Goal: Task Accomplishment & Management: Manage account settings

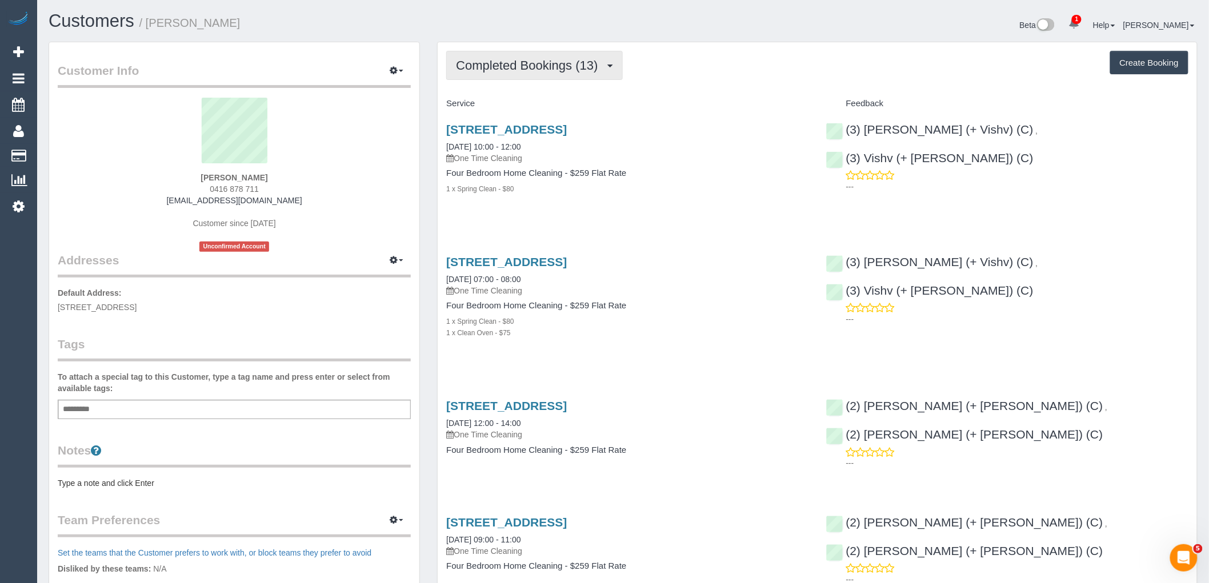
click at [537, 58] on button "Completed Bookings (13)" at bounding box center [534, 65] width 176 height 29
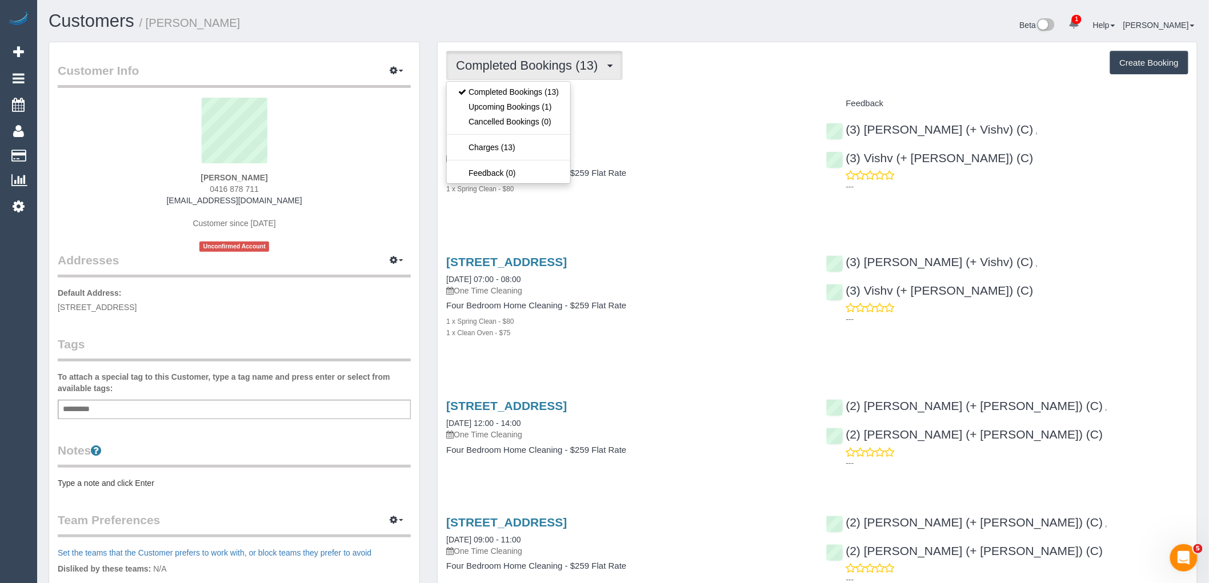
click at [744, 80] on div "Completed Bookings (13) Completed Bookings (13) Upcoming Bookings (1) Cancelled…" at bounding box center [817, 65] width 742 height 29
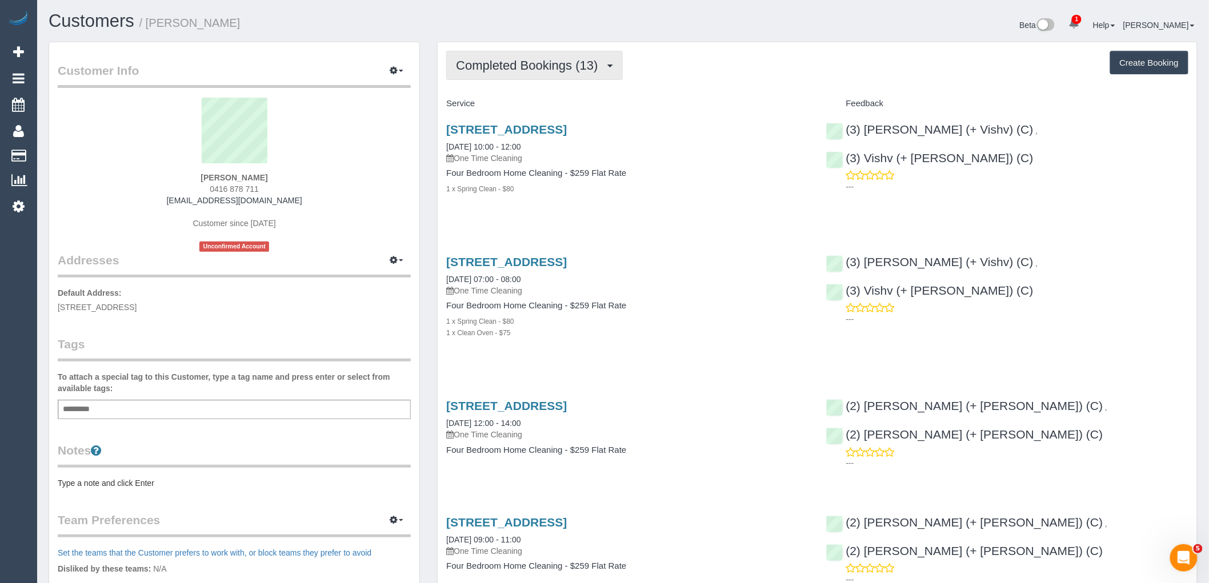
click at [538, 62] on span "Completed Bookings (13)" at bounding box center [529, 65] width 147 height 14
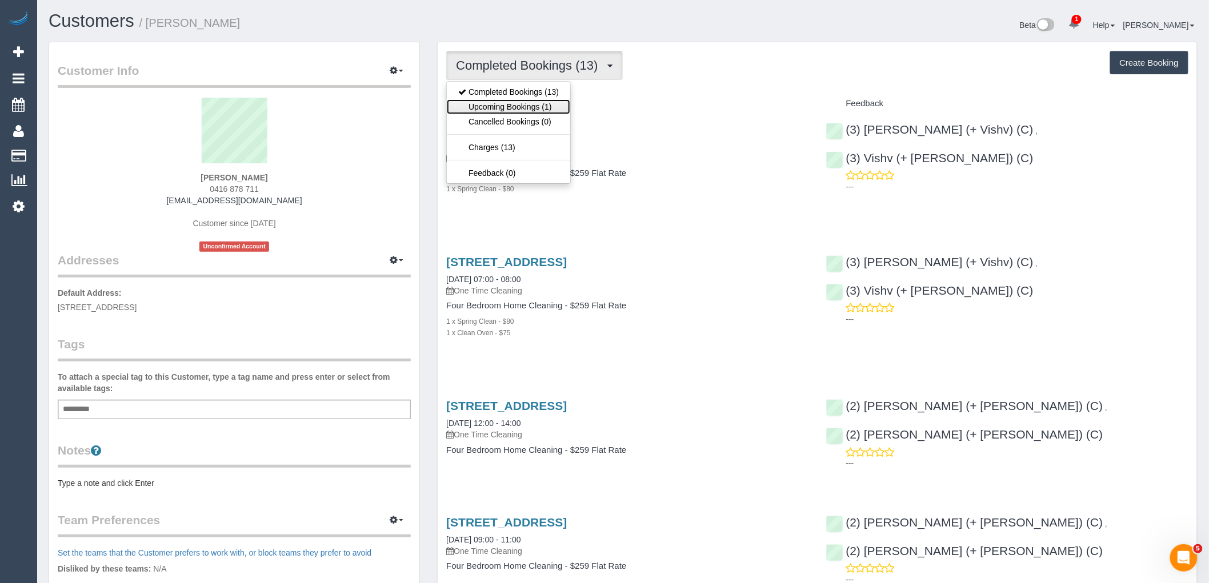
click at [551, 107] on link "Upcoming Bookings (1)" at bounding box center [508, 106] width 123 height 15
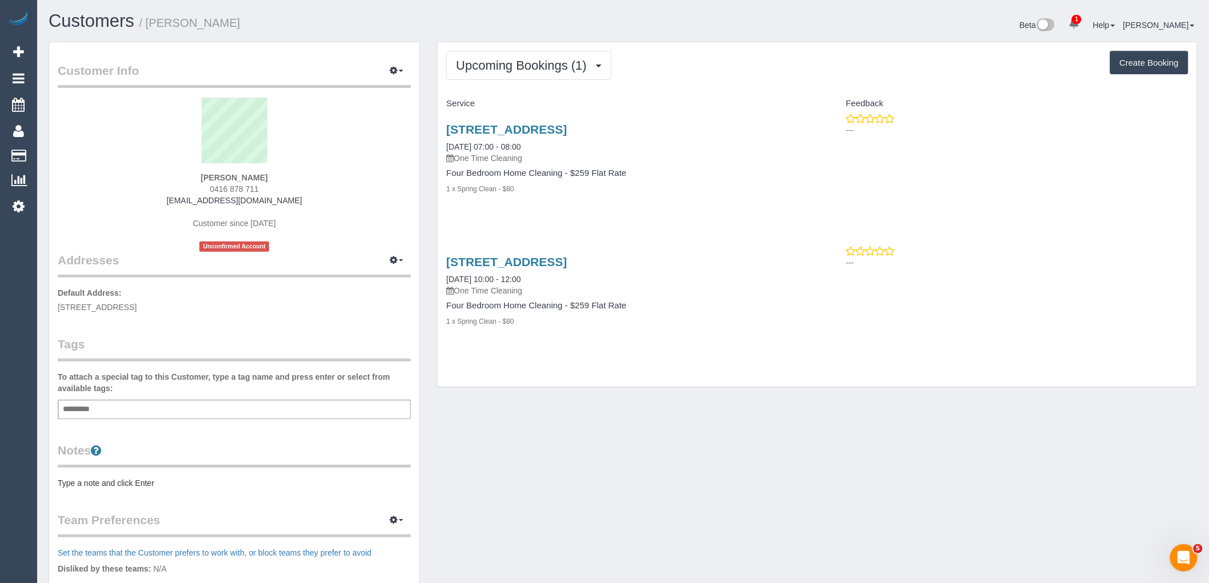
click at [116, 414] on div "Add a tag" at bounding box center [234, 409] width 353 height 19
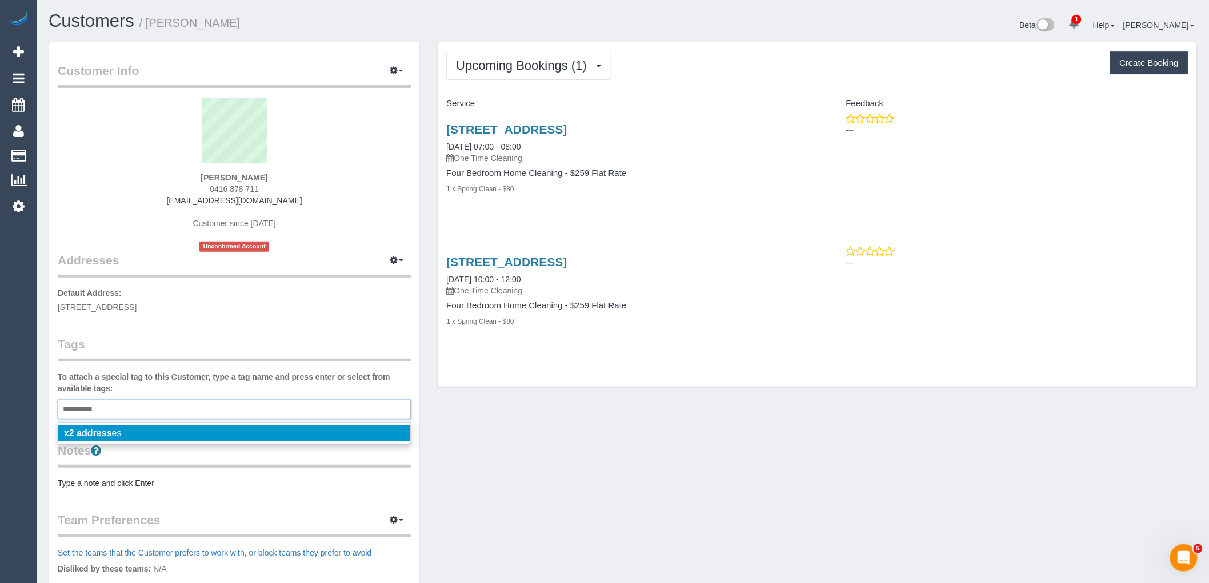
type input "**********"
click at [130, 431] on li "x2 address es" at bounding box center [234, 434] width 352 height 16
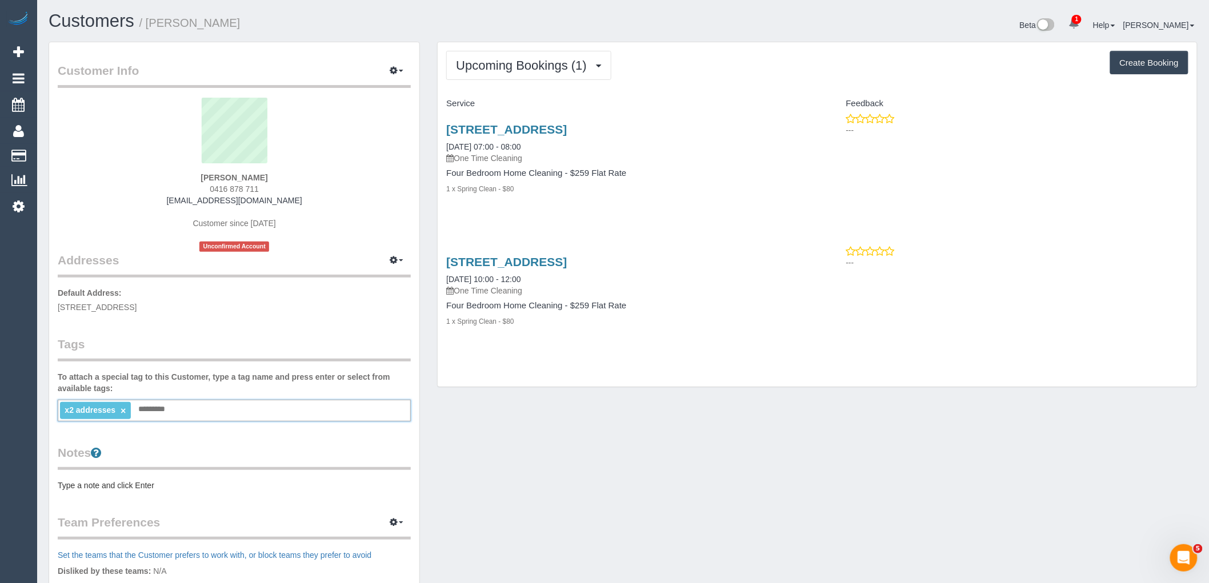
click at [203, 343] on legend "Tags" at bounding box center [234, 349] width 353 height 26
click at [526, 82] on div "Upcoming Bookings (1) Completed Bookings (13) Upcoming Bookings (1) Cancelled B…" at bounding box center [817, 214] width 759 height 345
click at [529, 75] on button "Upcoming Bookings (1)" at bounding box center [528, 65] width 165 height 29
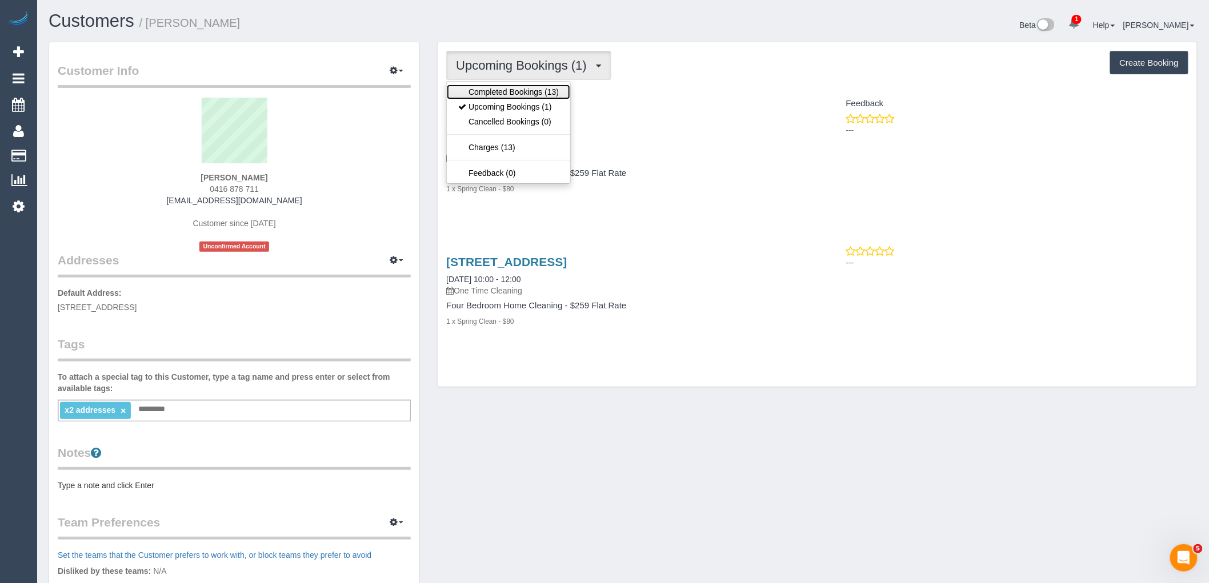
click at [530, 94] on link "Completed Bookings (13)" at bounding box center [508, 92] width 123 height 15
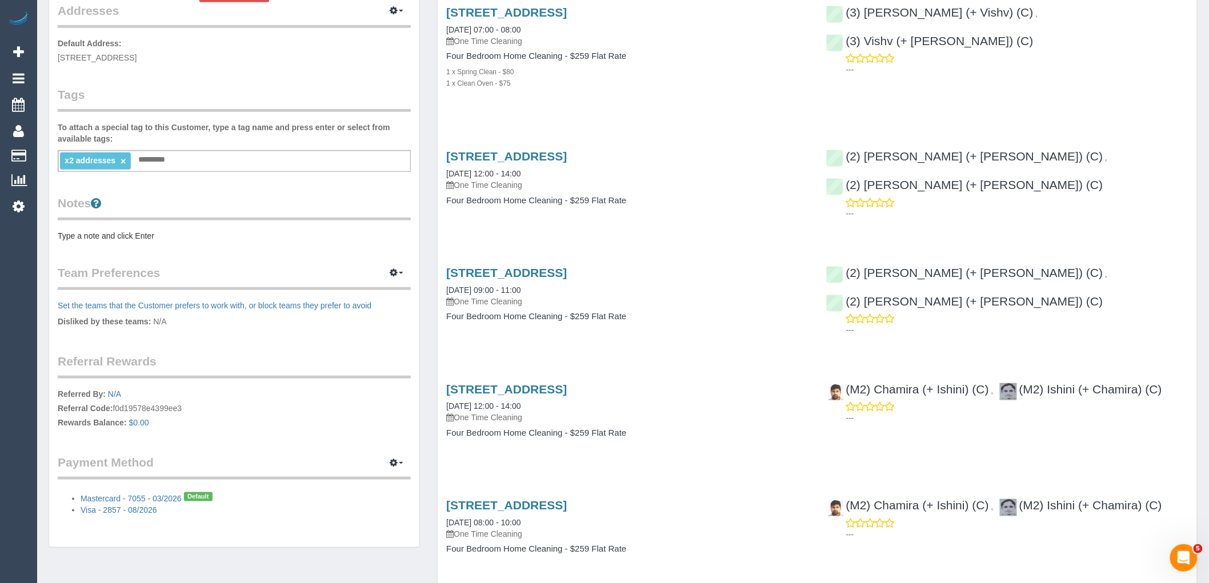
scroll to position [254, 0]
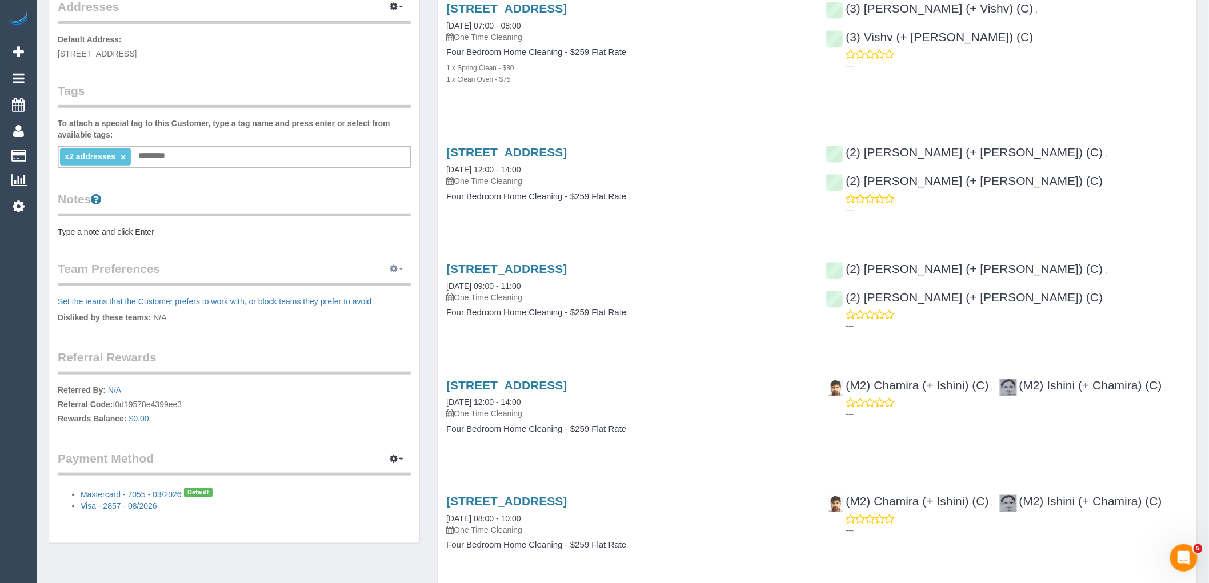
click at [399, 266] on button "button" at bounding box center [396, 270] width 29 height 18
click at [382, 291] on link "Manage Preferences" at bounding box center [361, 290] width 97 height 15
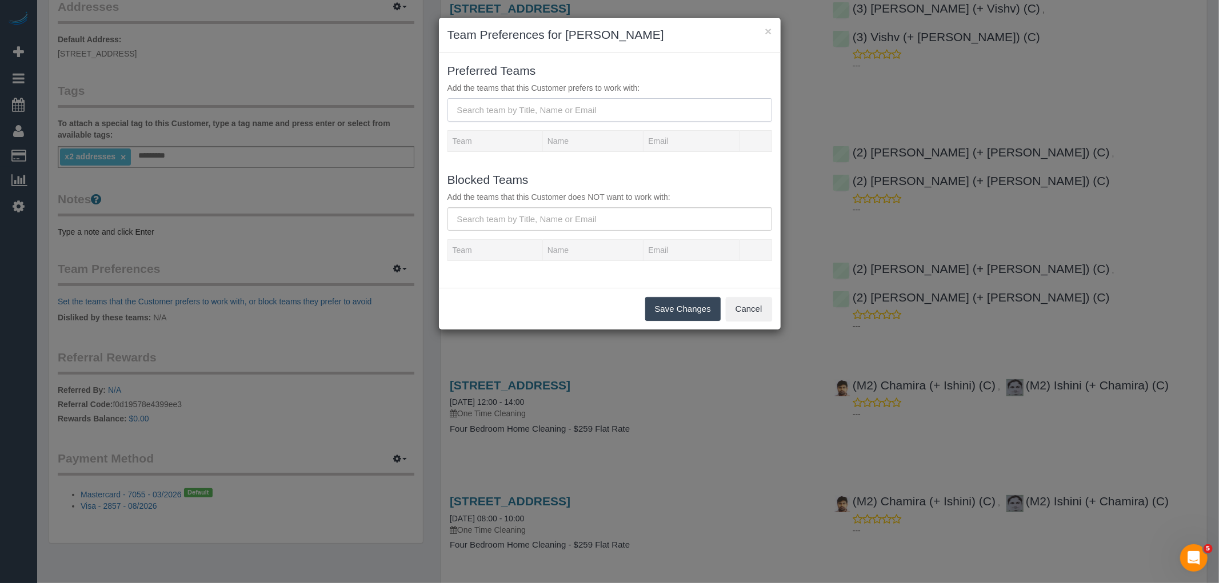
click at [546, 105] on input "text" at bounding box center [609, 109] width 325 height 23
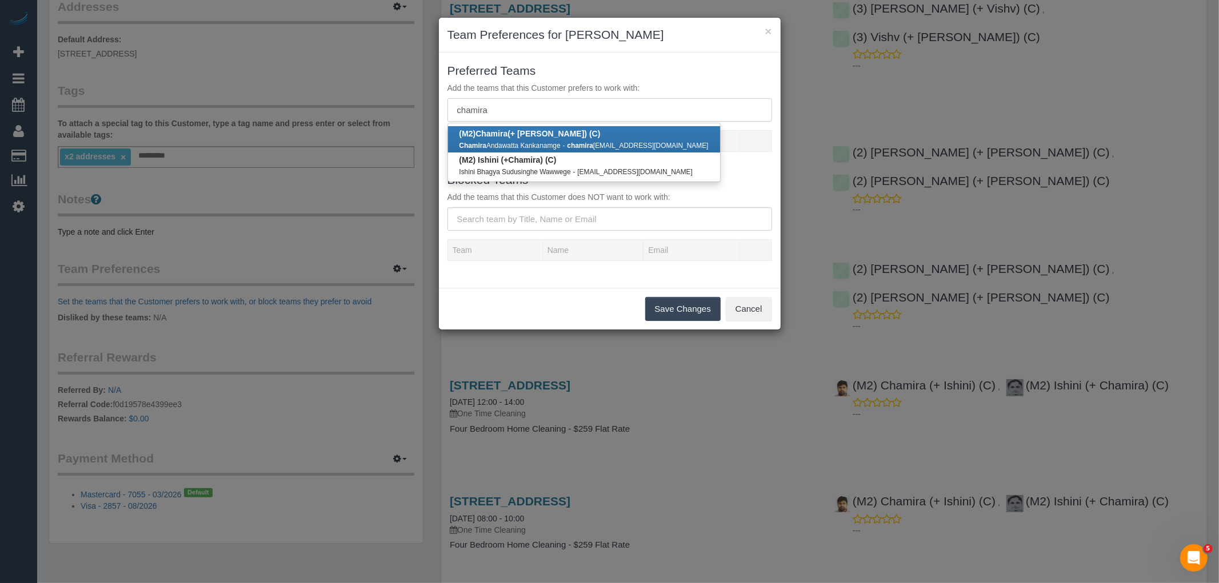
type input "chamira"
click at [526, 135] on b "(M2) Chamira (+ Ishini) (C)" at bounding box center [529, 133] width 141 height 9
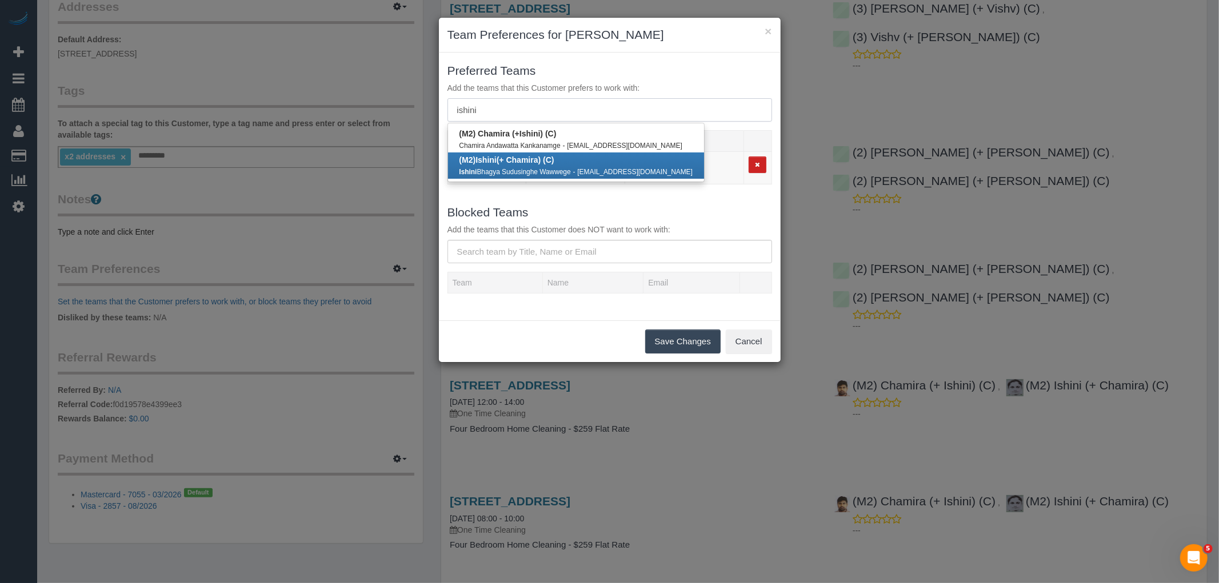
type input "ishini"
click at [532, 159] on b "(M2) Ishini (+ Chamira) (C)" at bounding box center [506, 159] width 95 height 9
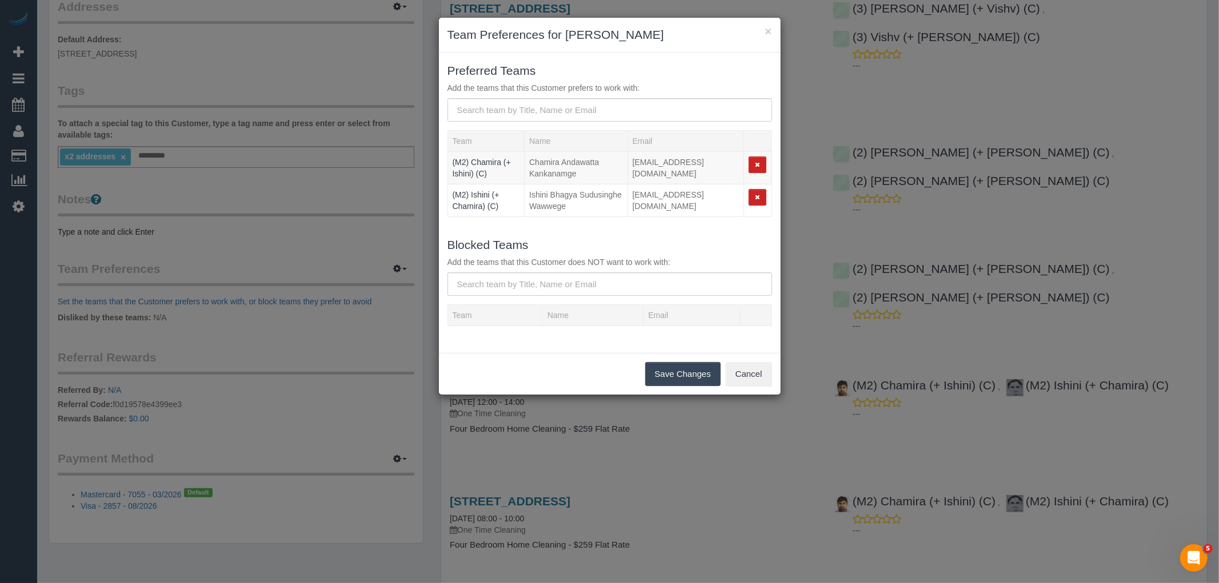
click at [676, 374] on button "Save Changes" at bounding box center [682, 374] width 75 height 24
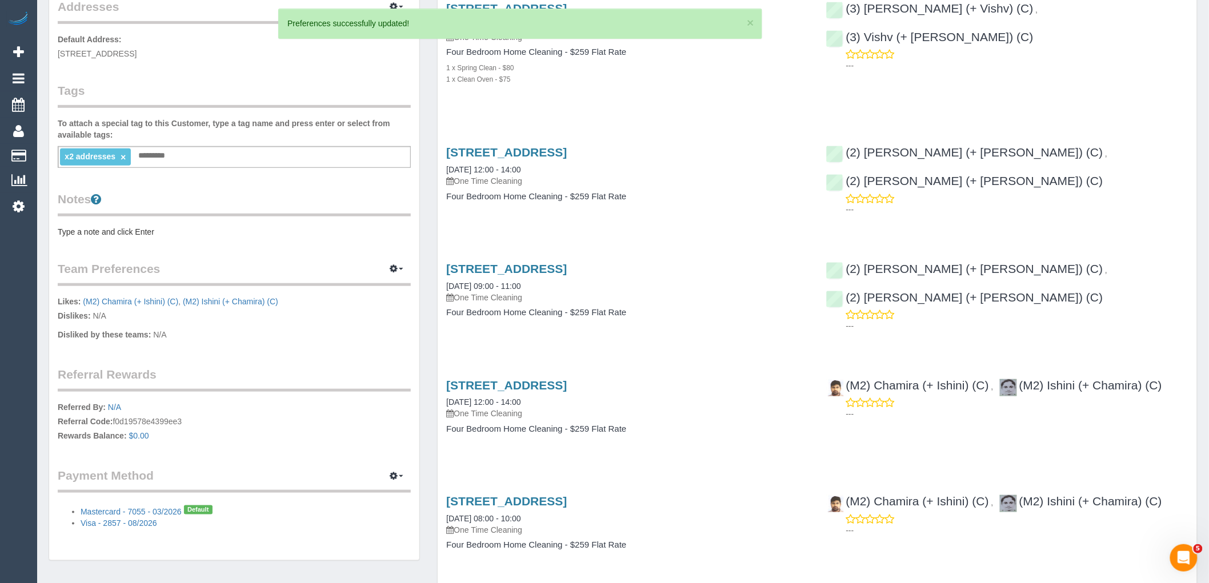
click at [111, 222] on div "Notes Type a note and click Enter" at bounding box center [234, 214] width 353 height 47
click at [112, 226] on pre "Type a note and click Enter" at bounding box center [234, 231] width 353 height 11
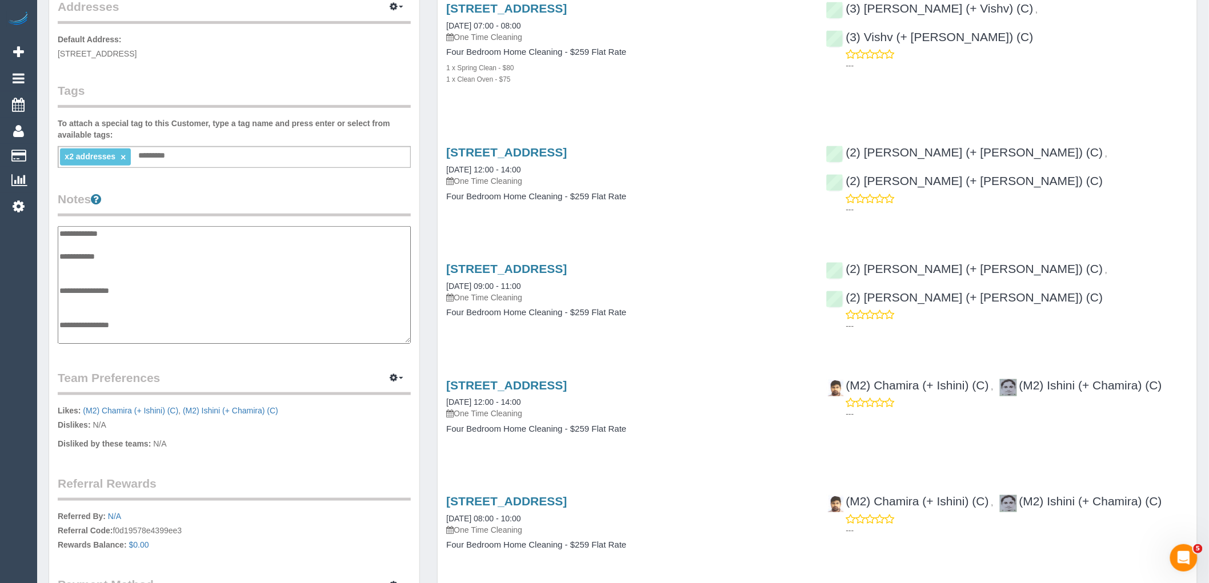
click at [105, 299] on textarea "**********" at bounding box center [234, 285] width 353 height 118
click at [169, 294] on textarea "**********" at bounding box center [234, 285] width 353 height 118
click at [167, 295] on textarea "**********" at bounding box center [234, 285] width 353 height 118
click at [169, 298] on textarea "**********" at bounding box center [234, 285] width 353 height 118
click at [235, 299] on textarea "**********" at bounding box center [234, 285] width 353 height 118
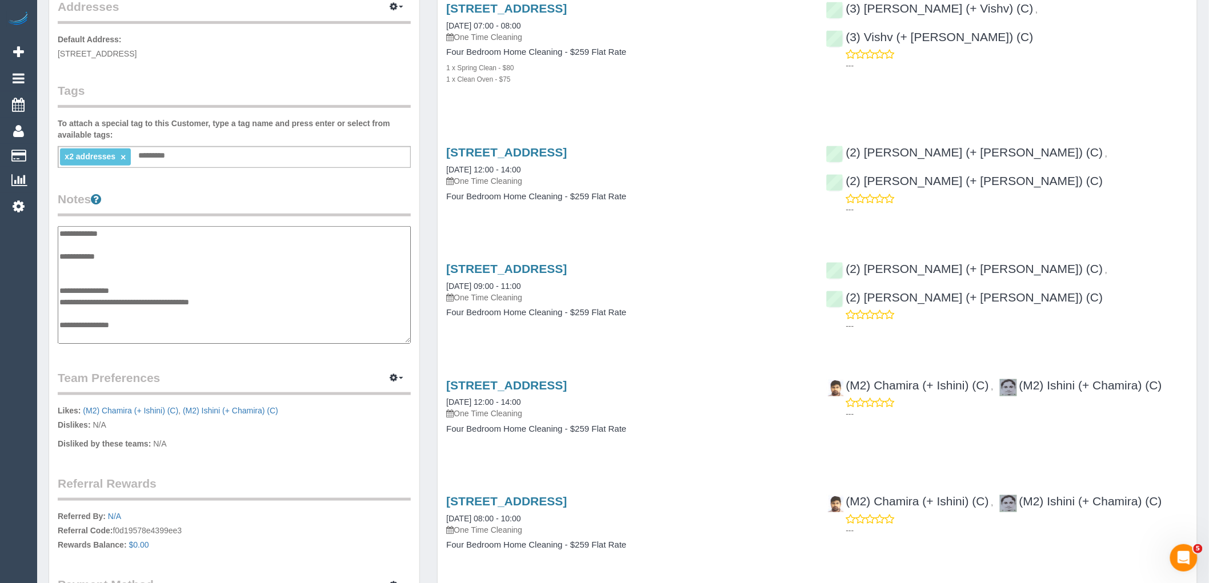
click at [185, 300] on textarea "**********" at bounding box center [234, 285] width 353 height 118
drag, startPoint x: 199, startPoint y: 300, endPoint x: 184, endPoint y: 297, distance: 15.1
click at [184, 297] on textarea "**********" at bounding box center [234, 285] width 353 height 118
type textarea "**********"
click at [353, 189] on div "Customer Info Edit Contact Info Send Message Email Preferences Special Sales Ta…" at bounding box center [234, 230] width 370 height 882
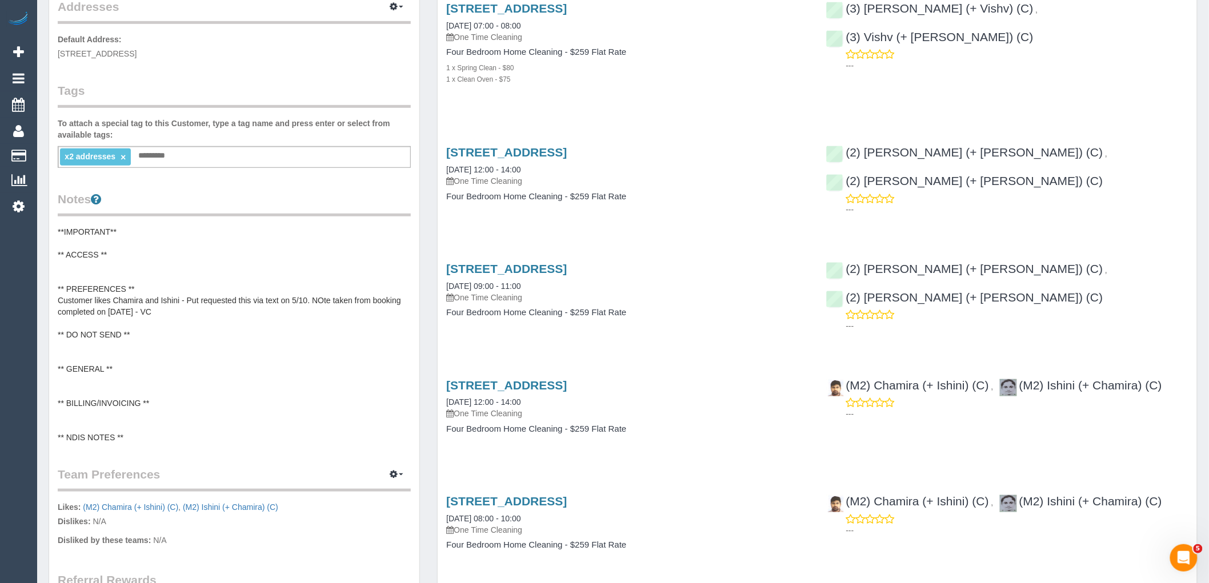
click at [360, 293] on pre "**IMPORTANT** ** ACCESS ** ** PREFERENCES ** Customer likes Chamira and Ishini …" at bounding box center [234, 334] width 353 height 217
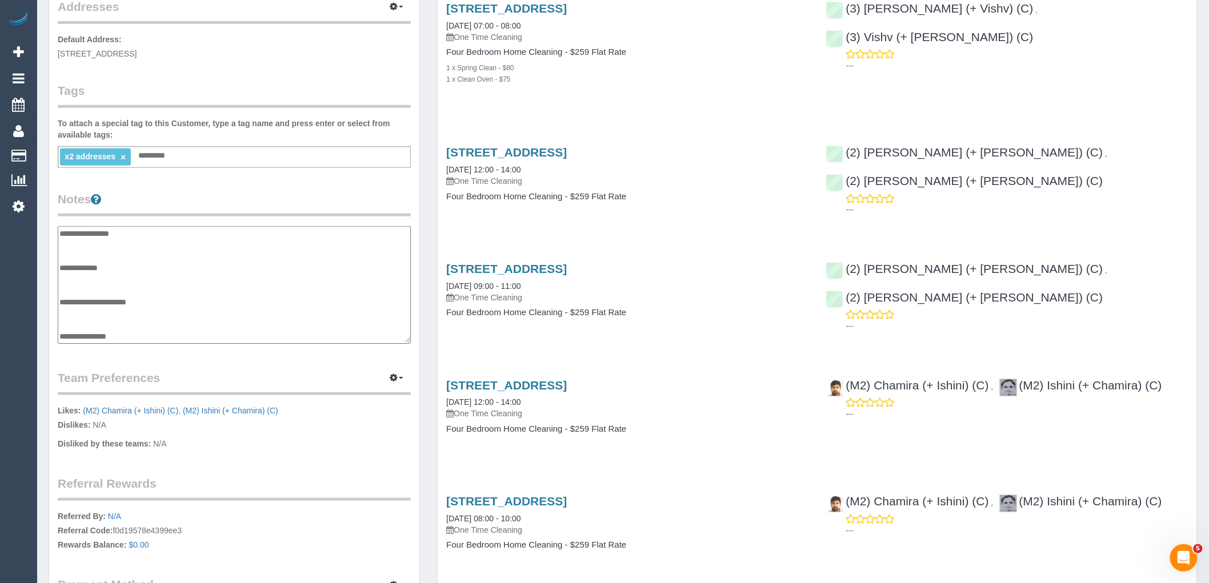
scroll to position [0, 0]
drag, startPoint x: 324, startPoint y: 298, endPoint x: 340, endPoint y: 289, distance: 18.4
click at [328, 296] on textarea "**********" at bounding box center [234, 285] width 353 height 118
type textarea "**********"
click at [345, 199] on legend "Notes" at bounding box center [234, 204] width 353 height 26
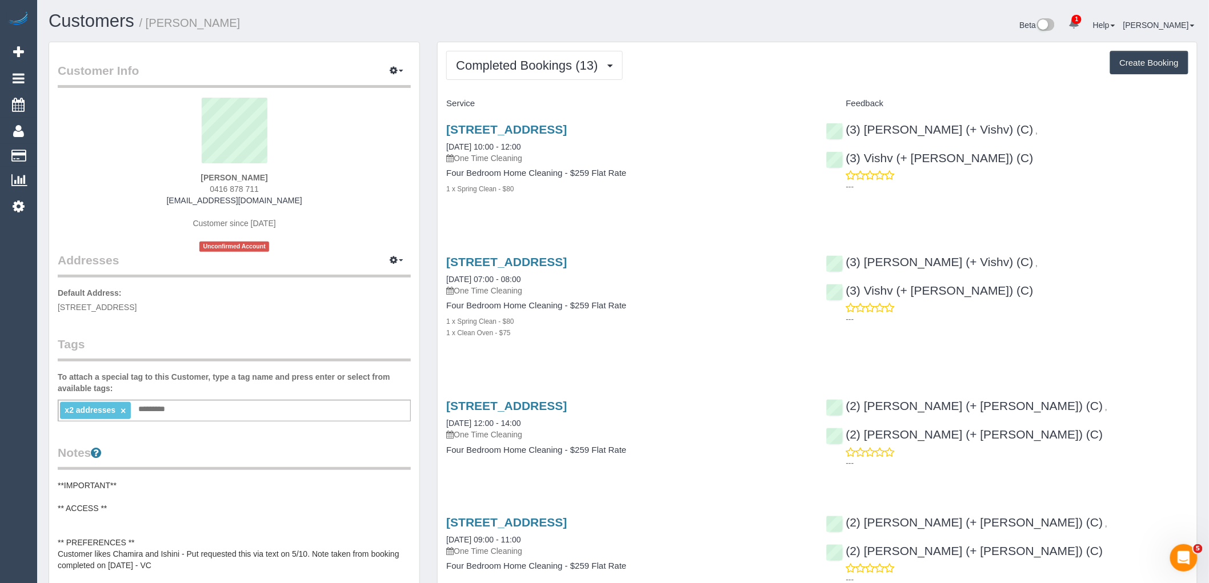
click at [666, 196] on div "10 Dumfries Way, Wantirna, VIC 3152 22/08/2025 10:00 - 12:00 One Time Cleaning …" at bounding box center [627, 165] width 379 height 104
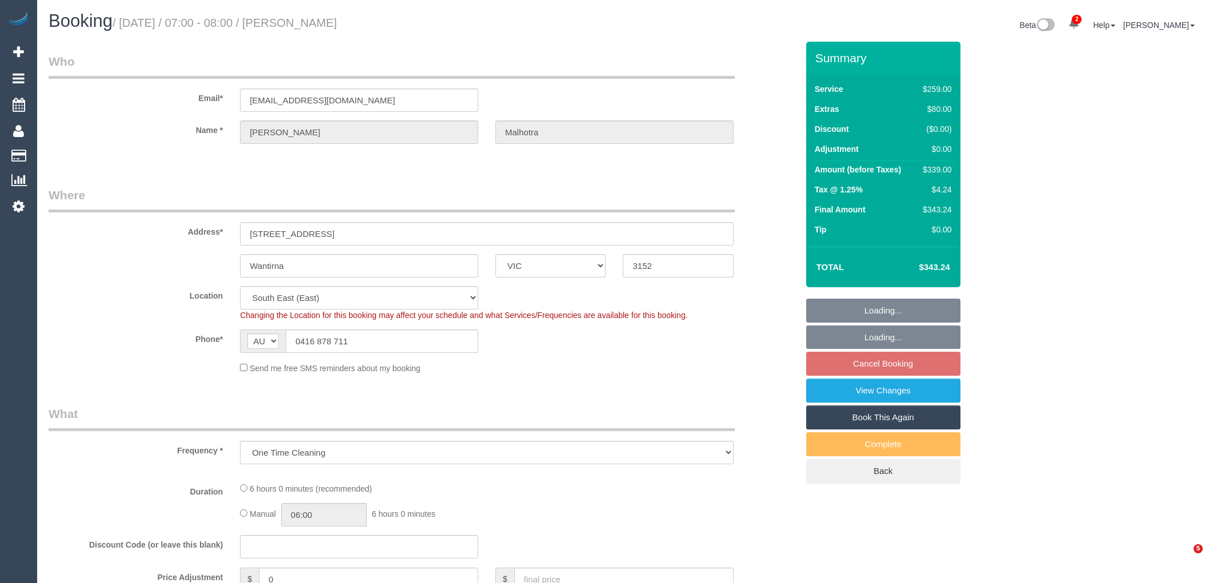
select select "VIC"
select select "string:stripe-pm_1QeROi2GScqysDRVSZNb9zIM"
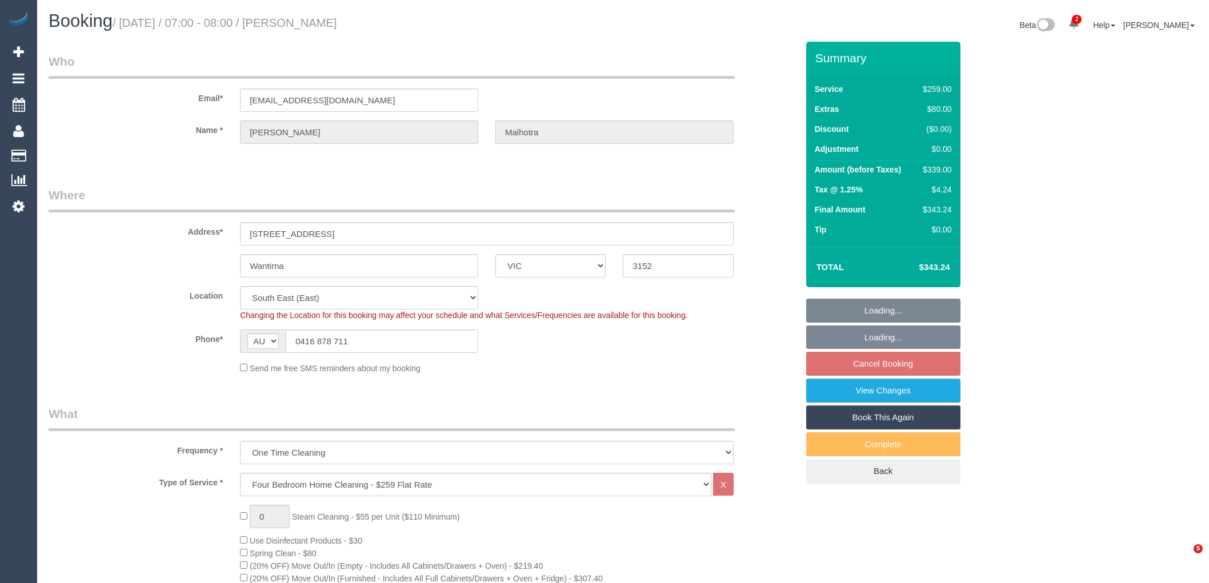
select select "object:1180"
select select "spot1"
select select "number:28"
select select "number:14"
select select "number:19"
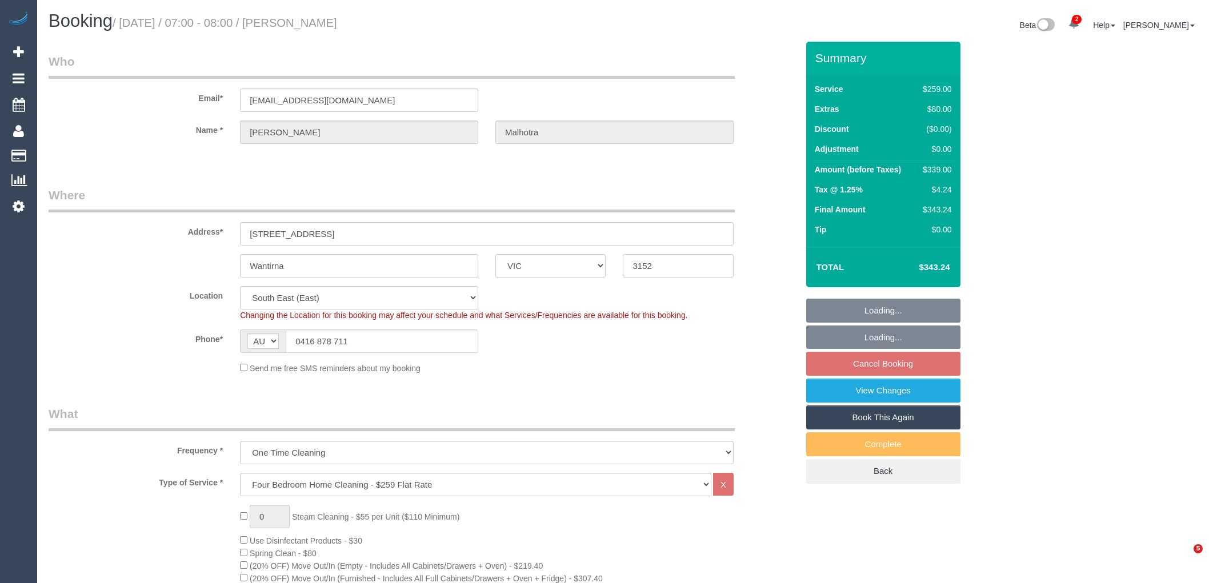
select select "number:25"
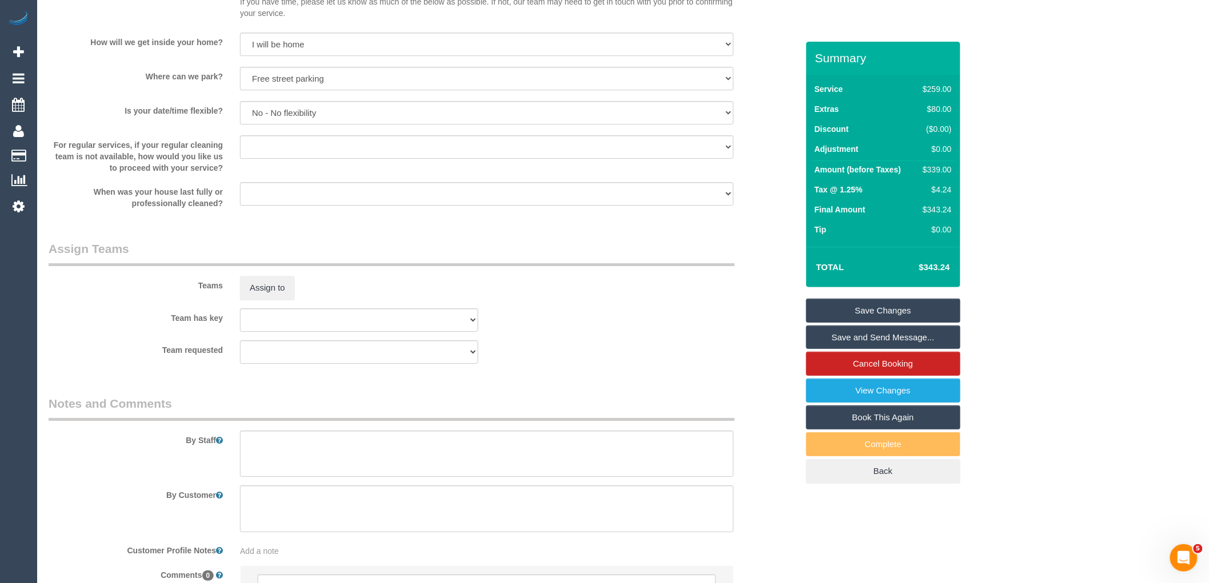
scroll to position [1628, 0]
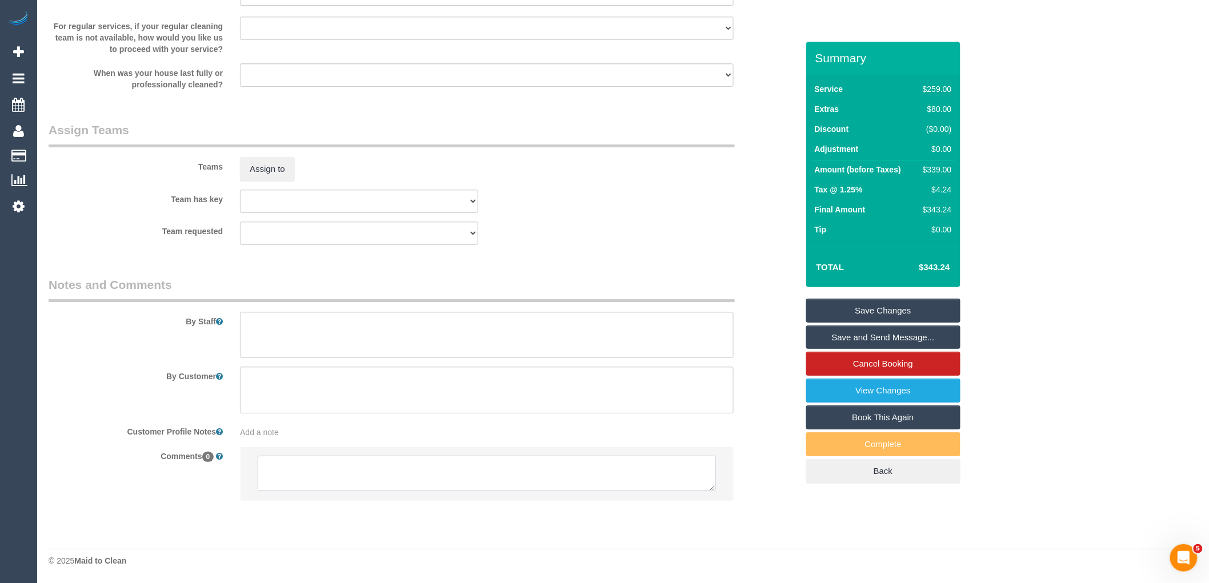
click at [329, 475] on textarea at bounding box center [487, 473] width 458 height 35
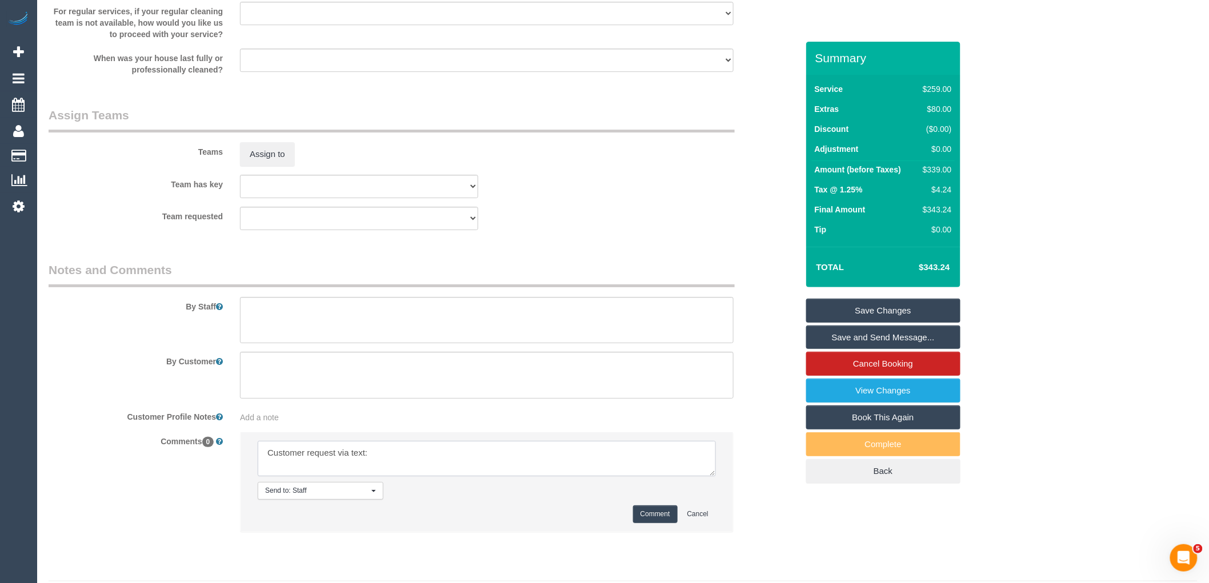
paste textarea "Can we please organise cleans for both 8 & 10 Dumfries way for Friday 17th of O…"
click at [265, 477] on textarea at bounding box center [487, 458] width 458 height 35
click at [642, 477] on textarea at bounding box center [487, 458] width 458 height 35
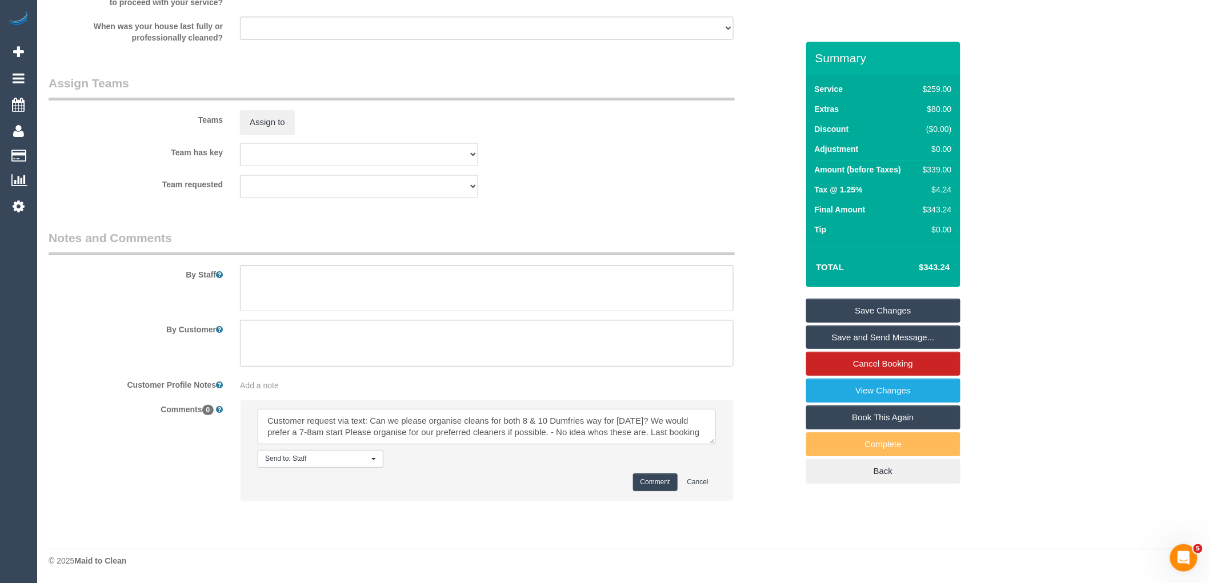
scroll to position [9, 0]
drag, startPoint x: 596, startPoint y: 436, endPoint x: 597, endPoint y: 429, distance: 7.5
click at [597, 429] on textarea at bounding box center [487, 426] width 458 height 35
click at [660, 435] on textarea at bounding box center [487, 426] width 458 height 35
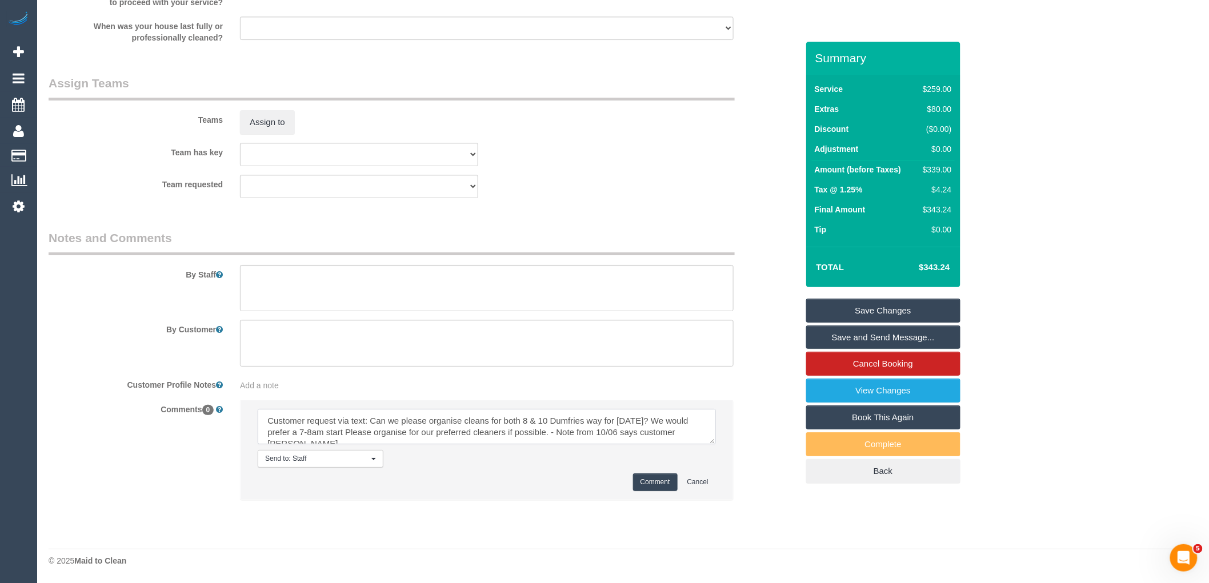
scroll to position [4, 0]
click at [339, 438] on textarea at bounding box center [487, 426] width 458 height 35
click at [431, 445] on li "Send to: Staff Nothing selected Send to: Staff Send to: Customer Send to: Team …" at bounding box center [487, 450] width 493 height 99
click at [434, 440] on textarea at bounding box center [487, 426] width 458 height 35
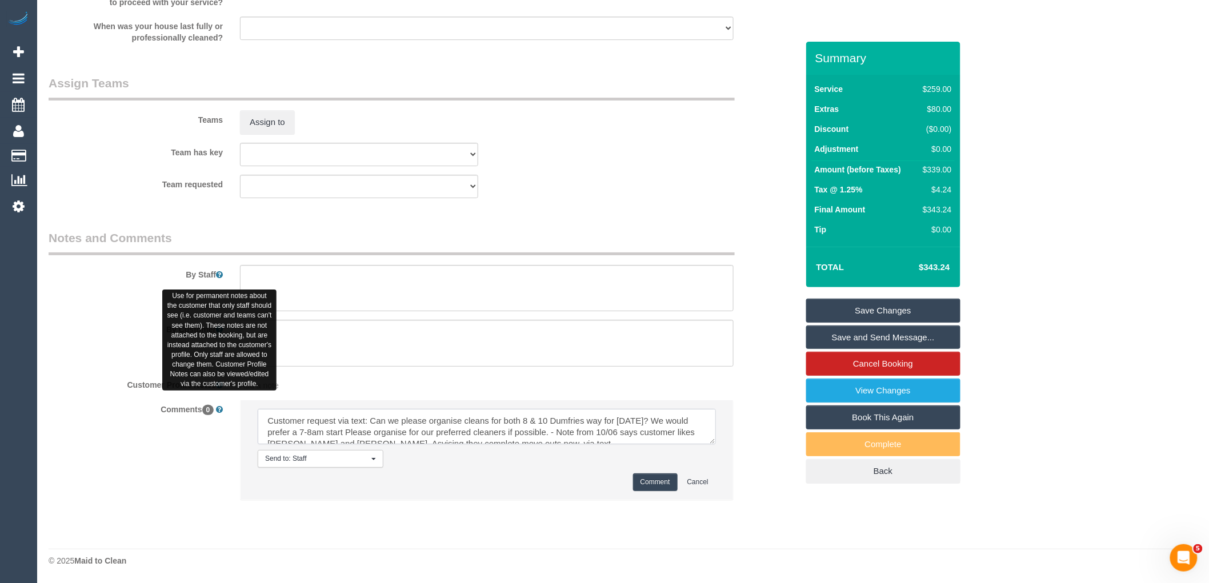
drag, startPoint x: 591, startPoint y: 438, endPoint x: 220, endPoint y: 387, distance: 374.4
click at [220, 387] on sui-booking-comments "By Staff By Customer Customer Profile Notes Add a note Comments 0 Send to: Staf…" at bounding box center [423, 371] width 749 height 283
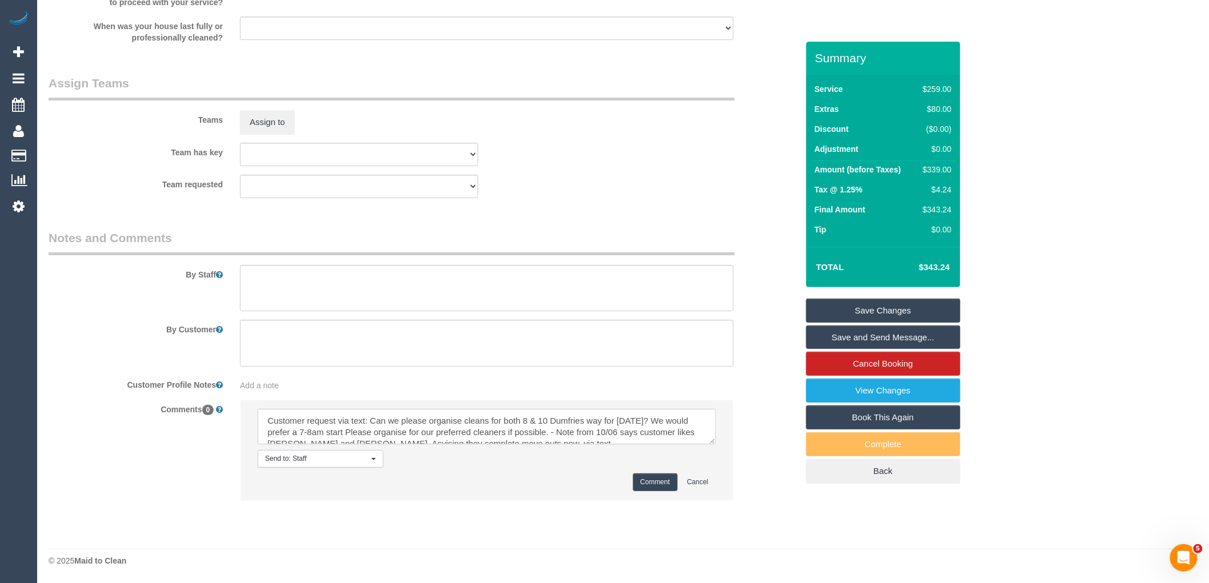
type textarea "Customer request via text: Can we please organise cleans for both 8 & 10 Dumfri…"
click at [663, 479] on button "Comment" at bounding box center [655, 483] width 45 height 18
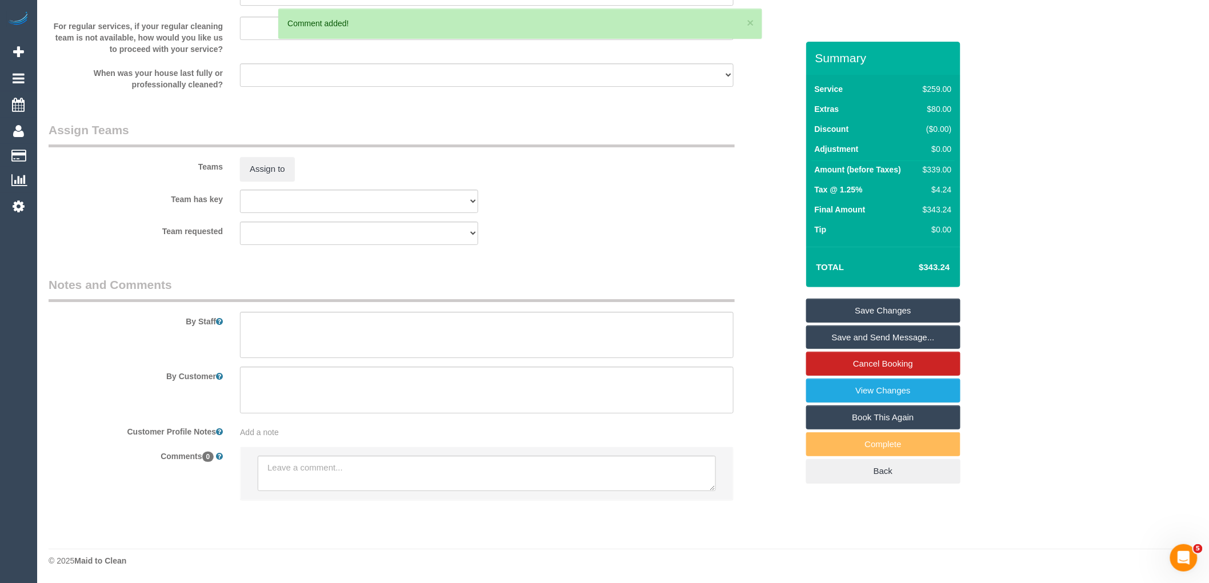
scroll to position [1675, 0]
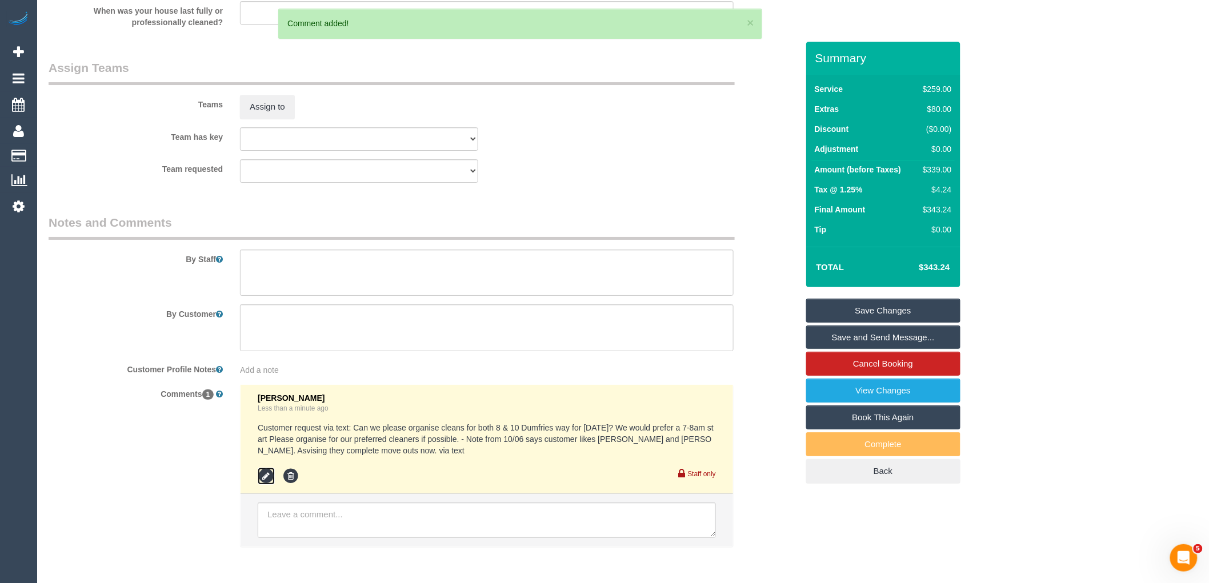
click at [263, 485] on icon at bounding box center [266, 476] width 17 height 17
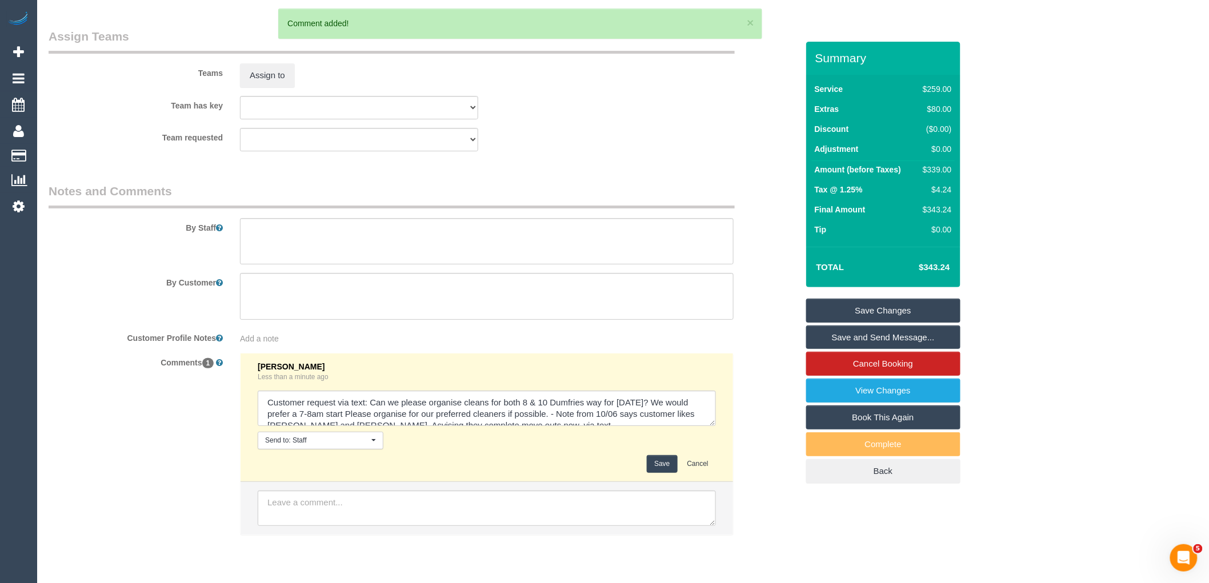
scroll to position [1738, 0]
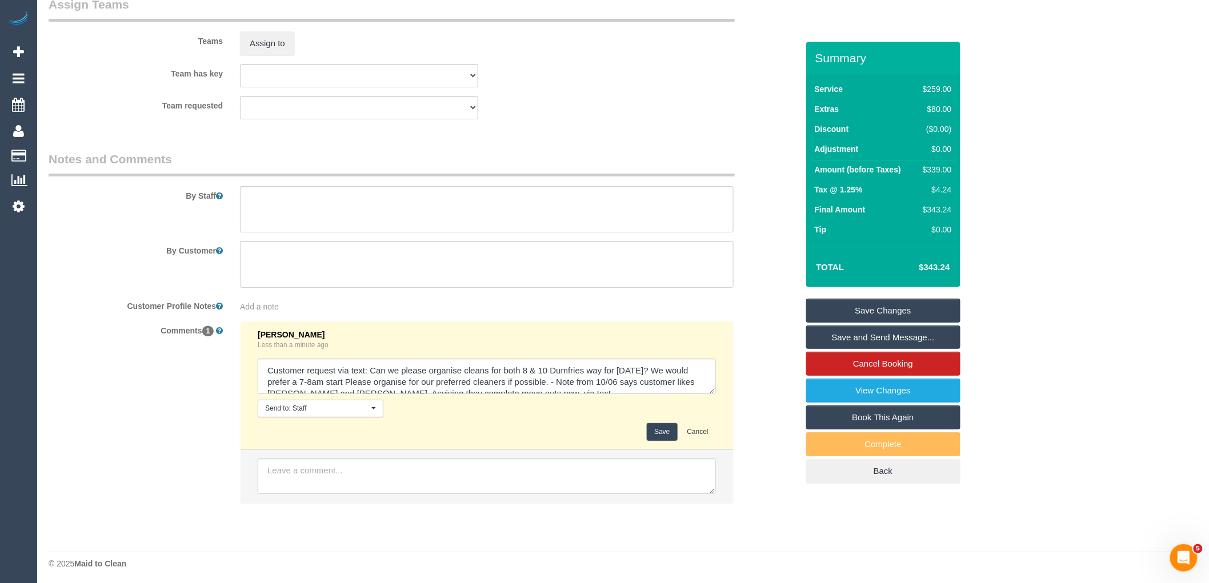
drag, startPoint x: 711, startPoint y: 406, endPoint x: 739, endPoint y: 471, distance: 70.2
click at [716, 394] on textarea at bounding box center [487, 376] width 458 height 35
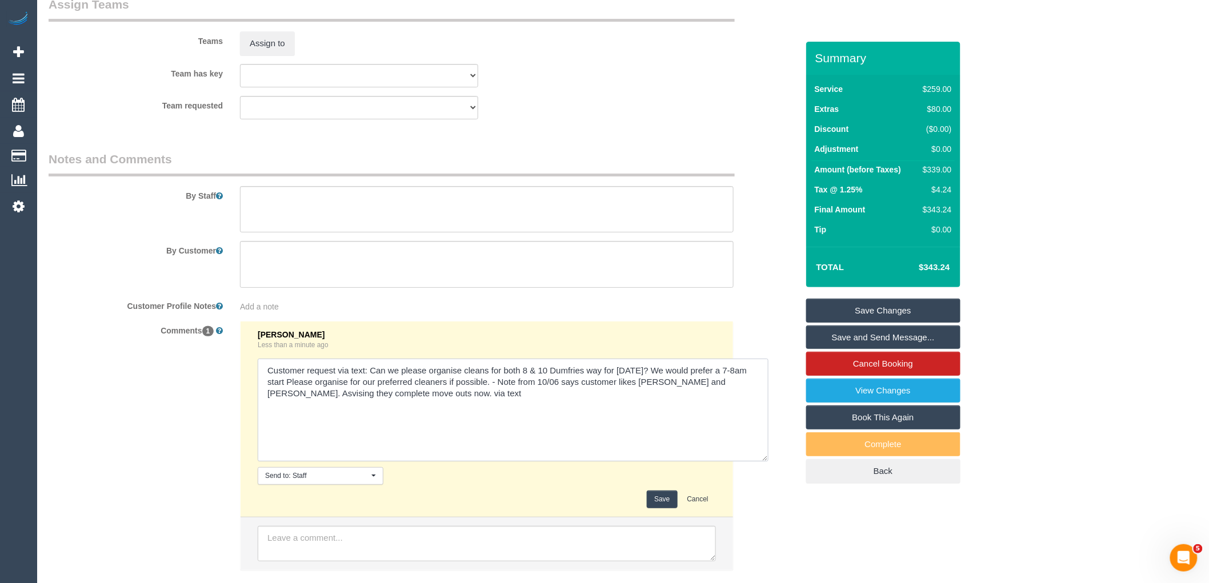
click at [635, 423] on textarea at bounding box center [513, 410] width 511 height 103
type textarea "Customer request via text: Can we please organise cleans for both 8 & 10 Dumfri…"
click at [664, 509] on button "Save" at bounding box center [662, 500] width 30 height 18
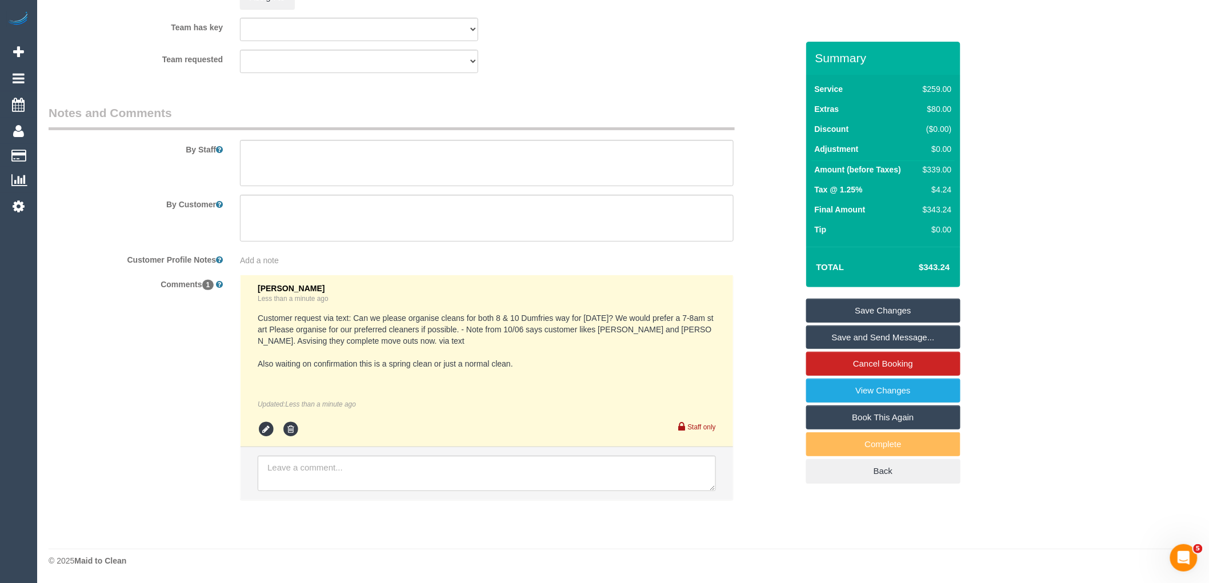
scroll to position [1798, 0]
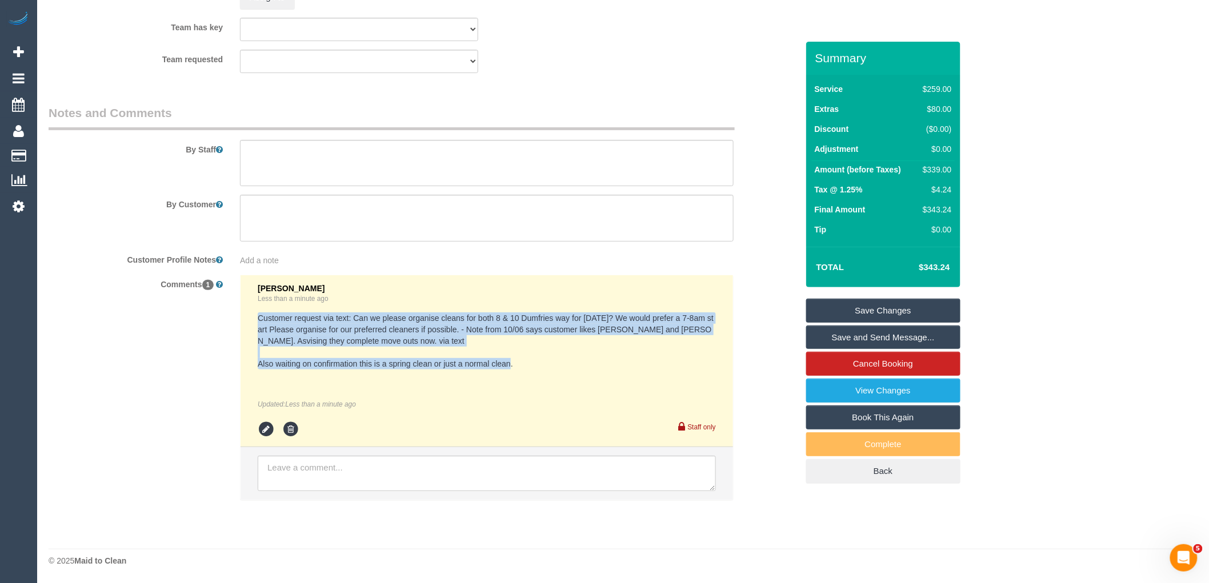
drag, startPoint x: 526, startPoint y: 367, endPoint x: 246, endPoint y: 318, distance: 284.3
click at [246, 318] on li "Vanessa Christou Less than a minute ago Customer request via text: Can we pleas…" at bounding box center [487, 361] width 493 height 172
copy pre "Customer request via text: Can we please organise cleans for both 8 & 10 Dumfri…"
click at [675, 354] on pre "Customer request via text: Can we please organise cleans for both 8 & 10 Dumfri…" at bounding box center [487, 341] width 458 height 57
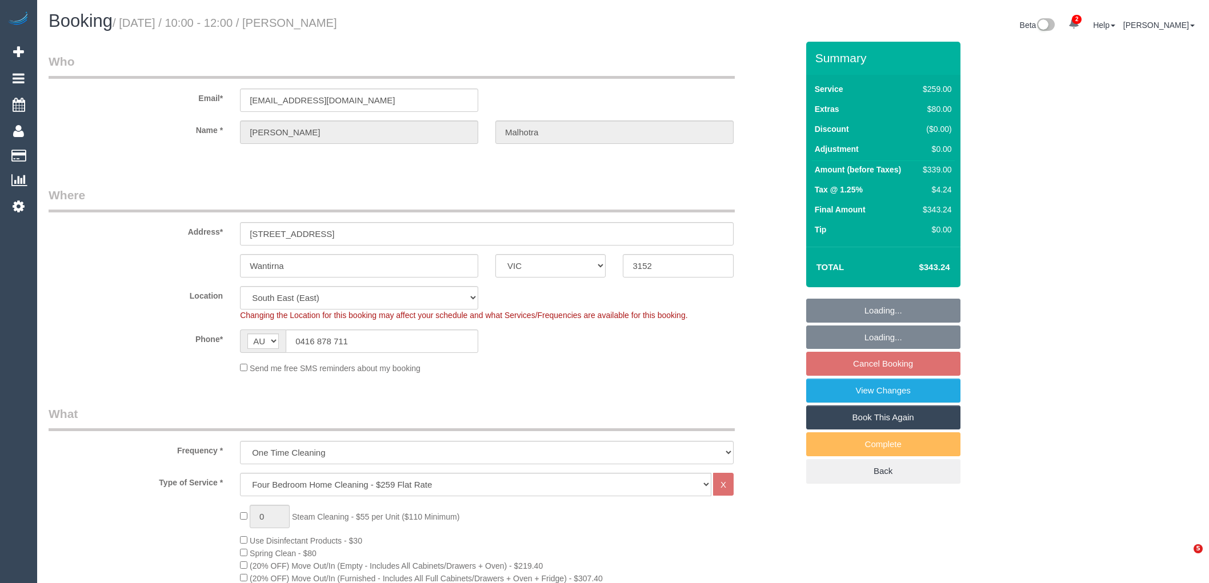
select select "VIC"
select select "string:stripe-pm_1QeROi2GScqysDRVSZNb9zIM"
select select "object:795"
select select "number:28"
select select "number:14"
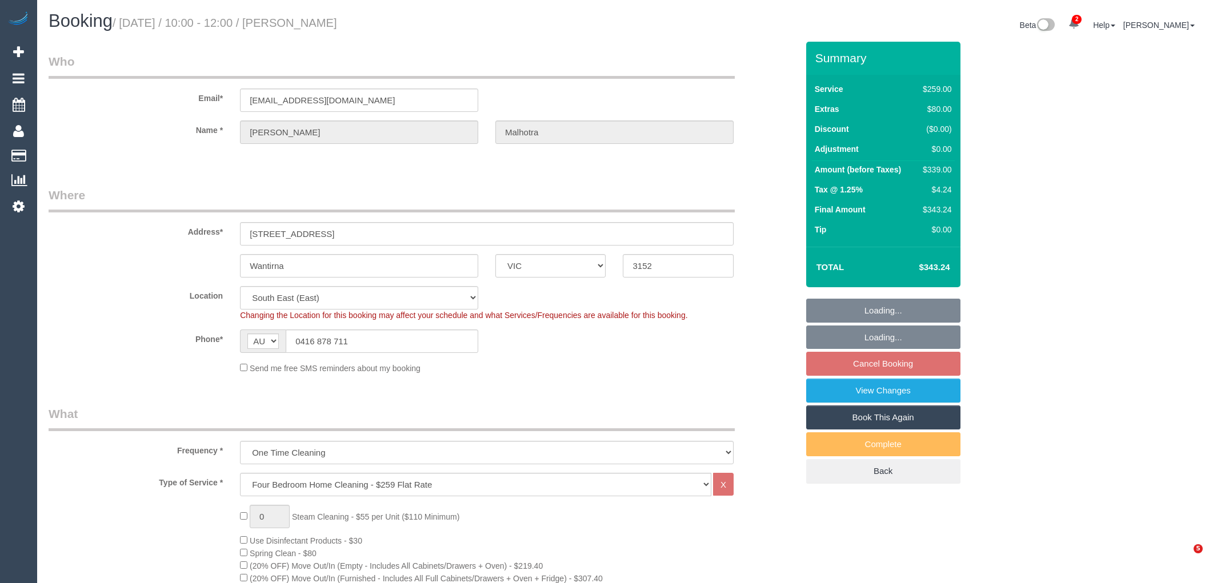
select select "number:19"
select select "number:24"
select select "spot3"
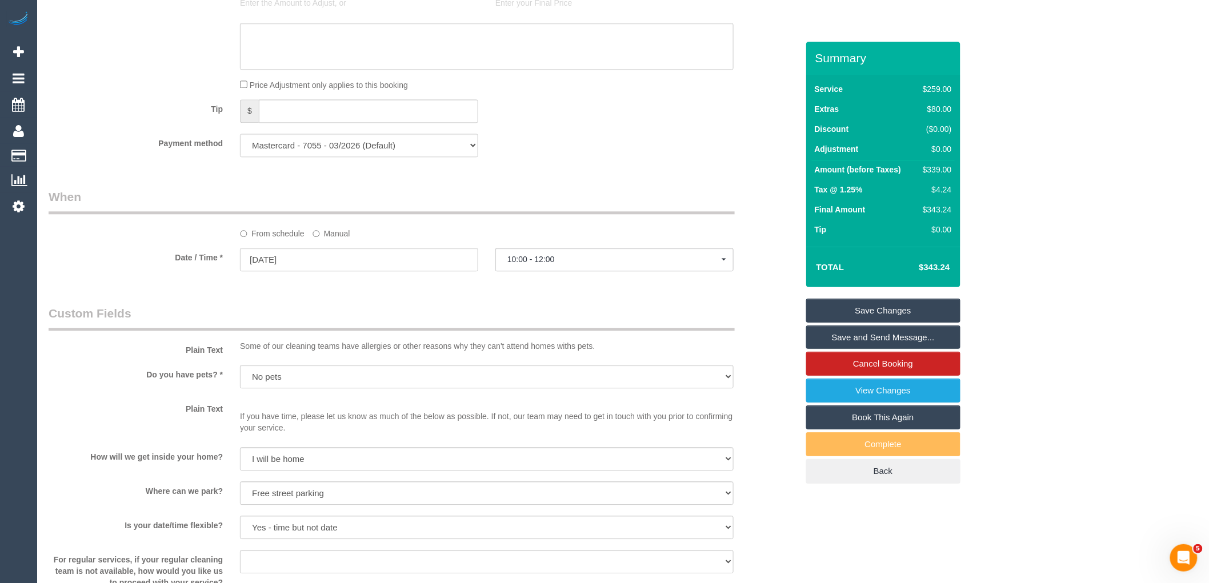
scroll to position [1628, 0]
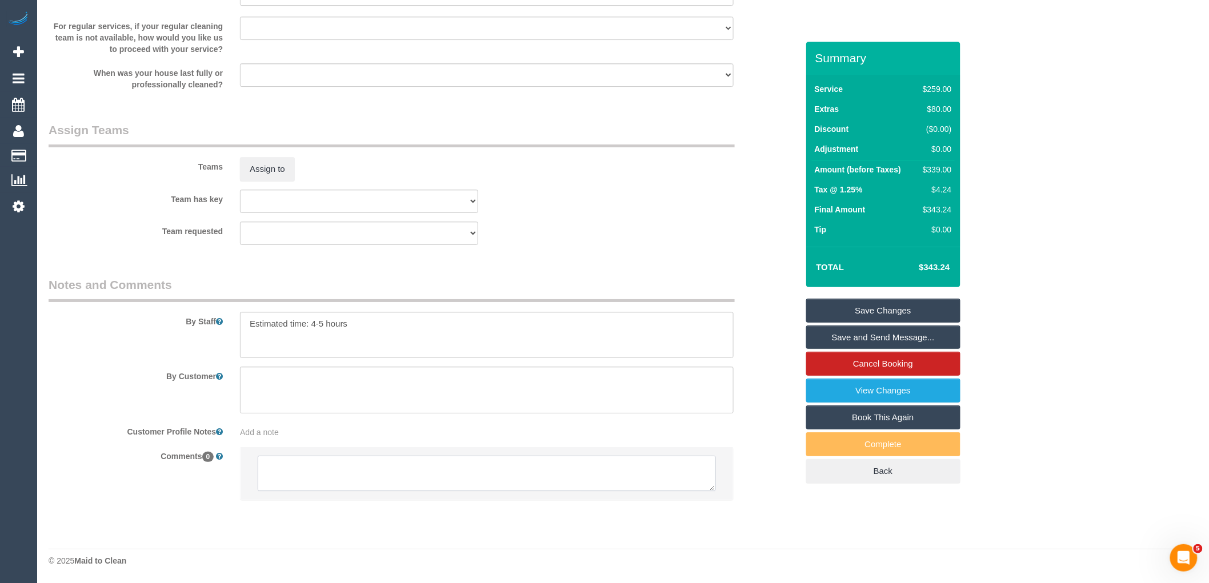
click at [358, 467] on textarea at bounding box center [487, 473] width 458 height 35
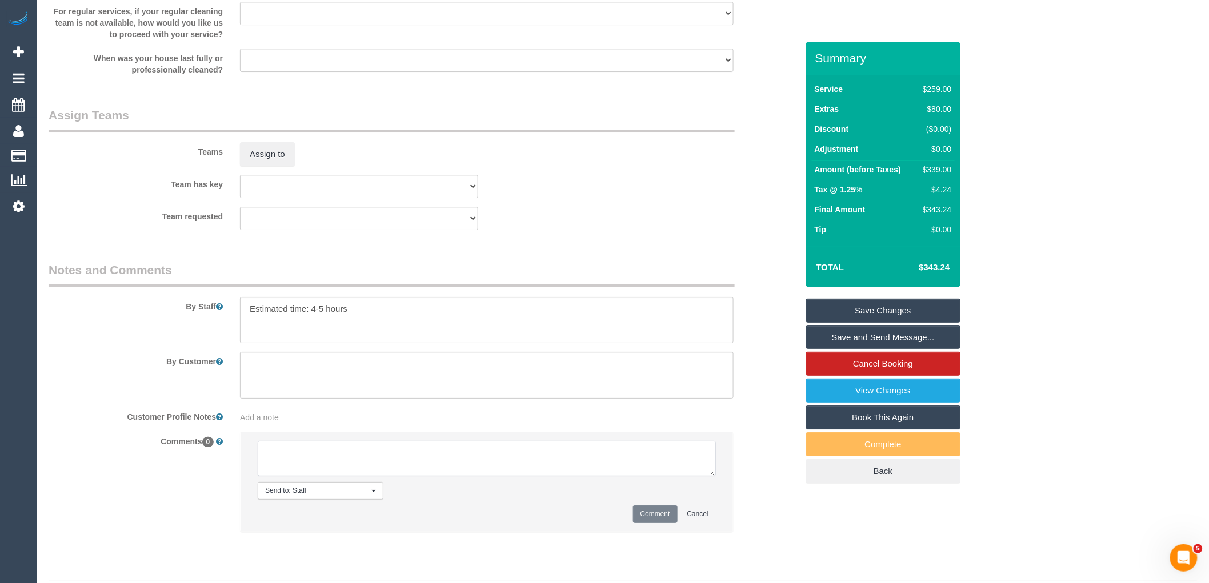
paste textarea "Customer request via text: Can we please organise cleans for both 8 & 10 Dumfri…"
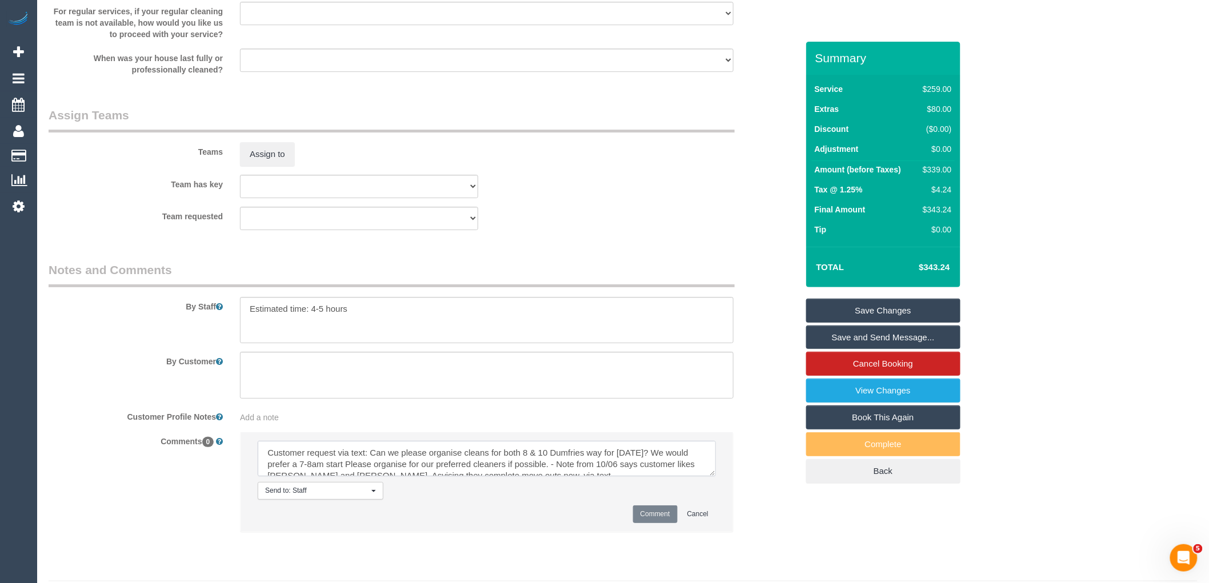
scroll to position [27, 0]
type textarea "Customer request via text: Can we please organise cleans for both 8 & 10 Dumfri…"
drag, startPoint x: 392, startPoint y: 323, endPoint x: 95, endPoint y: 321, distance: 296.6
click at [95, 321] on div "By Staff" at bounding box center [423, 303] width 766 height 82
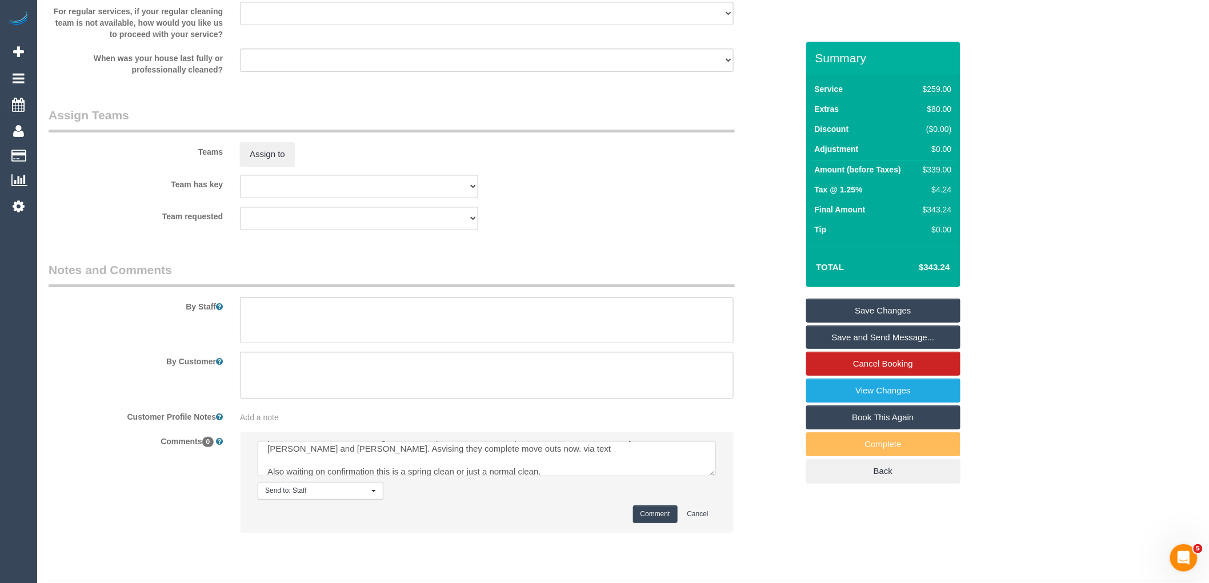
click at [654, 523] on button "Comment" at bounding box center [655, 515] width 45 height 18
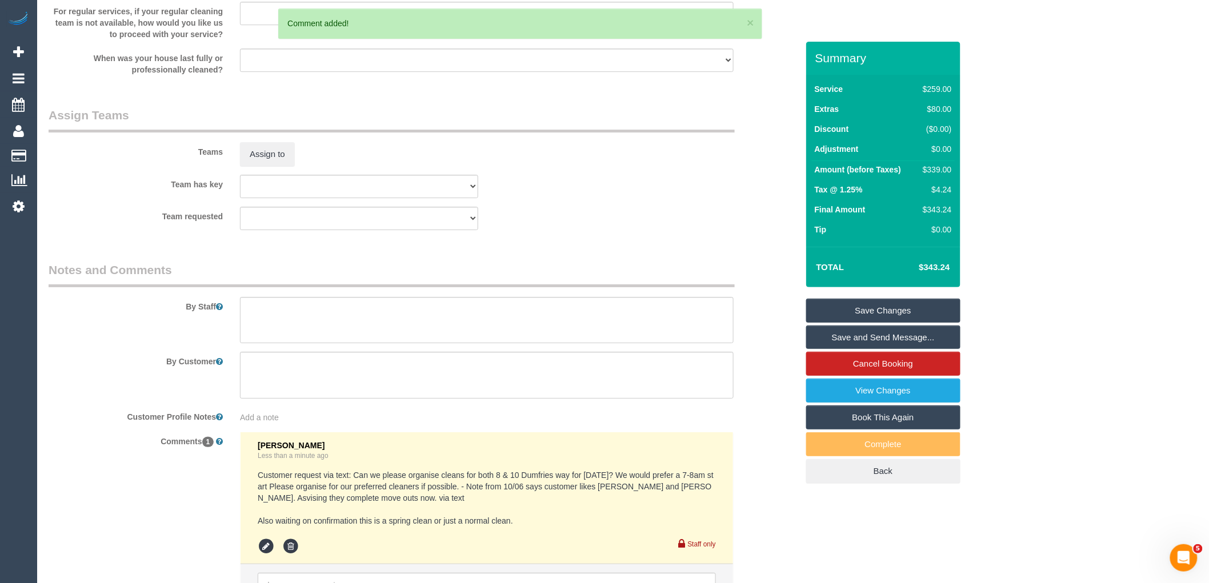
click at [904, 309] on link "Save Changes" at bounding box center [883, 311] width 154 height 24
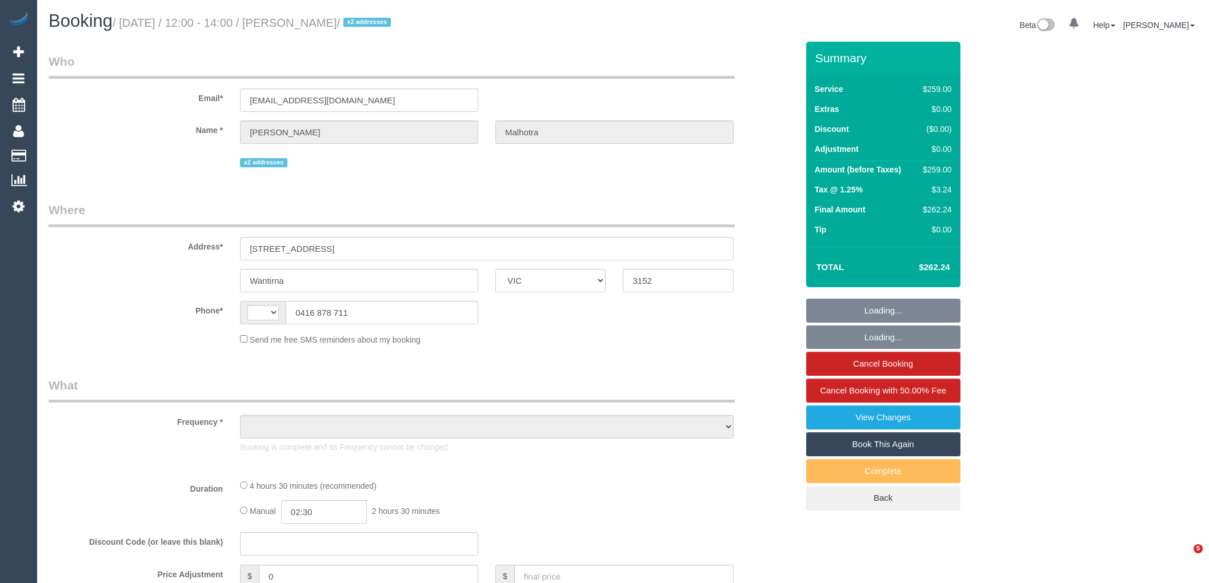
select select "VIC"
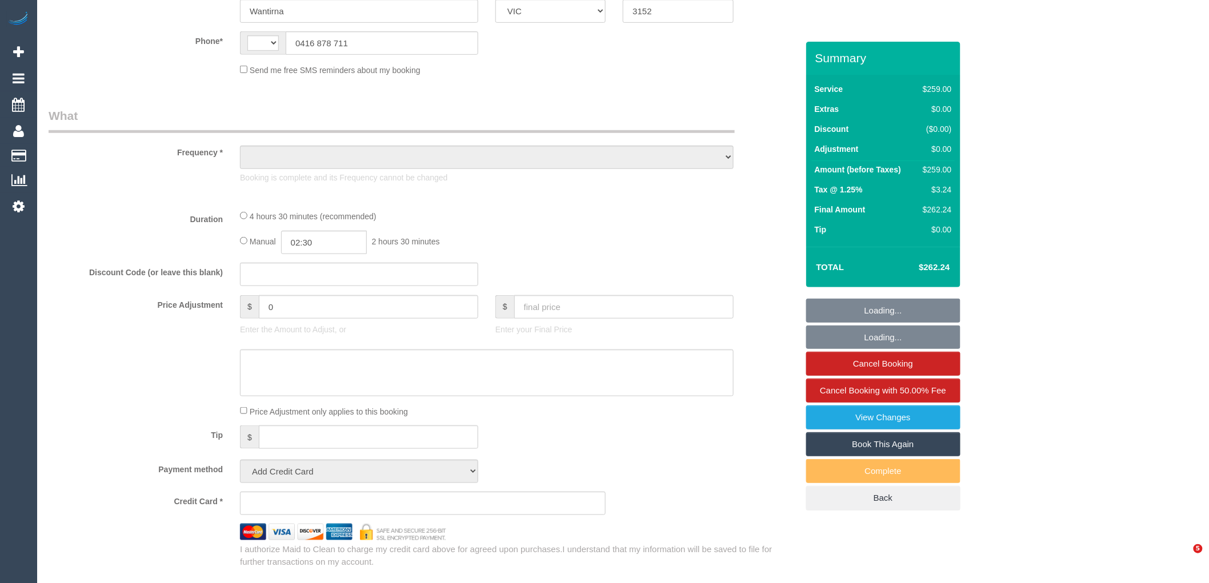
select select "string:AU"
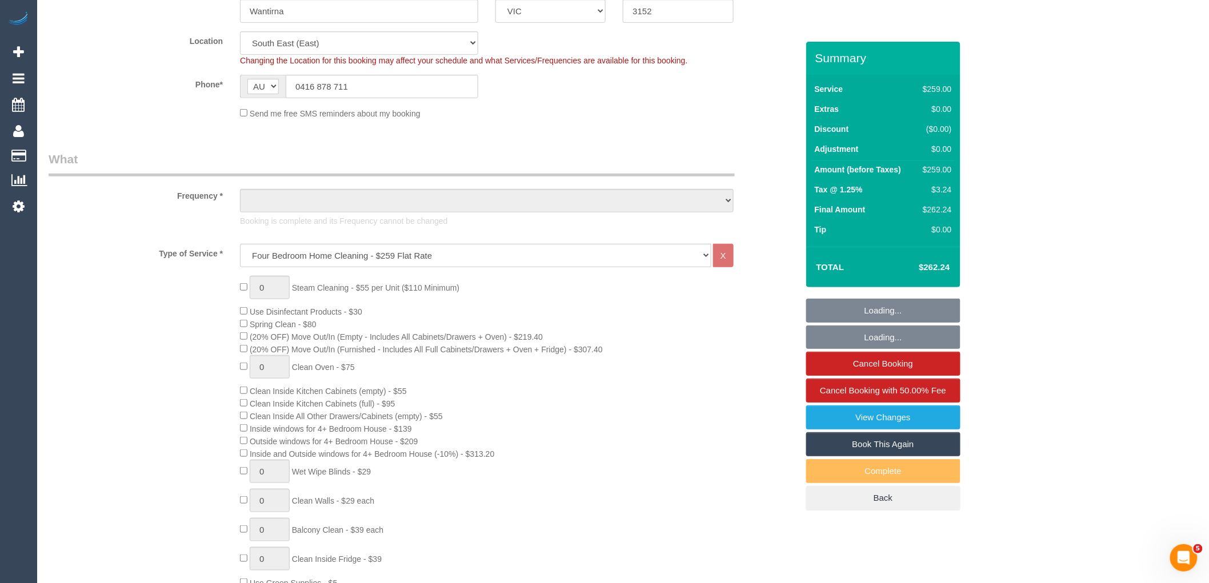
scroll to position [0, 0]
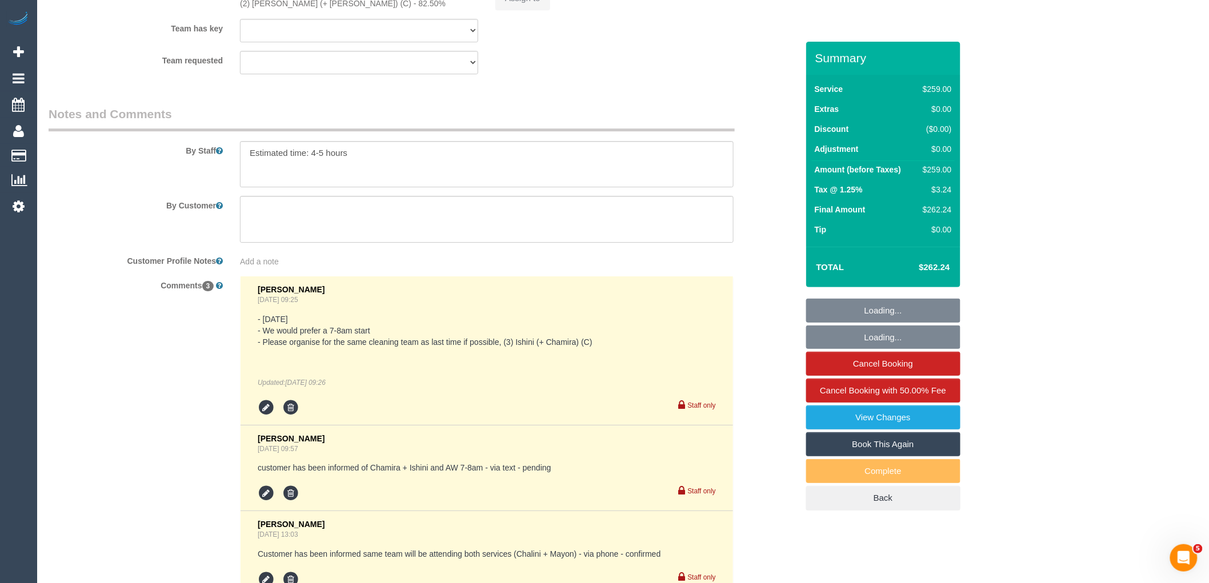
select select "object:732"
select select "string:stripe-pm_1QeROi2GScqysDRVSZNb9zIM"
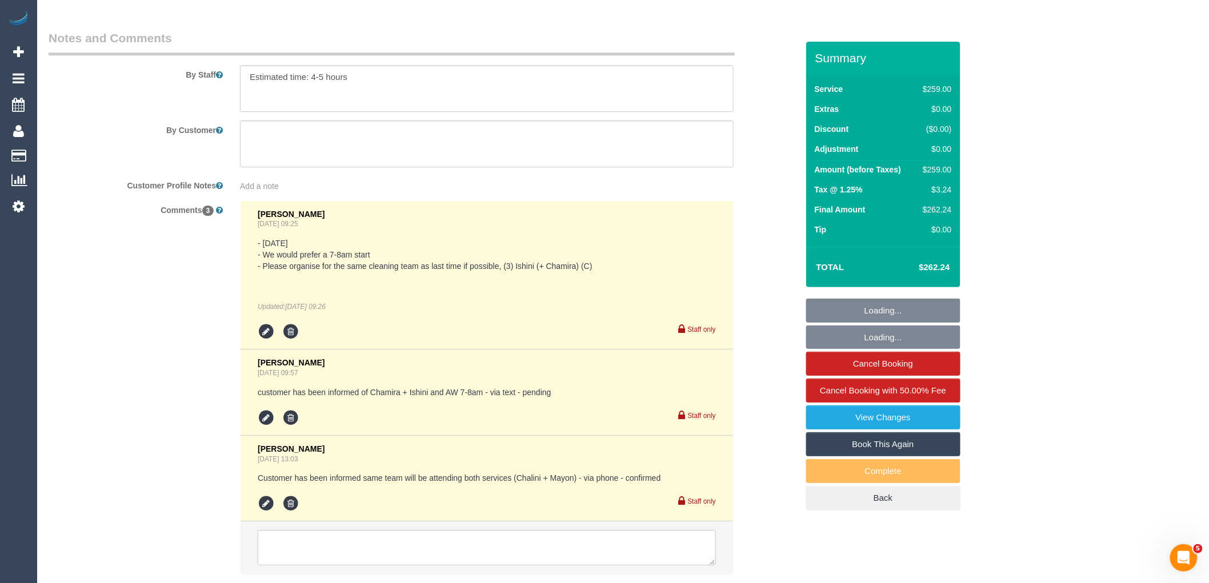
scroll to position [2009, 0]
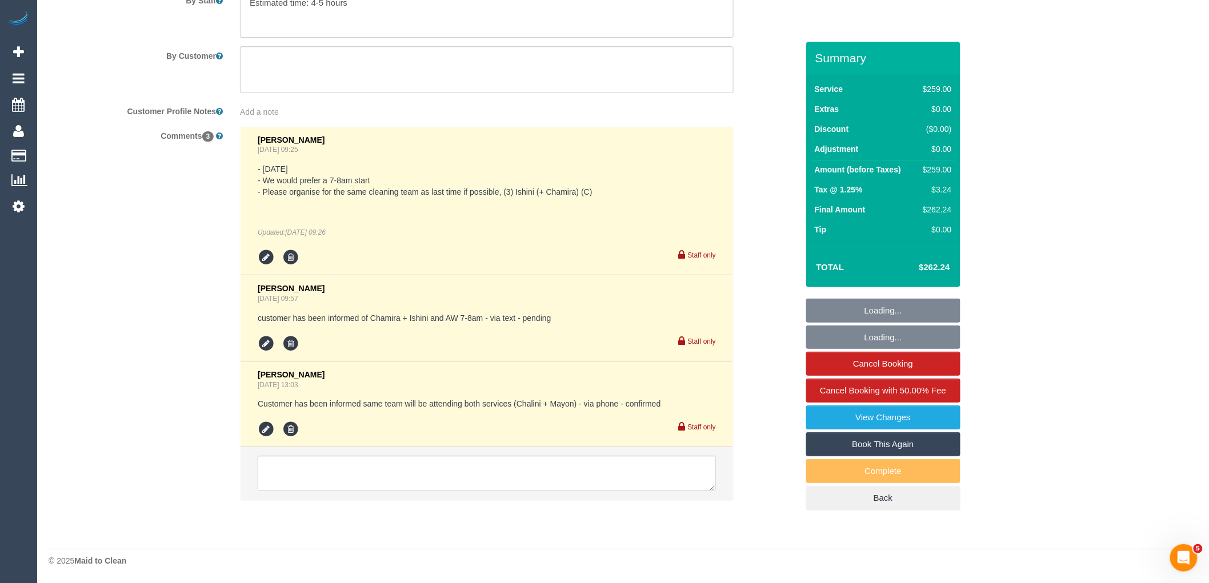
select select "number:28"
select select "number:14"
select select "number:19"
select select "number:24"
select select "object:1413"
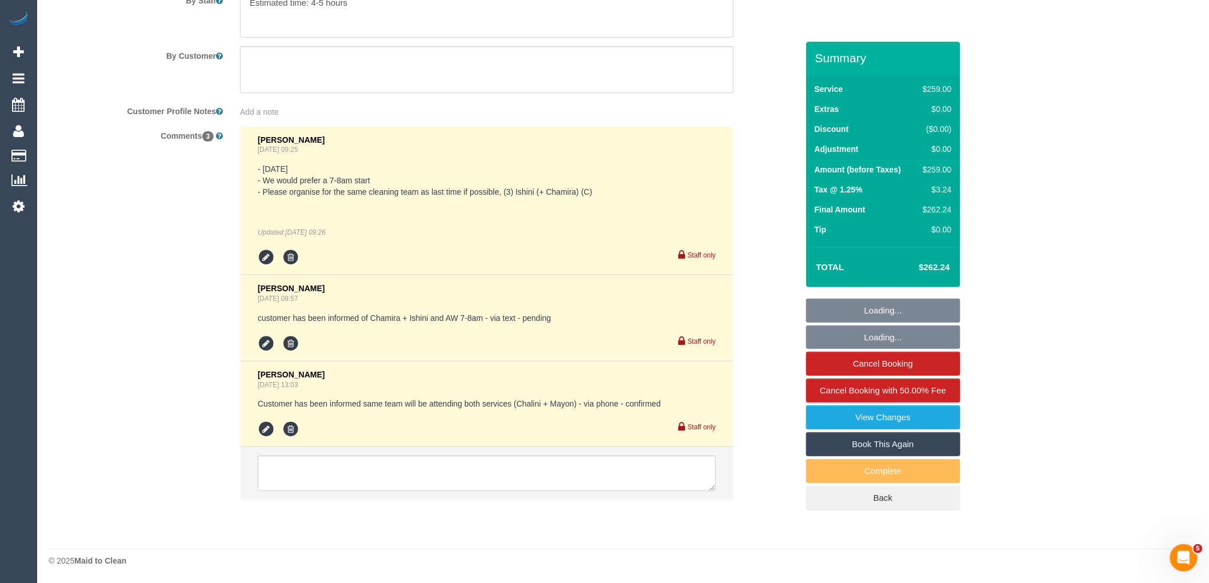
select select "spot1"
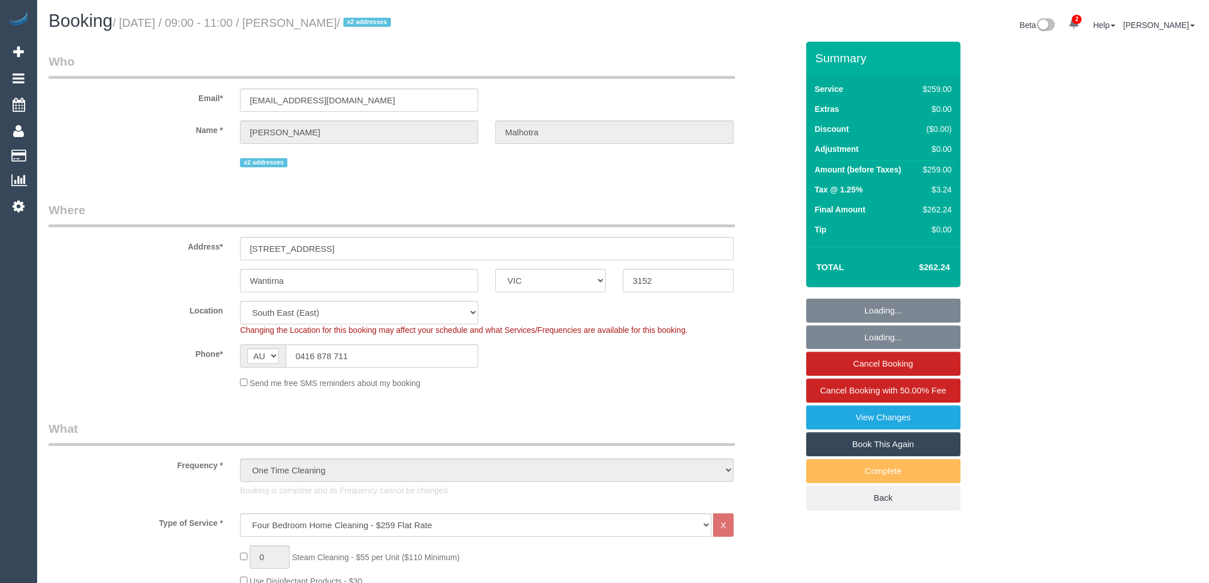
select select "VIC"
select select "string:stripe-pm_1QeROi2GScqysDRVSZNb9zIM"
select select "number:28"
select select "number:14"
select select "number:19"
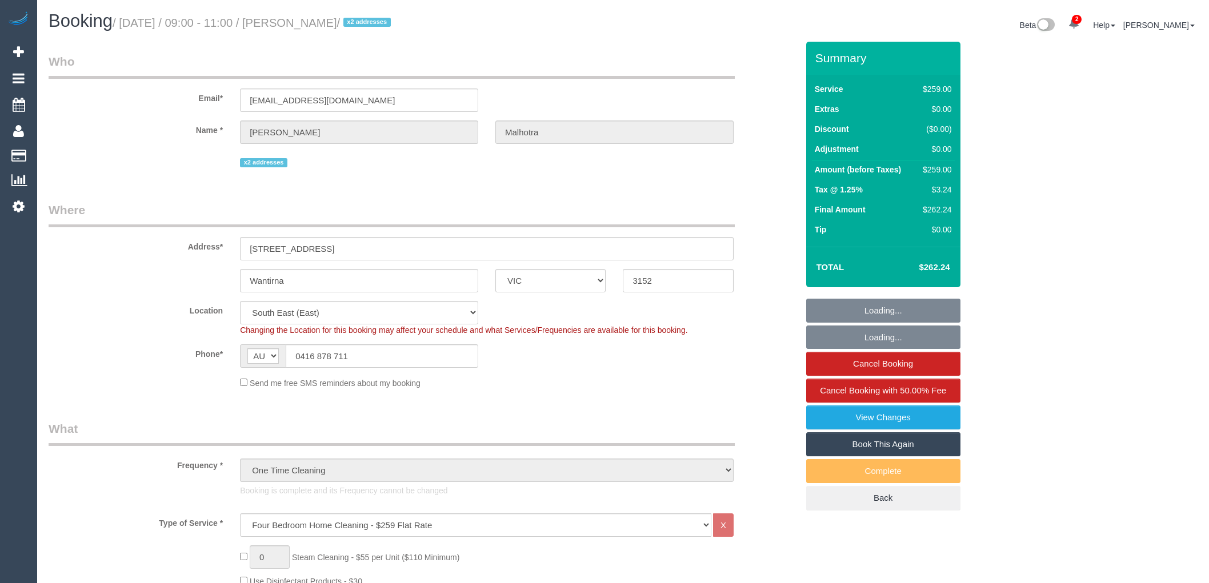
select select "number:24"
select select "VIC"
select select "string:stripe-pm_1QeROi2GScqysDRVSZNb9zIM"
select select "spot1"
select select "number:28"
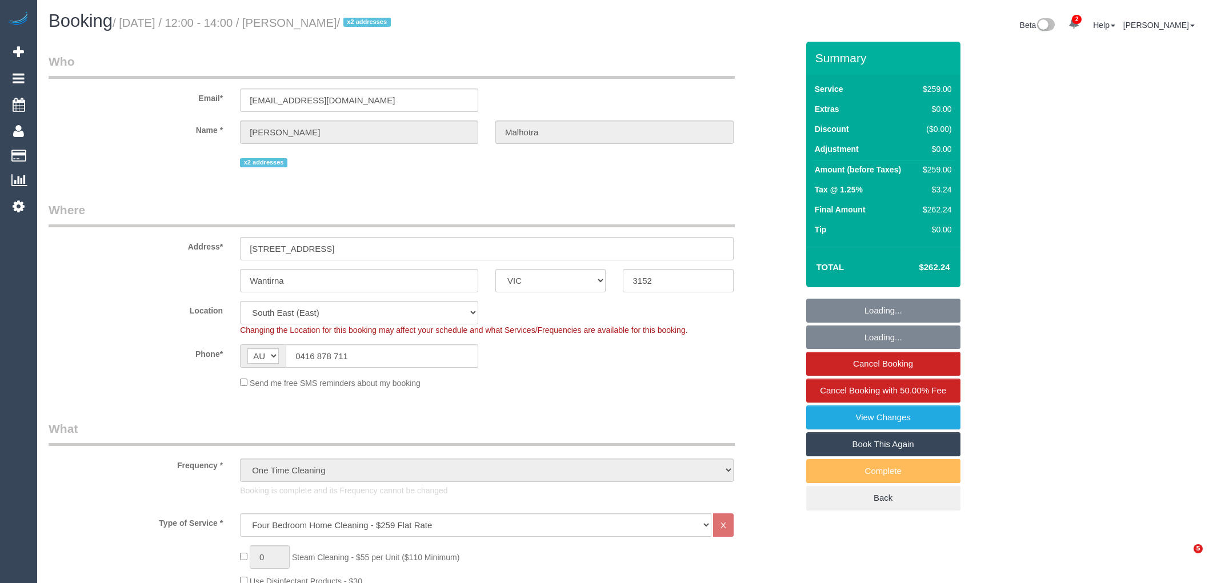
select select "number:14"
select select "number:19"
select select "number:24"
select select "VIC"
select select "string:stripe-pm_1QeROi2GScqysDRVSZNb9zIM"
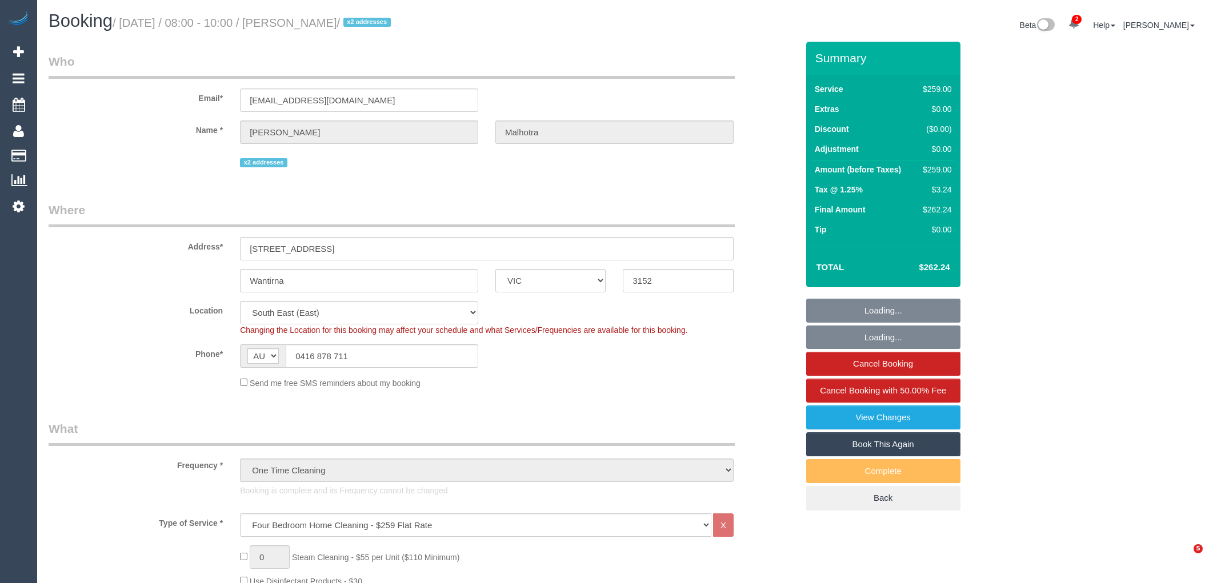
select select "spot6"
select select "number:28"
select select "number:14"
select select "number:19"
select select "number:24"
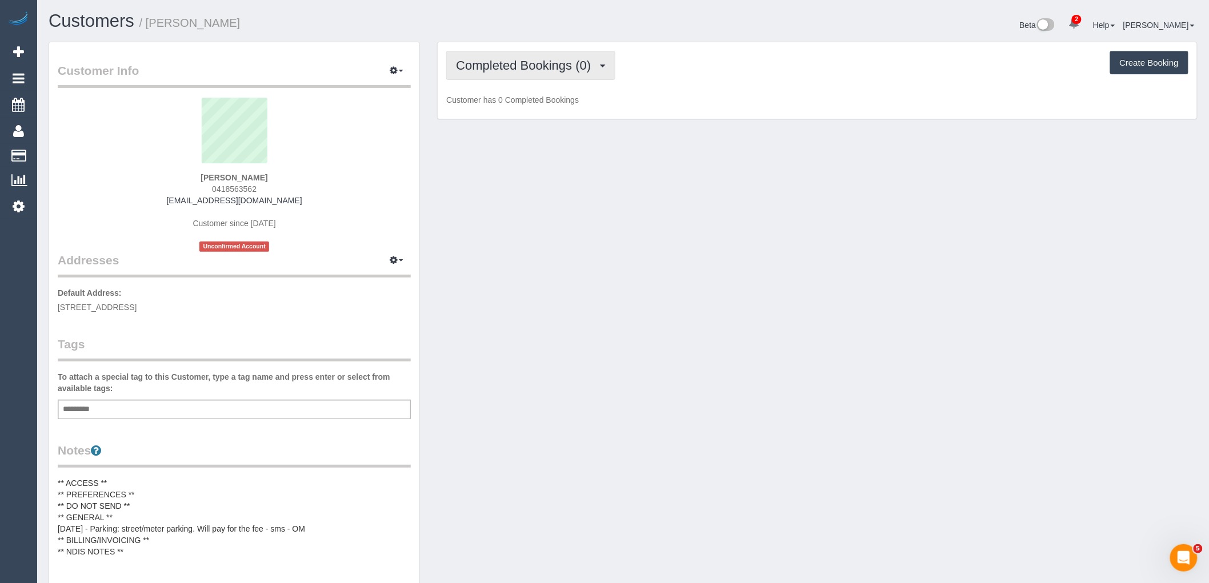
click at [553, 77] on button "Completed Bookings (0)" at bounding box center [530, 65] width 169 height 29
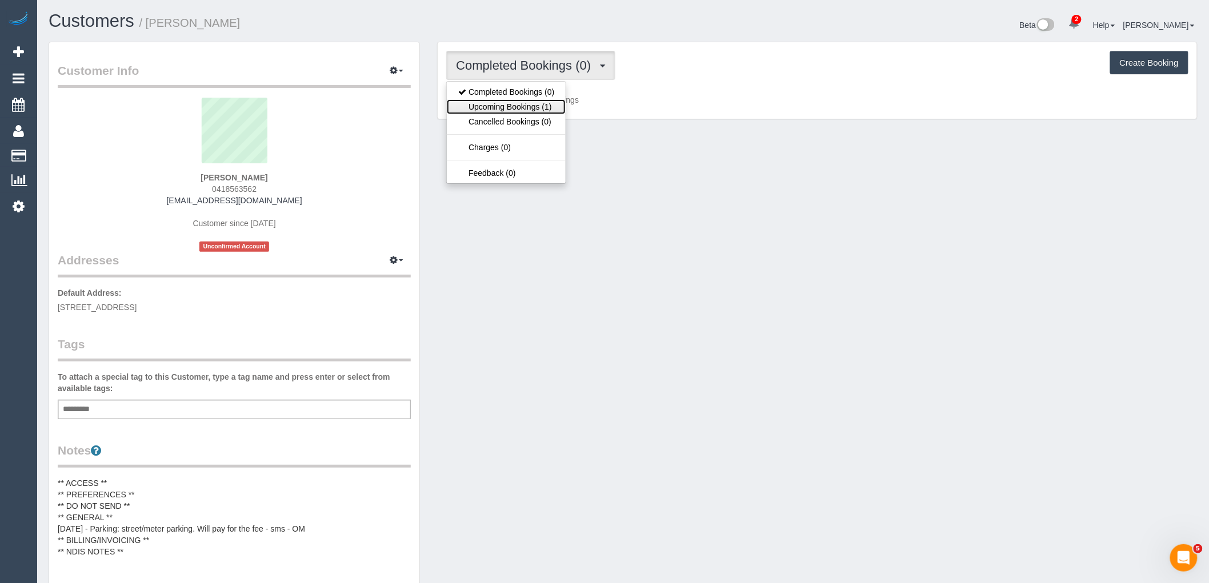
click at [535, 105] on link "Upcoming Bookings (1)" at bounding box center [506, 106] width 119 height 15
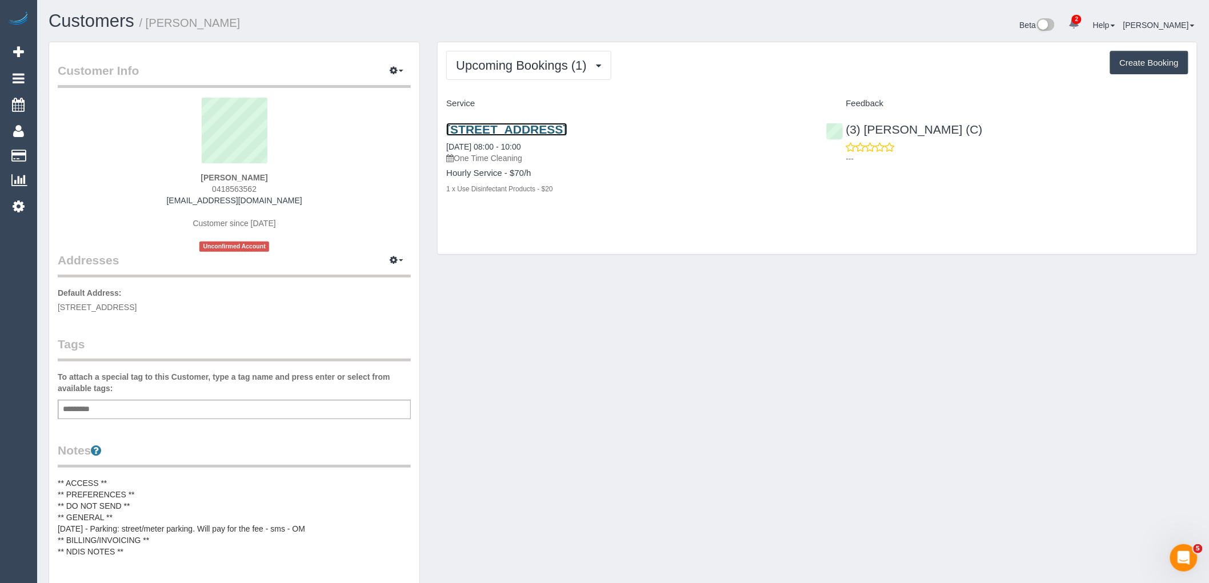
click at [535, 129] on link "15 Queens Road, 801, Melbourne, VIC 3004" at bounding box center [506, 129] width 121 height 13
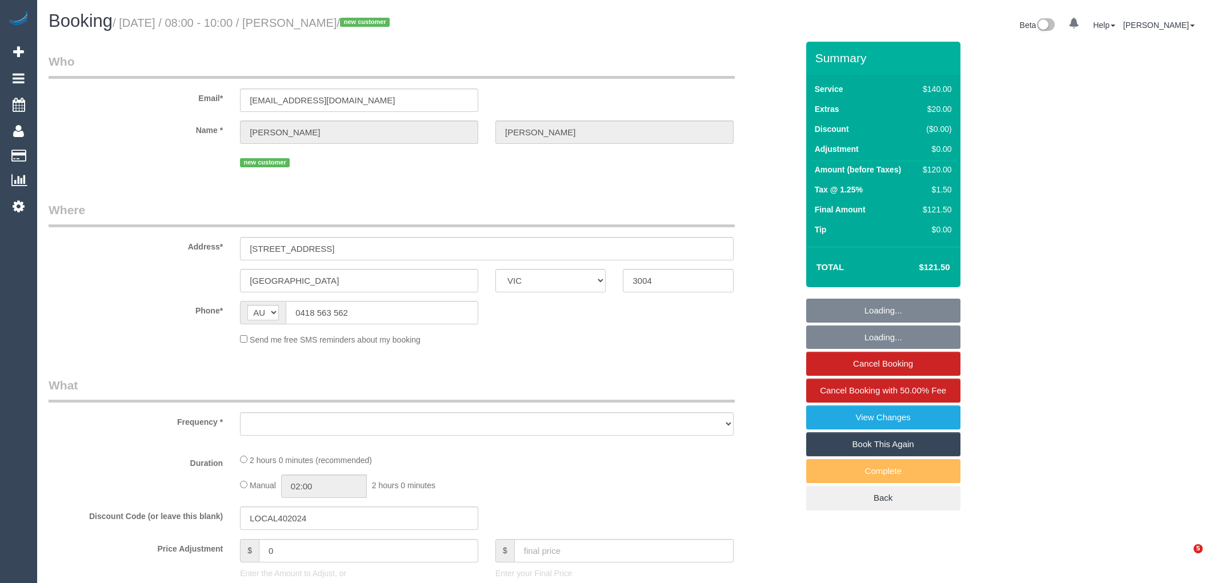
select select "VIC"
select select "object:604"
select select "number:28"
select select "number:14"
select select "number:20"
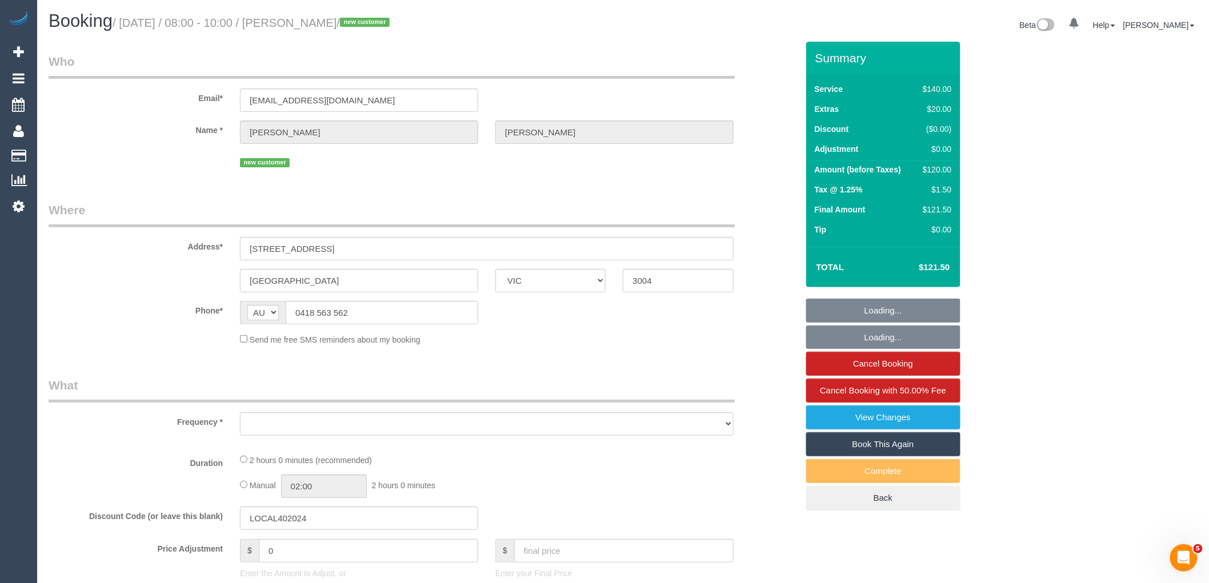
select select "number:23"
select select "number:12"
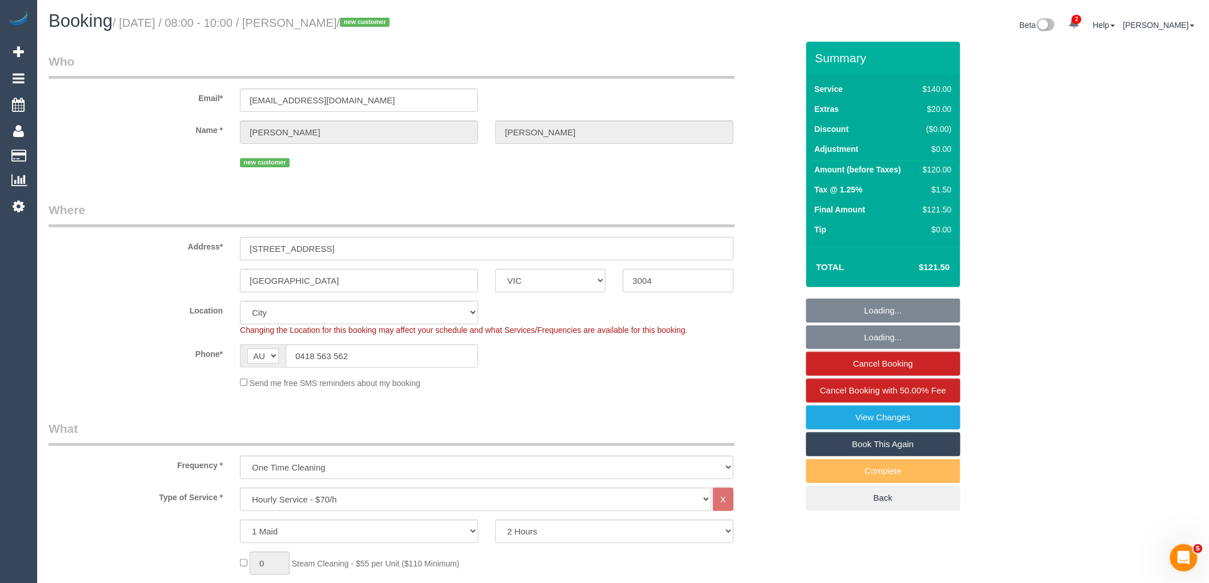
select select "object:933"
select select "string:stripe-pm_1SCBQc2GScqysDRVAkt9DpzO"
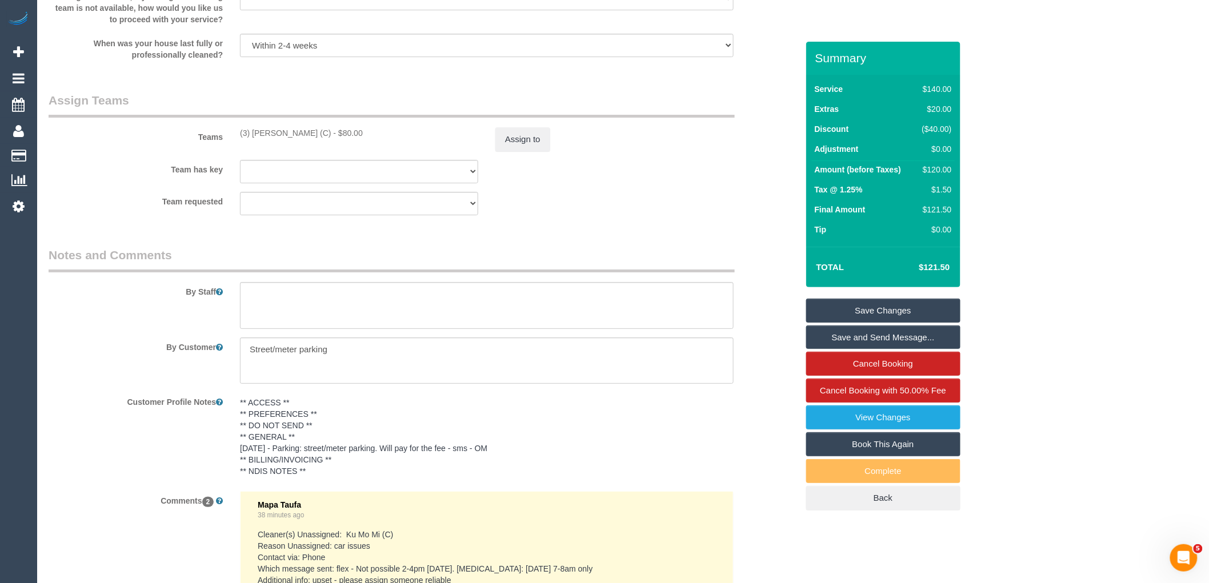
scroll to position [2069, 0]
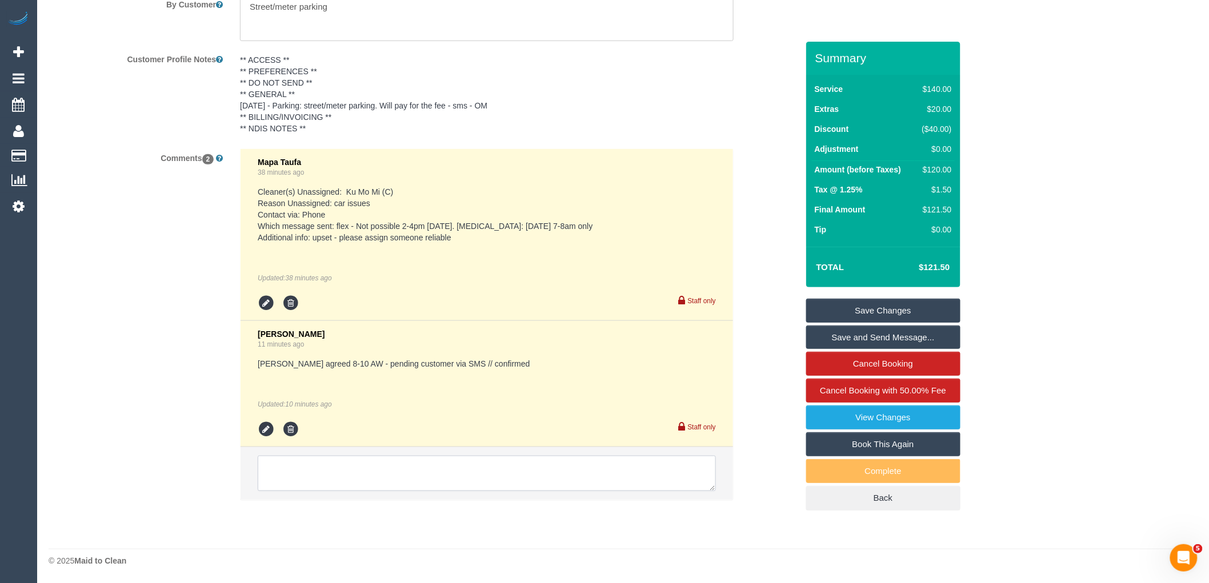
click at [358, 479] on textarea at bounding box center [487, 473] width 458 height 35
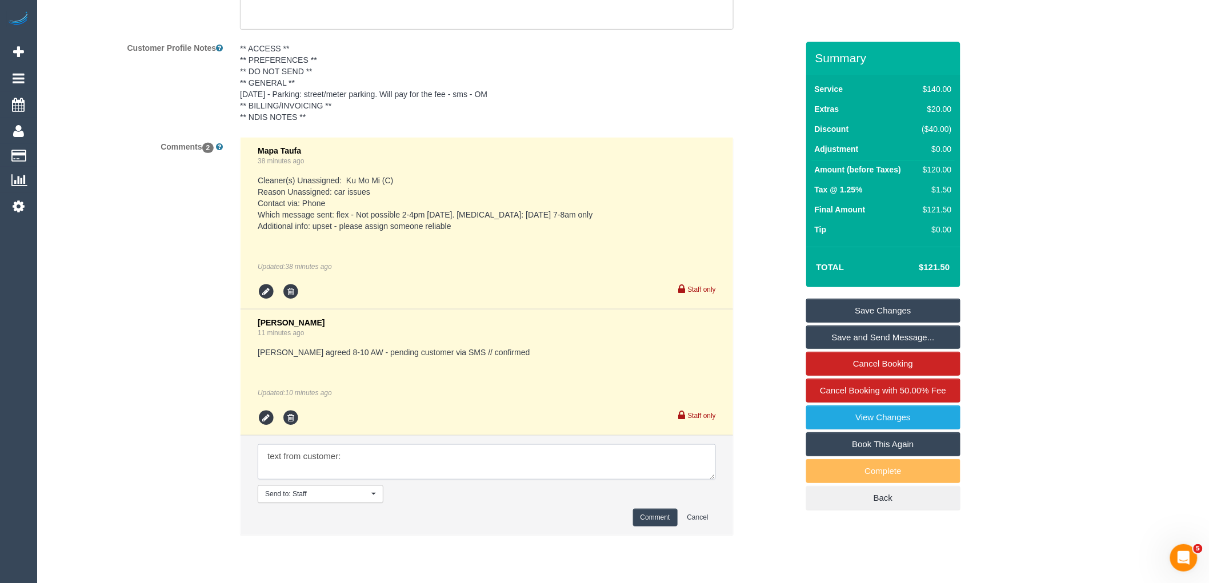
paste textarea "Ps - the earlier they can arrive, the better it will be for me. Thanks"
type textarea "text from customer: Ps - the earlier they can arrive, the better it will be for…"
click at [647, 527] on button "Comment" at bounding box center [655, 518] width 45 height 18
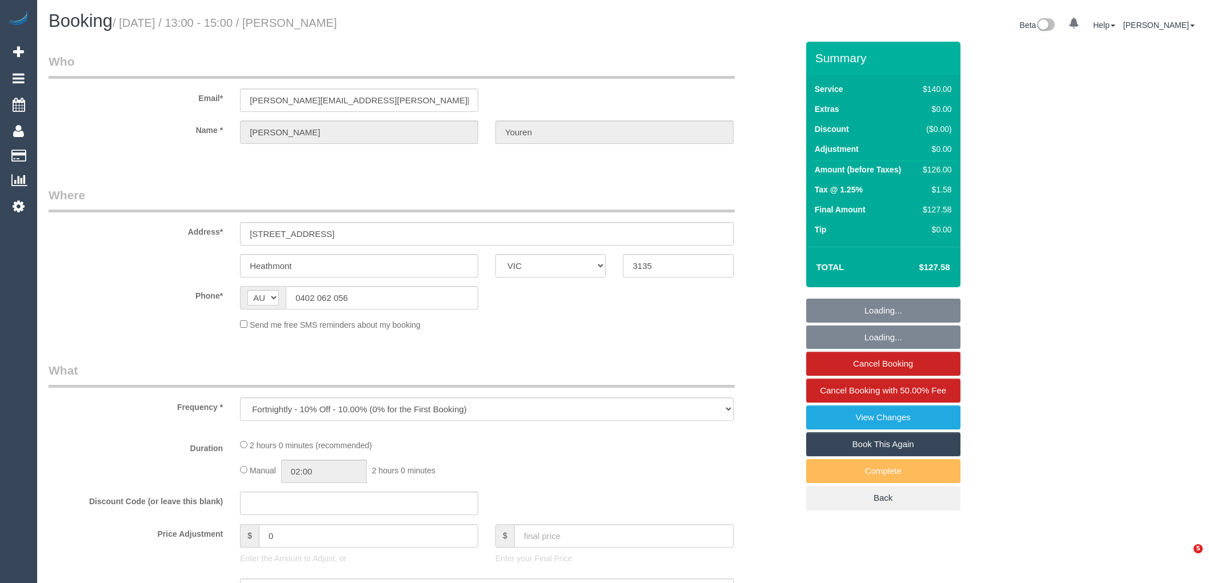
select select "VIC"
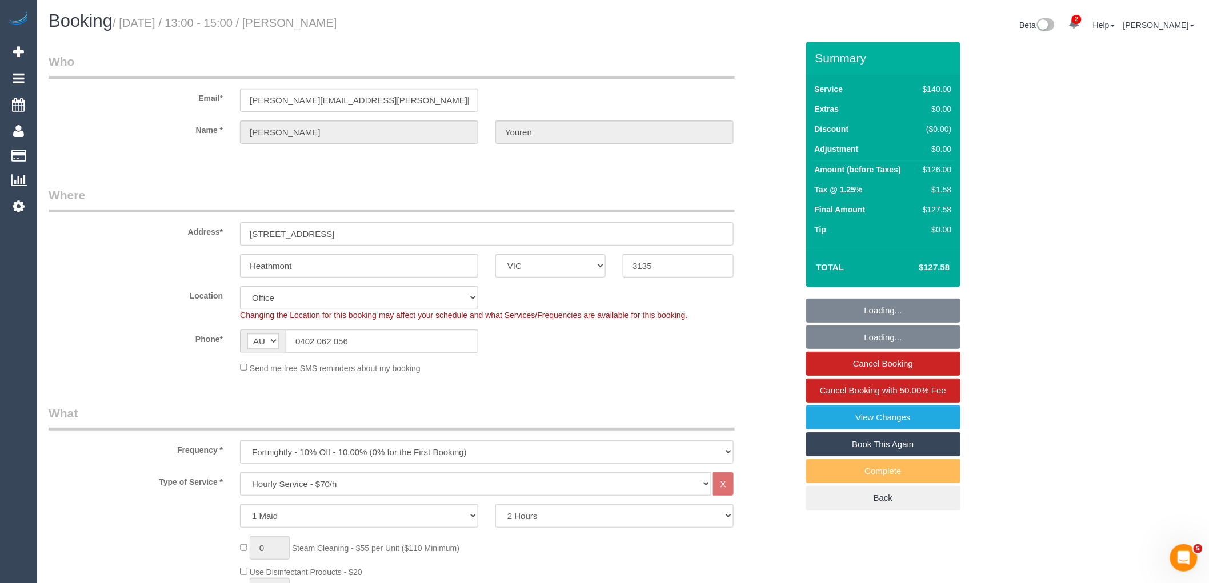
select select "object:879"
select select "string:stripe-pm_1OvXjo2GScqysDRVTdEVGb5D"
select select "number:27"
select select "number:14"
select select "number:19"
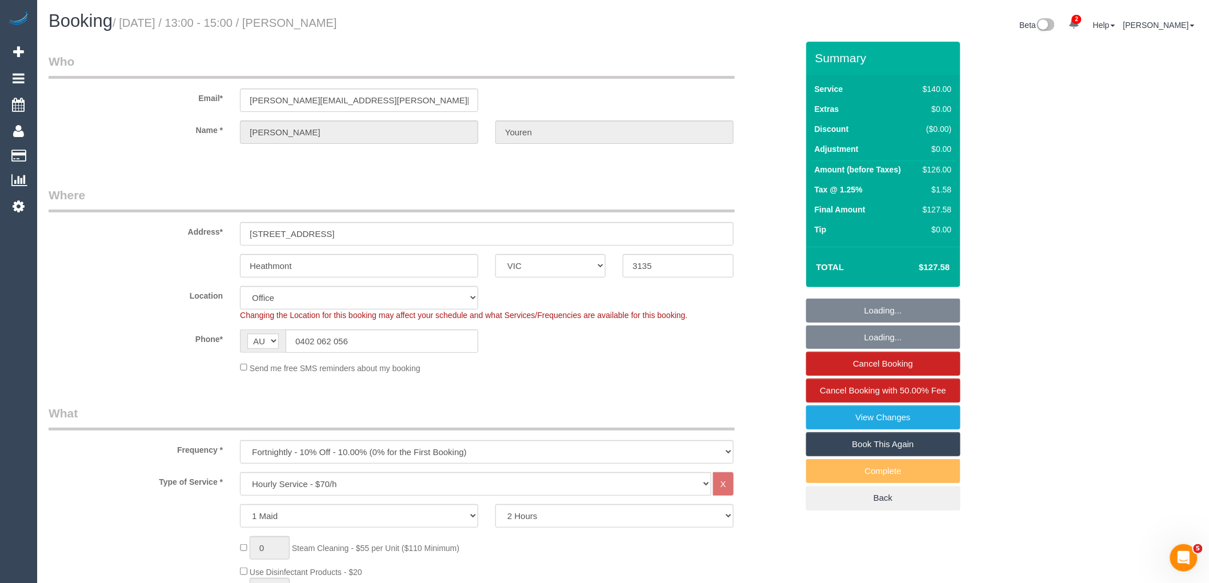
select select "number:36"
select select "number:34"
drag, startPoint x: 383, startPoint y: 346, endPoint x: 242, endPoint y: 346, distance: 141.2
click at [242, 346] on div "AF AL DZ AD AO AI AQ AG AR AM AW AU AT AZ BS BH BD BB BY BE BZ BJ BM BT BO BA B…" at bounding box center [359, 341] width 238 height 23
drag, startPoint x: 327, startPoint y: 31, endPoint x: 301, endPoint y: 23, distance: 27.3
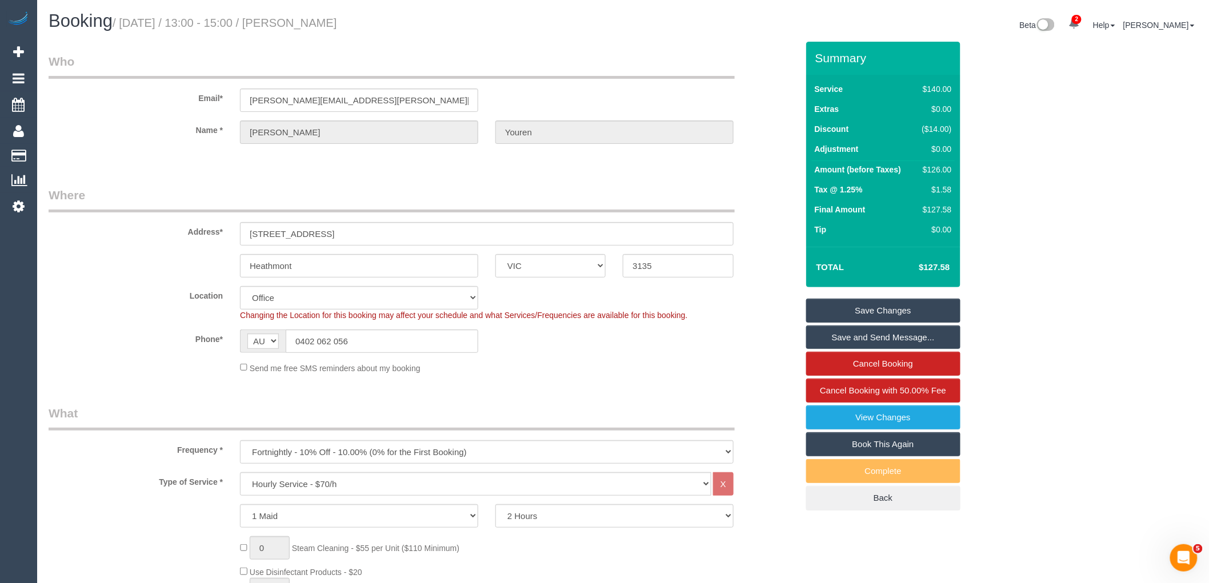
click at [301, 23] on div "Booking / [DATE] / 13:00 - 15:00 / [PERSON_NAME]" at bounding box center [331, 23] width 583 height 25
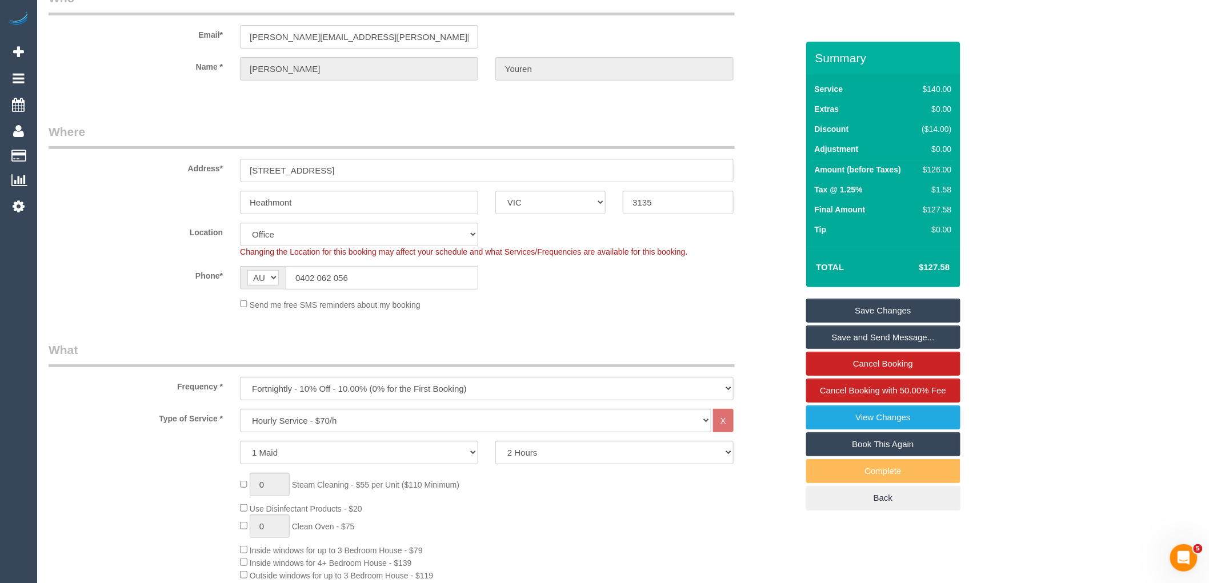
drag, startPoint x: 380, startPoint y: 278, endPoint x: 210, endPoint y: 278, distance: 169.7
click at [210, 278] on div "Phone* AF AL DZ AD AO AI AQ AG AR AM AW AU AT AZ BS BH BD BB BY BE BZ BJ BM BT …" at bounding box center [423, 277] width 766 height 23
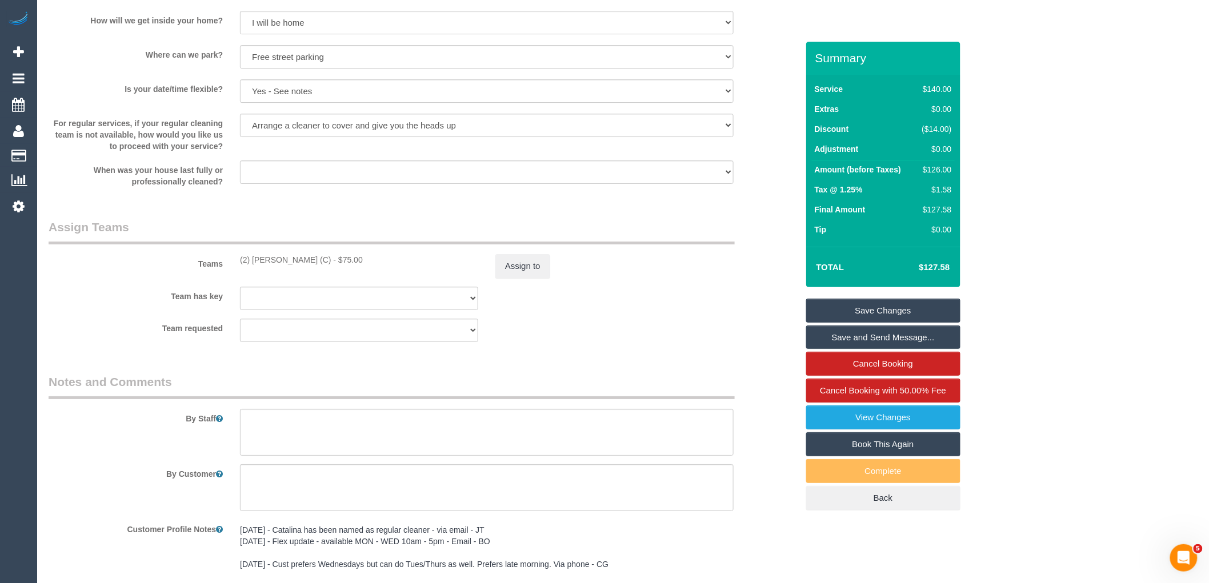
scroll to position [1722, 0]
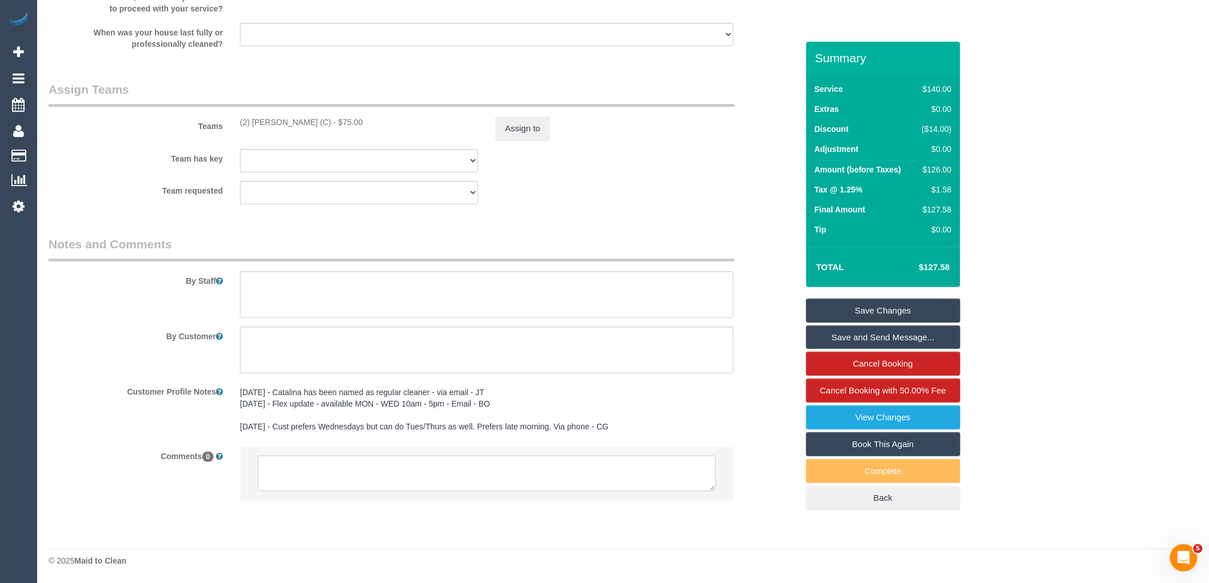
click at [327, 483] on textarea at bounding box center [487, 473] width 458 height 35
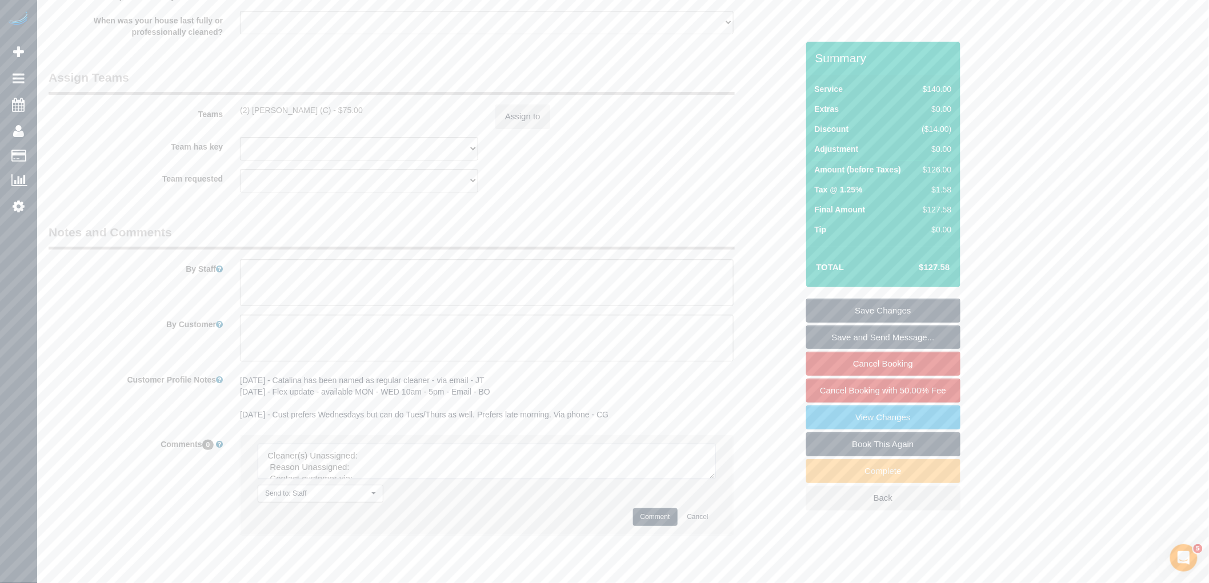
drag, startPoint x: 710, startPoint y: 490, endPoint x: 765, endPoint y: 569, distance: 96.1
click at [716, 479] on textarea at bounding box center [487, 461] width 458 height 35
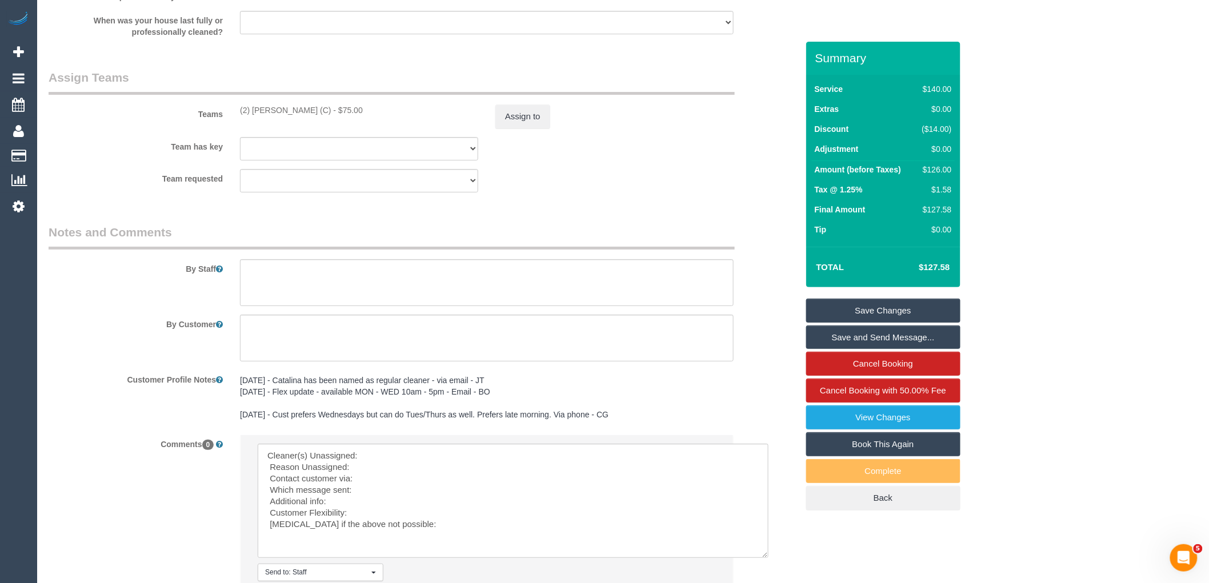
drag, startPoint x: 319, startPoint y: 121, endPoint x: 218, endPoint y: 117, distance: 101.2
click at [218, 117] on div "Teams (2) Catalina Fabro (C) - $75.00 Assign to" at bounding box center [423, 98] width 766 height 59
click at [322, 116] on div "(2) Catalina Fabro (C) - $75.00" at bounding box center [359, 110] width 238 height 11
drag, startPoint x: 318, startPoint y: 121, endPoint x: 238, endPoint y: 117, distance: 80.7
click at [238, 116] on div "(2) Catalina Fabro (C) - $75.00" at bounding box center [358, 110] width 255 height 11
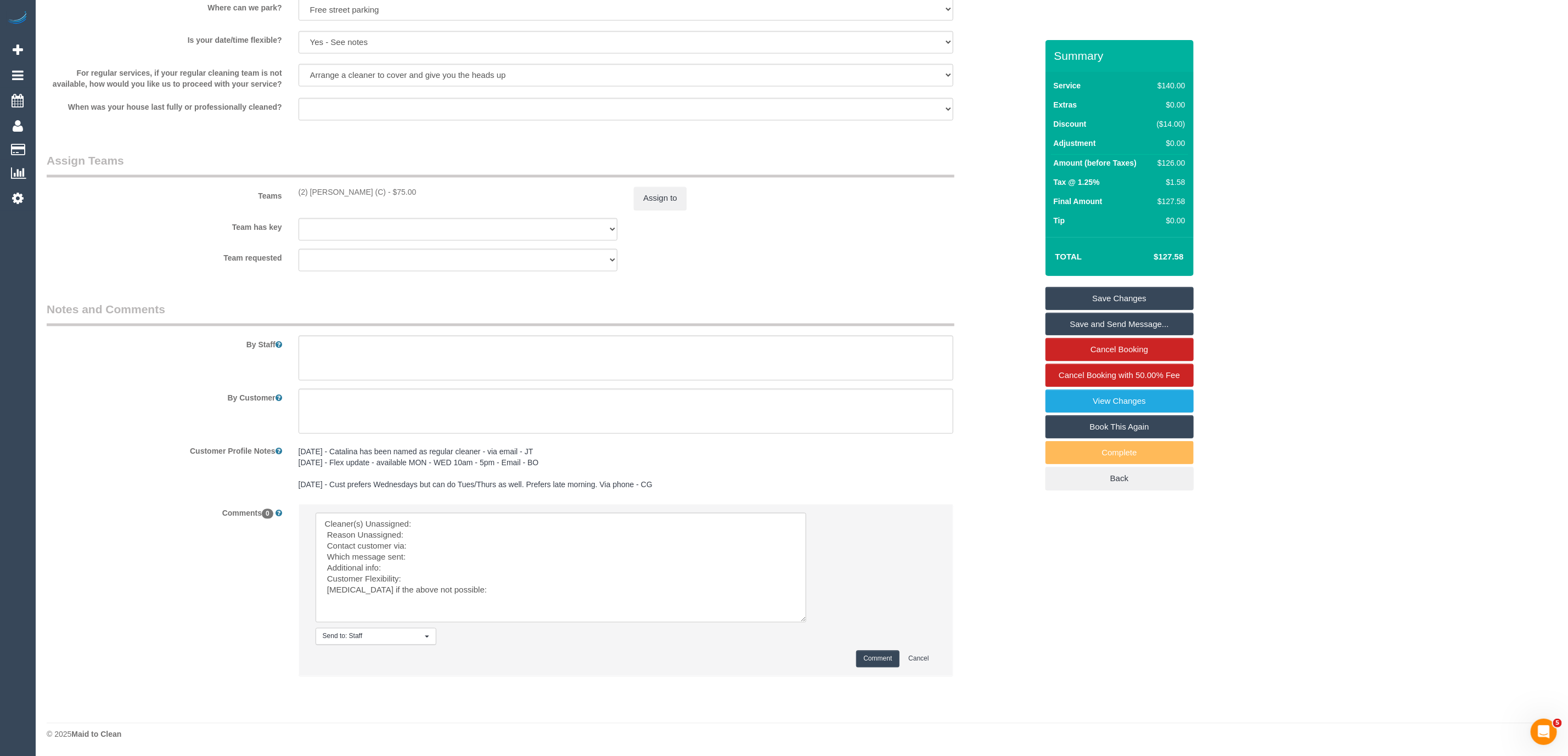
copy div "(2) [PERSON_NAME] (C)"
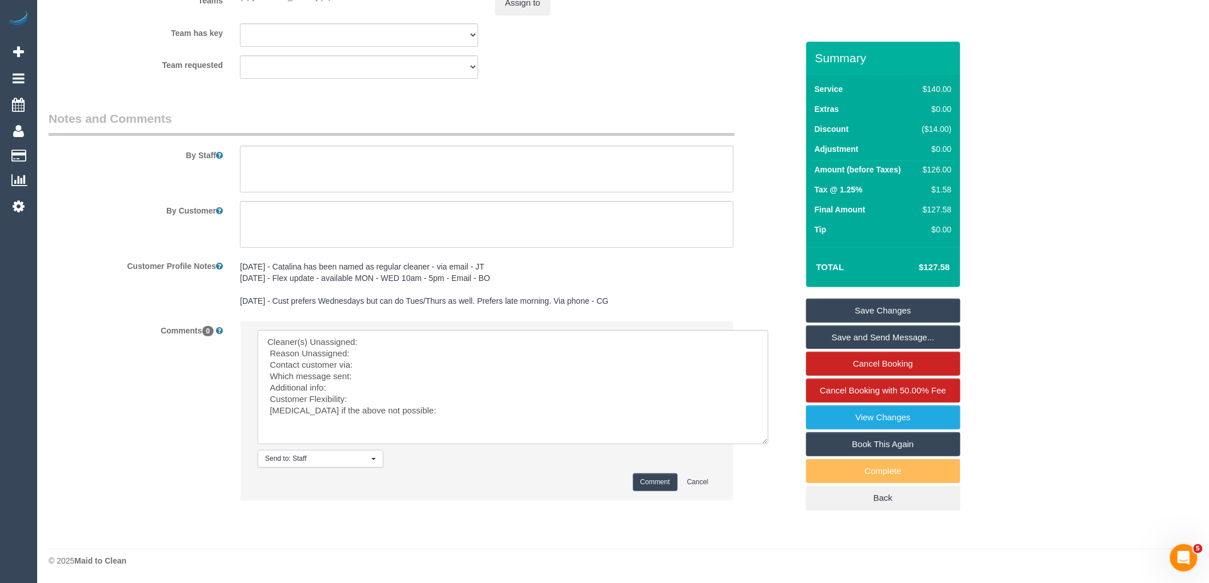
scroll to position [1848, 0]
click at [405, 340] on textarea at bounding box center [513, 387] width 511 height 114
paste textarea "(2) [PERSON_NAME] (C)"
click at [387, 353] on textarea at bounding box center [513, 387] width 511 height 114
click at [401, 366] on textarea at bounding box center [513, 387] width 511 height 114
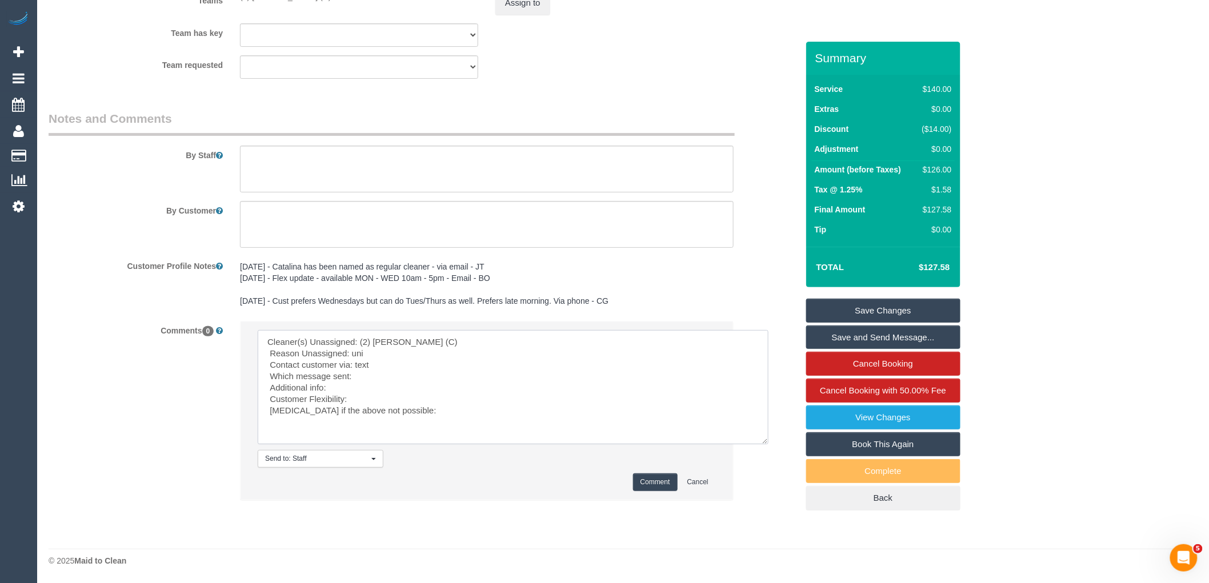
click at [401, 373] on textarea at bounding box center [513, 387] width 511 height 114
click at [395, 386] on textarea at bounding box center [513, 387] width 511 height 114
click at [397, 395] on textarea at bounding box center [513, 387] width 511 height 114
click at [425, 409] on textarea at bounding box center [513, 387] width 511 height 114
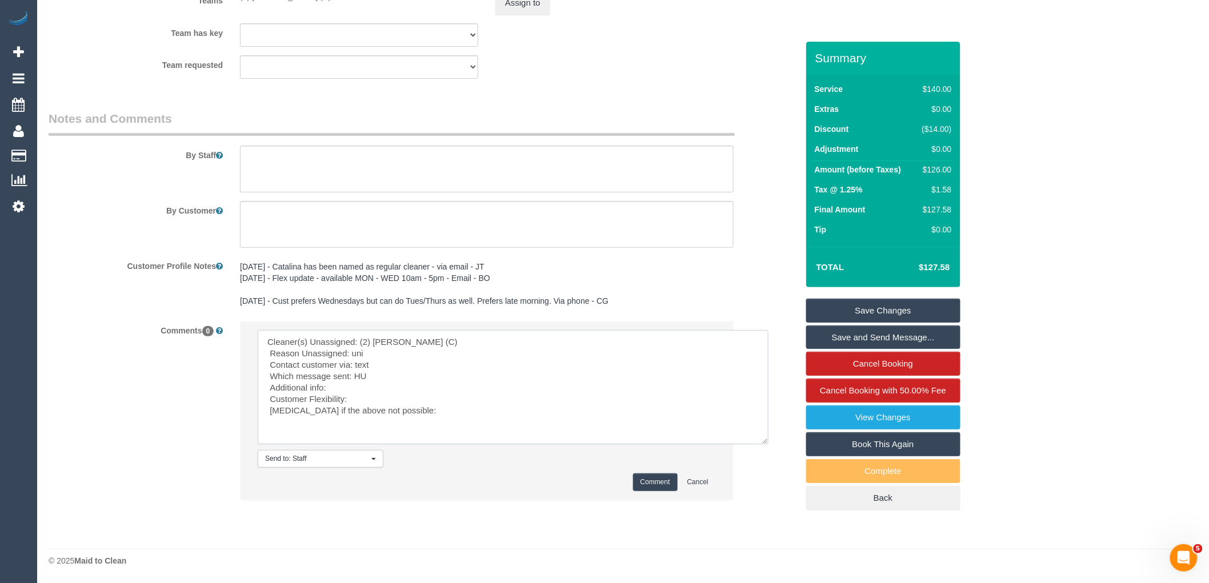
type textarea "Cleaner(s) Unassigned: (2) Catalina Fabro (C) Reason Unassigned: uni Contact cu…"
click at [658, 486] on button "Comment" at bounding box center [655, 483] width 45 height 18
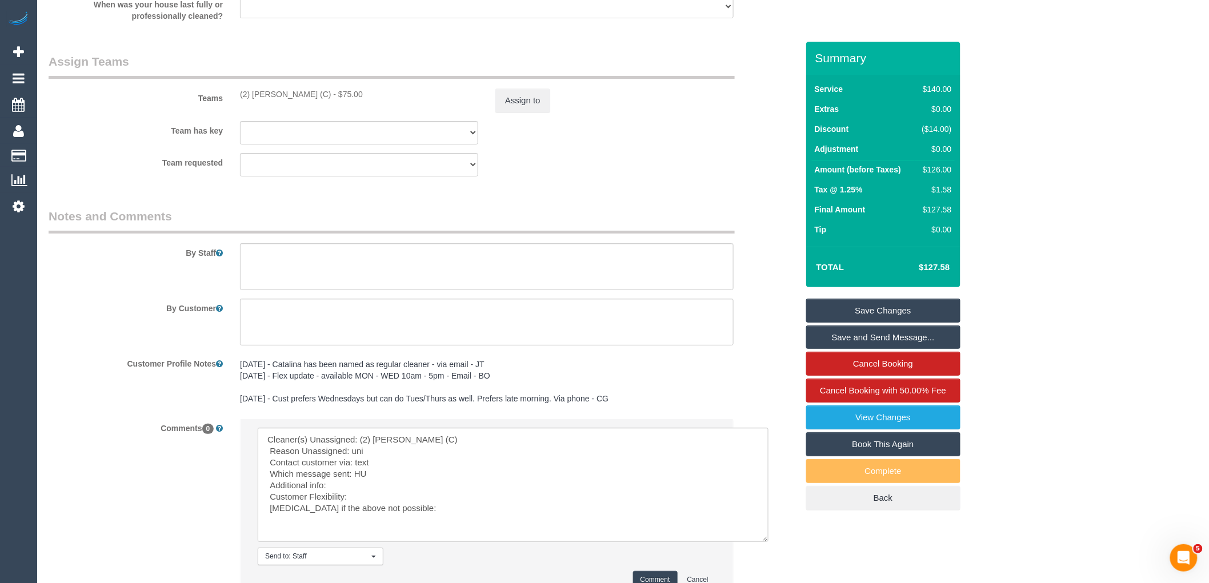
scroll to position [1593, 0]
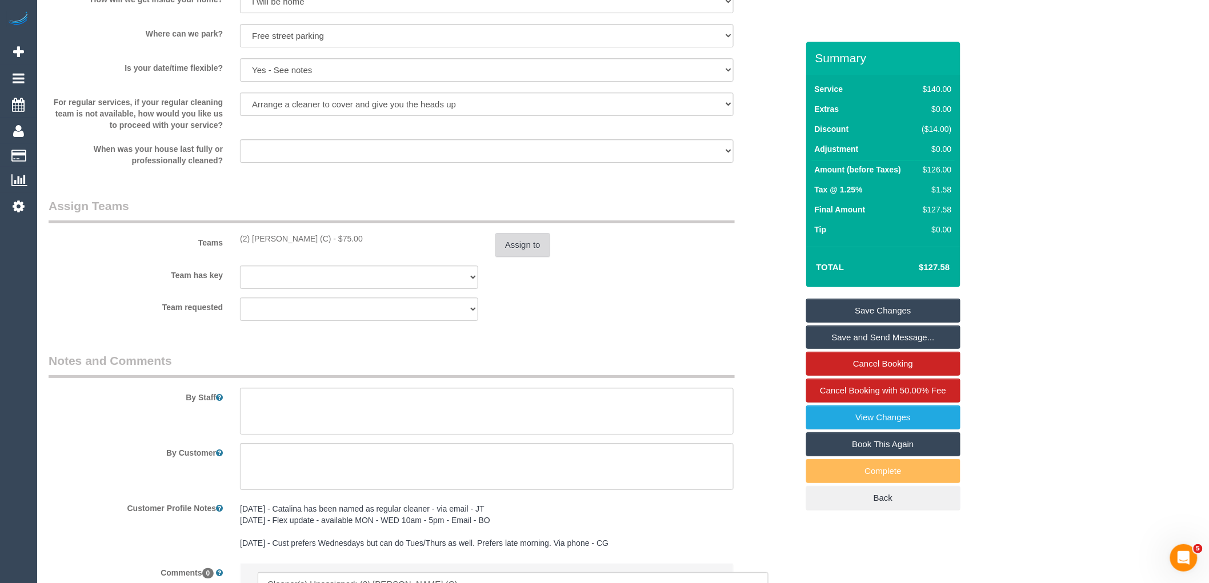
click at [528, 246] on button "Assign to" at bounding box center [522, 245] width 55 height 24
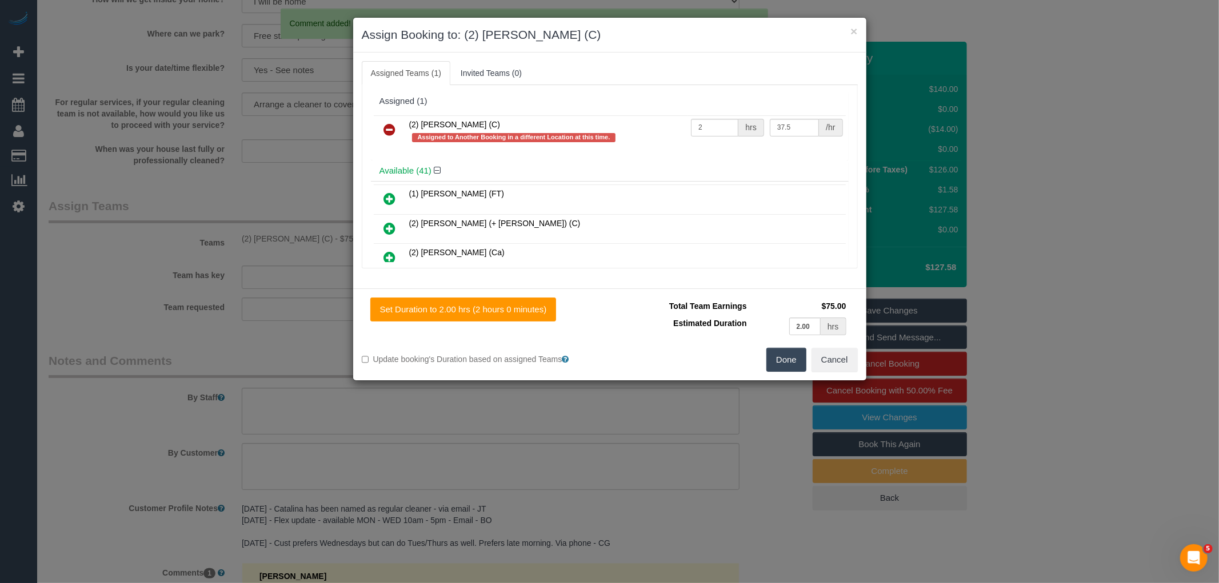
click at [397, 132] on link at bounding box center [390, 130] width 27 height 23
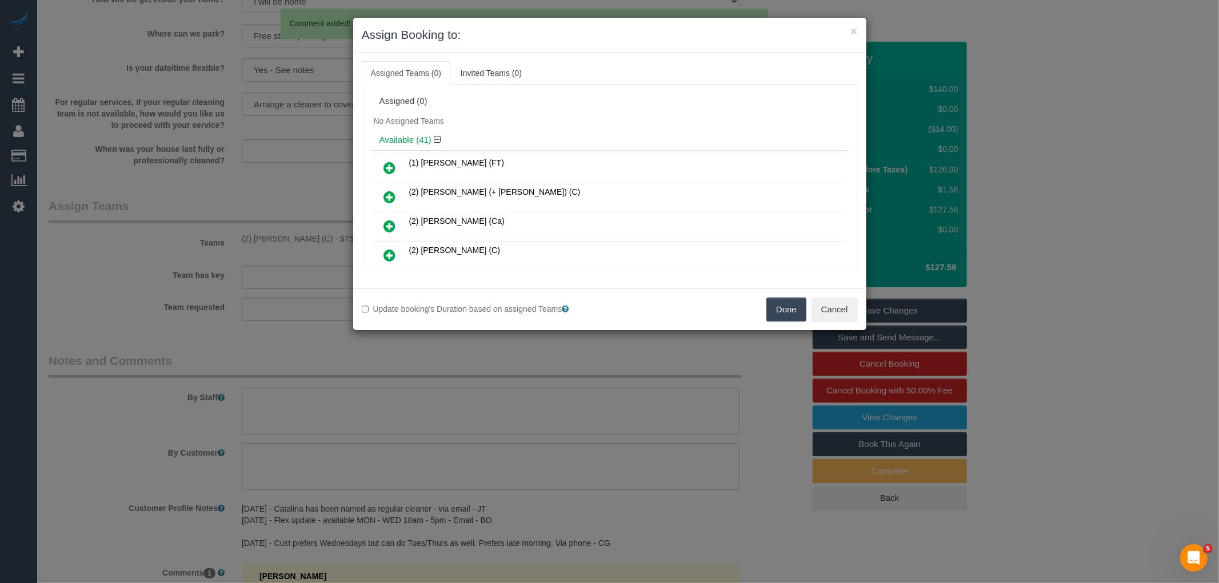
click at [780, 317] on button "Done" at bounding box center [786, 310] width 40 height 24
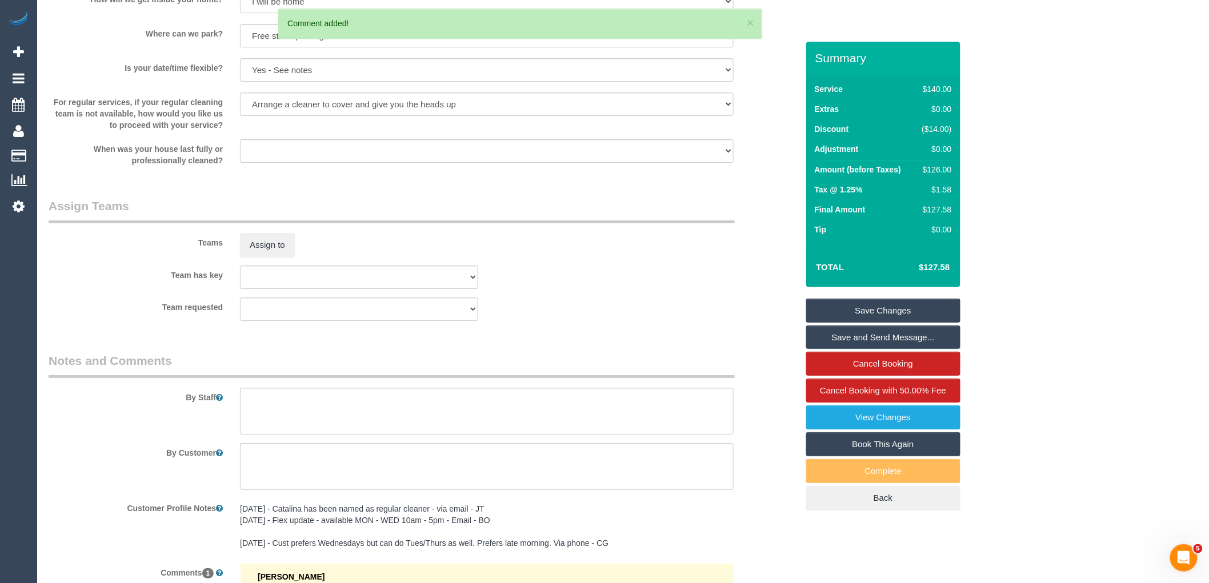
click at [888, 318] on link "Save Changes" at bounding box center [883, 311] width 154 height 24
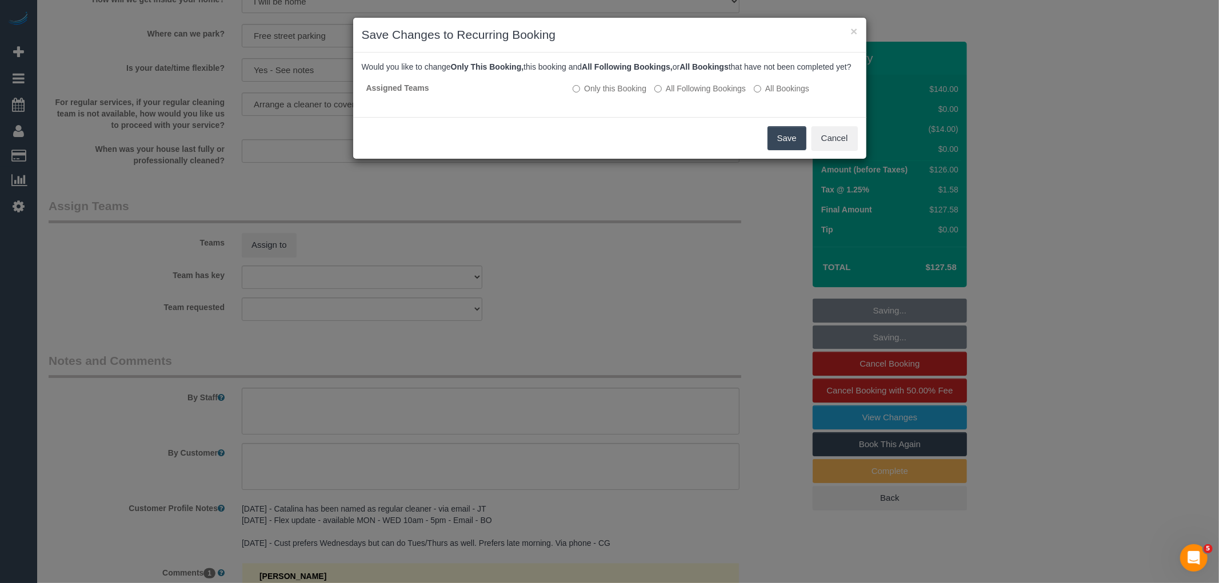
click at [794, 144] on button "Save" at bounding box center [786, 138] width 39 height 24
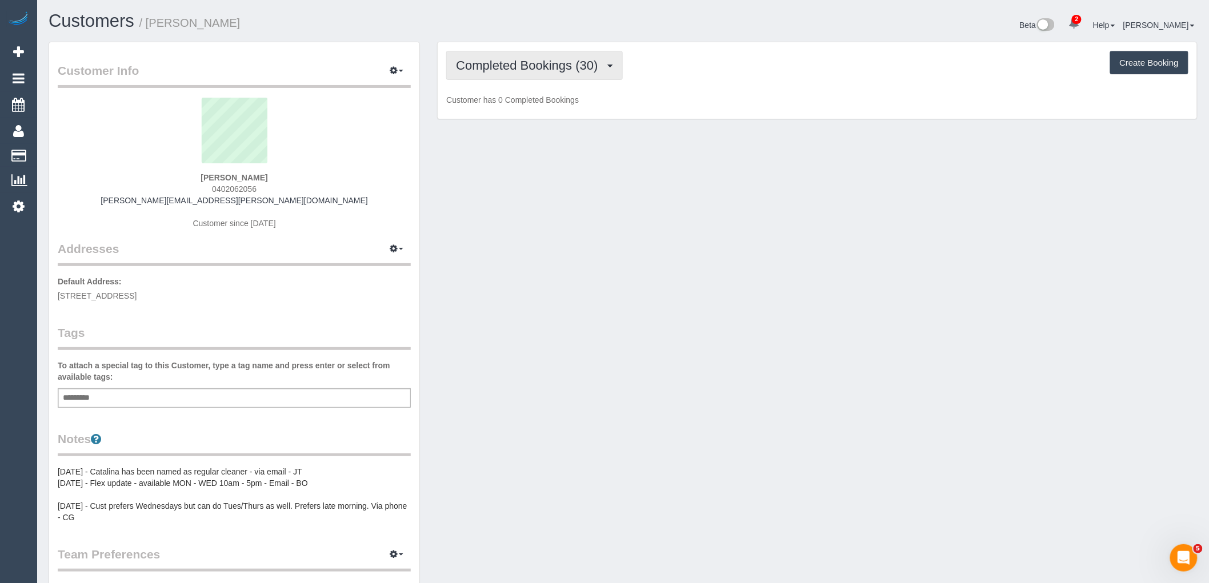
click at [556, 61] on span "Completed Bookings (30)" at bounding box center [529, 65] width 147 height 14
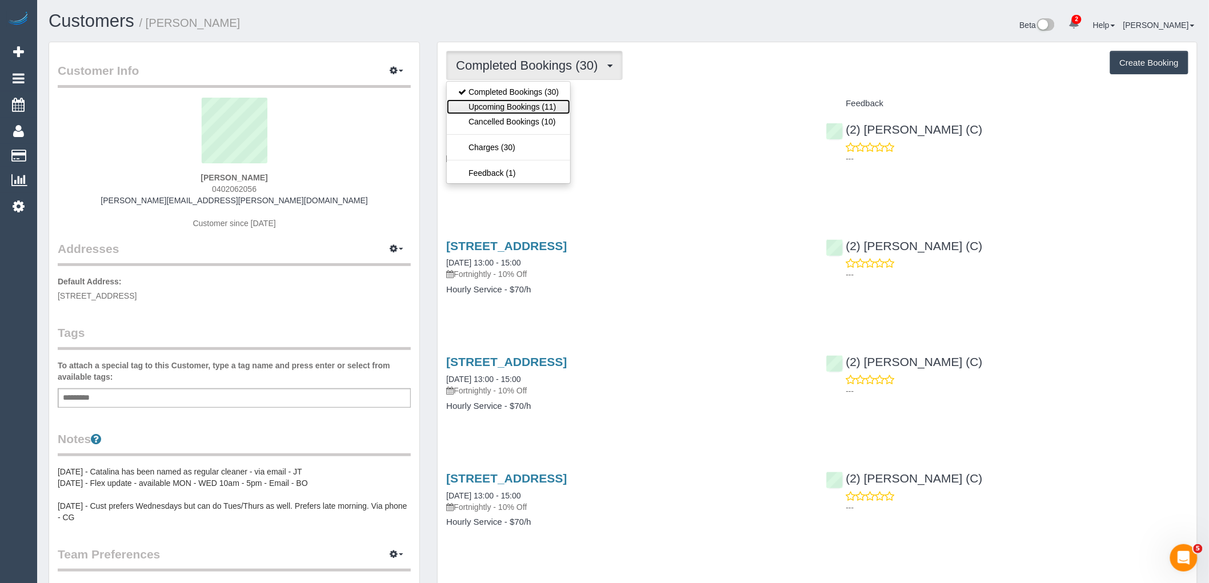
click at [549, 113] on link "Upcoming Bookings (11)" at bounding box center [508, 106] width 123 height 15
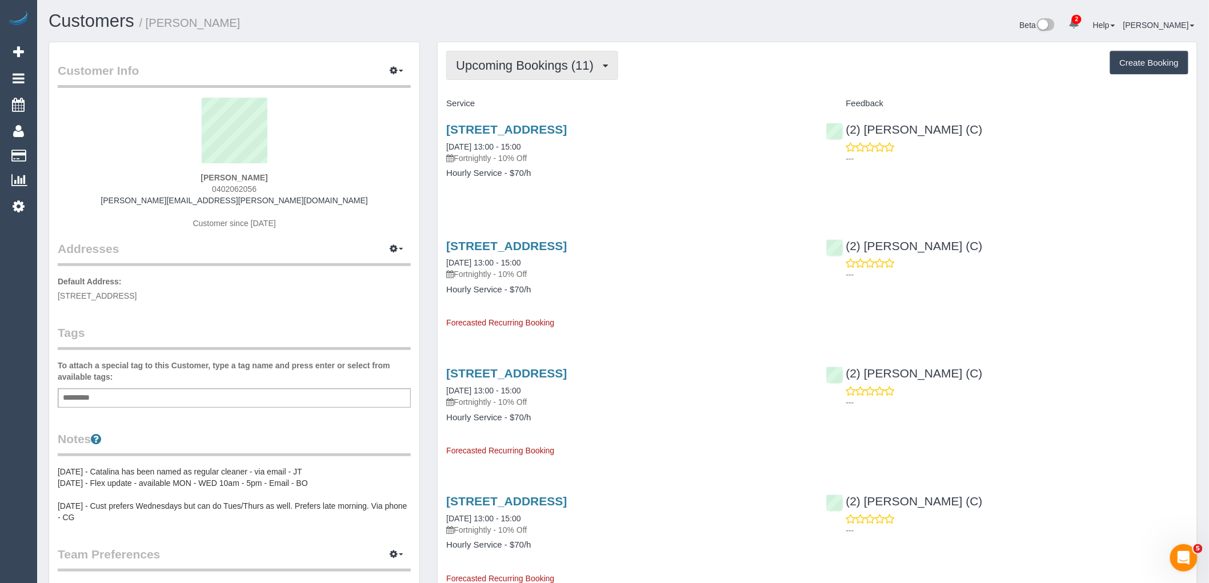
click at [553, 53] on button "Upcoming Bookings (11)" at bounding box center [532, 65] width 172 height 29
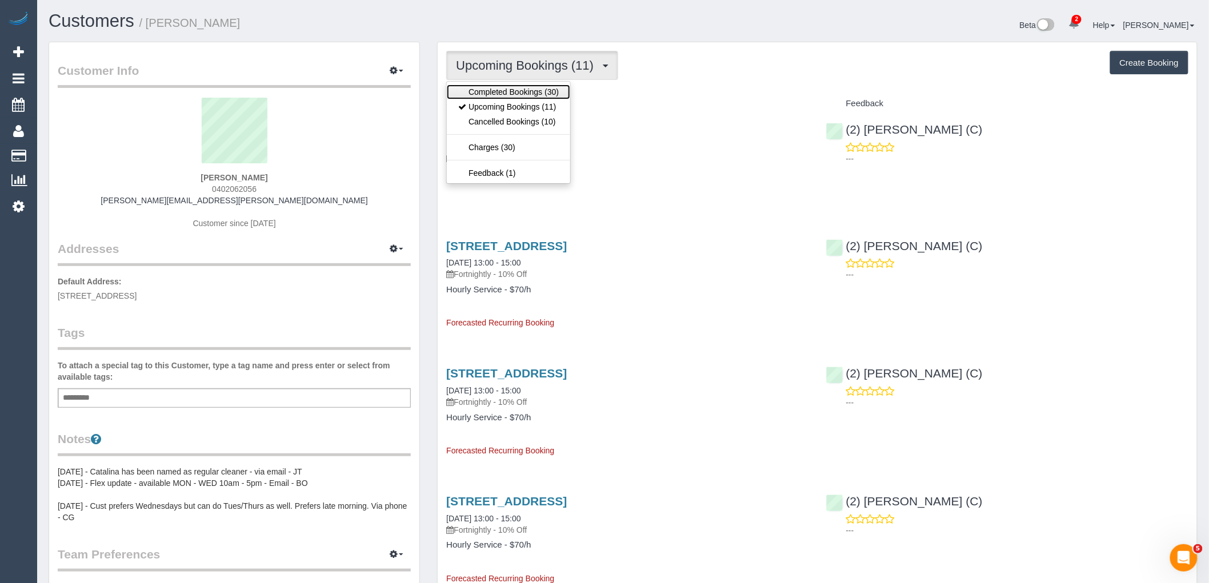
click at [546, 90] on link "Completed Bookings (30)" at bounding box center [508, 92] width 123 height 15
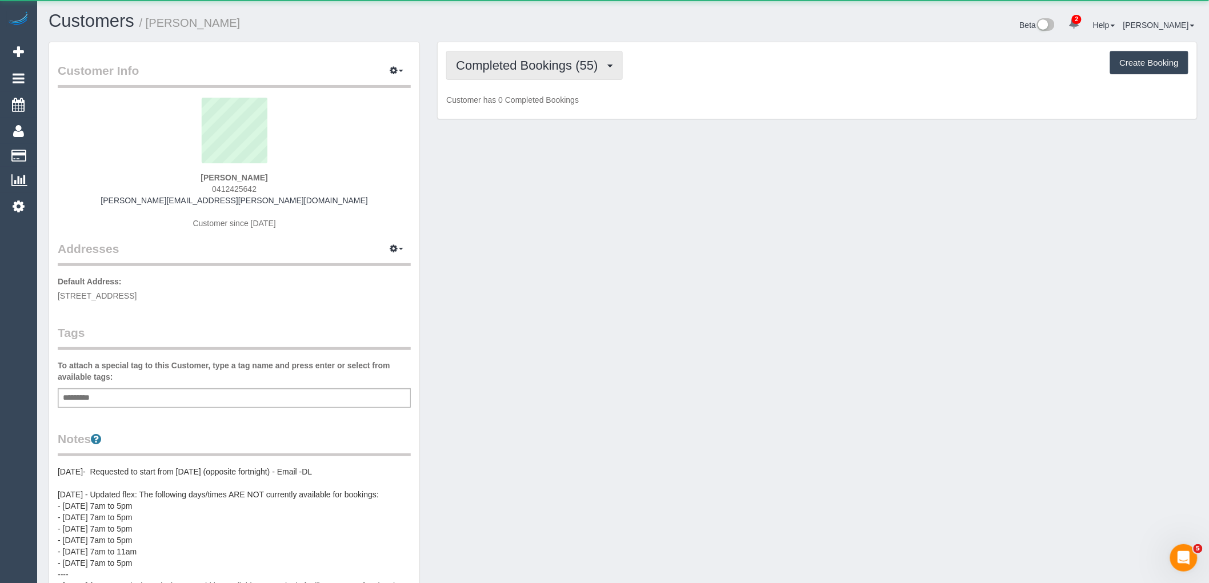
click at [561, 58] on button "Completed Bookings (55)" at bounding box center [534, 65] width 176 height 29
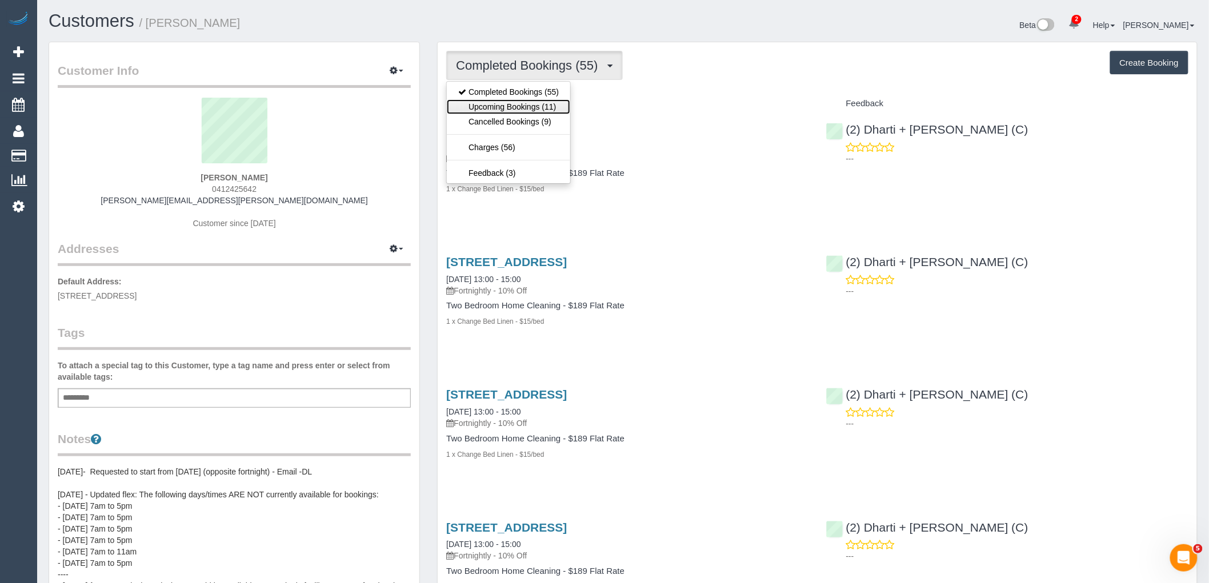
click at [557, 105] on link "Upcoming Bookings (11)" at bounding box center [508, 106] width 123 height 15
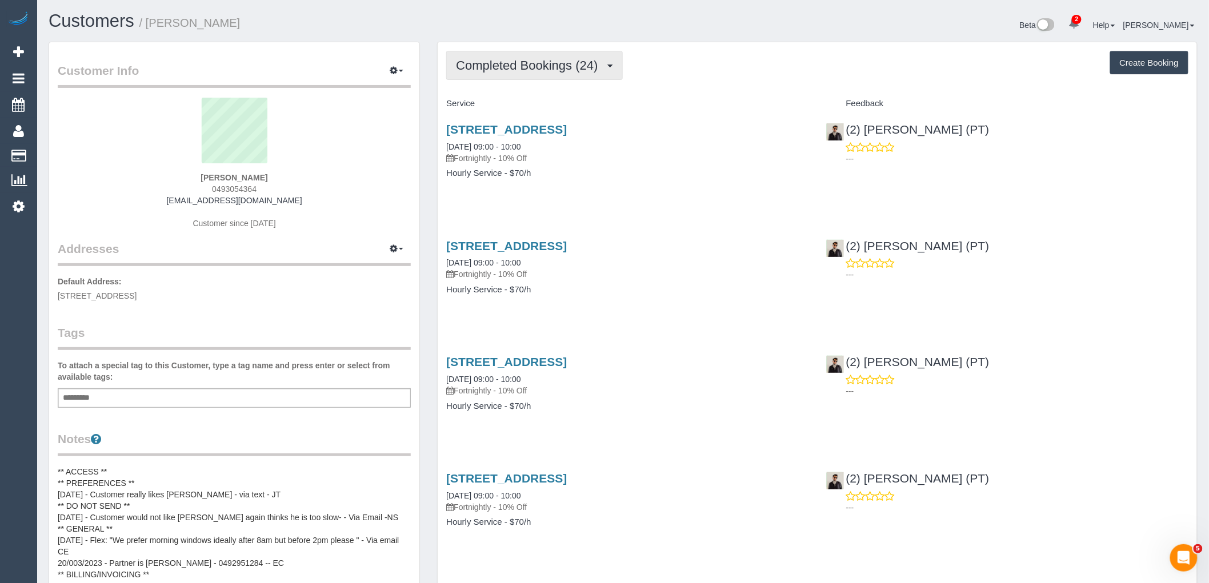
click at [558, 73] on button "Completed Bookings (24)" at bounding box center [534, 65] width 176 height 29
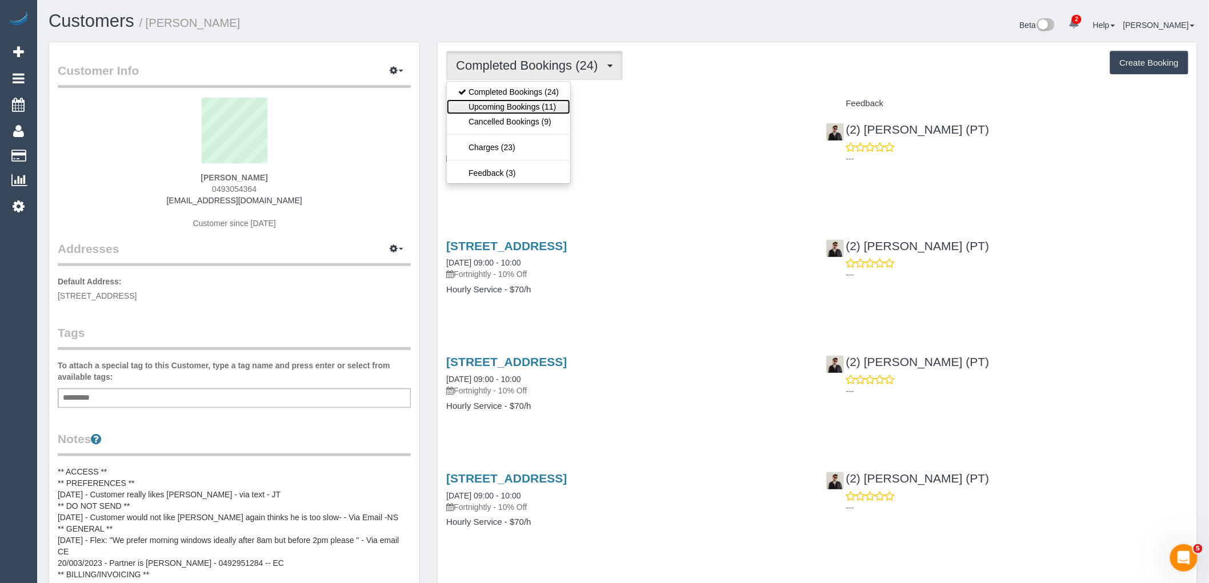
click at [557, 111] on link "Upcoming Bookings (11)" at bounding box center [508, 106] width 123 height 15
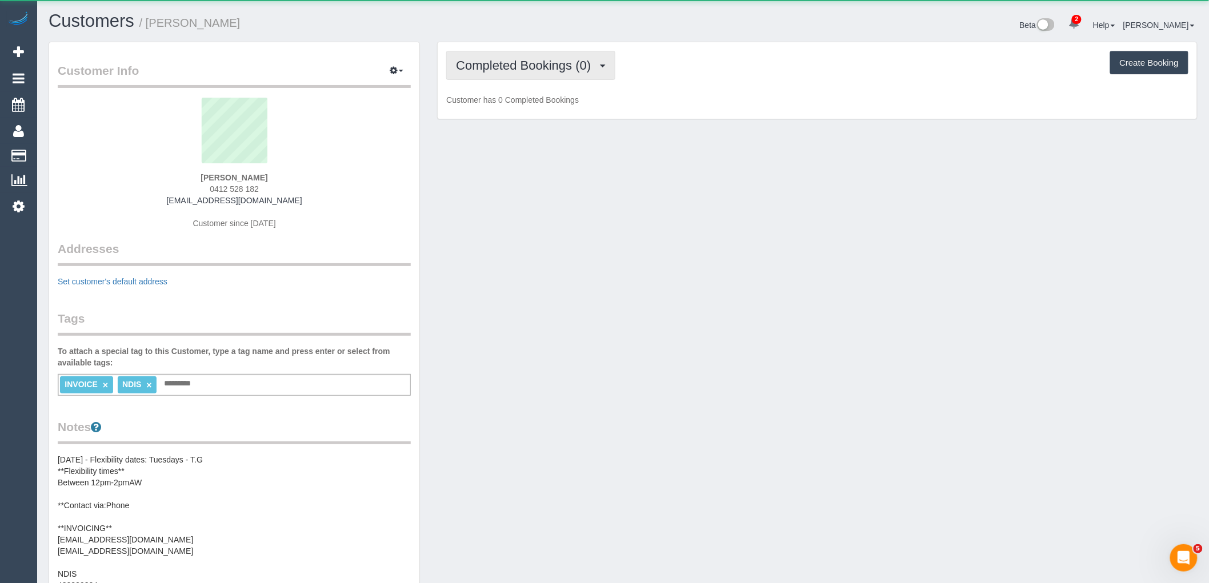
click at [561, 60] on span "Completed Bookings (0)" at bounding box center [526, 65] width 141 height 14
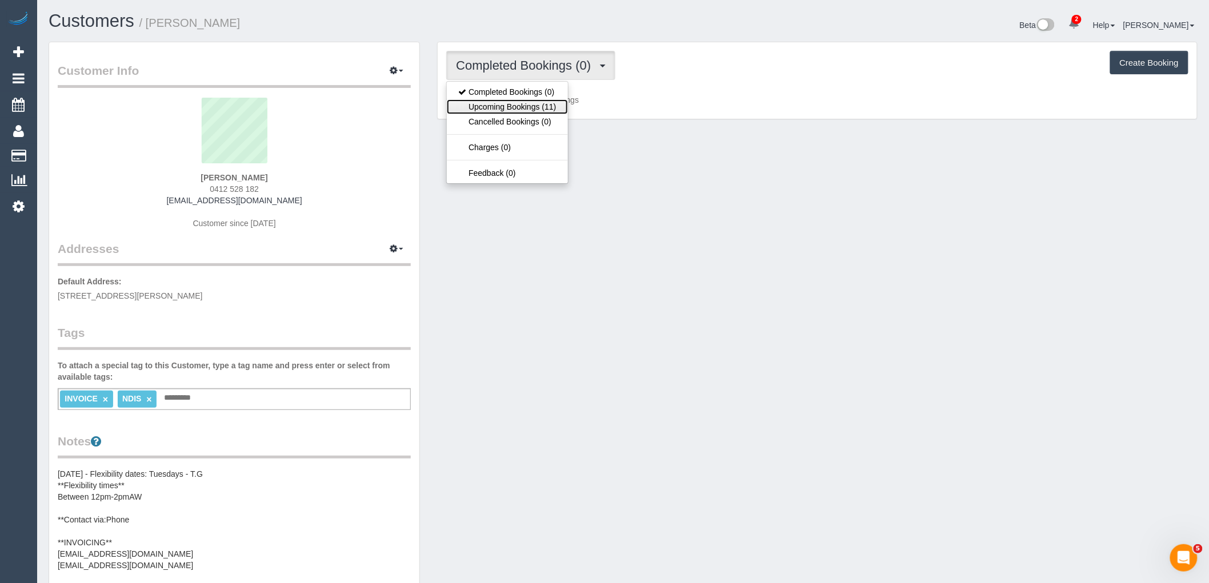
click at [544, 102] on link "Upcoming Bookings (11)" at bounding box center [507, 106] width 121 height 15
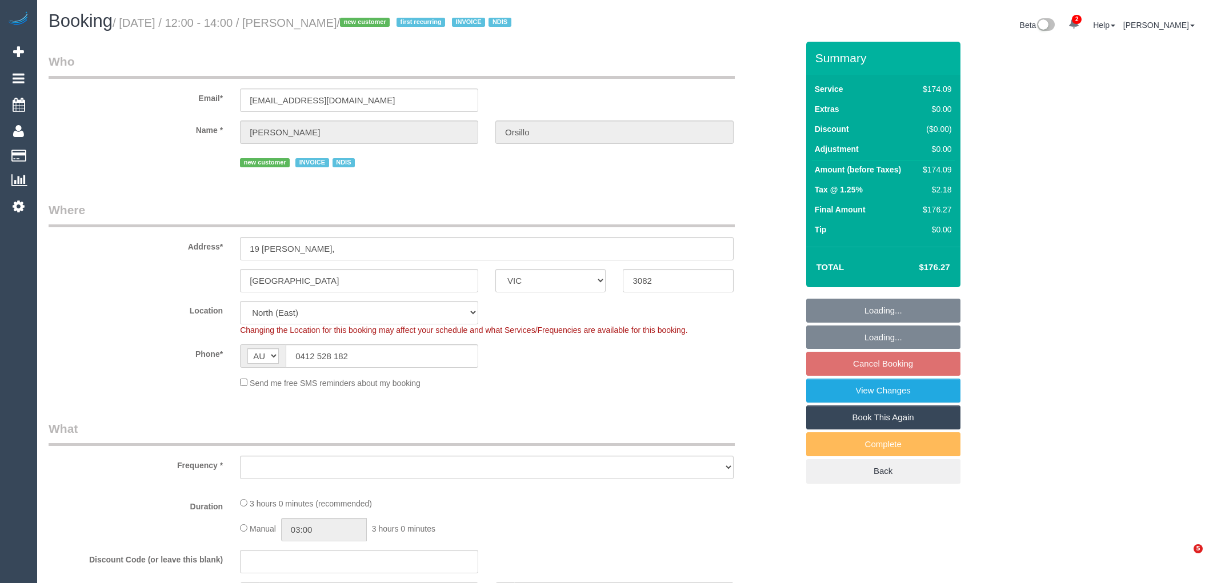
select select "VIC"
select select "180"
select select "number:28"
select select "number:14"
select select "number:19"
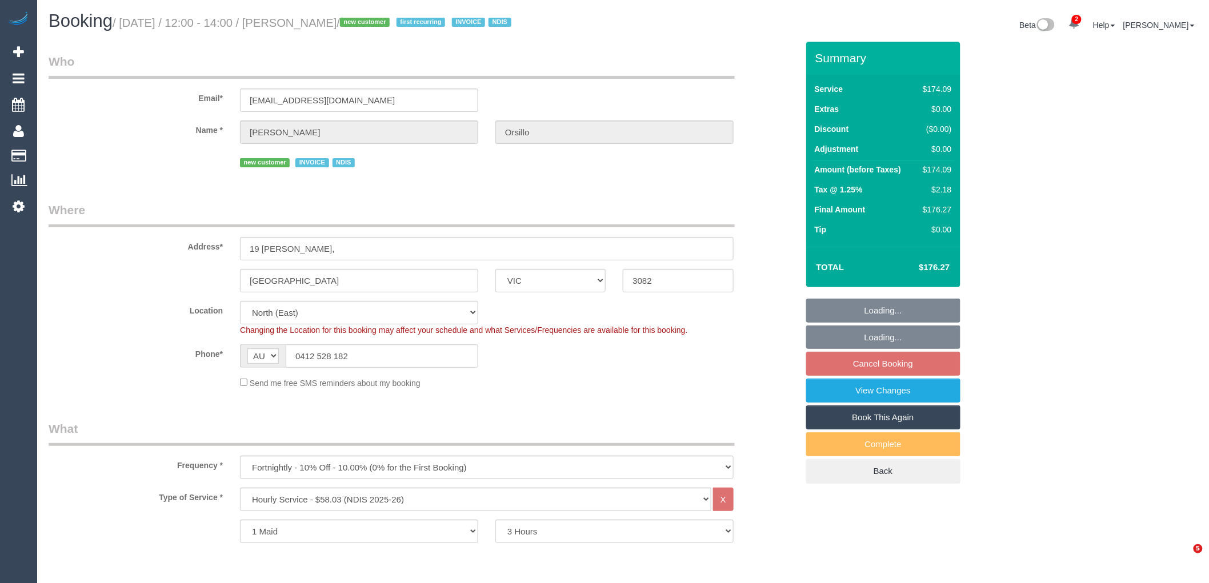
select select "object:1332"
select select "spot4"
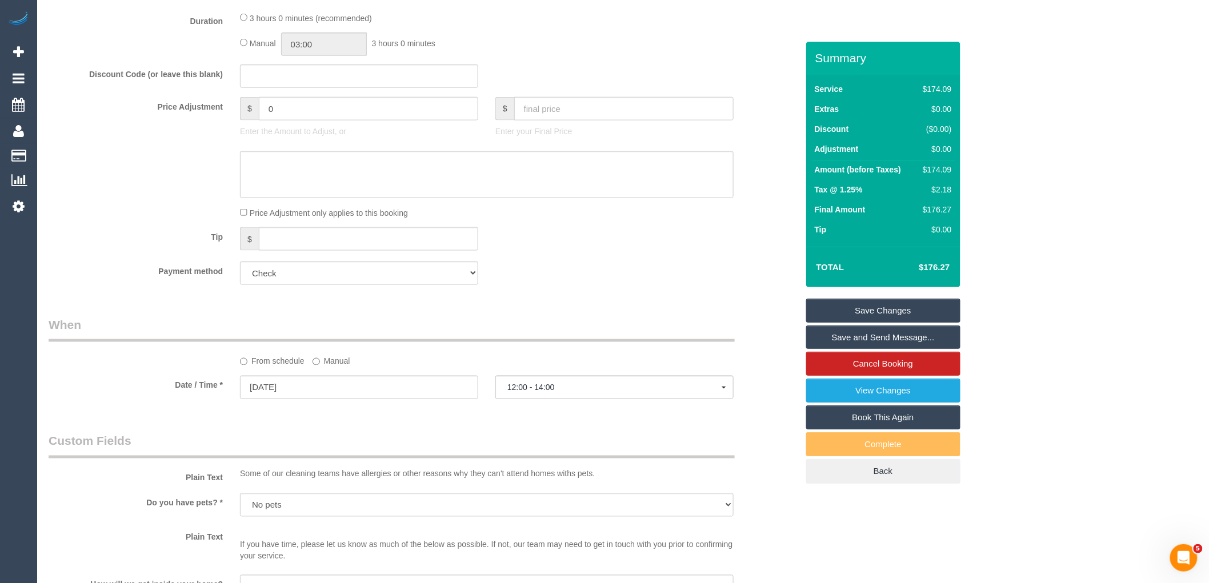
scroll to position [219, 0]
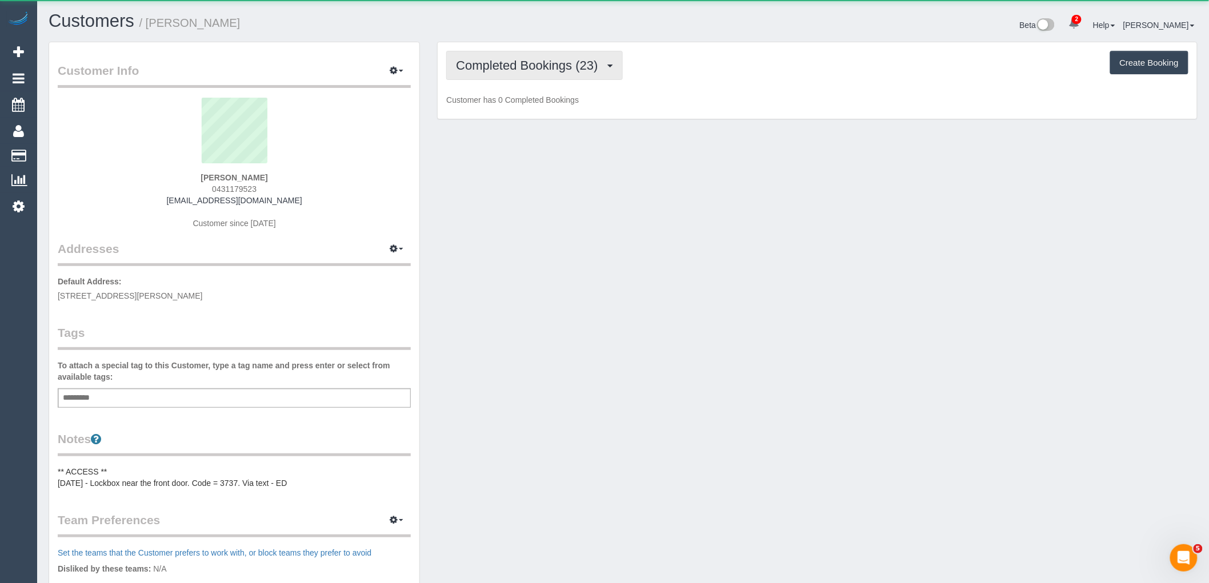
click at [579, 59] on span "Completed Bookings (23)" at bounding box center [529, 65] width 147 height 14
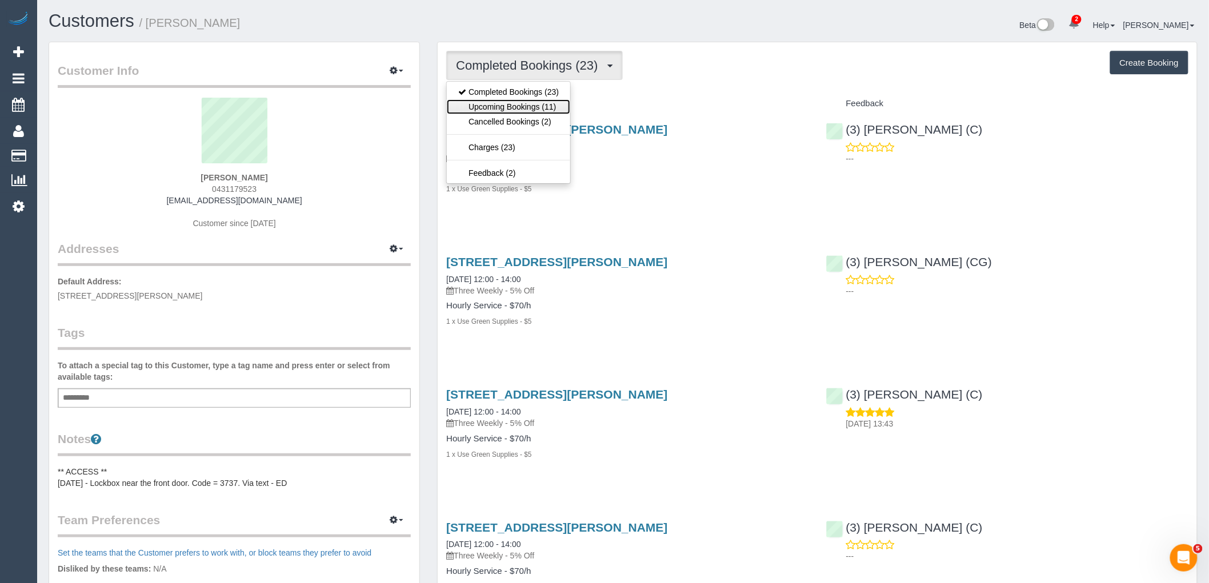
click at [545, 113] on link "Upcoming Bookings (11)" at bounding box center [508, 106] width 123 height 15
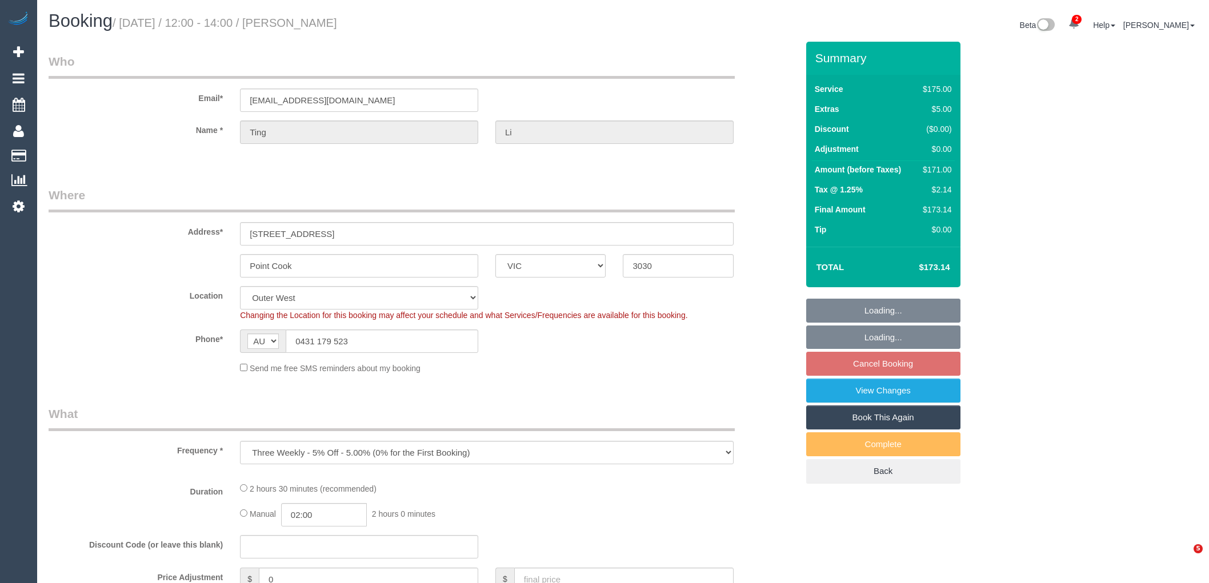
select select "VIC"
select select "string:stripe"
select select "object:895"
select select "150"
select select "number:29"
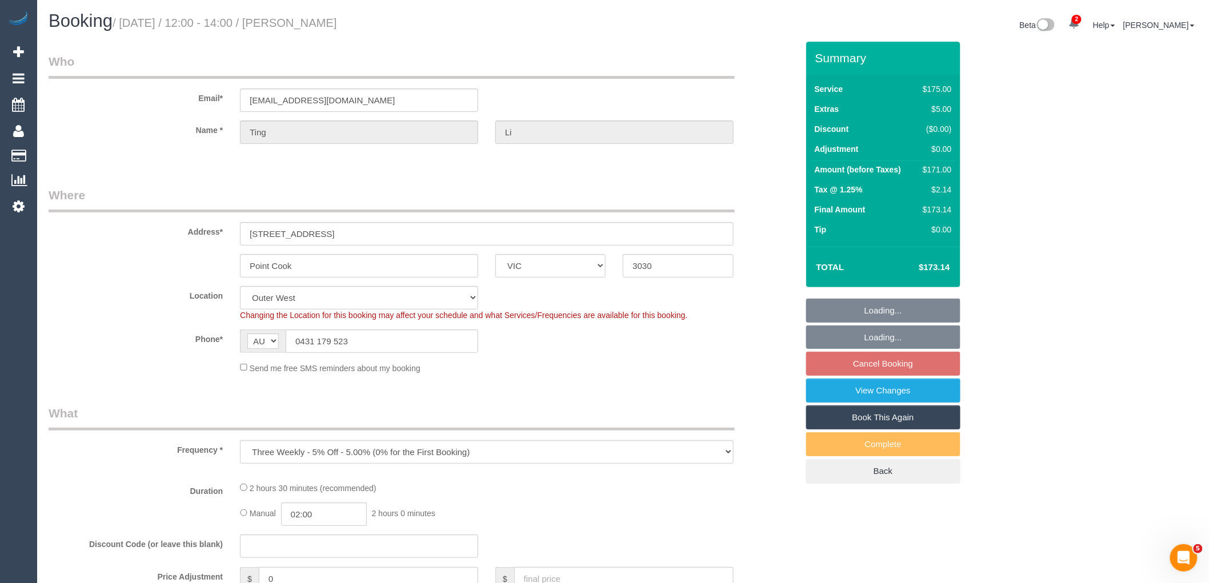
select select "number:14"
select select "number:19"
select select "number:24"
select select "number:34"
select select "number:26"
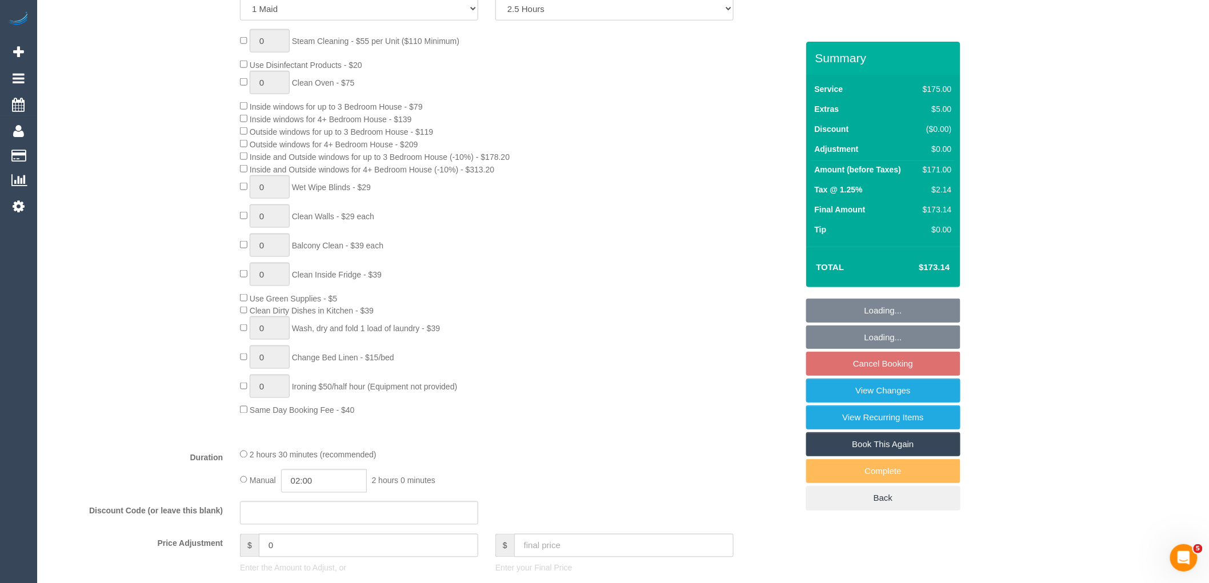
select select "spot4"
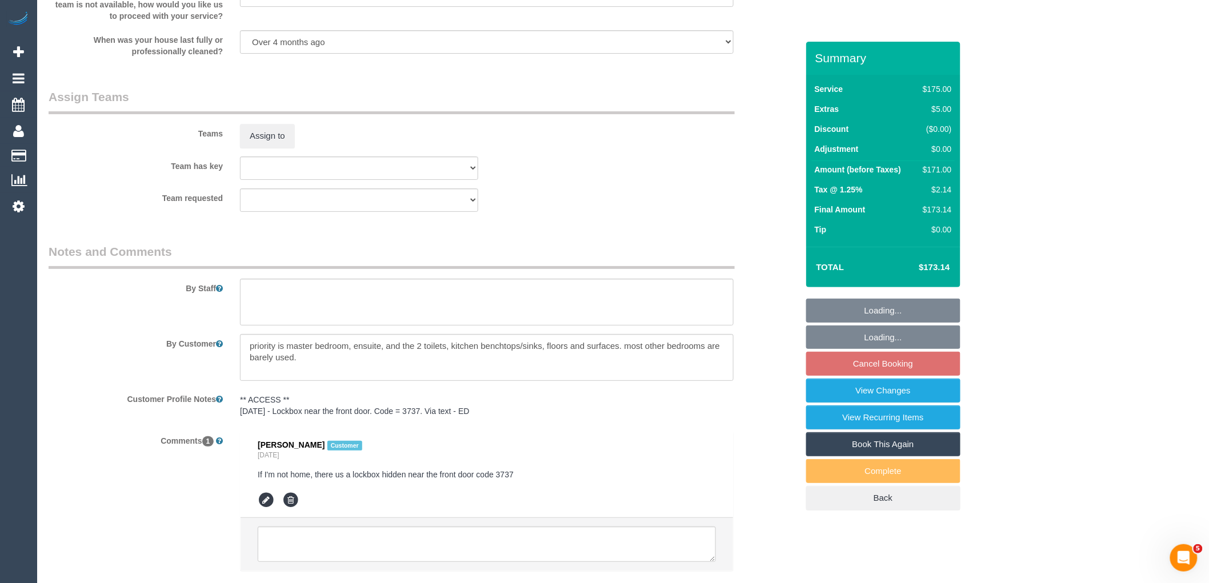
scroll to position [1812, 0]
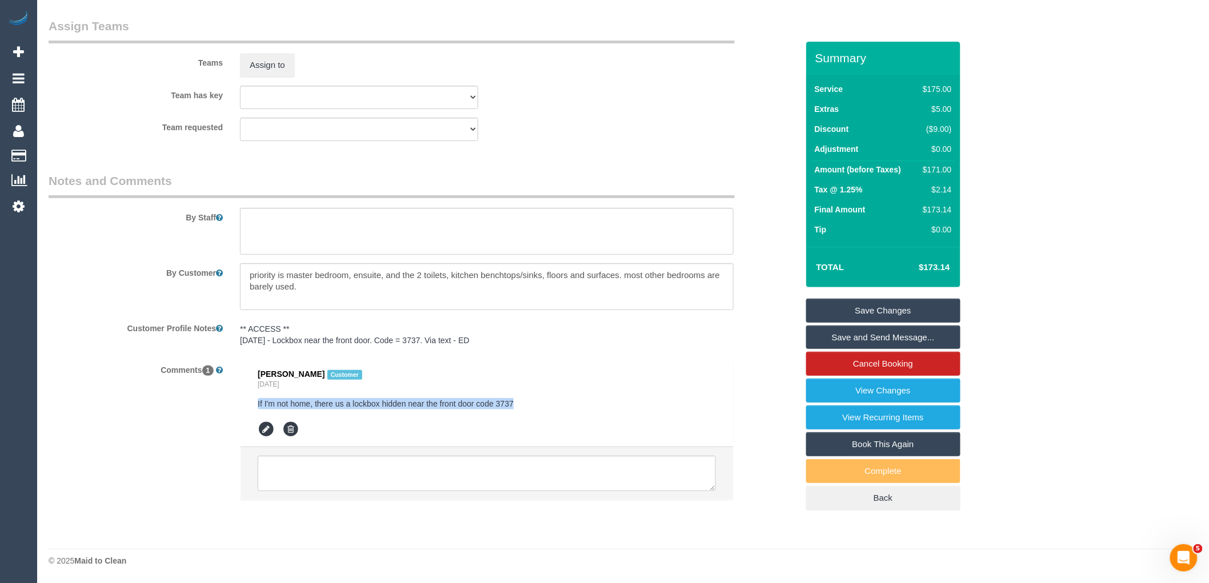
drag, startPoint x: 535, startPoint y: 404, endPoint x: 257, endPoint y: 406, distance: 278.3
click at [257, 406] on li "Ting Li Customer 1 day ago If I'm not home, there us a lockbox hidden near the …" at bounding box center [487, 404] width 493 height 86
copy pre "If I'm not home, there us a lockbox hidden near the front door code 3737"
click at [301, 298] on textarea at bounding box center [487, 286] width 494 height 47
paste textarea "If I'm not home, there us a lockbox hidden near the front door code 3737"
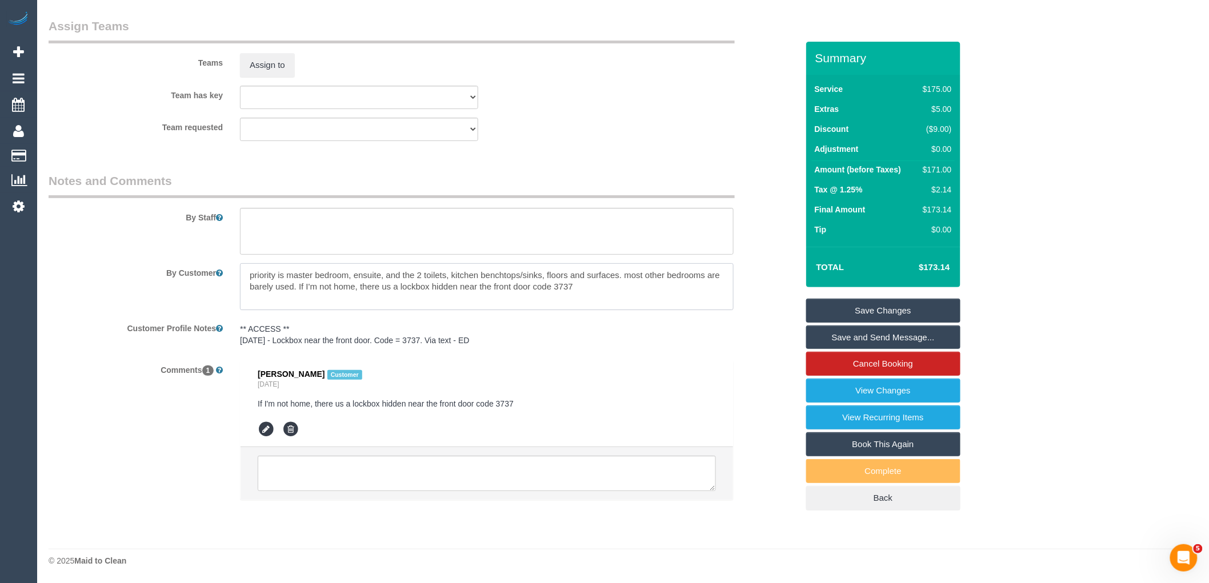
type textarea "priority is master bedroom, ensuite, and the 2 toilets, kitchen benchtops/sinks…"
click at [876, 309] on link "Save Changes" at bounding box center [883, 311] width 154 height 24
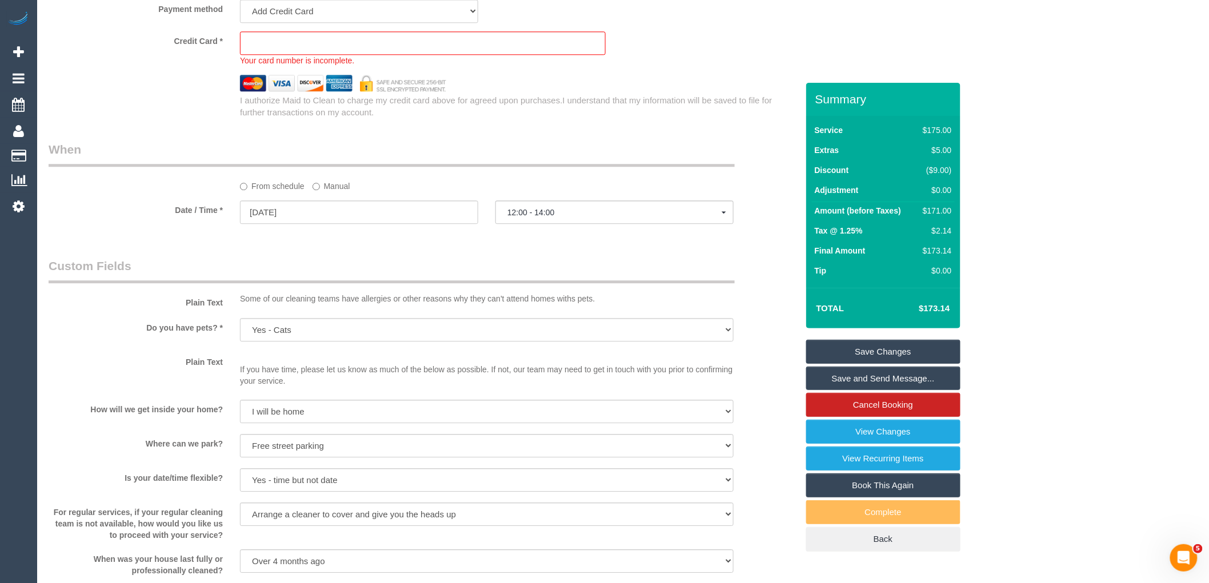
scroll to position [1230, 0]
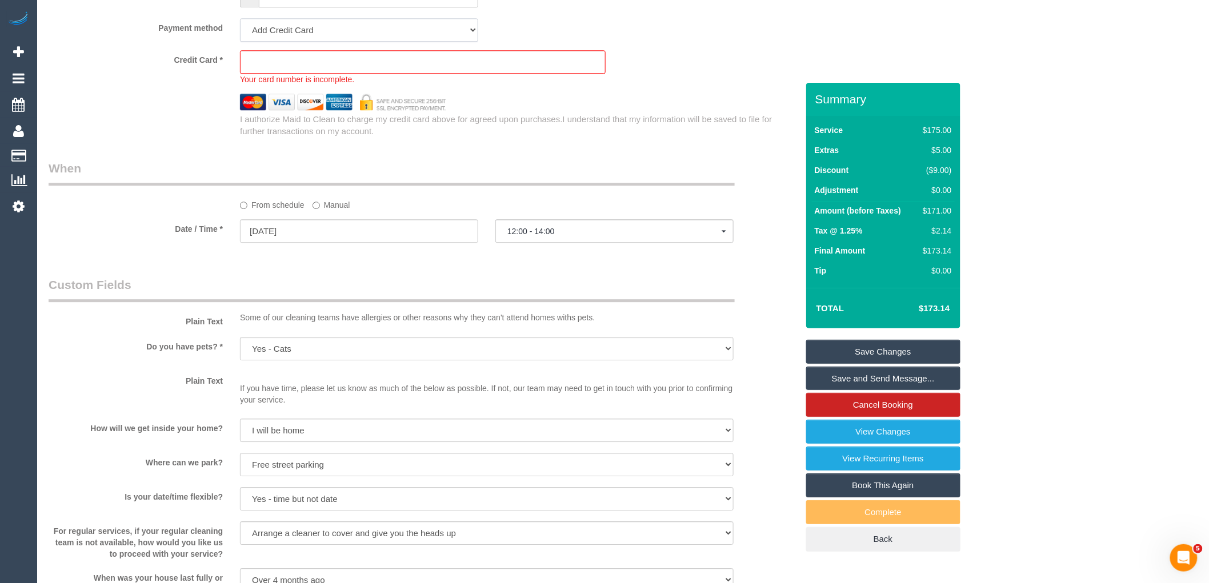
drag, startPoint x: 326, startPoint y: 38, endPoint x: 325, endPoint y: 46, distance: 8.1
click at [326, 38] on select "Amex - 1007 - 05/2029 (Default) Add Credit Card ─────────────── Cash Check Payp…" at bounding box center [359, 29] width 238 height 23
select select "string:stripe-pm_1PFoNq2GScqysDRVLW6V3vjo"
click at [240, 31] on select "Amex - 1007 - 05/2029 (Default) Add Credit Card ─────────────── Cash Check Payp…" at bounding box center [359, 29] width 238 height 23
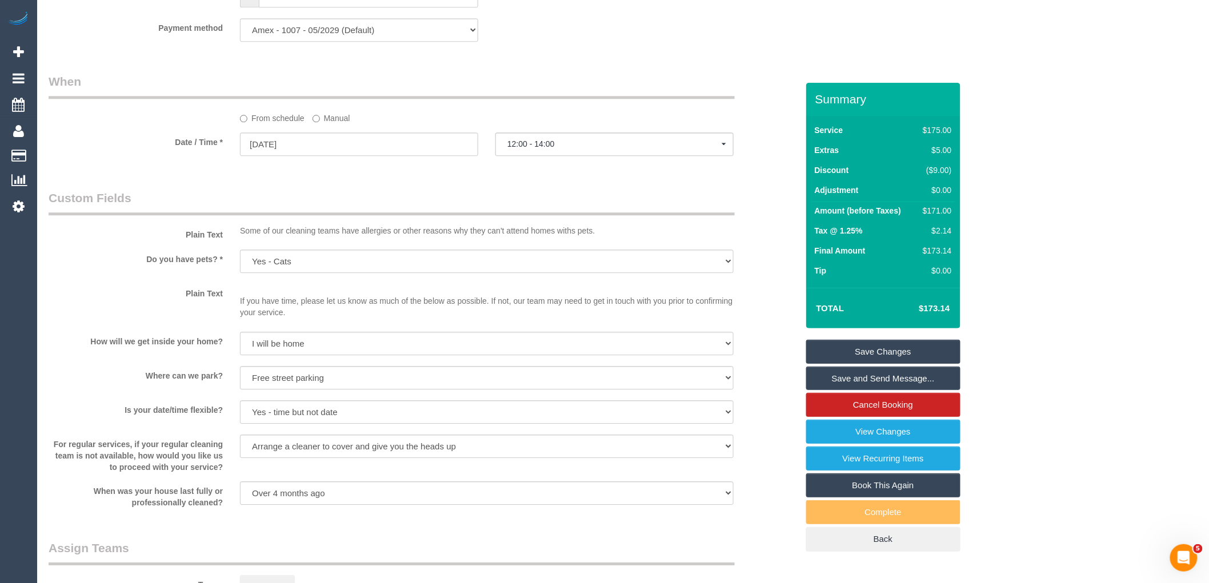
click at [913, 356] on link "Save Changes" at bounding box center [883, 352] width 154 height 24
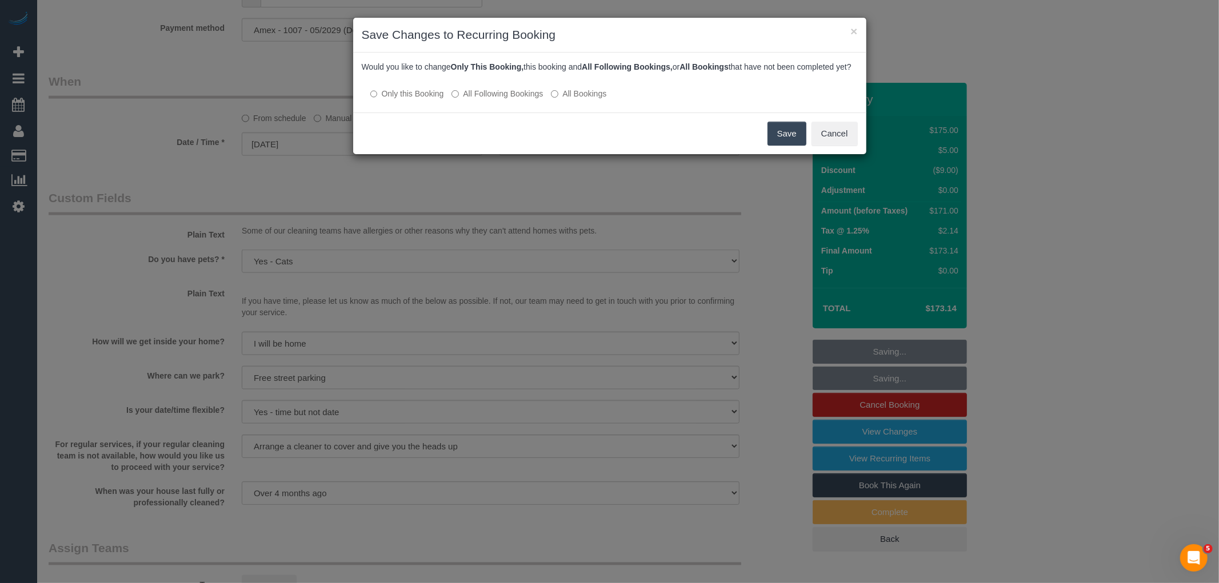
drag, startPoint x: 491, startPoint y: 101, endPoint x: 535, endPoint y: 106, distance: 43.7
click at [491, 99] on label "All Following Bookings" at bounding box center [496, 93] width 91 height 11
click at [825, 146] on button "Cancel" at bounding box center [834, 134] width 46 height 24
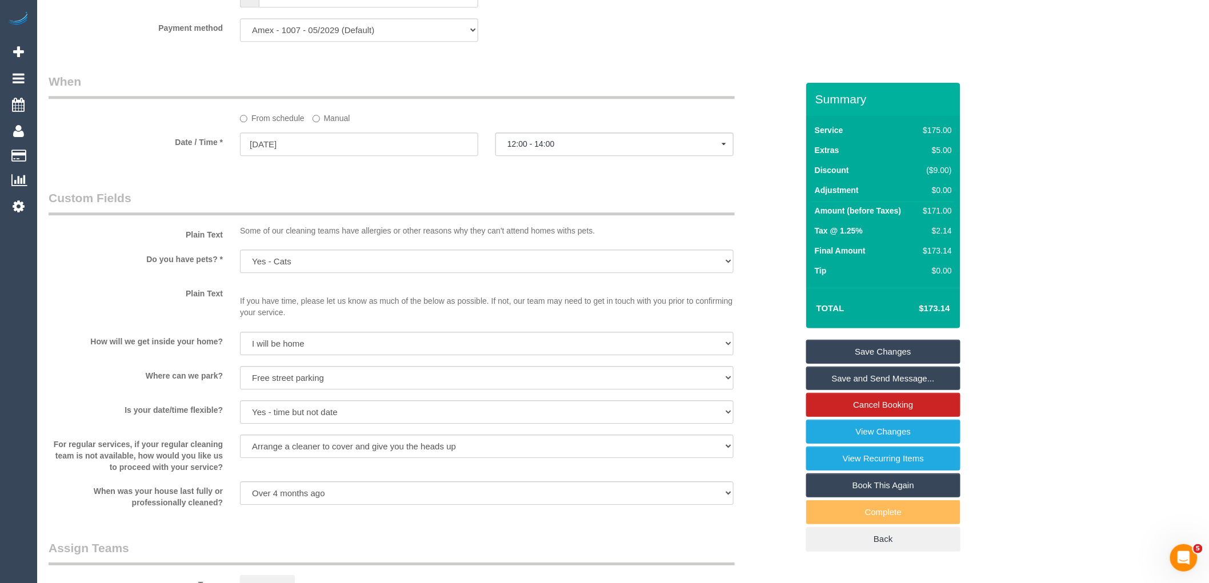
click at [913, 342] on link "Save Changes" at bounding box center [883, 352] width 154 height 24
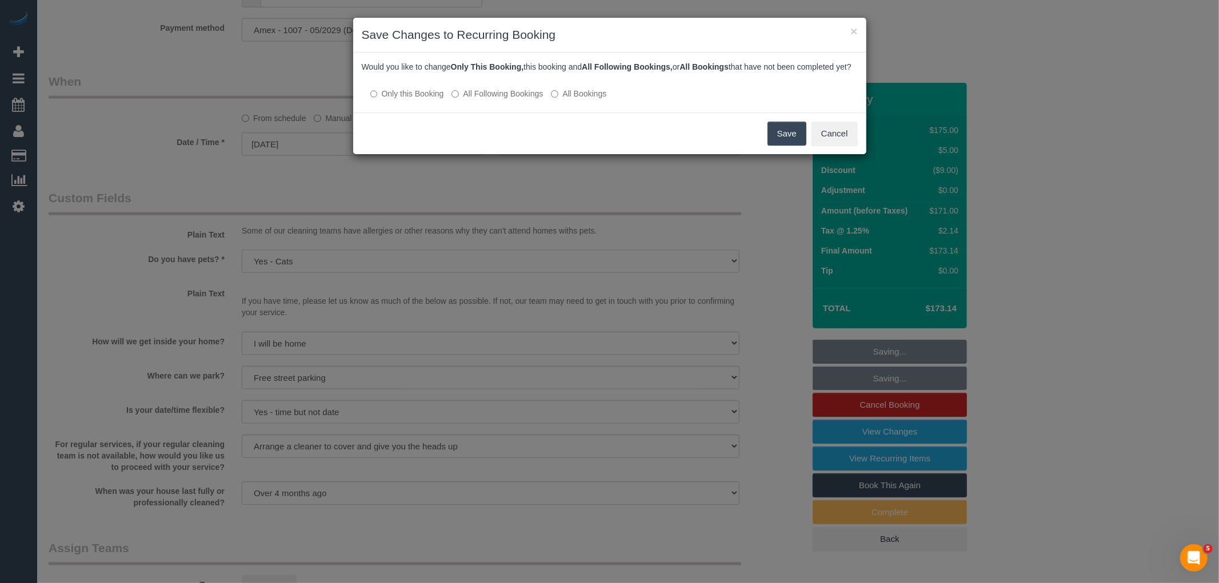
click at [528, 99] on label "All Following Bookings" at bounding box center [496, 93] width 91 height 11
click at [797, 142] on button "Save" at bounding box center [786, 134] width 39 height 24
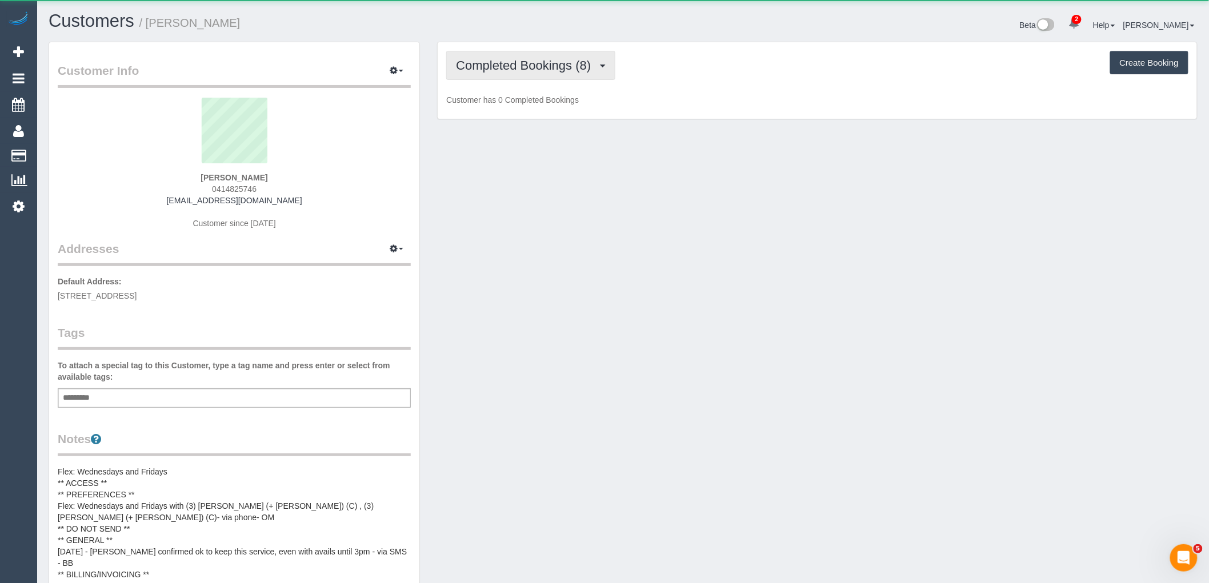
click at [533, 60] on span "Completed Bookings (8)" at bounding box center [526, 65] width 141 height 14
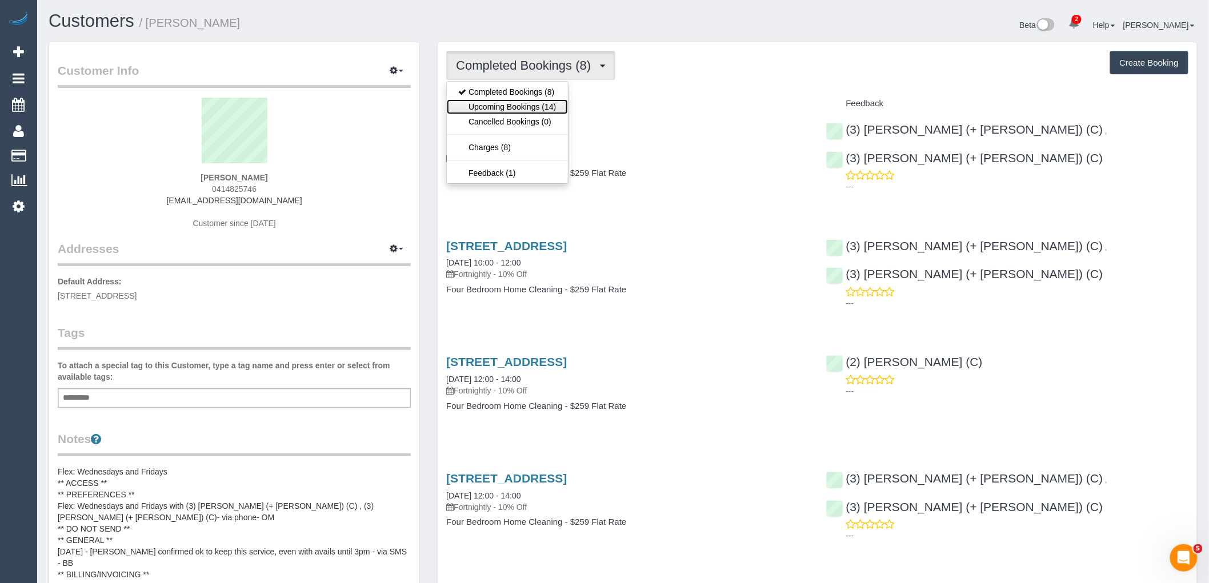
click at [538, 105] on link "Upcoming Bookings (14)" at bounding box center [507, 106] width 121 height 15
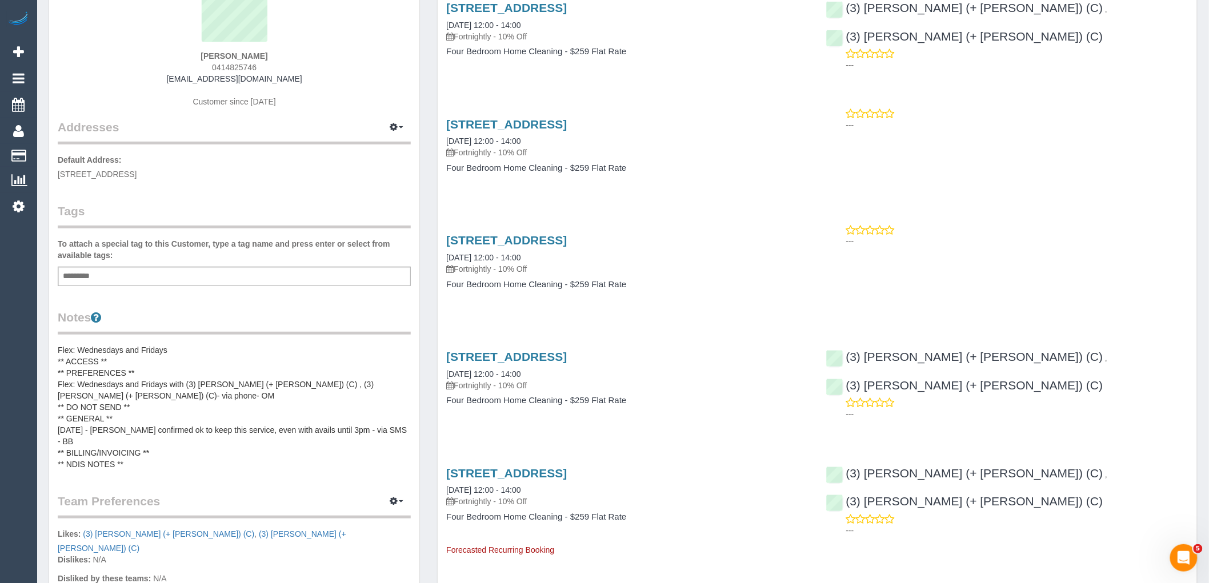
scroll to position [127, 0]
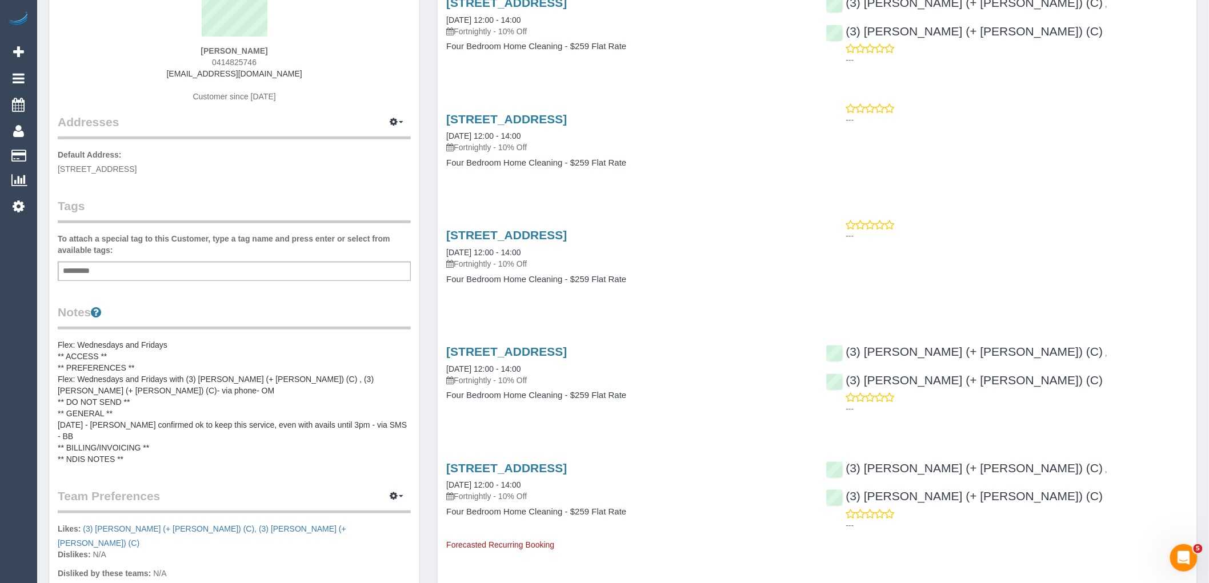
click at [192, 369] on pre "Flex: Wednesdays and Fridays ** ACCESS ** ** PREFERENCES ** Flex: Wednesdays an…" at bounding box center [234, 402] width 353 height 126
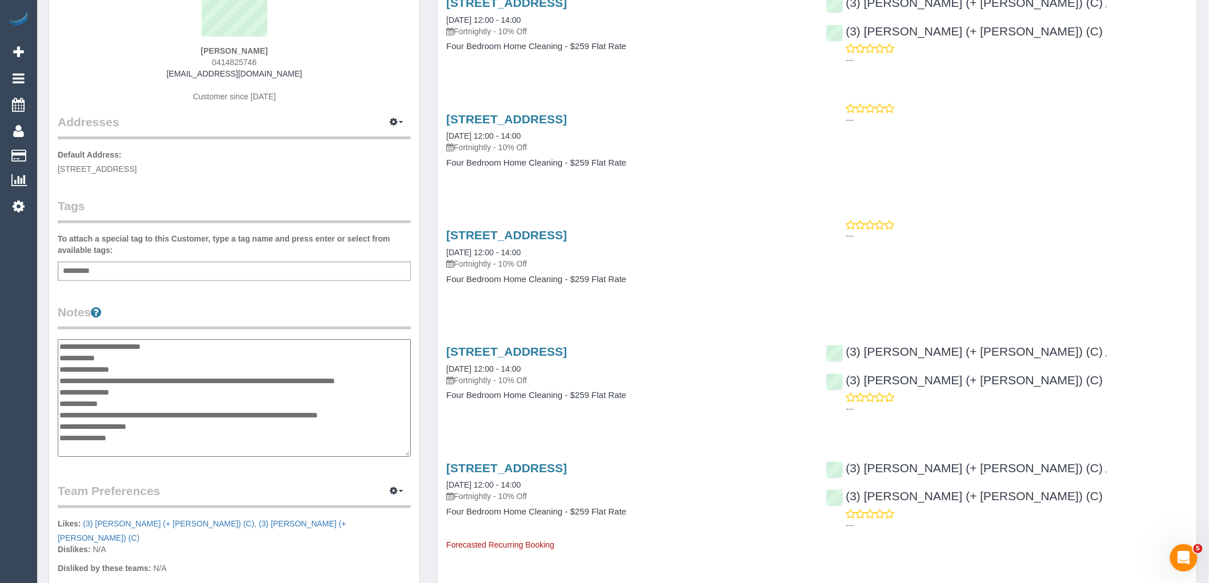
drag, startPoint x: 180, startPoint y: 347, endPoint x: 62, endPoint y: 346, distance: 118.3
click at [62, 346] on textarea "**********" at bounding box center [234, 398] width 353 height 118
type textarea "**********"
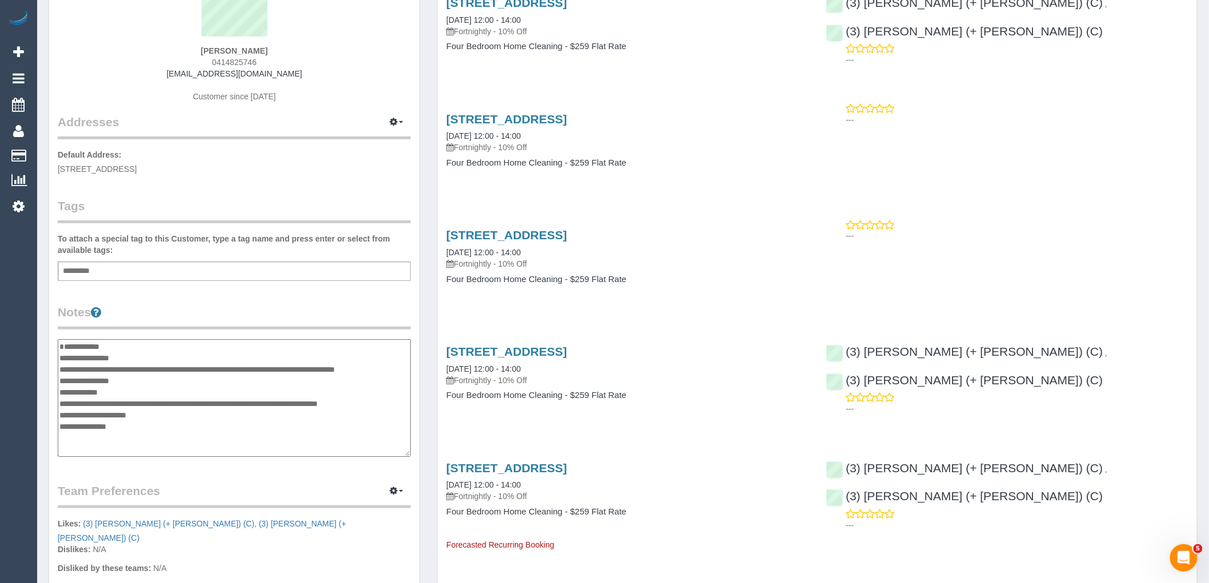
click at [242, 304] on legend "Notes" at bounding box center [234, 317] width 353 height 26
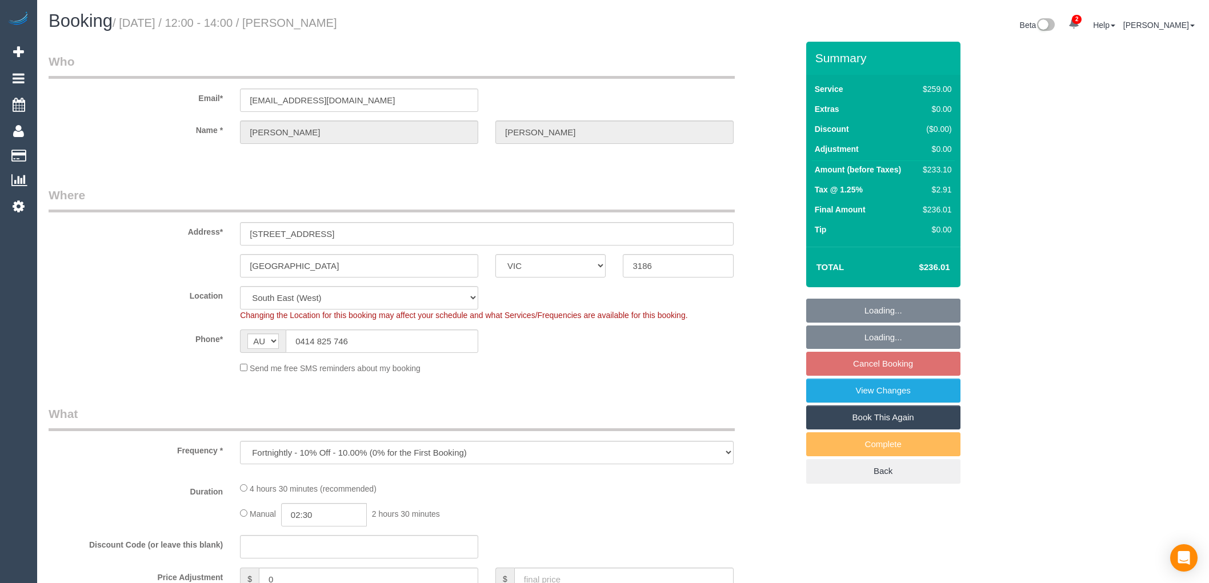
select select "VIC"
select select "number:28"
select select "number:14"
select select "number:19"
select select "number:24"
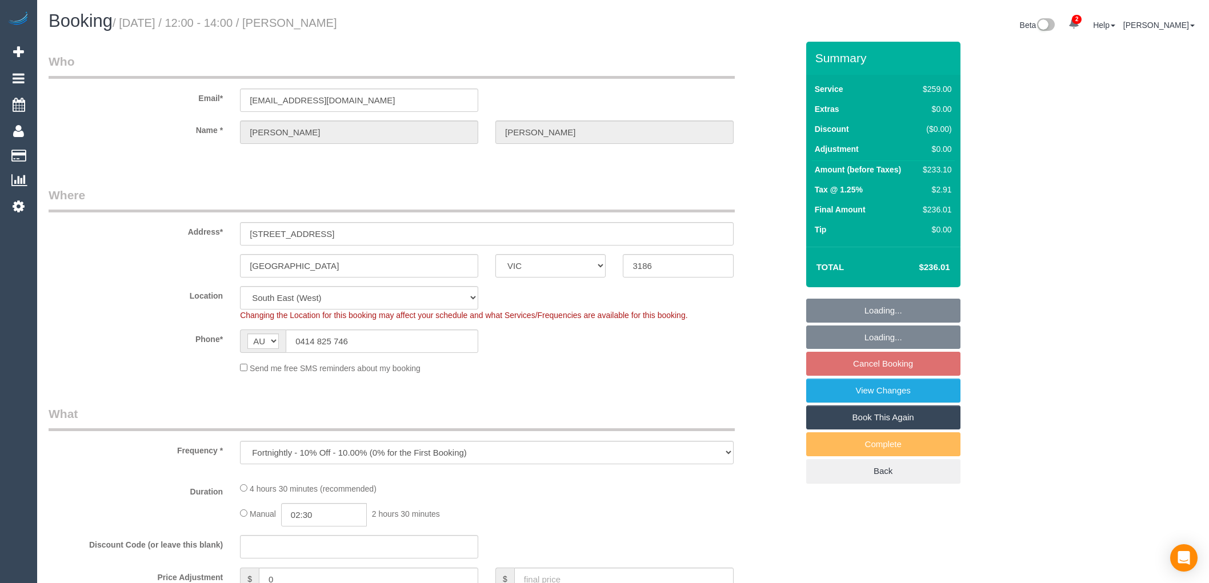
select select "number:12"
select select "spot4"
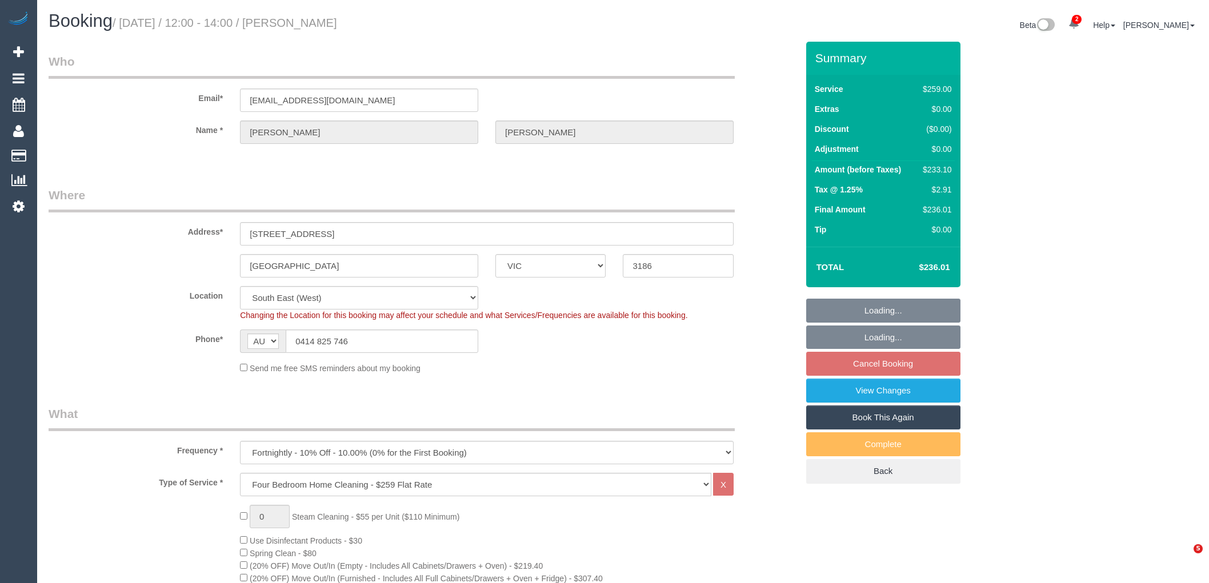
select select "VIC"
select select "spot4"
select select "number:28"
select select "number:14"
select select "number:19"
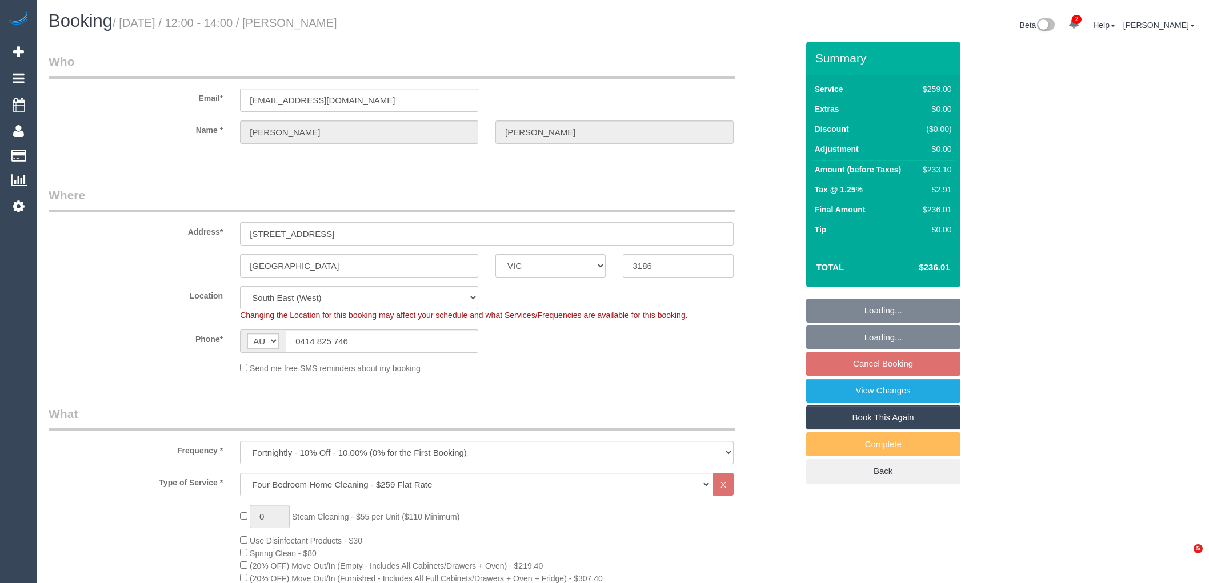
select select "number:24"
select select "number:12"
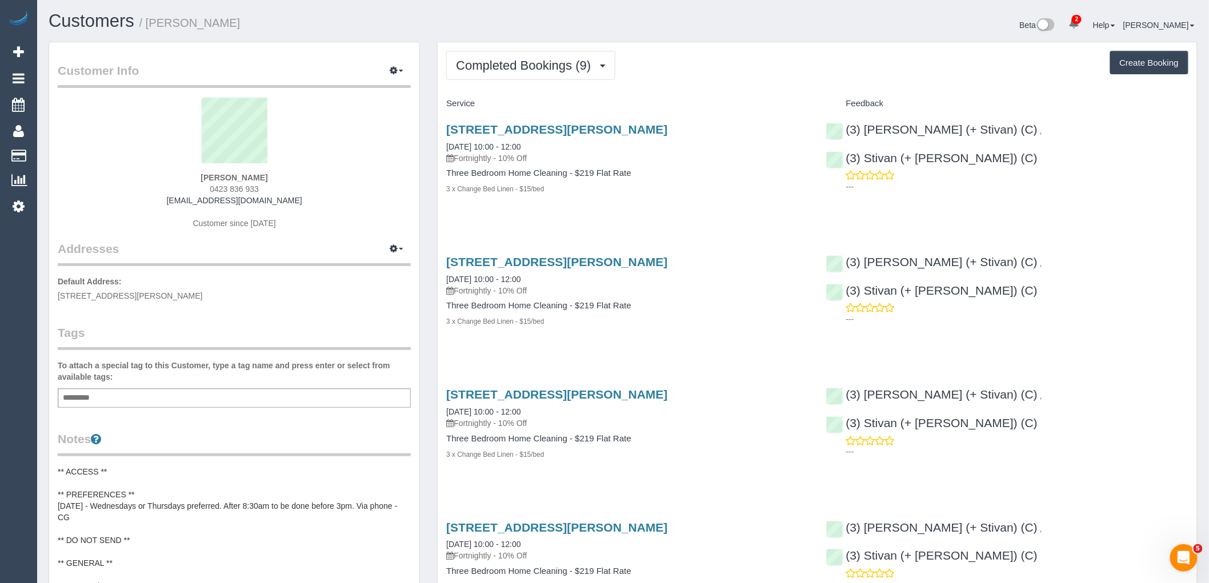
click at [196, 370] on label "To attach a special tag to this Customer, type a tag name and press enter or se…" at bounding box center [234, 371] width 353 height 23
click at [127, 503] on pre "** ACCESS ** ** PREFERENCES ** 28/05/25 - Wednesdays or Thursdays preferred. Af…" at bounding box center [234, 540] width 353 height 149
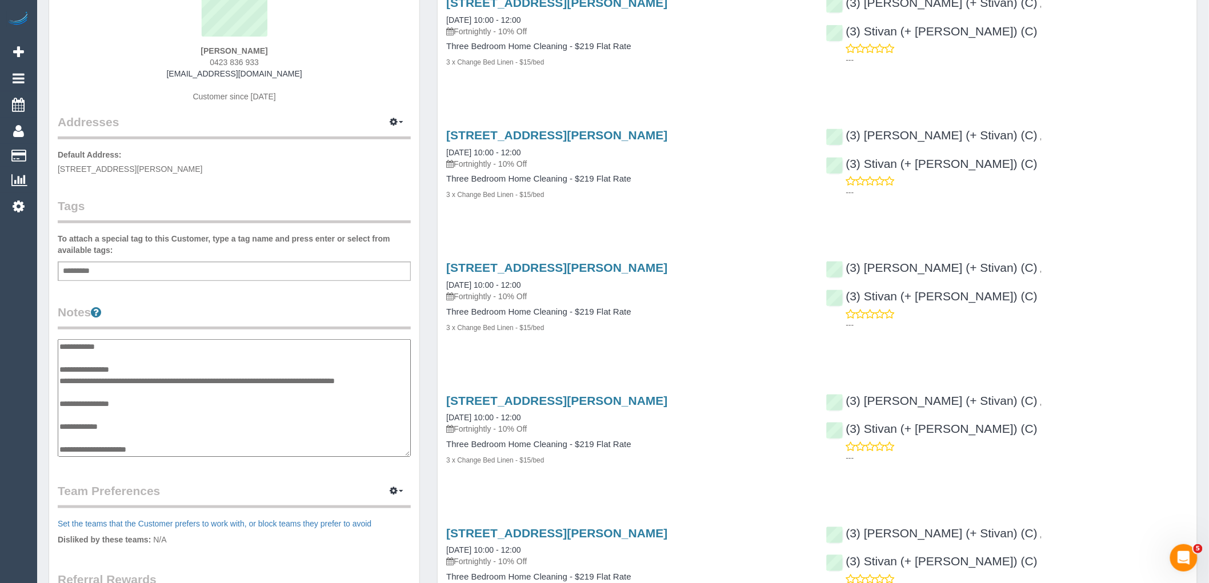
click at [170, 355] on textarea "**********" at bounding box center [234, 398] width 353 height 118
click at [177, 366] on textarea "**********" at bounding box center [234, 398] width 353 height 118
type textarea "**********"
click at [239, 290] on div "Customer Info Edit Contact Info Send Message Email Preferences Special Sales Ta…" at bounding box center [234, 335] width 370 height 840
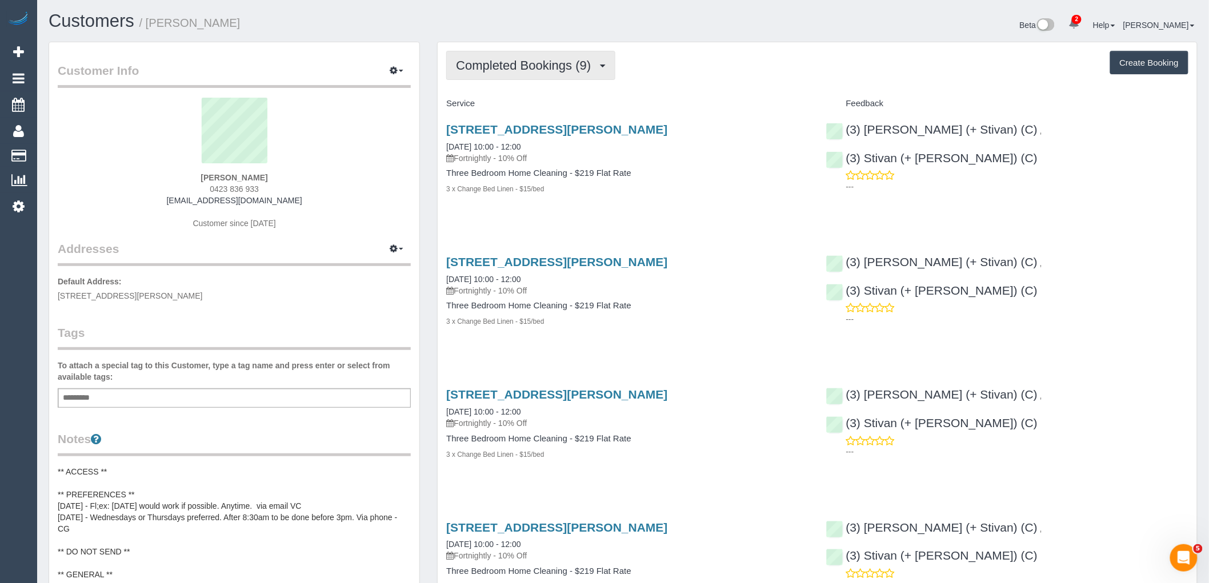
click at [501, 69] on span "Completed Bookings (9)" at bounding box center [526, 65] width 141 height 14
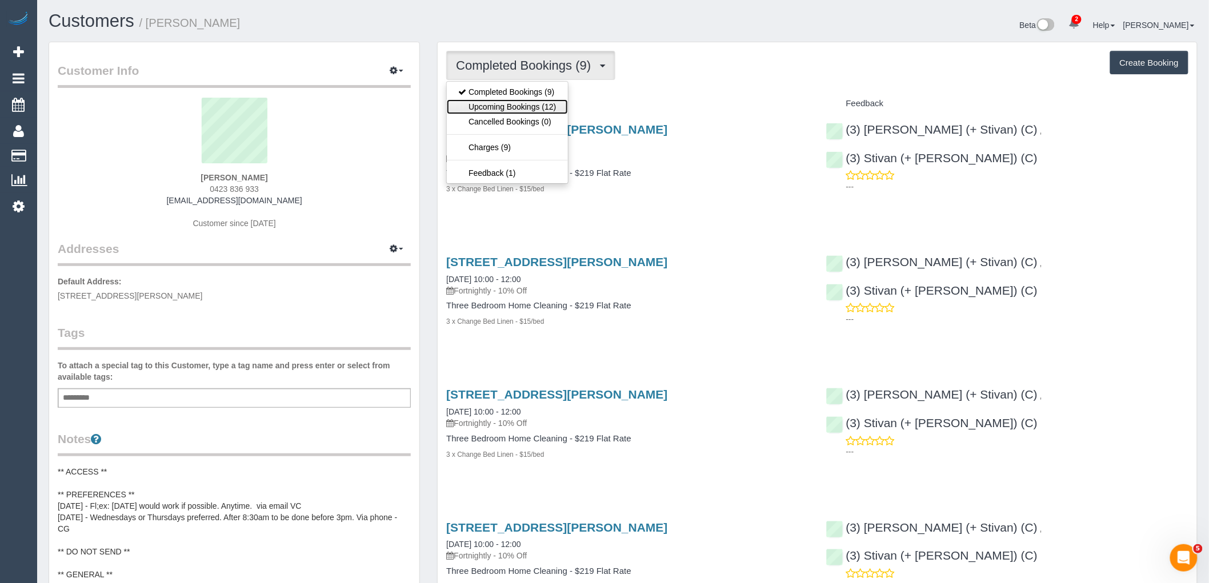
click at [505, 109] on link "Upcoming Bookings (12)" at bounding box center [507, 106] width 121 height 15
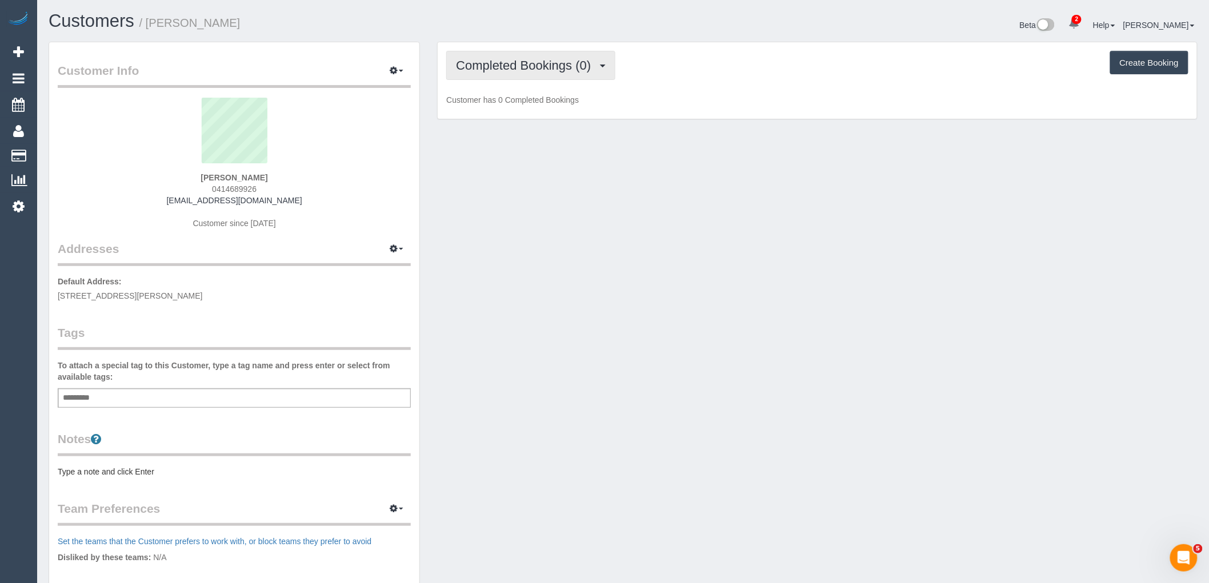
click at [544, 69] on span "Completed Bookings (0)" at bounding box center [526, 65] width 141 height 14
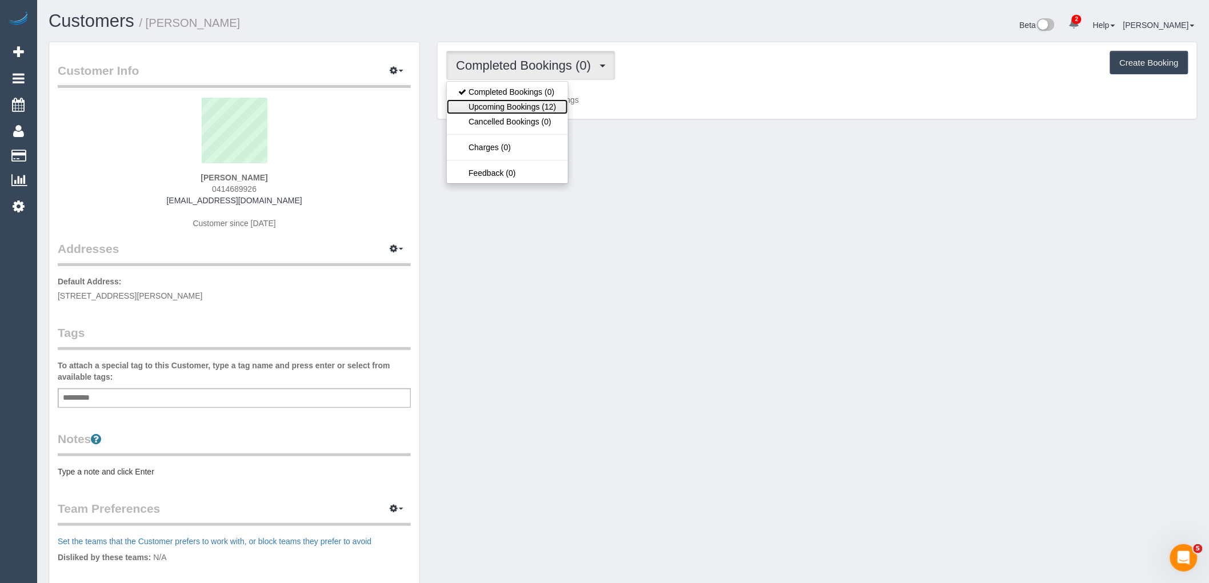
click at [547, 110] on link "Upcoming Bookings (12)" at bounding box center [507, 106] width 121 height 15
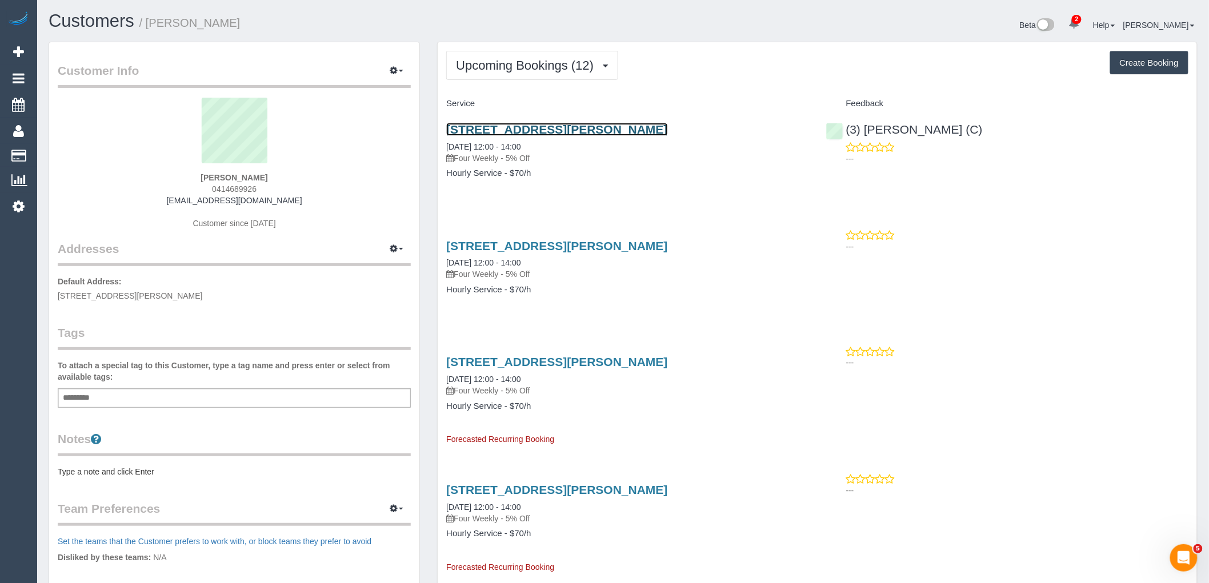
click at [526, 130] on link "17/40 St David St, Fitzroy, VIC 3065" at bounding box center [556, 129] width 221 height 13
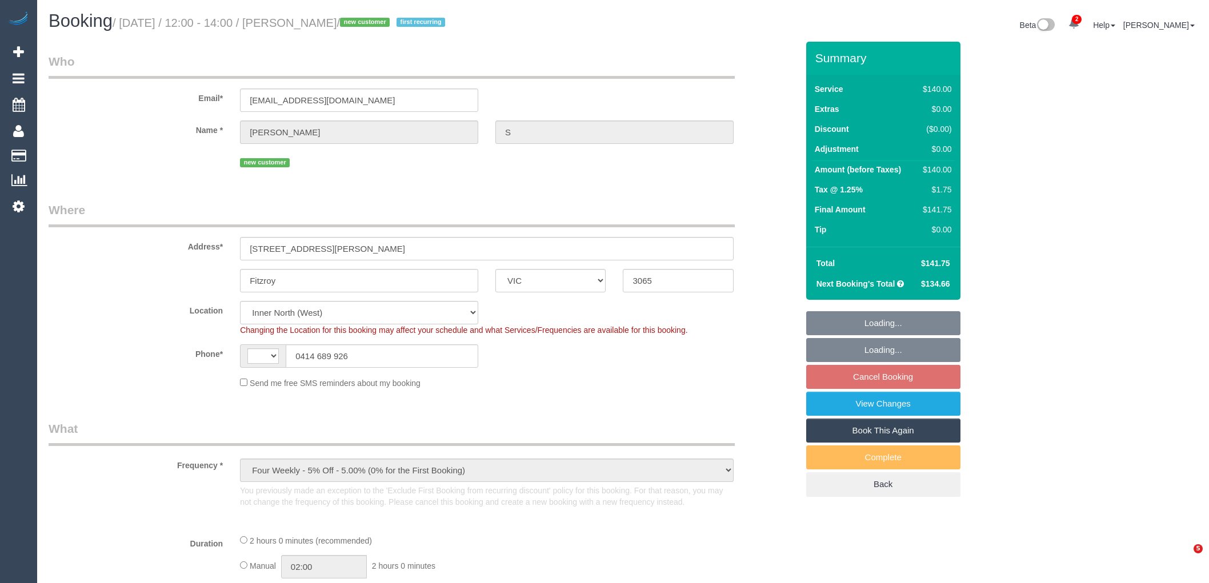
select select "VIC"
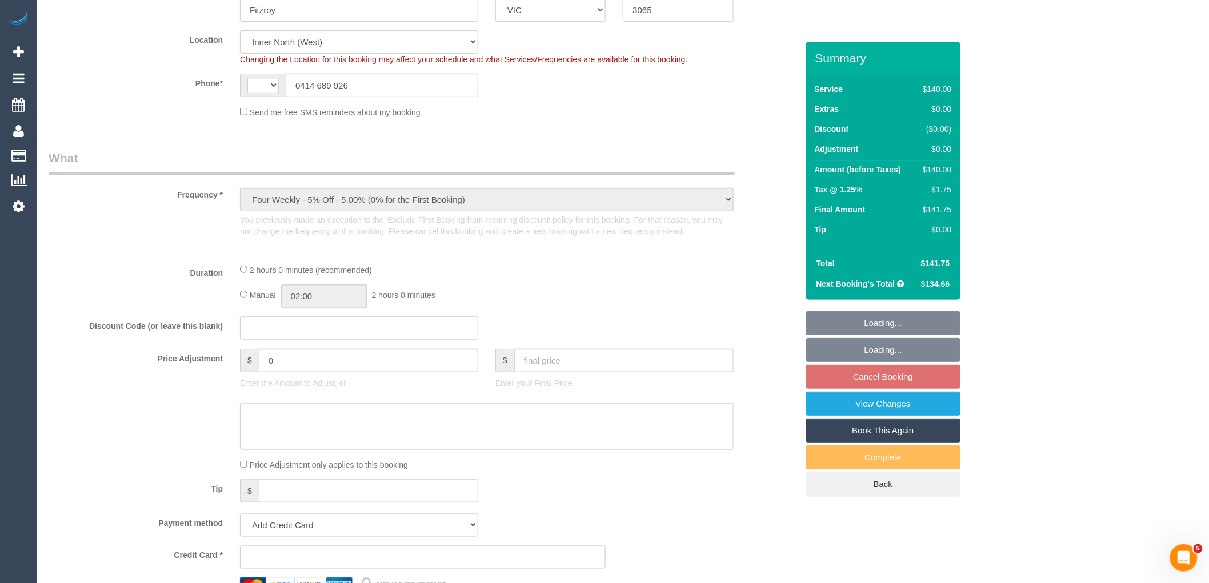
select select "object:348"
select select "string:AU"
select select "string:stripe-pm_1SCeRV2GScqysDRVUJdeJRZX"
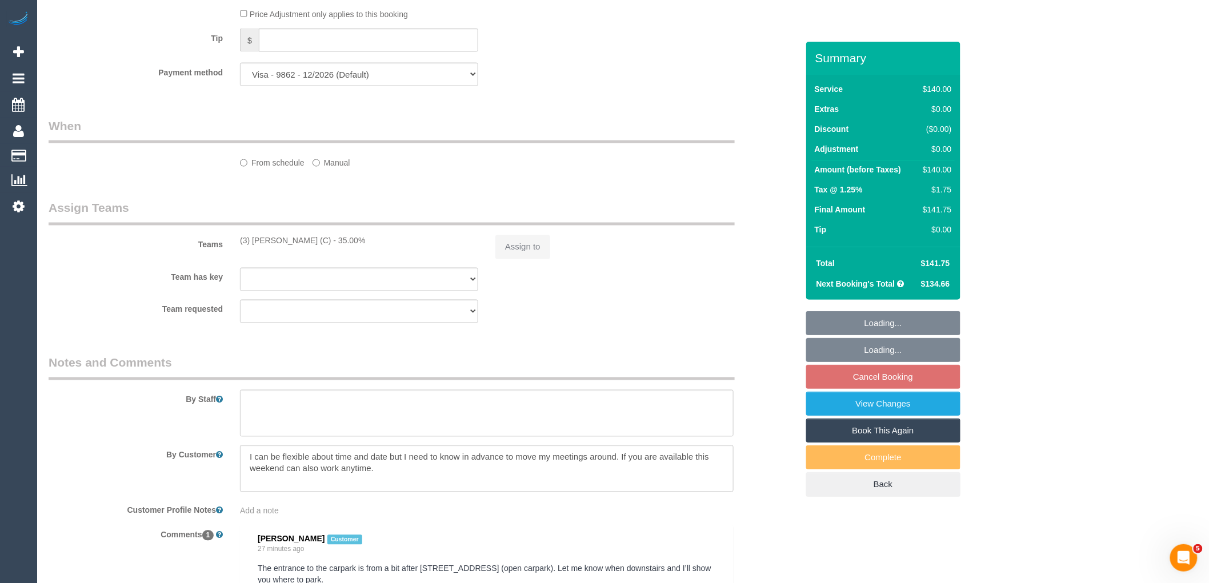
select select "number:28"
select select "number:14"
select select "number:18"
select select "number:36"
select select "number:34"
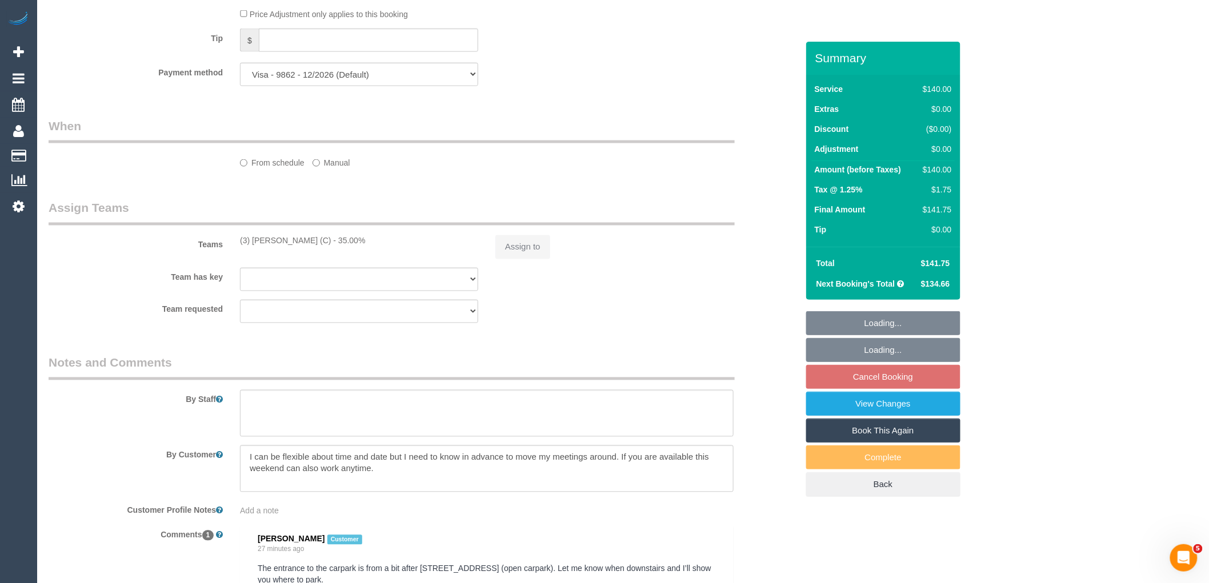
select select "number:26"
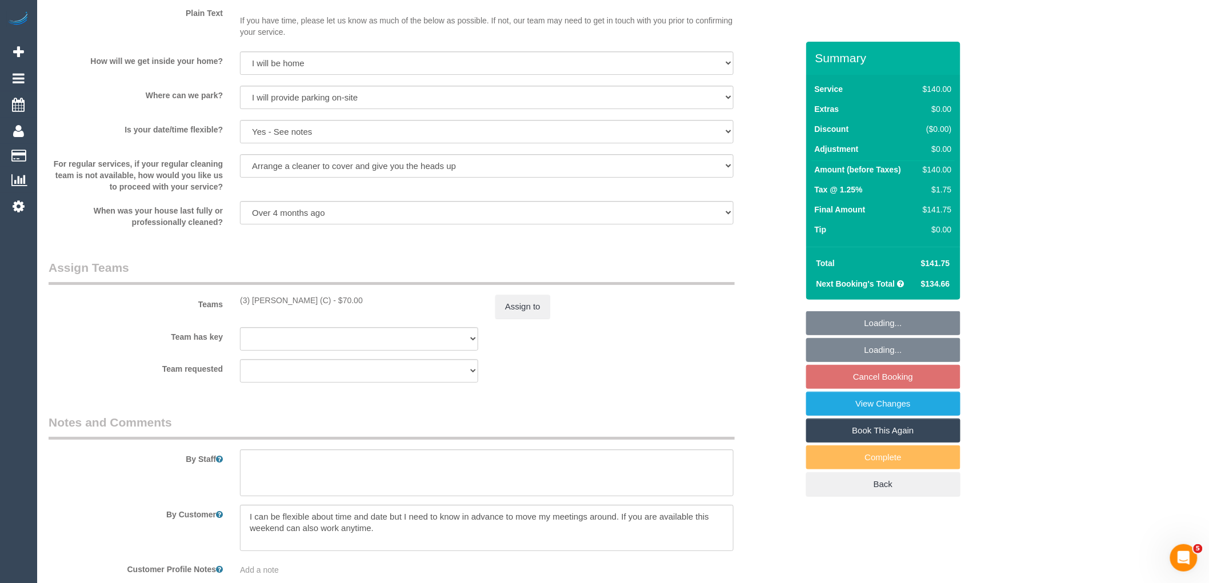
scroll to position [1852, 0]
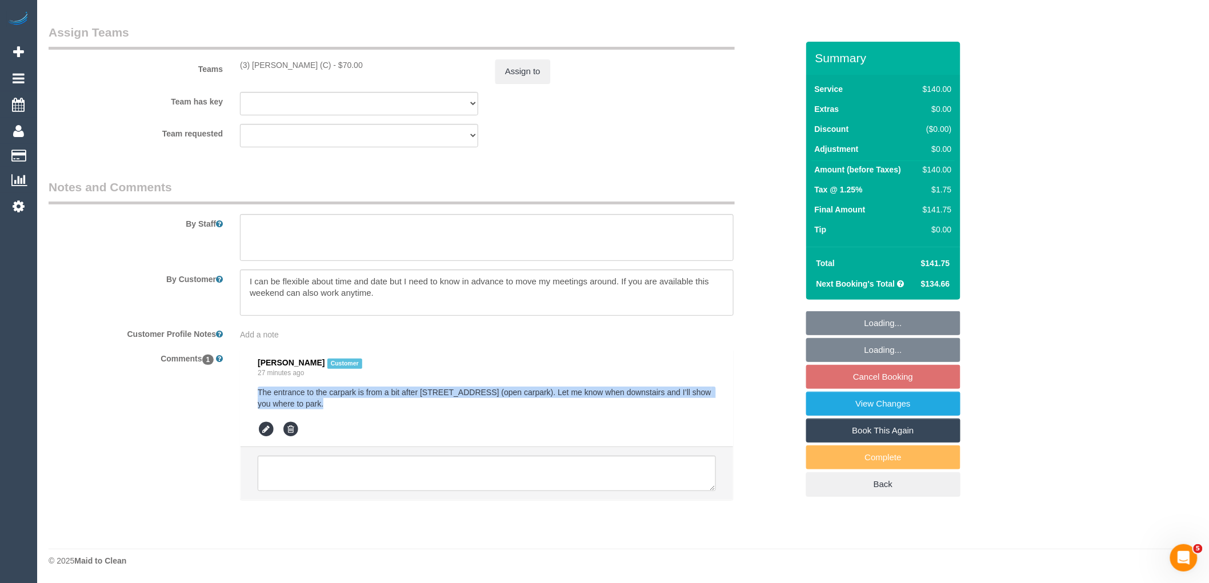
drag, startPoint x: 315, startPoint y: 401, endPoint x: 375, endPoint y: 337, distance: 87.3
click at [227, 375] on div "Comments 1 [PERSON_NAME] Customer 27 minutes ago The entrance to the carpark is…" at bounding box center [423, 430] width 766 height 162
copy pre "The entrance to the carpark is from a bit after 196 Young street (open carpark)…"
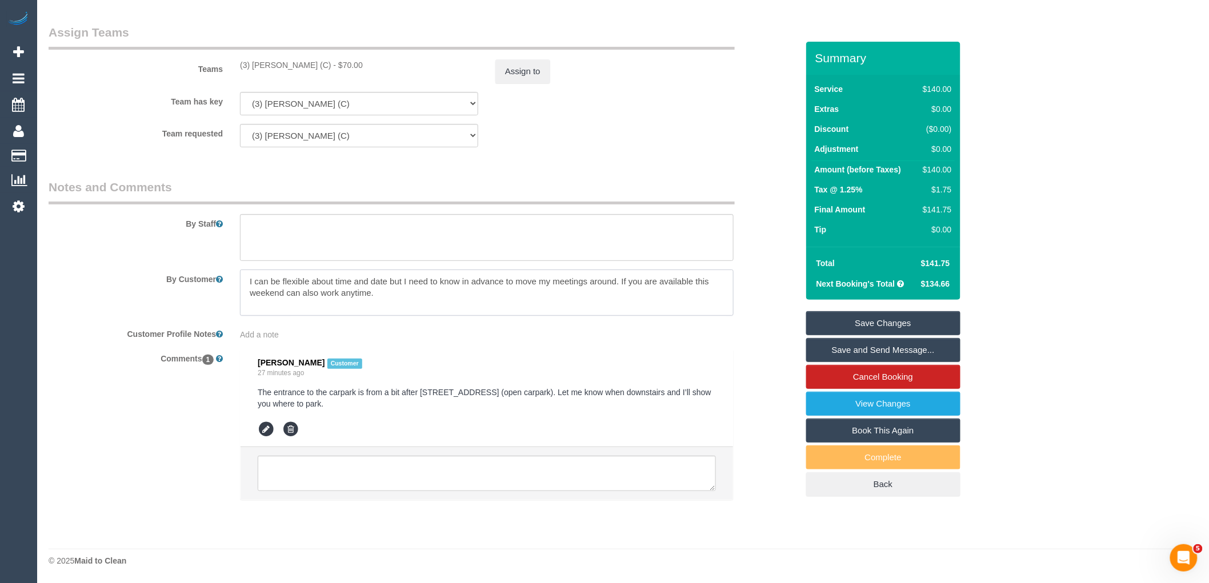
click at [426, 300] on textarea at bounding box center [487, 293] width 494 height 47
paste textarea "27 minutes ago The entrance to the carpark is from a bit after 196 Young street…"
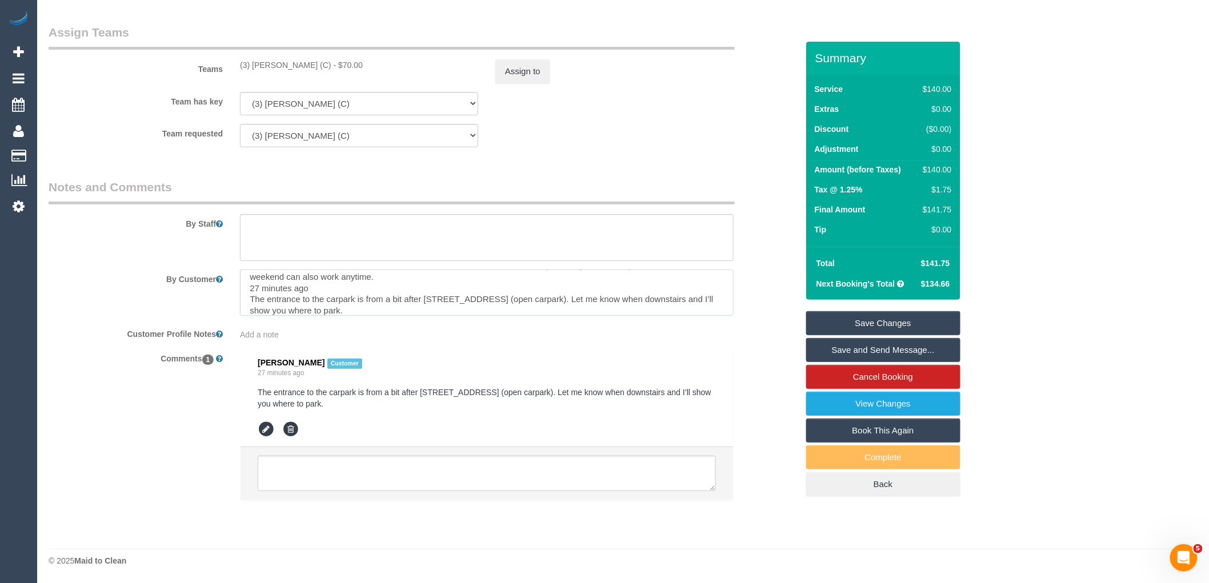
scroll to position [0, 0]
drag, startPoint x: 317, startPoint y: 286, endPoint x: 215, endPoint y: 261, distance: 104.1
click at [215, 261] on sui-booking-comments "By Staff By Customer Customer Profile Notes Add a note Comments 1 Elizabeth S C…" at bounding box center [423, 345] width 749 height 333
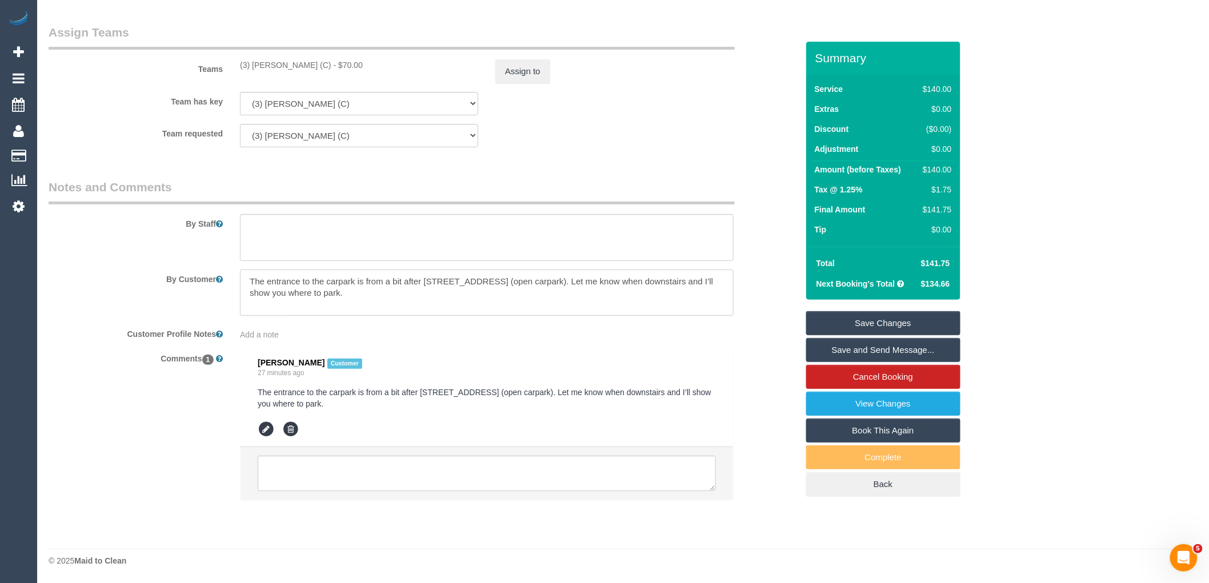
click at [250, 292] on textarea at bounding box center [487, 293] width 494 height 47
type textarea "The entrance to the carpark is from a bit after 196 Young street (open carpark)…"
click at [266, 330] on span "Add a note" at bounding box center [259, 334] width 39 height 9
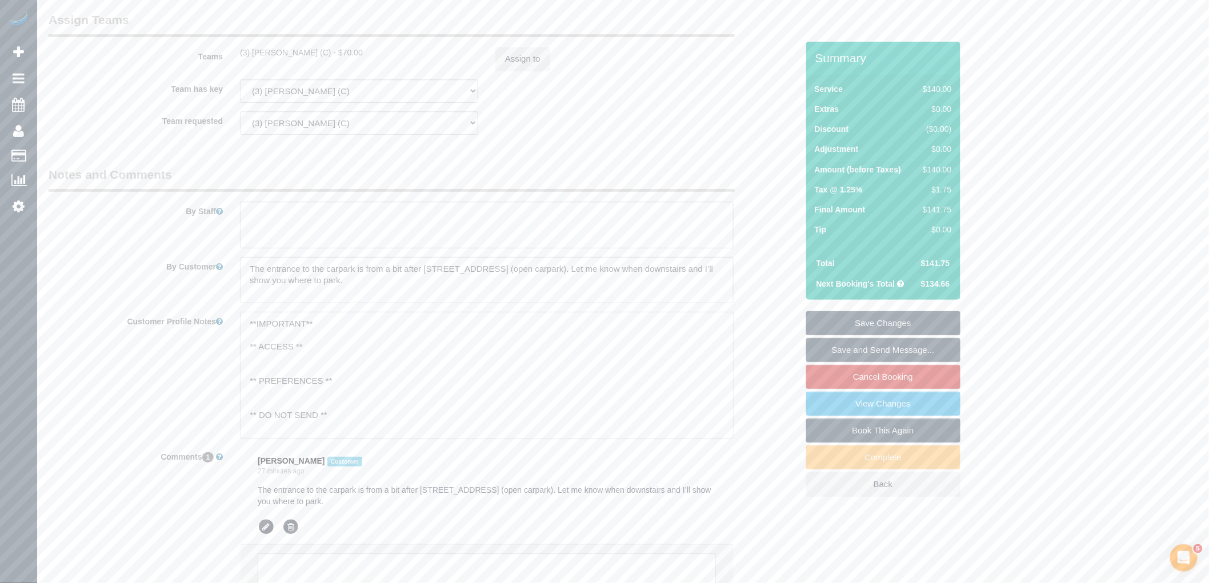
scroll to position [63, 0]
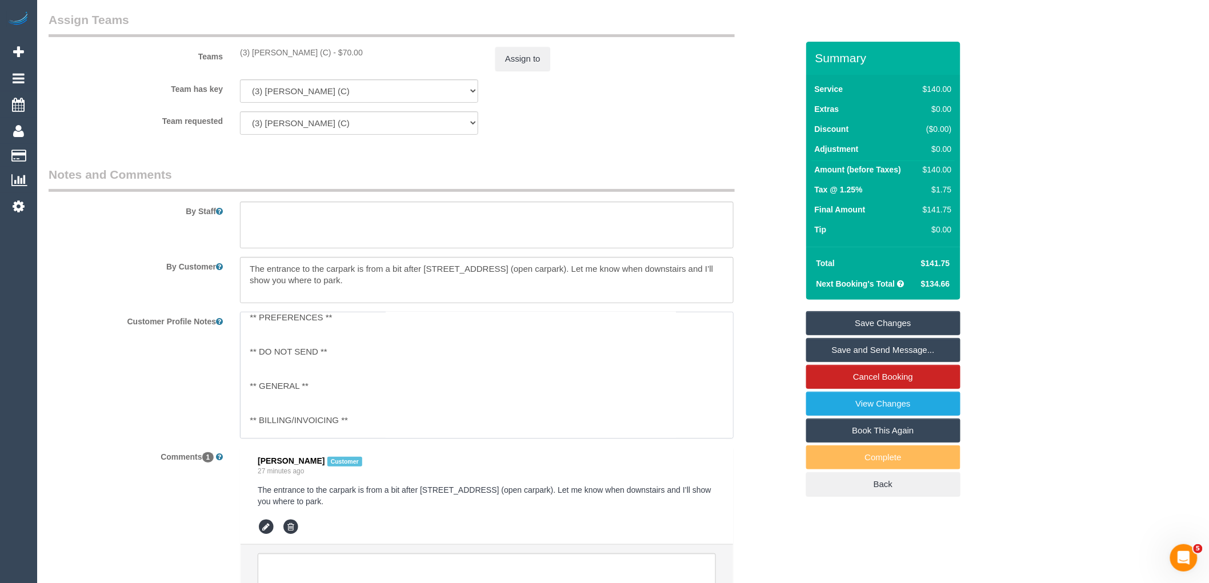
click at [310, 413] on textarea "**IMPORTANT** ** ACCESS ** ** PREFERENCES ** ** DO NOT SEND ** ** GENERAL ** **…" at bounding box center [487, 375] width 494 height 126
paste textarea "I can be flexible about time and date but I need to know in advance to move my …"
drag, startPoint x: 329, startPoint y: 432, endPoint x: 249, endPoint y: 433, distance: 80.0
click at [249, 433] on textarea "**IMPORTANT** ** ACCESS ** ** PREFERENCES ** ** DO NOT SEND ** ** GENERAL ** 06…" at bounding box center [487, 375] width 494 height 126
type textarea "**IMPORTANT** ** ACCESS ** ** PREFERENCES ** ** DO NOT SEND ** ** GENERAL ** 06…"
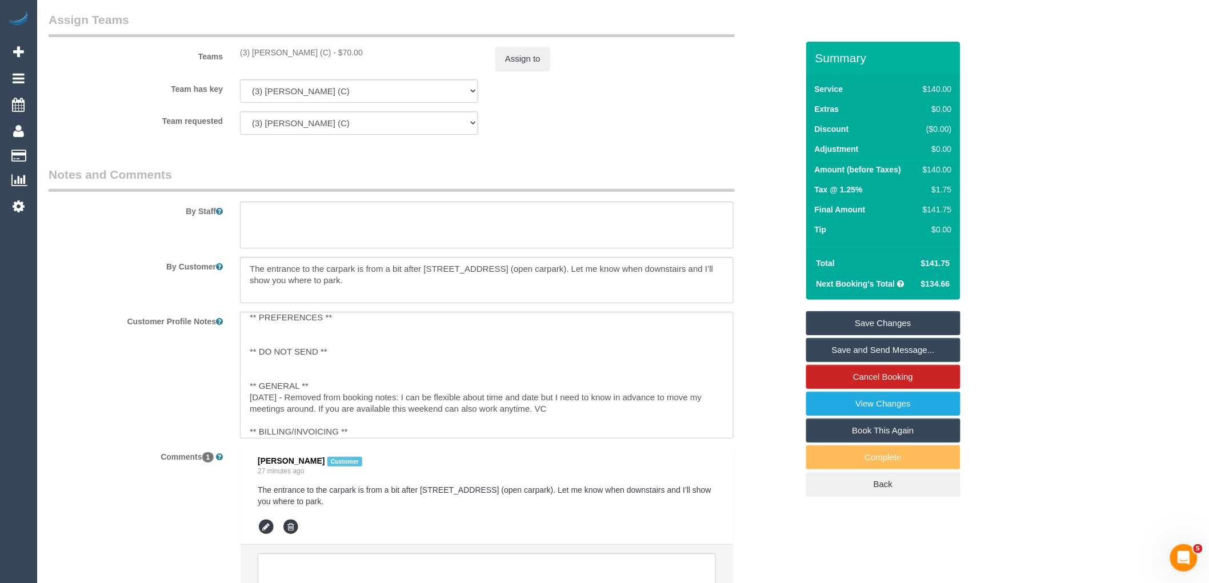
click at [757, 355] on div "Customer Profile Notes **IMPORTANT** ** ACCESS ** ** PREFERENCES ** ** DO NOT S…" at bounding box center [423, 375] width 766 height 126
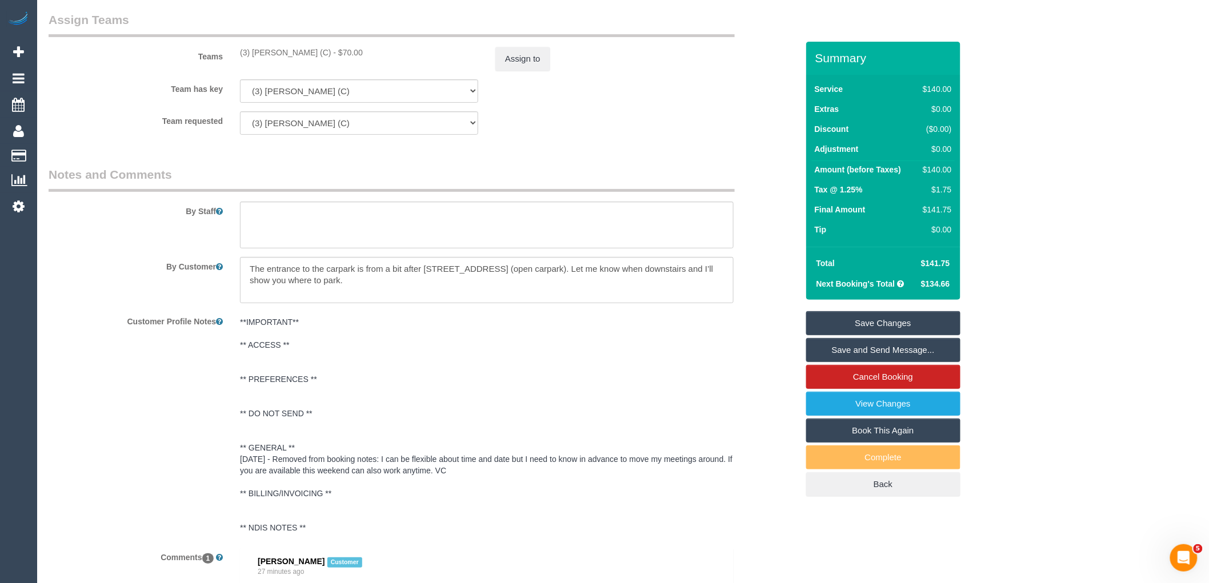
click at [913, 318] on link "Save Changes" at bounding box center [883, 323] width 154 height 24
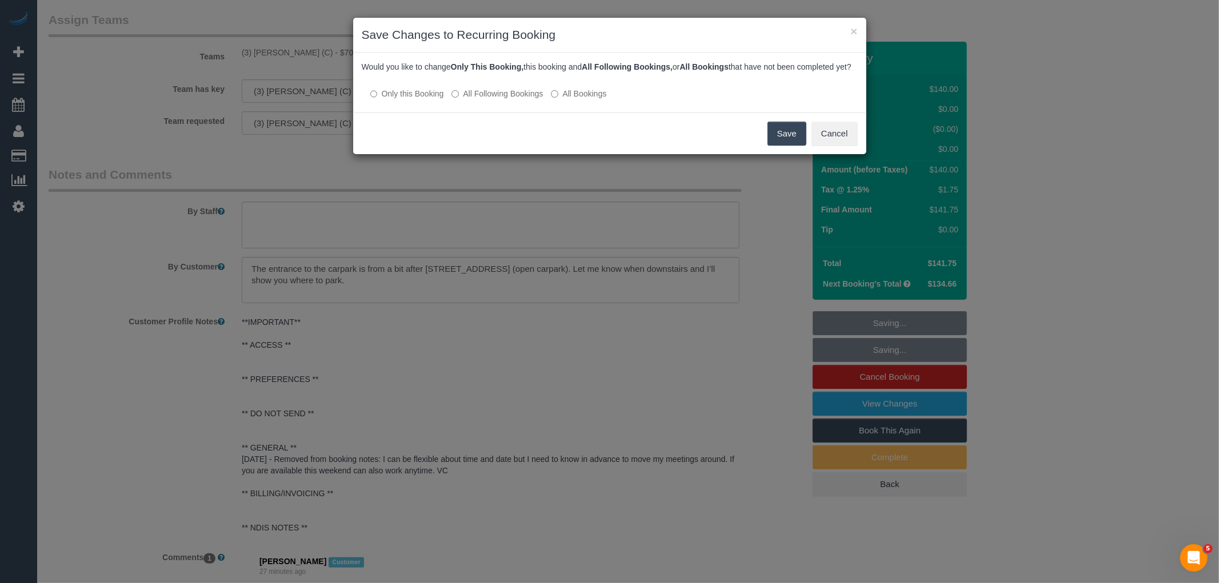
click at [472, 99] on label "All Following Bookings" at bounding box center [496, 93] width 91 height 11
click at [799, 141] on button "Save" at bounding box center [786, 134] width 39 height 24
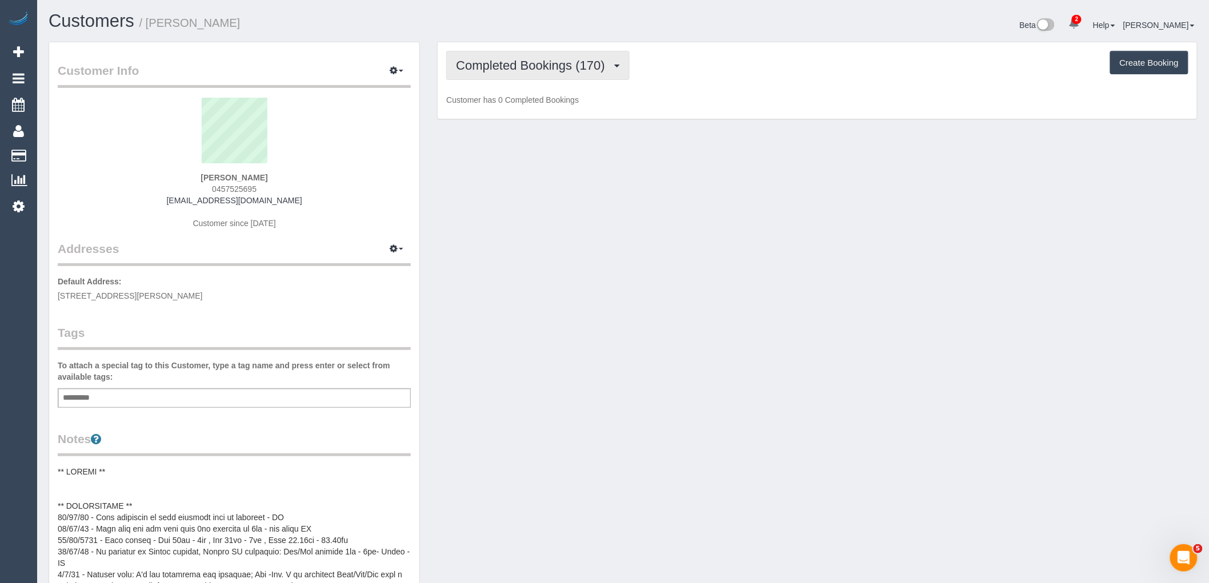
drag, startPoint x: 533, startPoint y: 64, endPoint x: 553, endPoint y: 115, distance: 55.2
click at [533, 65] on span "Completed Bookings (170)" at bounding box center [533, 65] width 154 height 14
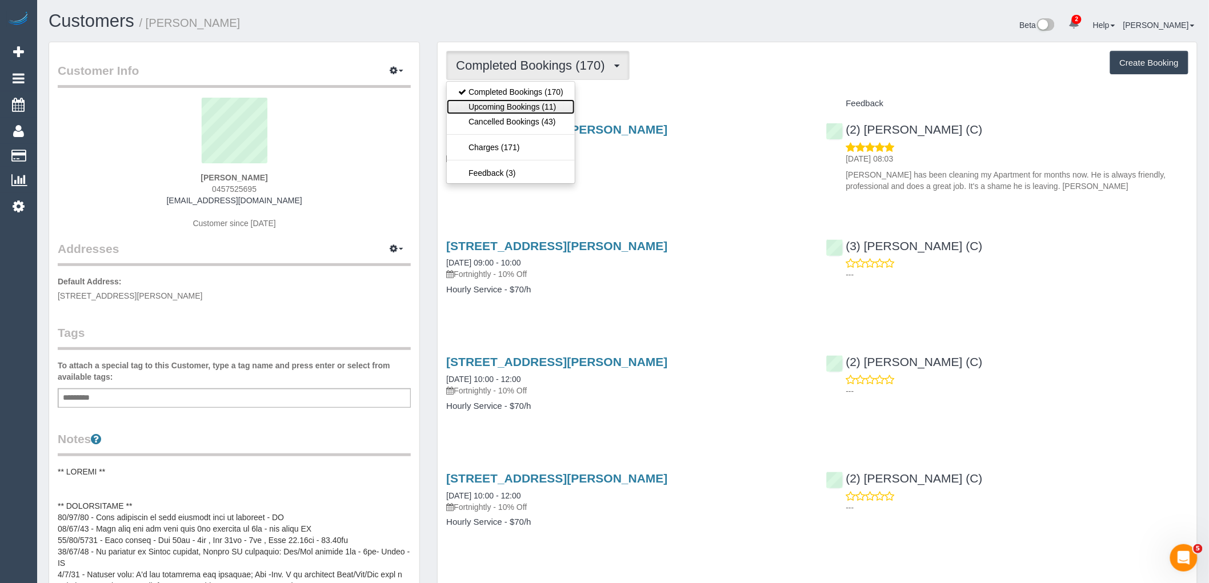
click at [553, 107] on link "Upcoming Bookings (11)" at bounding box center [511, 106] width 128 height 15
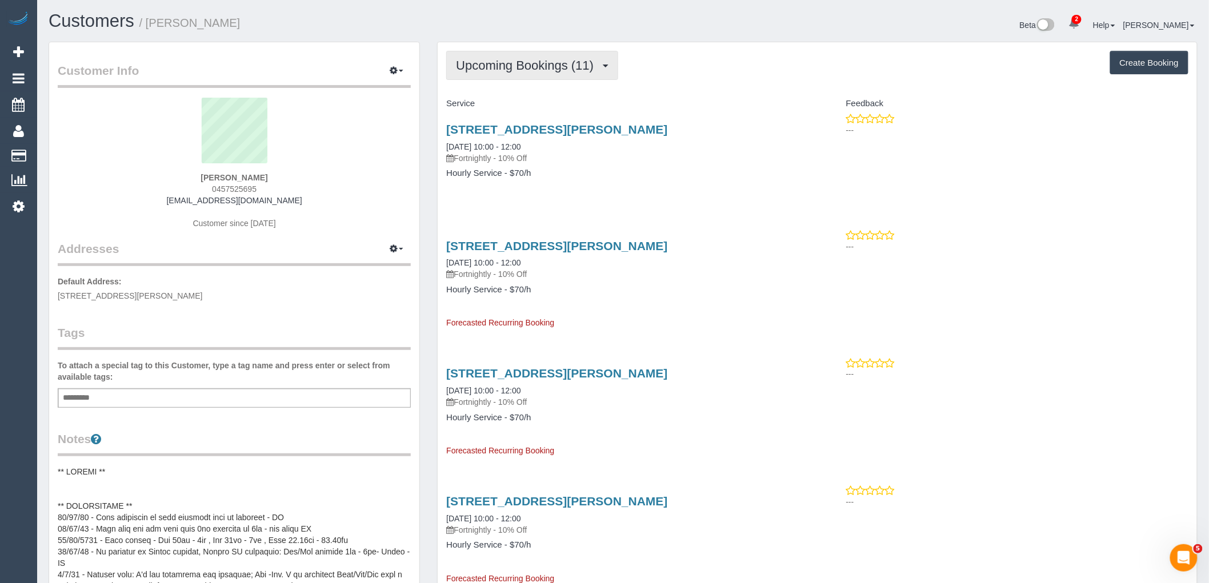
drag, startPoint x: 532, startPoint y: 69, endPoint x: 539, endPoint y: 99, distance: 31.2
click at [532, 69] on span "Upcoming Bookings (11)" at bounding box center [527, 65] width 143 height 14
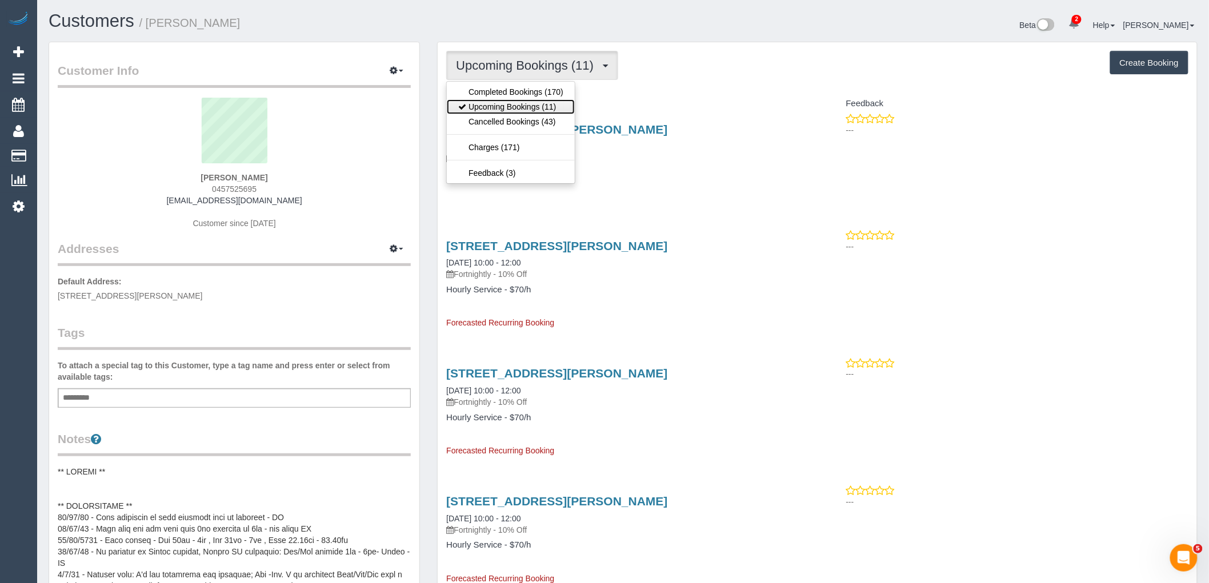
click at [538, 106] on link "Upcoming Bookings (11)" at bounding box center [511, 106] width 128 height 15
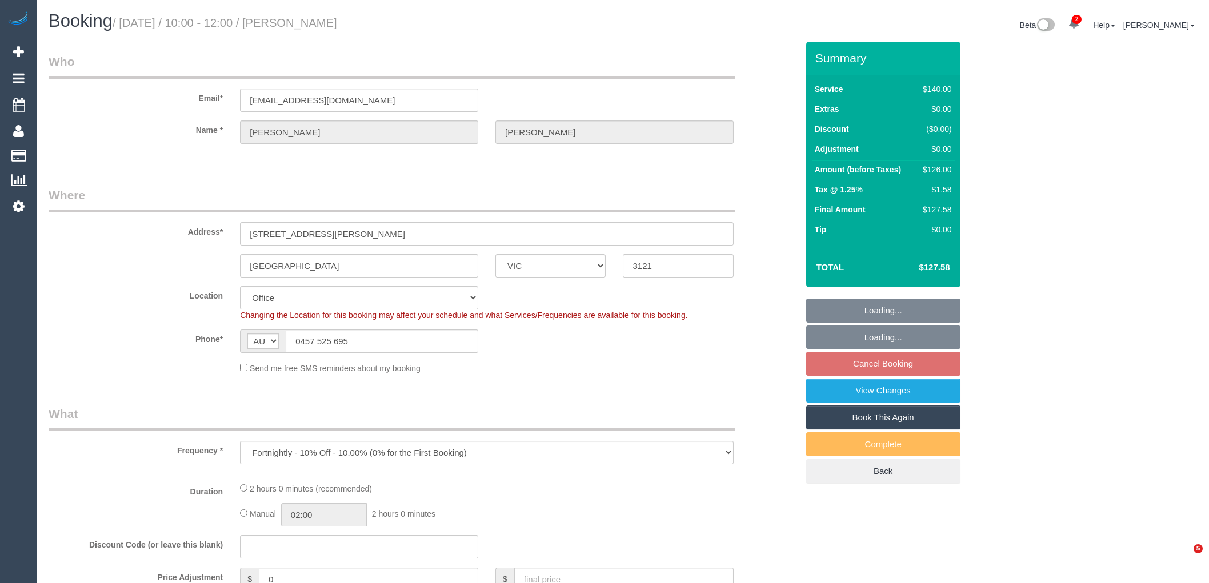
select select "VIC"
select select "number:32"
select select "object:729"
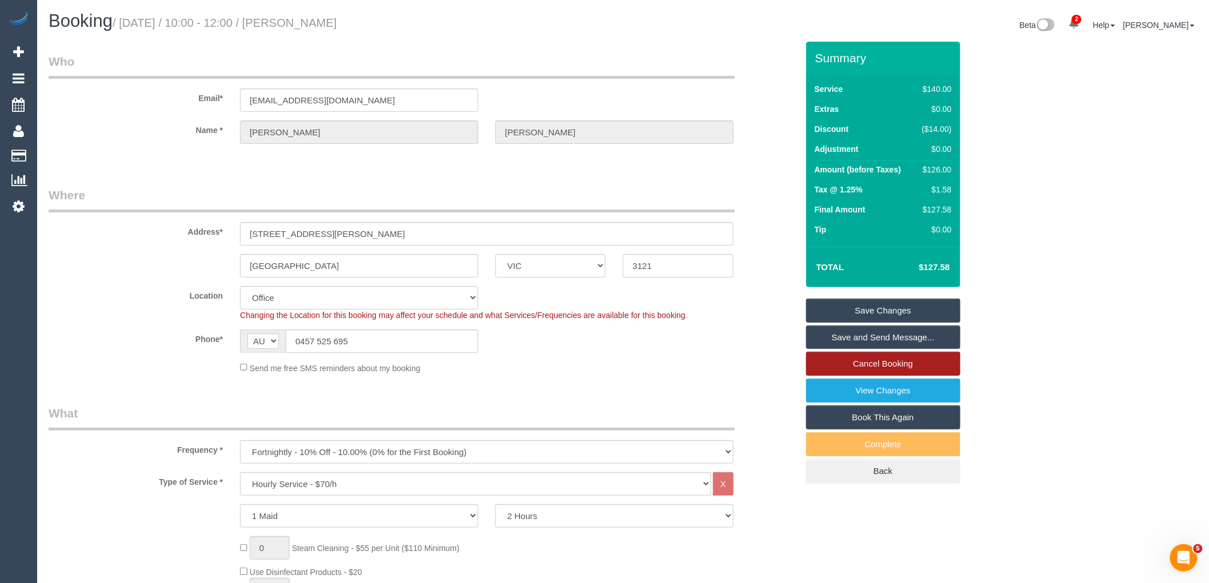
click at [888, 365] on link "Cancel Booking" at bounding box center [883, 364] width 154 height 24
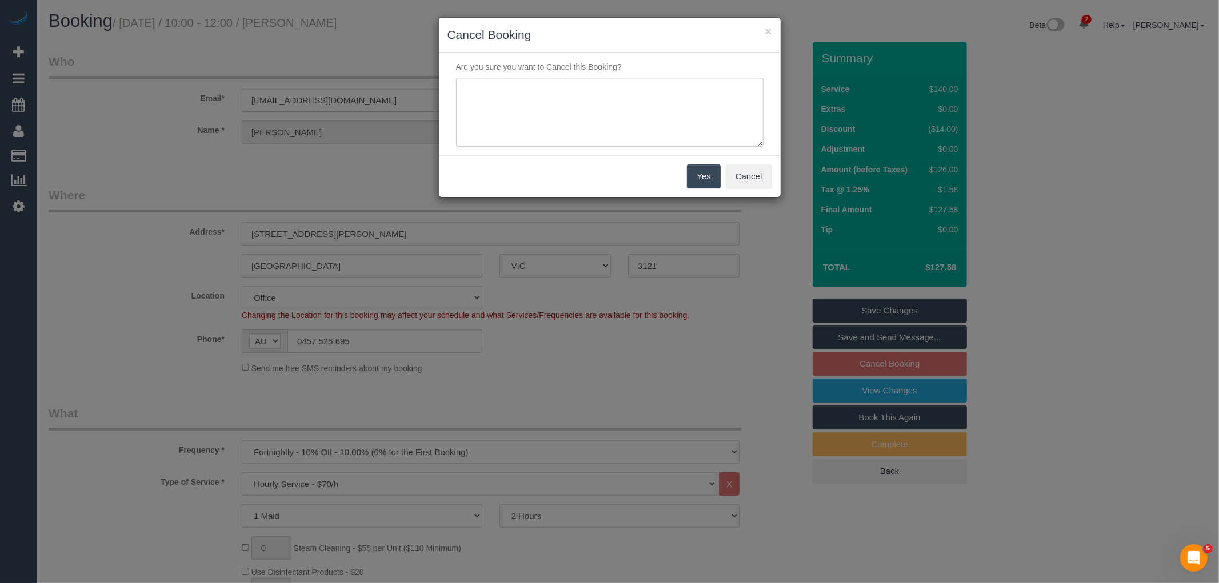
click at [632, 150] on div "Are you sure you want to Cancel this Booking?" at bounding box center [610, 104] width 342 height 103
click at [603, 89] on textarea at bounding box center [609, 113] width 307 height 70
type textarea "Service not needed this week via email VC"
click at [702, 185] on button "Yes" at bounding box center [703, 177] width 33 height 24
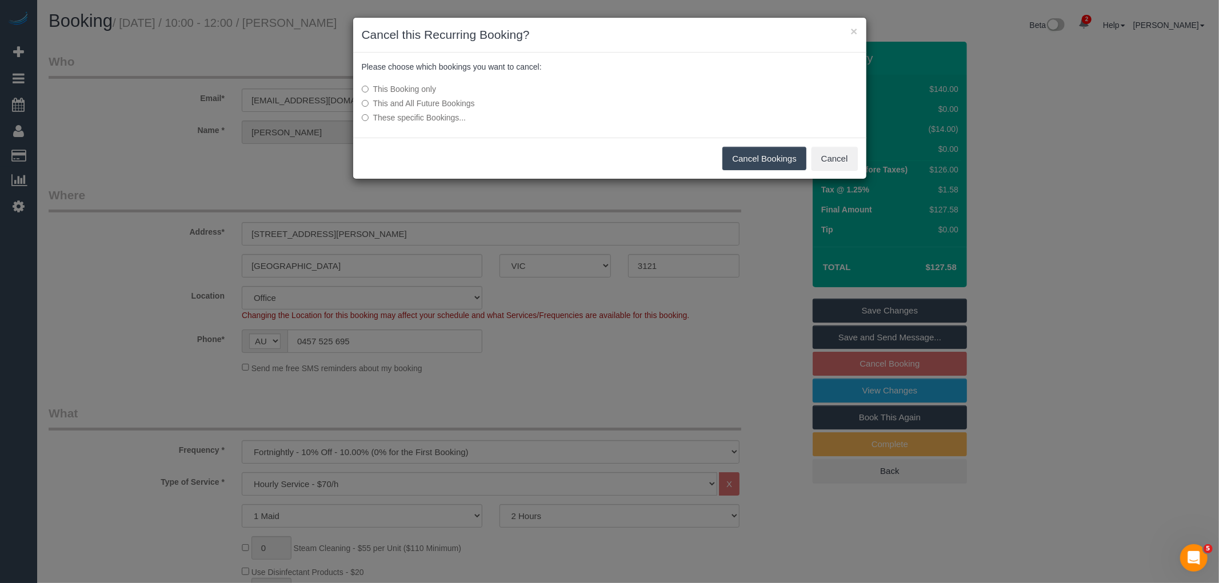
click at [761, 150] on button "Cancel Bookings" at bounding box center [764, 159] width 84 height 24
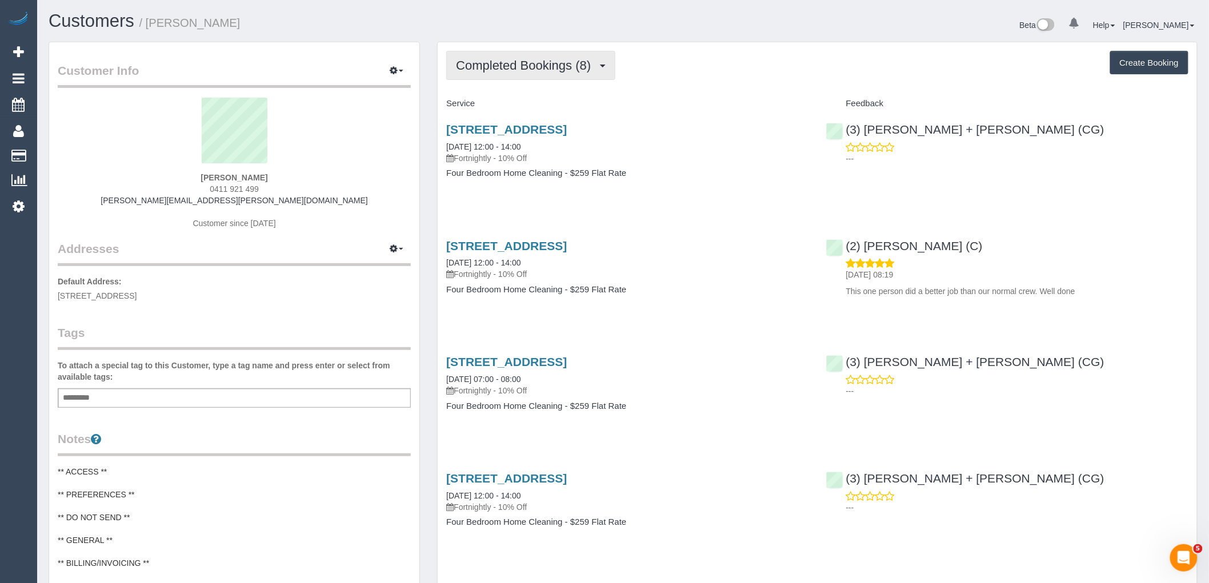
click at [545, 73] on button "Completed Bookings (8)" at bounding box center [530, 65] width 169 height 29
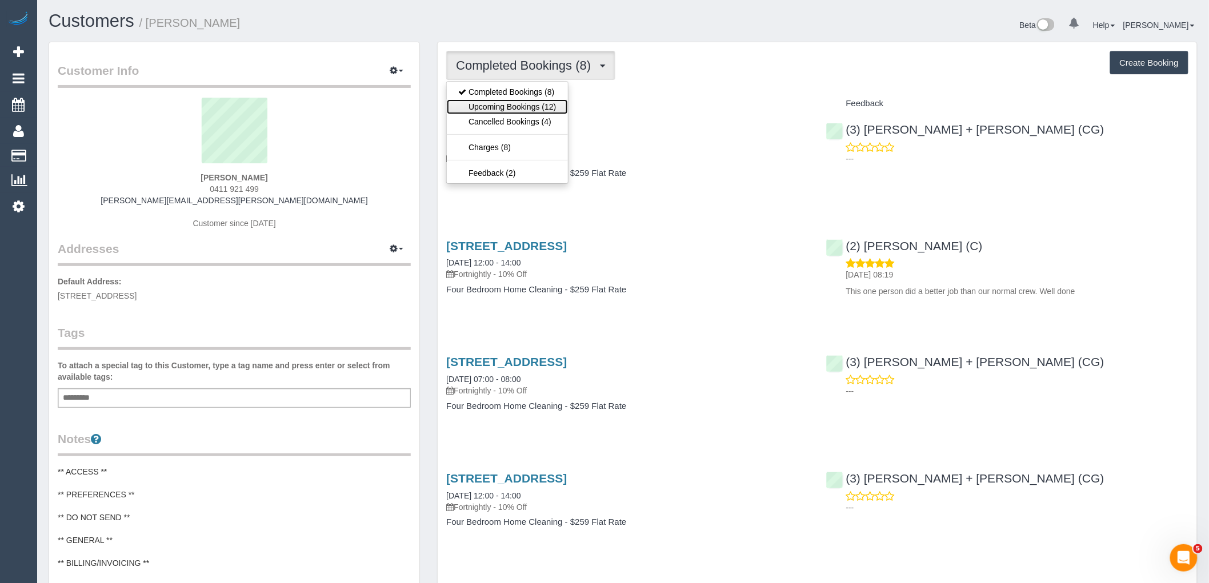
click at [541, 111] on link "Upcoming Bookings (12)" at bounding box center [507, 106] width 121 height 15
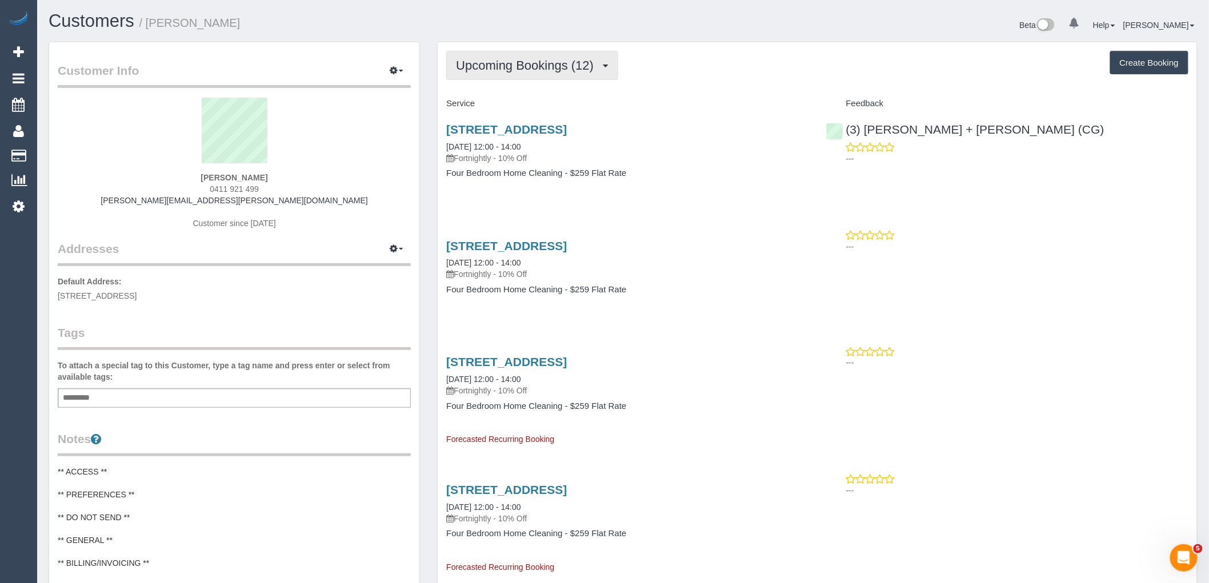
click at [564, 72] on span "Upcoming Bookings (12)" at bounding box center [527, 65] width 143 height 14
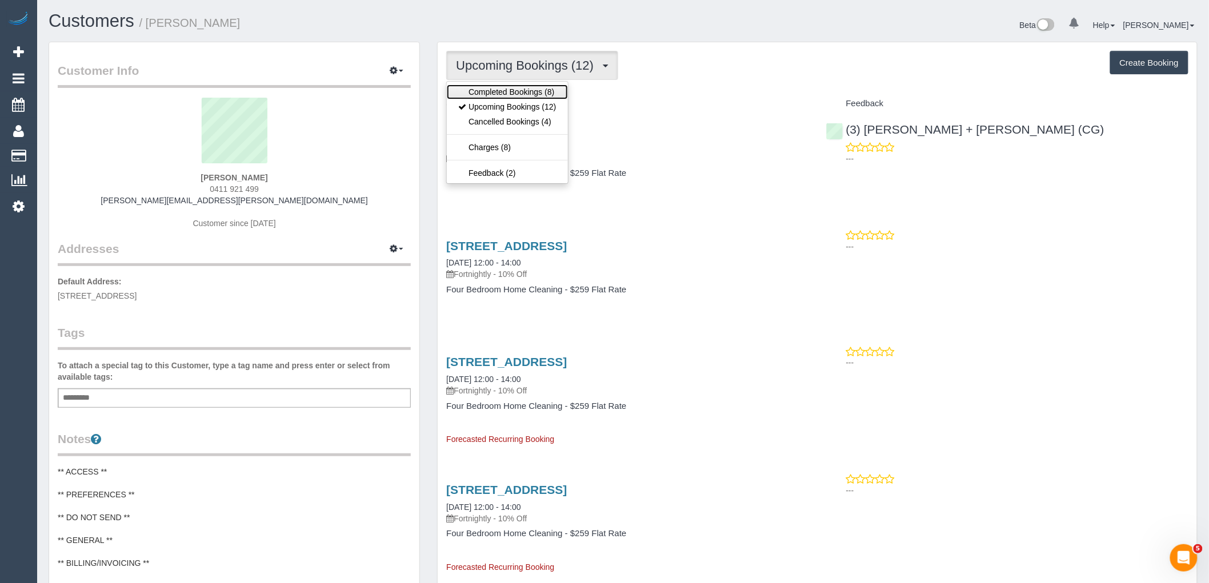
click at [554, 93] on link "Completed Bookings (8)" at bounding box center [507, 92] width 121 height 15
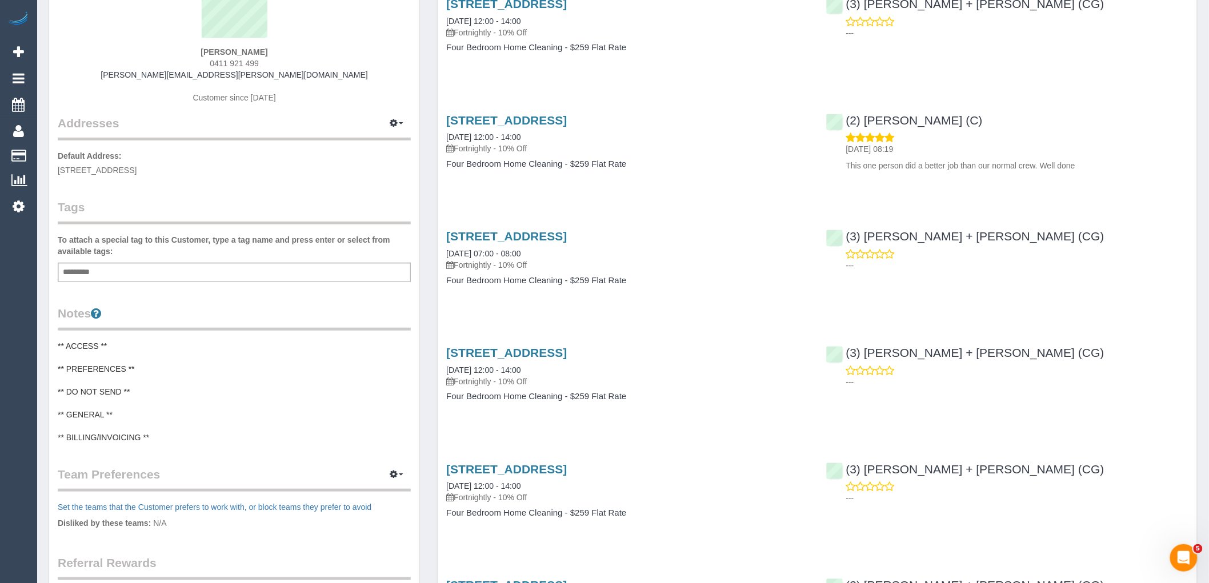
scroll to position [127, 0]
click at [391, 474] on icon "button" at bounding box center [394, 473] width 8 height 7
click at [370, 498] on link "Manage Preferences" at bounding box center [361, 494] width 97 height 15
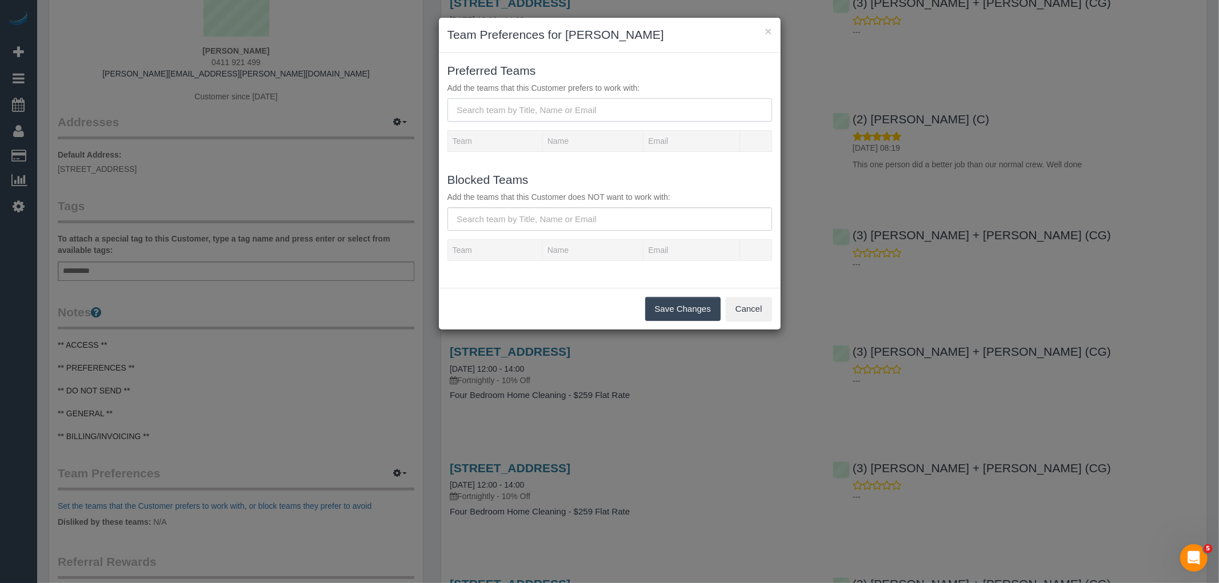
click at [557, 117] on input "text" at bounding box center [609, 109] width 325 height 23
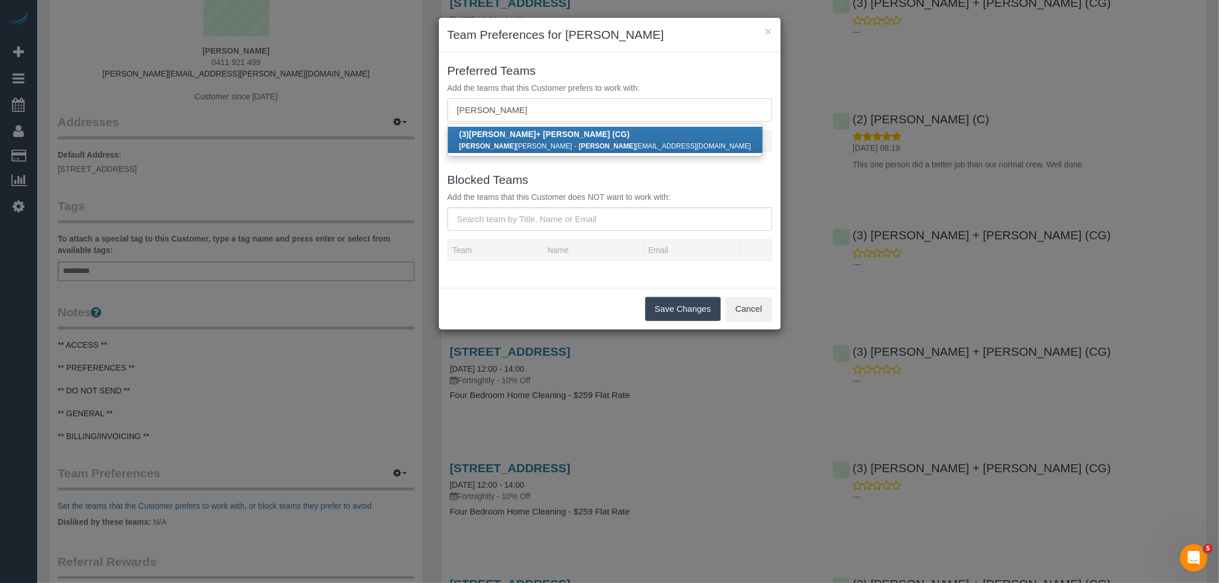
type input "bansari"
click at [553, 140] on div "Bansari Patel - bansari bpatel2113@gmail.com" at bounding box center [605, 145] width 292 height 11
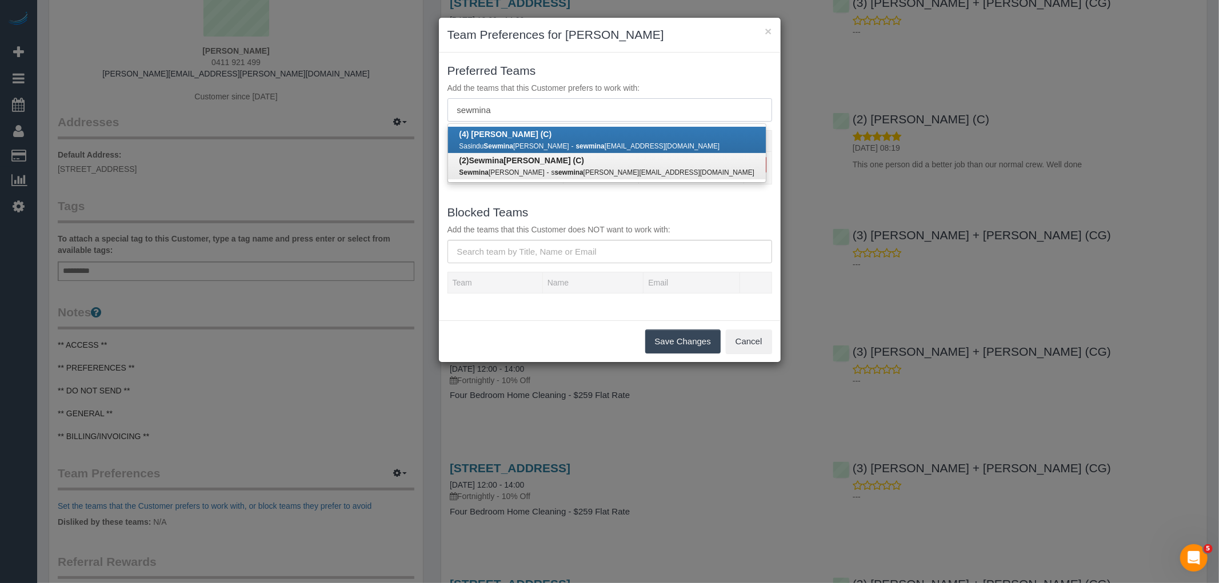
type input "sewmina"
click at [547, 158] on b "(2) Sewmina De Silva (C)" at bounding box center [521, 160] width 125 height 9
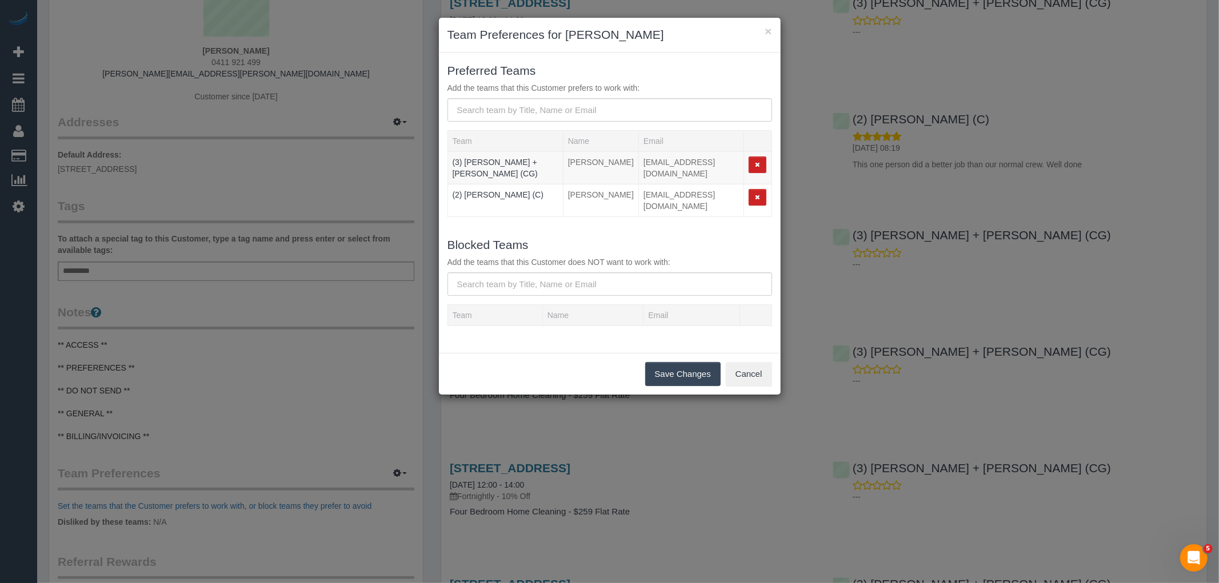
drag, startPoint x: 698, startPoint y: 362, endPoint x: 640, endPoint y: 363, distance: 57.7
click at [698, 362] on button "Save Changes" at bounding box center [682, 374] width 75 height 24
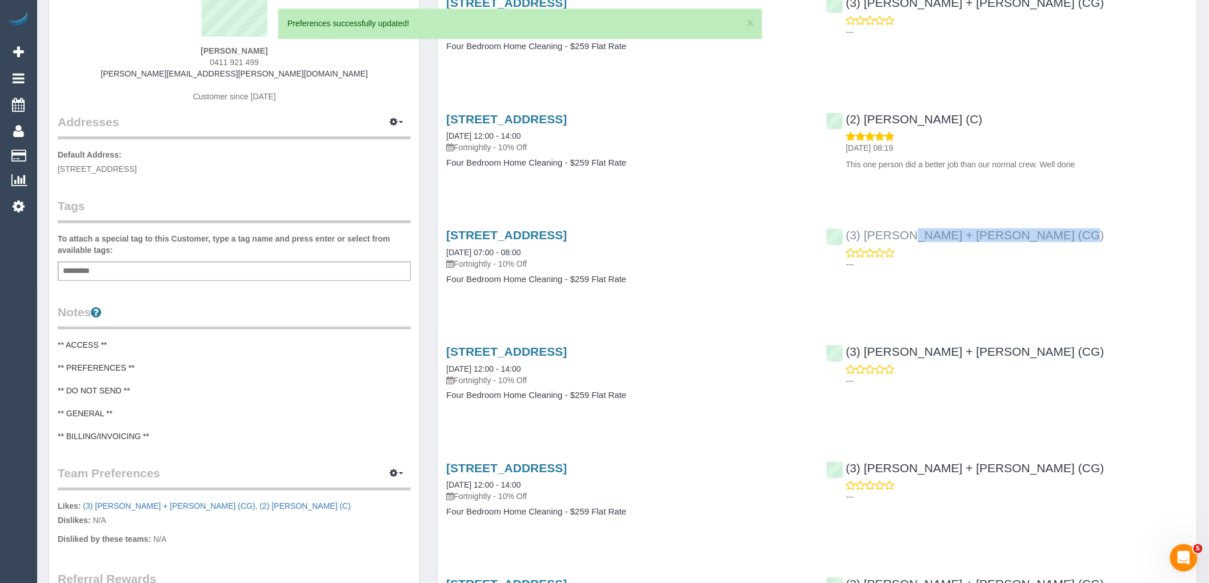
click at [843, 237] on div "(3) Bansari + Bhavesh (CG) ---" at bounding box center [1007, 247] width 379 height 56
copy link "(3) [PERSON_NAME] + [PERSON_NAME] (CG)"
click at [144, 355] on pre "** ACCESS ** ** PREFERENCES ** ** DO NOT SEND ** ** GENERAL ** ** BILLING/INVOI…" at bounding box center [234, 390] width 353 height 103
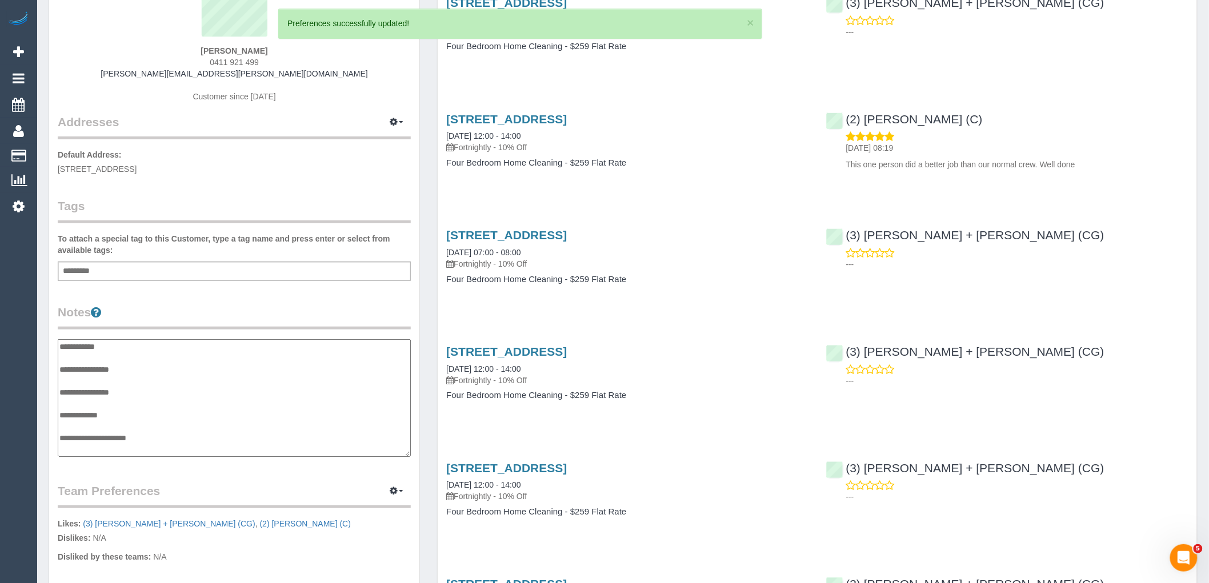
click at [142, 373] on textarea "**********" at bounding box center [234, 398] width 353 height 118
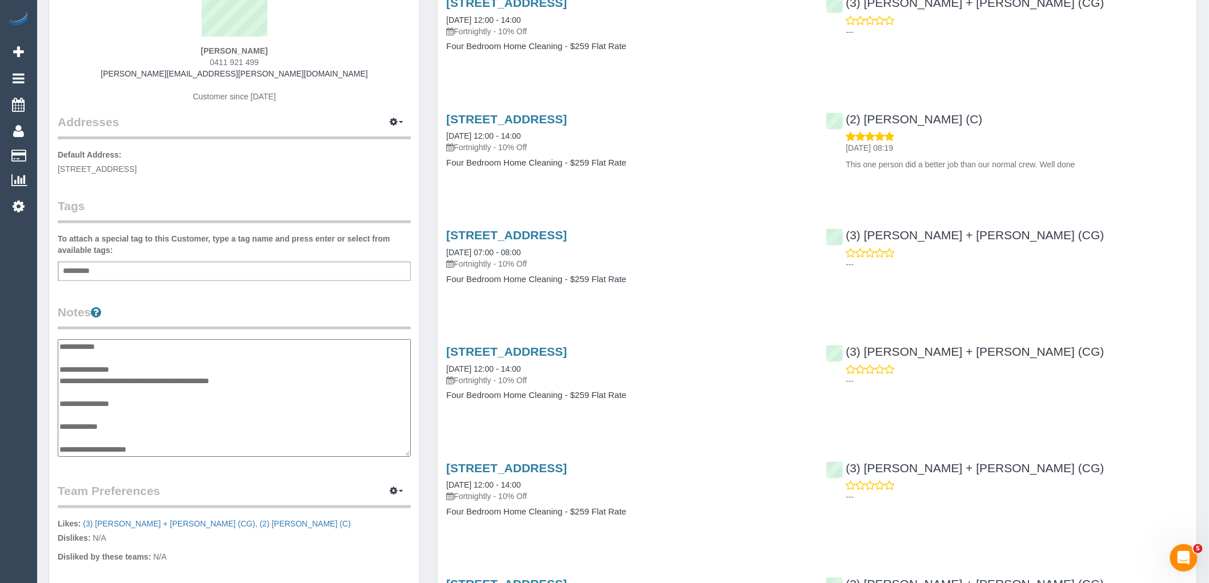
type textarea "**********"
drag, startPoint x: 997, startPoint y: 122, endPoint x: 844, endPoint y: 122, distance: 152.6
click at [844, 122] on div "(2) Sewmina De Silva (C) 31/08/2025 08:19 This one person did a better job than…" at bounding box center [1007, 139] width 379 height 73
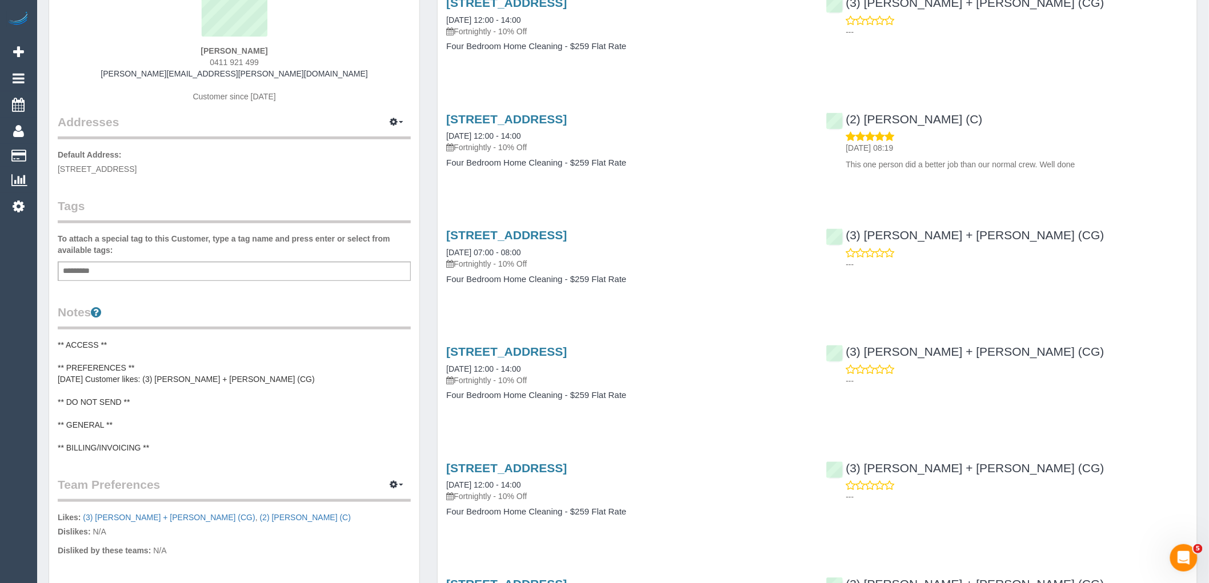
copy link "(2) Sewmina De Silva (C)"
click at [289, 367] on pre "** ACCESS ** ** PREFERENCES ** 06/10/25 Customer likes: (3) Bansari + Bhavesh (…" at bounding box center [234, 396] width 353 height 114
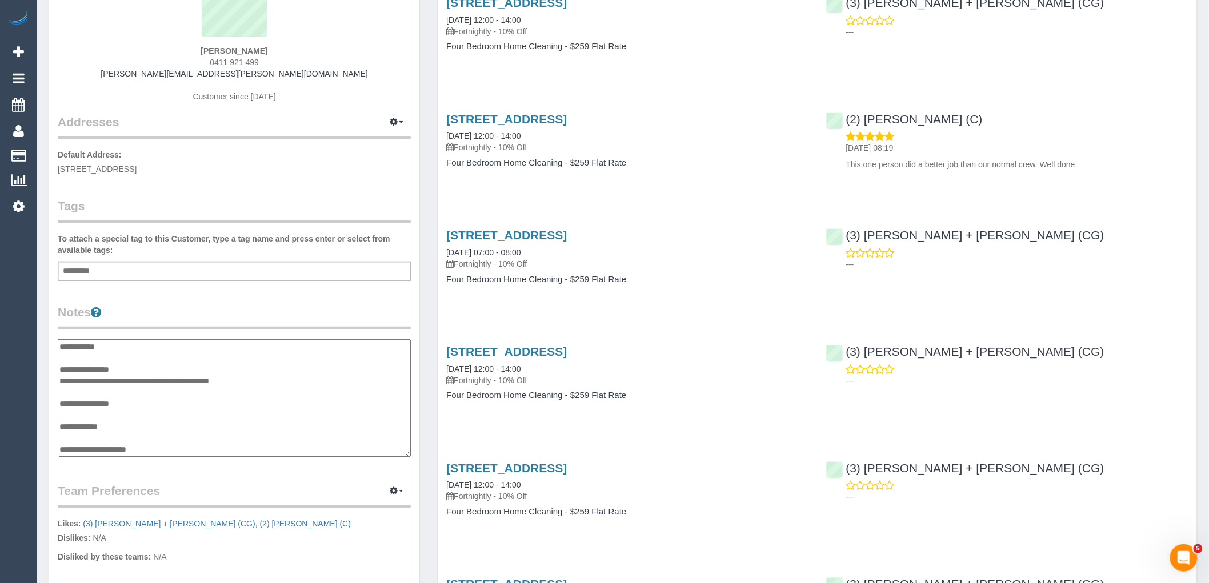
click at [271, 376] on textarea "**********" at bounding box center [234, 398] width 353 height 118
type textarea "**********"
click at [305, 291] on div "Customer Info Edit Contact Info Send Message Email Preferences Special Sales Ta…" at bounding box center [234, 343] width 370 height 857
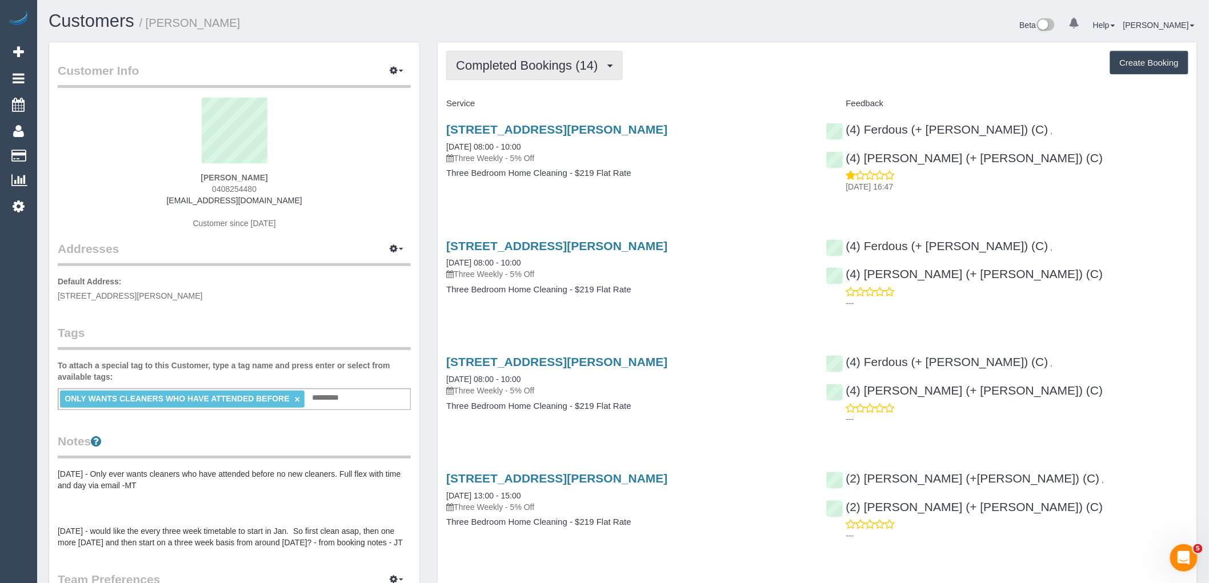
click at [546, 64] on span "Completed Bookings (14)" at bounding box center [529, 65] width 147 height 14
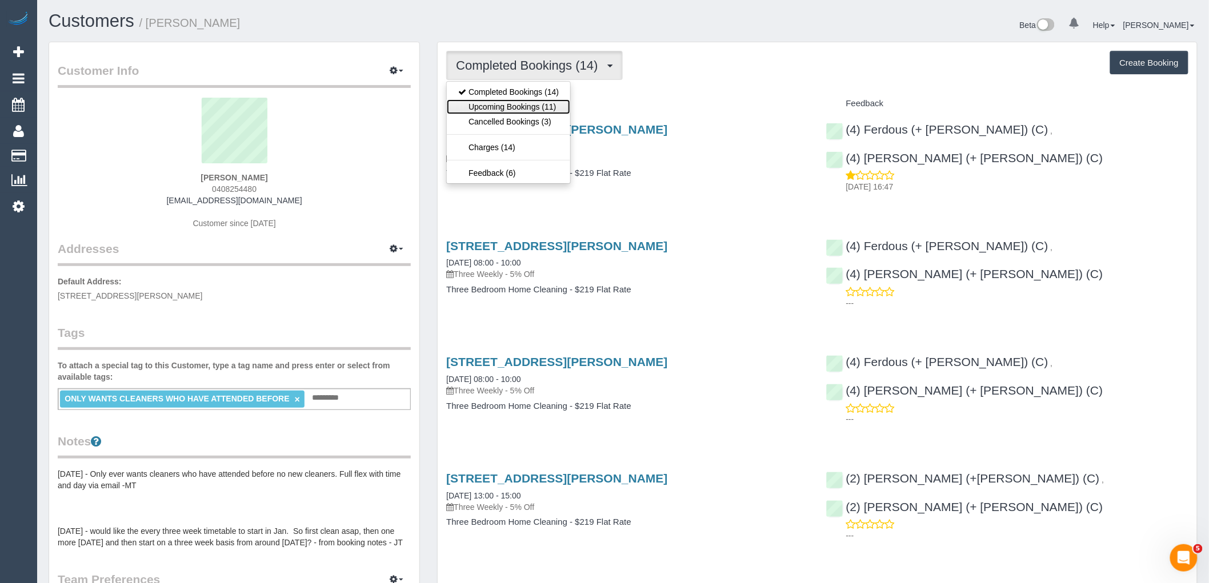
click at [536, 105] on link "Upcoming Bookings (11)" at bounding box center [508, 106] width 123 height 15
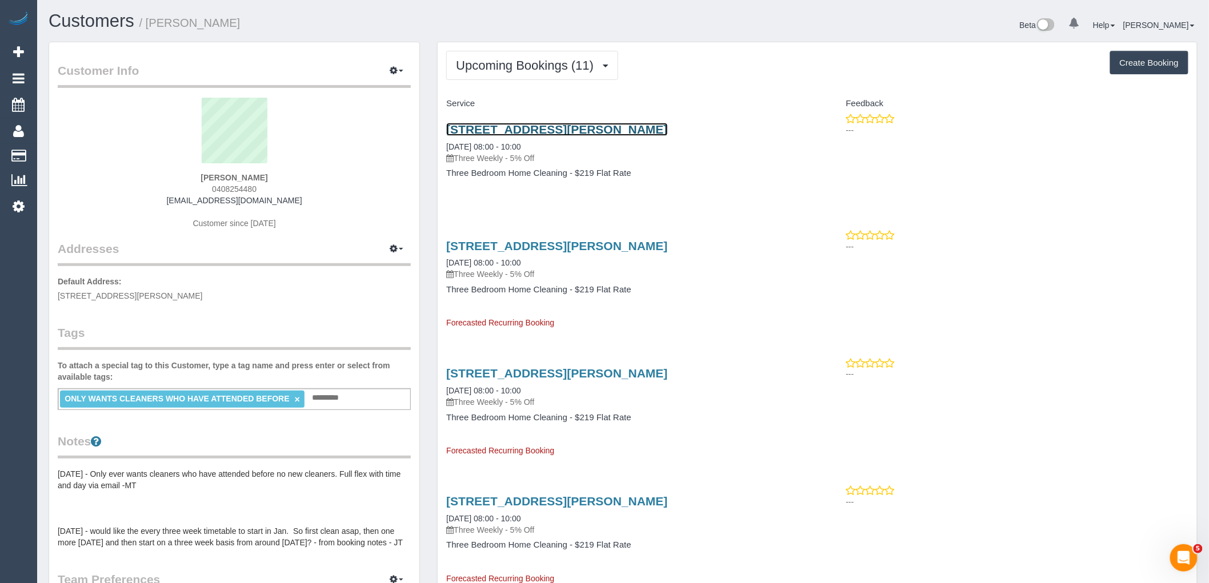
click at [537, 134] on link "[STREET_ADDRESS][PERSON_NAME]" at bounding box center [556, 129] width 221 height 13
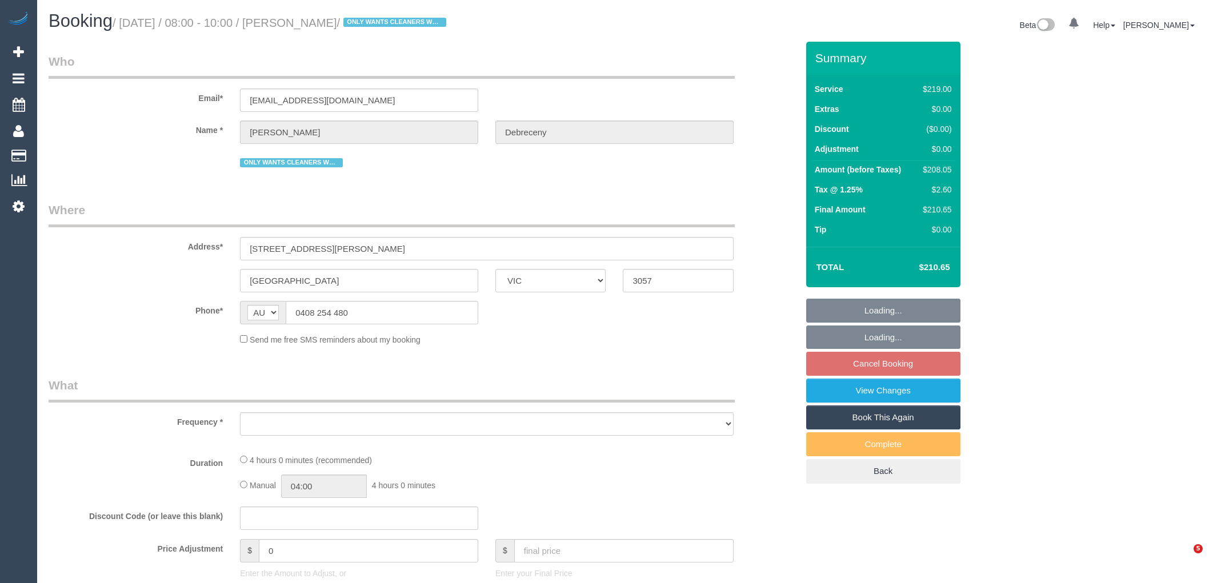
select select "VIC"
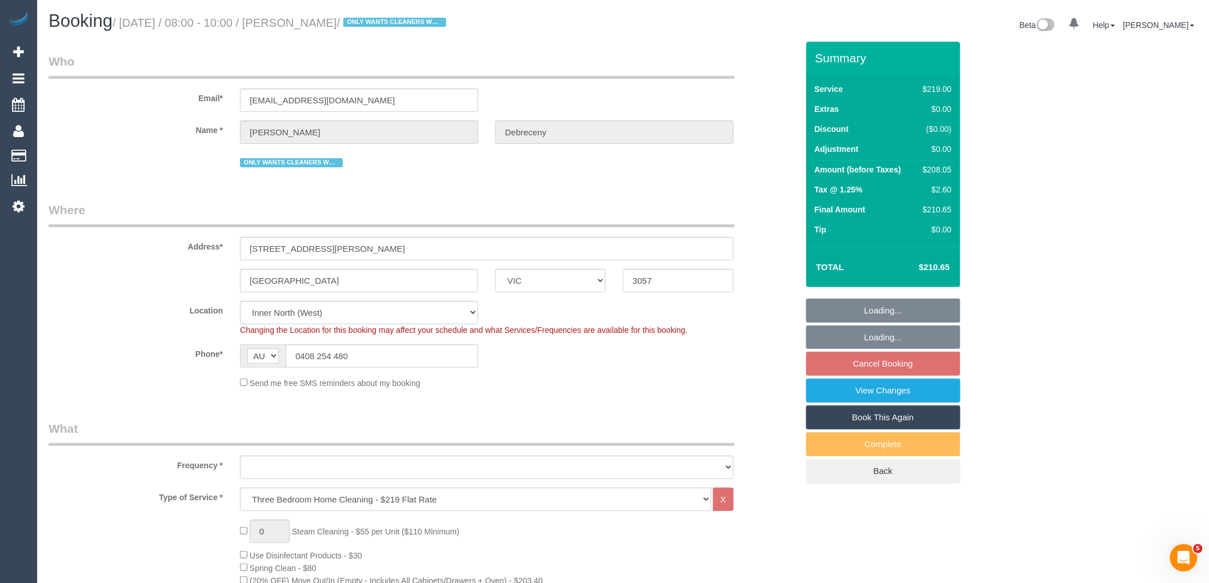
select select "object:781"
select select "string:stripe-pm_1QSYE42GScqysDRV0aWtKGdt"
select select "number:30"
select select "number:16"
select select "number:19"
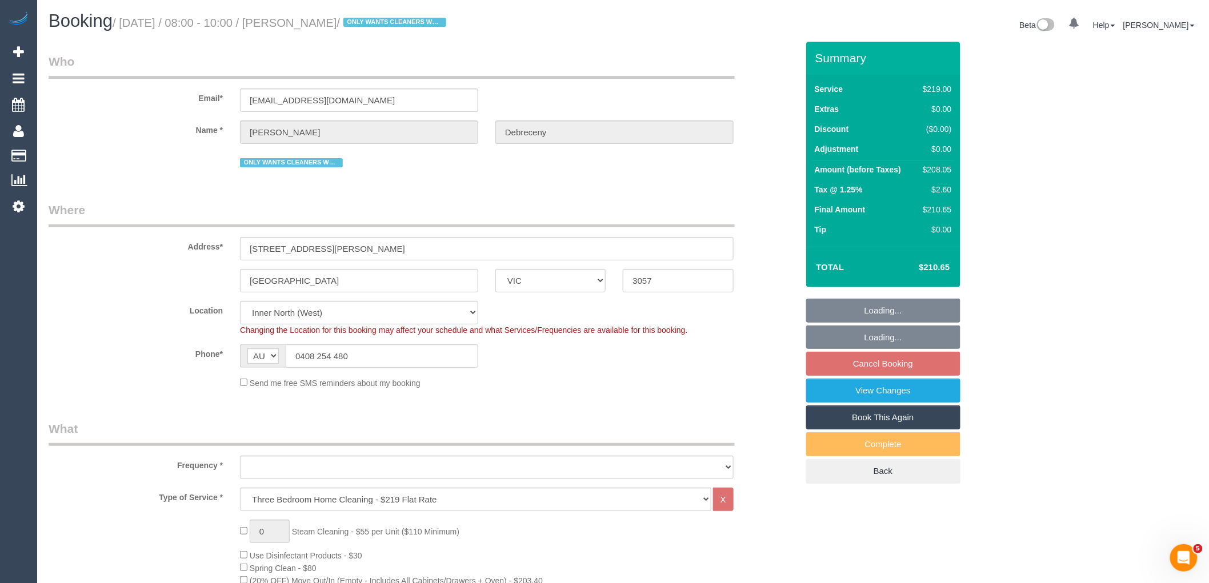
select select "number:22"
select select "number:34"
select select "number:13"
select select "object:786"
select select "spot2"
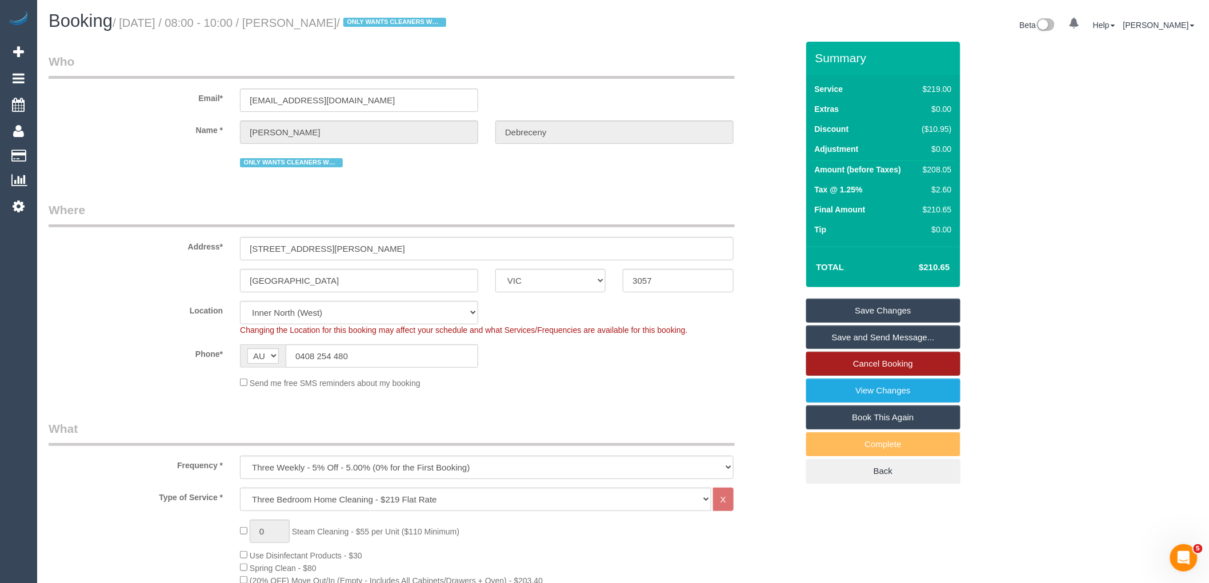
click at [873, 364] on link "Cancel Booking" at bounding box center [883, 364] width 154 height 24
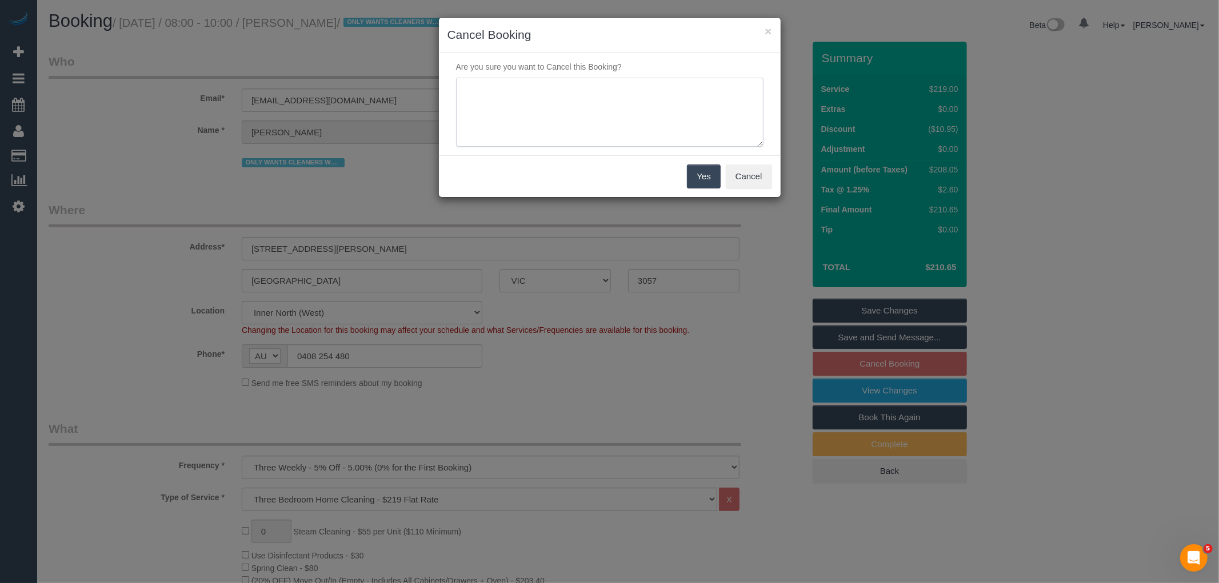
click at [642, 106] on textarea at bounding box center [609, 113] width 307 height 70
type textarea "Customer moving via email VC"
click at [701, 176] on button "Yes" at bounding box center [703, 177] width 33 height 24
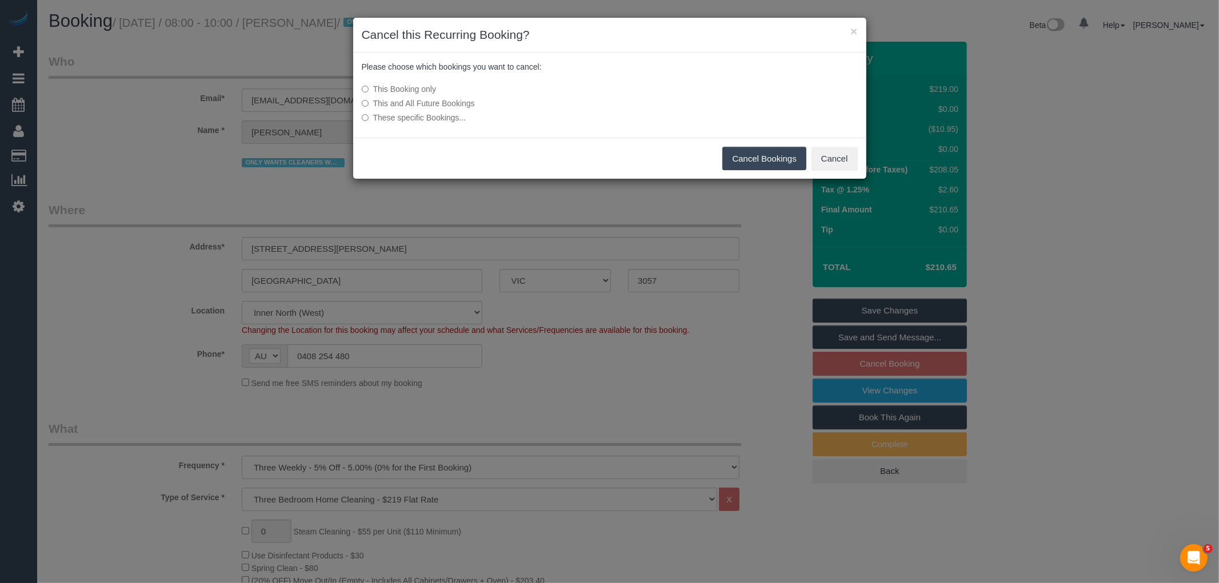
click at [447, 103] on label "This and All Future Bookings" at bounding box center [524, 103] width 325 height 11
click at [757, 159] on button "Cancel Bookings" at bounding box center [764, 159] width 84 height 24
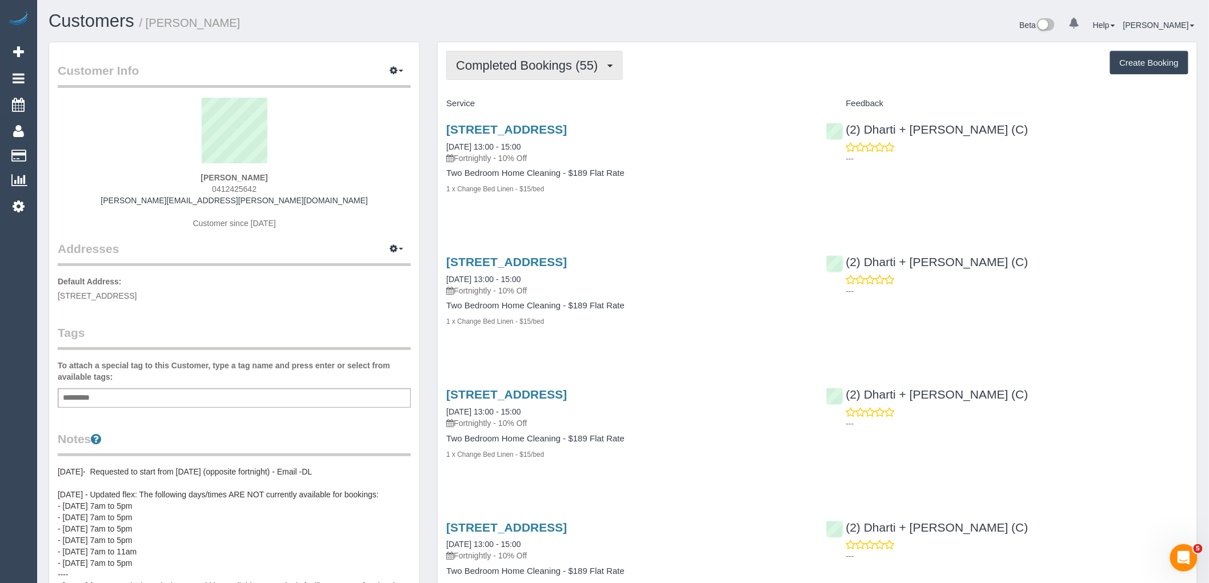
click at [581, 59] on span "Completed Bookings (55)" at bounding box center [529, 65] width 147 height 14
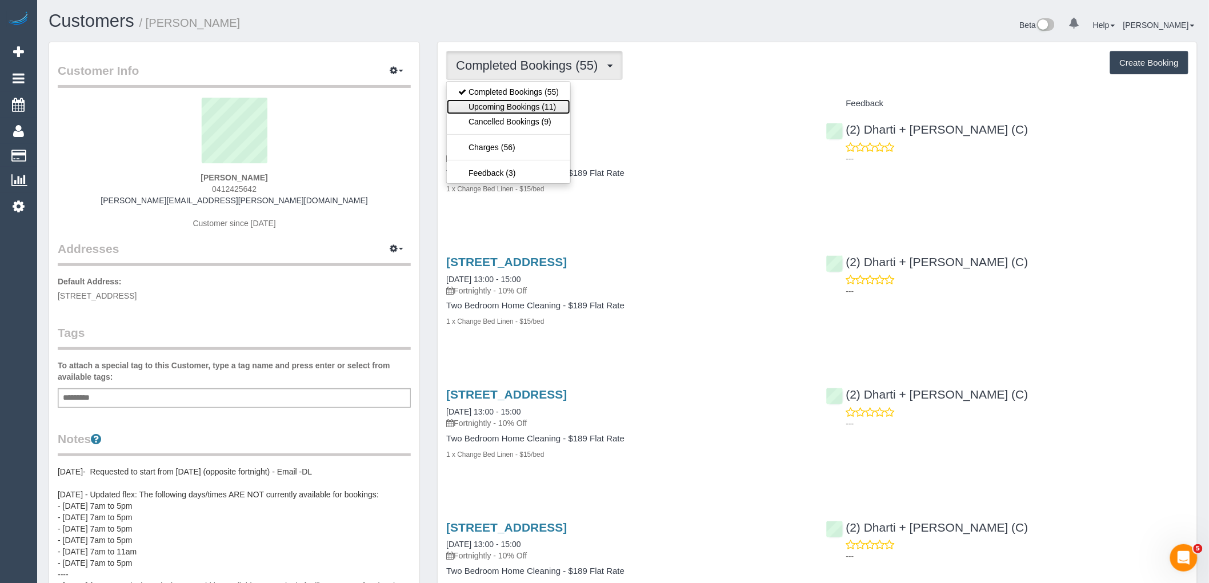
drag, startPoint x: 541, startPoint y: 111, endPoint x: 453, endPoint y: 121, distance: 88.5
click at [541, 110] on link "Upcoming Bookings (11)" at bounding box center [508, 106] width 123 height 15
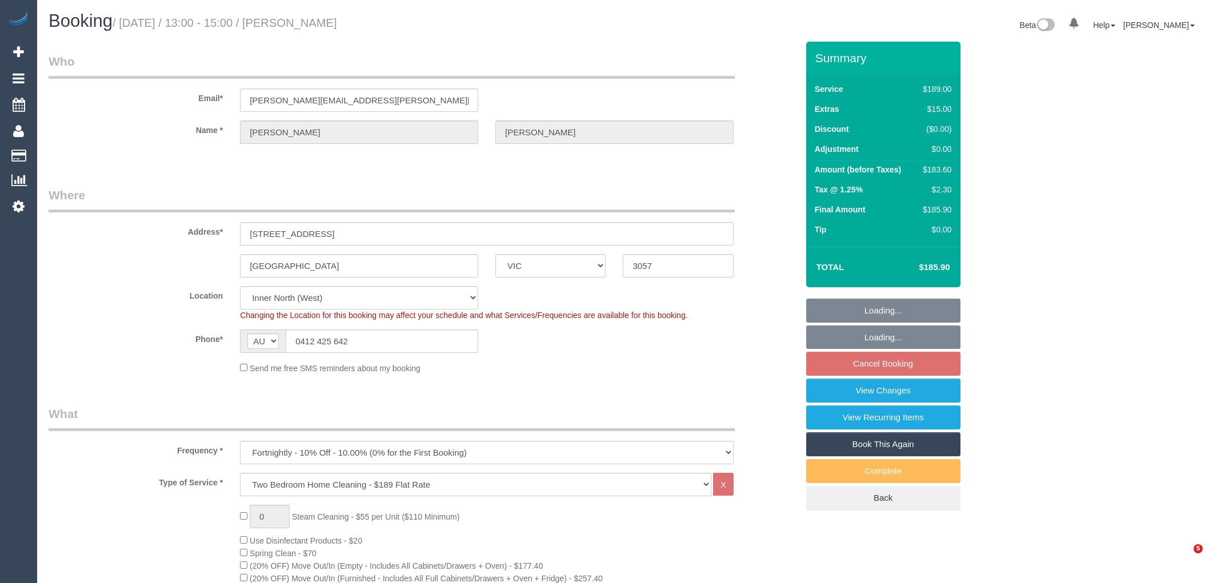
select select "VIC"
select select "number:28"
select select "number:14"
select select "number:20"
select select "number:36"
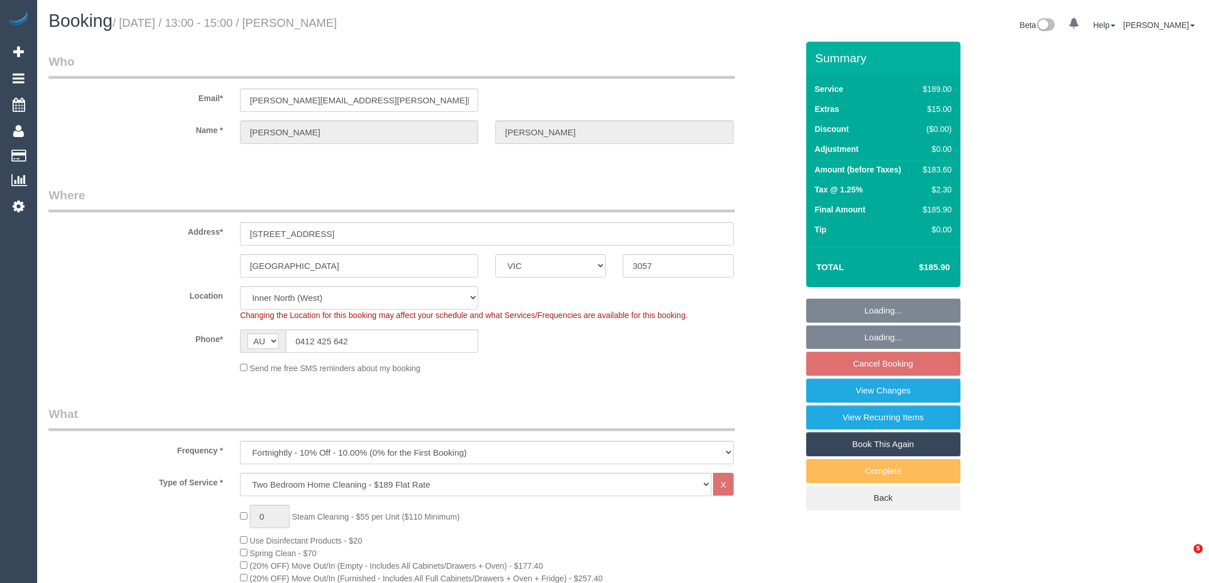
select select "number:35"
select select "number:12"
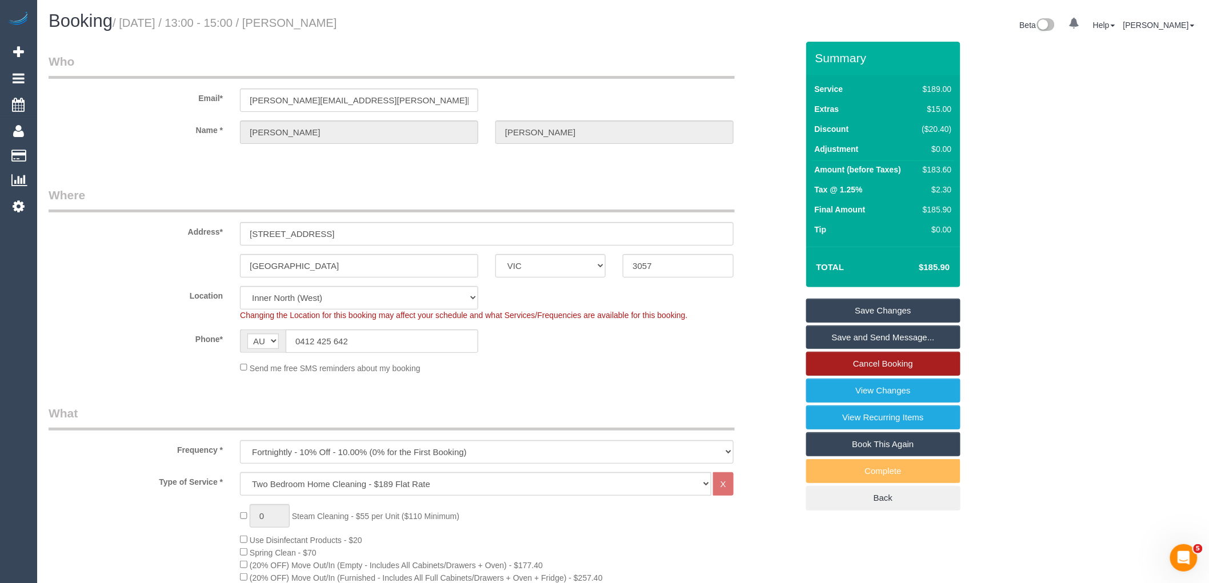
click at [894, 362] on link "Cancel Booking" at bounding box center [883, 364] width 154 height 24
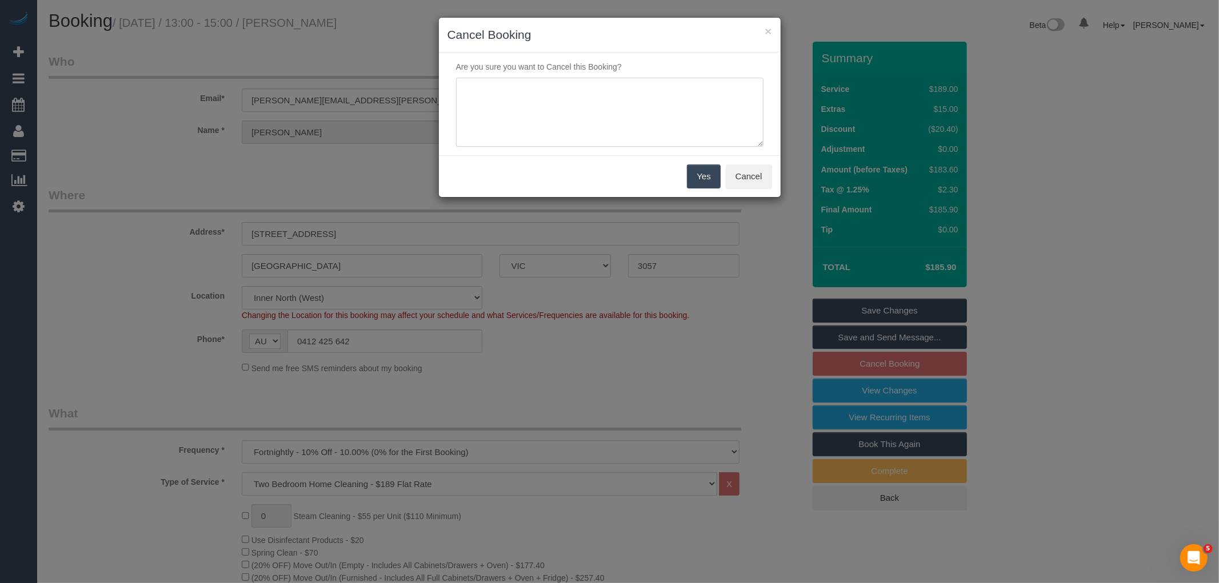
click at [604, 121] on textarea at bounding box center [609, 113] width 307 height 70
type textarea "Service not needed this week via email VC"
click at [709, 174] on button "Yes" at bounding box center [703, 177] width 33 height 24
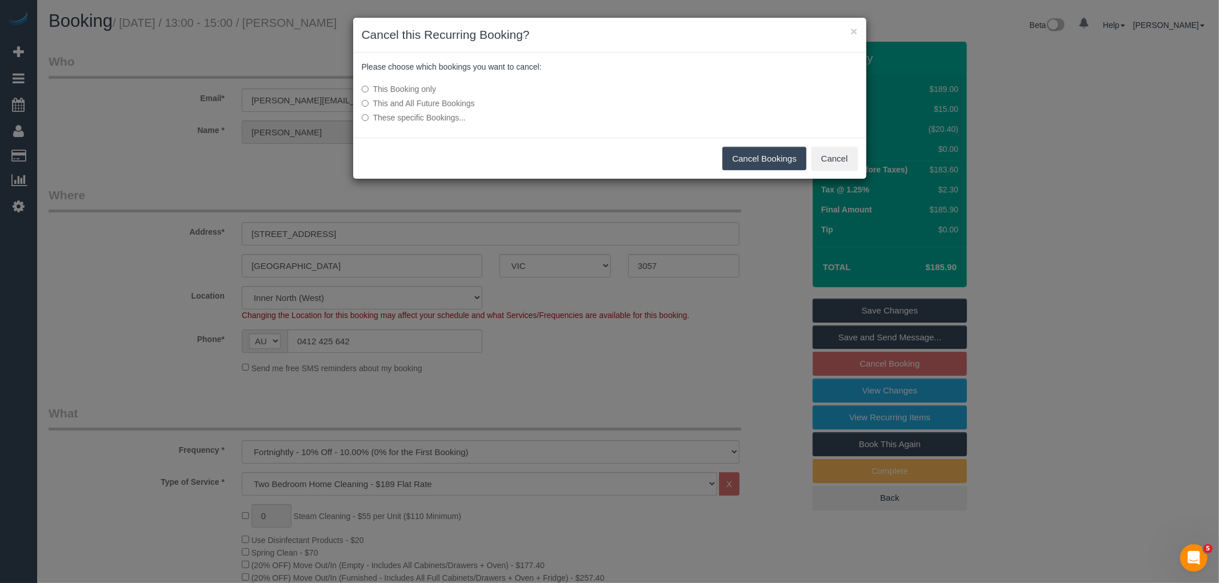
click at [766, 161] on button "Cancel Bookings" at bounding box center [764, 159] width 84 height 24
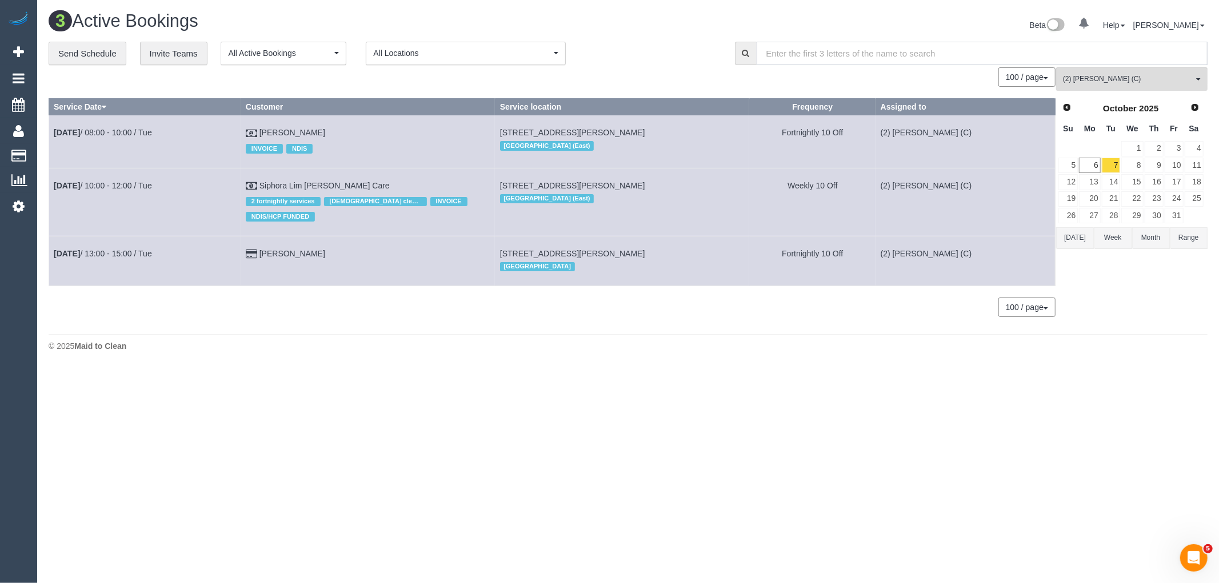
click at [838, 49] on input "text" at bounding box center [982, 53] width 451 height 23
paste input "Kensington, VIC 3031"
drag, startPoint x: 869, startPoint y: 53, endPoint x: 809, endPoint y: 54, distance: 60.0
click at [809, 54] on input "Kensington, VIC 3031" at bounding box center [982, 53] width 451 height 23
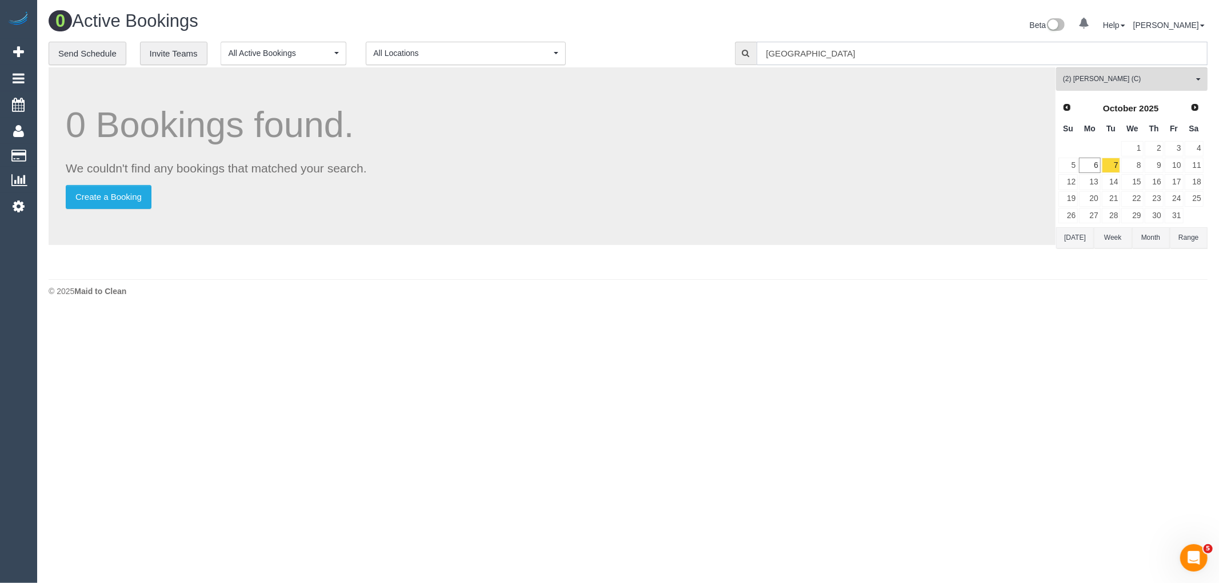
type input "[GEOGRAPHIC_DATA]"
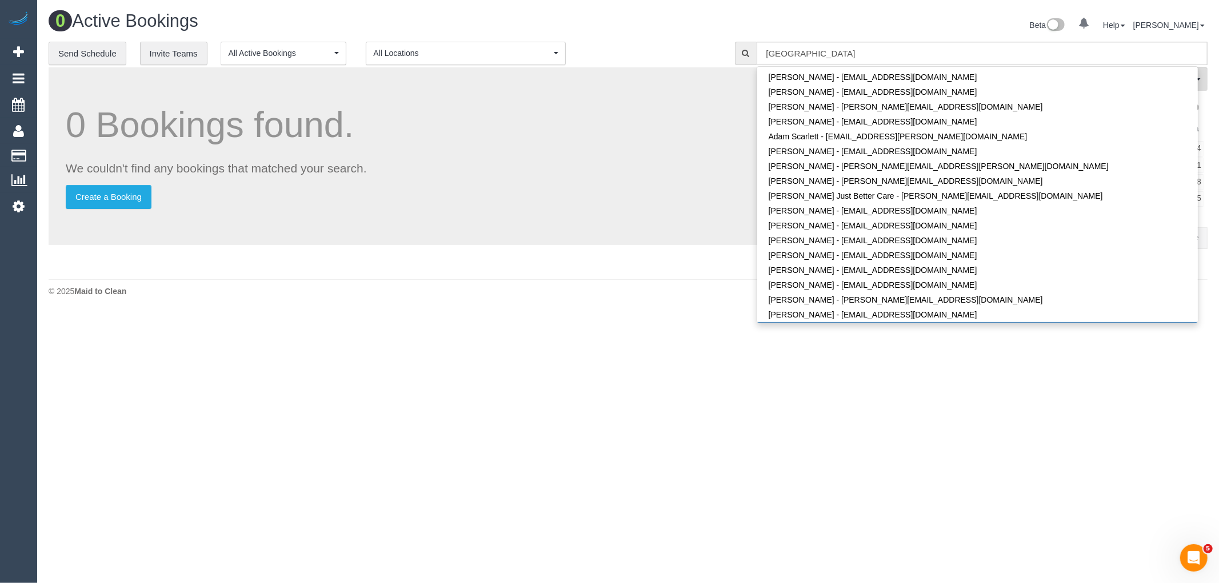
click at [682, 394] on body "0 Beta Your Notifications You have 0 alerts Add Booking Bookings Active Booking…" at bounding box center [609, 291] width 1219 height 583
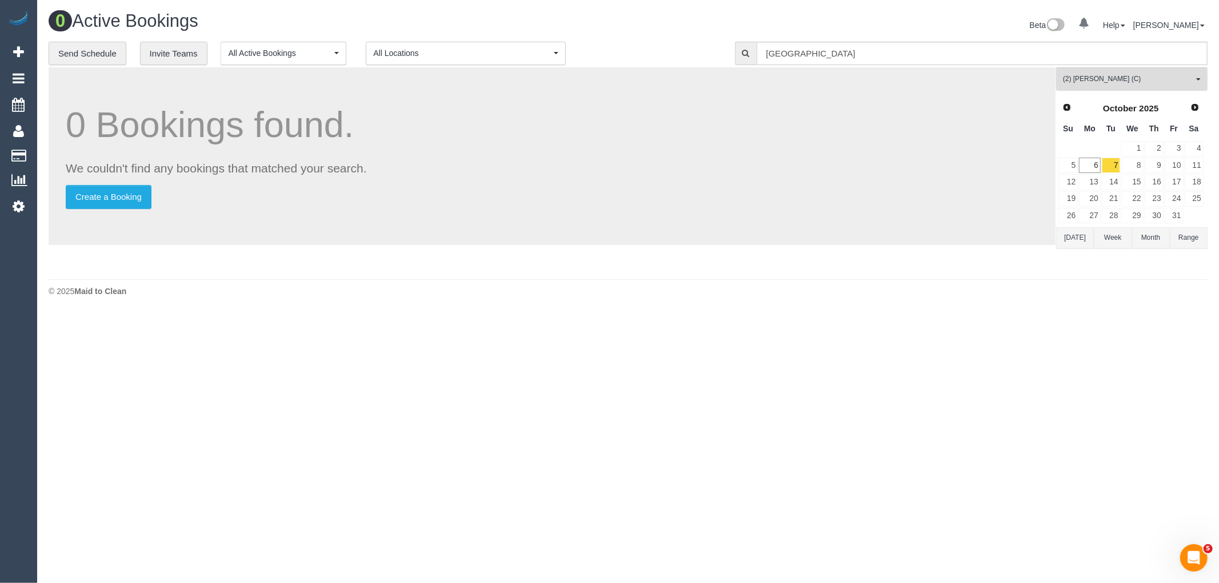
click at [1070, 231] on button "Today" at bounding box center [1075, 237] width 38 height 21
click at [1145, 238] on button "Month" at bounding box center [1151, 237] width 38 height 21
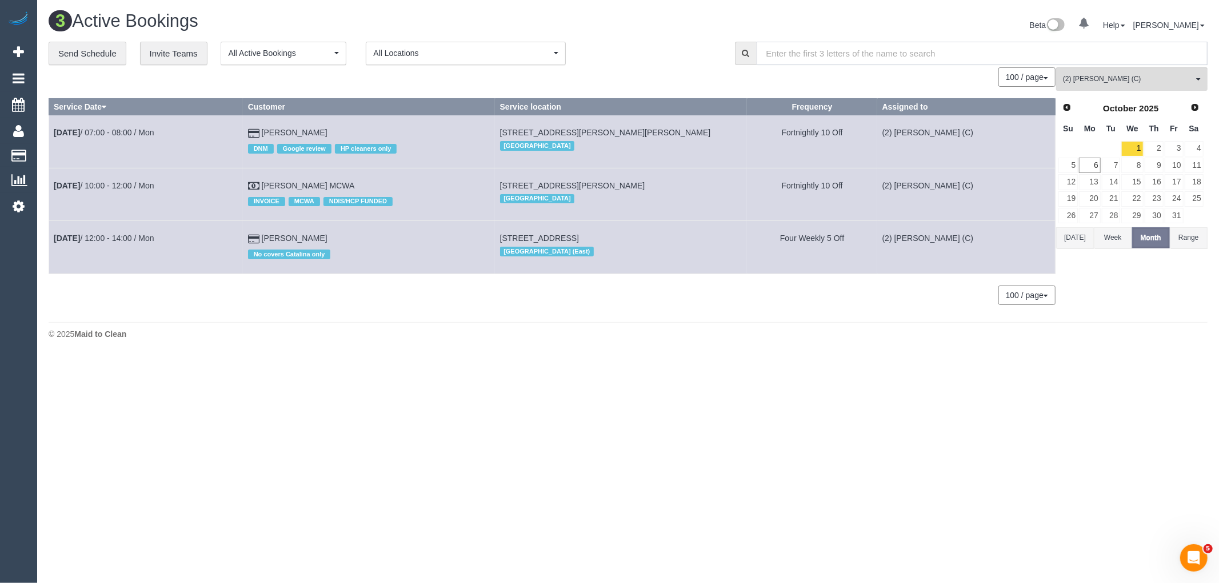
click at [813, 54] on input "text" at bounding box center [982, 53] width 451 height 23
paste input "Kensington, VIC 3031"
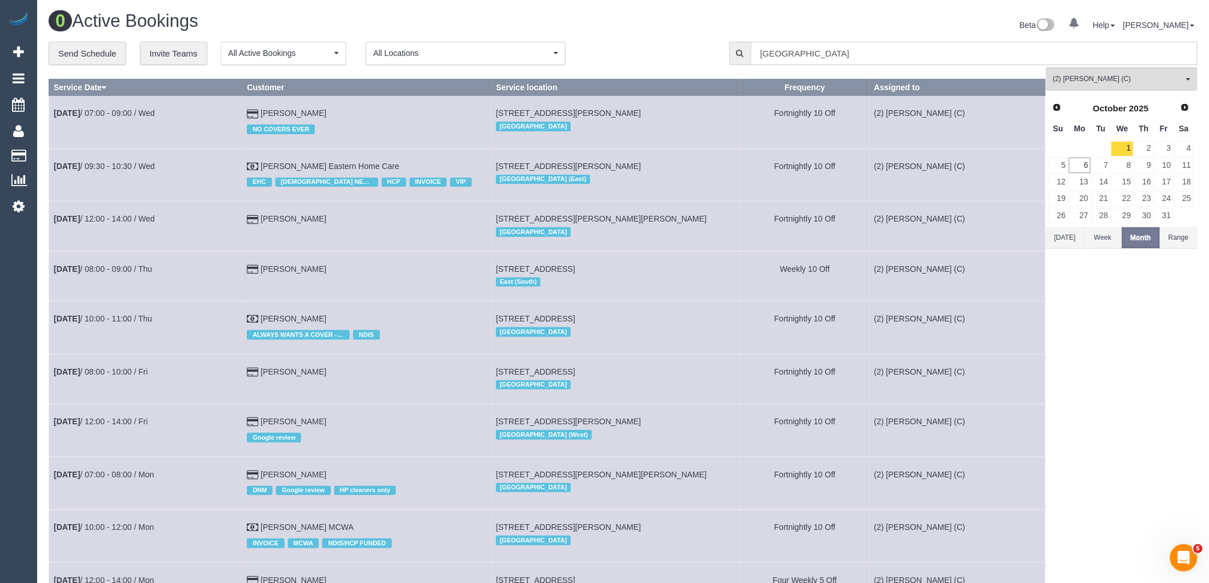
drag, startPoint x: 872, startPoint y: 52, endPoint x: 809, endPoint y: 51, distance: 62.9
click at [809, 51] on input "Kensington, VIC 3031" at bounding box center [974, 53] width 447 height 23
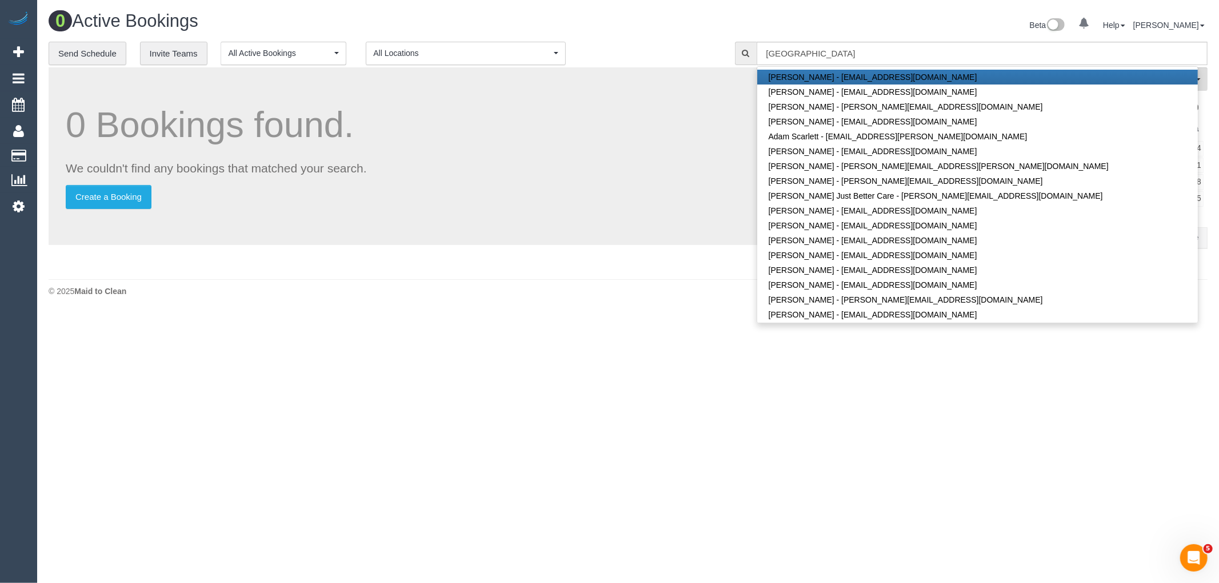
click at [641, 359] on body "0 Beta Your Notifications You have 0 alerts Add Booking Bookings Active Booking…" at bounding box center [609, 291] width 1219 height 583
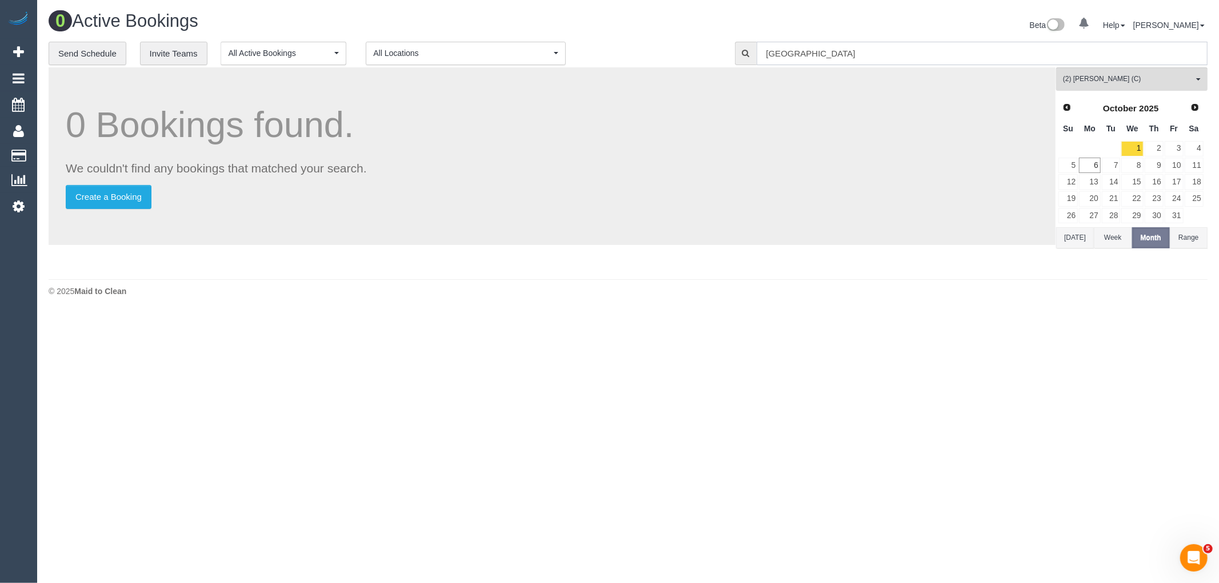
click at [843, 55] on input "[GEOGRAPHIC_DATA]" at bounding box center [982, 53] width 451 height 23
type input "Kensingto"
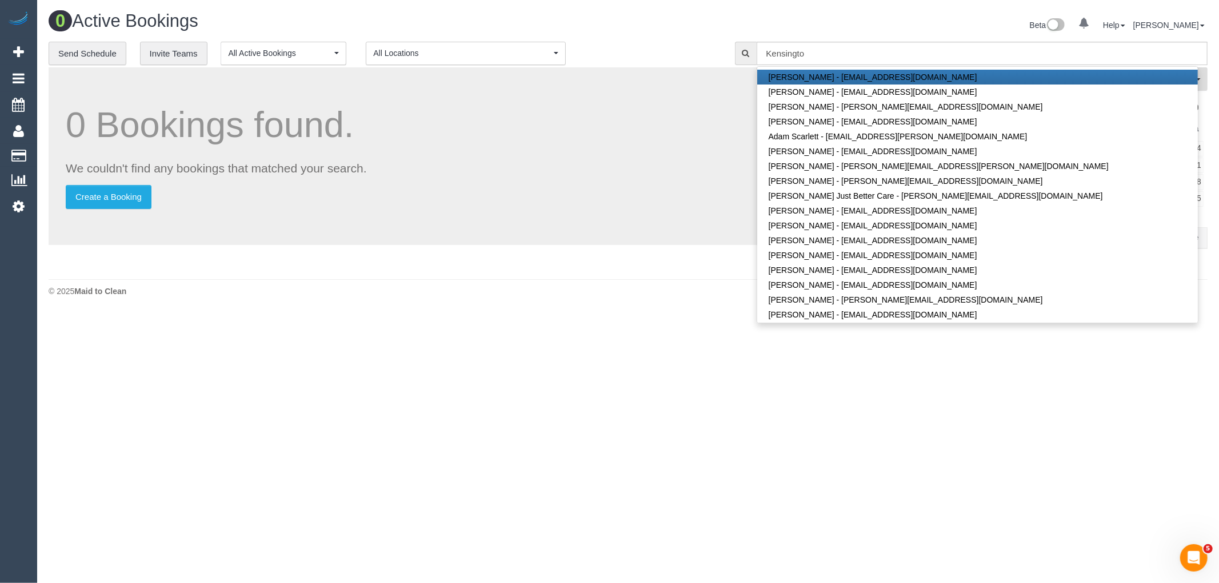
click at [1145, 82] on span "(2) [PERSON_NAME] (C)" at bounding box center [1128, 79] width 130 height 10
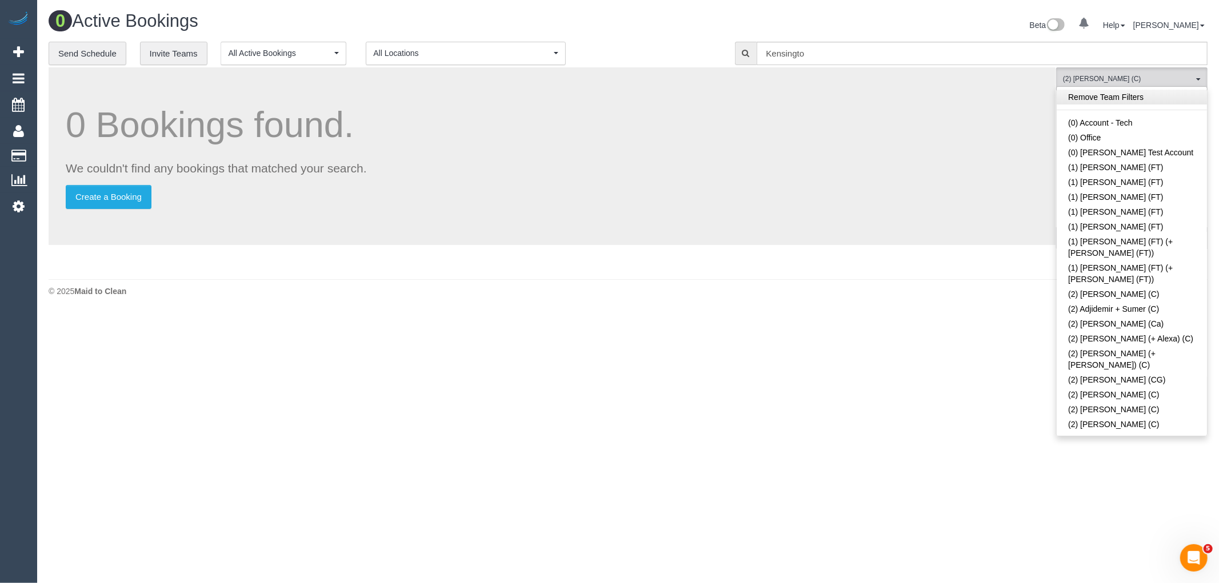
click at [1140, 102] on link "Remove Team Filters" at bounding box center [1132, 97] width 150 height 15
click at [973, 321] on body "0 Beta Your Notifications You have 0 alerts Add Booking Bookings Active Booking…" at bounding box center [609, 291] width 1219 height 583
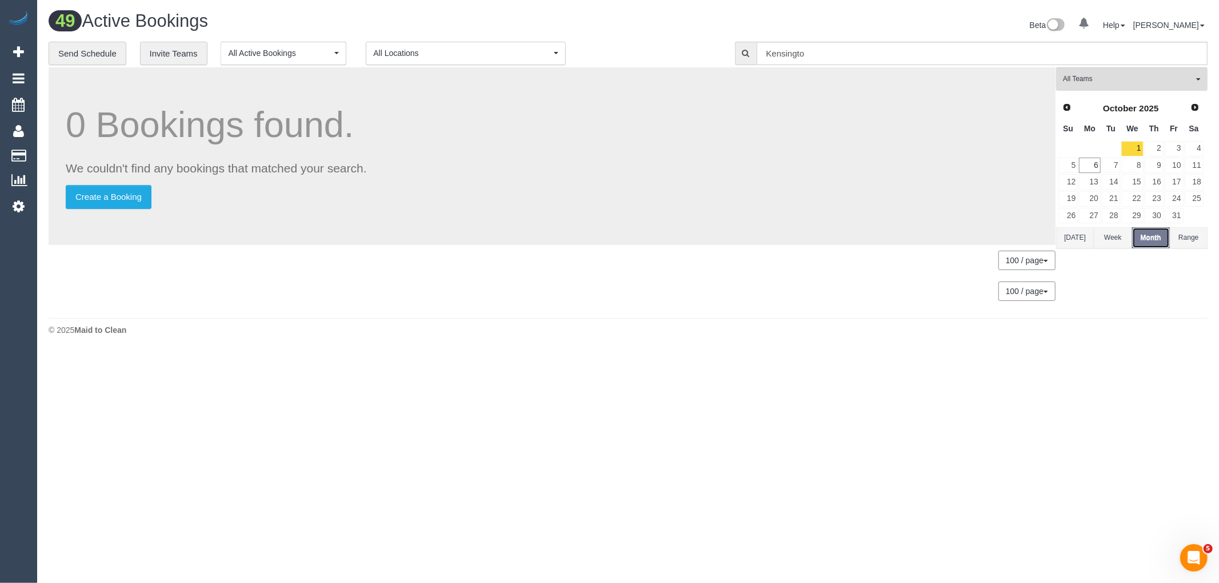
click at [1156, 242] on button "Month" at bounding box center [1151, 237] width 38 height 21
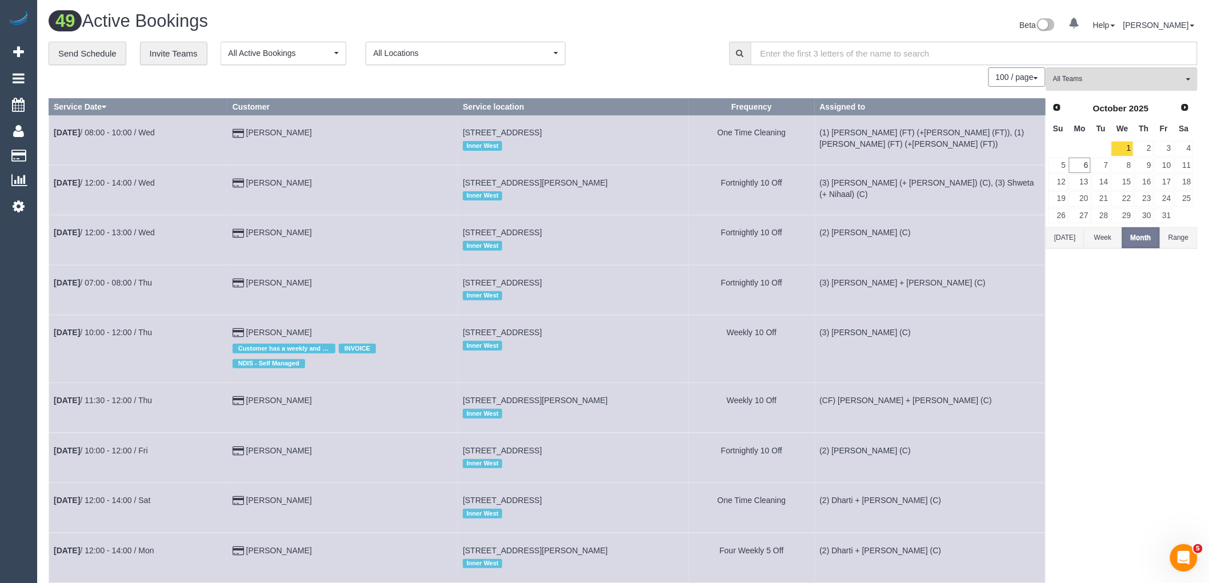
click at [794, 55] on input "text" at bounding box center [974, 53] width 447 height 23
paste input "Kensington, VIC 3031"
drag, startPoint x: 842, startPoint y: 49, endPoint x: 802, endPoint y: 54, distance: 40.8
click at [802, 54] on input "Kensington, VIC 3031" at bounding box center [974, 53] width 447 height 23
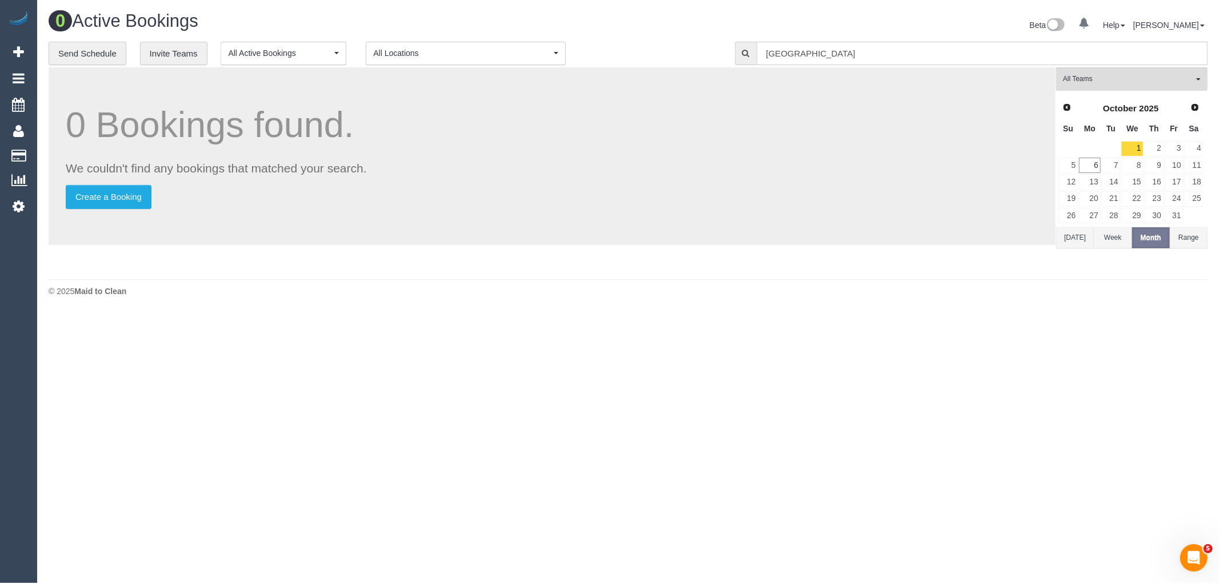
type input "[GEOGRAPHIC_DATA]"
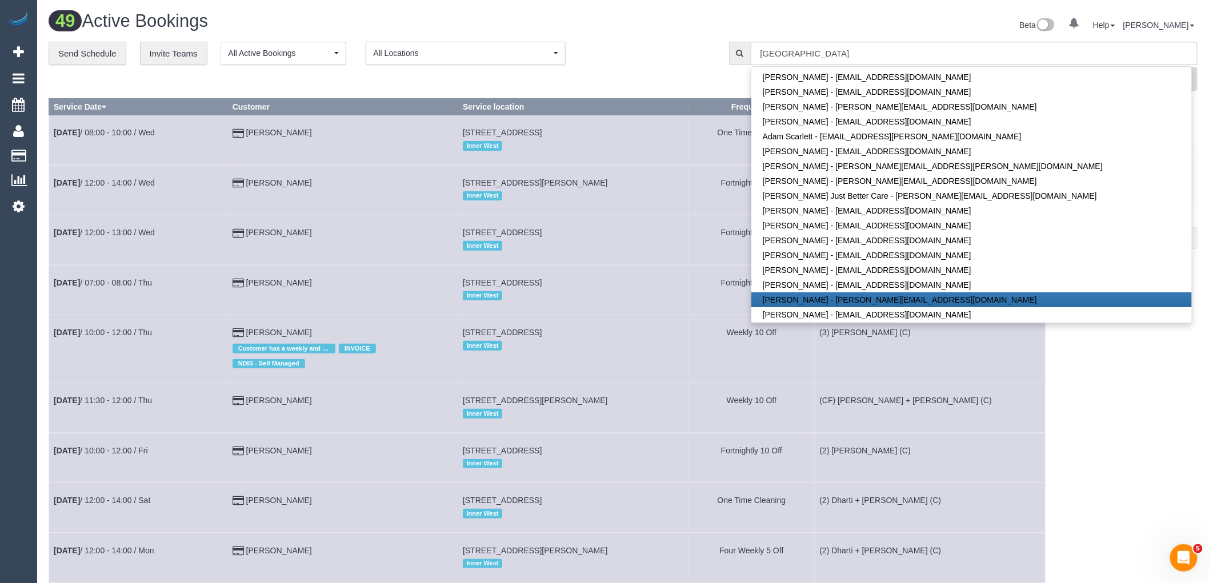
drag, startPoint x: 635, startPoint y: 39, endPoint x: 662, endPoint y: 9, distance: 40.5
click at [635, 39] on div "Beta 0 Your Notifications You have 0 alerts Help Help Docs Take a Tour Contact …" at bounding box center [914, 26] width 583 height 30
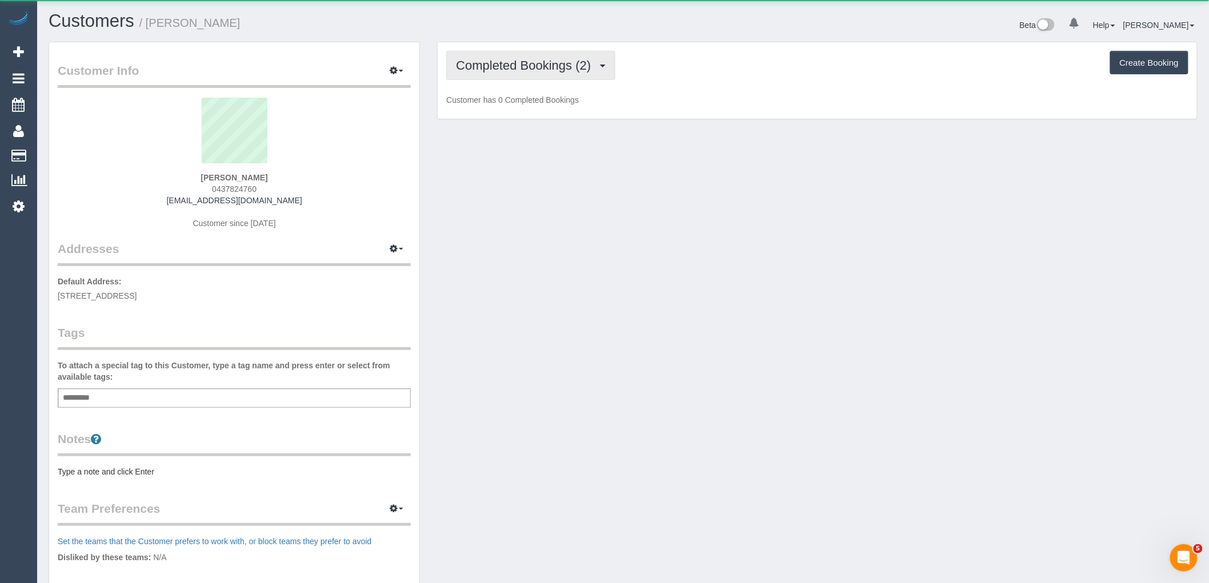
click at [550, 67] on span "Completed Bookings (2)" at bounding box center [526, 65] width 141 height 14
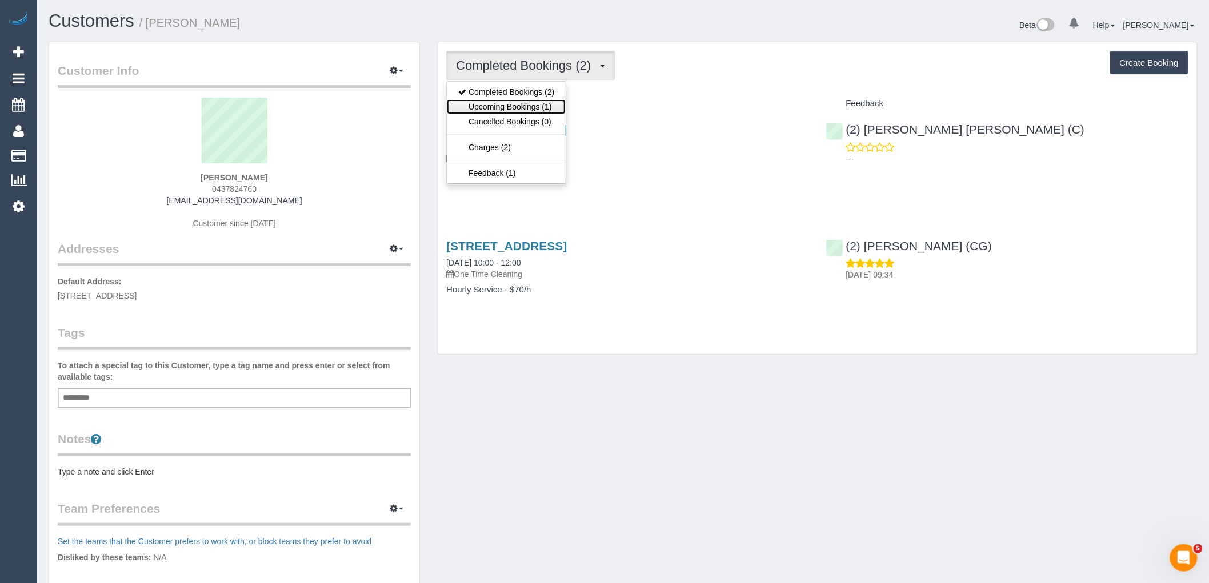
click at [540, 105] on link "Upcoming Bookings (1)" at bounding box center [506, 106] width 119 height 15
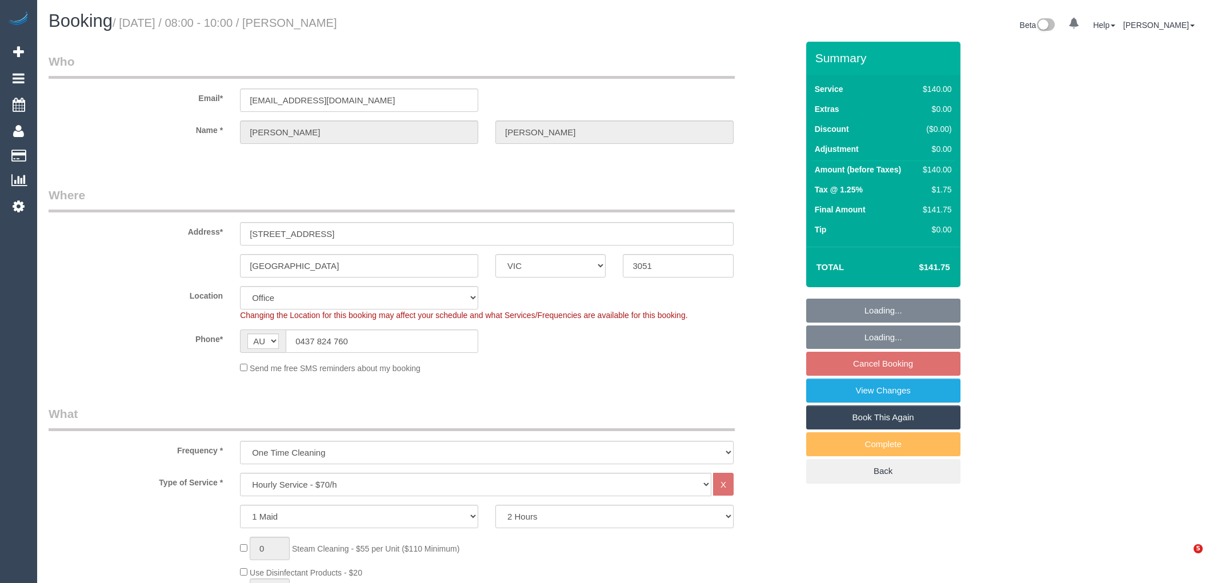
select select "VIC"
select select "string:stripe-pm_1SDJdv2GScqysDRVrmiwBW4y"
select select "number:28"
select select "number:17"
select select "number:18"
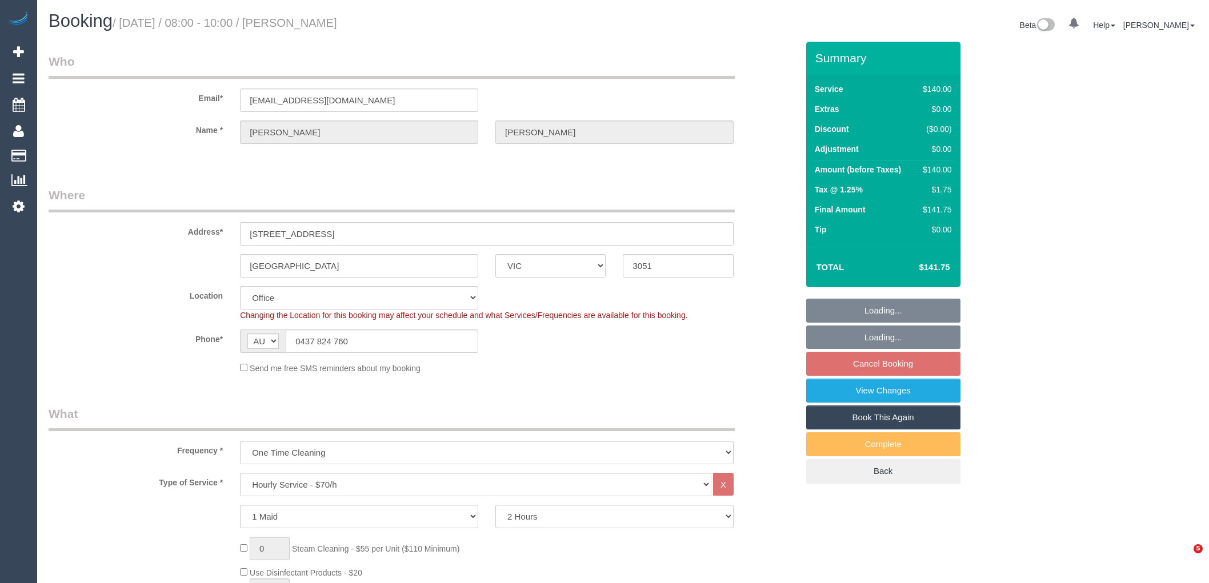
select select "number:24"
select select "number:33"
select select "number:12"
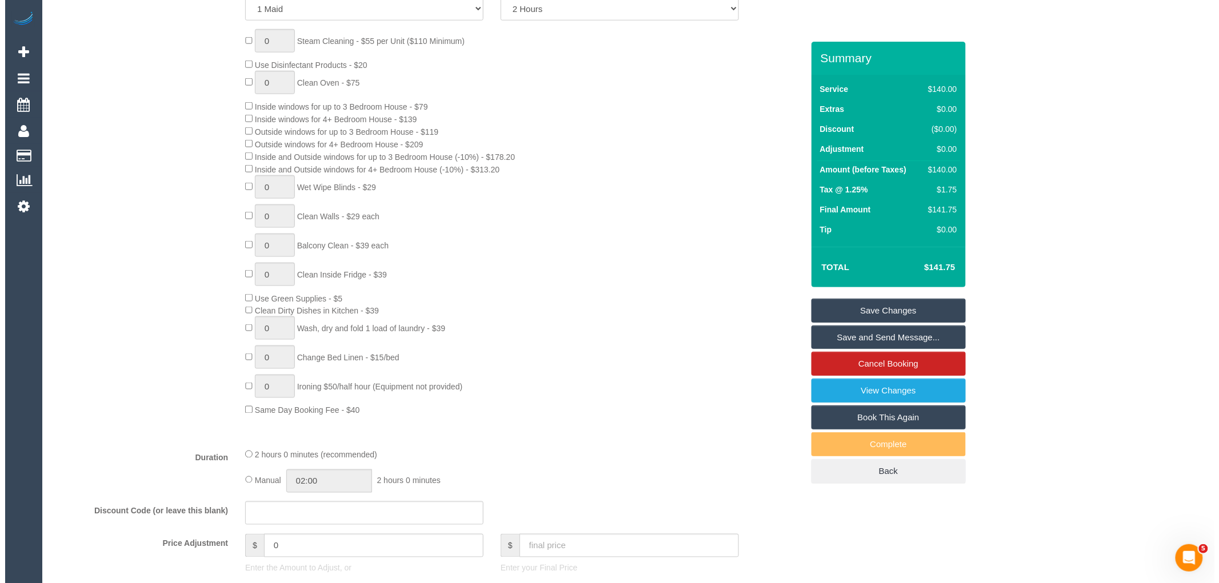
scroll to position [889, 0]
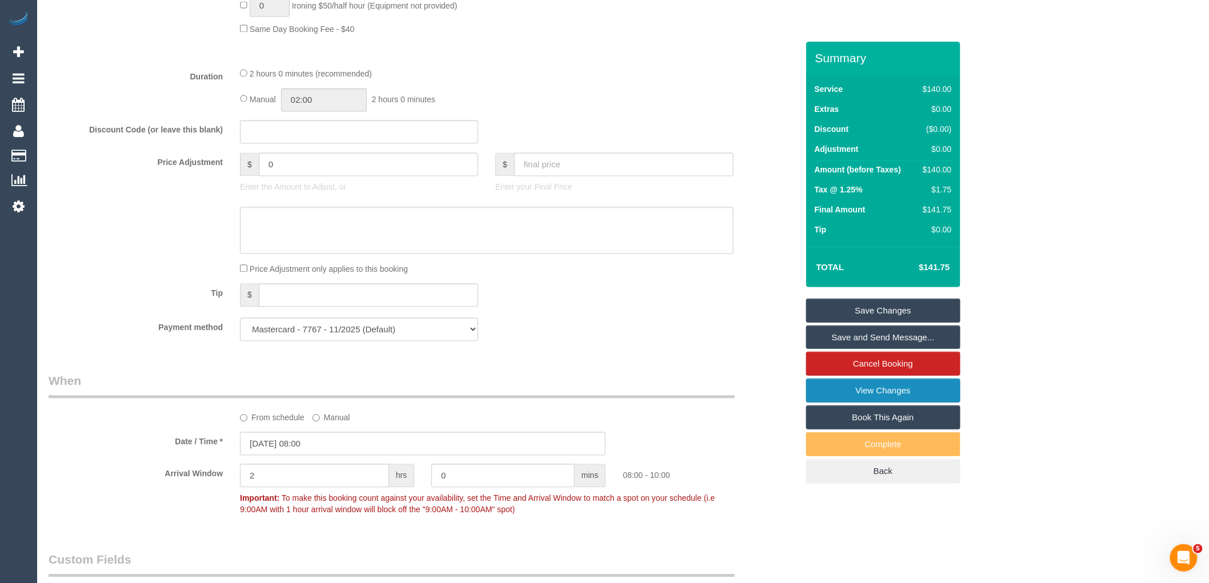
click at [831, 397] on link "View Changes" at bounding box center [883, 391] width 154 height 24
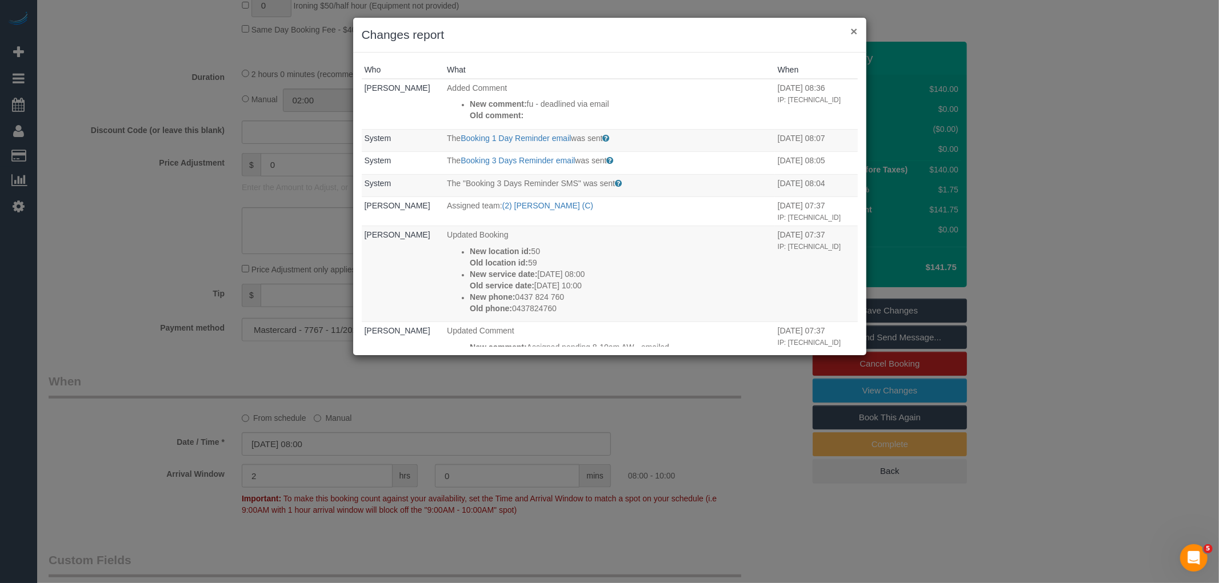
click at [854, 30] on button "×" at bounding box center [853, 31] width 7 height 12
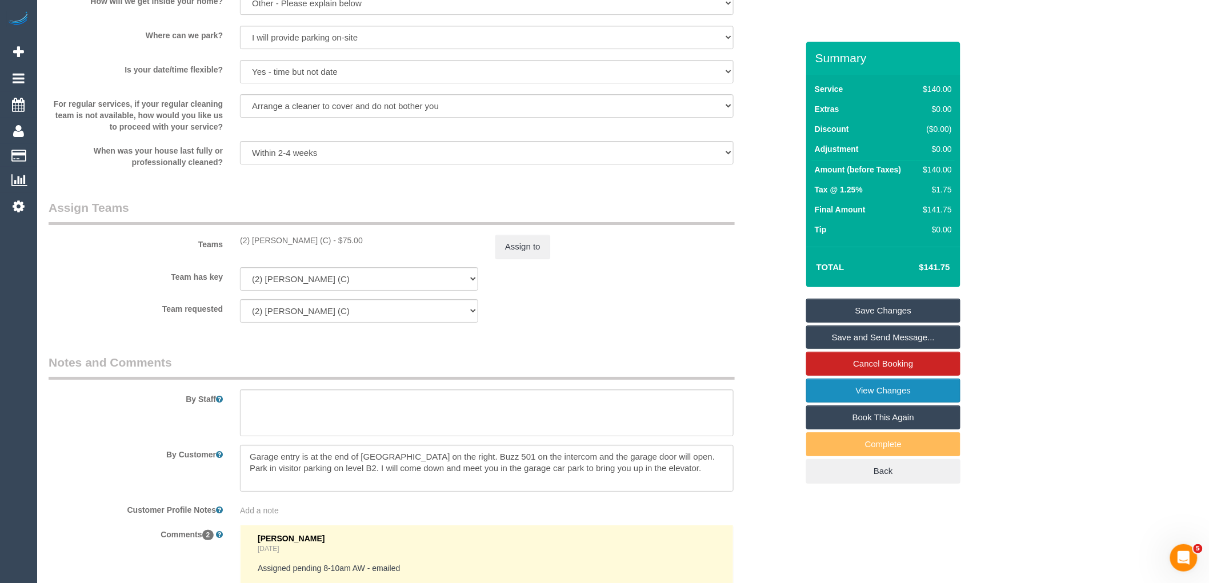
scroll to position [1893, 0]
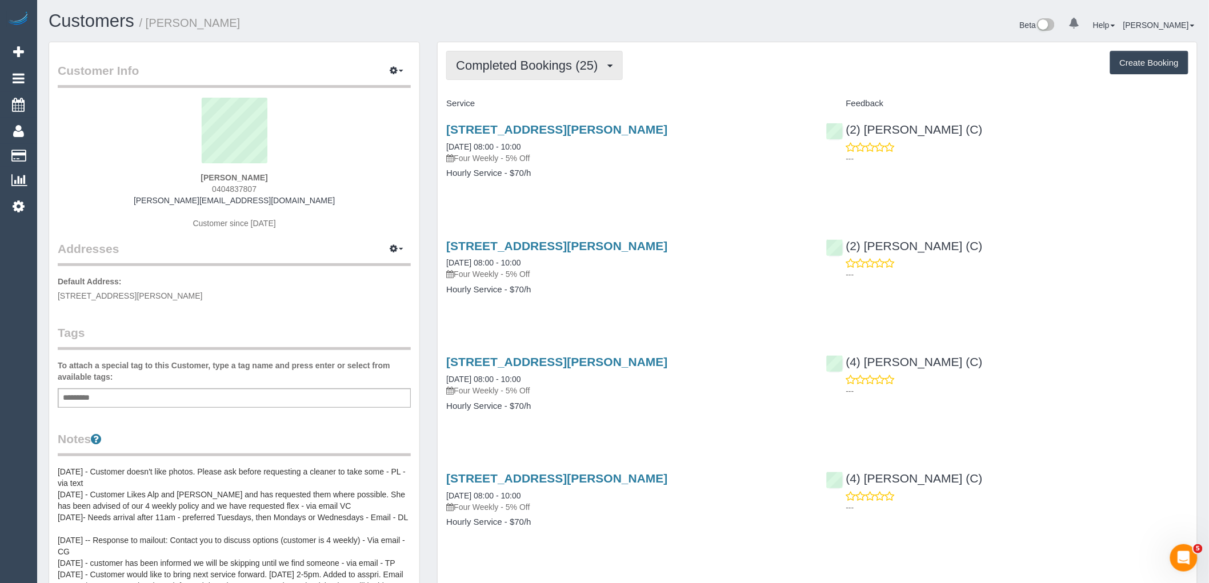
click at [571, 57] on button "Completed Bookings (25)" at bounding box center [534, 65] width 176 height 29
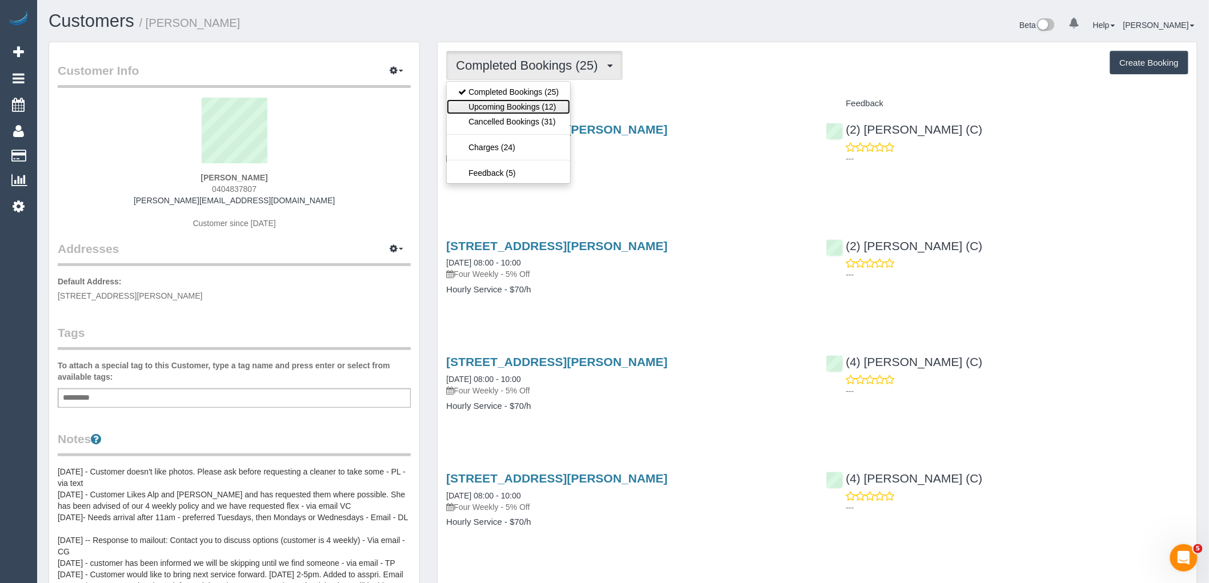
click at [546, 111] on link "Upcoming Bookings (12)" at bounding box center [508, 106] width 123 height 15
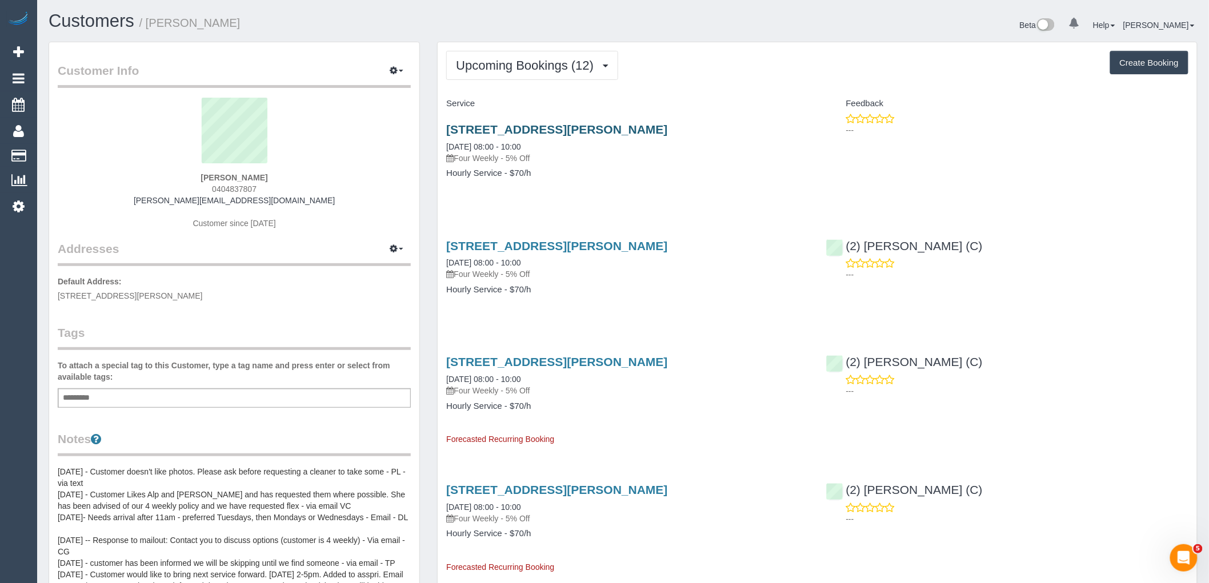
drag, startPoint x: 699, startPoint y: 127, endPoint x: 546, endPoint y: 129, distance: 153.2
click at [546, 129] on h3 "17 Gower Street, Kensington, VIC 3031" at bounding box center [627, 129] width 362 height 13
copy link "Kensington, VIC 3031"
click at [538, 59] on span "Upcoming Bookings (12)" at bounding box center [527, 65] width 143 height 14
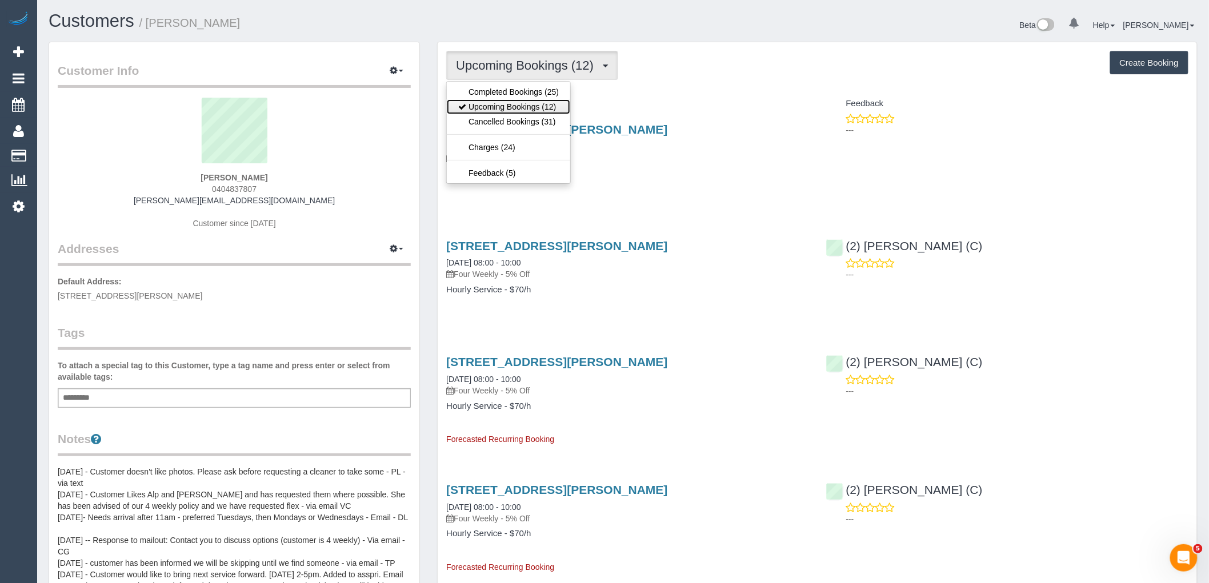
click at [555, 109] on link "Upcoming Bookings (12)" at bounding box center [508, 106] width 123 height 15
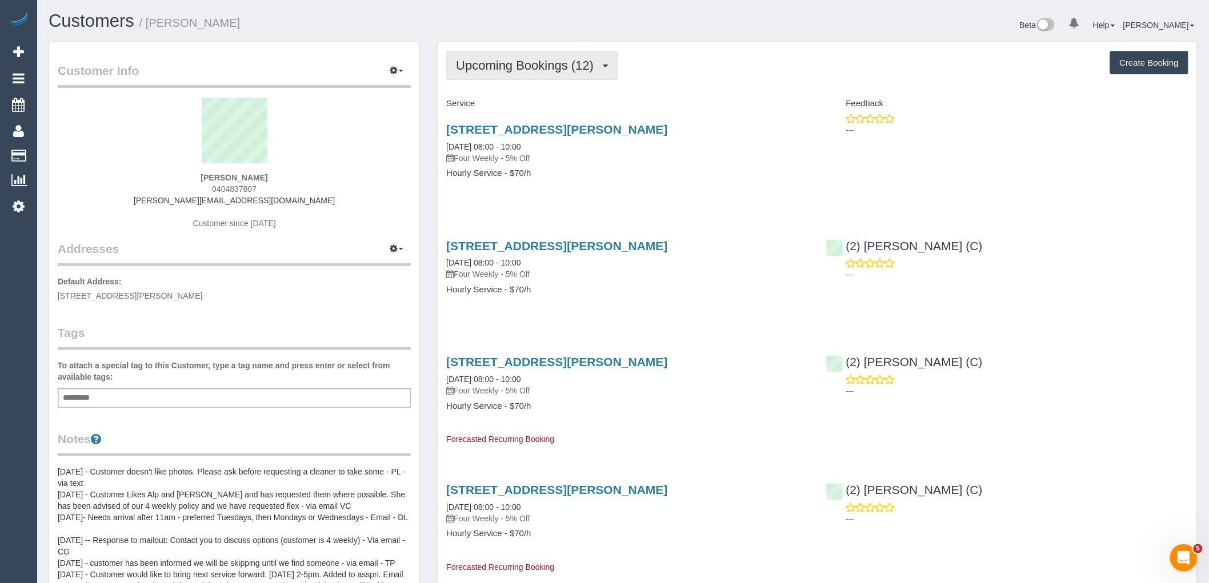
click at [542, 69] on span "Upcoming Bookings (12)" at bounding box center [527, 65] width 143 height 14
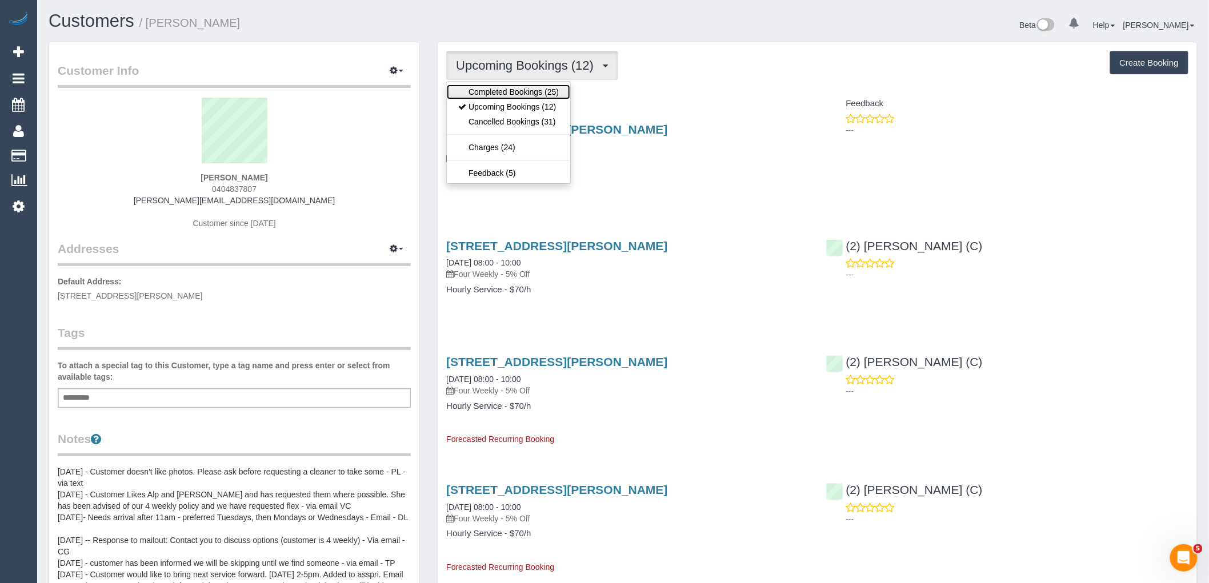
click at [540, 98] on link "Completed Bookings (25)" at bounding box center [508, 92] width 123 height 15
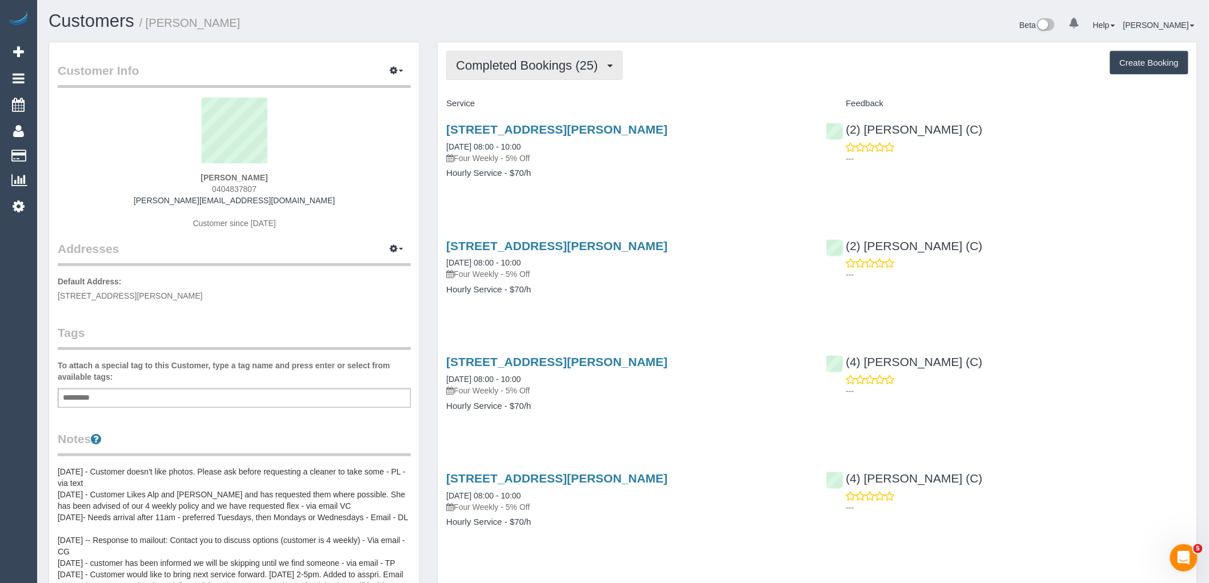
click at [515, 74] on button "Completed Bookings (25)" at bounding box center [534, 65] width 176 height 29
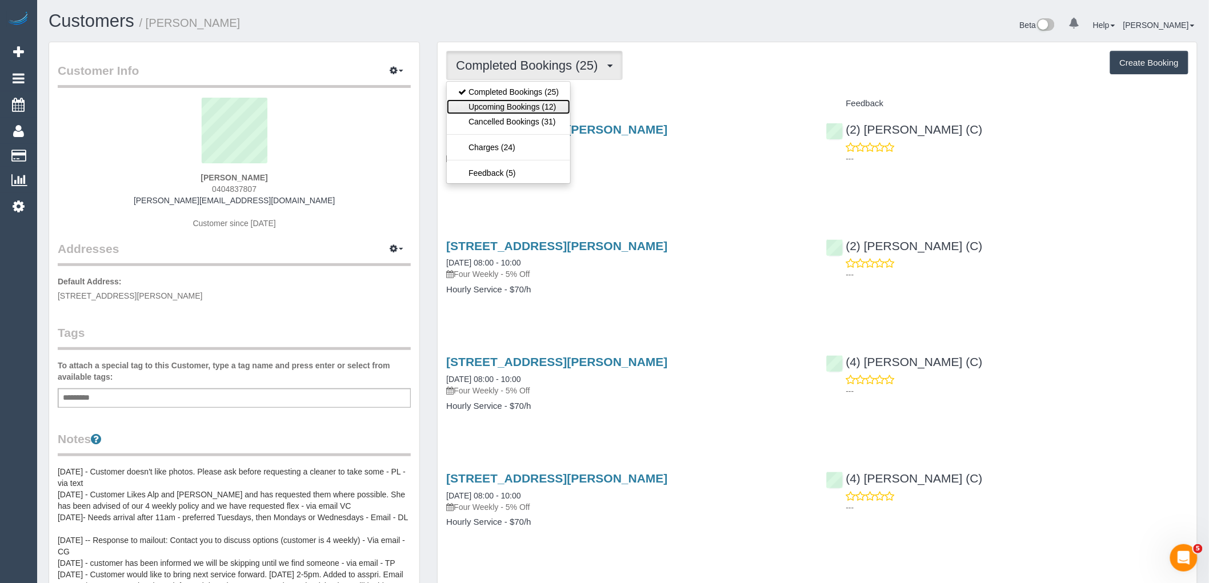
click at [521, 106] on link "Upcoming Bookings (12)" at bounding box center [508, 106] width 123 height 15
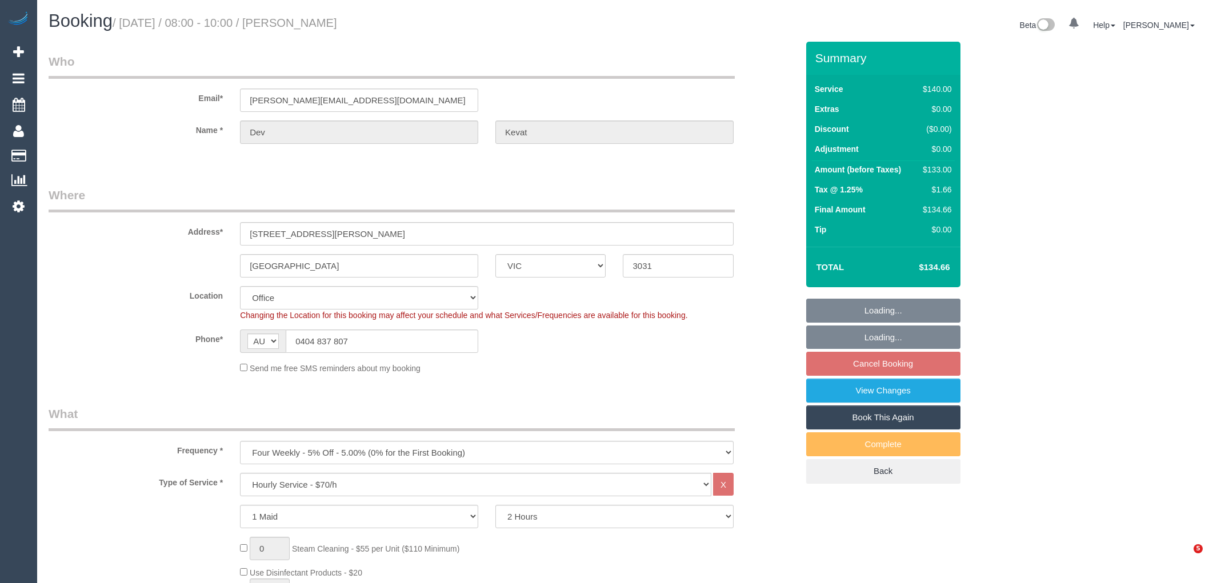
select select "VIC"
select select "number:28"
select select "number:14"
select select "number:18"
select select "number:24"
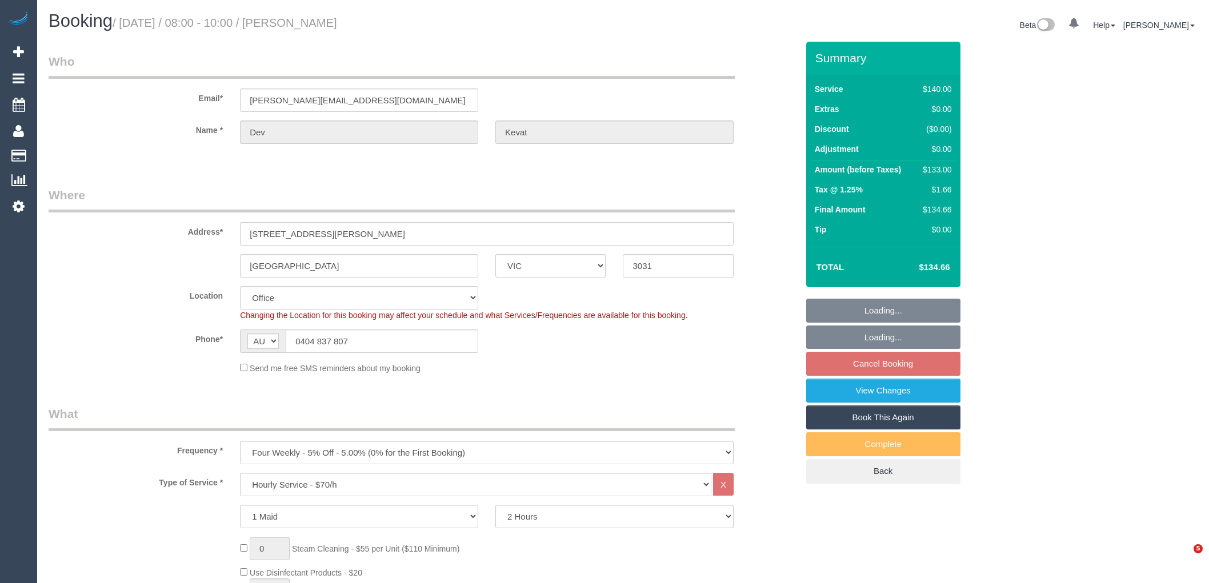
select select "number:35"
select select "number:26"
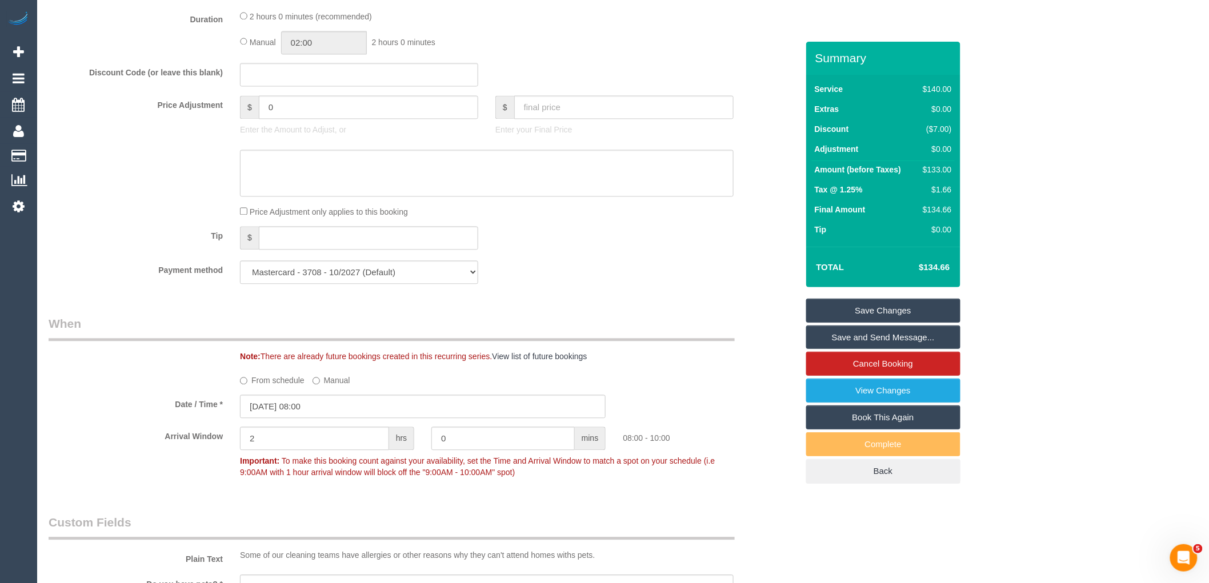
scroll to position [1206, 0]
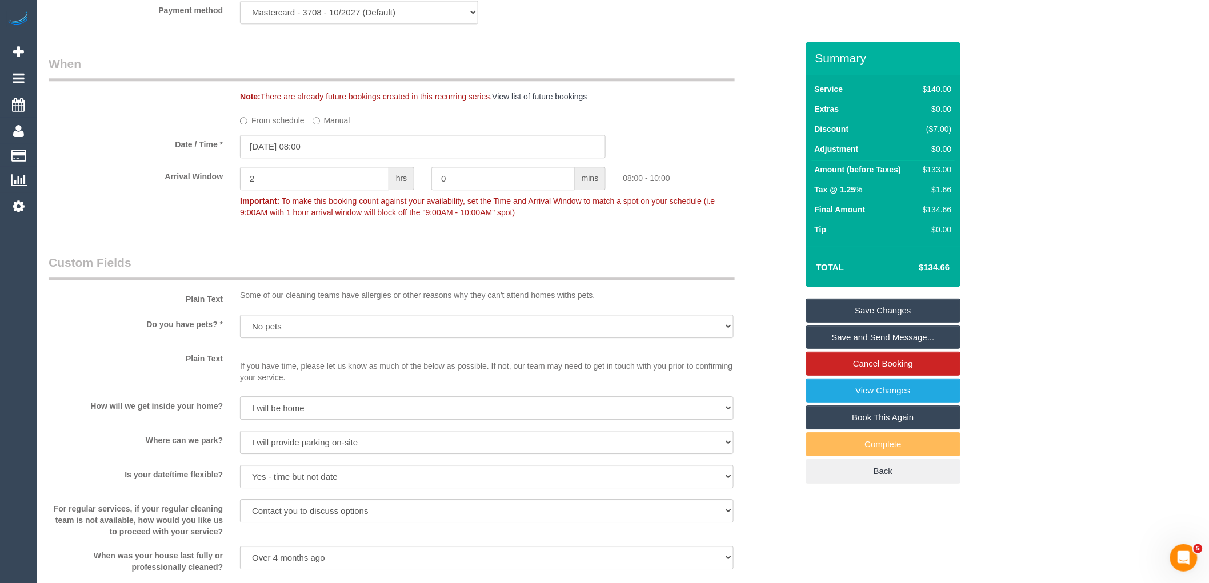
drag, startPoint x: 275, startPoint y: 135, endPoint x: 282, endPoint y: 136, distance: 6.9
click at [275, 126] on label "From schedule" at bounding box center [272, 118] width 65 height 15
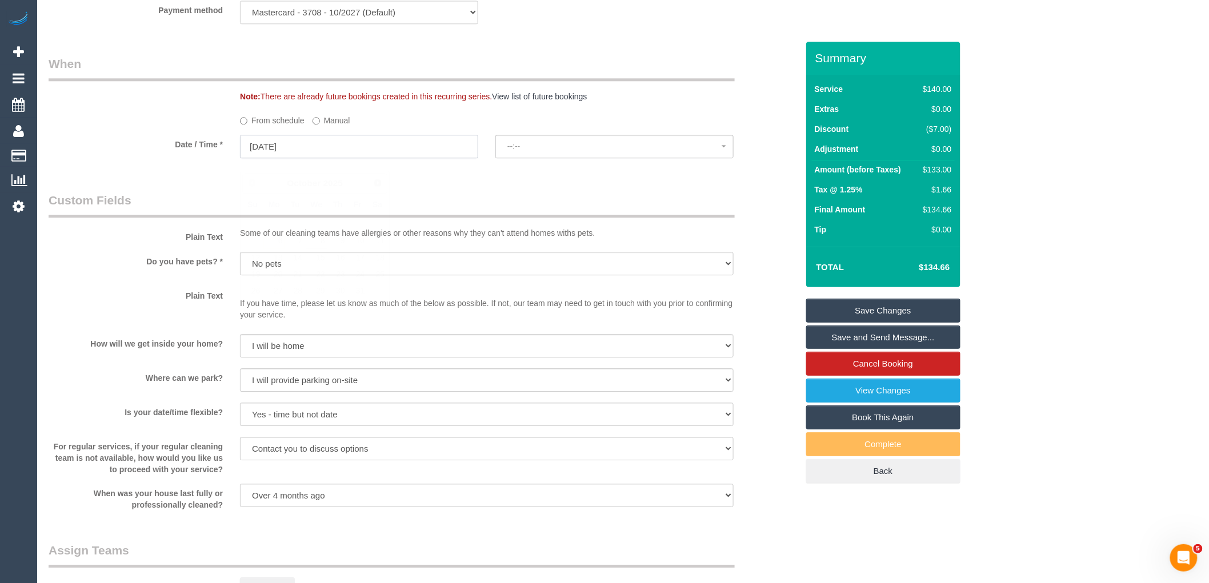
click at [345, 157] on input "08/10/2025" at bounding box center [359, 146] width 238 height 23
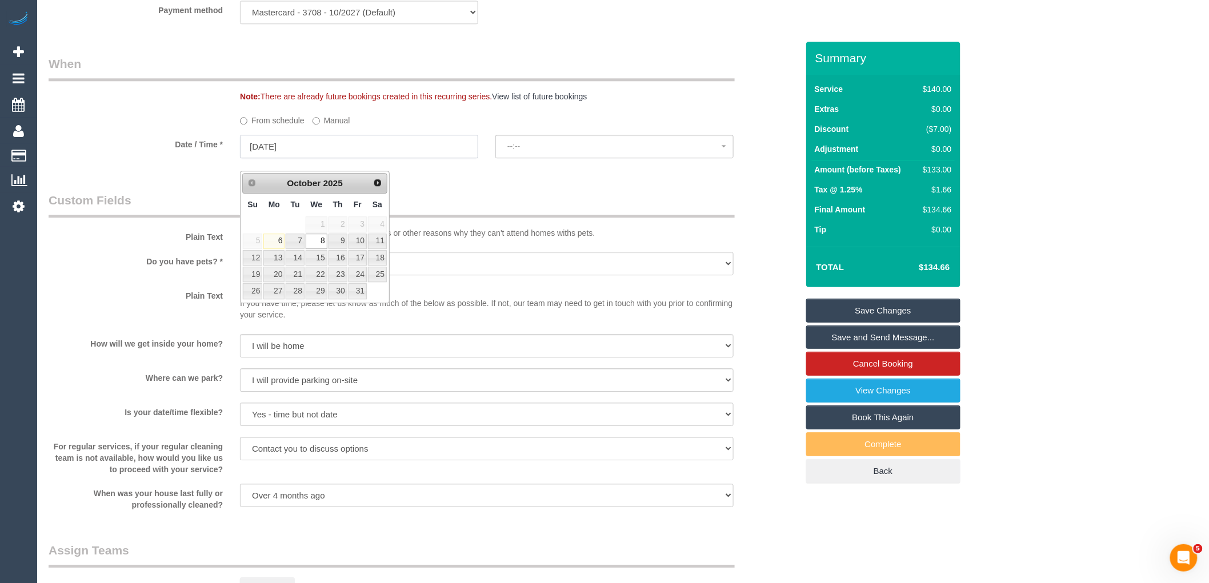
select select "spot6"
click at [297, 258] on link "14" at bounding box center [295, 257] width 18 height 15
type input "14/10/2025"
select select "spot11"
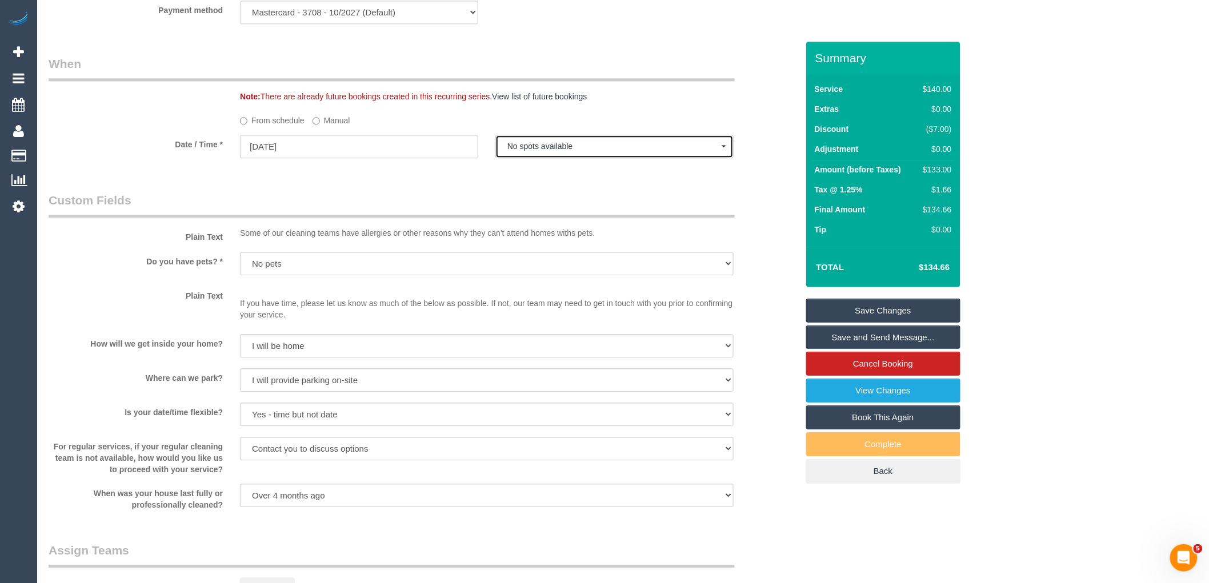
drag, startPoint x: 607, startPoint y: 163, endPoint x: 479, endPoint y: 210, distance: 136.9
click at [607, 151] on span "No spots available" at bounding box center [614, 146] width 214 height 9
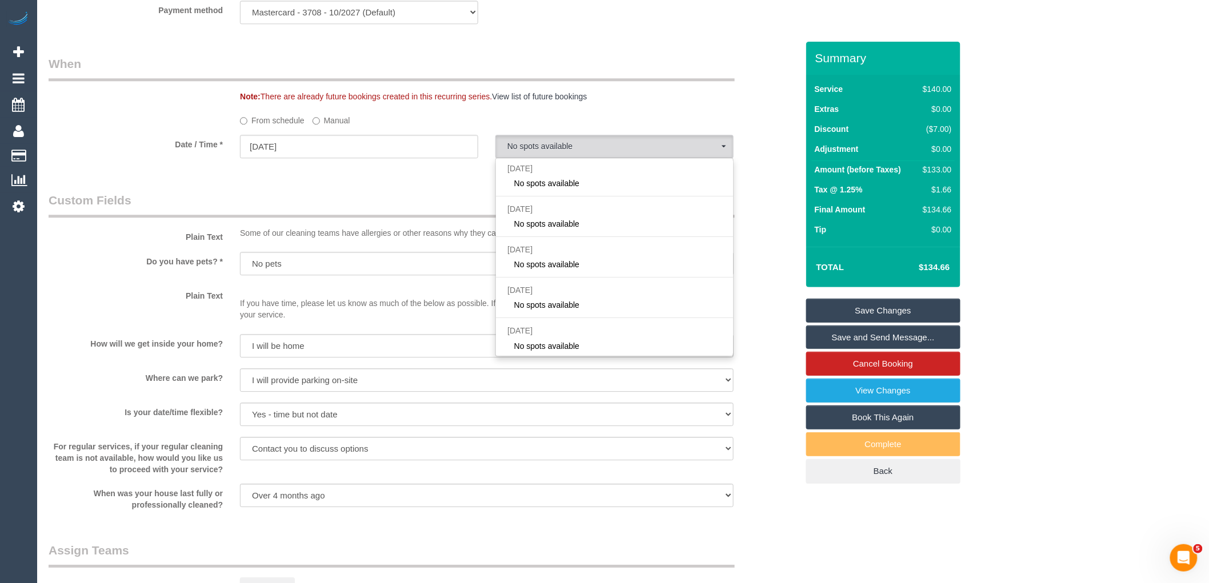
click at [447, 207] on legend "Custom Fields" at bounding box center [392, 205] width 686 height 26
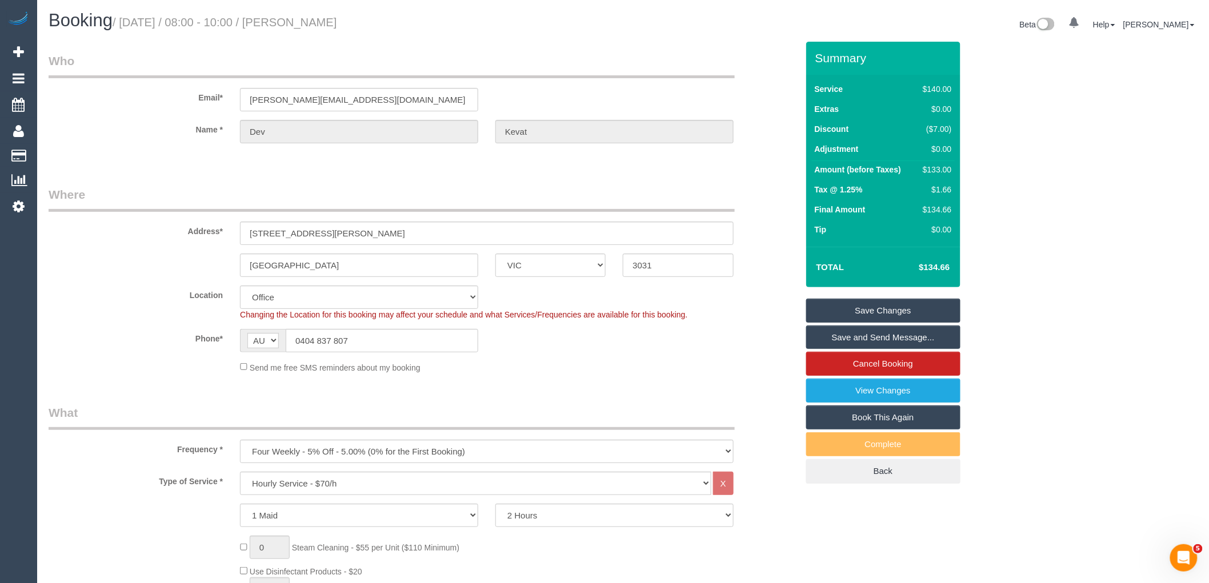
scroll to position [0, 0]
click at [326, 295] on select "Office City East (North) East (South) Inner East Inner North (East) Inner North…" at bounding box center [359, 297] width 238 height 23
select select "59"
click at [240, 286] on select "Office City East (North) East (South) Inner East Inner North (East) Inner North…" at bounding box center [359, 297] width 238 height 23
select select "object:7163"
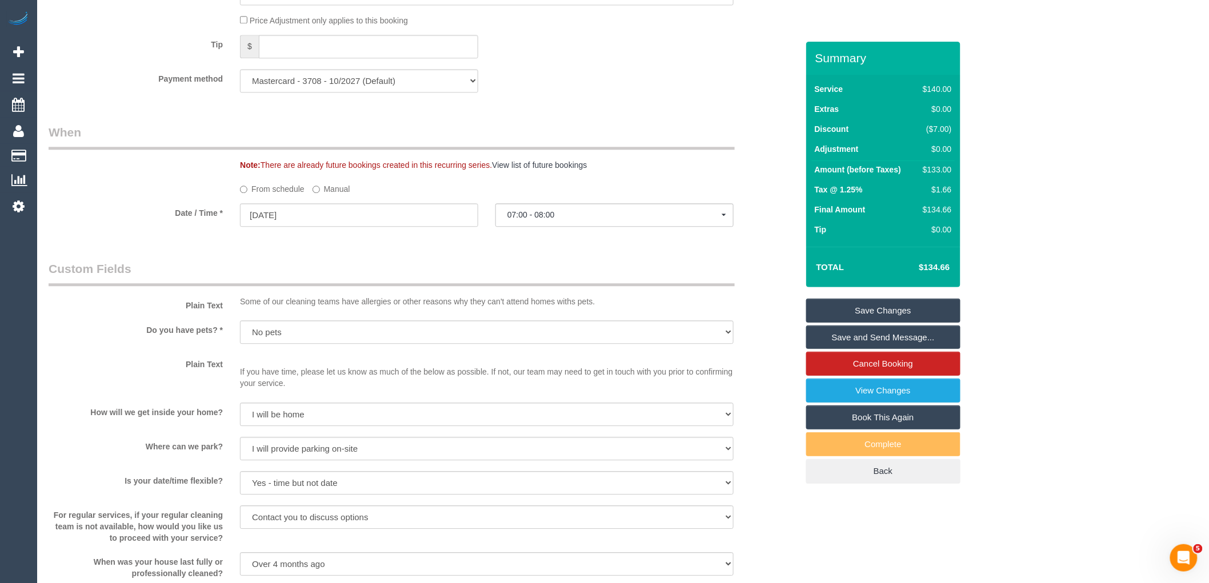
scroll to position [1143, 0]
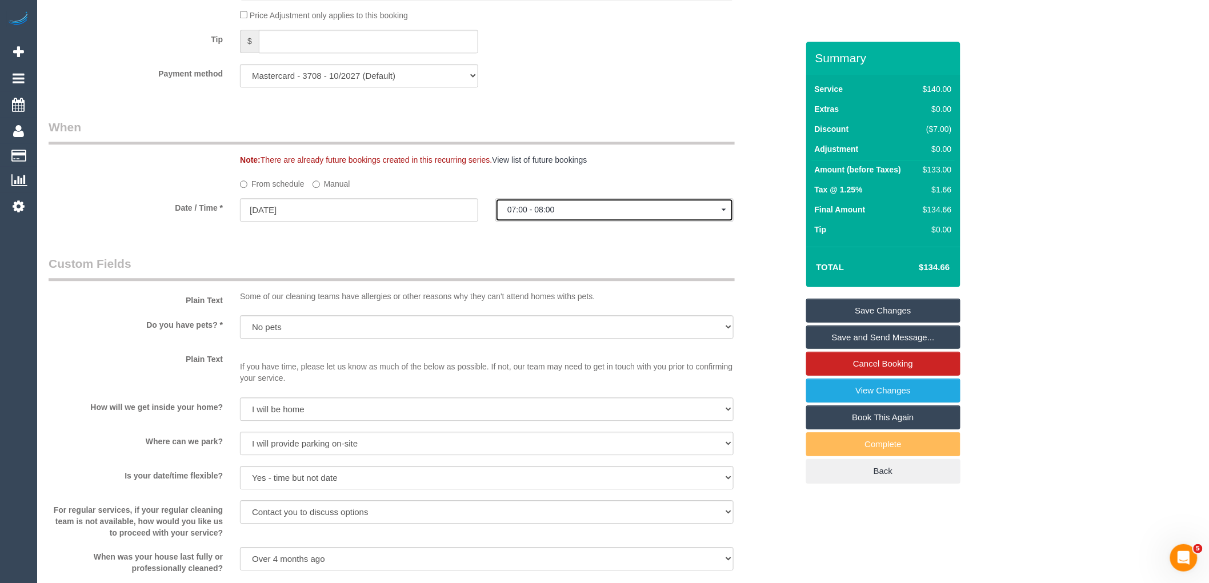
click at [561, 214] on span "07:00 - 08:00" at bounding box center [614, 209] width 214 height 9
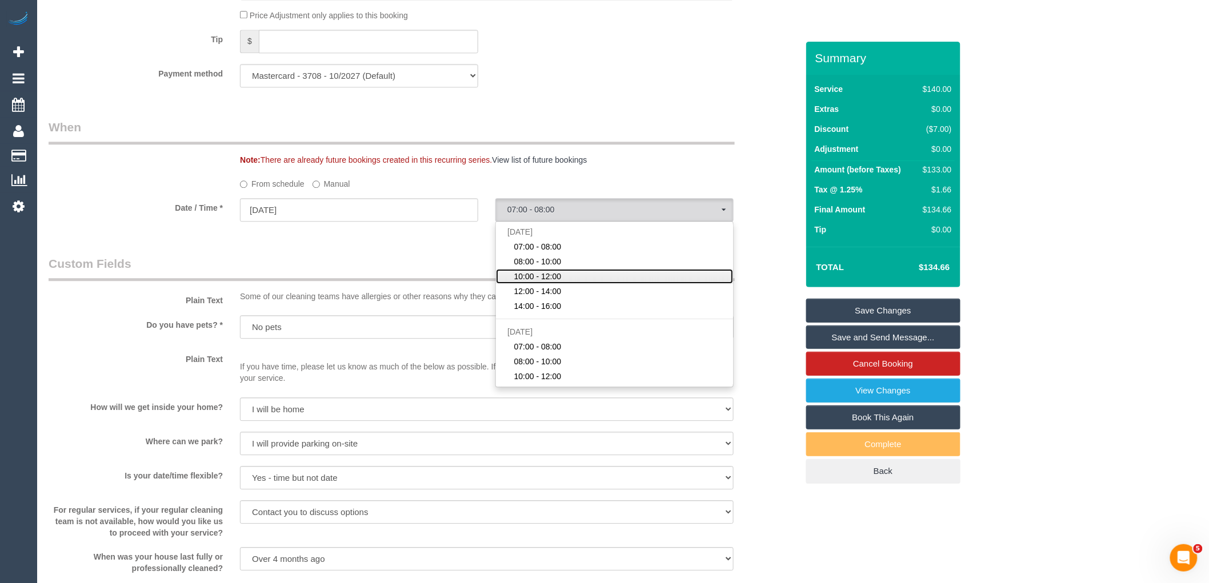
click at [547, 282] on span "10:00 - 12:00" at bounding box center [537, 276] width 47 height 11
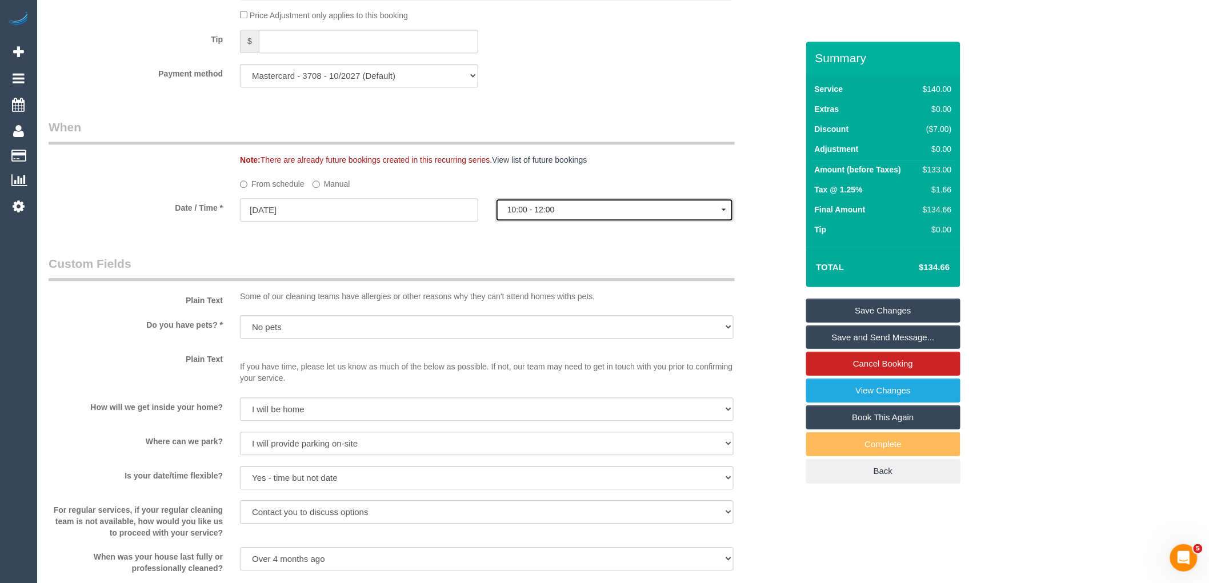
click at [560, 214] on span "10:00 - 12:00" at bounding box center [614, 209] width 214 height 9
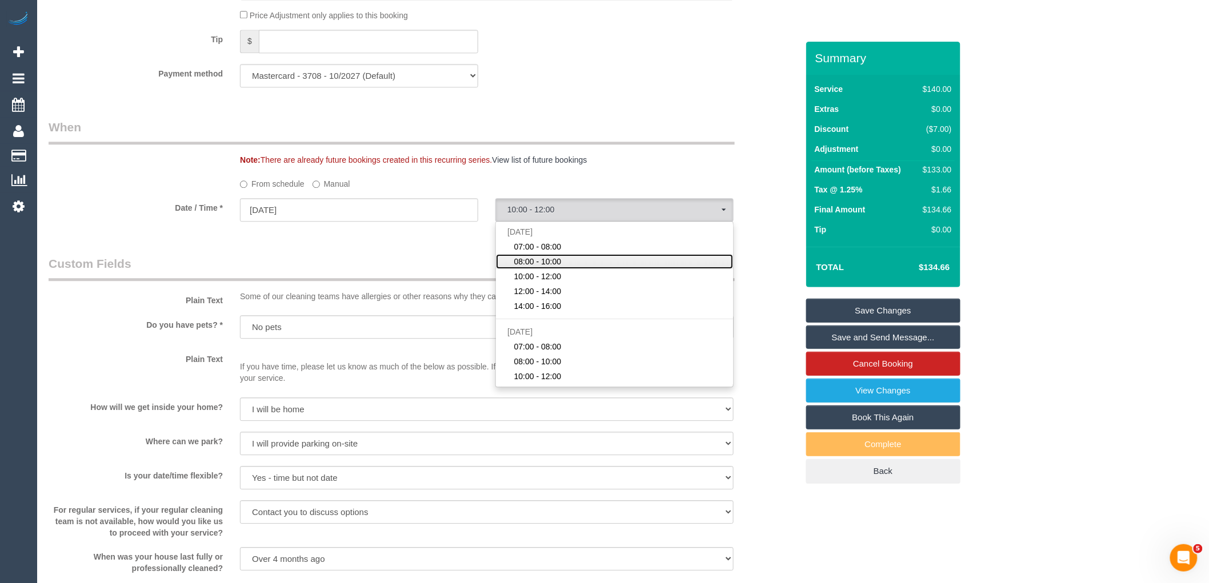
click at [554, 267] on span "08:00 - 10:00" at bounding box center [537, 261] width 47 height 11
select select "spot17"
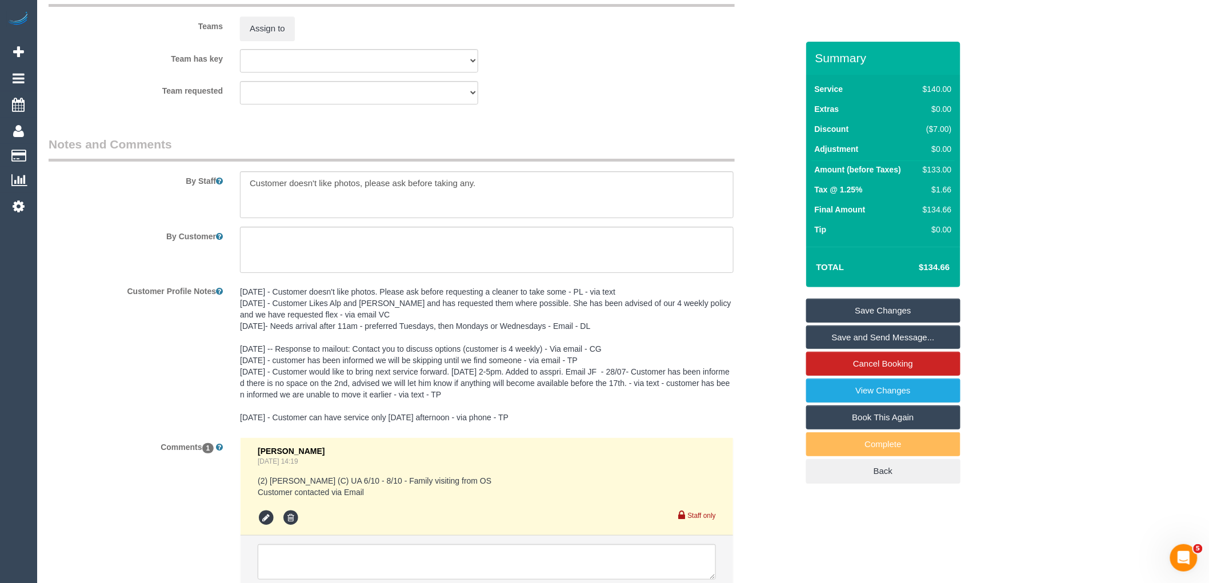
scroll to position [1867, 0]
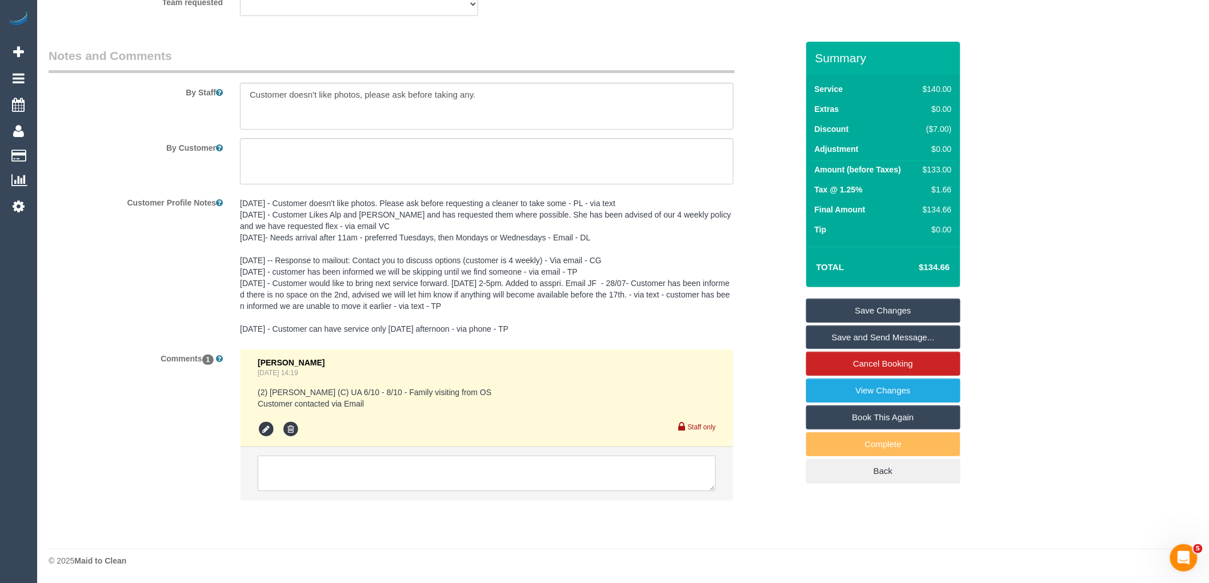
click at [362, 471] on textarea at bounding box center [487, 473] width 458 height 35
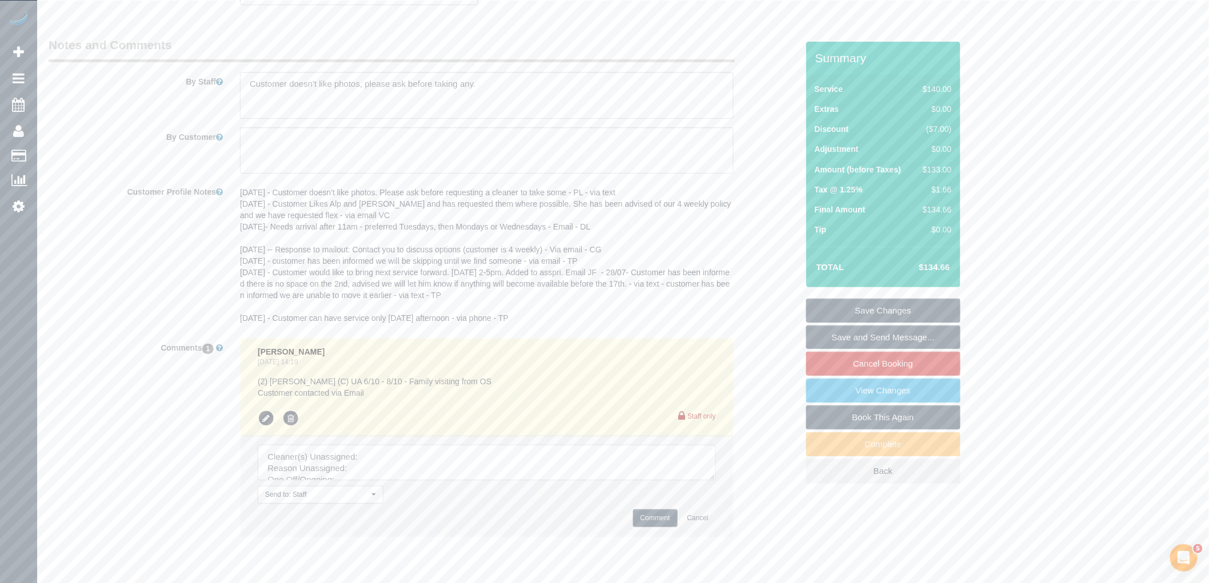
scroll to position [1915, 0]
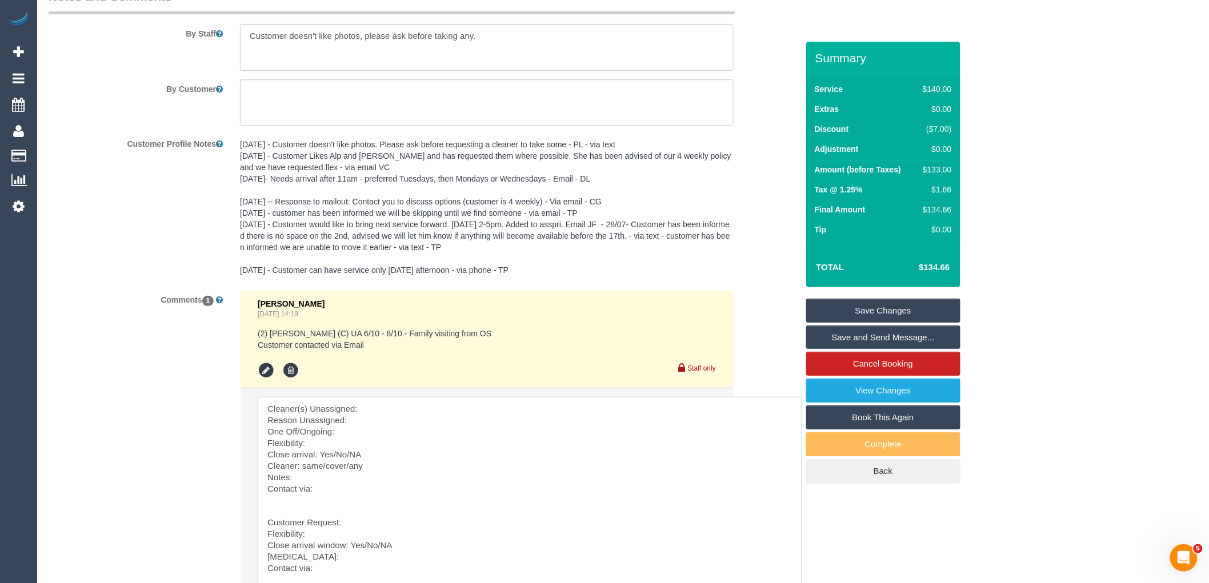
drag, startPoint x: 710, startPoint y: 440, endPoint x: 797, endPoint y: 608, distance: 189.1
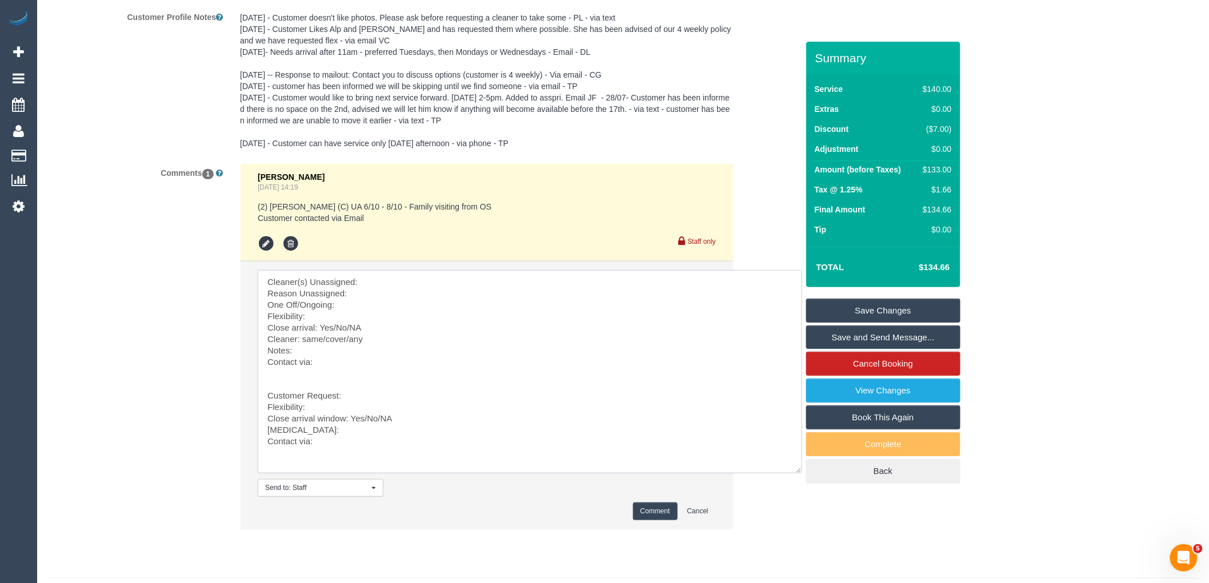
scroll to position [3, 0]
drag, startPoint x: 293, startPoint y: 382, endPoint x: 385, endPoint y: 513, distance: 160.8
click at [385, 513] on li "Send to: Staff Nothing selected Send to: Staff Send to: Customer Send to: Team …" at bounding box center [487, 395] width 493 height 267
type textarea "Cleaner(s) Unassigned: Reason Unassigned: One Off/Ongoing: Flexibility: Close a…"
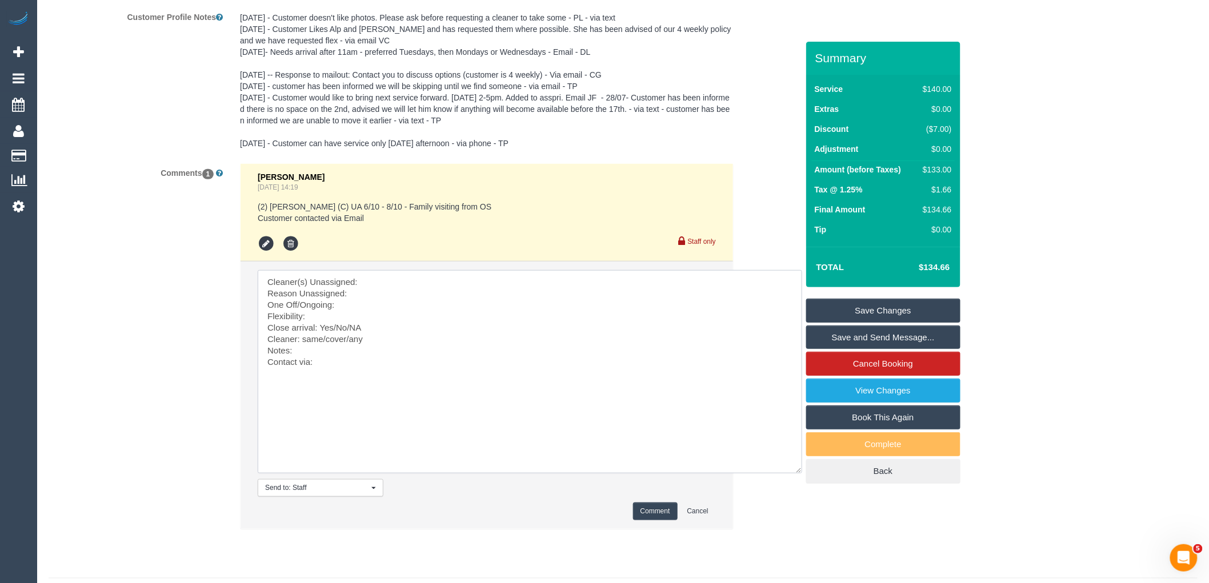
click at [411, 293] on textarea at bounding box center [530, 371] width 545 height 203
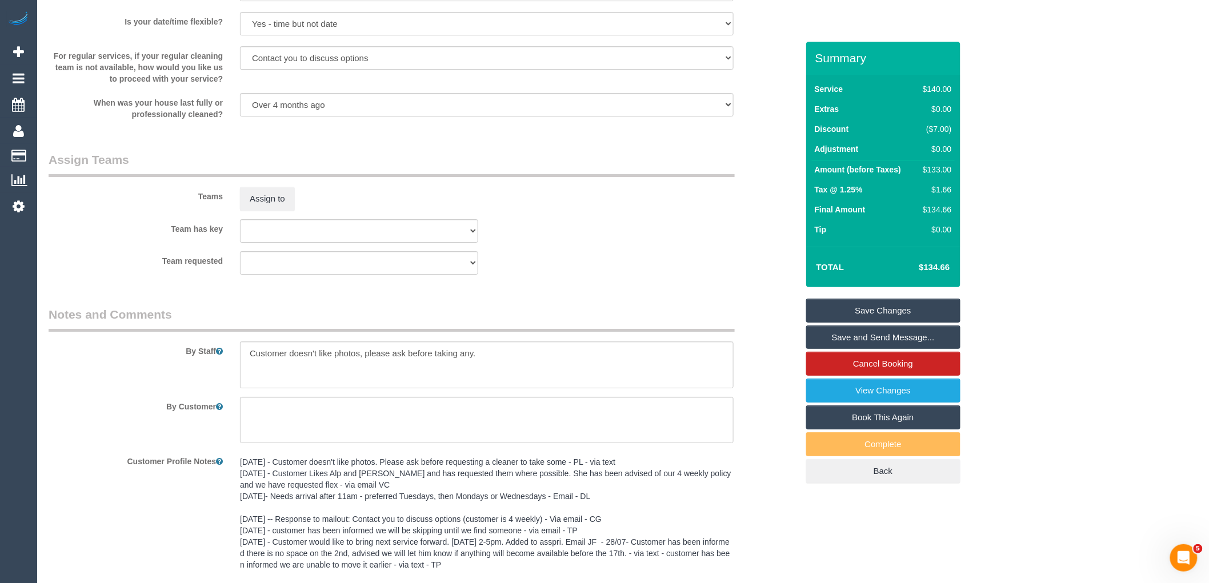
scroll to position [1978, 0]
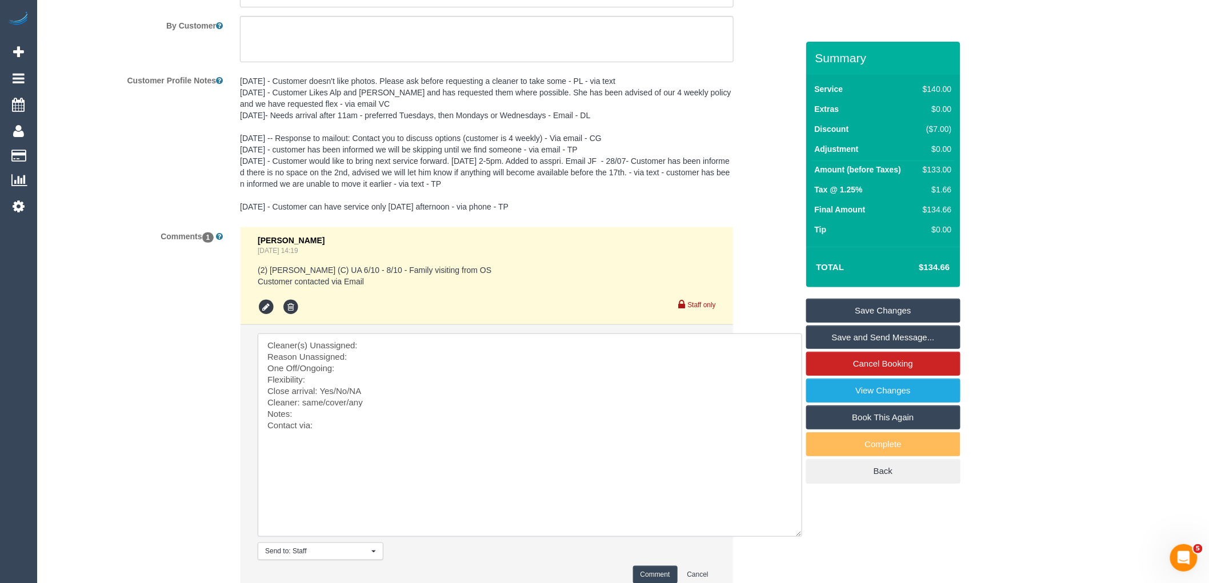
drag, startPoint x: 290, startPoint y: 496, endPoint x: 252, endPoint y: 327, distance: 173.4
click at [252, 327] on ul "Chellsea Espinosa Sep 25, 2025 14:19 (2) Megan Kaewpinich (C) UA 6/10 - 8/10 - …" at bounding box center [487, 409] width 493 height 365
paste textarea "Kensington, VIC 3031"
type textarea "Kensington, VIC 3031"
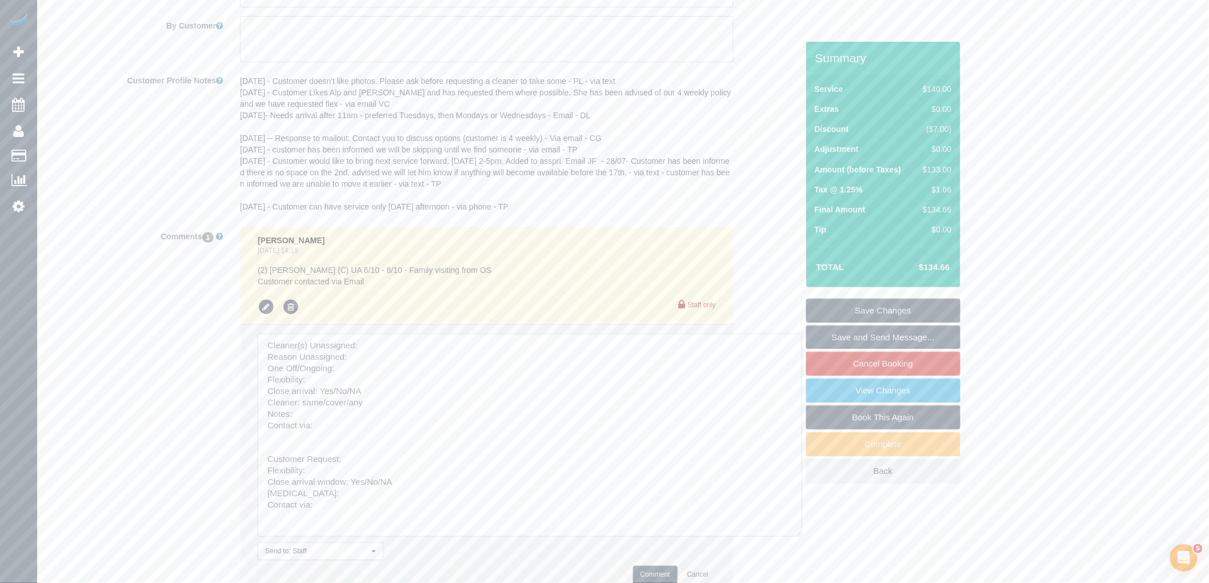
drag, startPoint x: 264, startPoint y: 473, endPoint x: 257, endPoint y: 319, distance: 153.9
click at [257, 319] on ul "Chellsea Espinosa Sep 25, 2025 14:19 (2) Megan Kaewpinich (C) UA 6/10 - 8/10 - …" at bounding box center [487, 409] width 493 height 365
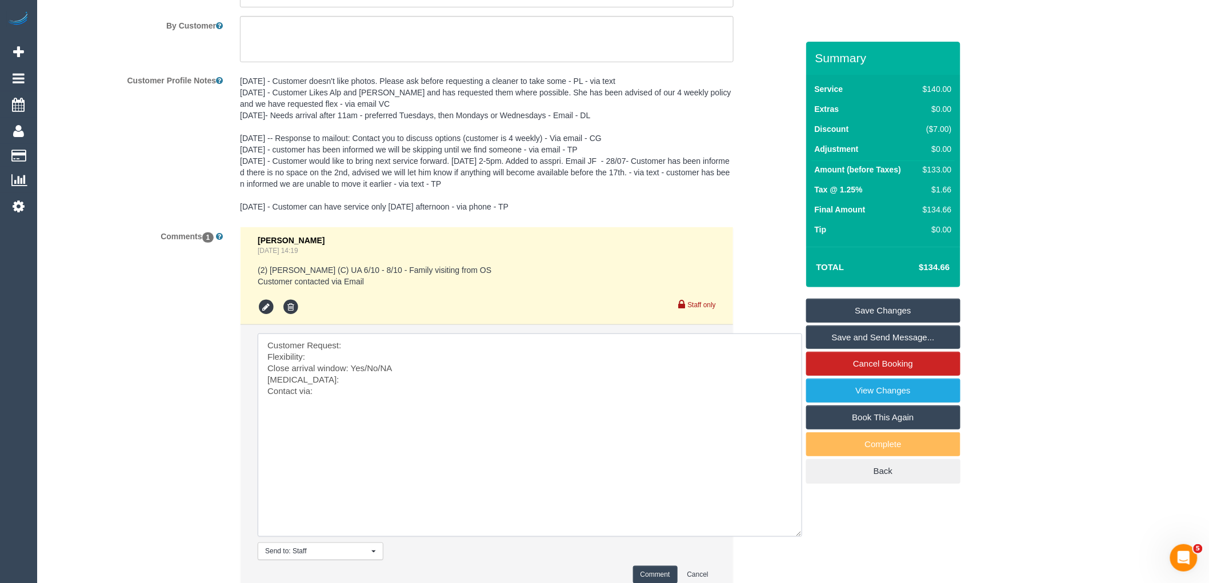
click at [375, 354] on textarea at bounding box center [530, 435] width 545 height 203
click at [337, 370] on textarea at bounding box center [530, 435] width 545 height 203
drag, startPoint x: 408, startPoint y: 380, endPoint x: 364, endPoint y: 375, distance: 44.2
click at [364, 375] on textarea at bounding box center [530, 435] width 545 height 203
drag, startPoint x: 375, startPoint y: 363, endPoint x: 342, endPoint y: 363, distance: 33.1
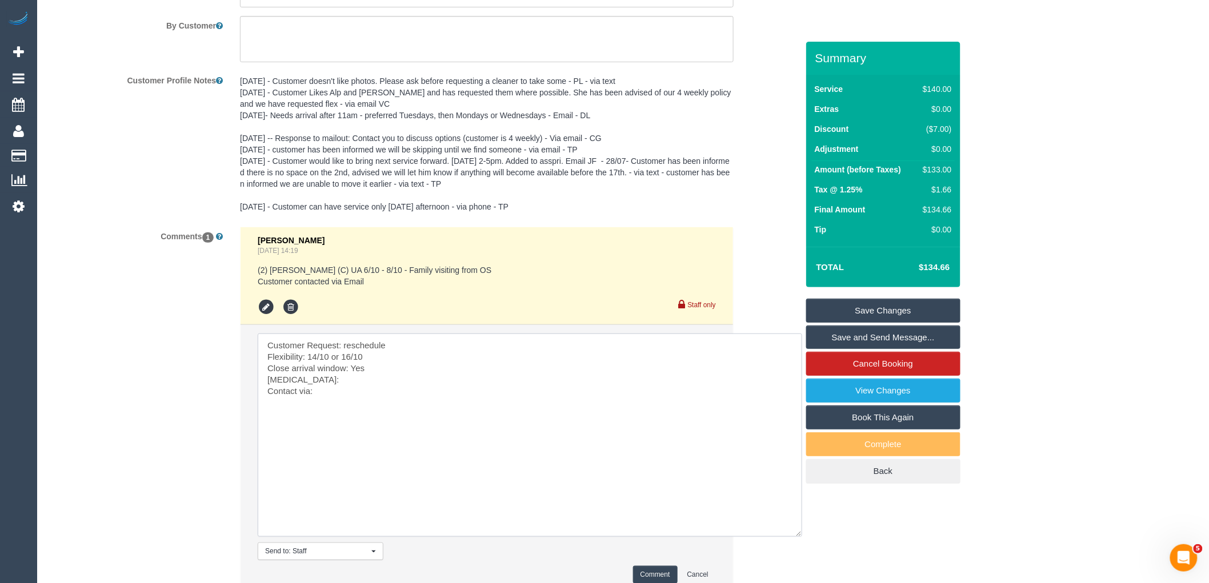
click at [342, 363] on textarea at bounding box center [530, 435] width 545 height 203
click at [339, 390] on textarea at bounding box center [530, 435] width 545 height 203
paste textarea "16/10"
drag, startPoint x: 362, startPoint y: 367, endPoint x: 329, endPoint y: 365, distance: 32.7
click at [329, 365] on textarea at bounding box center [530, 435] width 545 height 203
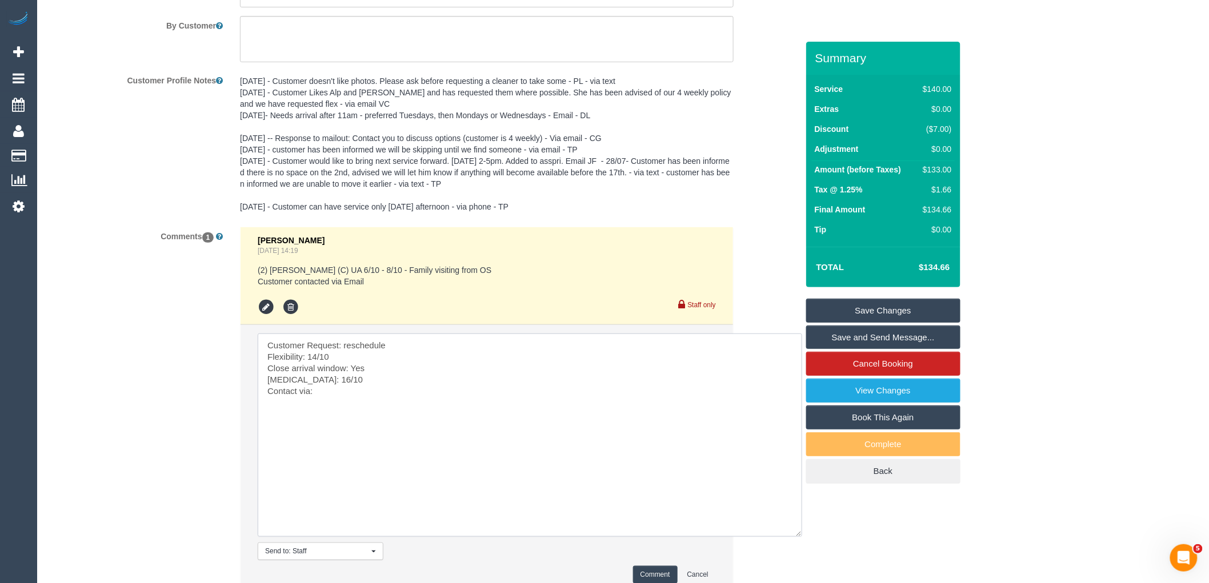
click at [346, 401] on textarea at bounding box center [530, 435] width 545 height 203
click at [387, 408] on textarea at bounding box center [530, 435] width 545 height 203
paste textarea "cnv_1fj0uorc"
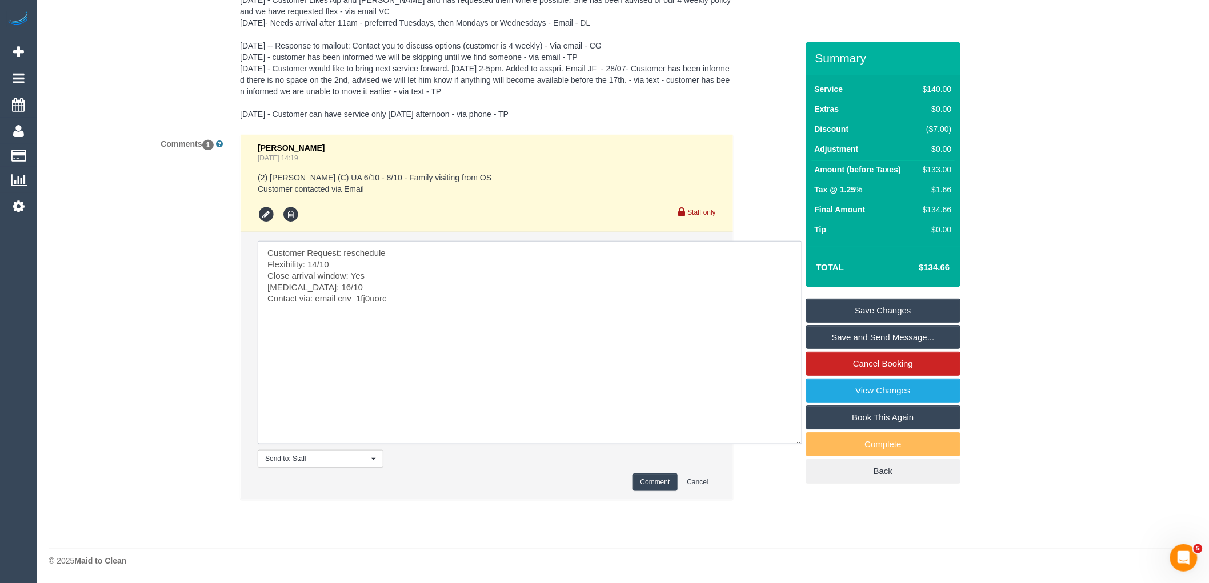
type textarea "Customer Request: reschedule Flexibility: 14/10 Close arrival window: Yes Plan …"
click at [656, 484] on button "Comment" at bounding box center [655, 483] width 45 height 18
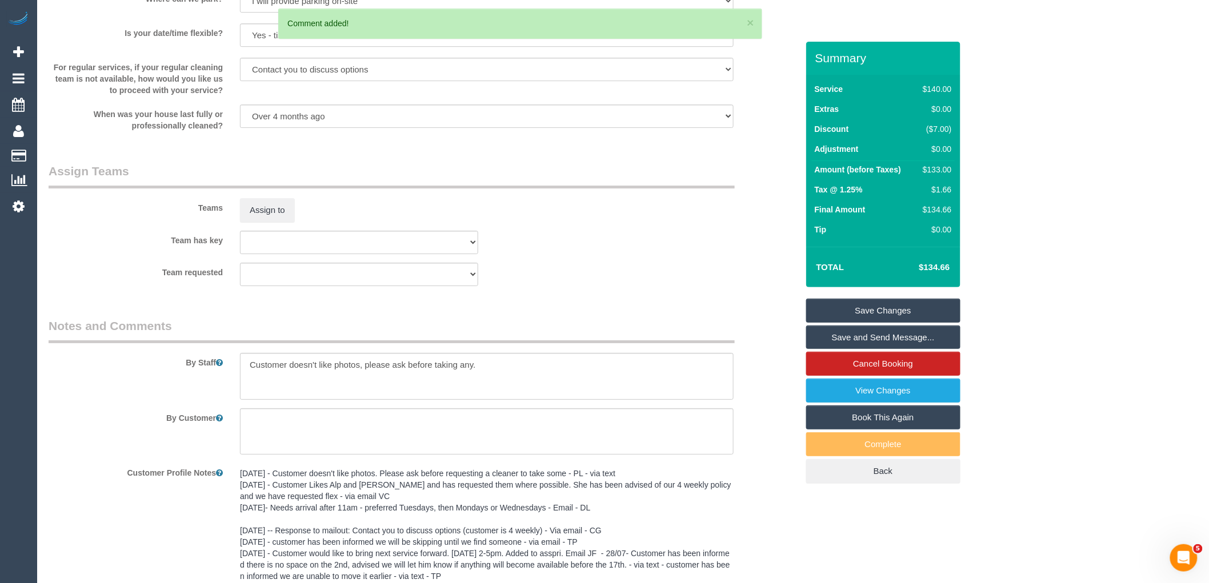
scroll to position [1448, 0]
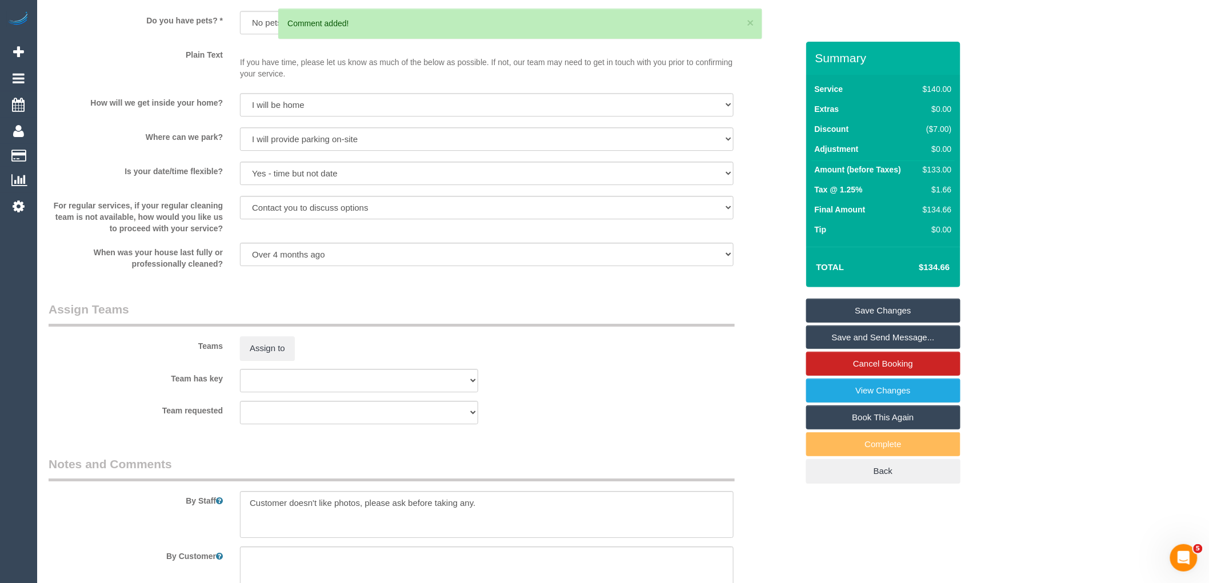
click at [852, 312] on link "Save Changes" at bounding box center [883, 311] width 154 height 24
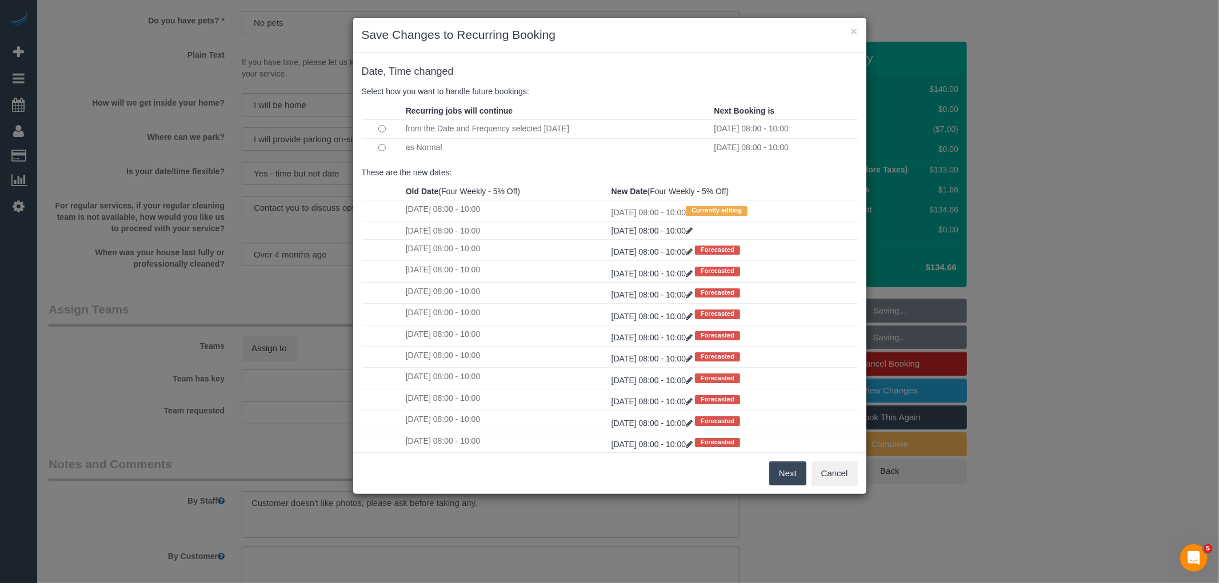
click at [792, 482] on button "Next" at bounding box center [787, 474] width 37 height 24
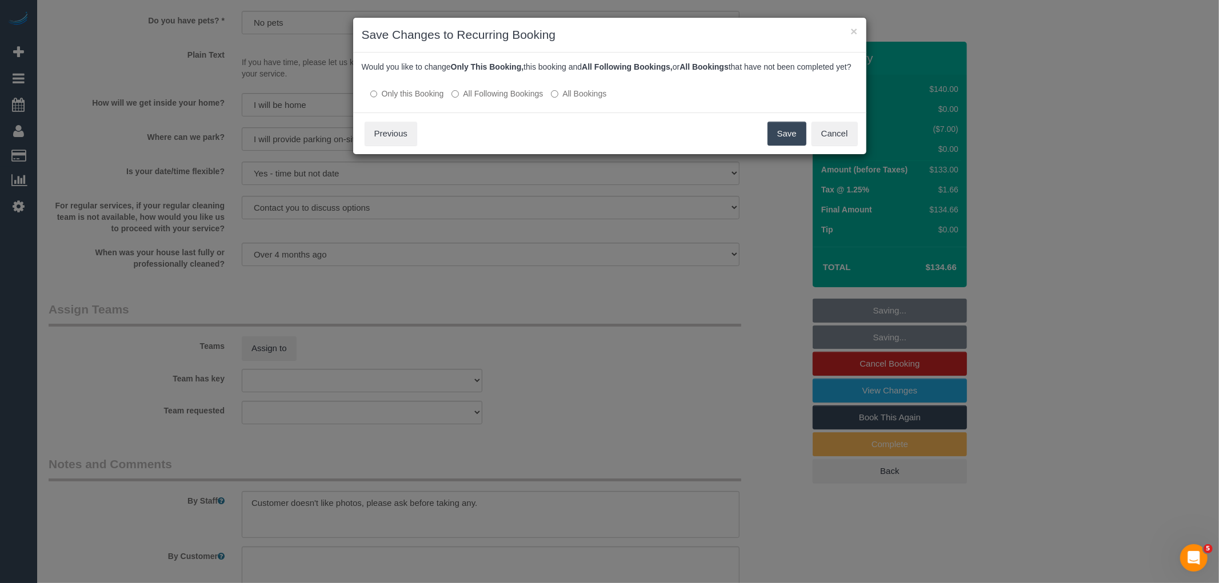
click at [497, 99] on label "All Following Bookings" at bounding box center [496, 93] width 91 height 11
click at [785, 136] on button "Save" at bounding box center [786, 134] width 39 height 24
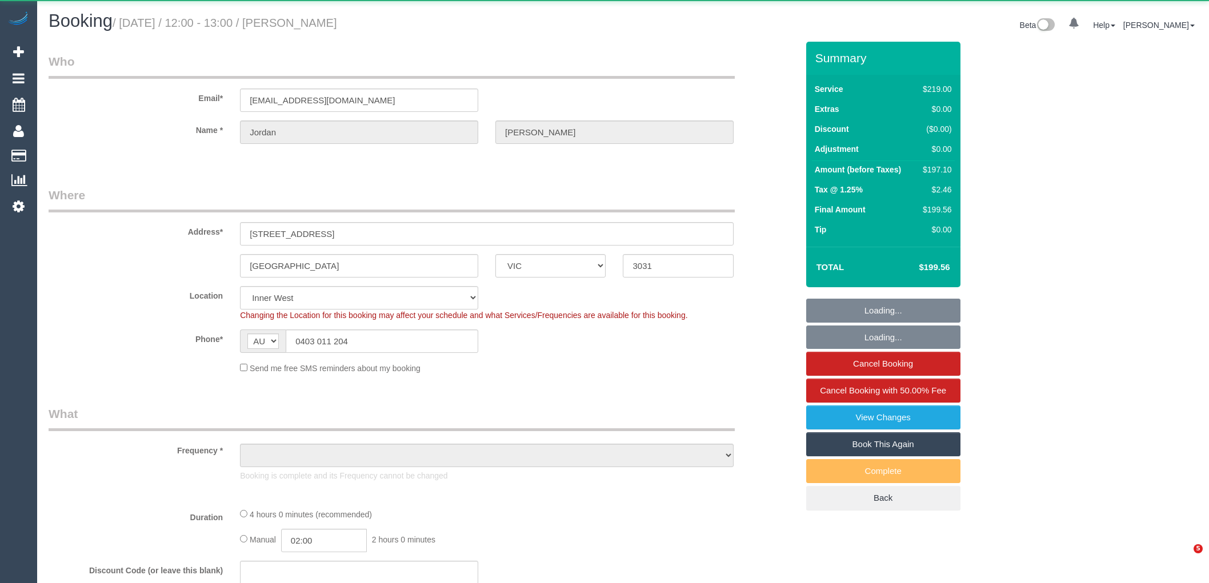
select select "VIC"
select select "object:701"
select select "string:stripe-pm_1Q6Vfq2GScqysDRVyMC1To97"
select select "number:28"
select select "number:14"
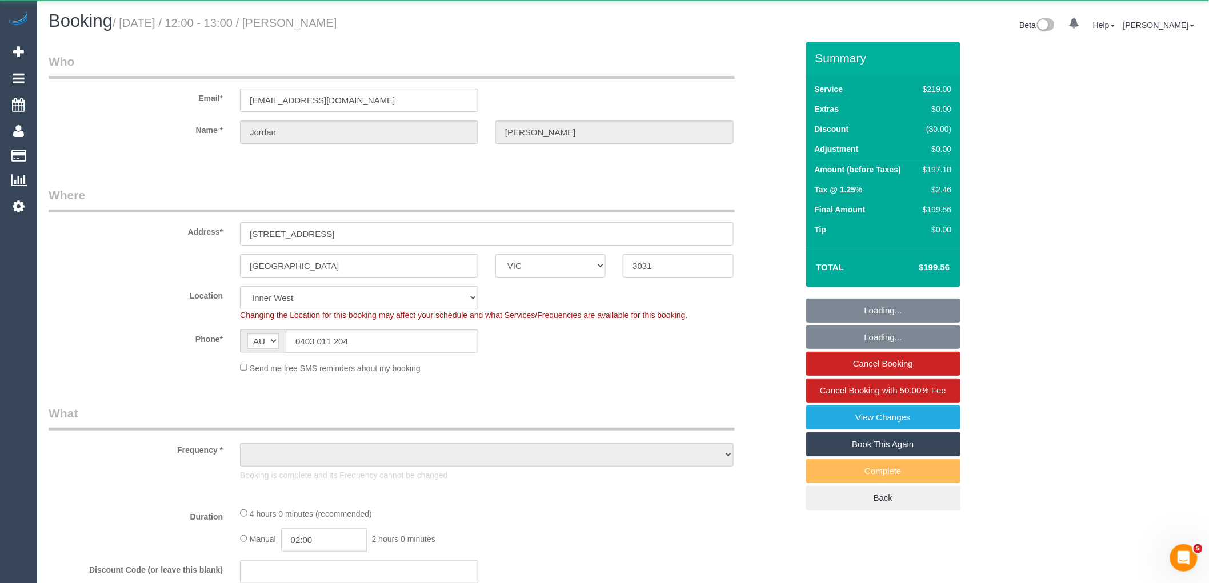
select select "number:19"
select select "number:23"
select select "number:34"
select select "number:11"
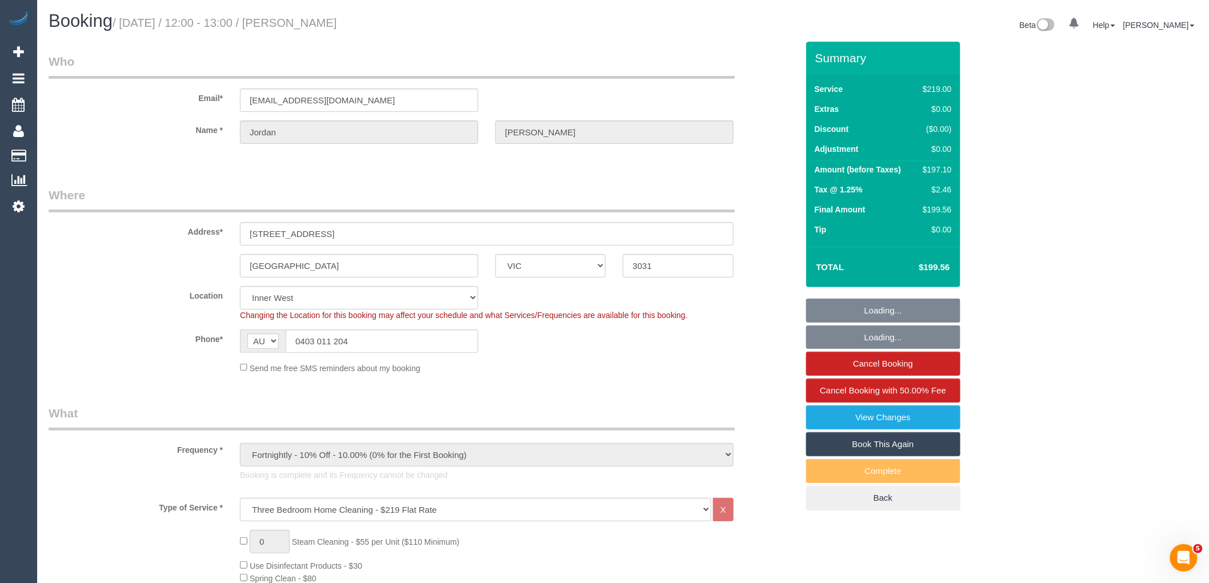
select select "object:1464"
select select "VIC"
select select "string:stripe-pm_1QMzYf2GScqysDRVeHwjkRQQ"
select select "number:29"
select select "number:14"
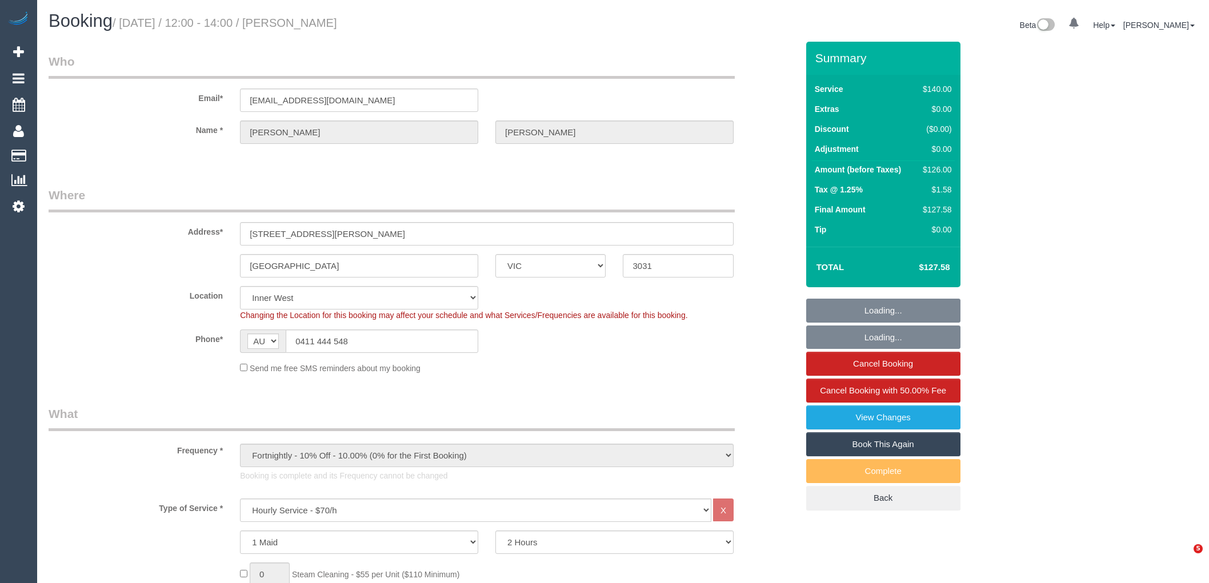
select select "number:19"
select select "number:22"
select select "number:34"
select select "number:12"
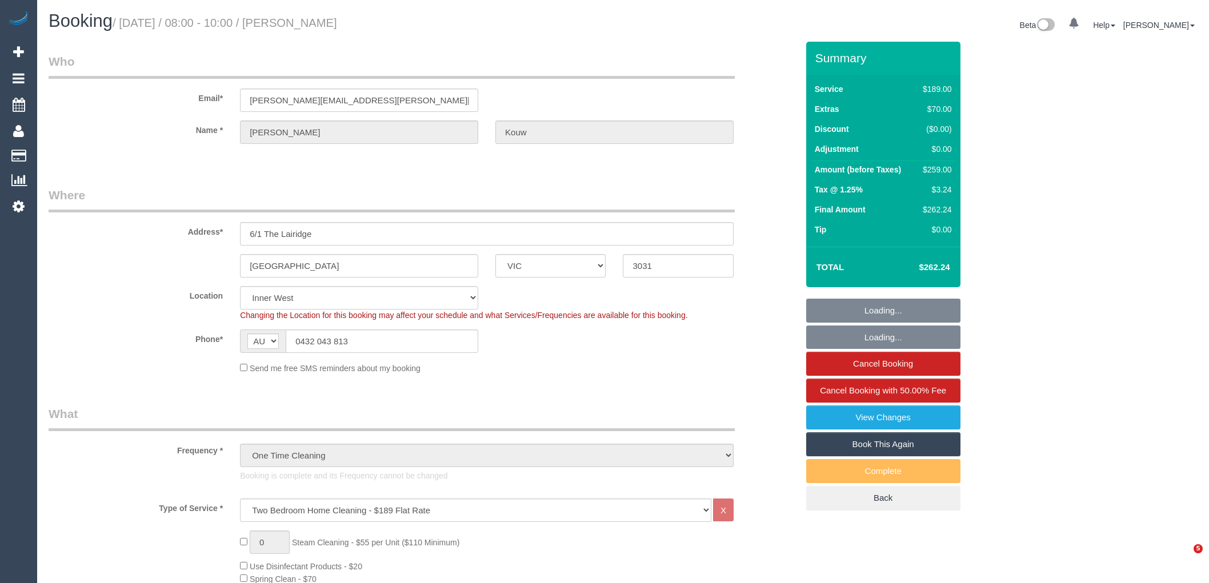
select select "VIC"
select select "string:stripe-pm_1SBOdi2GScqysDRV5gMOyHcb"
select select "number:27"
select select "number:14"
select select "number:19"
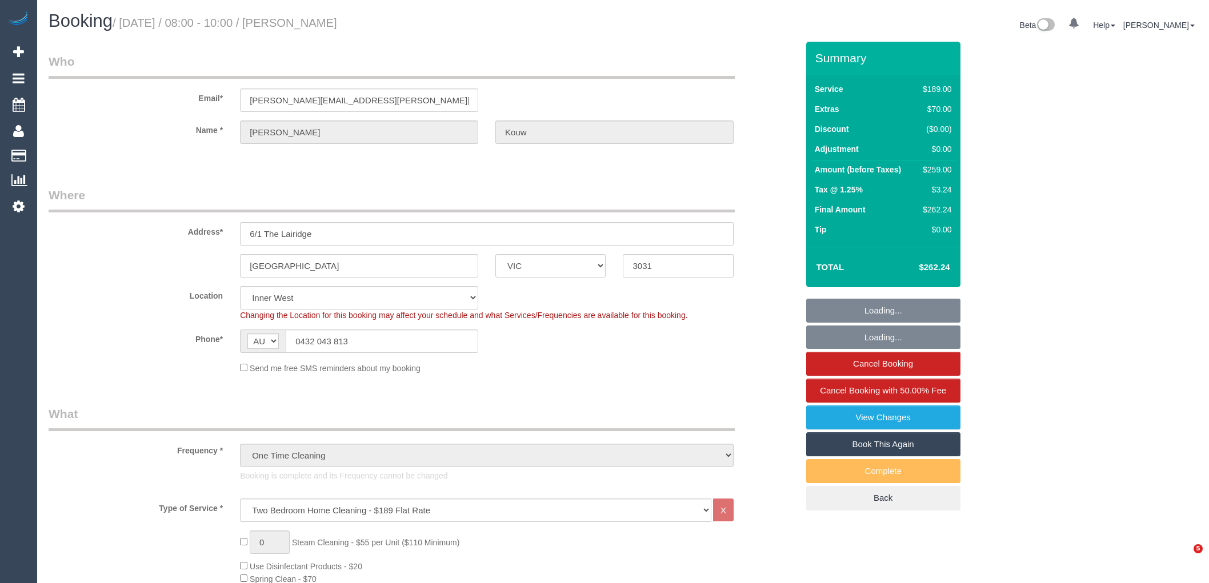
select select "number:24"
select select "number:26"
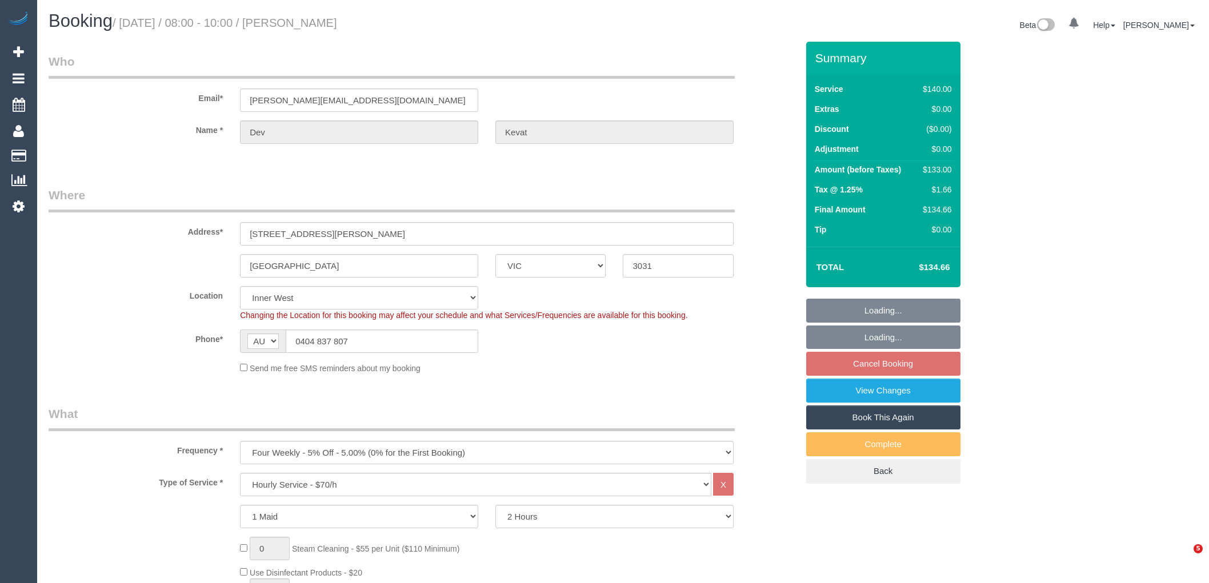
select select "VIC"
select select "spot2"
select select "number:28"
select select "number:14"
select select "number:18"
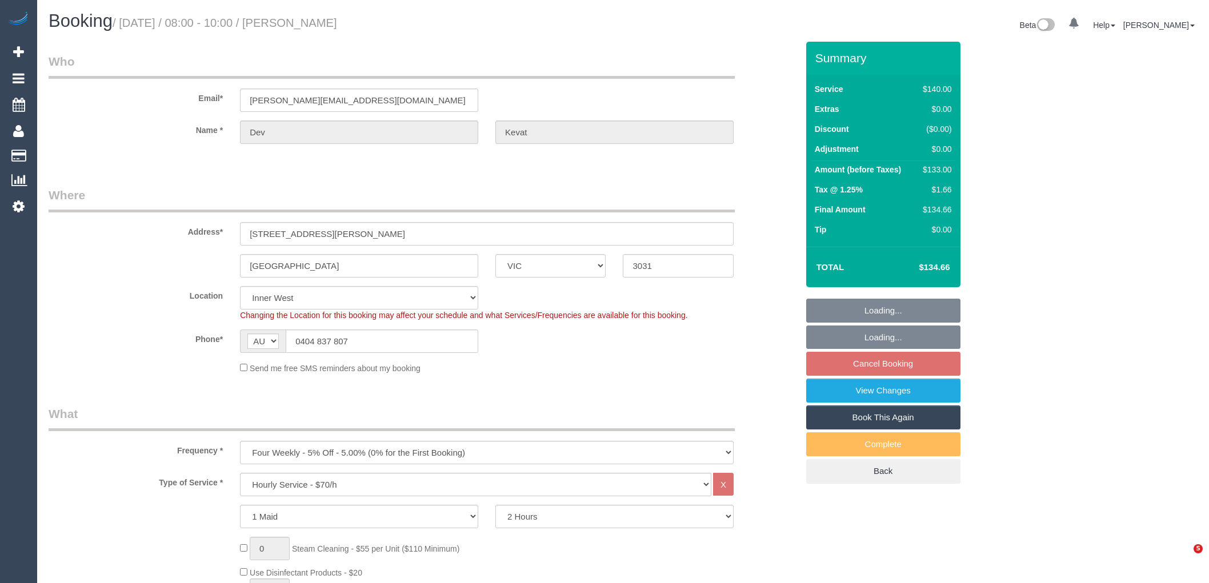
select select "number:24"
select select "number:35"
select select "number:26"
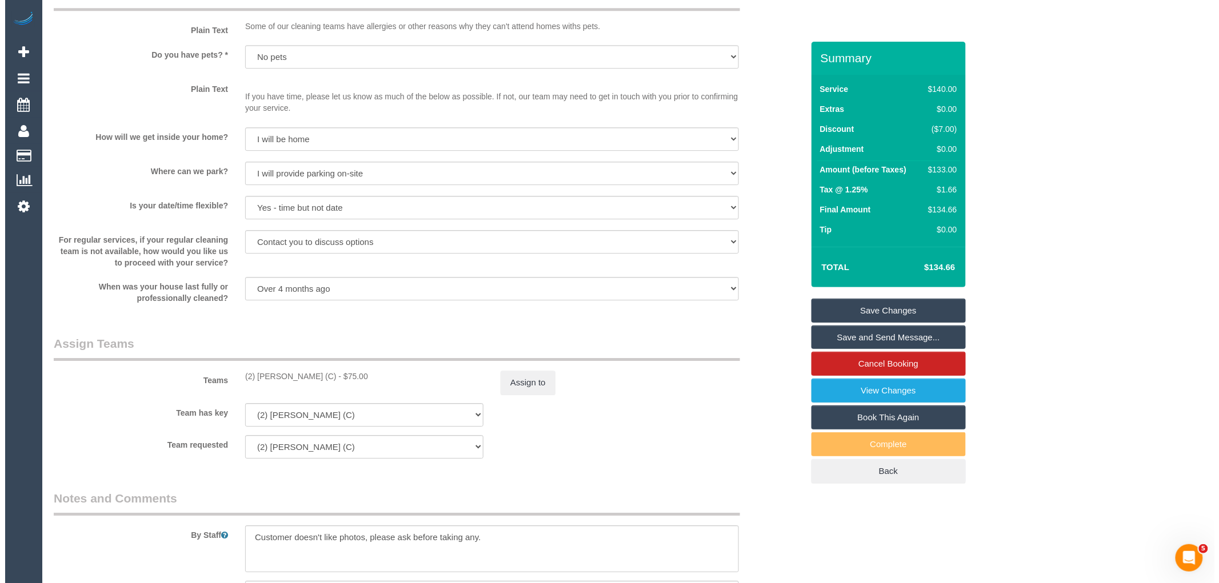
scroll to position [1524, 0]
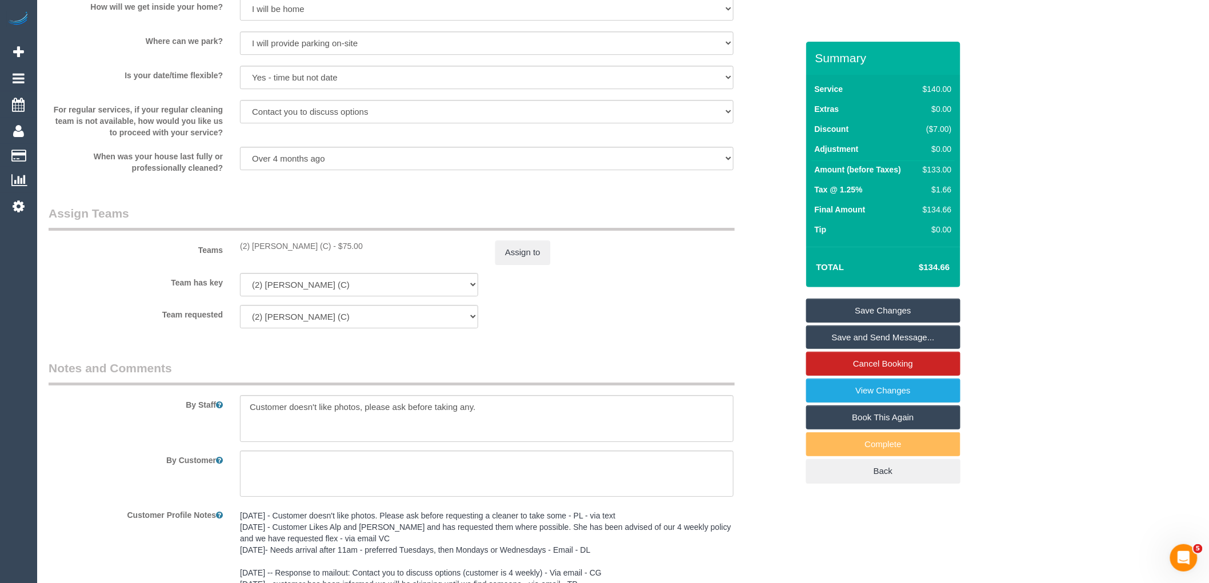
drag, startPoint x: 334, startPoint y: 255, endPoint x: 229, endPoint y: 256, distance: 105.7
click at [229, 256] on div "Teams (2) [PERSON_NAME] (C) - $75.00 Assign to" at bounding box center [423, 234] width 766 height 59
copy div "(2) [PERSON_NAME] (C)"
click at [533, 265] on button "Assign to" at bounding box center [522, 253] width 55 height 24
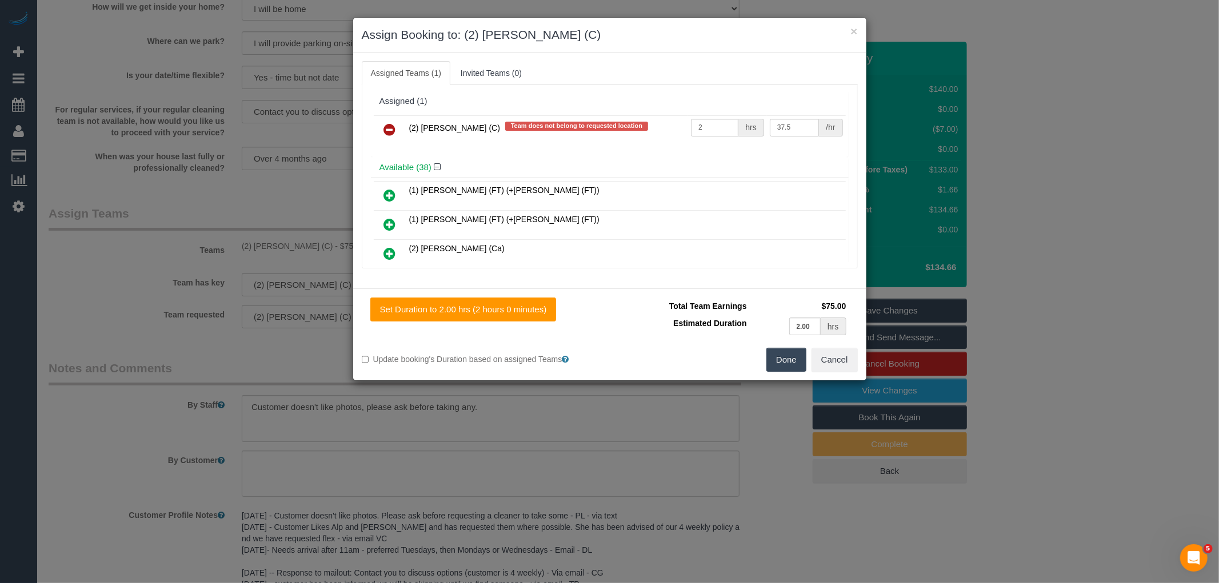
click at [385, 126] on icon at bounding box center [390, 130] width 12 height 14
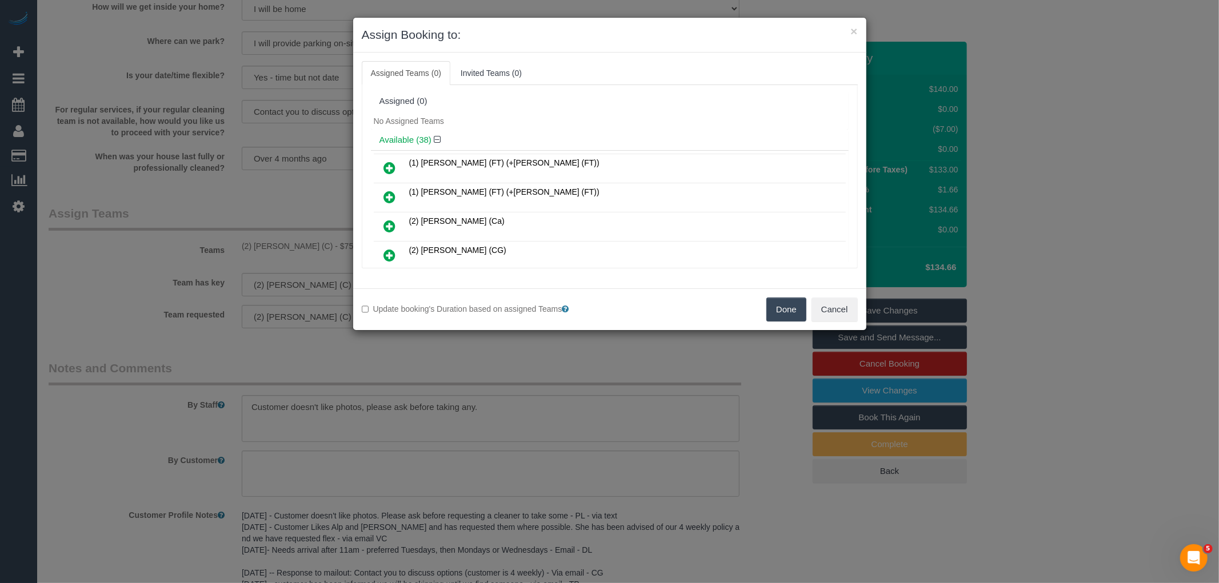
click at [778, 295] on div "Update booking's Duration based on assigned Teams Done Cancel" at bounding box center [609, 310] width 513 height 42
click at [781, 312] on button "Done" at bounding box center [786, 310] width 40 height 24
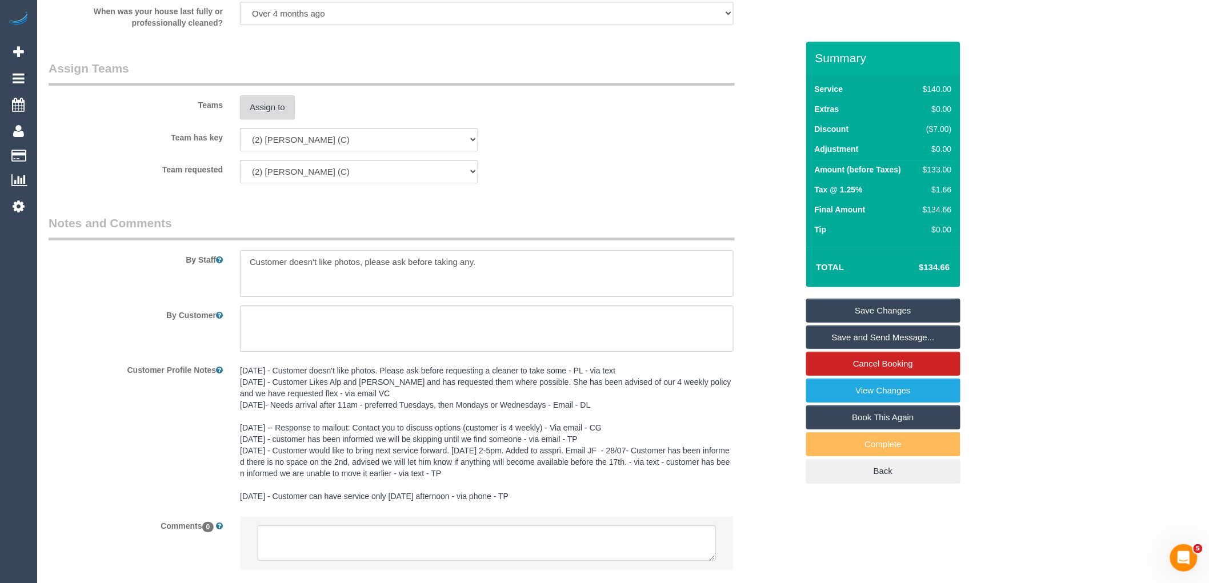
scroll to position [1750, 0]
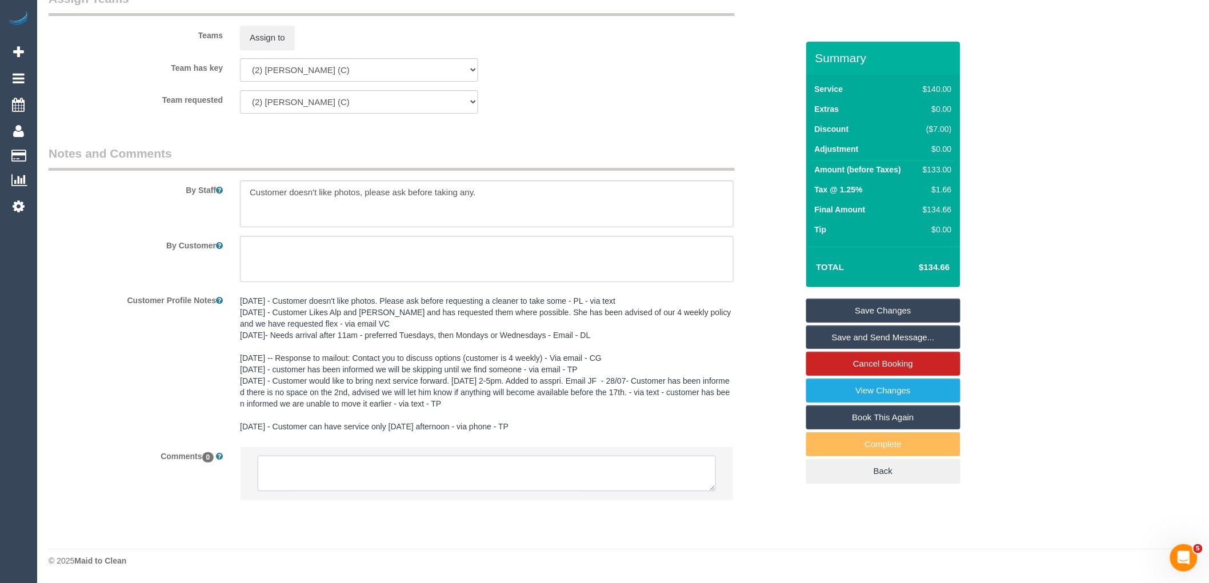
click at [389, 476] on textarea at bounding box center [487, 473] width 458 height 35
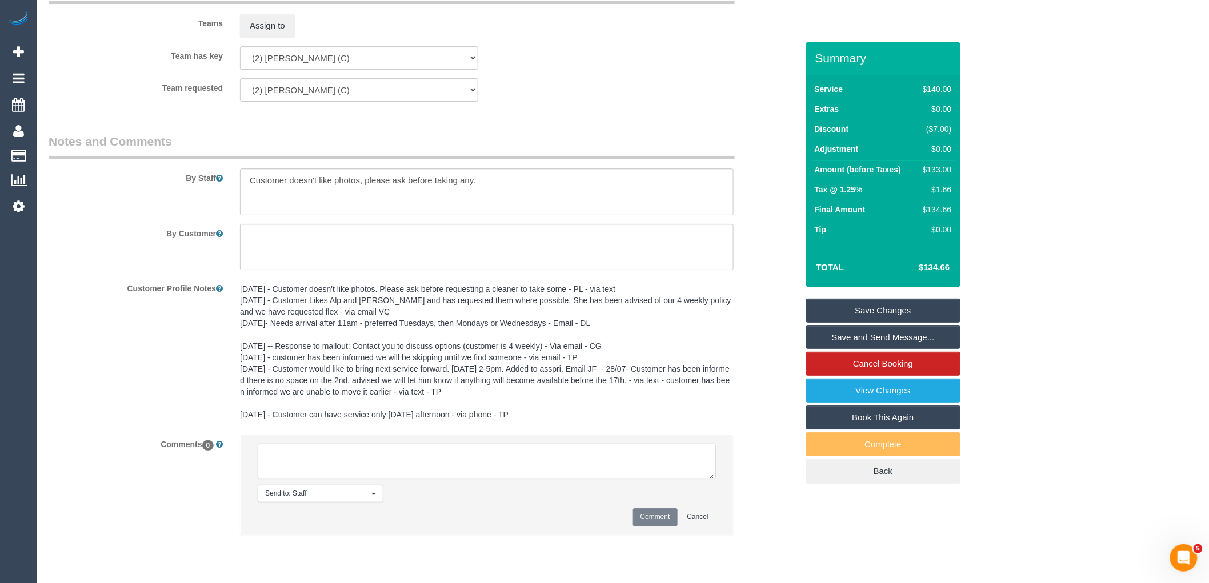
paste textarea "(2) [PERSON_NAME] (C)"
click at [382, 479] on textarea at bounding box center [487, 461] width 458 height 35
click at [391, 479] on textarea at bounding box center [487, 461] width 458 height 35
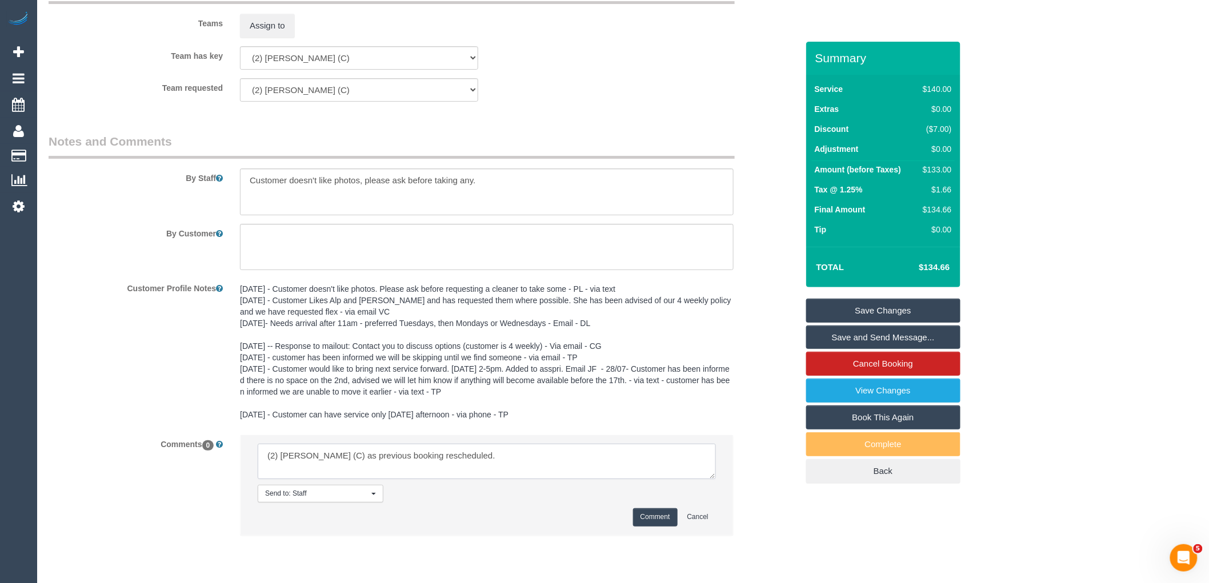
type textarea "(2) [PERSON_NAME] (C) as previous booking rescheduled."
click at [643, 523] on button "Comment" at bounding box center [655, 518] width 45 height 18
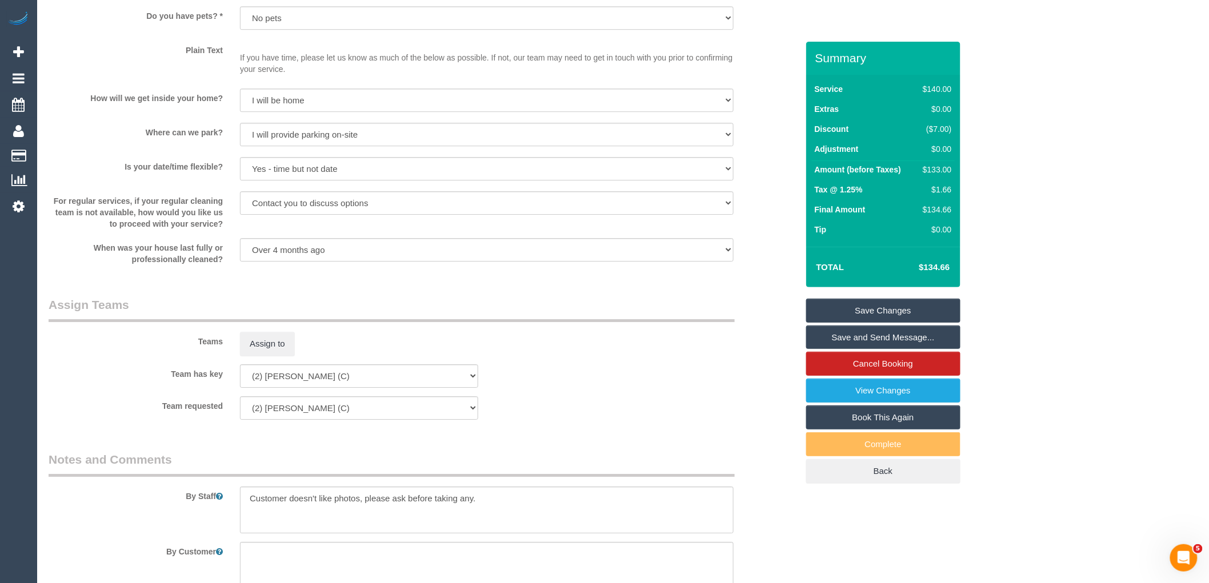
scroll to position [1052, 0]
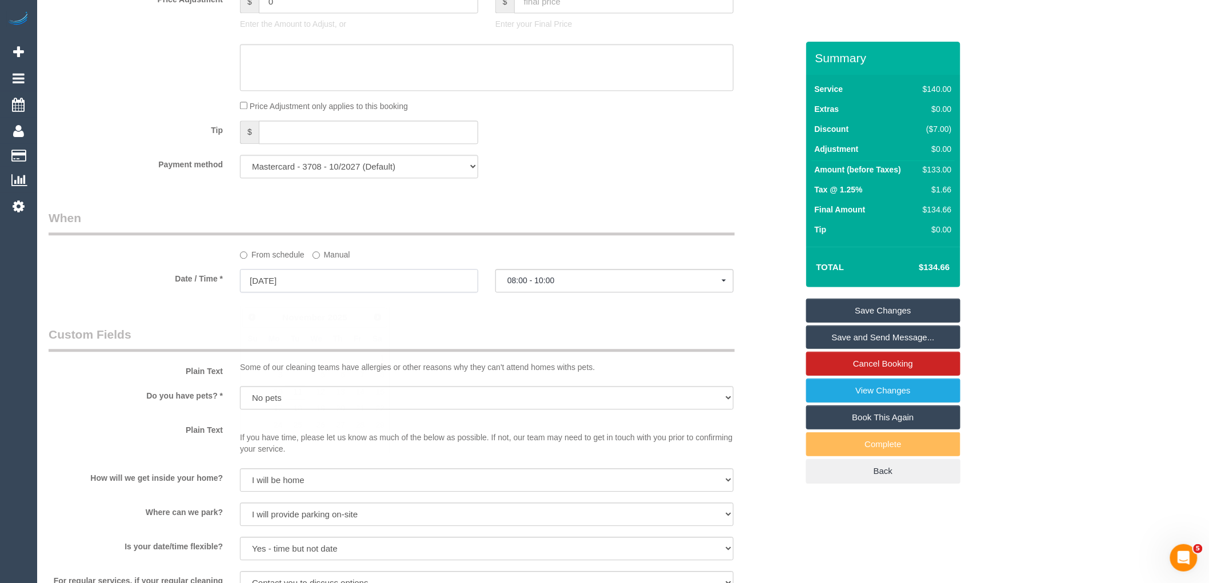
click at [310, 293] on input "[DATE]" at bounding box center [359, 280] width 238 height 23
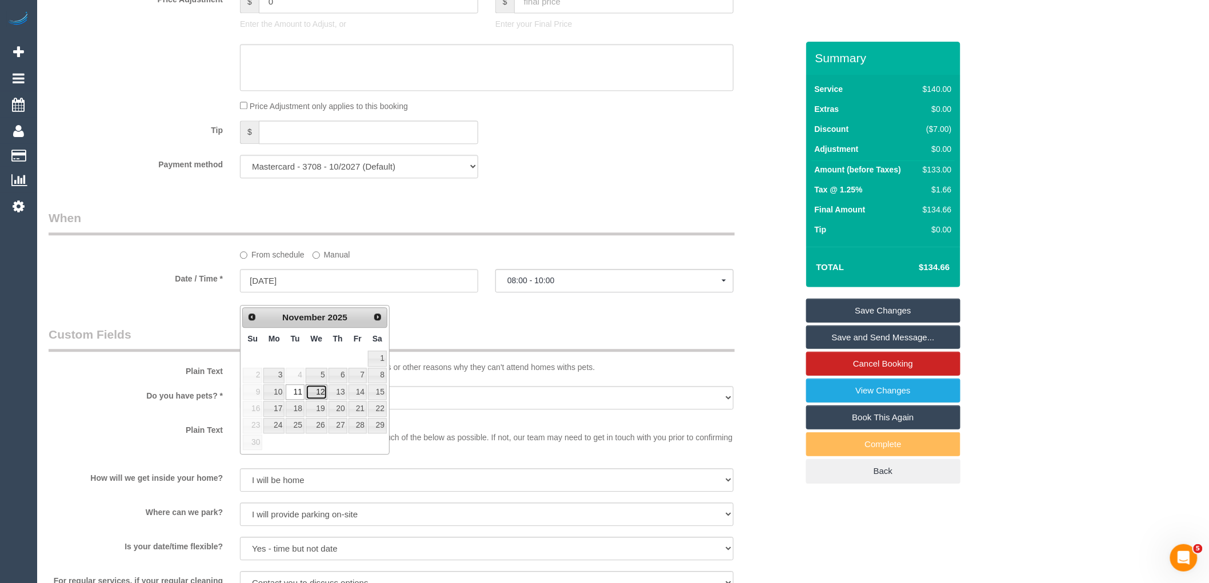
click at [312, 390] on link "12" at bounding box center [317, 392] width 22 height 15
type input "12/11/2025"
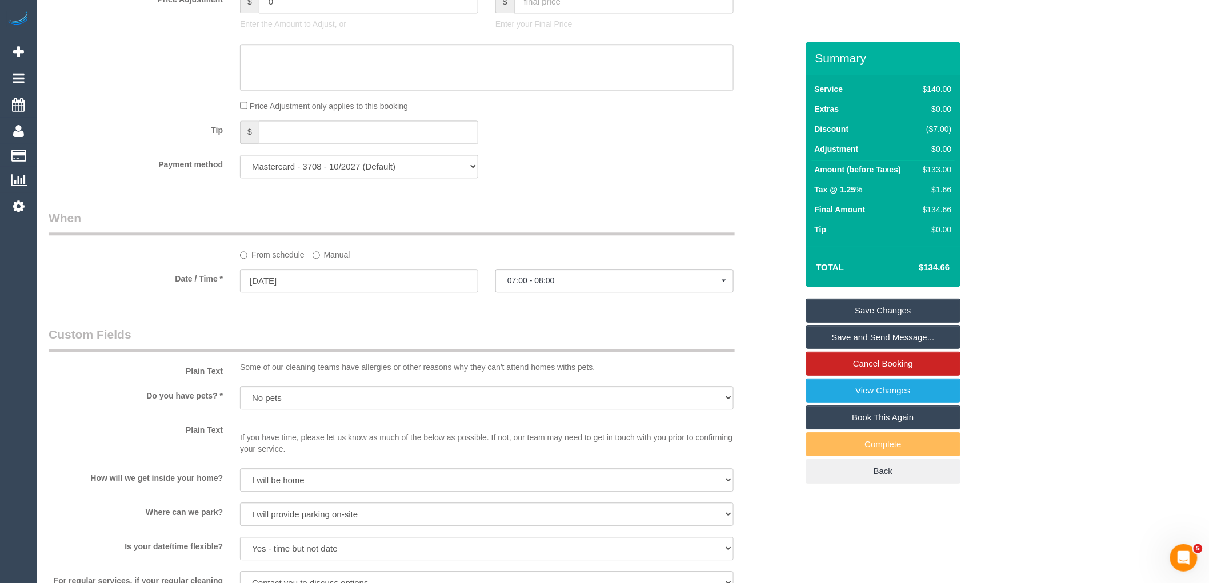
click at [549, 336] on div "Who Email* devaang@hotmail.com Name * Dev Kevat Where Address* 17 Gower Street …" at bounding box center [423, 153] width 766 height 2326
click at [569, 293] on button "07:00 - 08:00" at bounding box center [614, 280] width 238 height 23
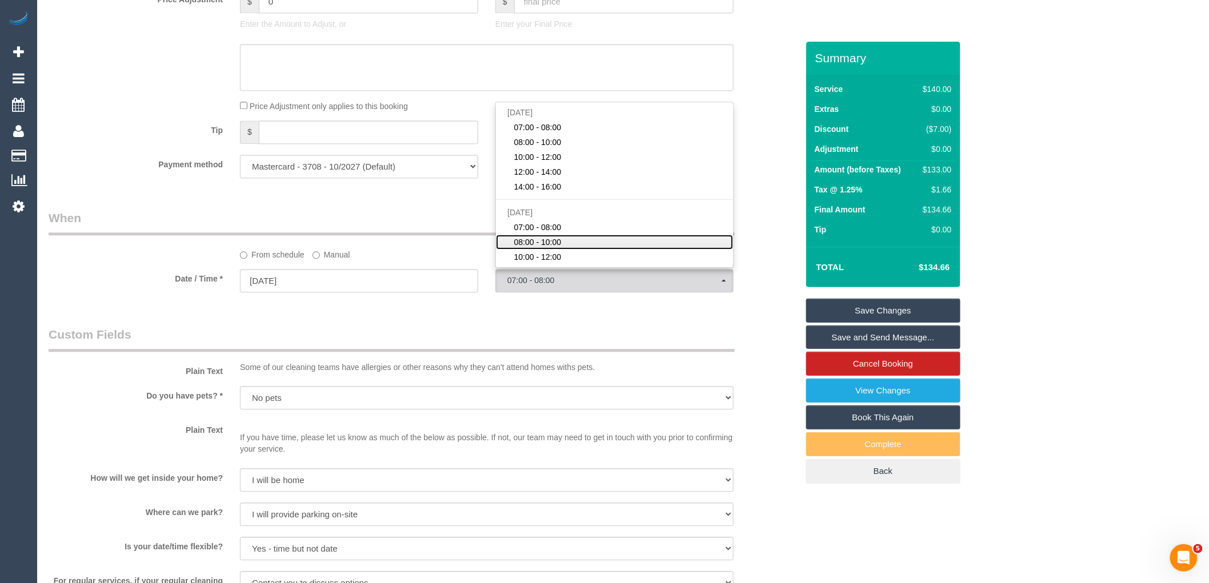
click at [562, 250] on link "08:00 - 10:00" at bounding box center [614, 242] width 237 height 15
select select "spot7"
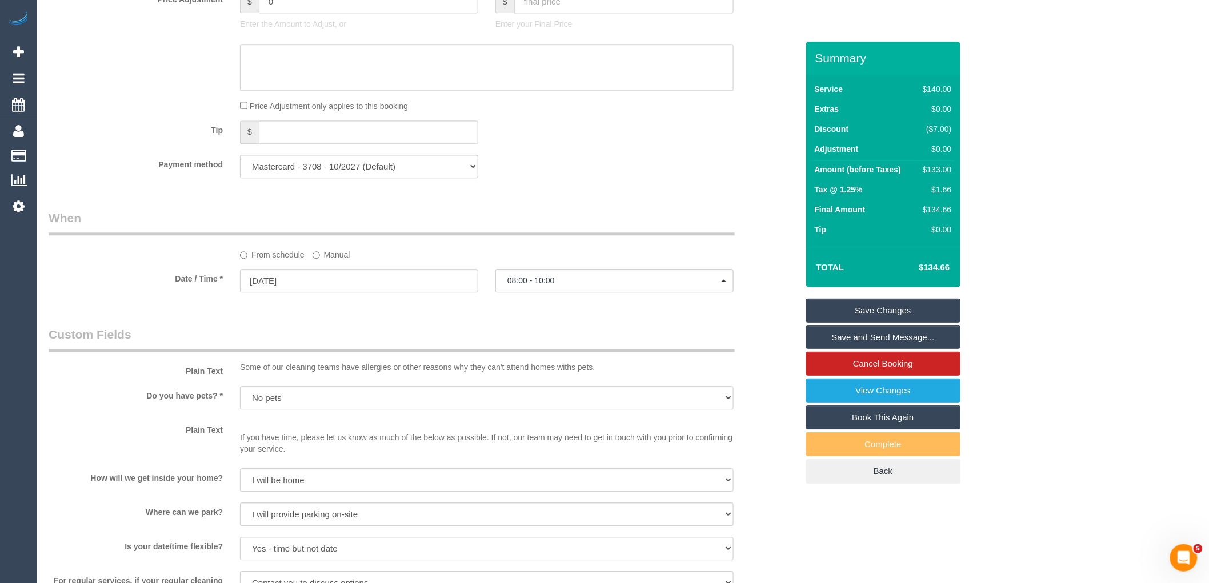
click at [707, 333] on div "Who Email* devaang@hotmail.com Name * Dev Kevat Where Address* 17 Gower Street …" at bounding box center [423, 153] width 766 height 2326
click at [887, 311] on link "Save Changes" at bounding box center [883, 311] width 154 height 24
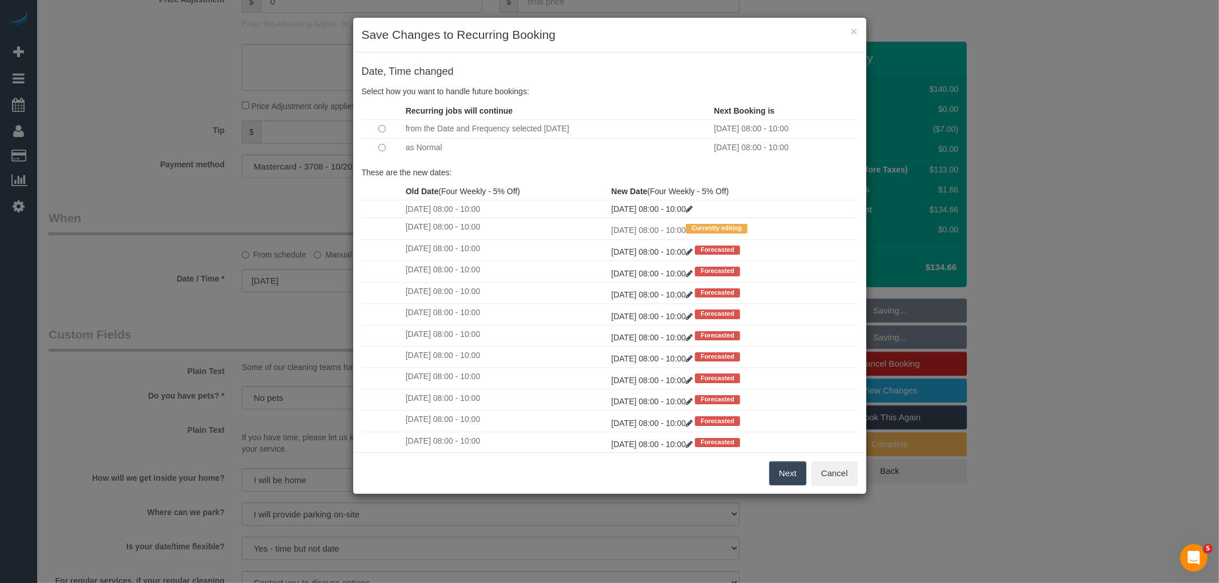
click at [783, 473] on button "Next" at bounding box center [787, 474] width 37 height 24
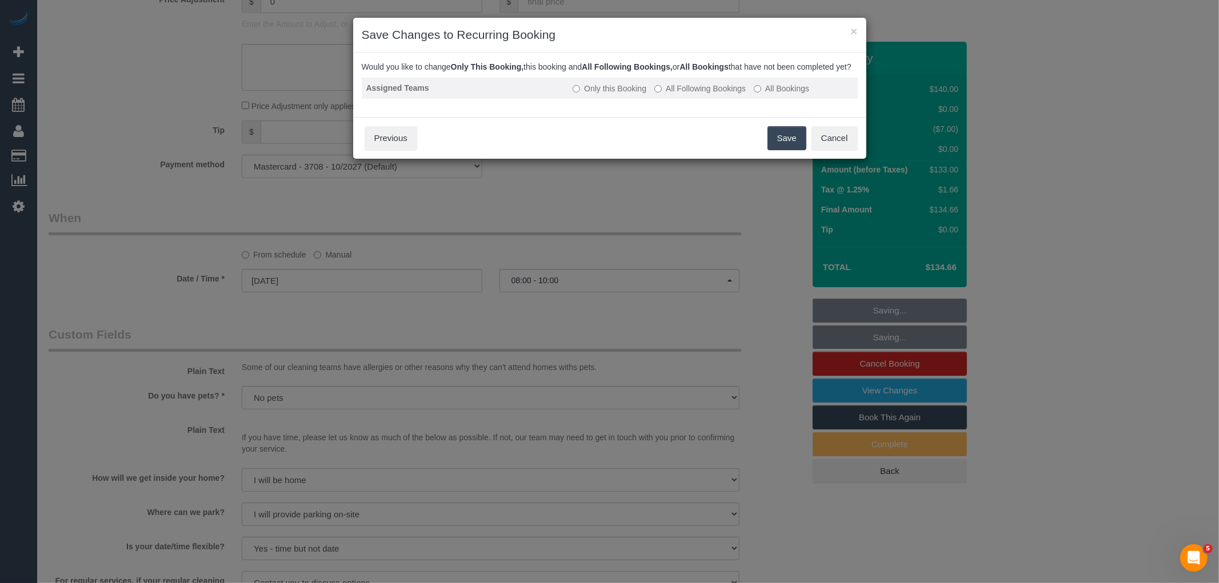
click at [683, 94] on label "All Following Bookings" at bounding box center [699, 88] width 91 height 11
click at [784, 146] on button "Save" at bounding box center [786, 138] width 39 height 24
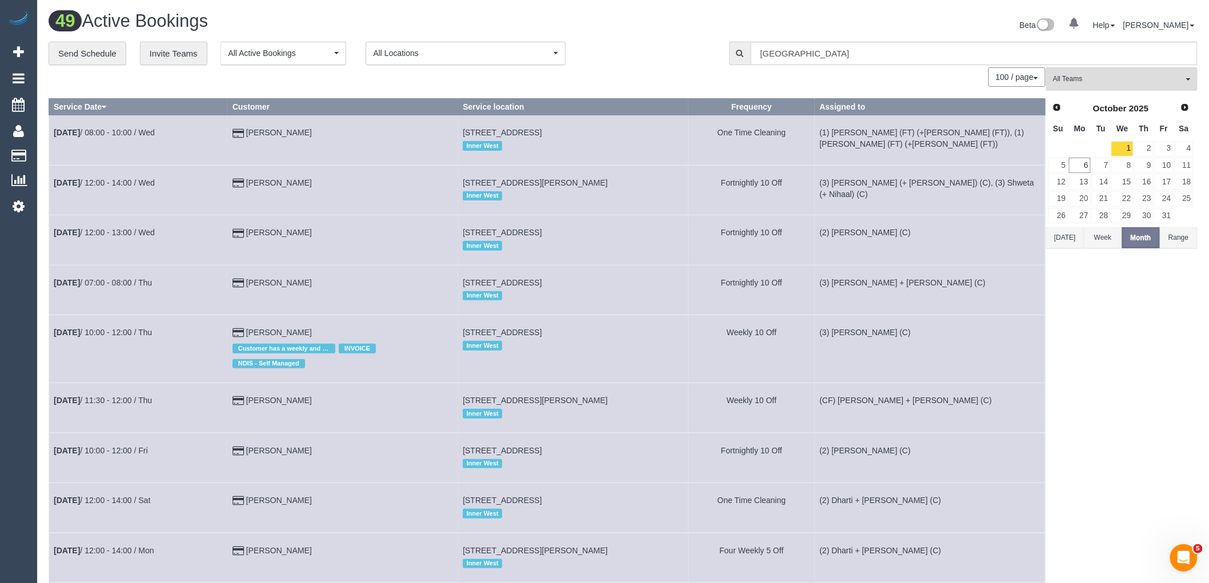
click at [1073, 70] on button "All Teams" at bounding box center [1121, 78] width 151 height 23
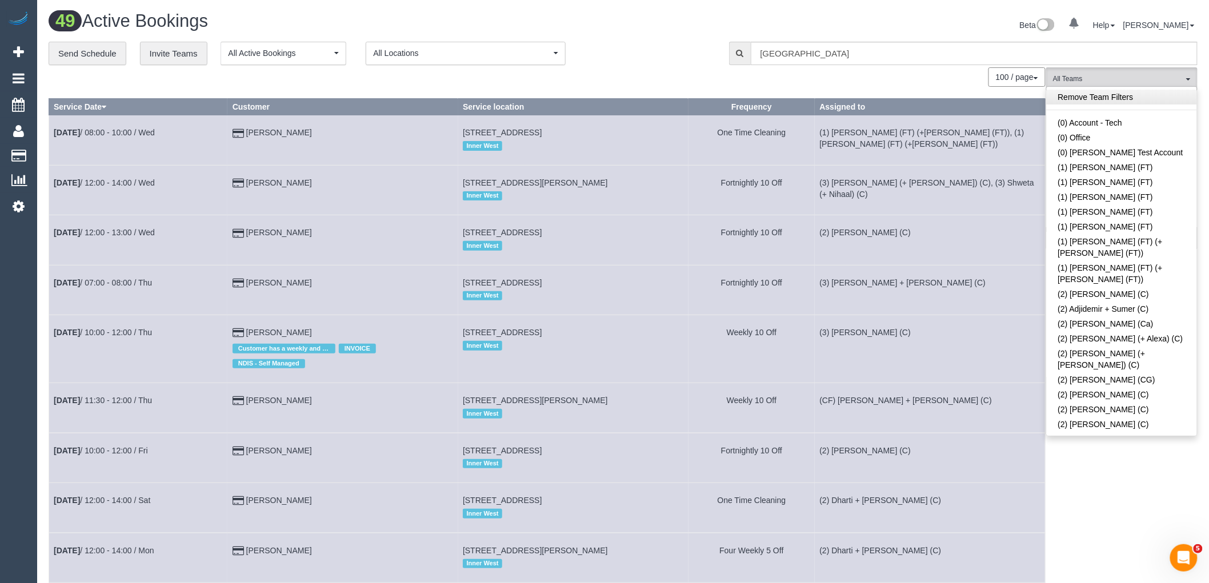
click at [1066, 98] on link "Remove Team Filters" at bounding box center [1122, 97] width 150 height 15
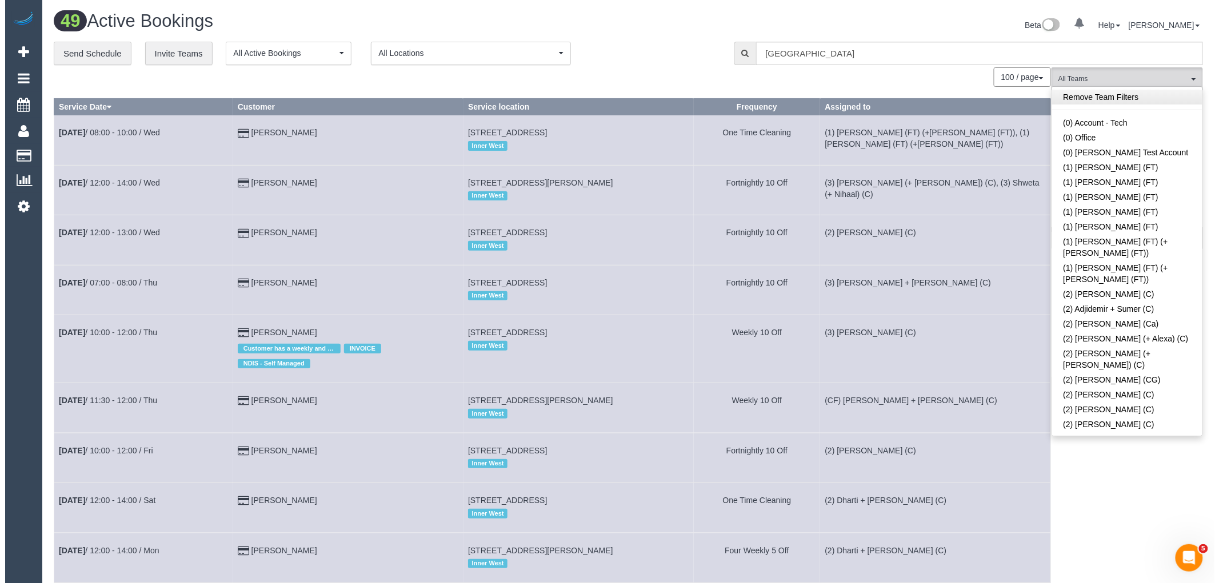
scroll to position [2349, 0]
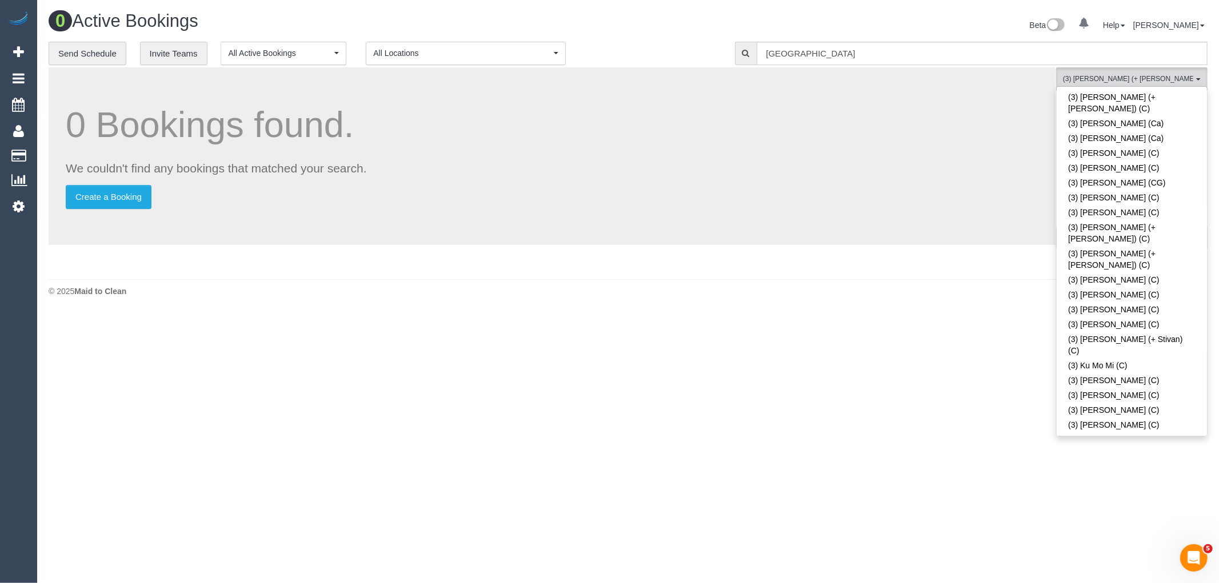
click at [692, 45] on div "**********" at bounding box center [383, 54] width 669 height 24
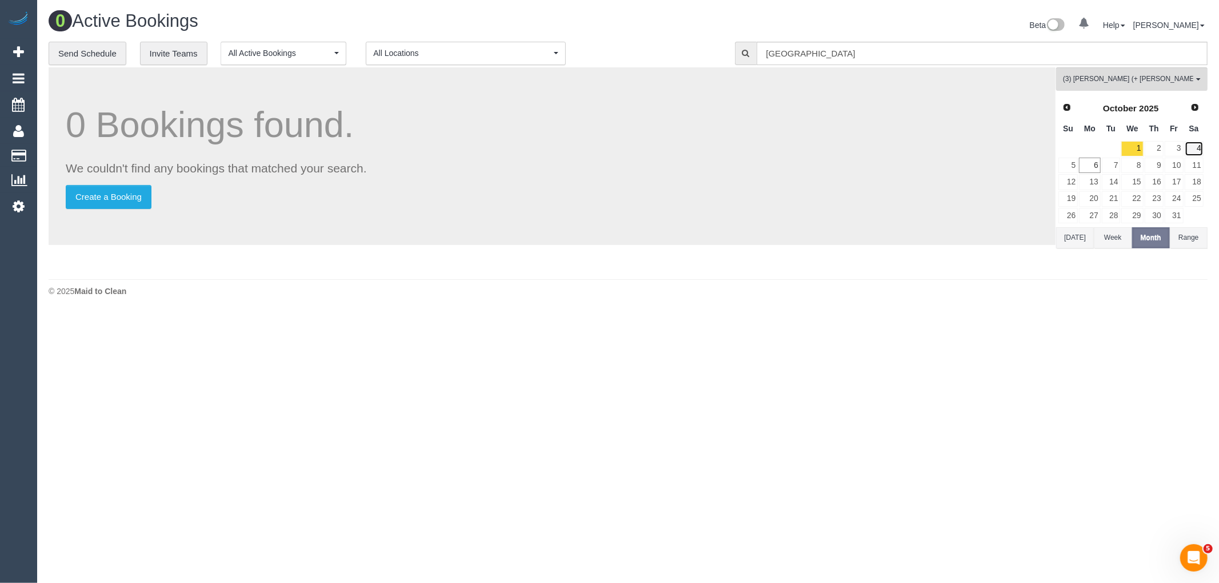
click at [1200, 146] on link "4" at bounding box center [1194, 148] width 19 height 15
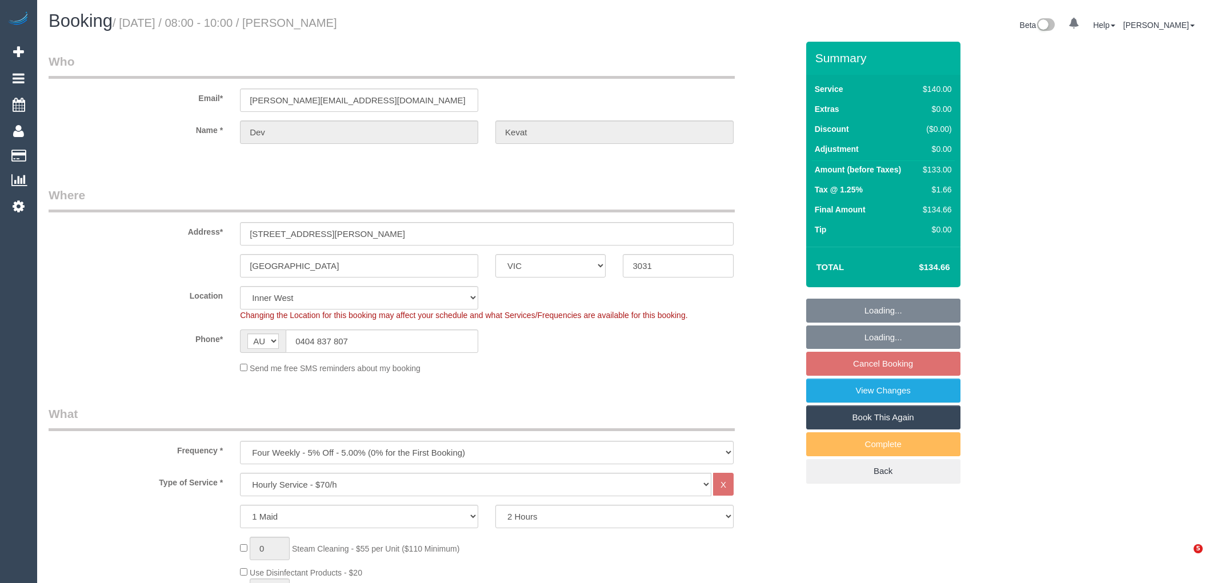
select select "VIC"
select select "number:28"
select select "number:14"
select select "number:18"
select select "number:24"
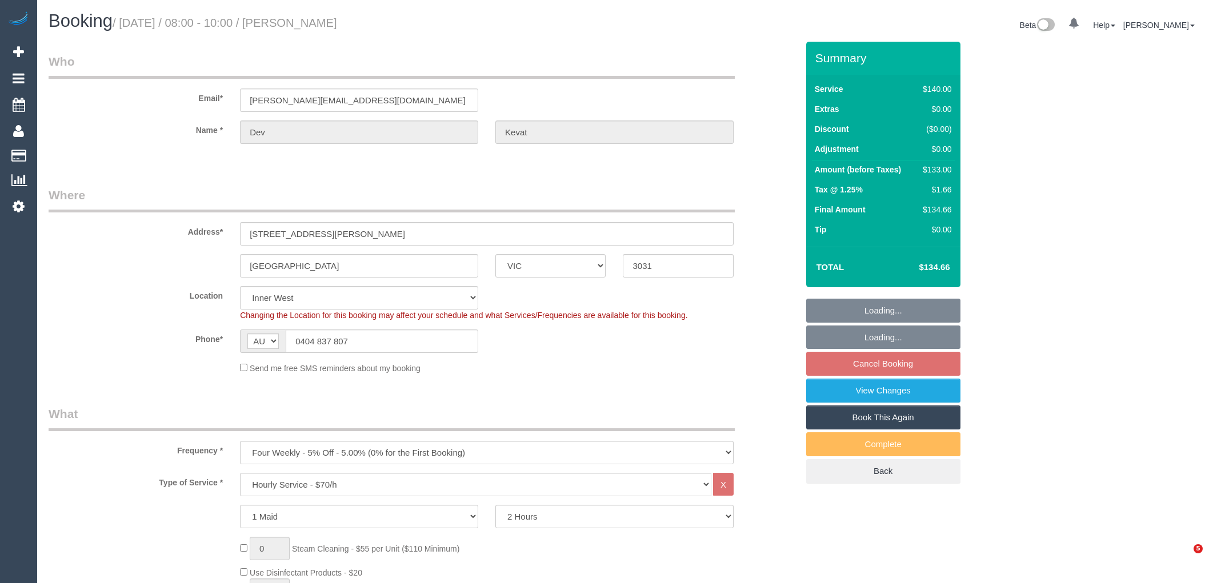
select select "number:35"
select select "number:26"
select select "spot2"
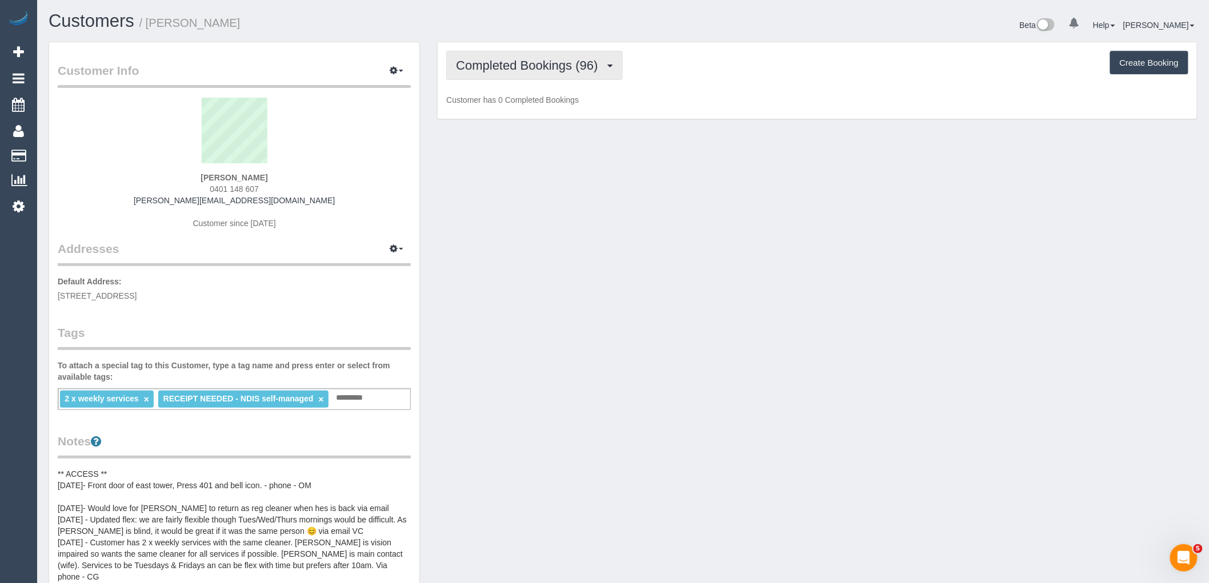
click at [551, 67] on span "Completed Bookings (96)" at bounding box center [529, 65] width 147 height 14
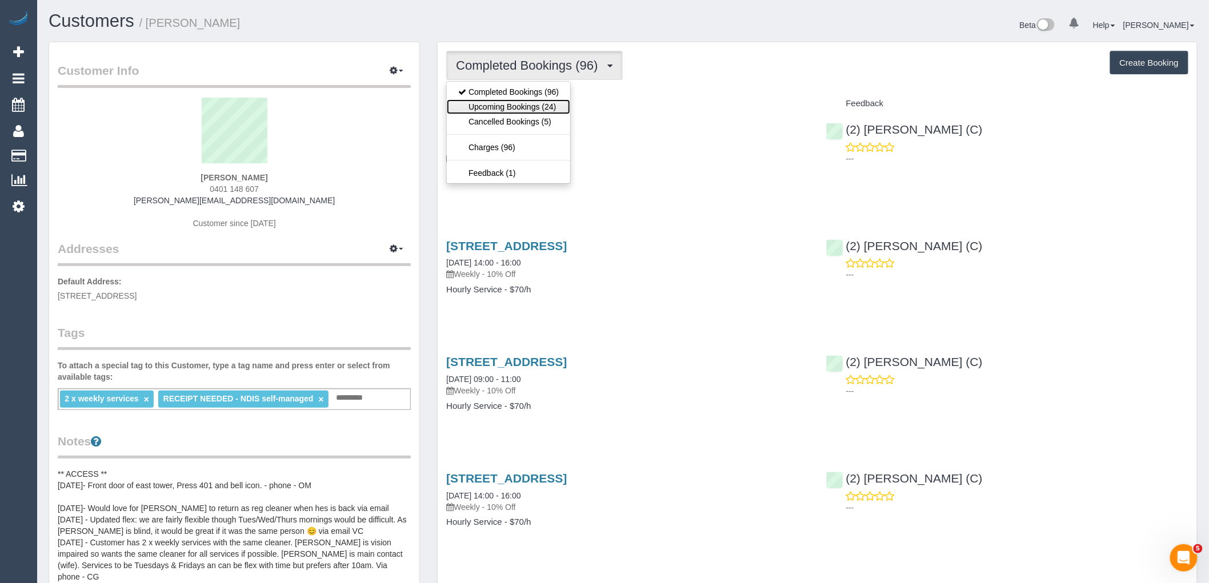
click at [556, 106] on link "Upcoming Bookings (24)" at bounding box center [508, 106] width 123 height 15
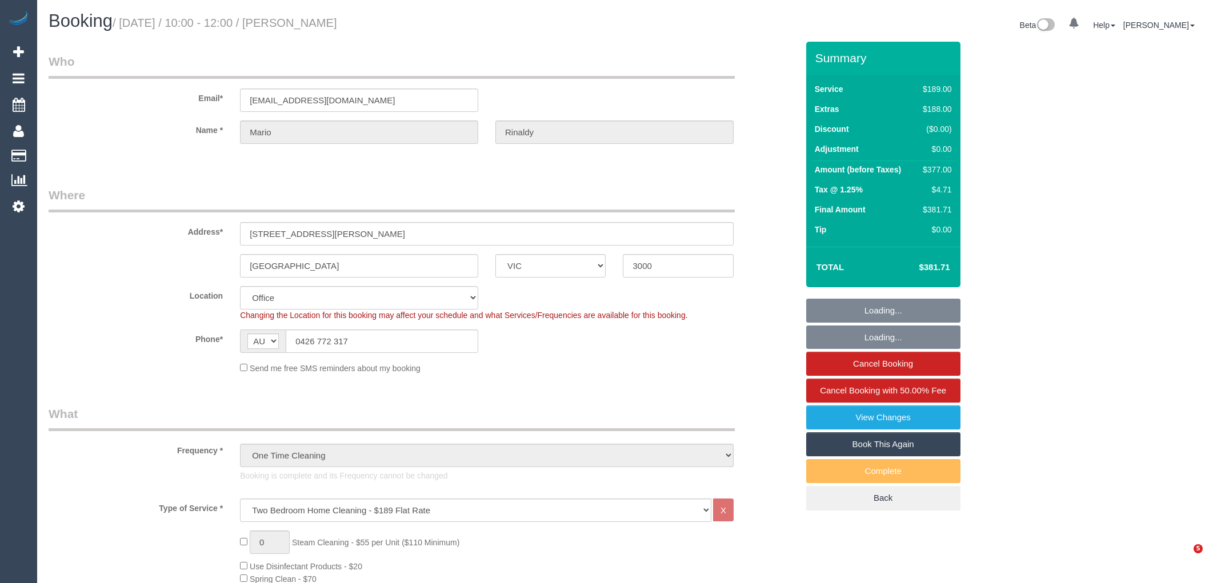
select select "VIC"
select select "string:stripe-pm_1NOBx92GScqysDRVDuItKpyF"
select select "number:28"
select select "number:14"
select select "number:20"
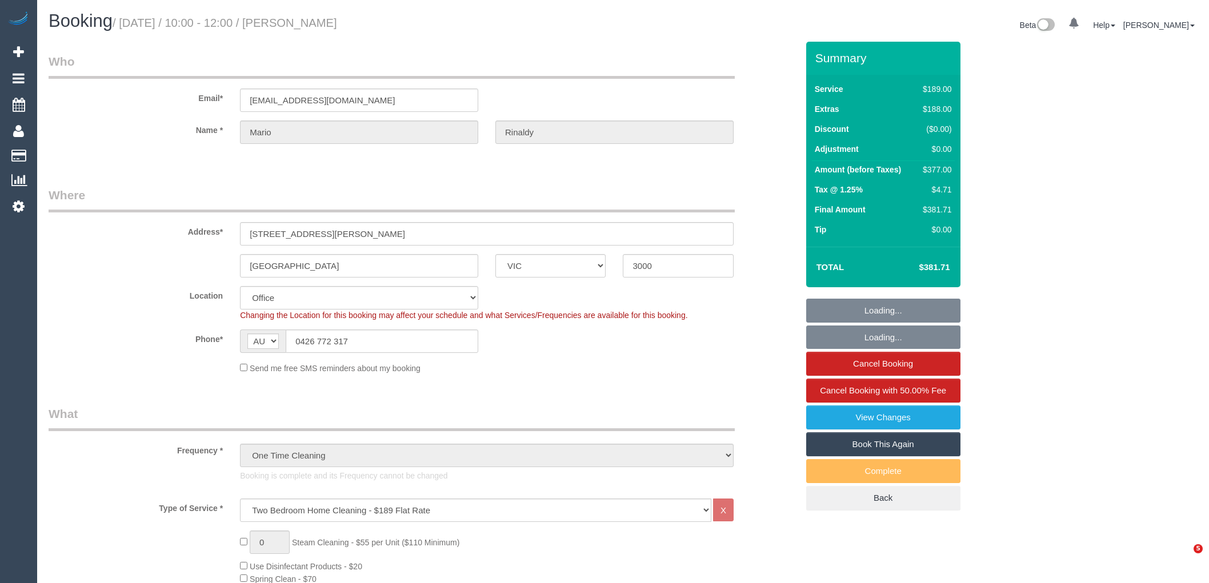
select select "number:36"
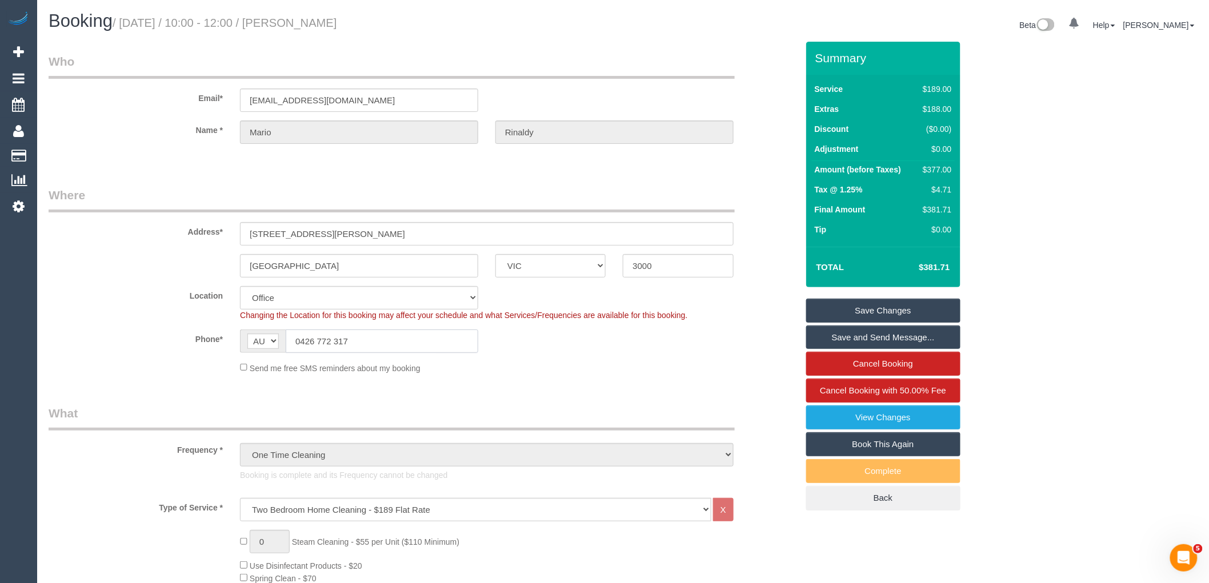
drag, startPoint x: 393, startPoint y: 343, endPoint x: 220, endPoint y: 343, distance: 172.6
click at [223, 343] on div "Phone* AF AL DZ AD AO AI AQ AG AR AM AW AU AT AZ BS BH BD BB BY BE BZ BJ BM BT …" at bounding box center [423, 341] width 766 height 23
click at [894, 419] on link "View Changes" at bounding box center [883, 418] width 154 height 24
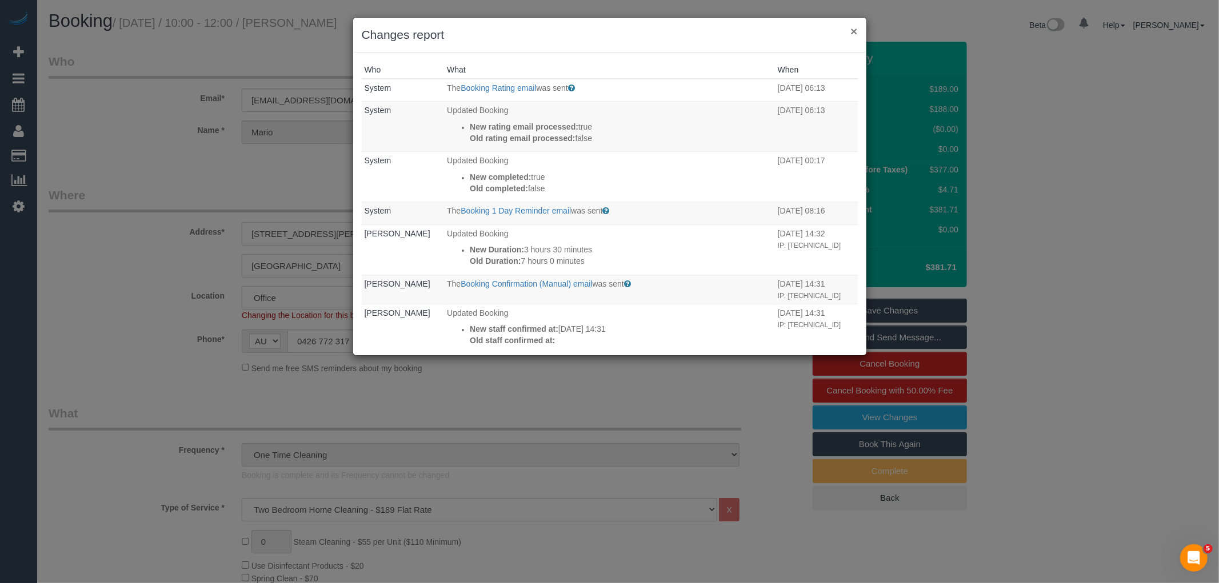
click at [854, 30] on button "×" at bounding box center [853, 31] width 7 height 12
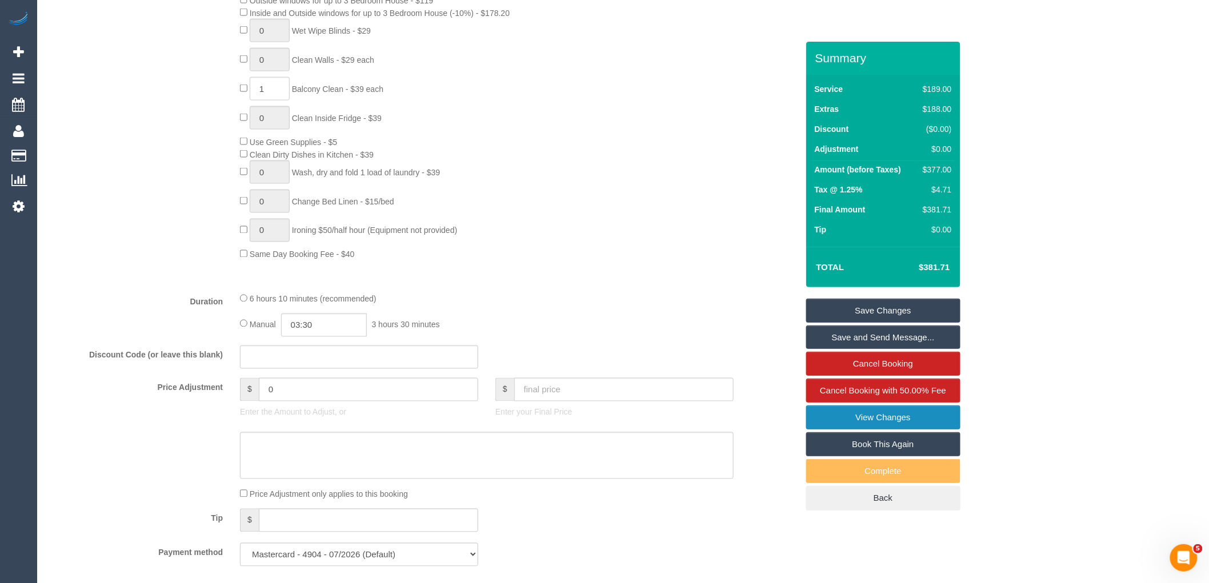
scroll to position [889, 0]
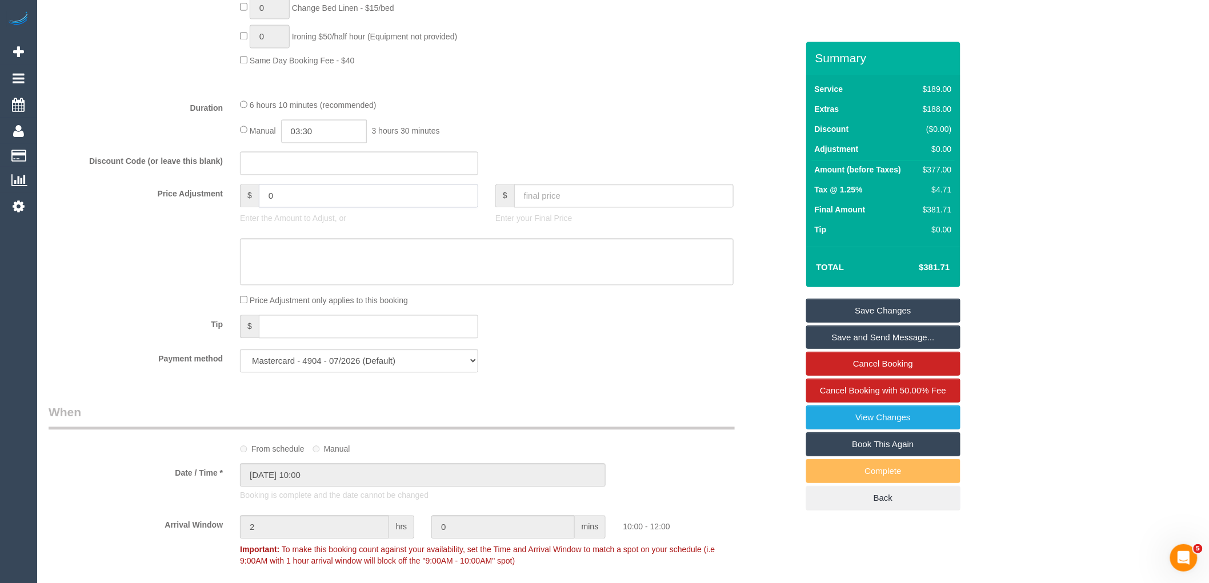
drag, startPoint x: 297, startPoint y: 213, endPoint x: 314, endPoint y: 198, distance: 22.7
click at [298, 208] on input "0" at bounding box center [368, 196] width 219 height 23
type input "40.66"
click at [311, 261] on textarea at bounding box center [487, 262] width 494 height 47
click at [437, 274] on textarea at bounding box center [487, 262] width 494 height 47
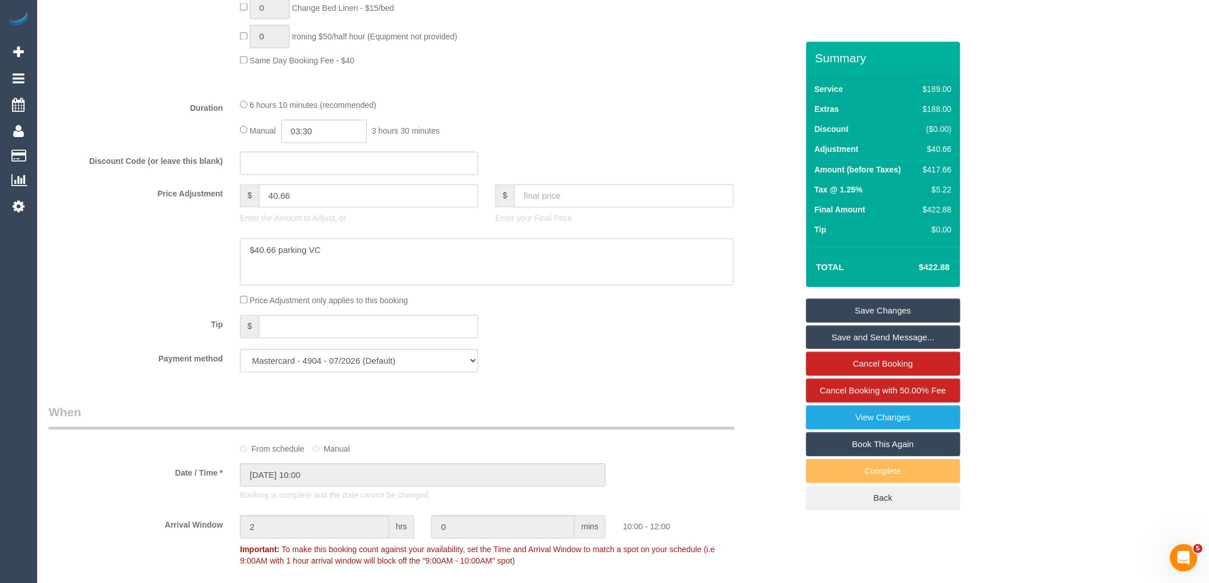
paste textarea "cnv_1fix6vvc"
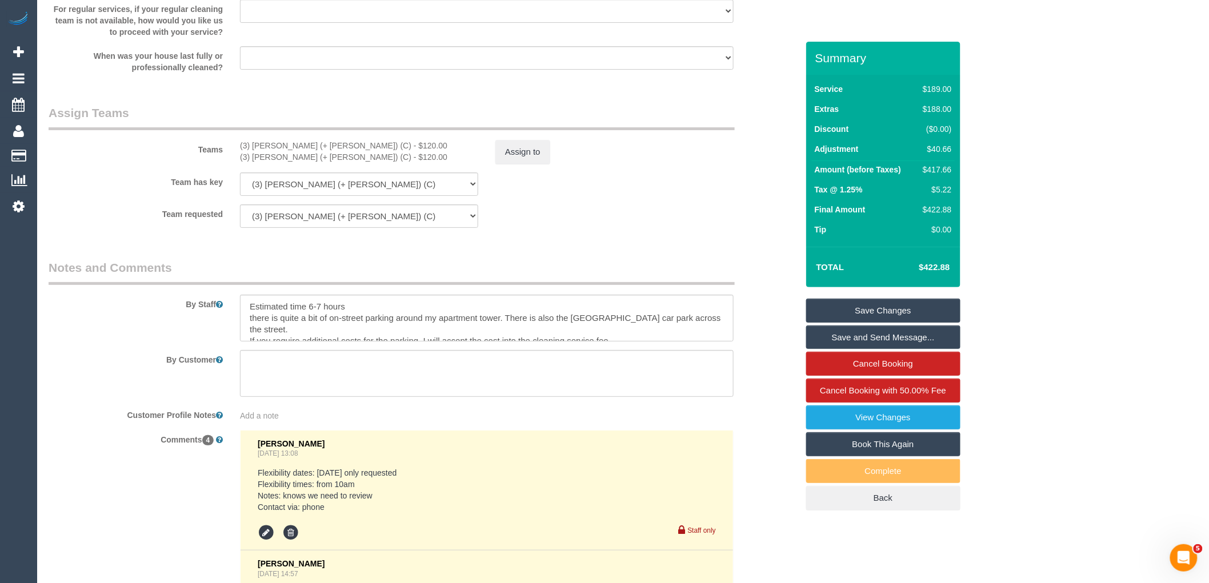
scroll to position [1650, 0]
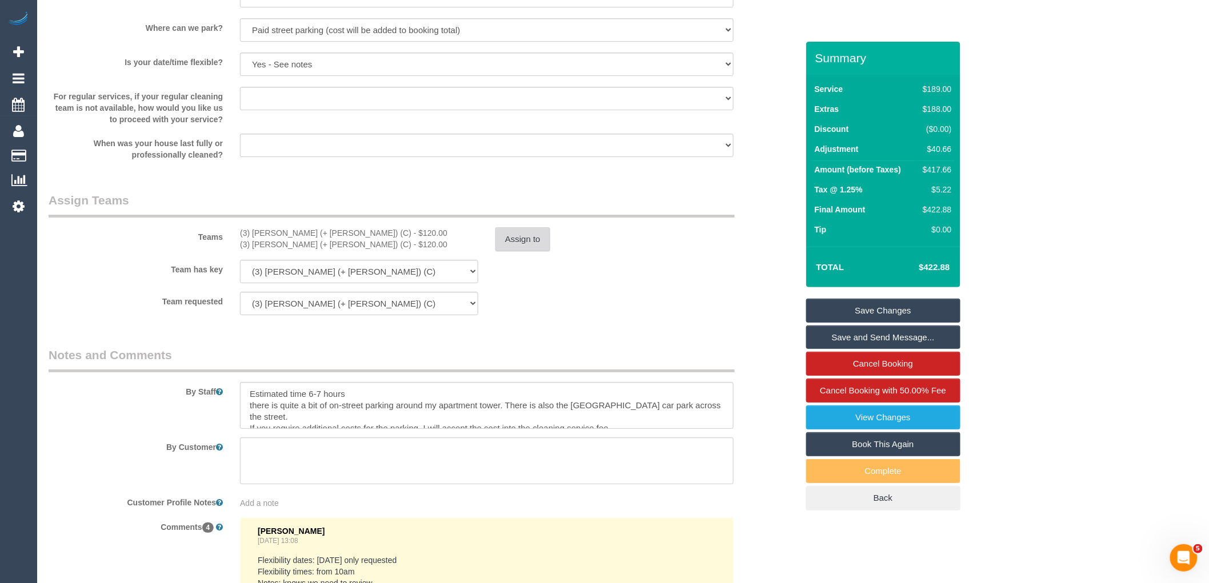
type textarea "$40.66 parking VC cnv_1fix6vvc"
click at [525, 247] on button "Assign to" at bounding box center [522, 239] width 55 height 24
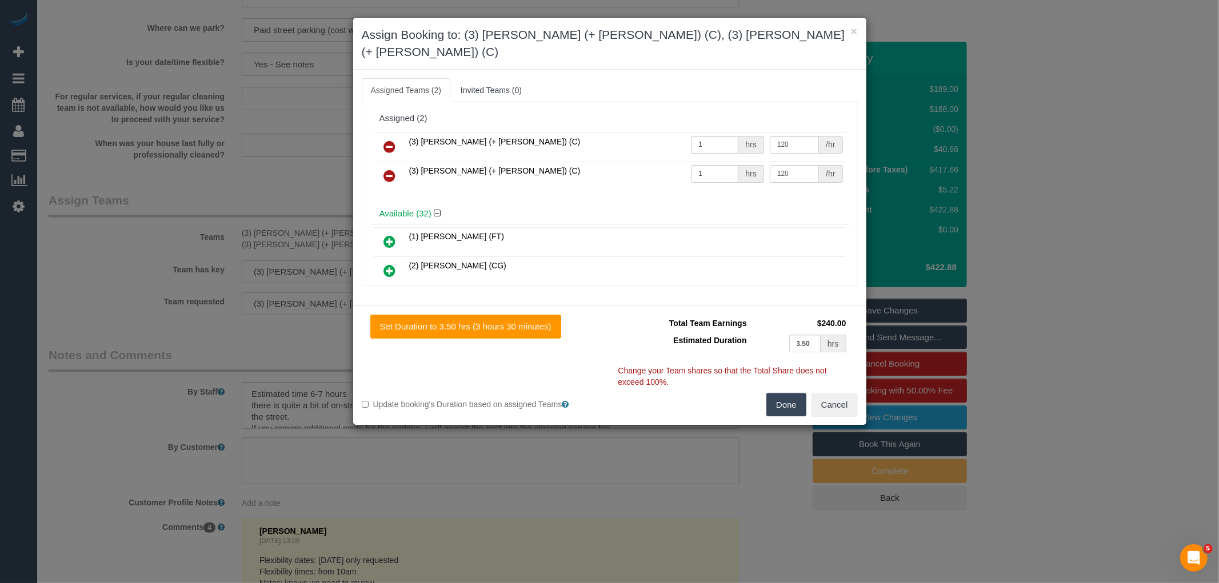
click at [801, 165] on input "120" at bounding box center [794, 174] width 49 height 18
type input "160.66"
click at [791, 393] on button "Done" at bounding box center [786, 405] width 40 height 24
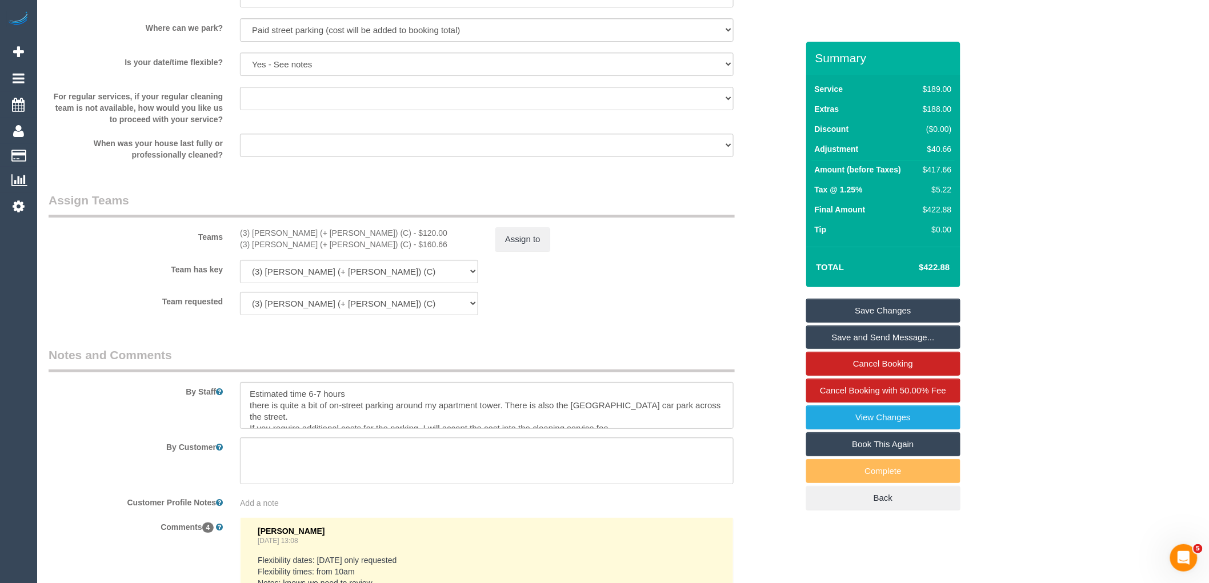
click at [900, 309] on link "Save Changes" at bounding box center [883, 311] width 154 height 24
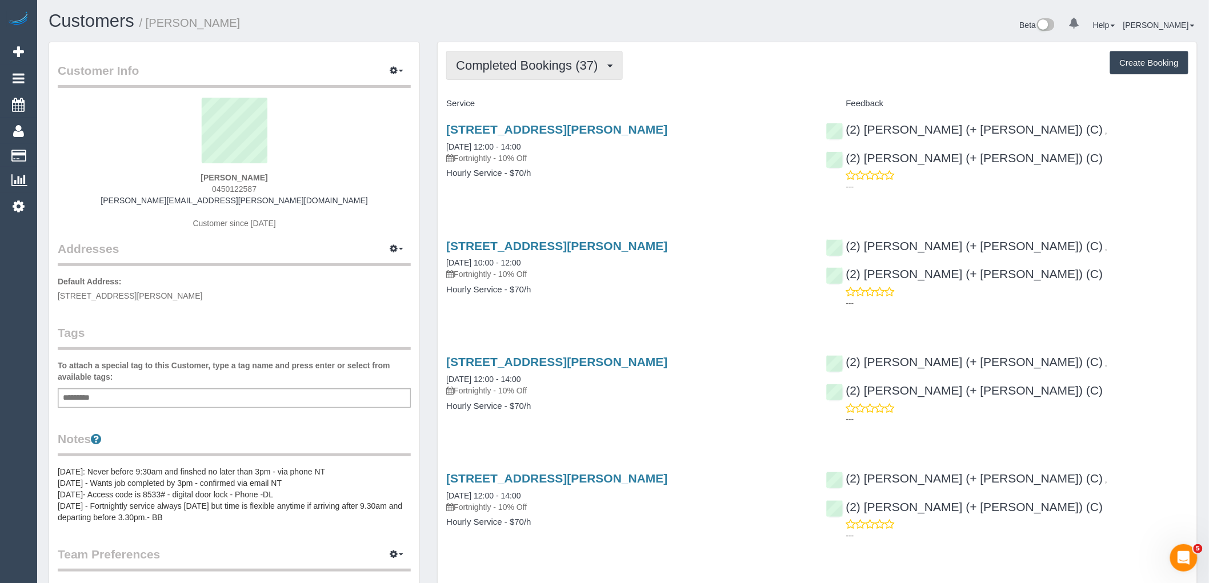
click at [507, 66] on span "Completed Bookings (37)" at bounding box center [529, 65] width 147 height 14
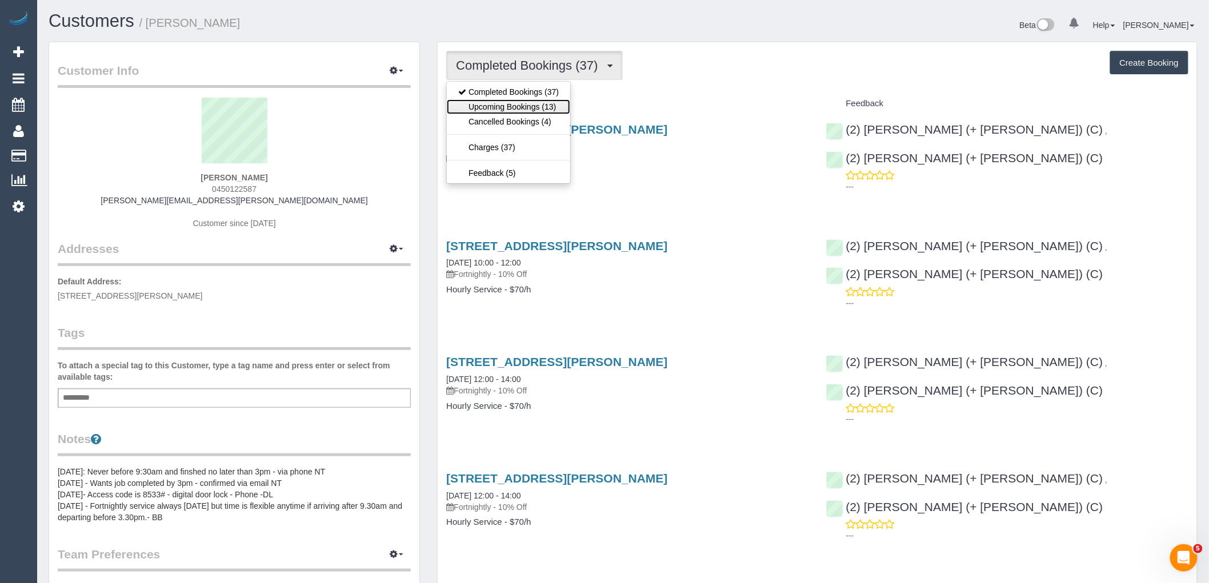
click at [509, 111] on link "Upcoming Bookings (13)" at bounding box center [508, 106] width 123 height 15
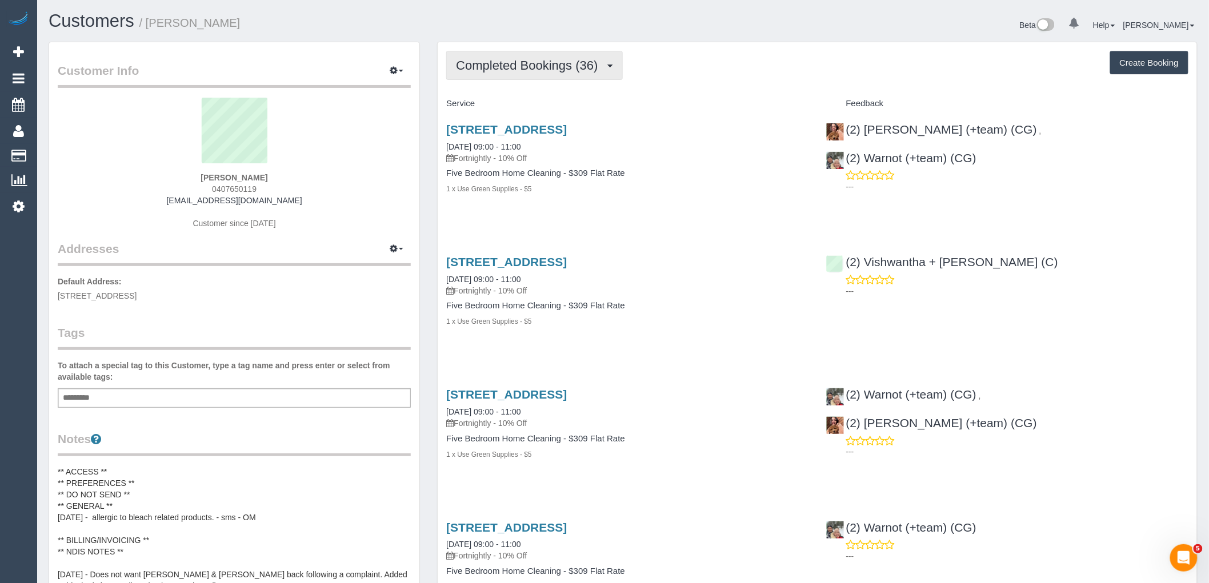
drag, startPoint x: 494, startPoint y: 57, endPoint x: 494, endPoint y: 81, distance: 23.4
click at [494, 57] on button "Completed Bookings (36)" at bounding box center [534, 65] width 176 height 29
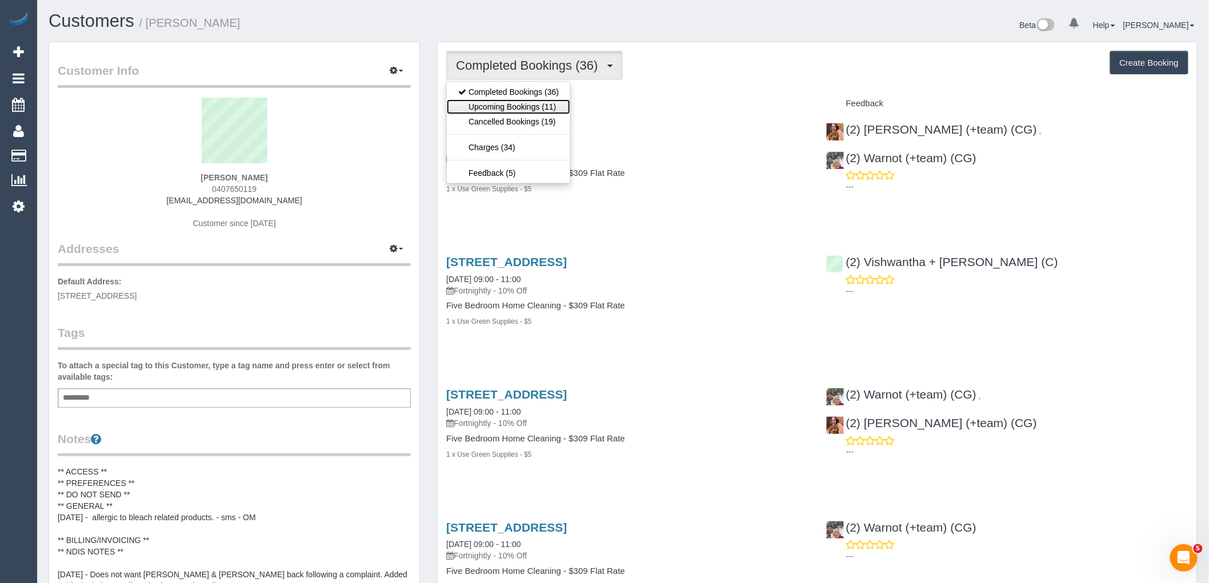
click at [495, 111] on link "Upcoming Bookings (11)" at bounding box center [508, 106] width 123 height 15
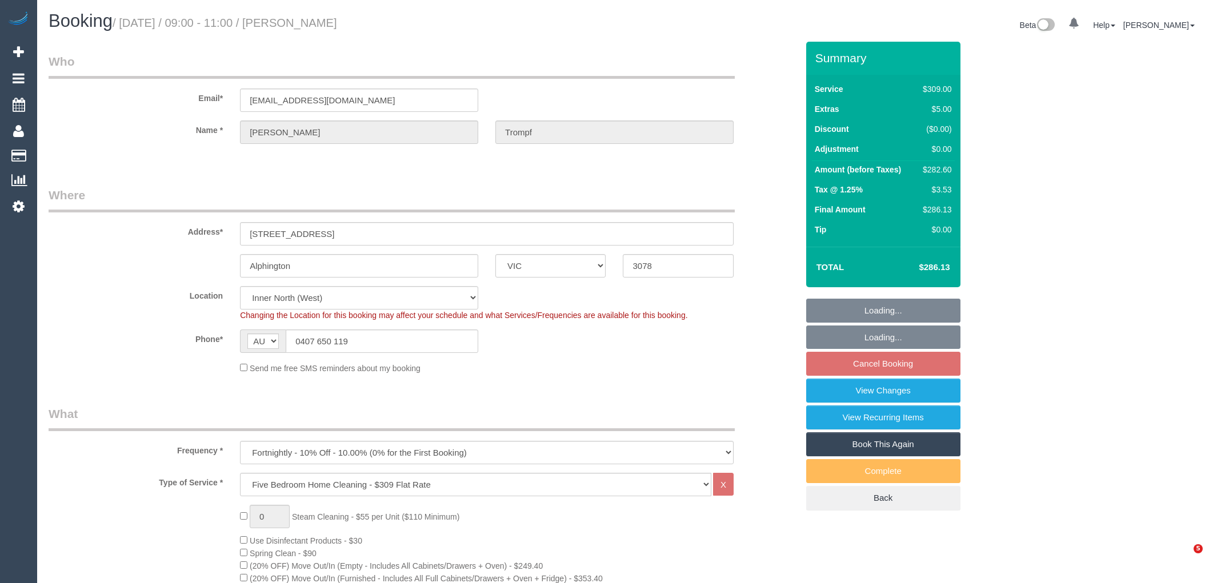
select select "VIC"
select select "number:29"
select select "number:14"
select select "number:19"
select select "number:22"
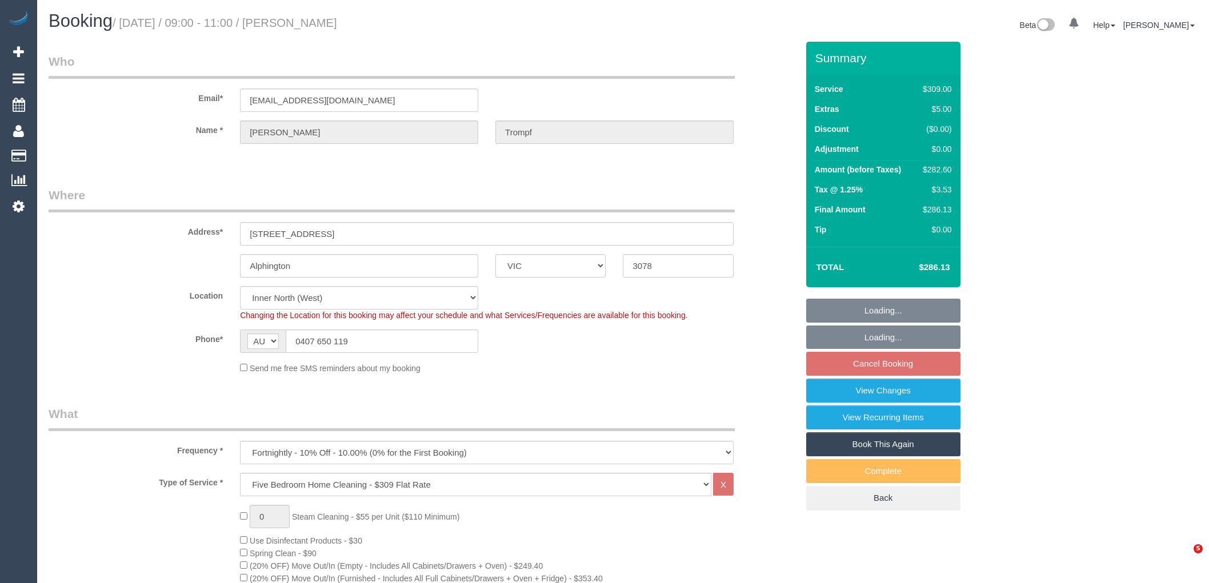
select select "number:26"
select select "object:1609"
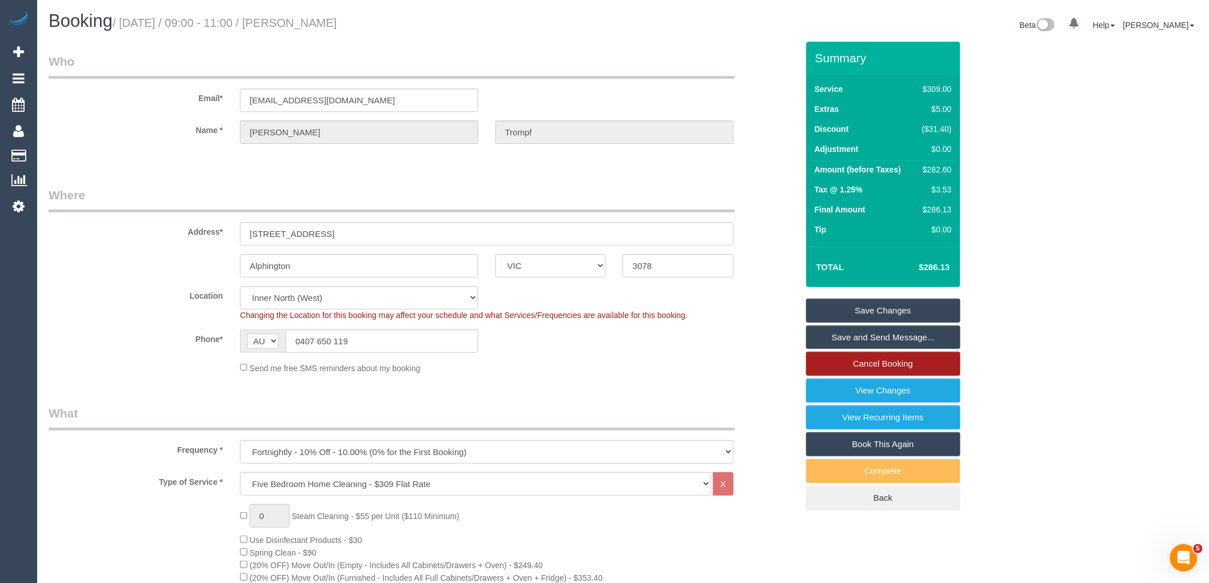
click at [898, 366] on link "Cancel Booking" at bounding box center [883, 364] width 154 height 24
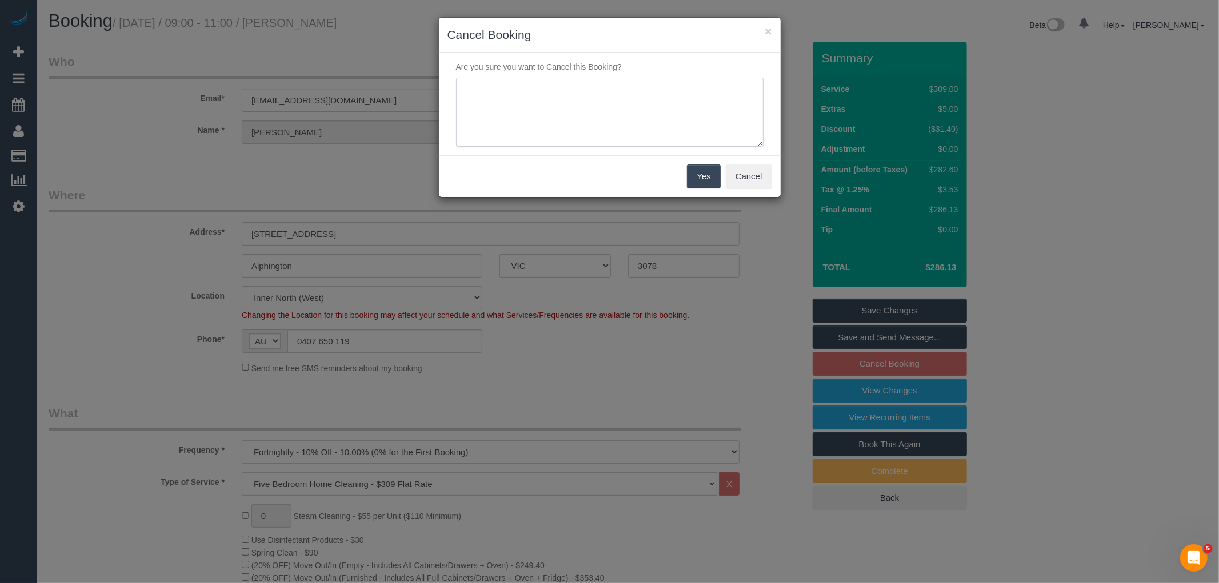
click at [623, 104] on textarea at bounding box center [609, 113] width 307 height 70
type textarea "Sevrice not needed this week via email VC"
click at [699, 180] on button "Yes" at bounding box center [703, 177] width 33 height 24
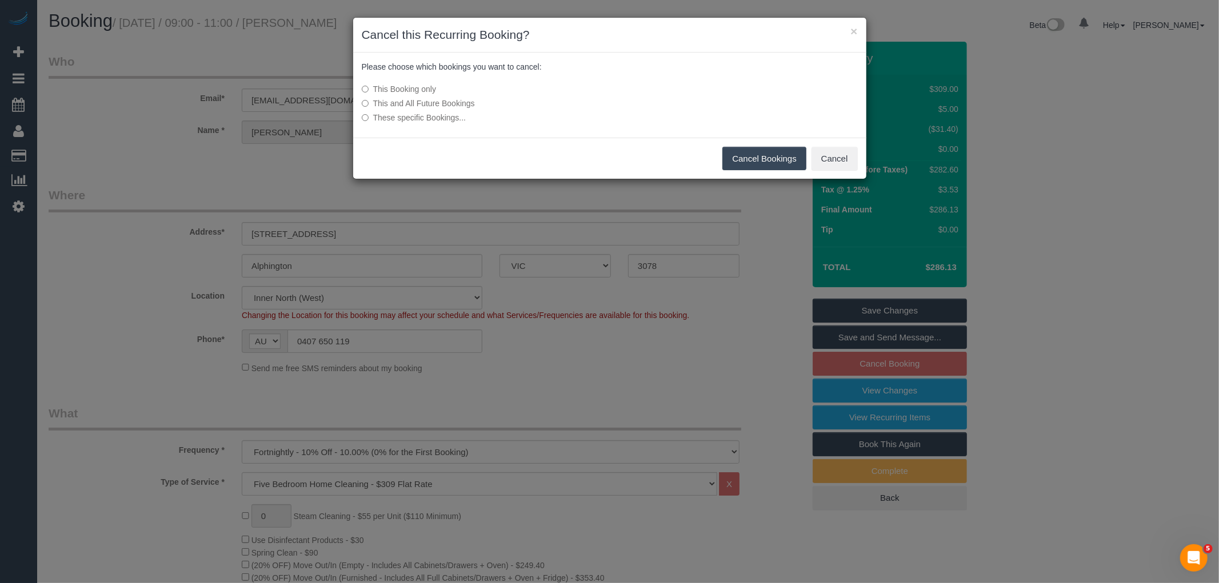
click at [759, 153] on button "Cancel Bookings" at bounding box center [764, 159] width 84 height 24
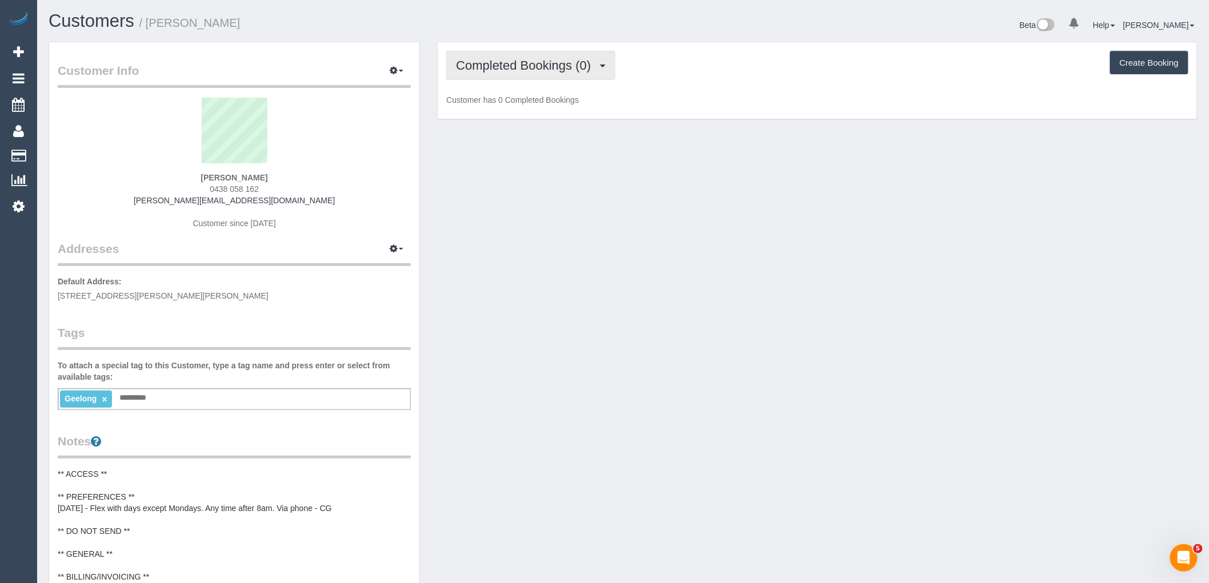
click at [558, 80] on button "Completed Bookings (0)" at bounding box center [530, 65] width 169 height 29
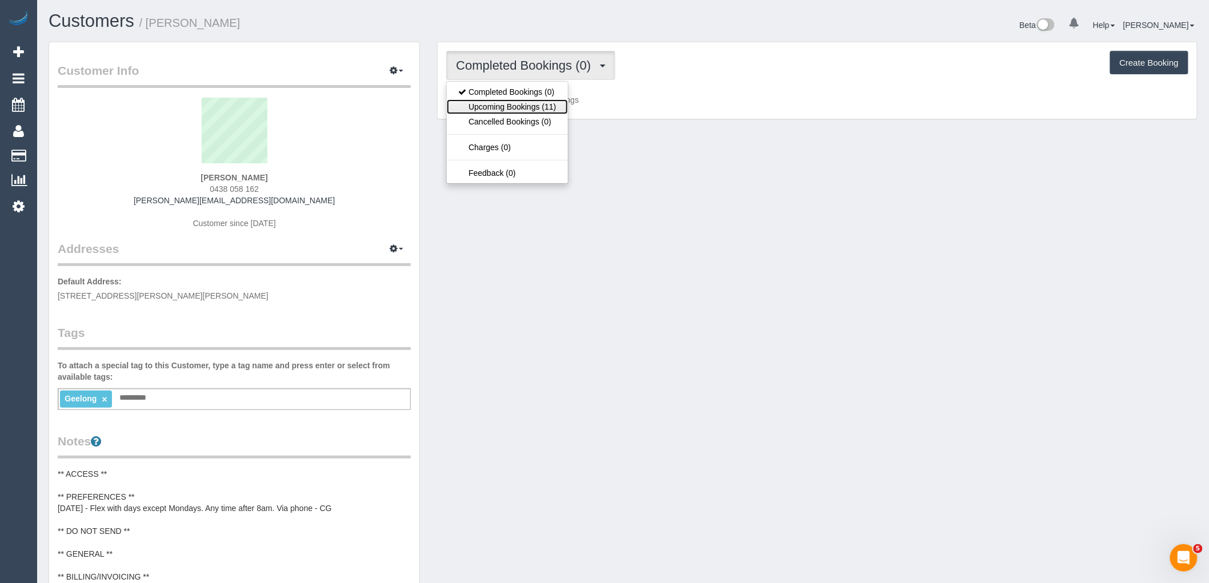
click at [553, 107] on link "Upcoming Bookings (11)" at bounding box center [507, 106] width 121 height 15
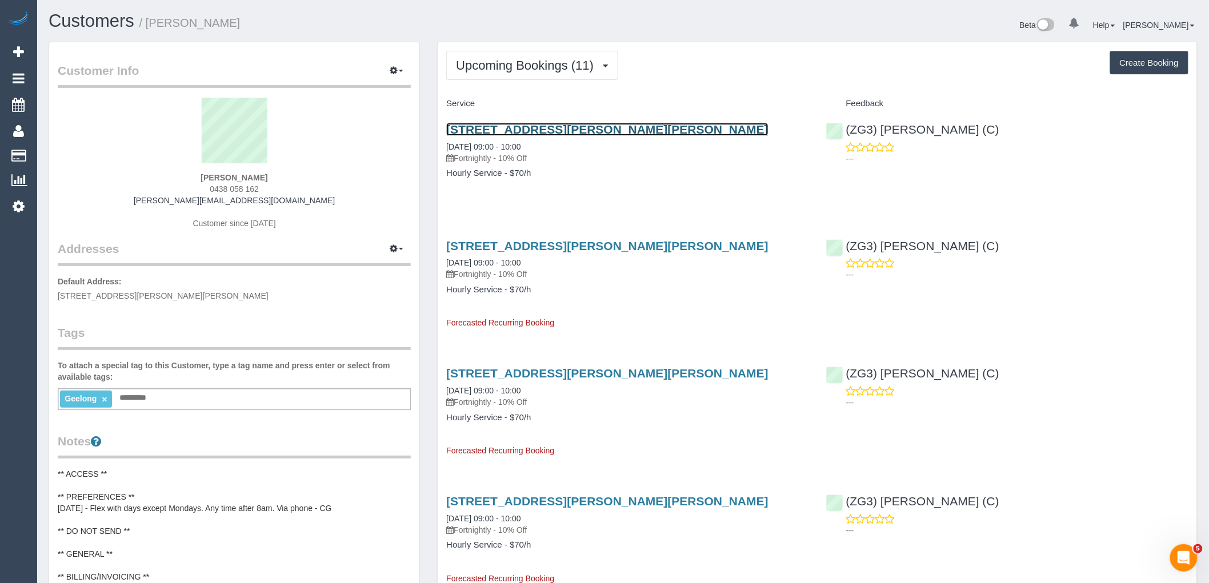
click at [526, 129] on link "[STREET_ADDRESS][PERSON_NAME][PERSON_NAME]" at bounding box center [607, 129] width 322 height 13
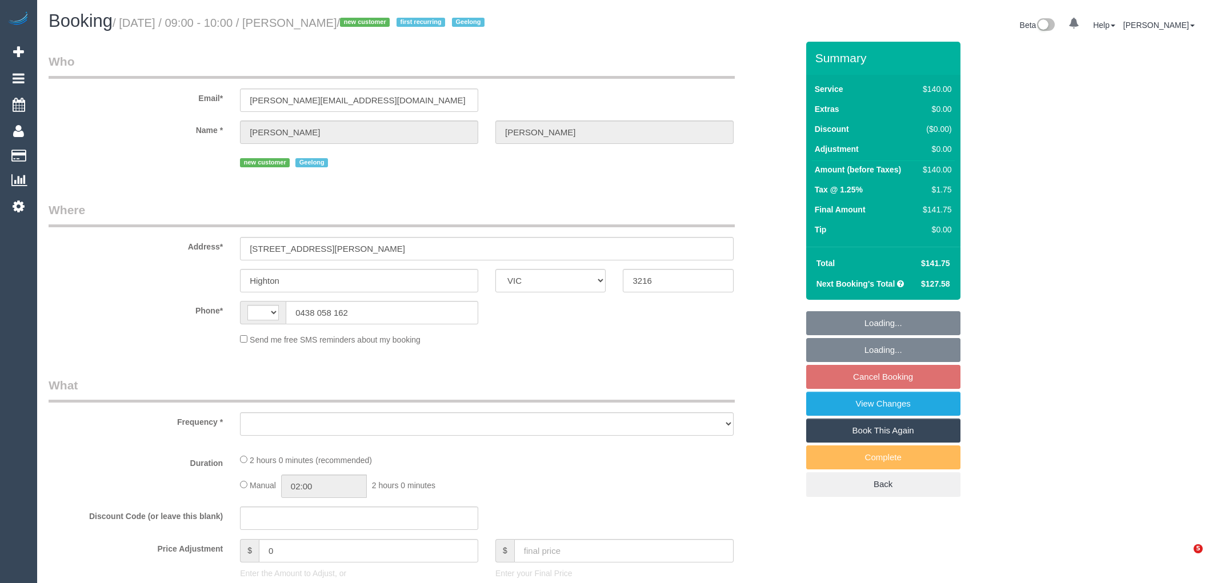
select select "VIC"
select select "object:667"
select select "number:28"
select select "number:15"
select select "number:19"
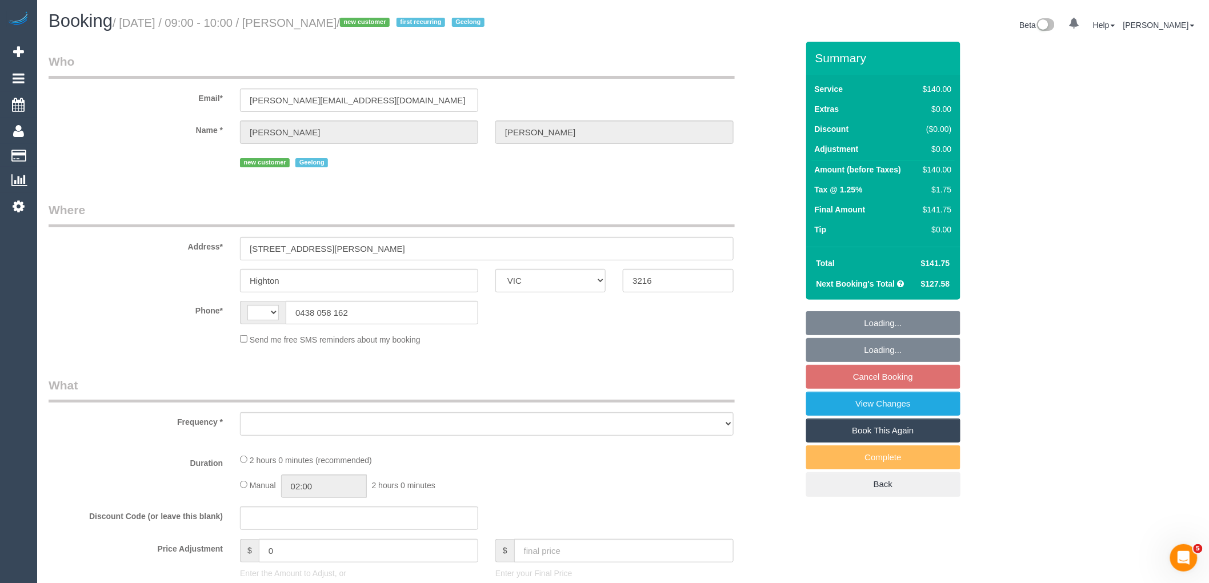
select select "number:36"
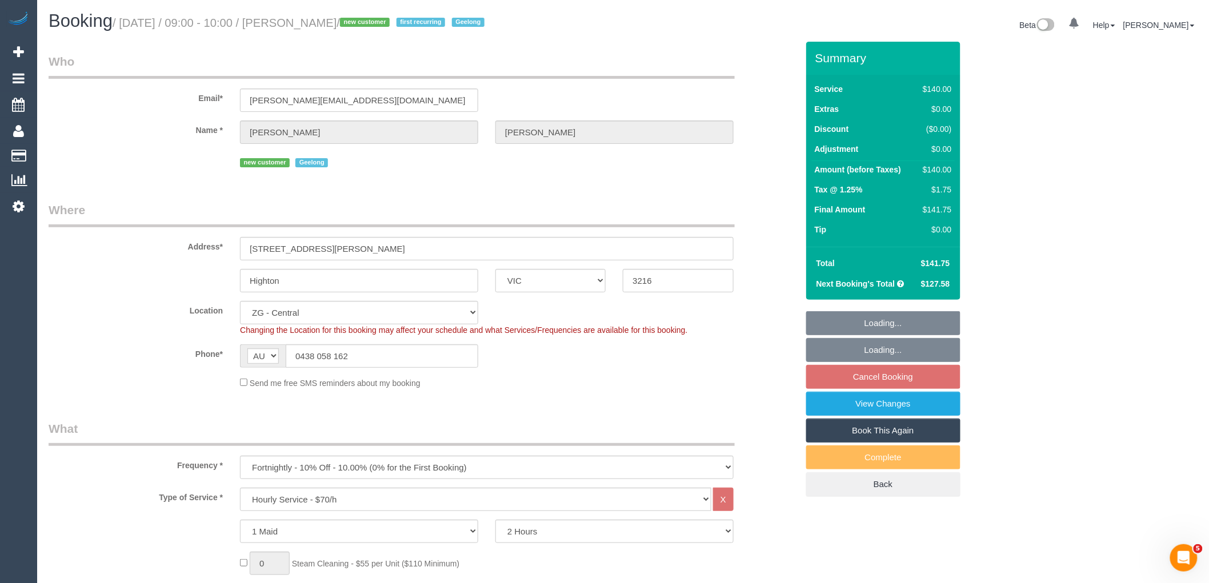
select select "string:AU"
select select "string:stripe-pm_1SCUWN2GScqysDRVijzWprL9"
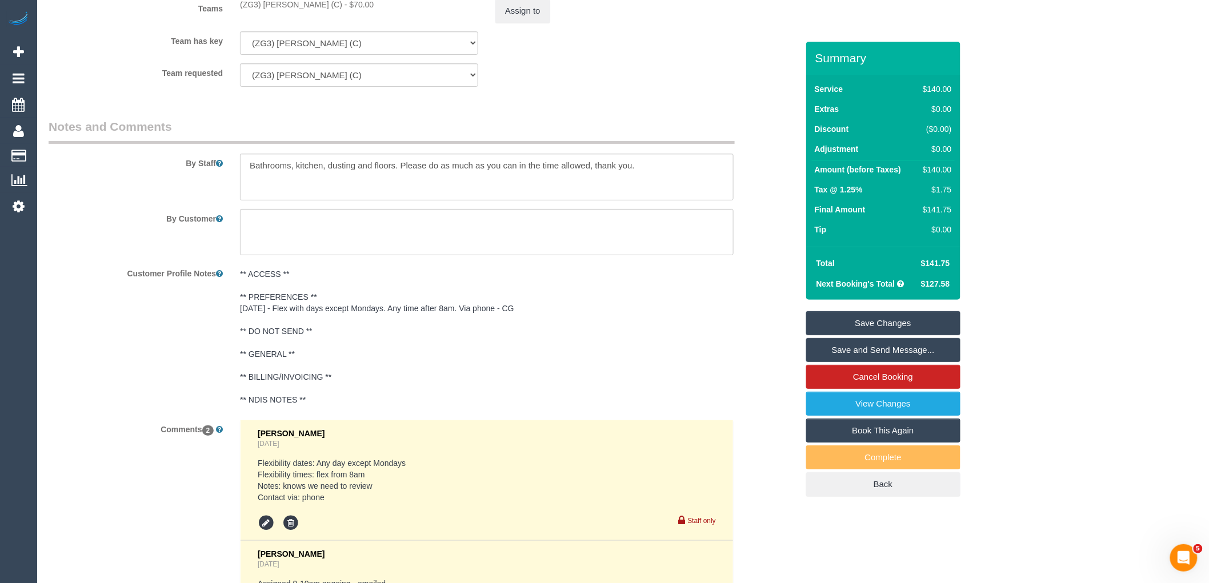
scroll to position [1841, 0]
drag, startPoint x: 359, startPoint y: 179, endPoint x: 209, endPoint y: 183, distance: 150.4
click at [208, 179] on div "By Staff" at bounding box center [423, 161] width 766 height 82
click at [469, 246] on textarea at bounding box center [487, 234] width 494 height 47
paste textarea "The cleaner will need to go through side gate and in front of the garage will s…"
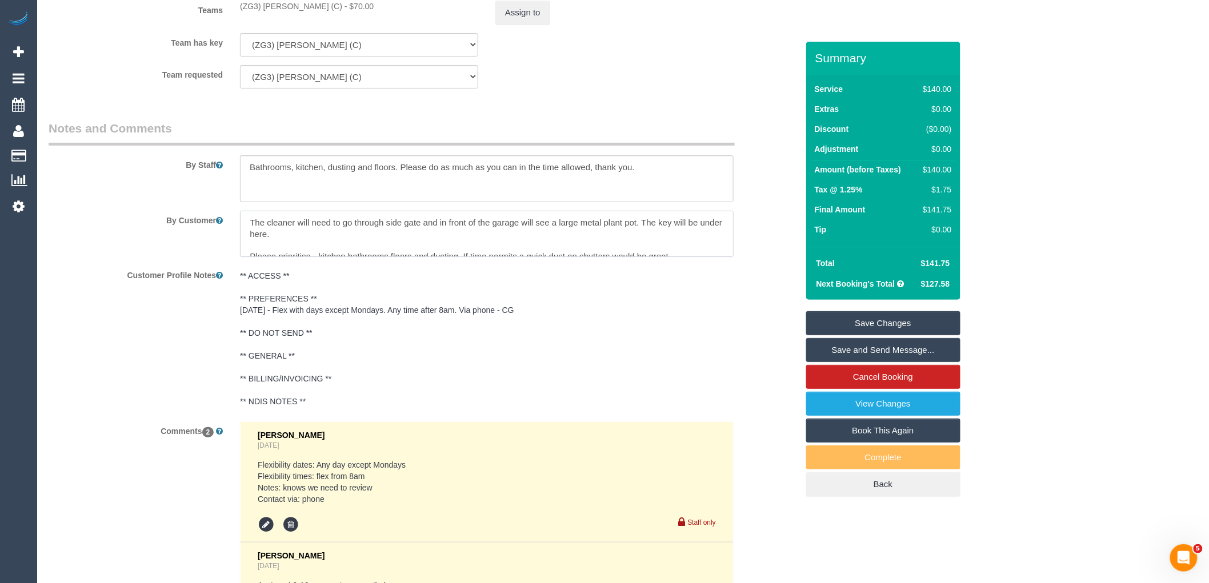
scroll to position [5, 0]
click at [247, 258] on textarea at bounding box center [487, 234] width 494 height 47
drag, startPoint x: 649, startPoint y: 173, endPoint x: 402, endPoint y: 178, distance: 246.9
click at [402, 178] on textarea at bounding box center [487, 178] width 494 height 47
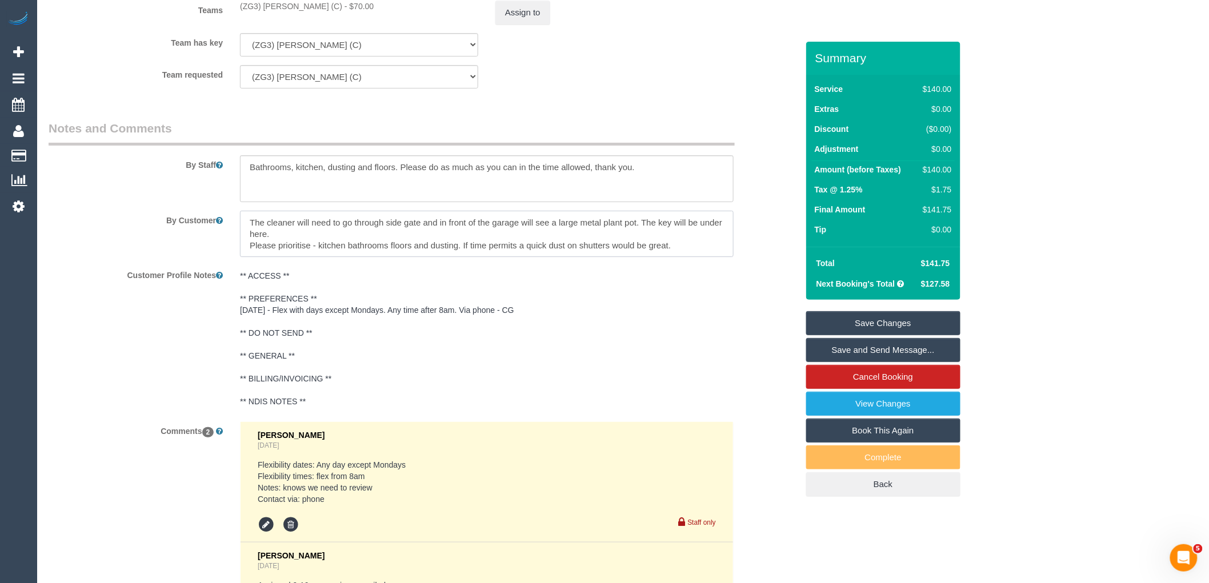
click at [711, 258] on textarea at bounding box center [487, 234] width 494 height 47
paste textarea "Please do as much as you can in the time allowed, thank you."
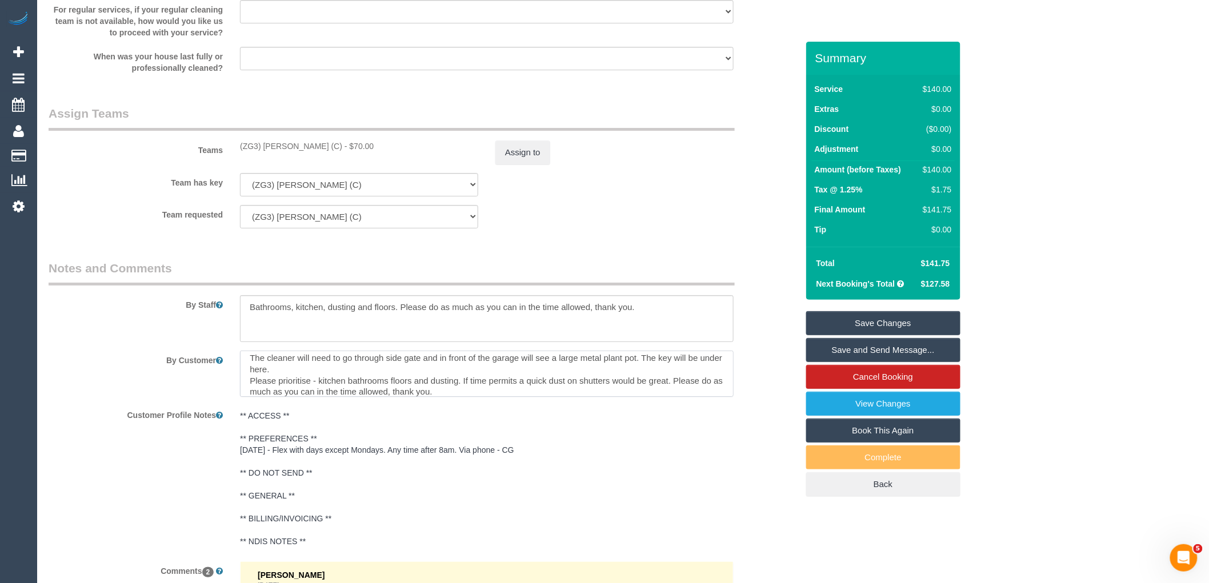
scroll to position [1778, 0]
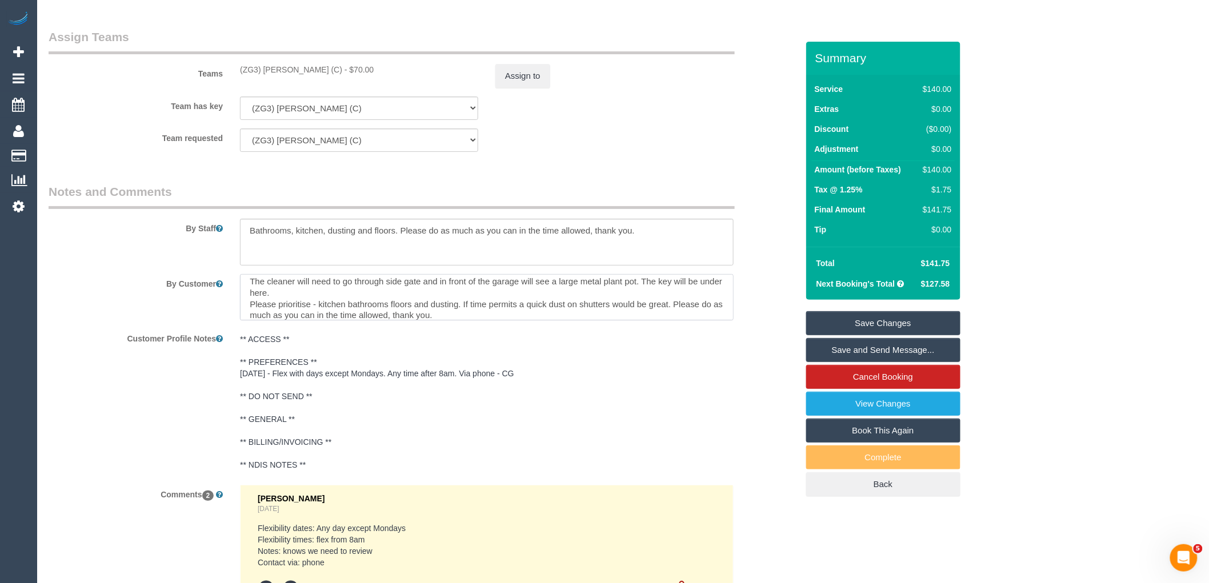
type textarea "The cleaner will need to go through side gate and in front of the garage will s…"
drag, startPoint x: 663, startPoint y: 242, endPoint x: 213, endPoint y: 240, distance: 450.3
click at [213, 240] on div "By Staff" at bounding box center [423, 224] width 766 height 82
click at [890, 326] on link "Save Changes" at bounding box center [883, 323] width 154 height 24
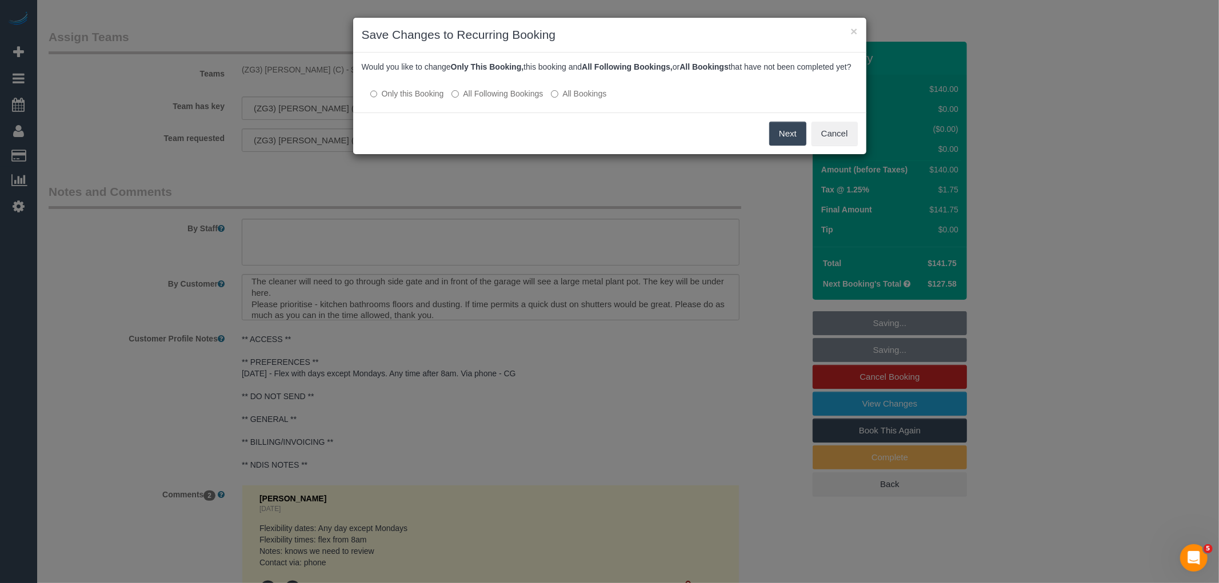
drag, startPoint x: 503, startPoint y: 106, endPoint x: 533, endPoint y: 106, distance: 30.3
click at [503, 99] on label "All Following Bookings" at bounding box center [496, 93] width 91 height 11
click at [792, 135] on button "Save" at bounding box center [786, 134] width 39 height 24
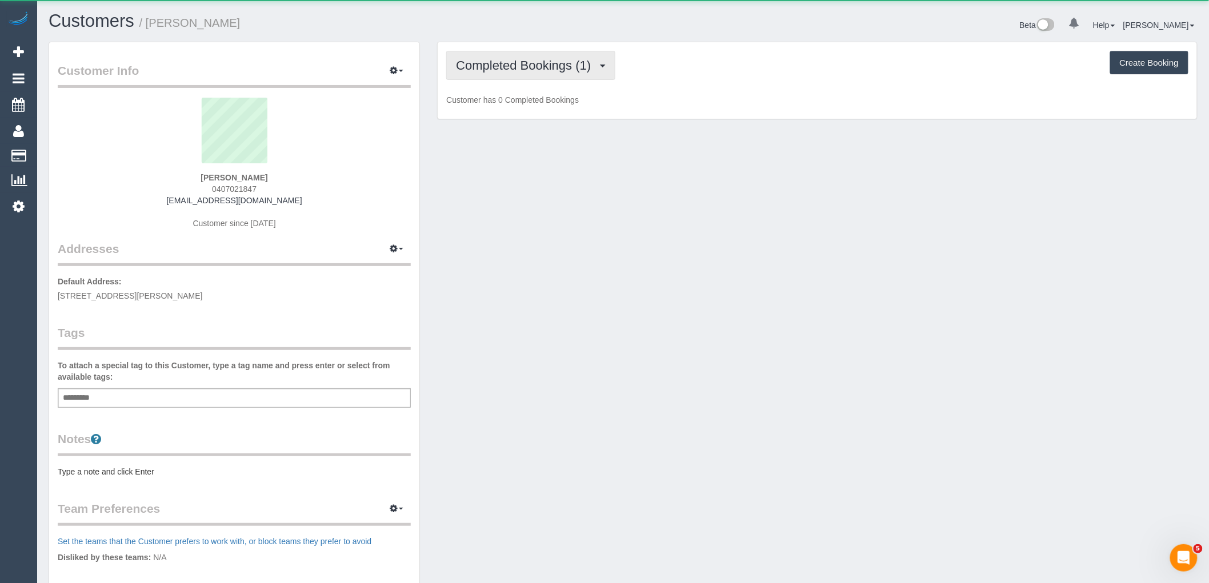
click at [527, 64] on span "Completed Bookings (1)" at bounding box center [526, 65] width 141 height 14
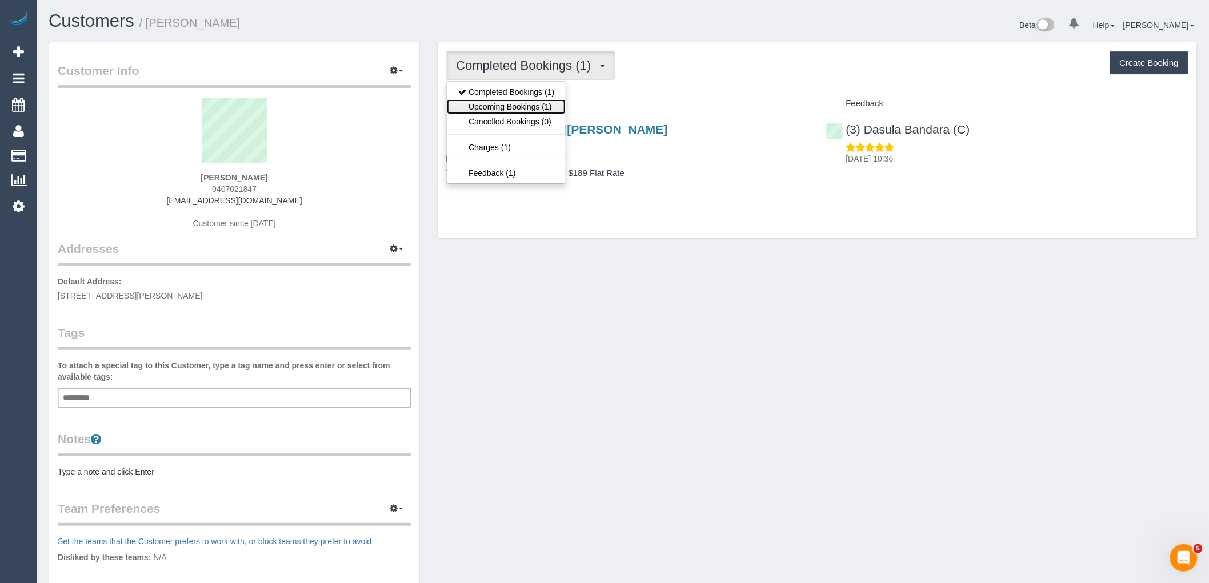
click at [530, 106] on link "Upcoming Bookings (1)" at bounding box center [506, 106] width 119 height 15
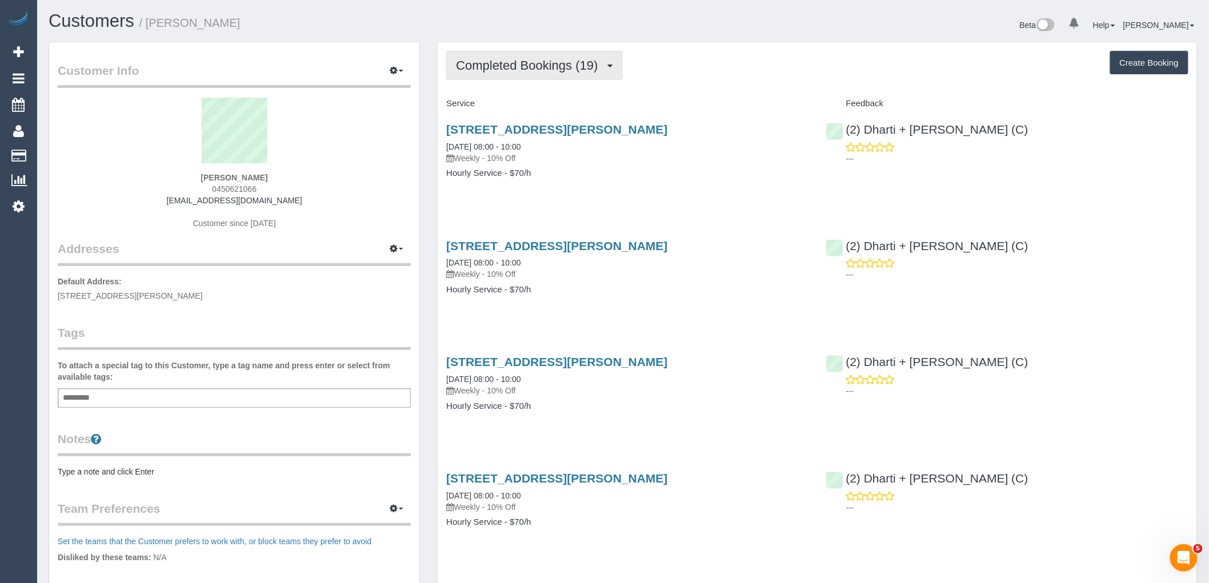
click at [578, 52] on button "Completed Bookings (19)" at bounding box center [534, 65] width 176 height 29
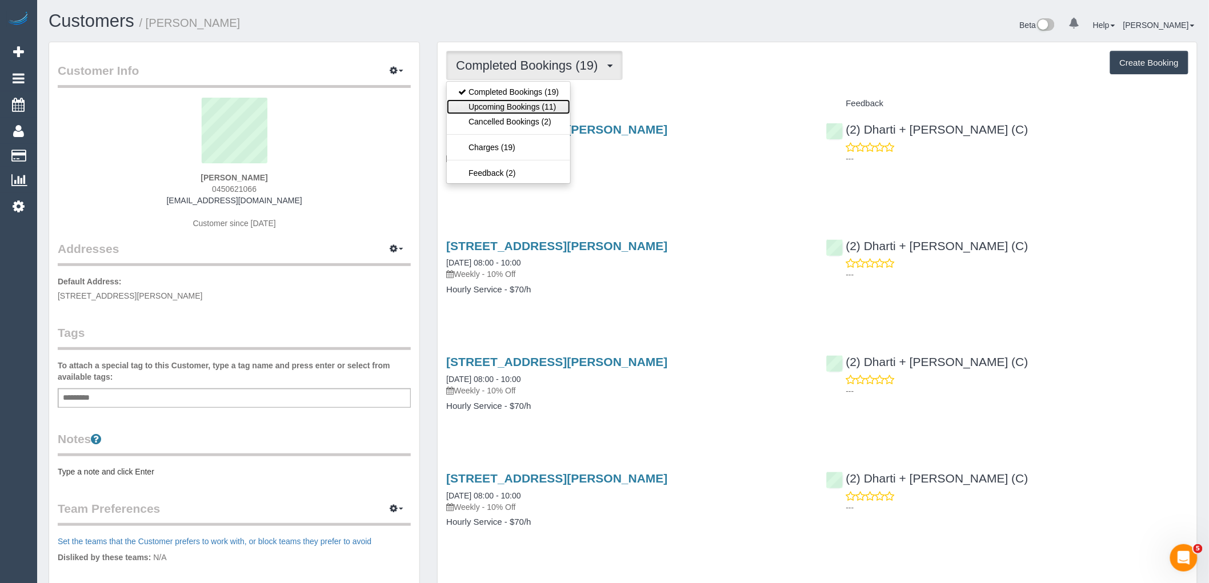
click at [554, 109] on link "Upcoming Bookings (11)" at bounding box center [508, 106] width 123 height 15
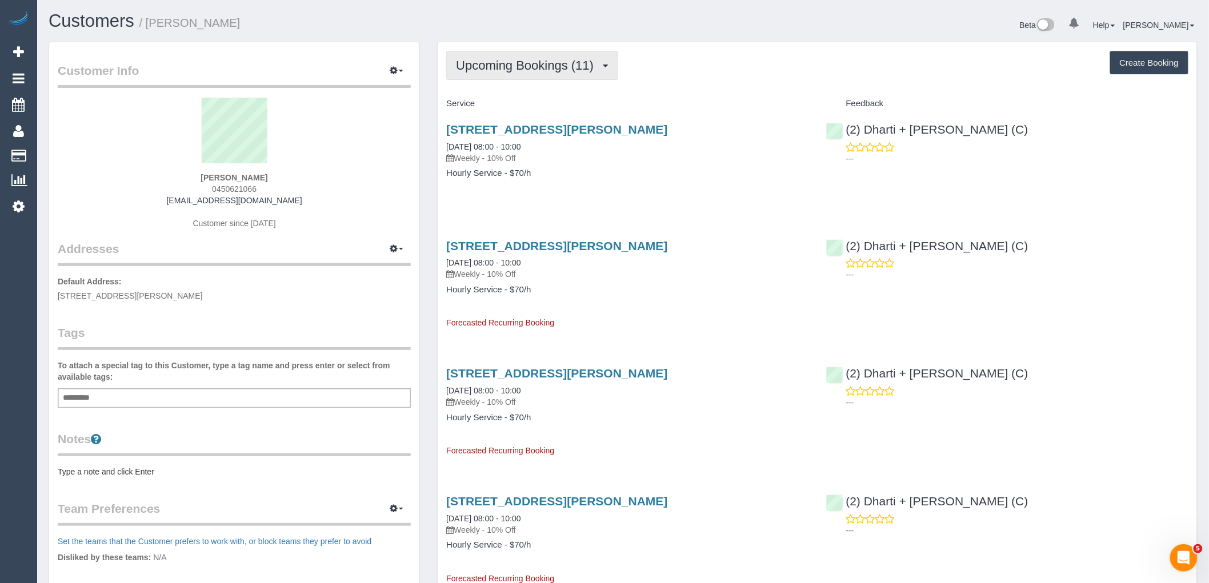
click at [513, 65] on span "Upcoming Bookings (11)" at bounding box center [527, 65] width 143 height 14
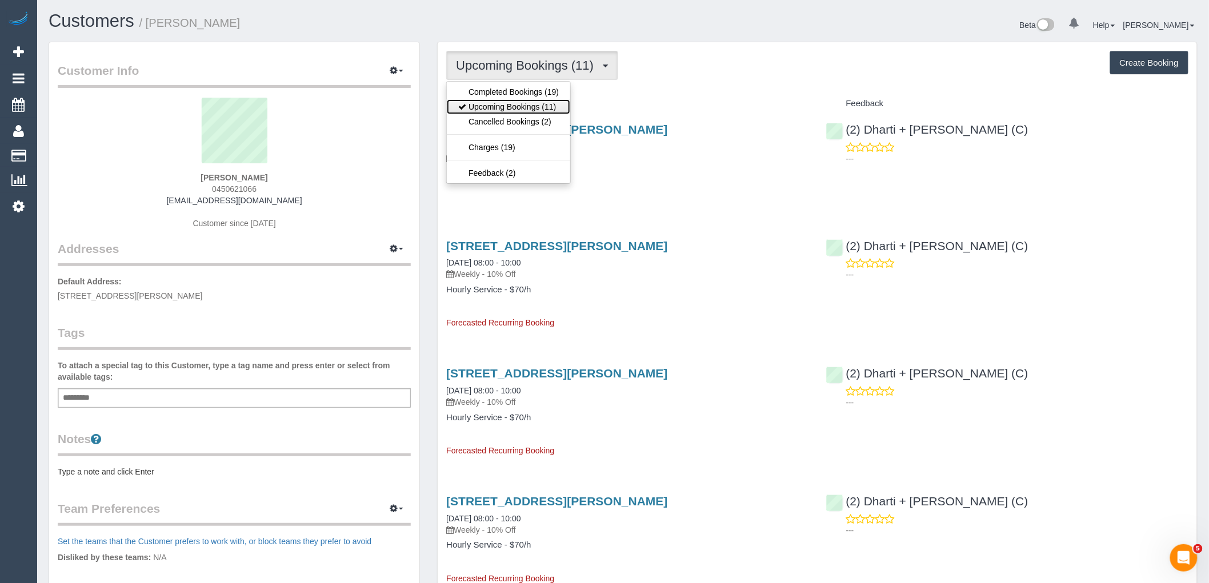
click at [515, 101] on link "Upcoming Bookings (11)" at bounding box center [508, 106] width 123 height 15
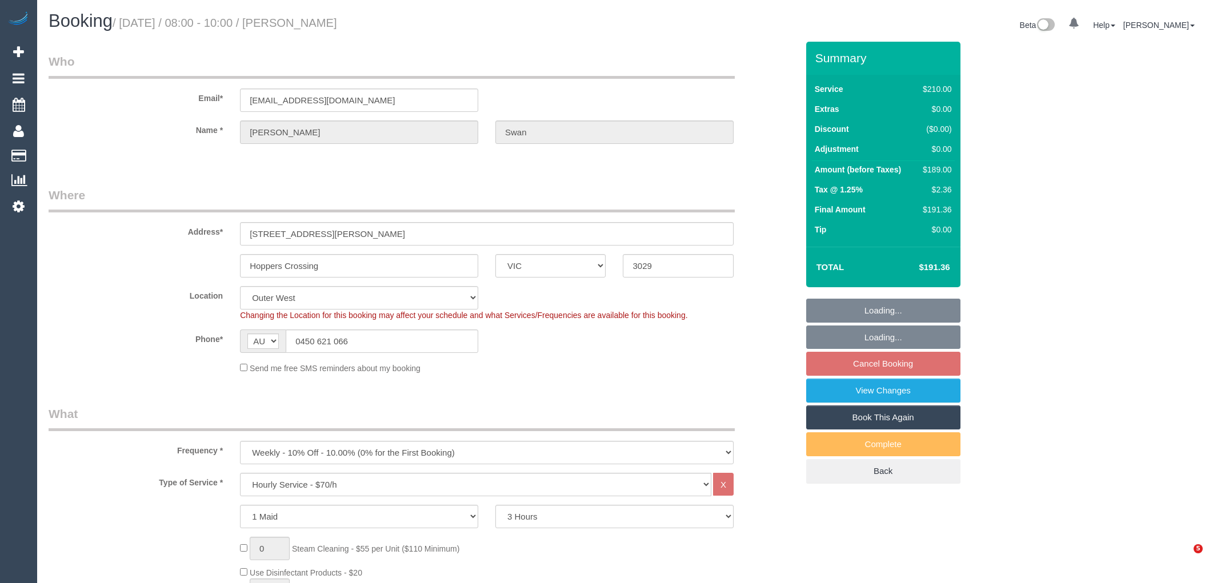
select select "VIC"
select select "180"
select select "number:27"
select select "number:14"
select select "number:19"
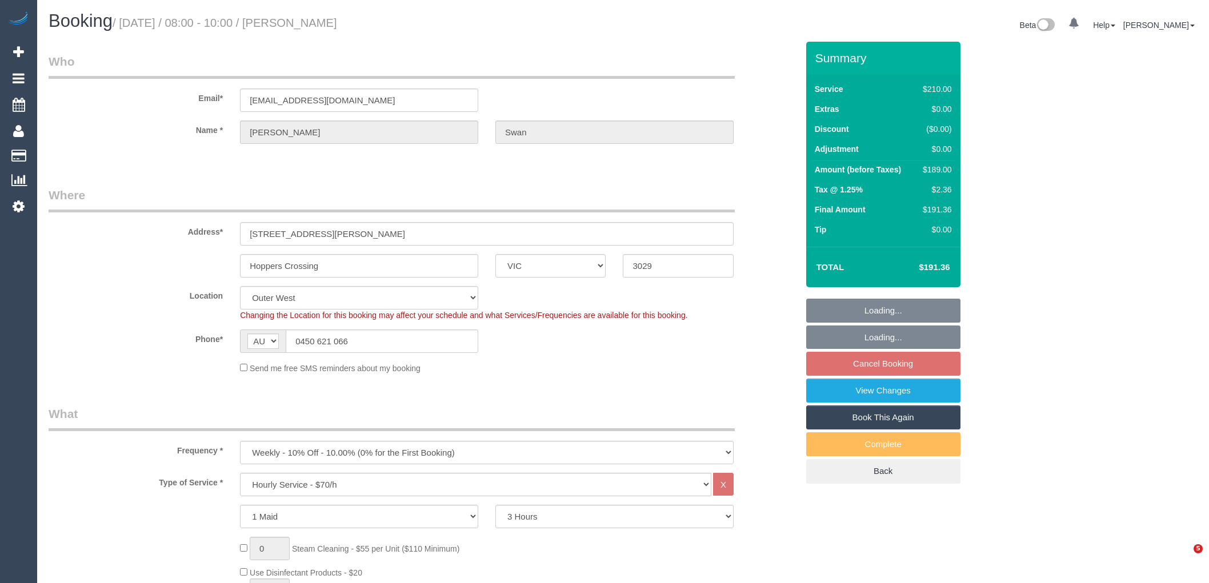
select select "number:22"
select select "number:35"
select select "number:11"
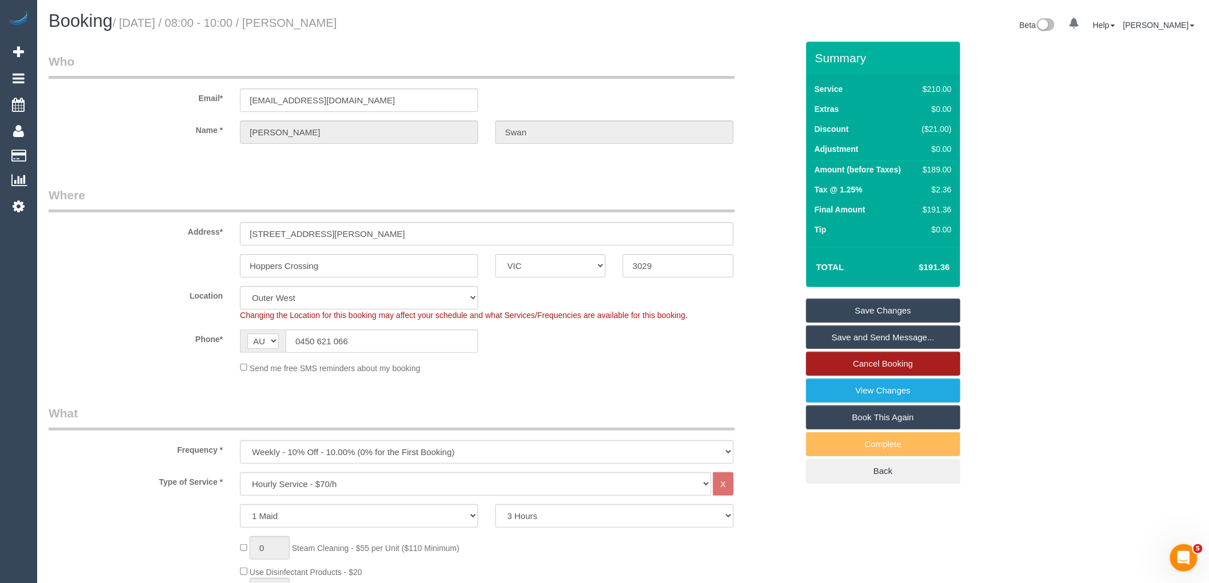
click at [918, 358] on link "Cancel Booking" at bounding box center [883, 364] width 154 height 24
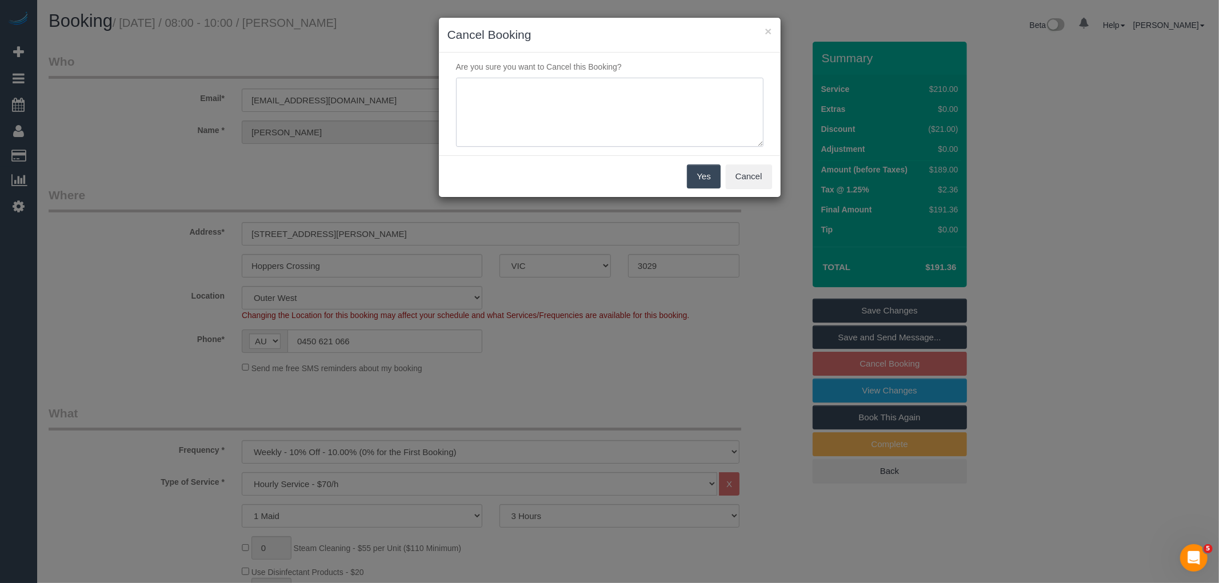
click at [641, 89] on textarea at bounding box center [609, 113] width 307 height 70
type textarea "Service not needed this week via email VC"
click at [699, 175] on button "Yes" at bounding box center [703, 177] width 33 height 24
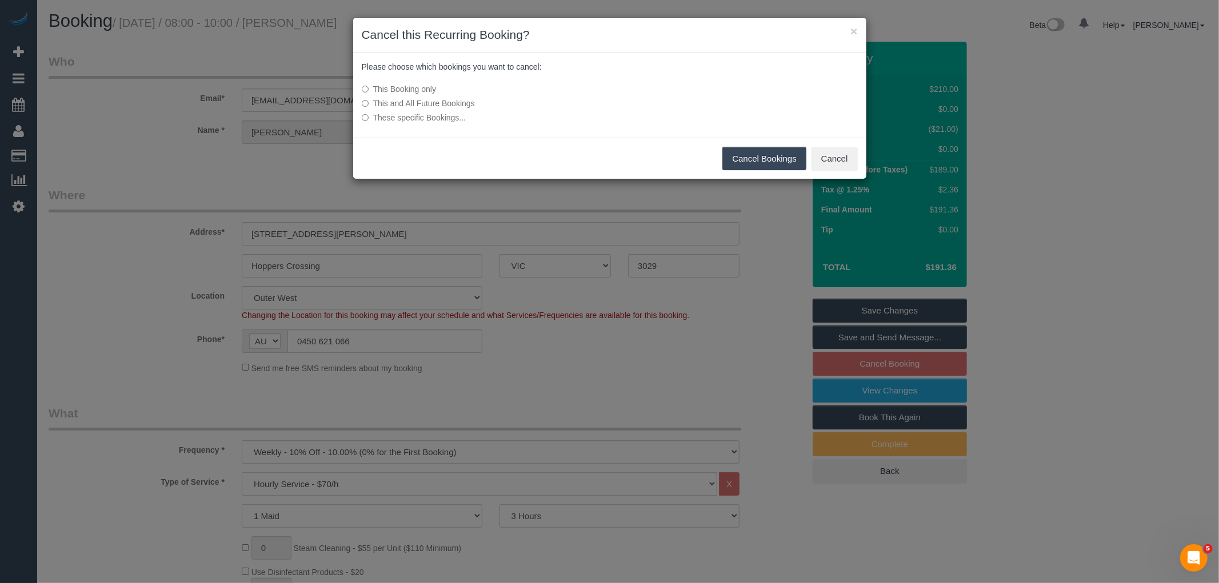
click at [738, 161] on button "Cancel Bookings" at bounding box center [764, 159] width 84 height 24
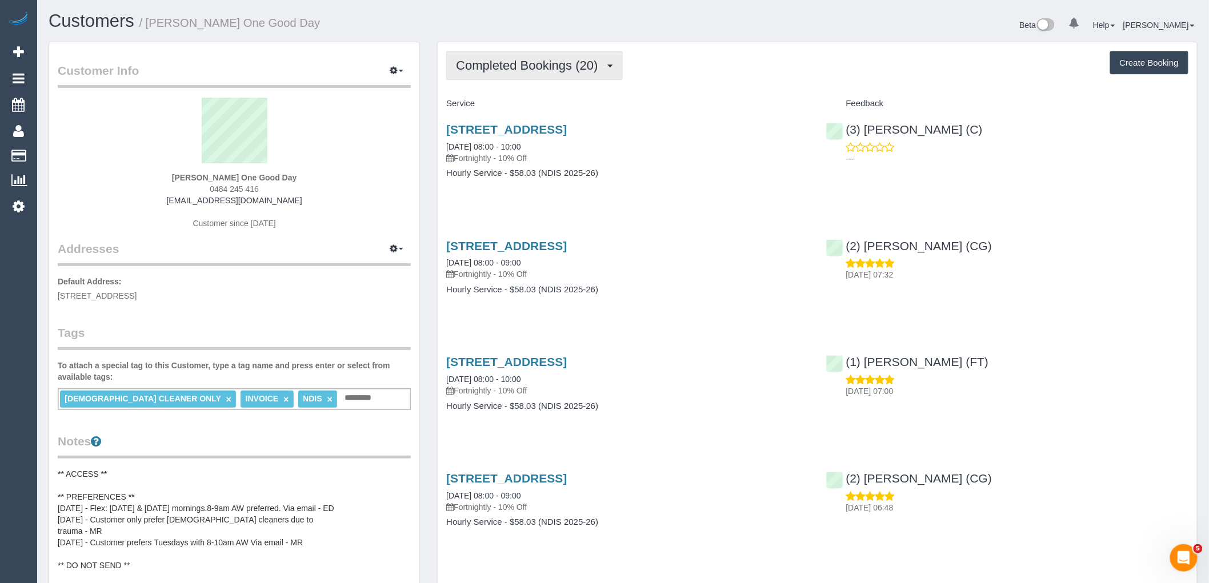
click at [530, 70] on span "Completed Bookings (20)" at bounding box center [529, 65] width 147 height 14
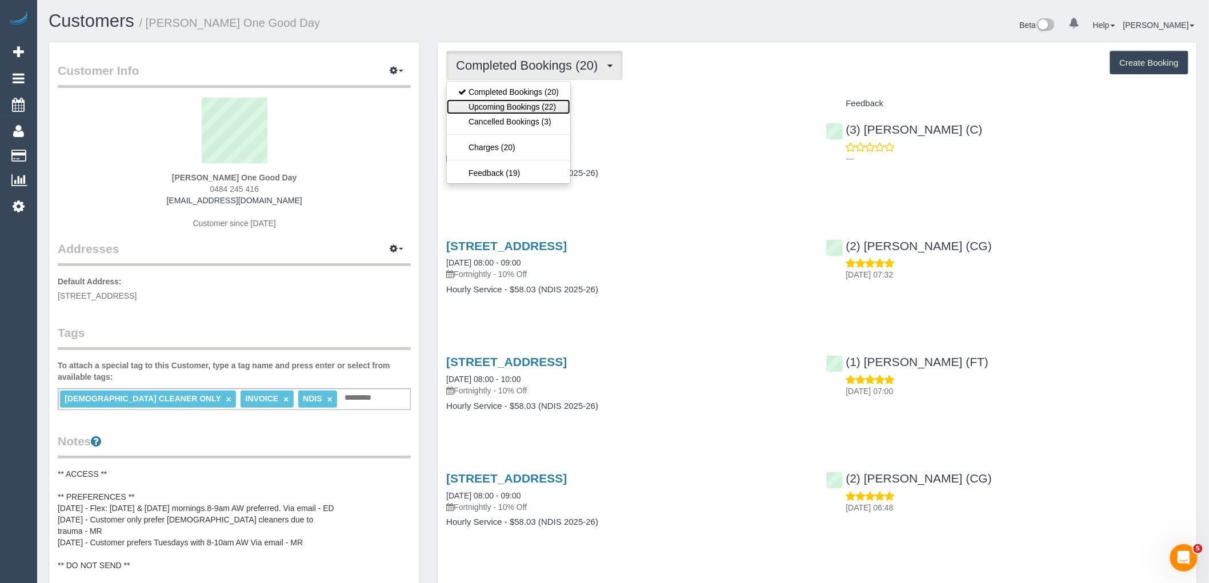
click at [533, 103] on link "Upcoming Bookings (22)" at bounding box center [508, 106] width 123 height 15
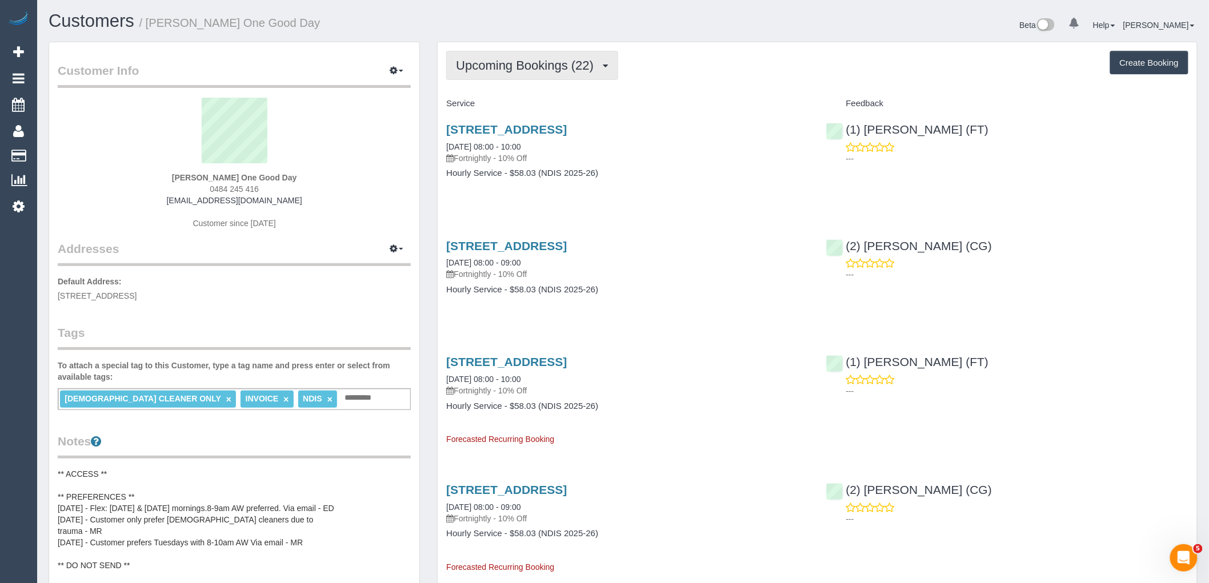
click at [493, 58] on button "Upcoming Bookings (22)" at bounding box center [532, 65] width 172 height 29
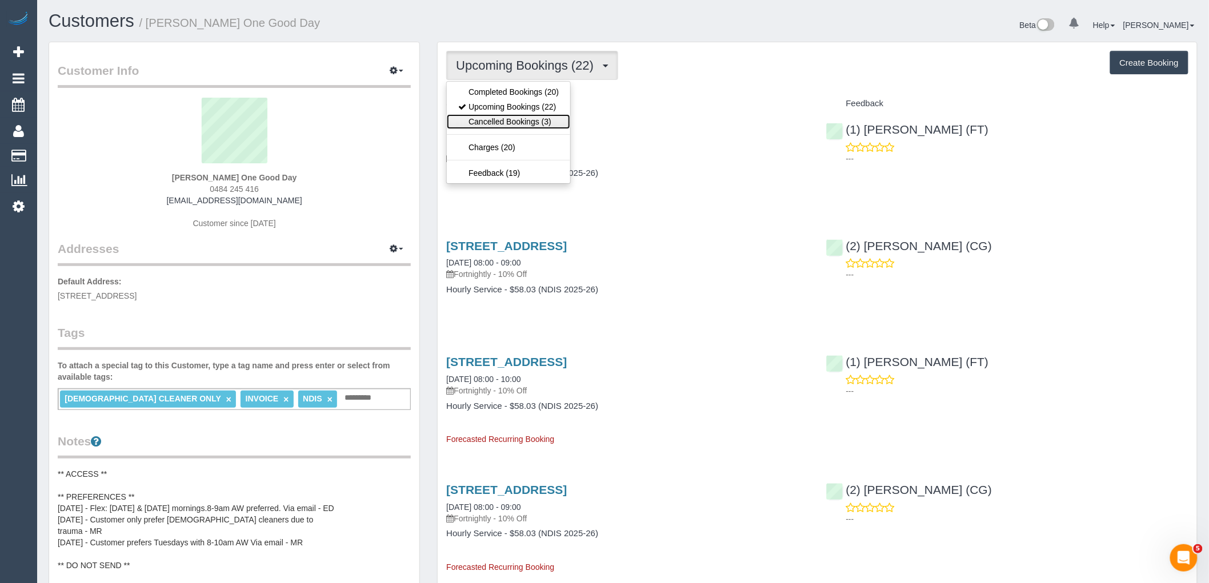
click at [499, 125] on link "Cancelled Bookings (3)" at bounding box center [508, 121] width 123 height 15
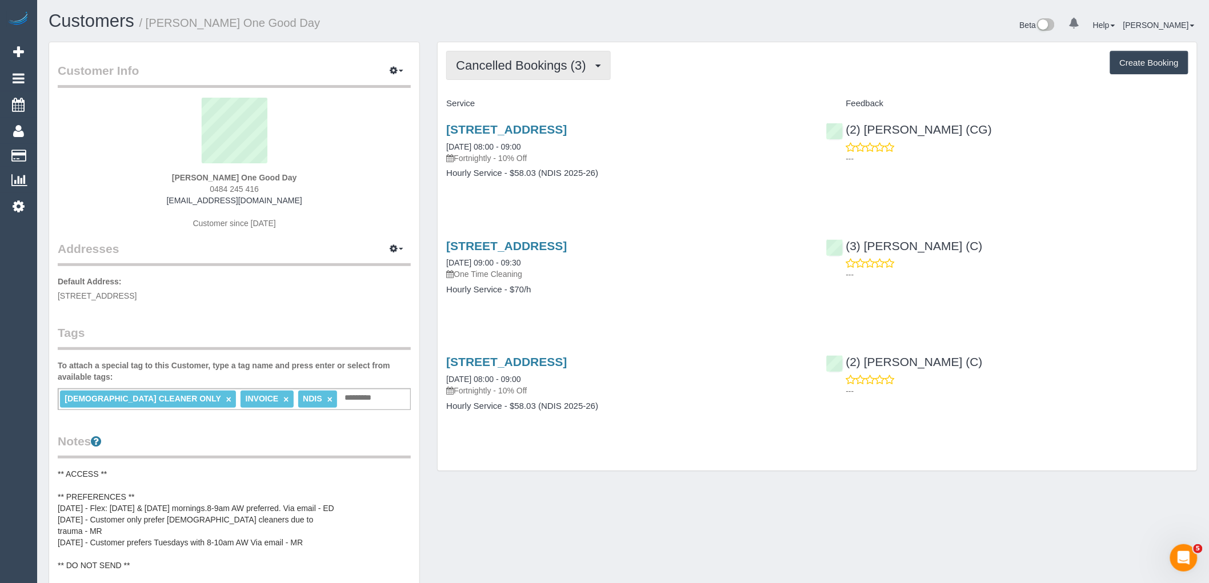
click at [563, 71] on span "Cancelled Bookings (3)" at bounding box center [523, 65] width 135 height 14
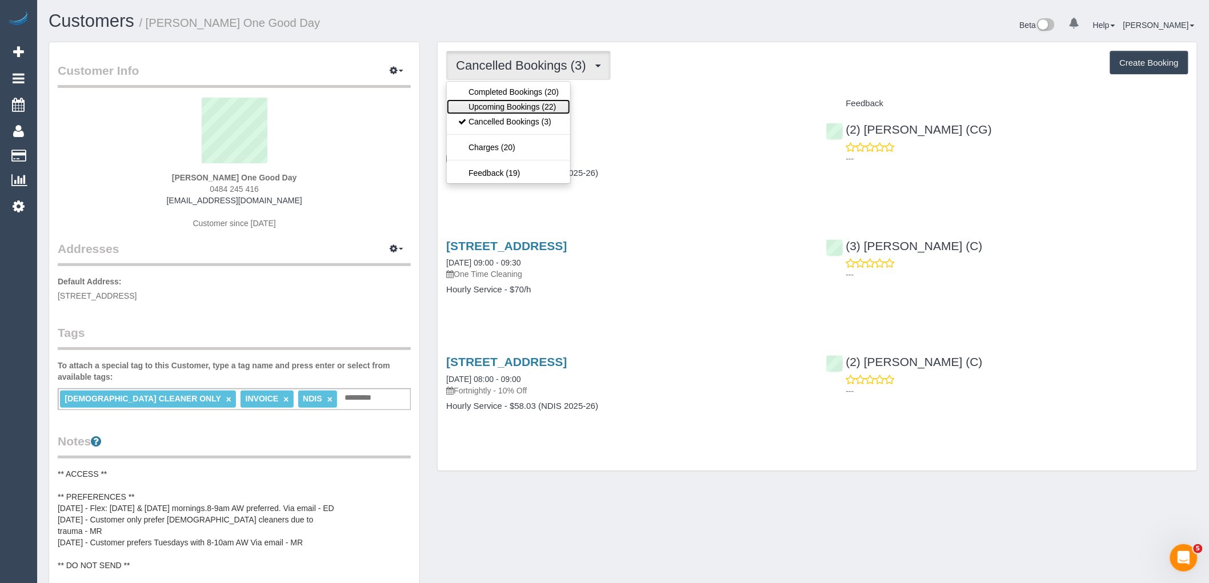
click at [551, 106] on link "Upcoming Bookings (22)" at bounding box center [508, 106] width 123 height 15
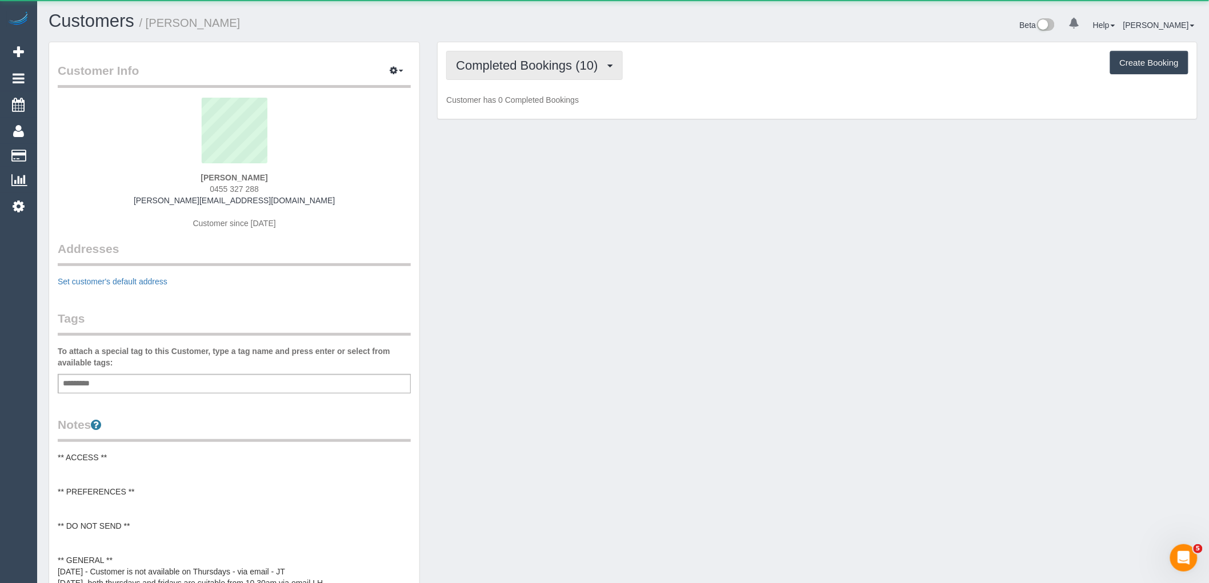
click at [545, 67] on span "Completed Bookings (10)" at bounding box center [529, 65] width 147 height 14
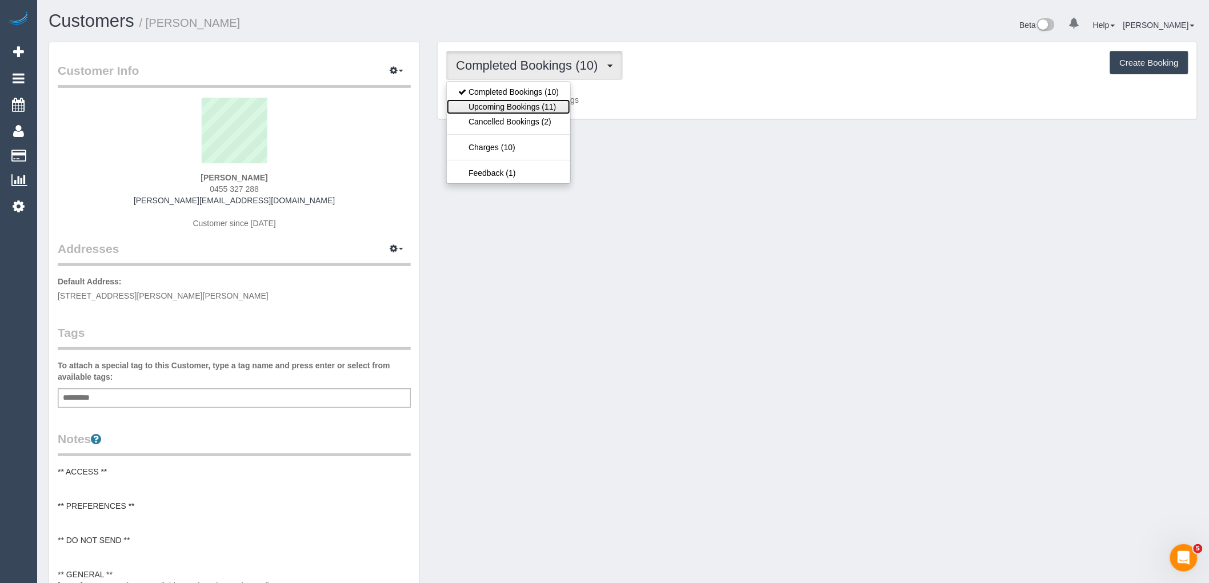
click at [539, 103] on link "Upcoming Bookings (11)" at bounding box center [508, 106] width 123 height 15
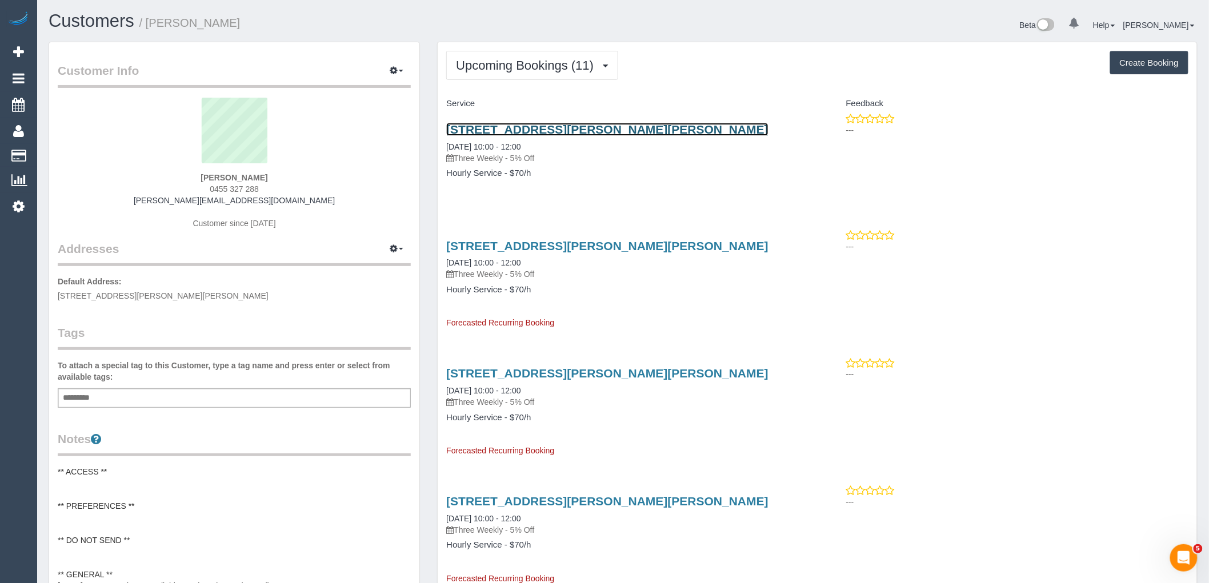
click at [616, 129] on link "1/7 Vivian Street, Blackburn North, VIC 3130" at bounding box center [607, 129] width 322 height 13
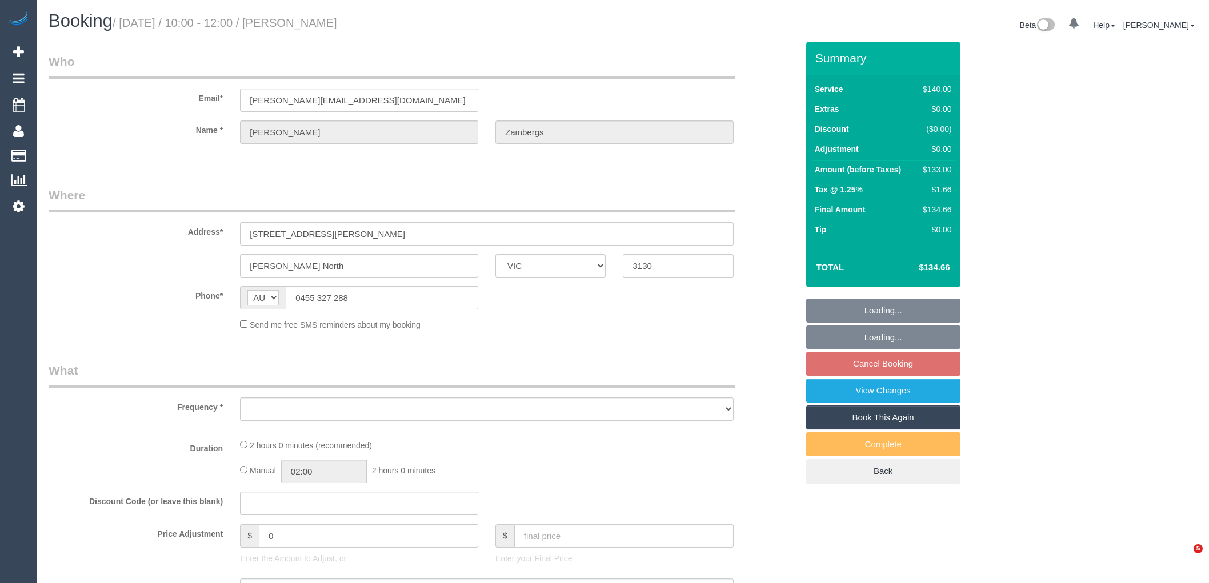
select select "VIC"
select select "object:522"
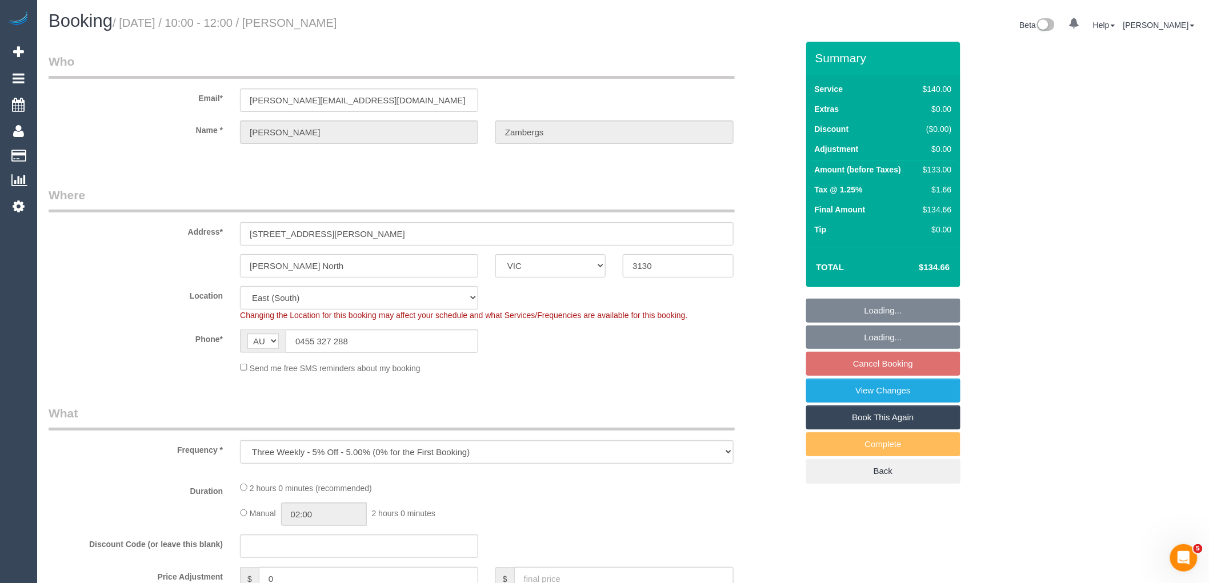
select select "number:27"
select select "number:14"
select select "number:18"
select select "number:36"
select select "number:34"
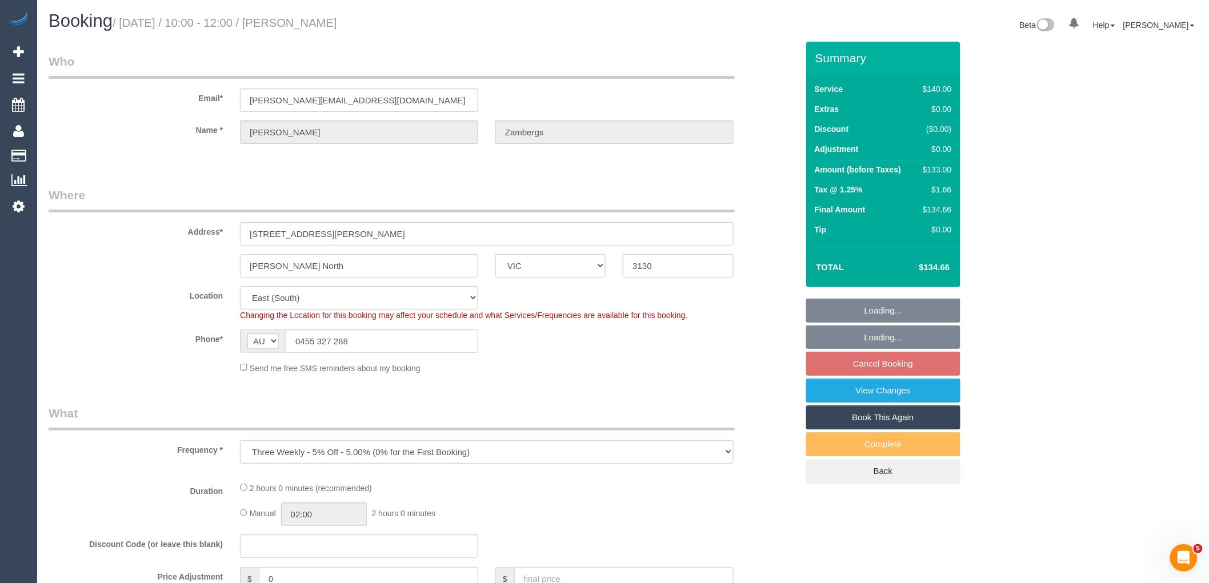
select select "number:11"
select select "object:675"
select select "string:stripe-pm_1RDcmf2GScqysDRV1IXDYM2I"
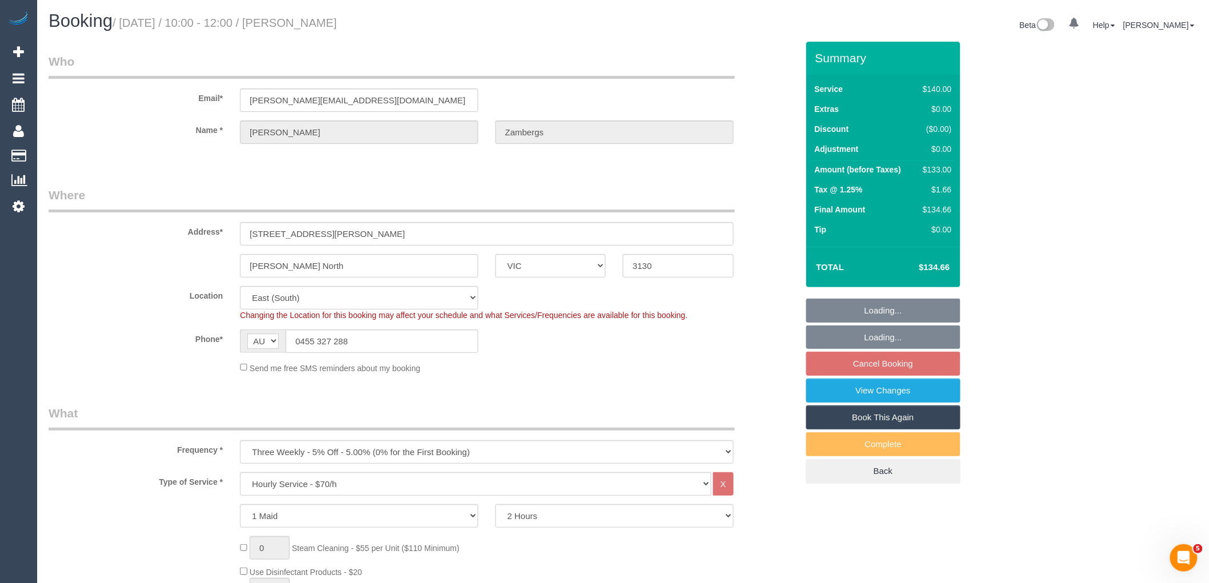
select select "spot3"
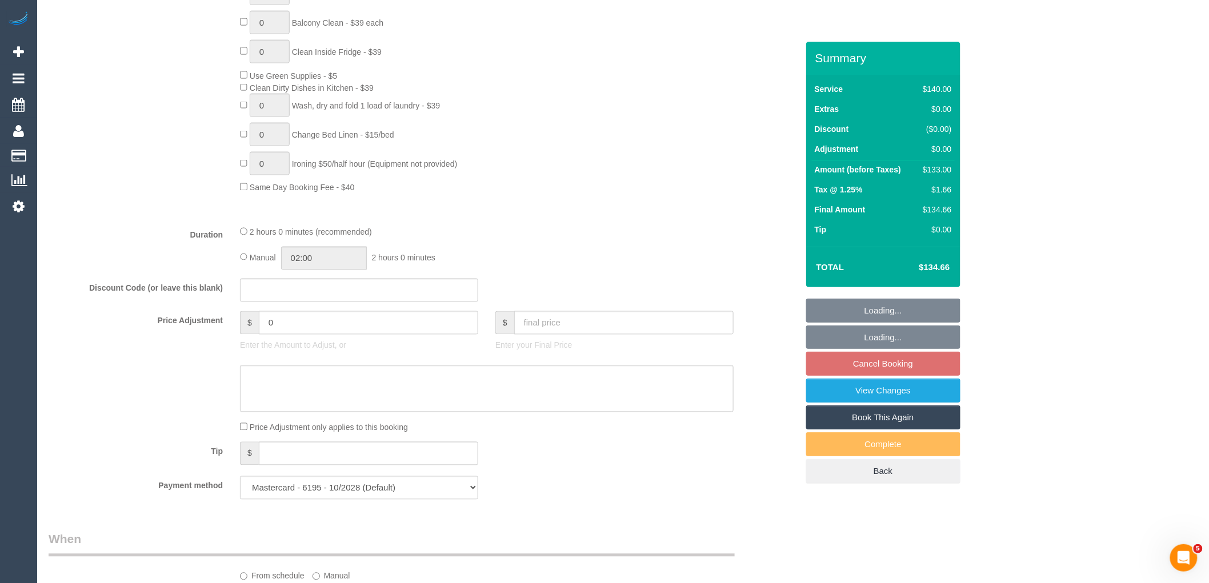
scroll to position [952, 0]
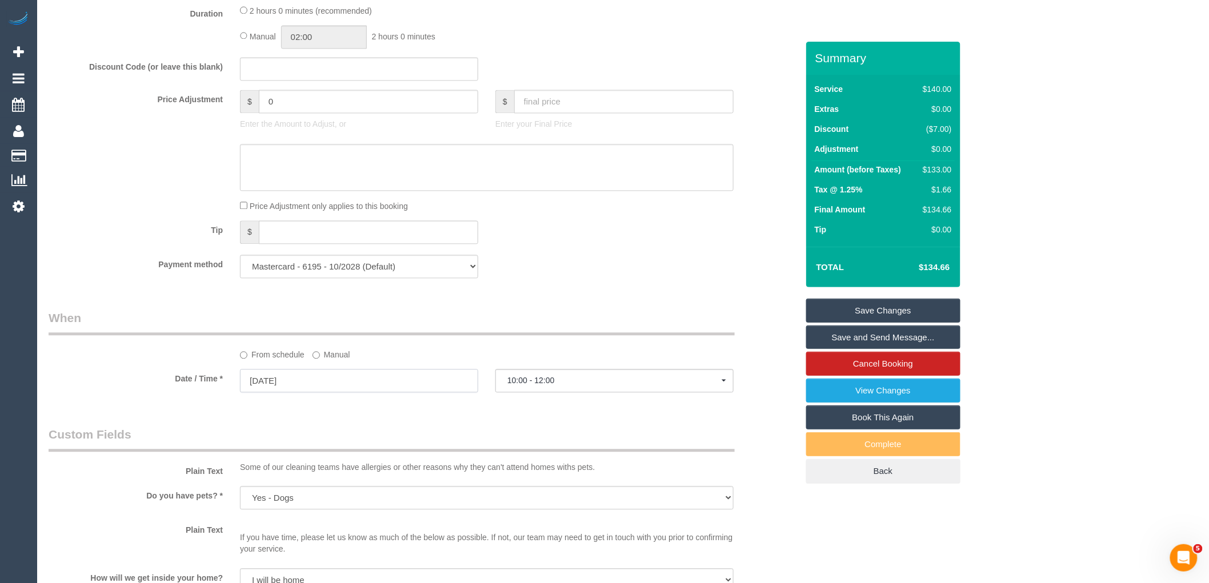
click at [368, 393] on input "17/10/2025" at bounding box center [359, 380] width 238 height 23
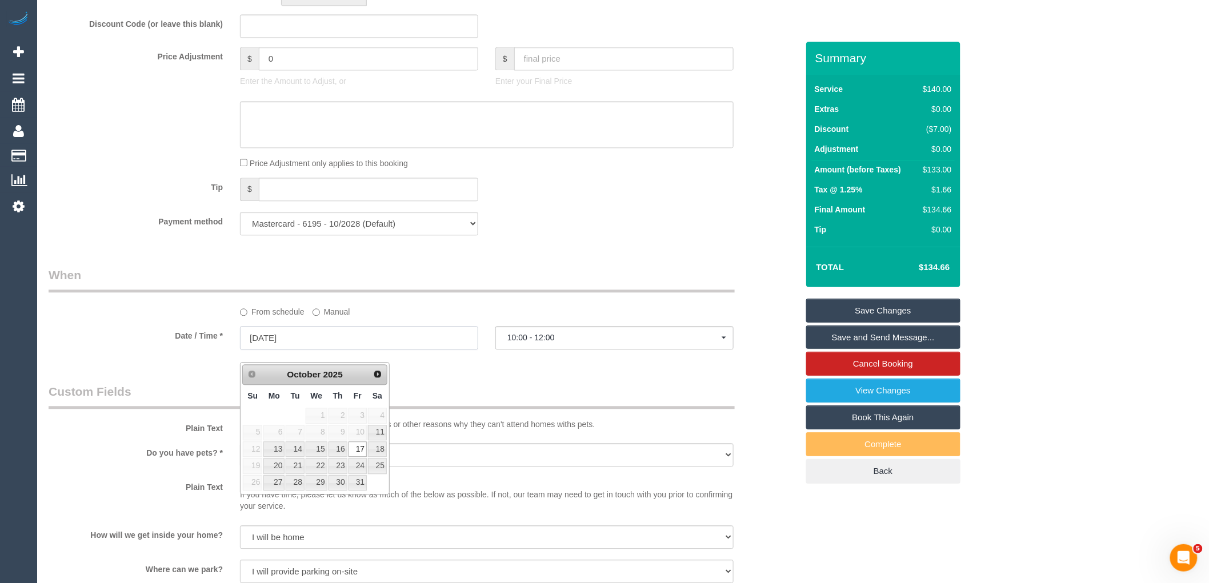
scroll to position [1016, 0]
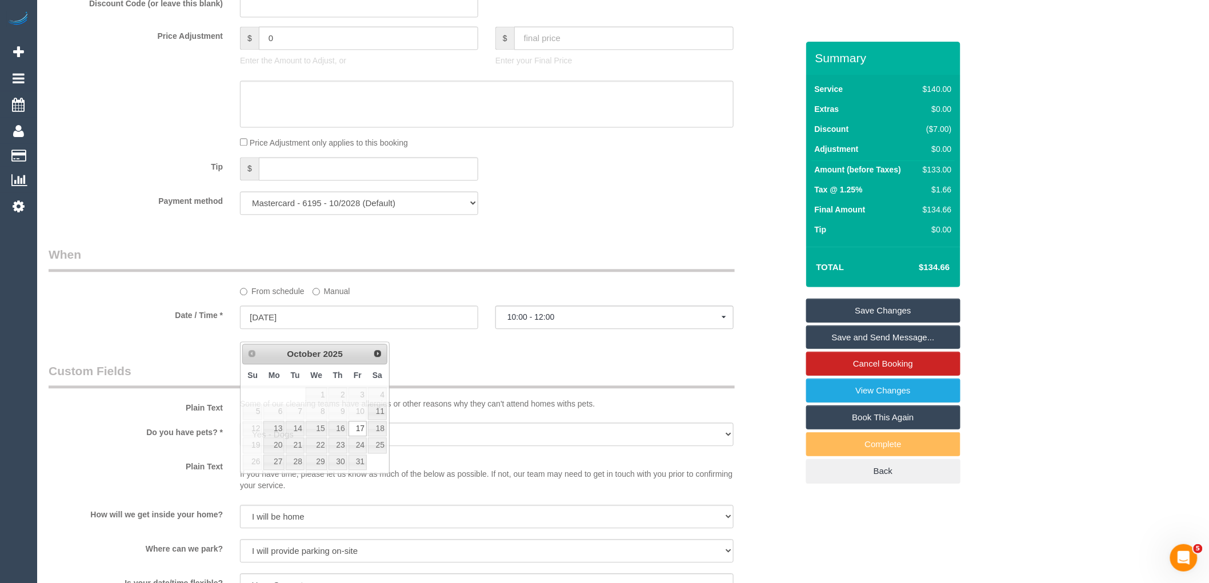
click at [491, 360] on div "Who Email* brodie.zambergs@gmail.com Name * Brodie Zambergs Where Address* 1/7 …" at bounding box center [423, 180] width 766 height 2309
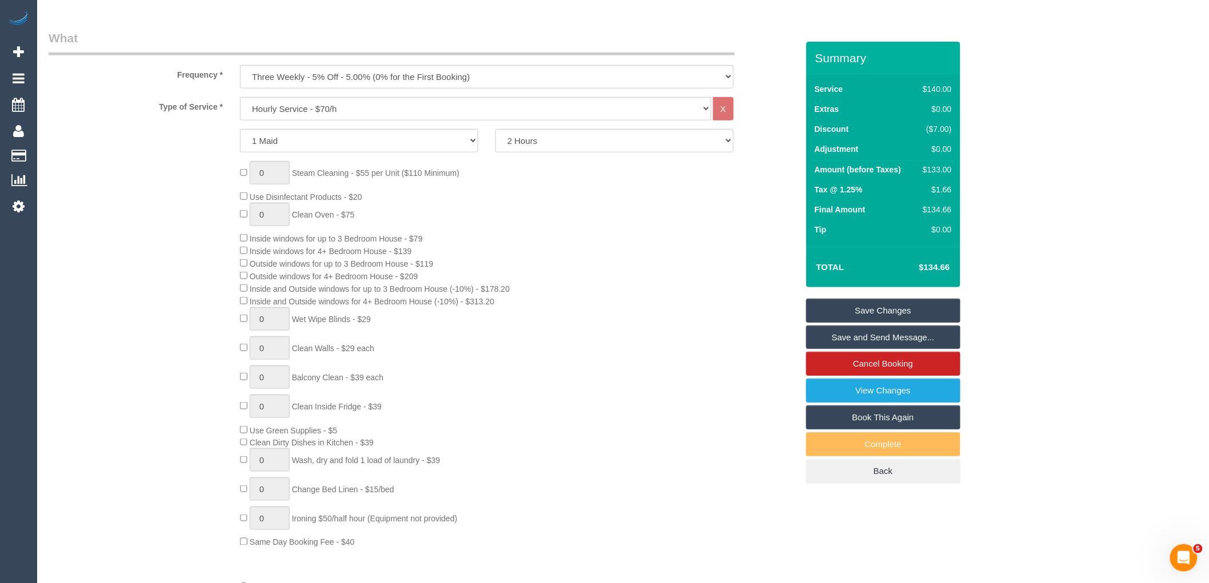
scroll to position [571, 0]
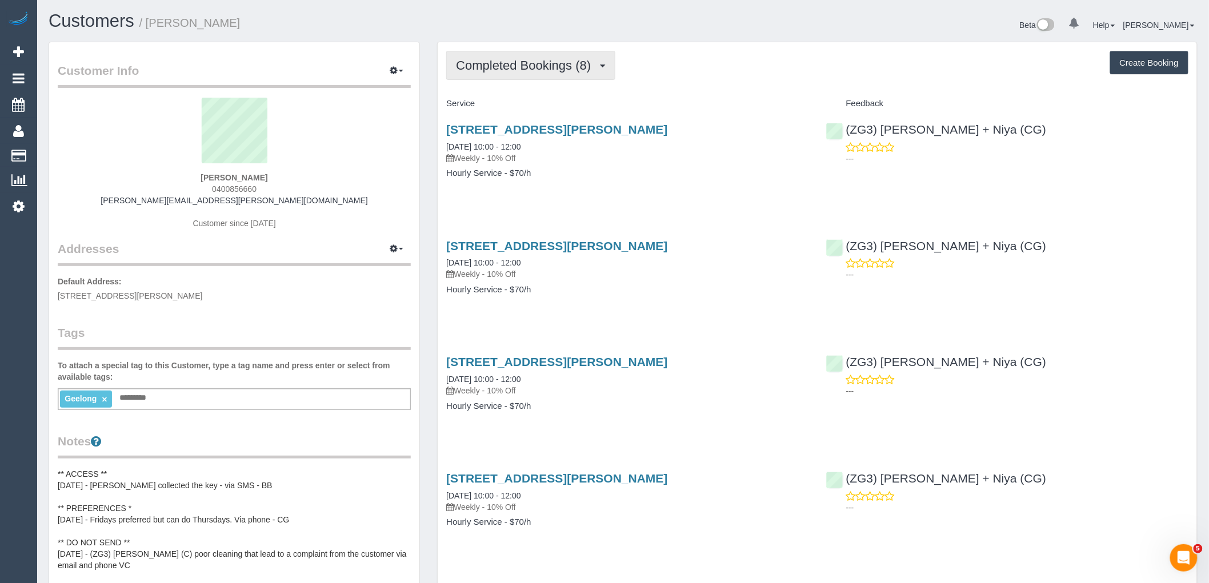
click at [516, 58] on button "Completed Bookings (8)" at bounding box center [530, 65] width 169 height 29
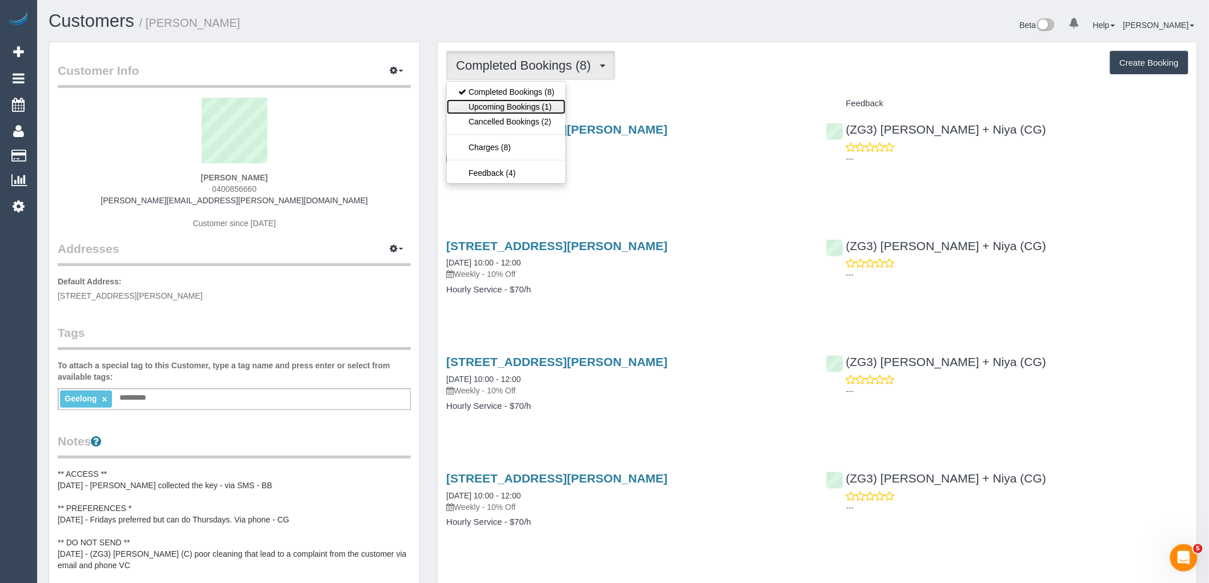
click at [522, 109] on link "Upcoming Bookings (1)" at bounding box center [506, 106] width 119 height 15
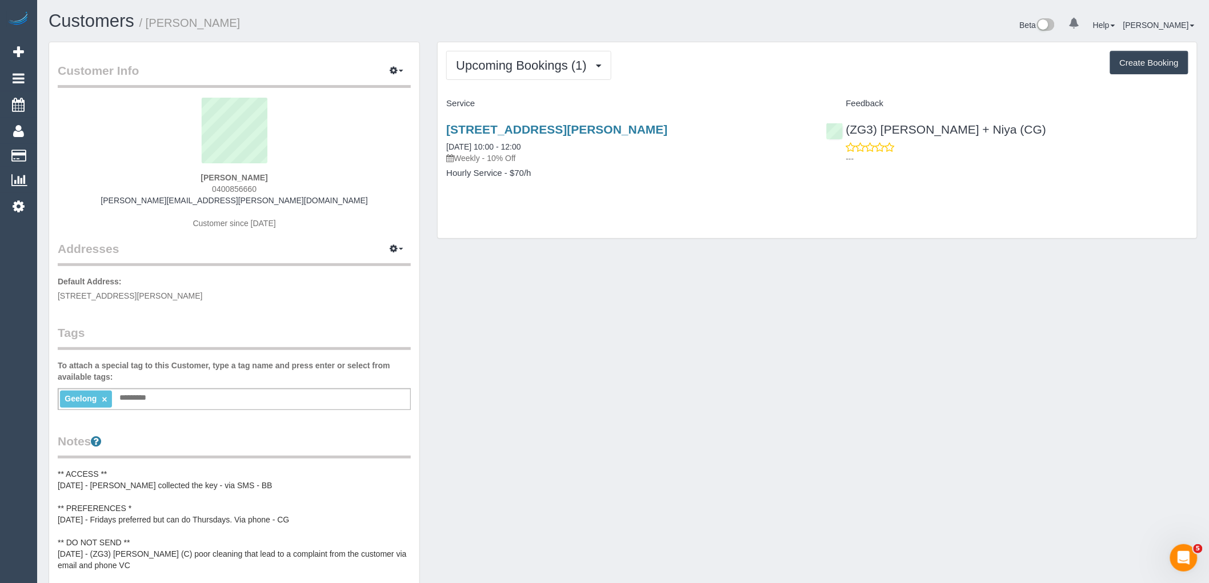
drag, startPoint x: 258, startPoint y: 177, endPoint x: 156, endPoint y: 177, distance: 102.3
click at [156, 177] on div "David Demmer 0400856660 david.demmer@gmail.com Customer since 2024" at bounding box center [234, 169] width 353 height 143
copy strong "David Demmer"
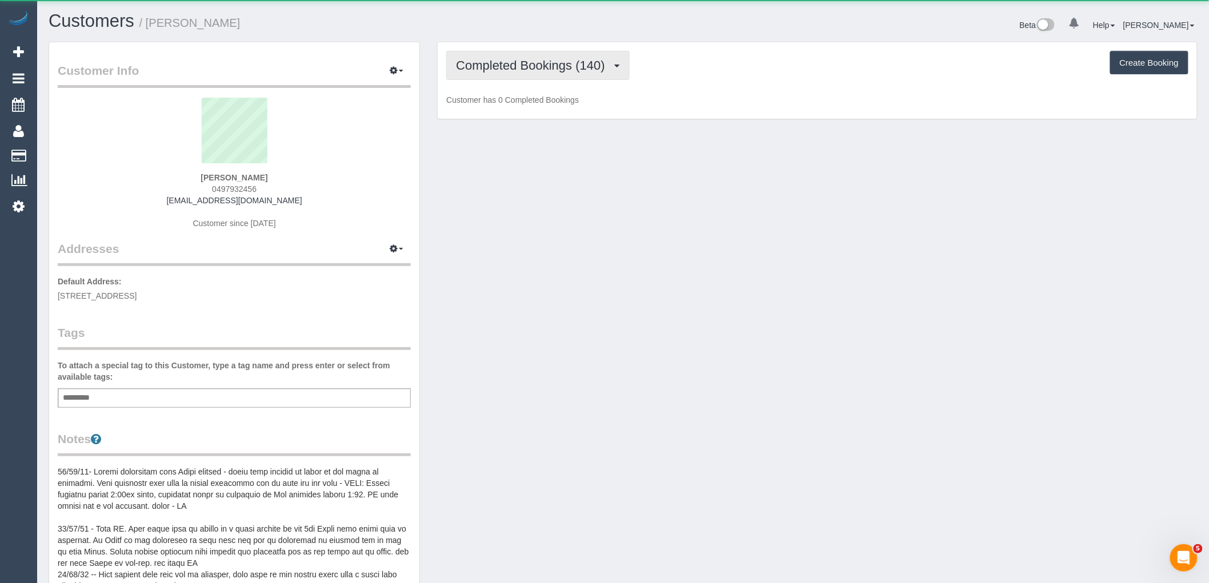
click at [590, 73] on button "Completed Bookings (140)" at bounding box center [537, 65] width 183 height 29
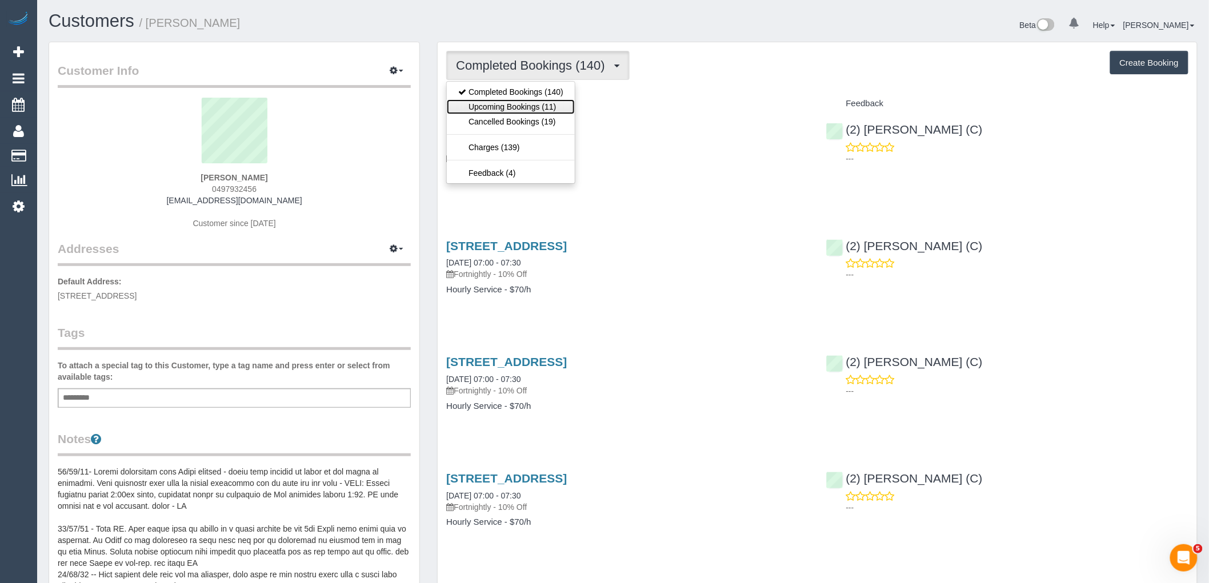
click at [544, 106] on link "Upcoming Bookings (11)" at bounding box center [511, 106] width 128 height 15
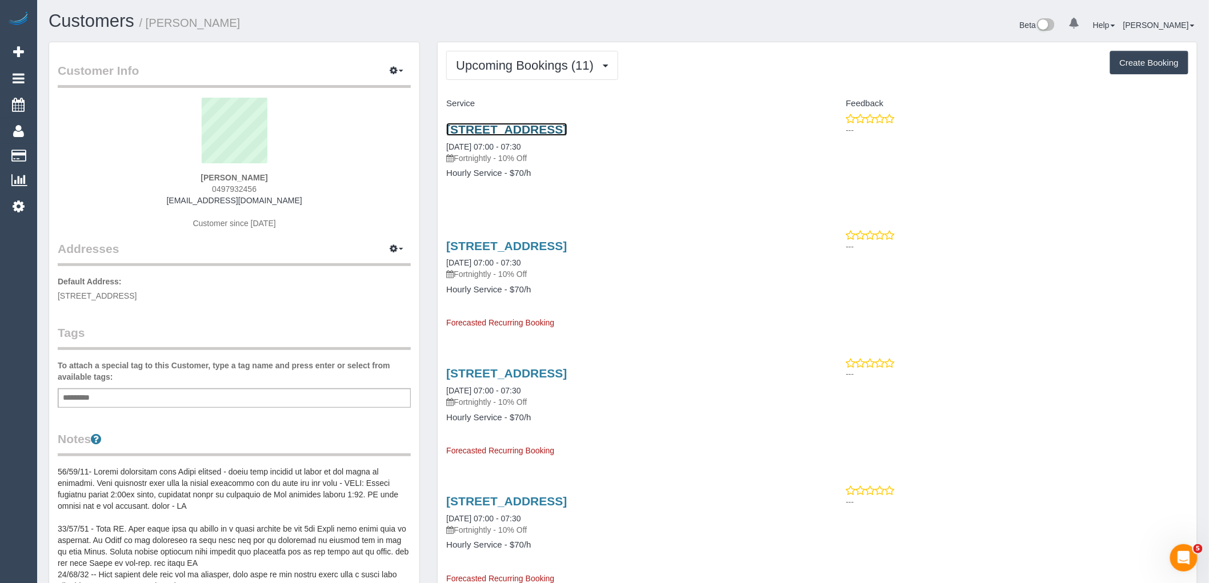
click at [535, 130] on link "Unit 412/1 Bouverie, Carlton, VIC 3053" at bounding box center [506, 129] width 121 height 13
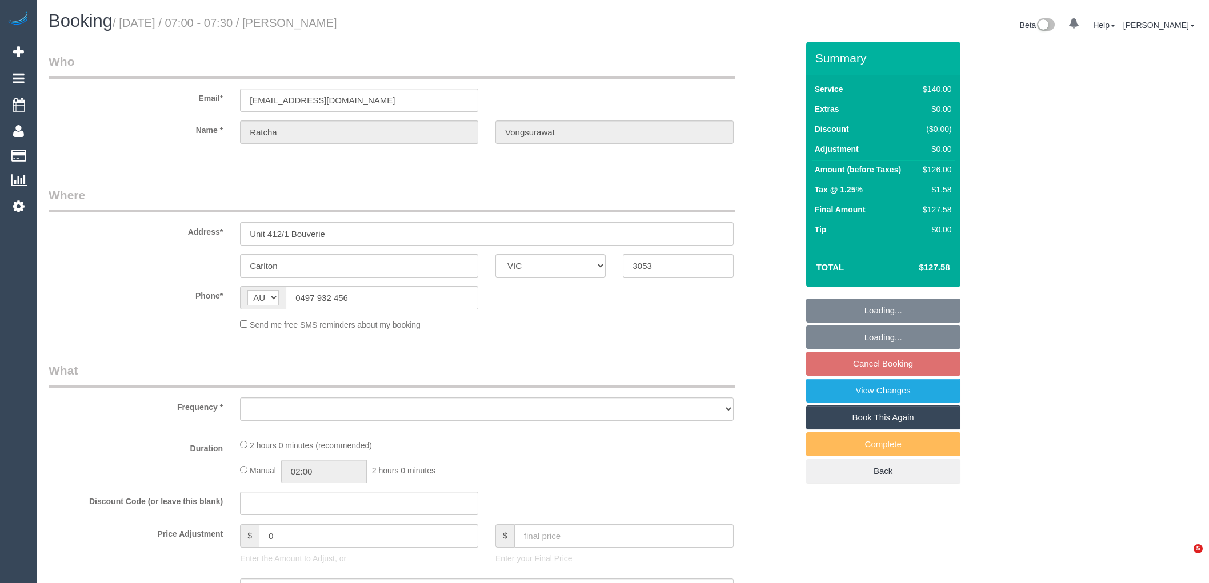
select select "VIC"
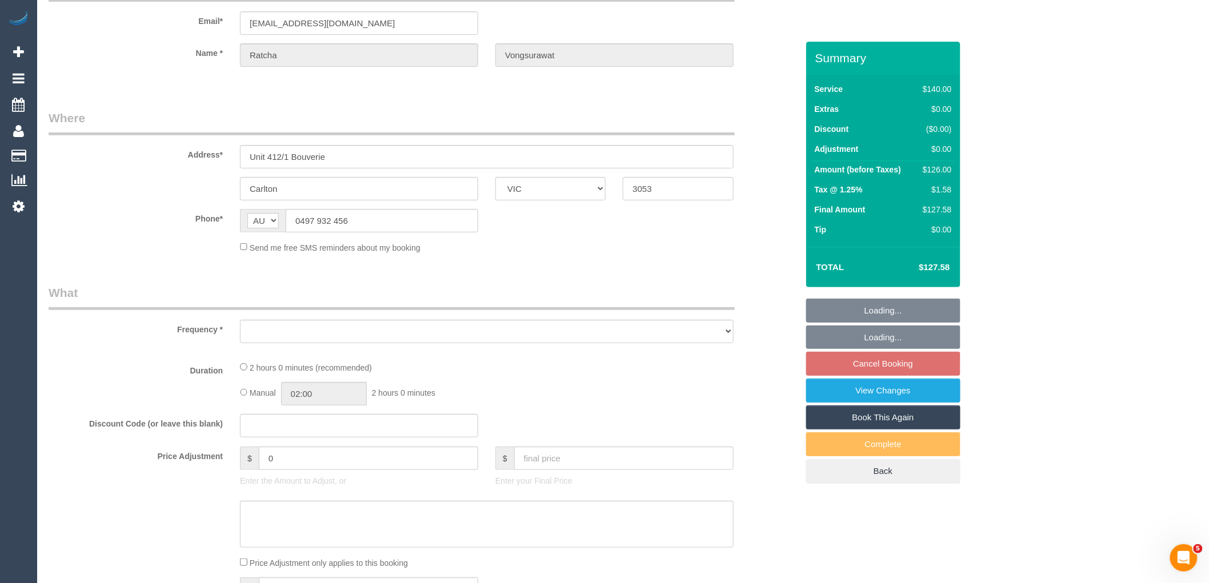
select select "object:522"
select select "string:stripe-pm_1Nwv6Q2GScqysDRVIPI7bVt2"
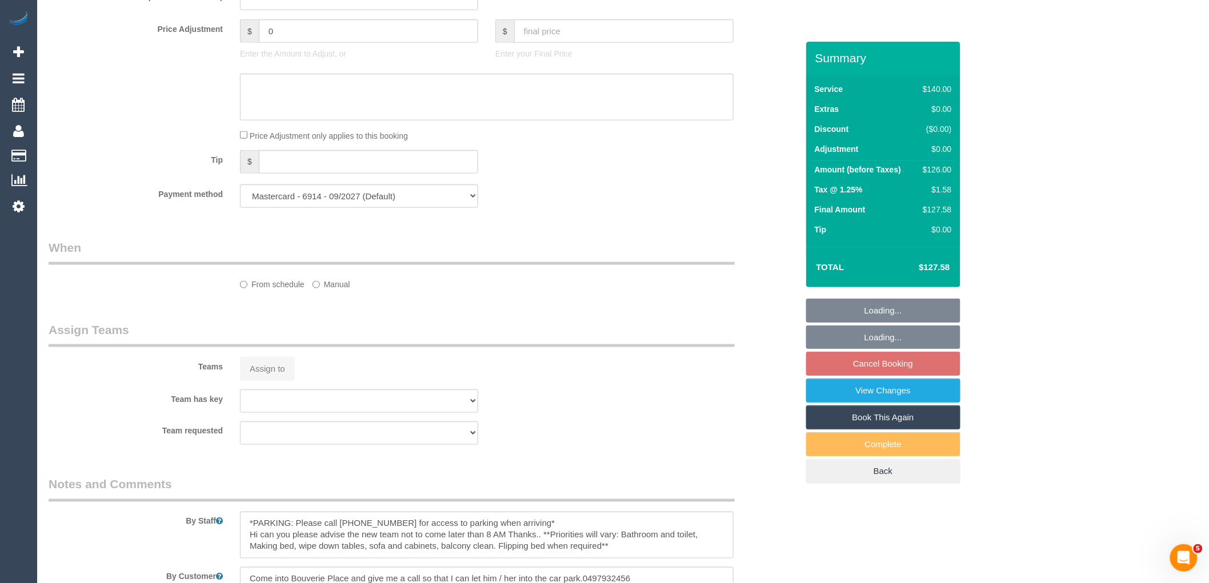
select select "number:28"
select select "number:14"
select select "number:18"
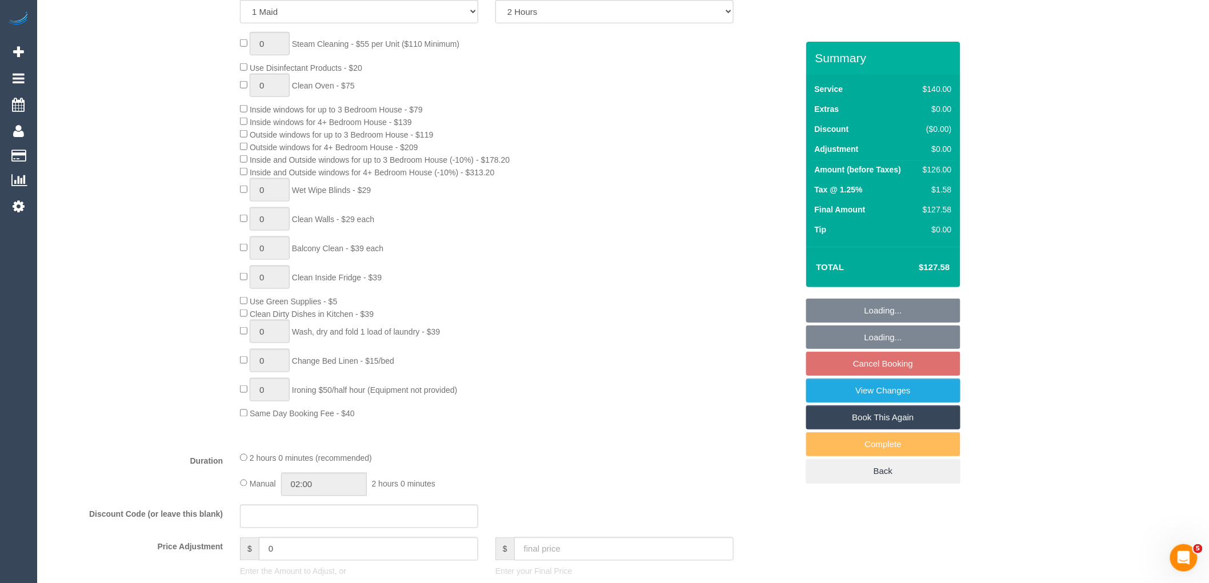
select select "object:910"
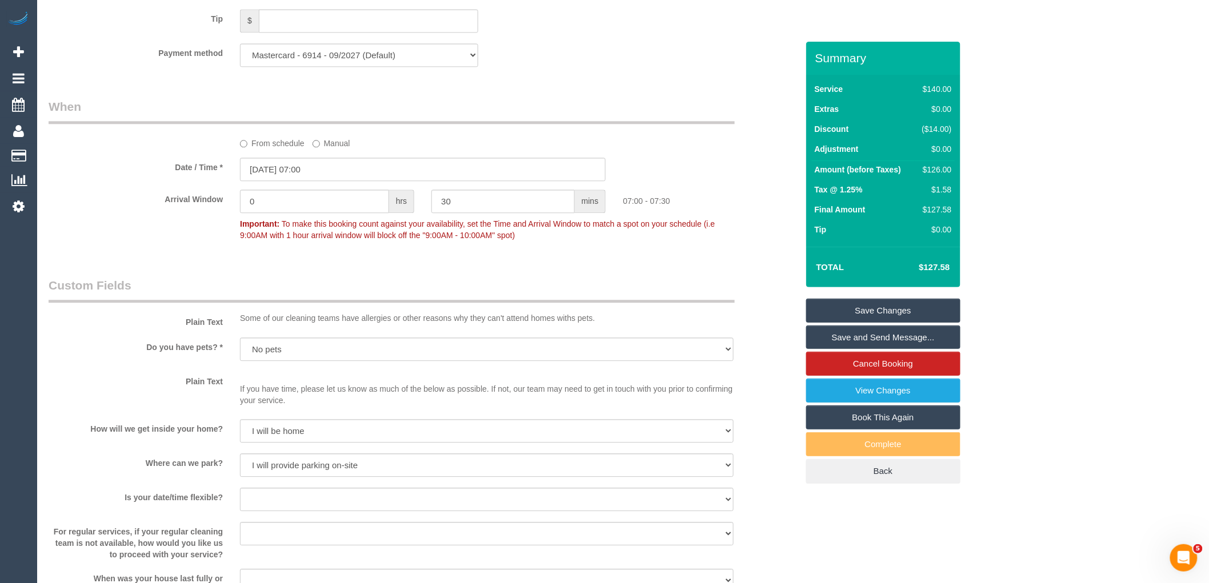
scroll to position [1161, 0]
click at [342, 181] on input "08/10/2025 07:00" at bounding box center [423, 172] width 366 height 23
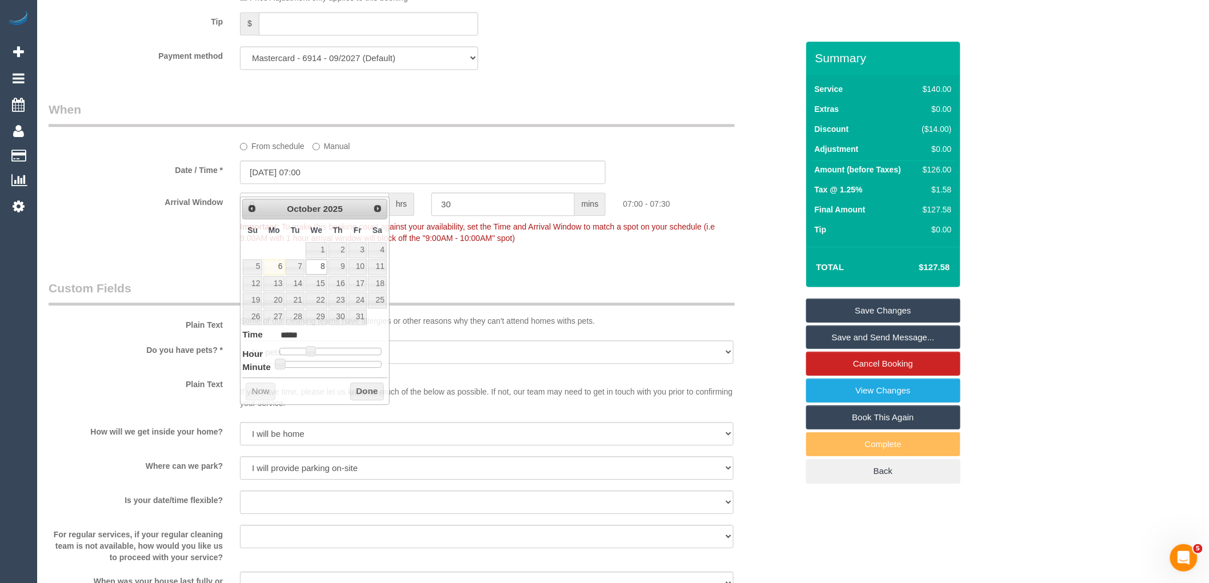
click at [285, 152] on label "From schedule" at bounding box center [272, 144] width 65 height 15
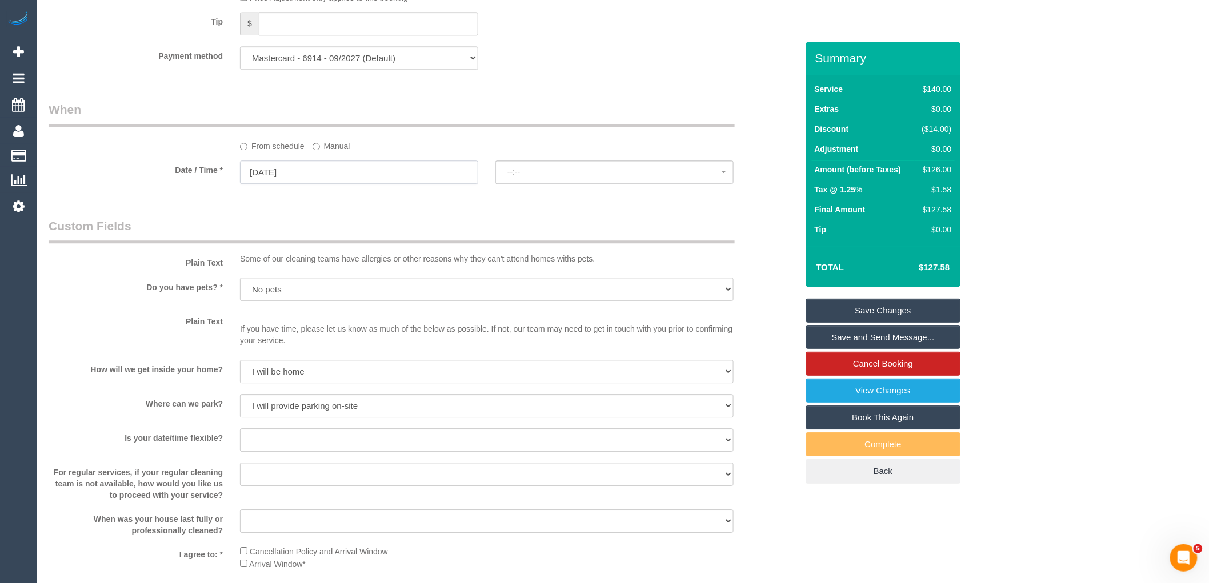
click at [315, 175] on input "08/10/2025" at bounding box center [359, 172] width 238 height 23
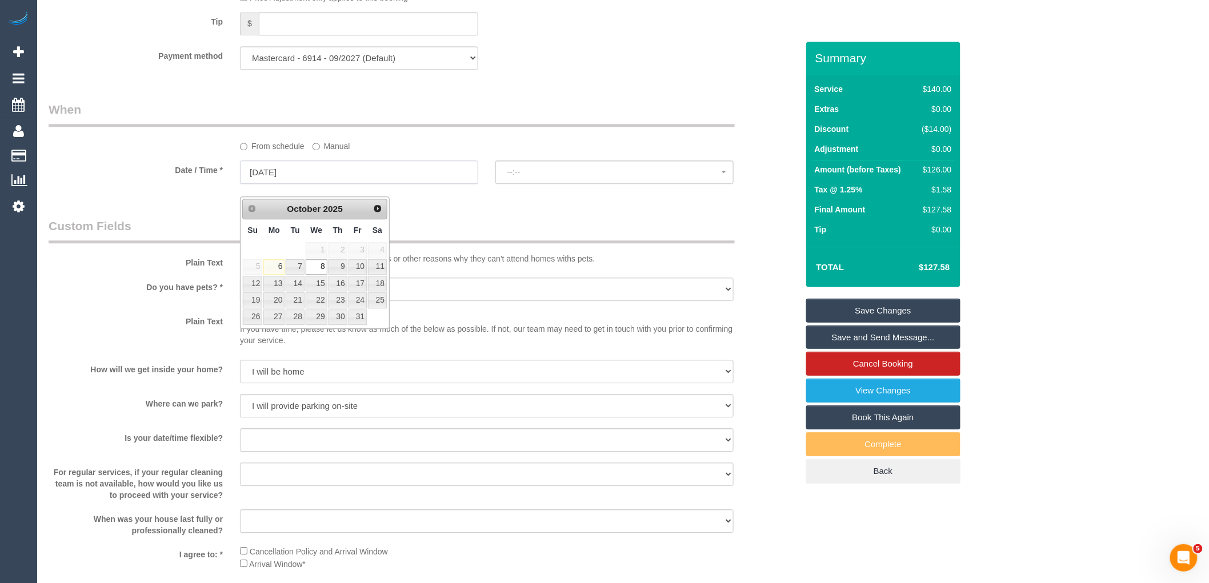
select select "spot10"
click at [319, 287] on link "15" at bounding box center [317, 283] width 22 height 15
type input "15/10/2025"
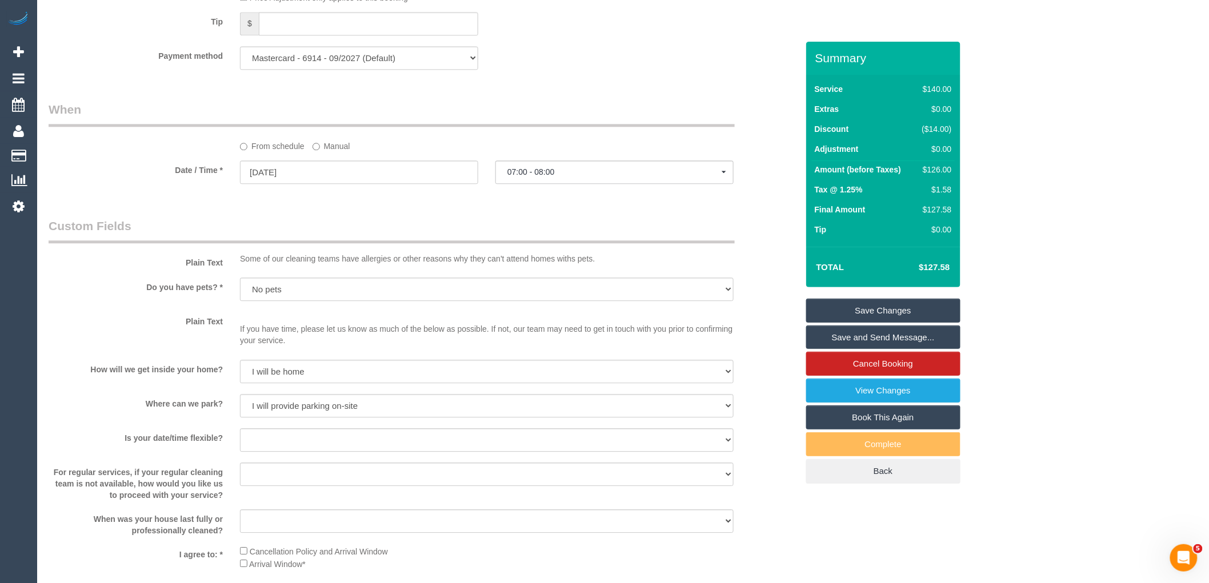
select select "spot19"
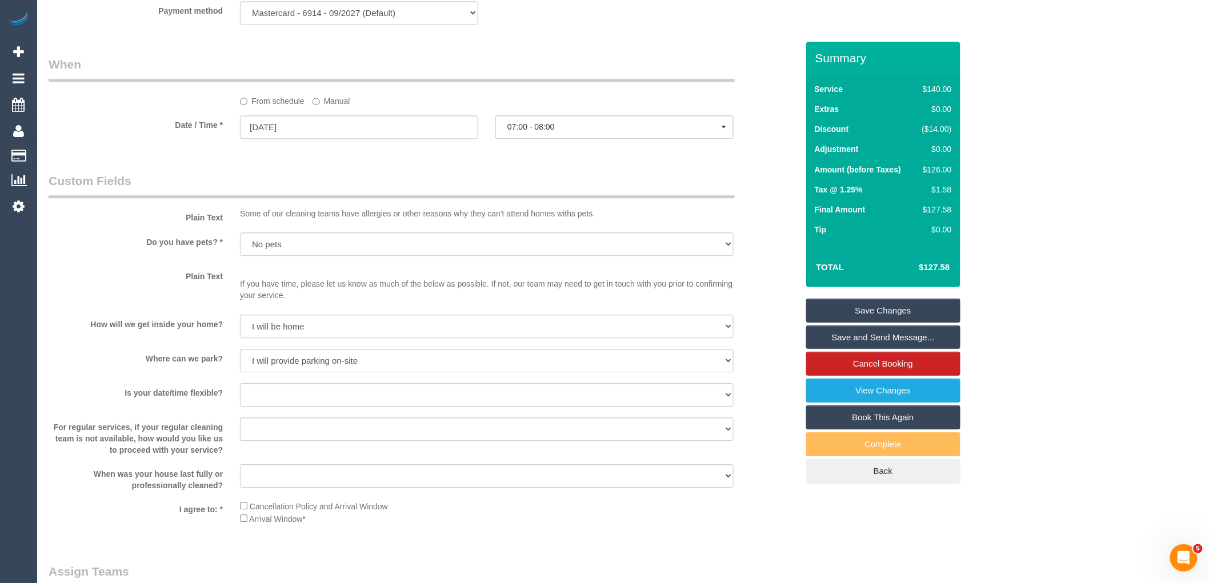
scroll to position [1206, 0]
click at [338, 106] on label "Manual" at bounding box center [332, 98] width 38 height 15
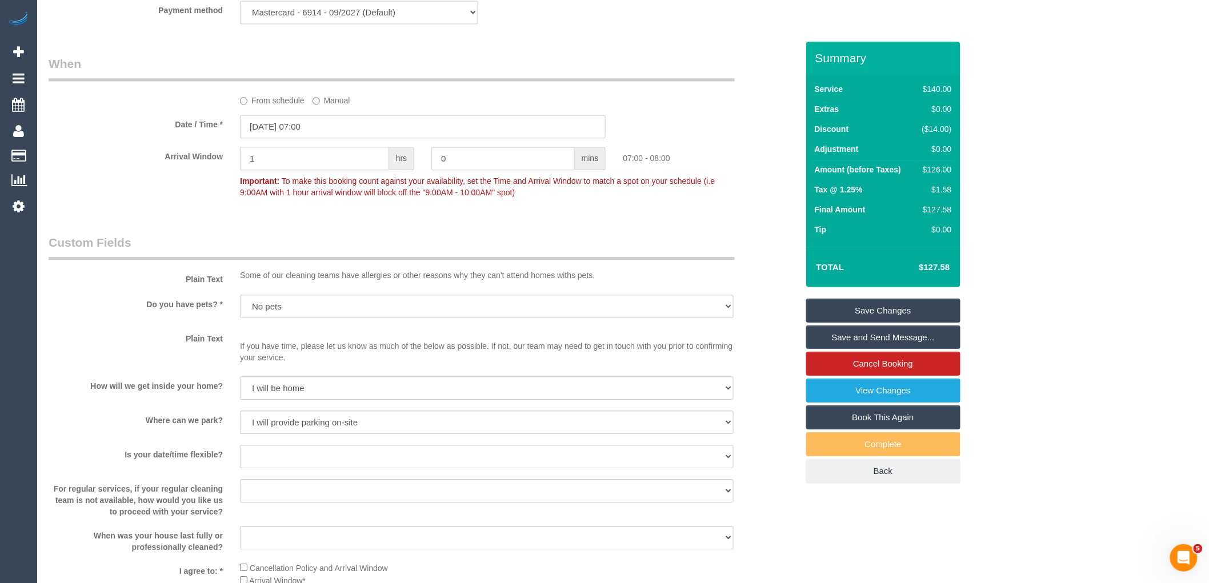
click at [299, 167] on input "1" at bounding box center [314, 158] width 149 height 23
click at [502, 170] on input "0" at bounding box center [502, 158] width 143 height 23
type input "30"
click at [540, 212] on fieldset "When From schedule Manual Date / Time * 15/10/2025 07:00 Arrival Window hrs 30 …" at bounding box center [423, 133] width 749 height 157
click at [902, 307] on link "Save Changes" at bounding box center [883, 311] width 154 height 24
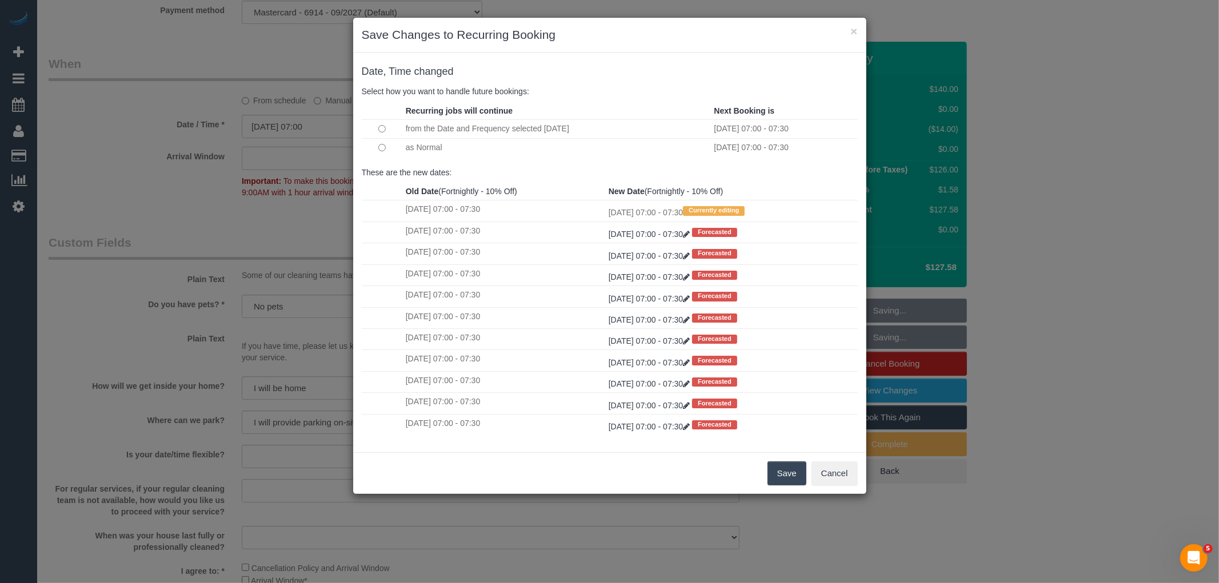
click at [795, 475] on button "Save" at bounding box center [786, 474] width 39 height 24
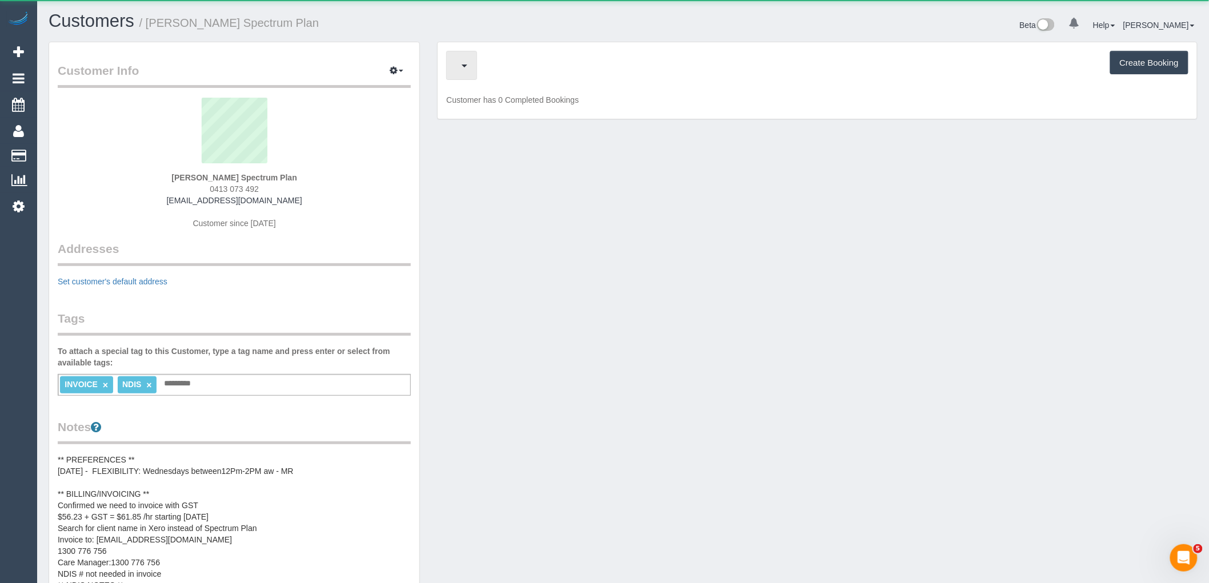
click at [477, 57] on button "button" at bounding box center [461, 65] width 31 height 29
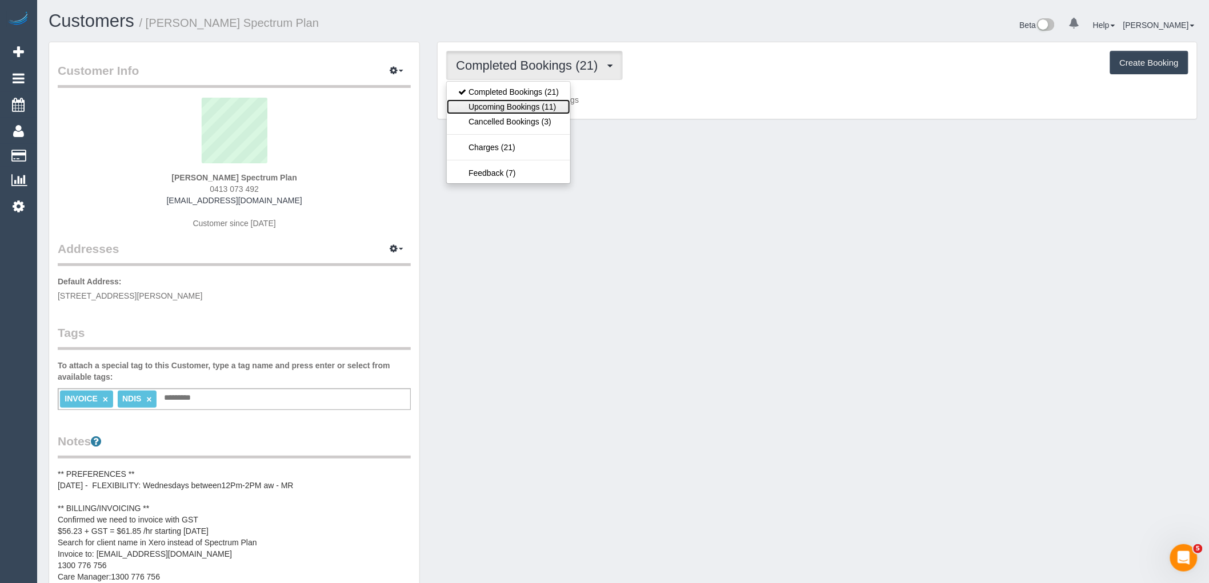
click at [550, 111] on link "Upcoming Bookings (11)" at bounding box center [508, 106] width 123 height 15
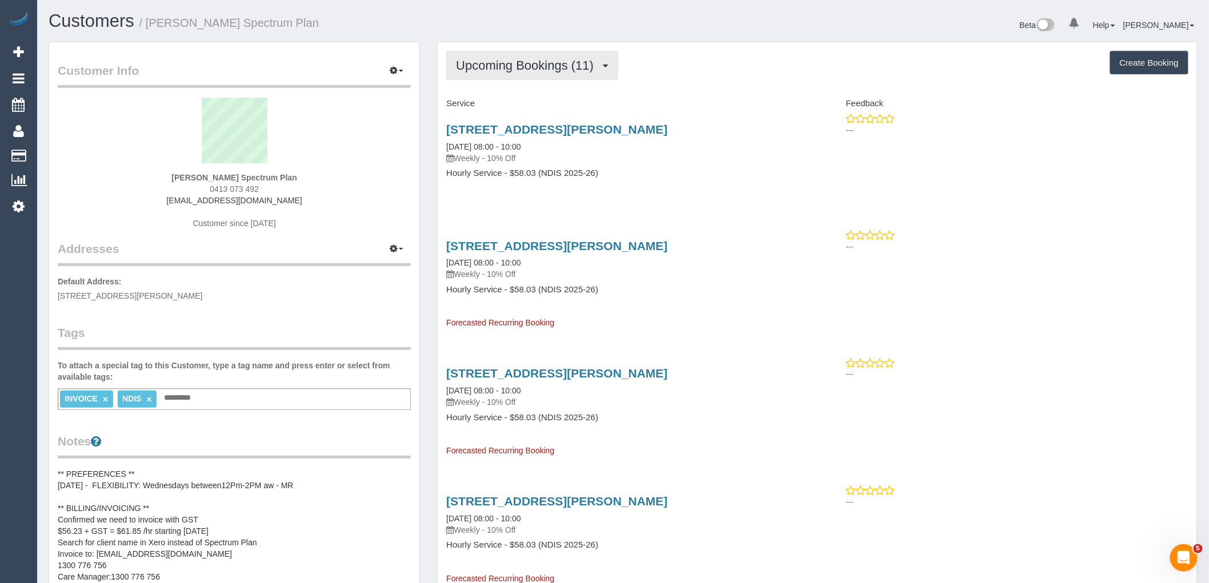
drag, startPoint x: 533, startPoint y: 71, endPoint x: 534, endPoint y: 77, distance: 6.4
click at [533, 71] on span "Upcoming Bookings (11)" at bounding box center [527, 65] width 143 height 14
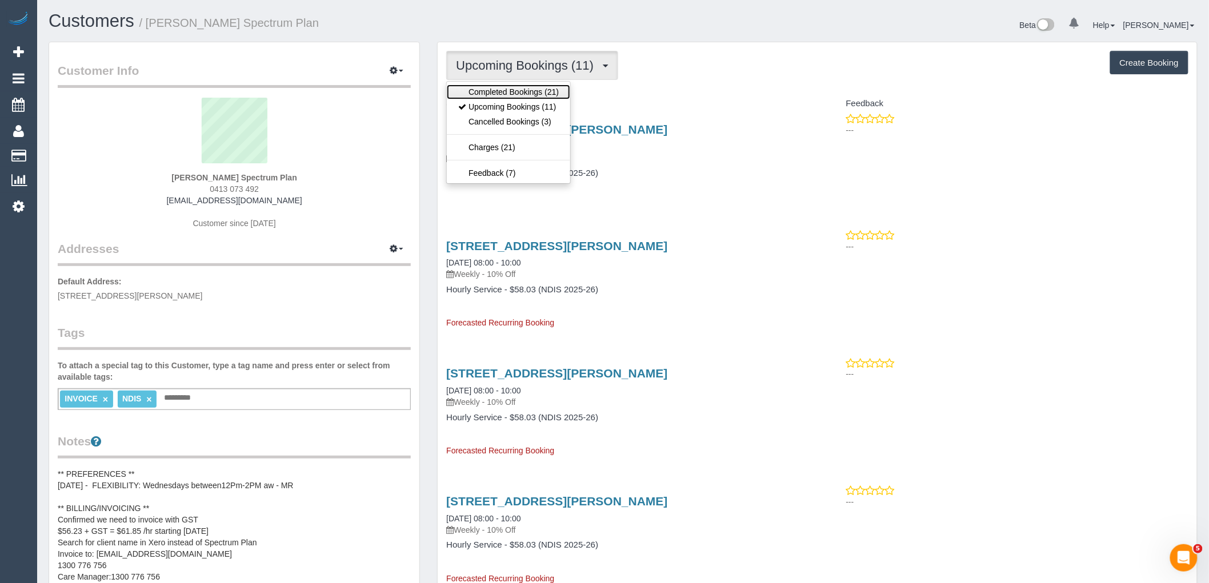
click at [534, 94] on link "Completed Bookings (21)" at bounding box center [508, 92] width 123 height 15
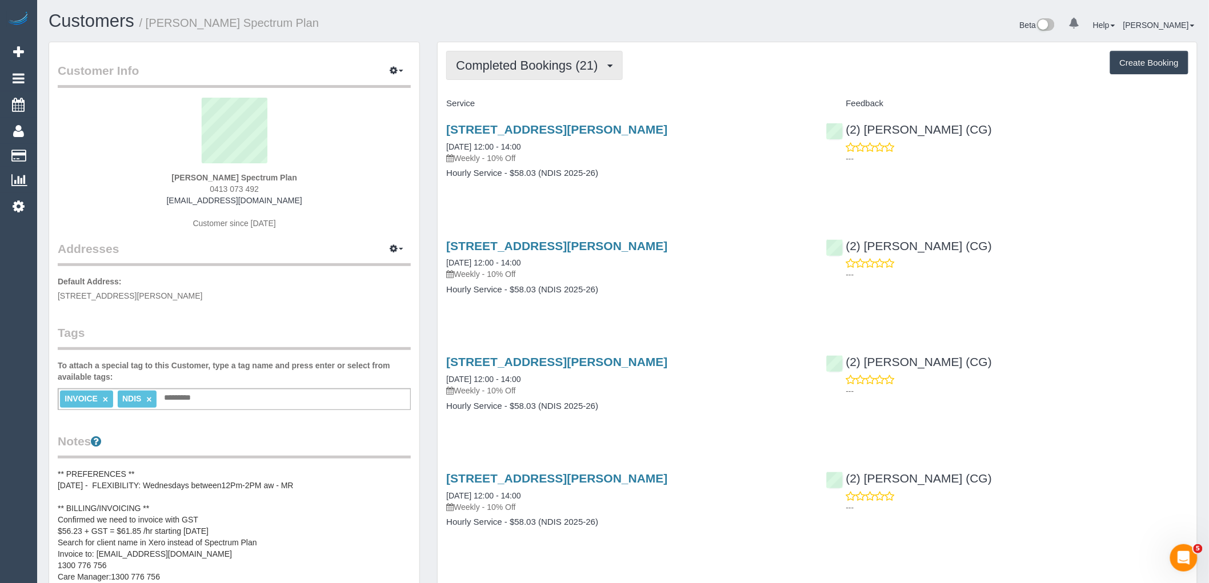
click at [530, 65] on span "Completed Bookings (21)" at bounding box center [529, 65] width 147 height 14
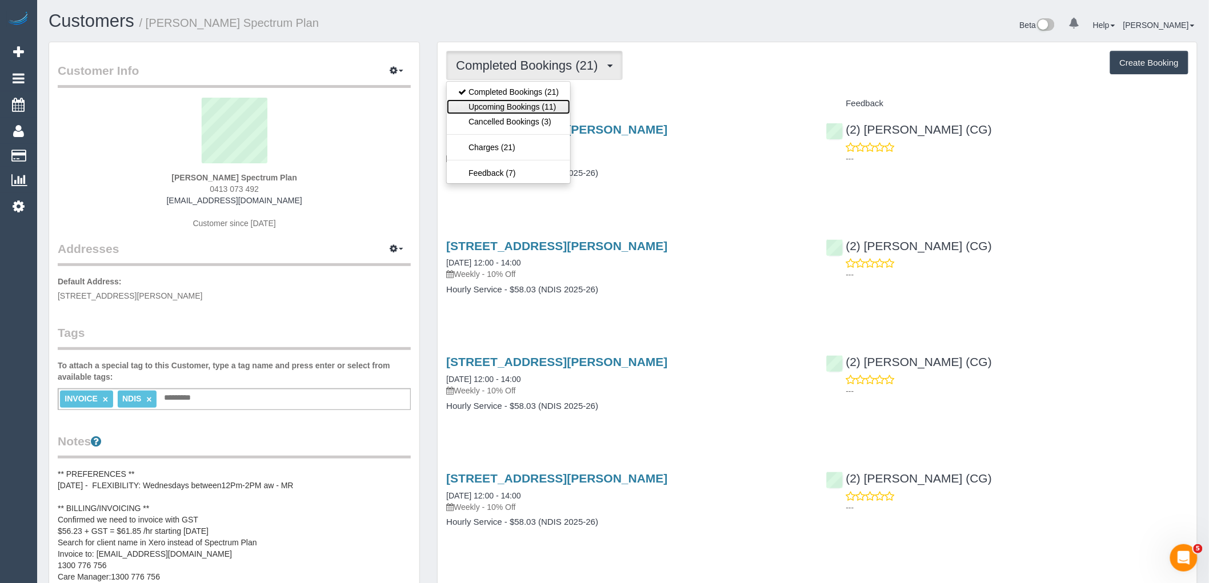
click at [553, 111] on link "Upcoming Bookings (11)" at bounding box center [508, 106] width 123 height 15
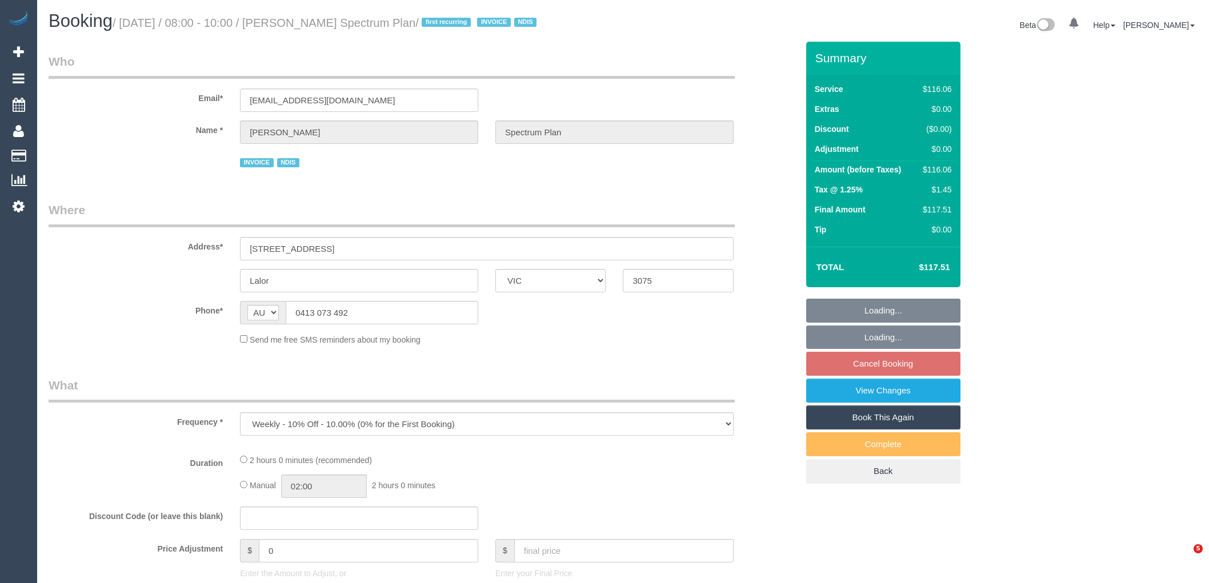
select select "VIC"
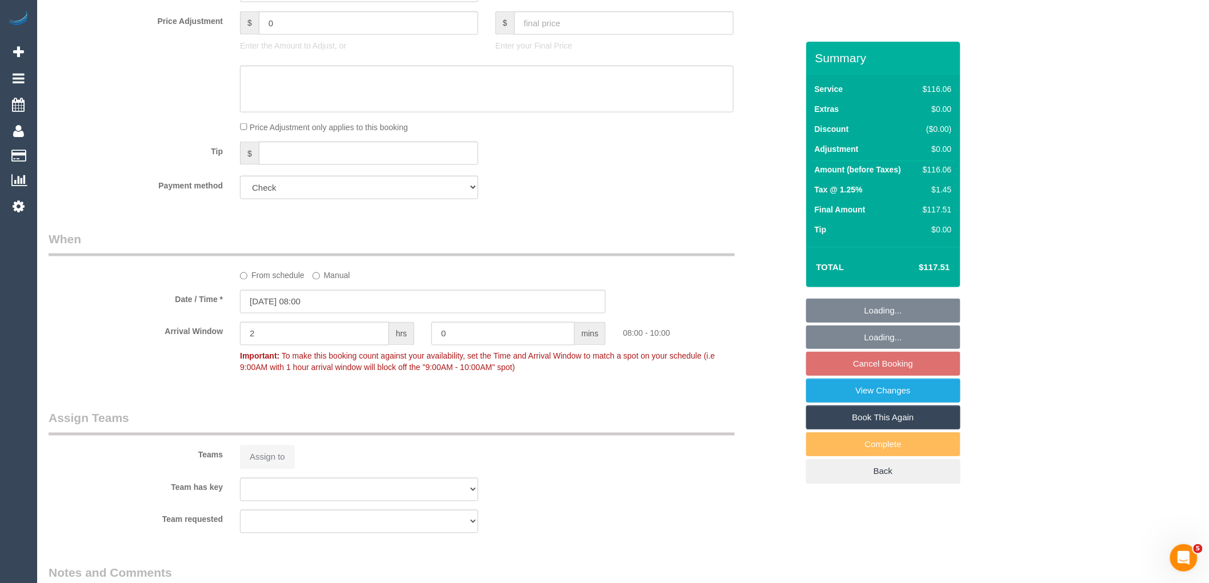
select select "object:1191"
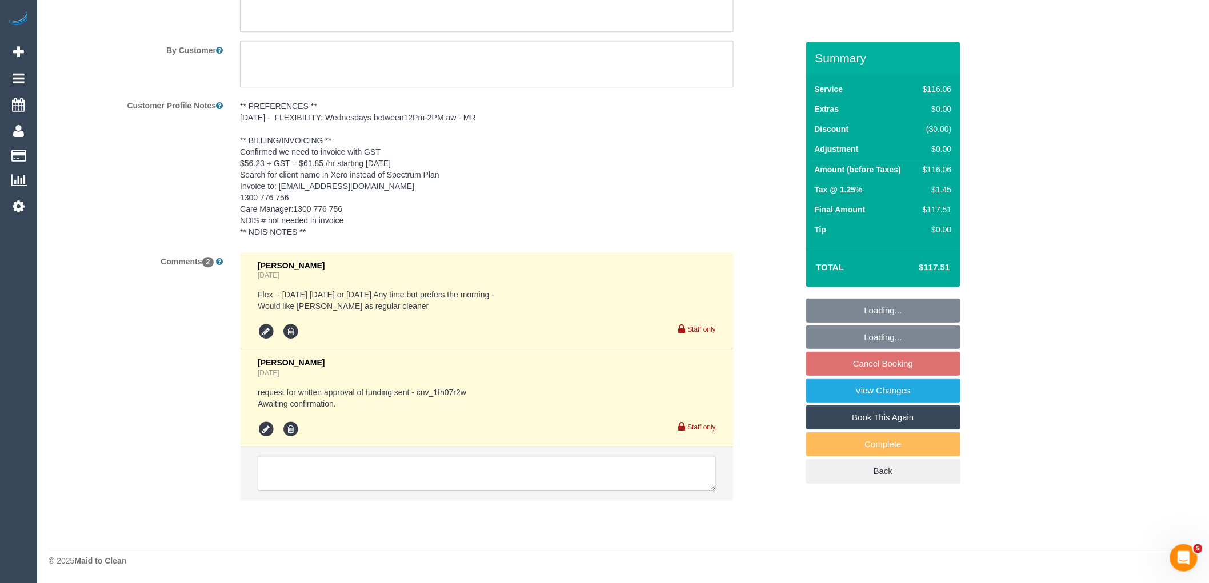
select select "number:28"
select select "number:14"
select select "number:19"
select select "number:22"
select select "number:34"
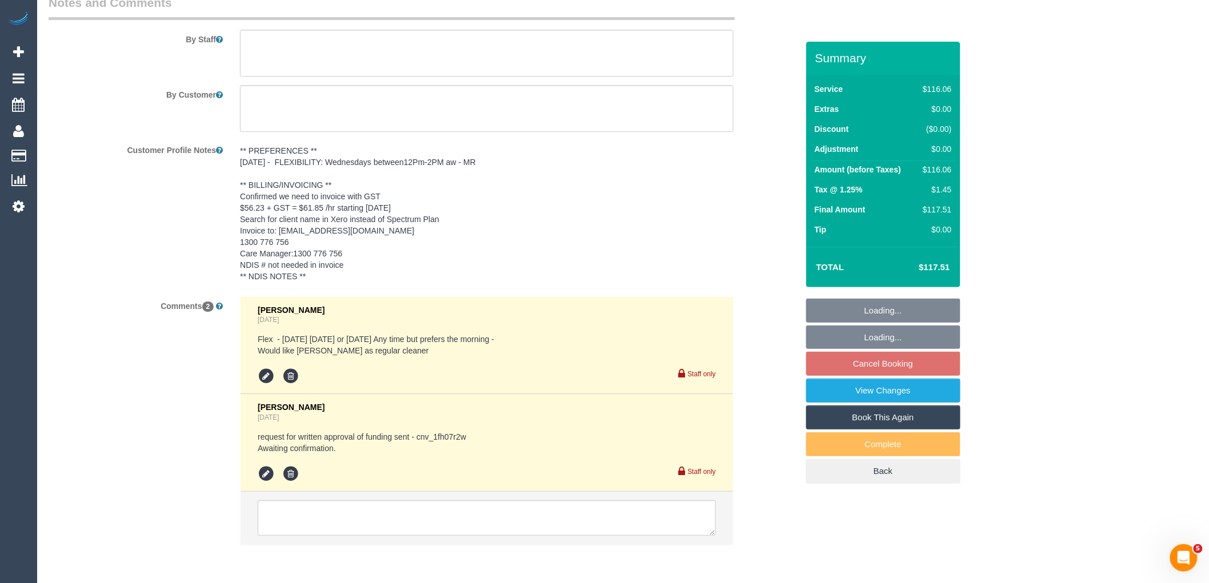
scroll to position [1626, 0]
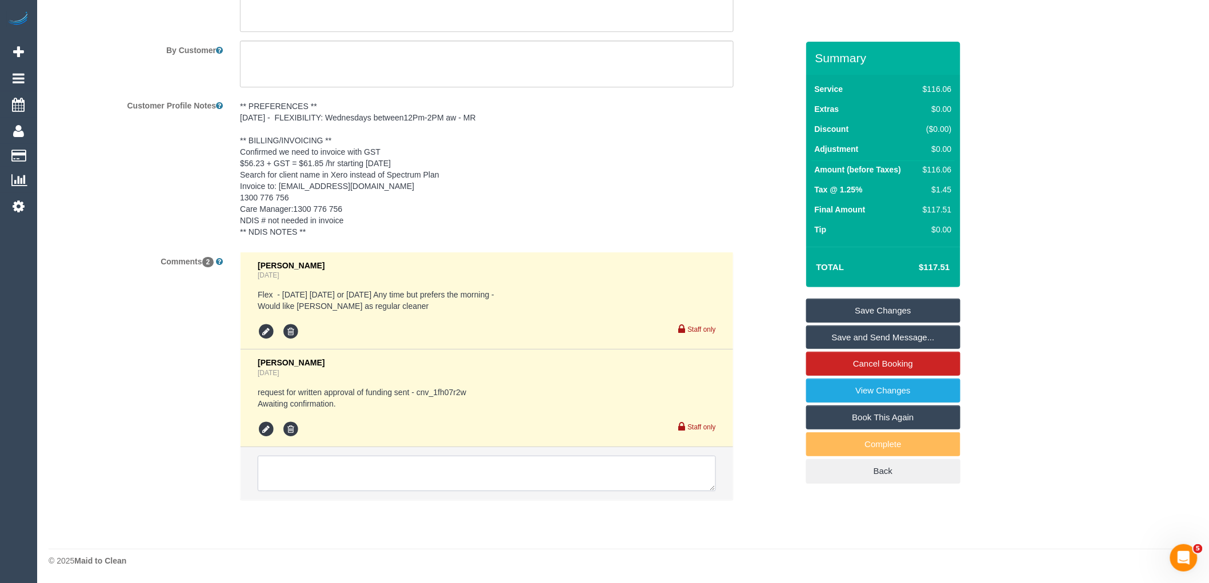
click at [293, 476] on textarea at bounding box center [487, 473] width 458 height 35
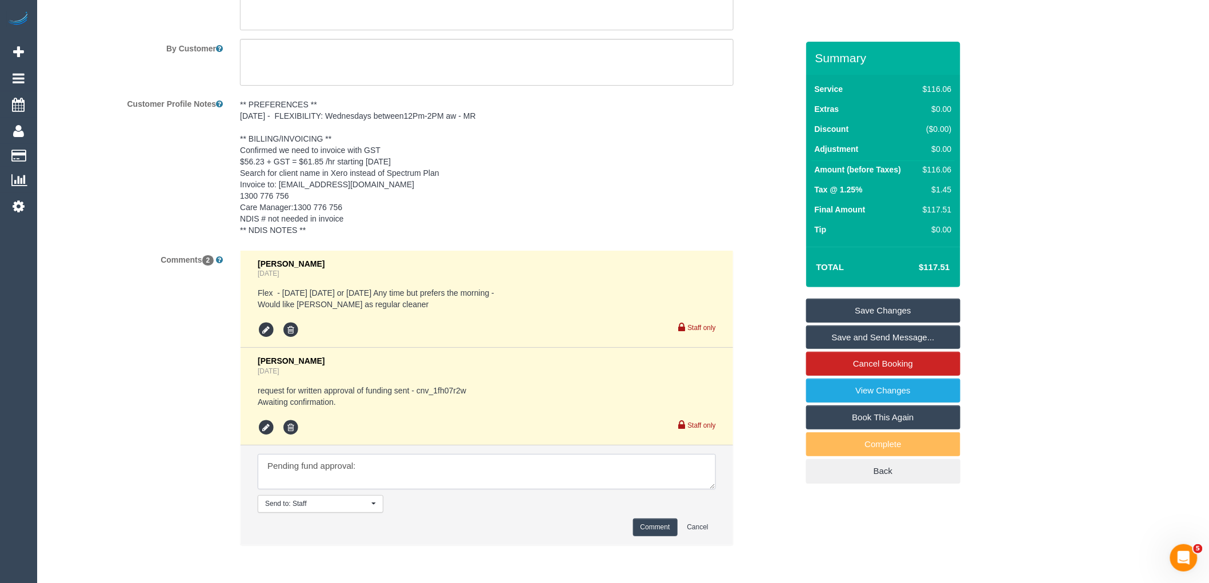
paste textarea "cnv_1fizzb6g"
type textarea "Pending fund approval: cnv_1fizzb6g"
click at [652, 530] on button "Comment" at bounding box center [655, 528] width 45 height 18
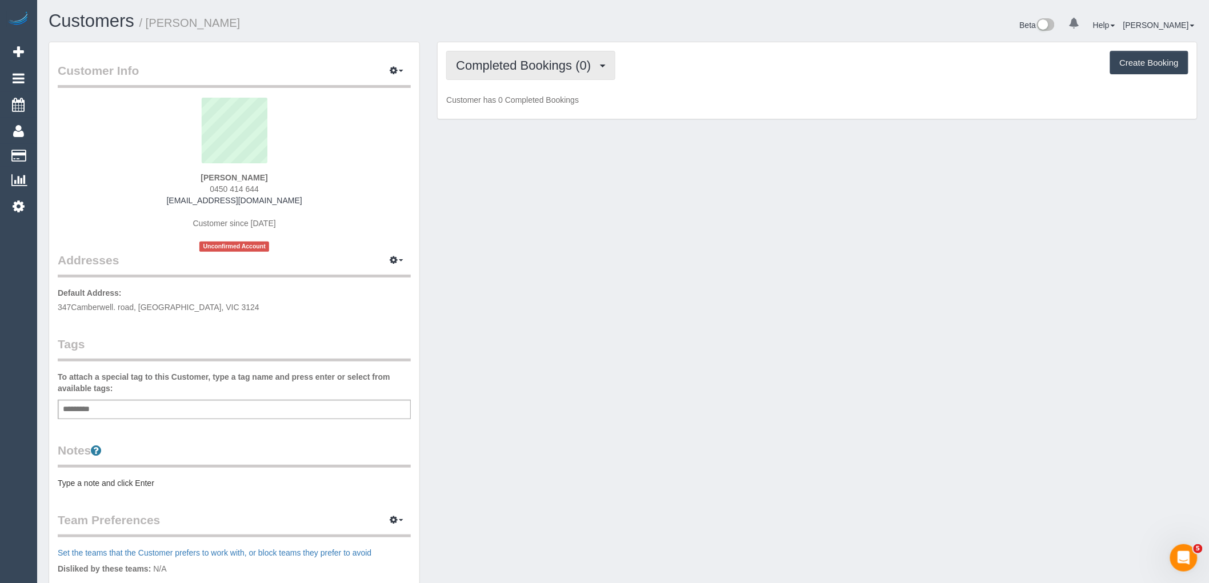
click at [535, 77] on button "Completed Bookings (0)" at bounding box center [530, 65] width 169 height 29
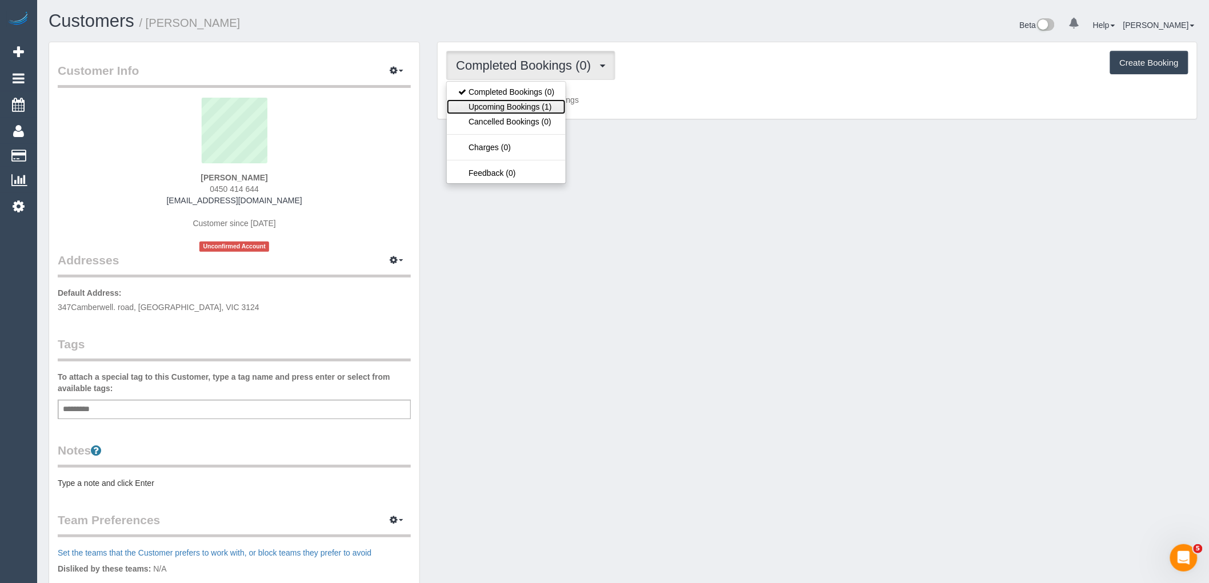
click at [539, 106] on link "Upcoming Bookings (1)" at bounding box center [506, 106] width 119 height 15
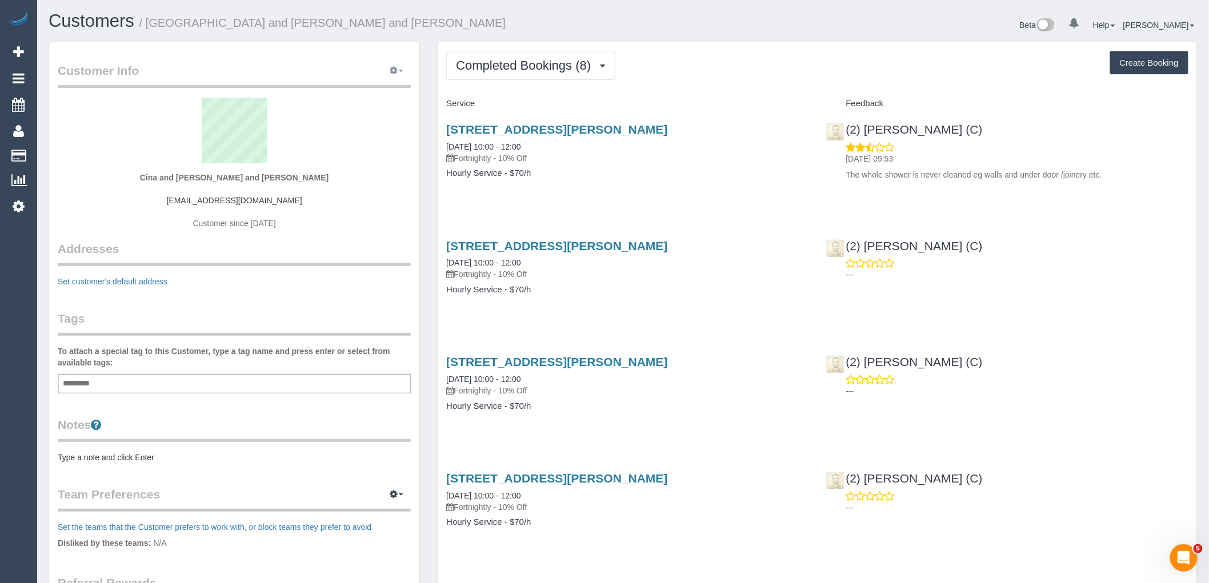
click at [393, 72] on icon "button" at bounding box center [394, 70] width 8 height 7
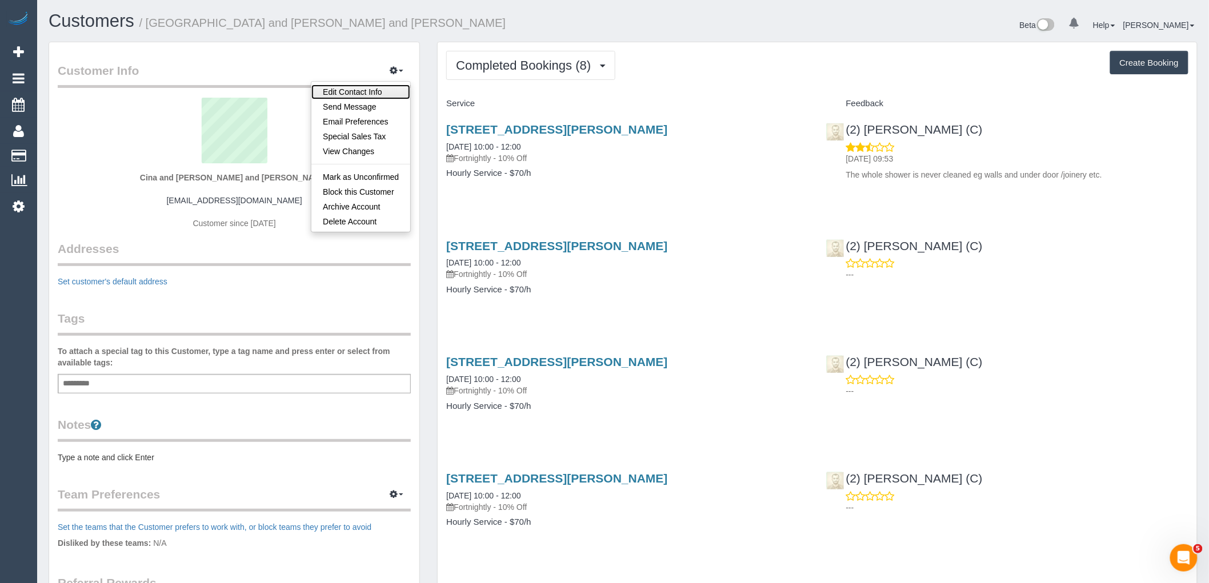
click at [367, 94] on link "Edit Contact Info" at bounding box center [360, 92] width 99 height 15
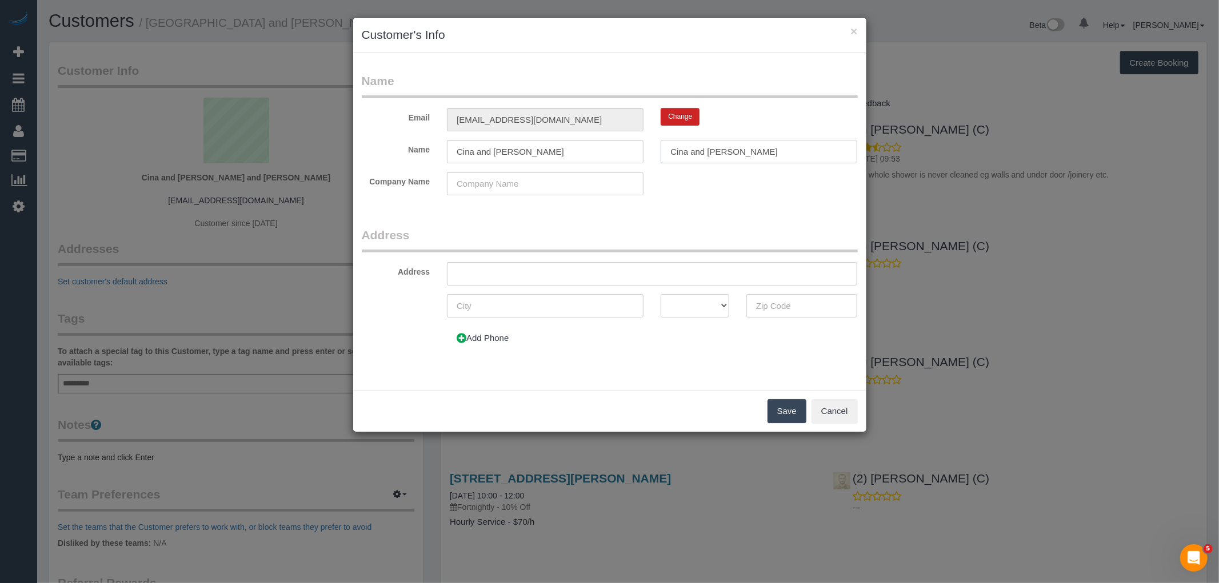
drag, startPoint x: 680, startPoint y: 150, endPoint x: 618, endPoint y: 151, distance: 61.7
click at [616, 151] on div "Name Cina and Zanda Cina and Zanda" at bounding box center [609, 151] width 513 height 23
click at [721, 152] on input "text" at bounding box center [759, 151] width 197 height 23
type input "Zanda"
drag, startPoint x: 533, startPoint y: 142, endPoint x: 473, endPoint y: 150, distance: 60.6
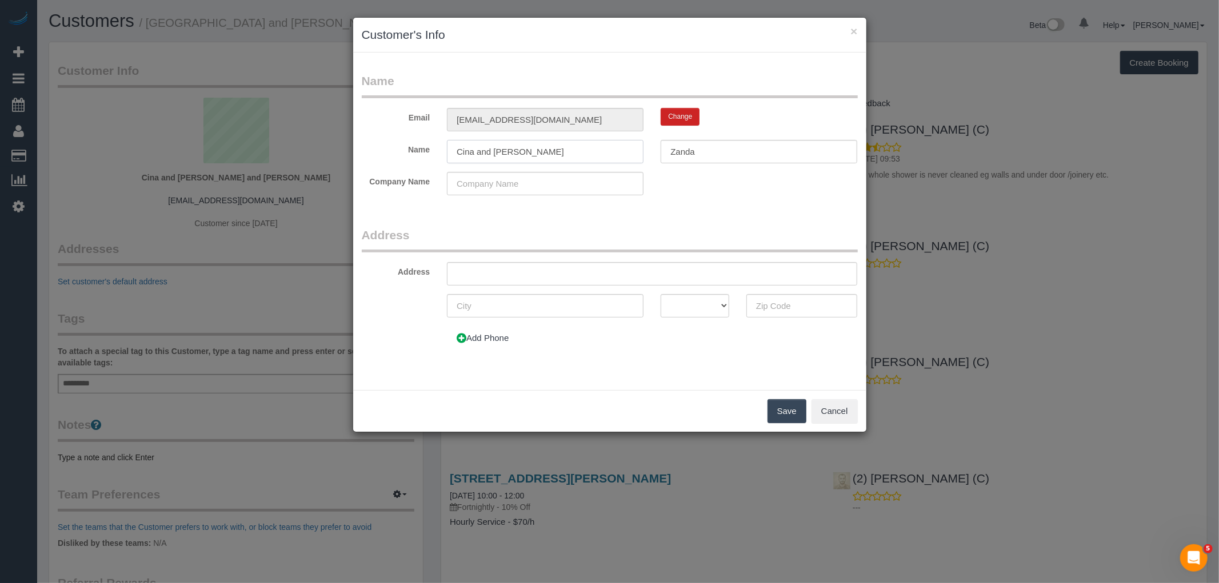
click at [473, 150] on input "Cina and Zanda" at bounding box center [545, 151] width 197 height 23
type input "[GEOGRAPHIC_DATA]"
click at [794, 409] on button "Save" at bounding box center [786, 411] width 39 height 24
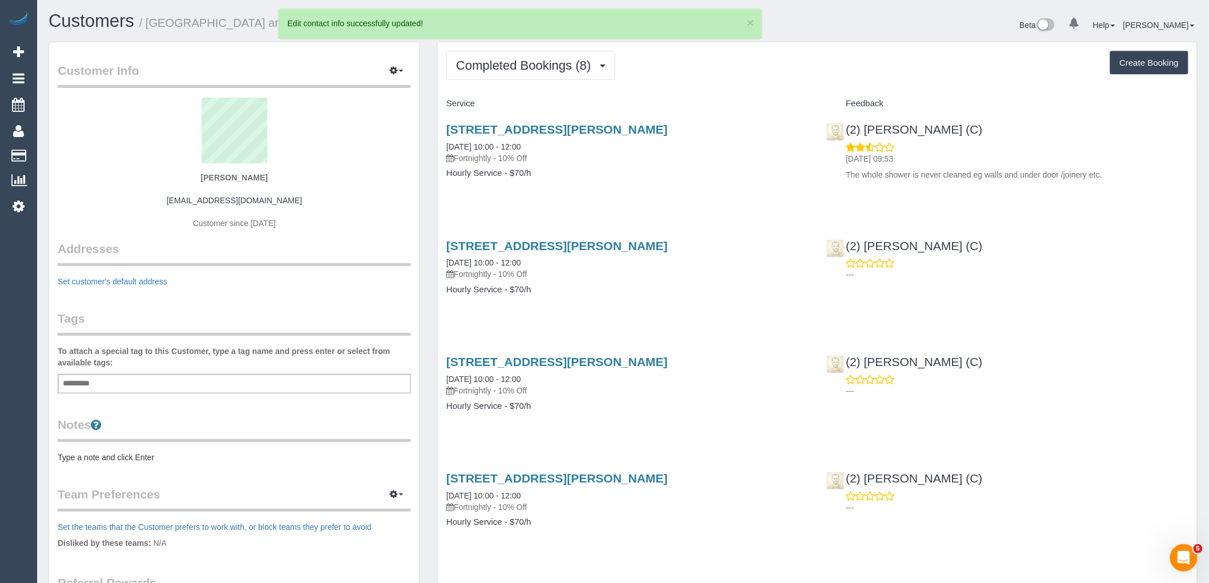
drag, startPoint x: 666, startPoint y: 125, endPoint x: 654, endPoint y: 126, distance: 11.6
click at [654, 126] on div "34 Edward St, Fawkner, VIC 3060 01/10/2025 10:00 - 12:00 Fortnightly - 10% Off …" at bounding box center [627, 157] width 379 height 88
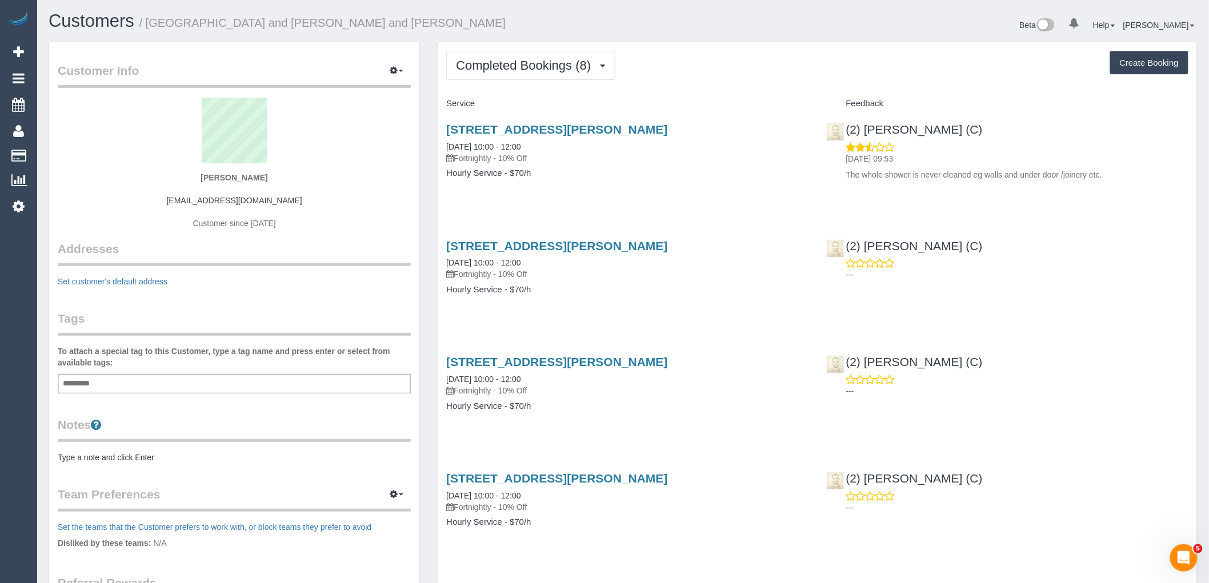
drag, startPoint x: 579, startPoint y: 127, endPoint x: 443, endPoint y: 127, distance: 136.6
click at [443, 127] on div "34 Edward St, Fawkner, VIC 3060 01/10/2025 10:00 - 12:00 Fortnightly - 10% Off …" at bounding box center [627, 157] width 379 height 88
copy link "34 Edward St, Fawkner, VIC 3060"
click at [393, 62] on div "Customer Info Edit Contact Info Send Message Email Preferences Special Sales Ta…" at bounding box center [234, 400] width 370 height 716
click at [391, 77] on button "button" at bounding box center [396, 71] width 29 height 18
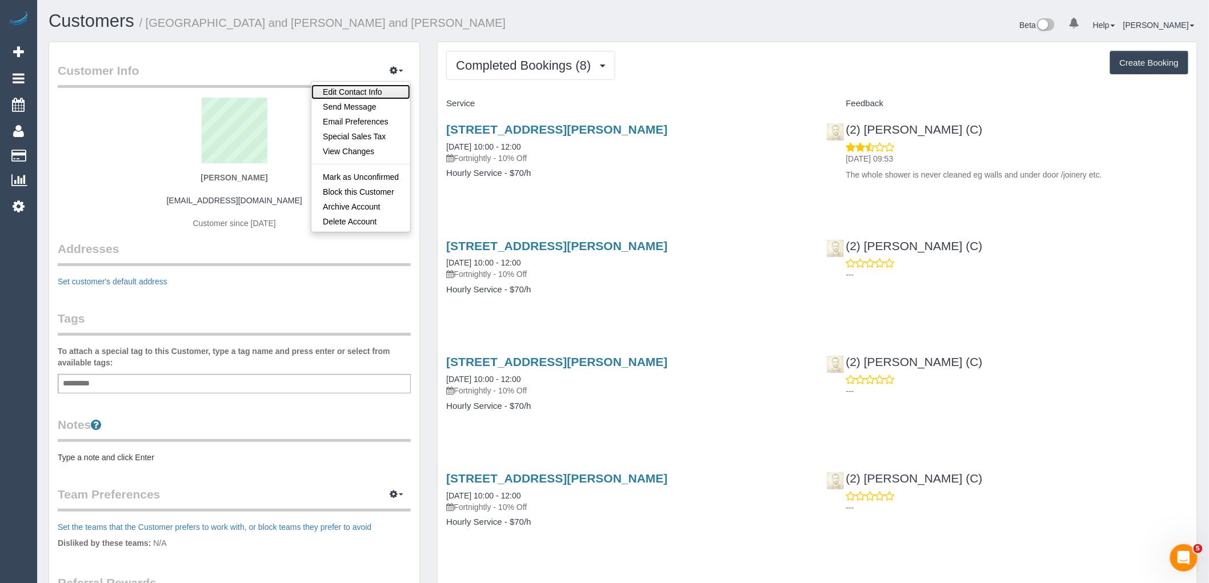
click at [362, 91] on link "Edit Contact Info" at bounding box center [360, 92] width 99 height 15
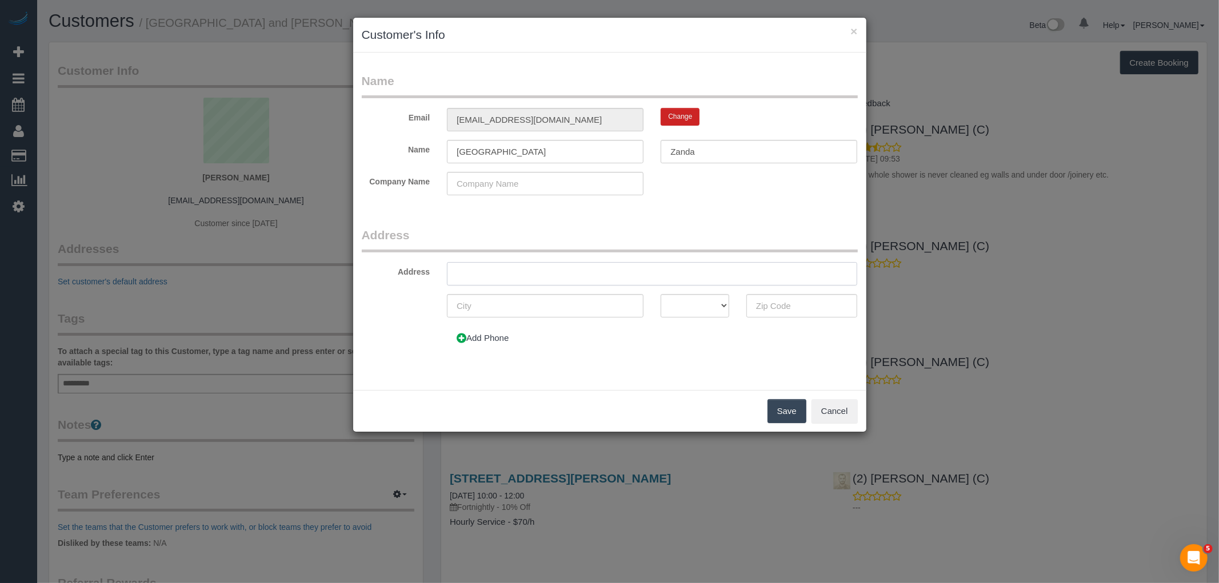
click at [493, 277] on input "text" at bounding box center [652, 273] width 410 height 23
paste input "34 Edward St, Fawkner, VIC 3060"
type input "34 Edward St, Fawkner, VIC 3060"
click at [701, 306] on select "ACT NSW NT QLD SA TAS VIC WA" at bounding box center [695, 305] width 69 height 23
select select "VIC"
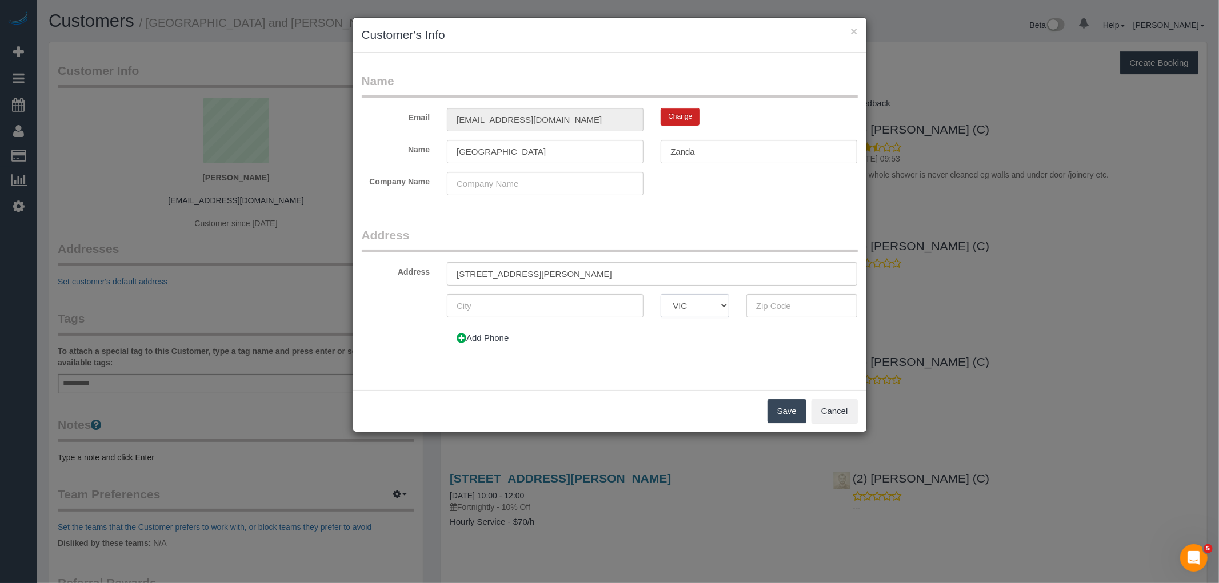
click at [661, 294] on select "ACT NSW NT QLD SA TAS VIC WA" at bounding box center [695, 305] width 69 height 23
click at [814, 310] on input "text" at bounding box center [801, 305] width 111 height 23
type input "3060"
click at [471, 338] on button "Add Phone" at bounding box center [482, 338] width 71 height 24
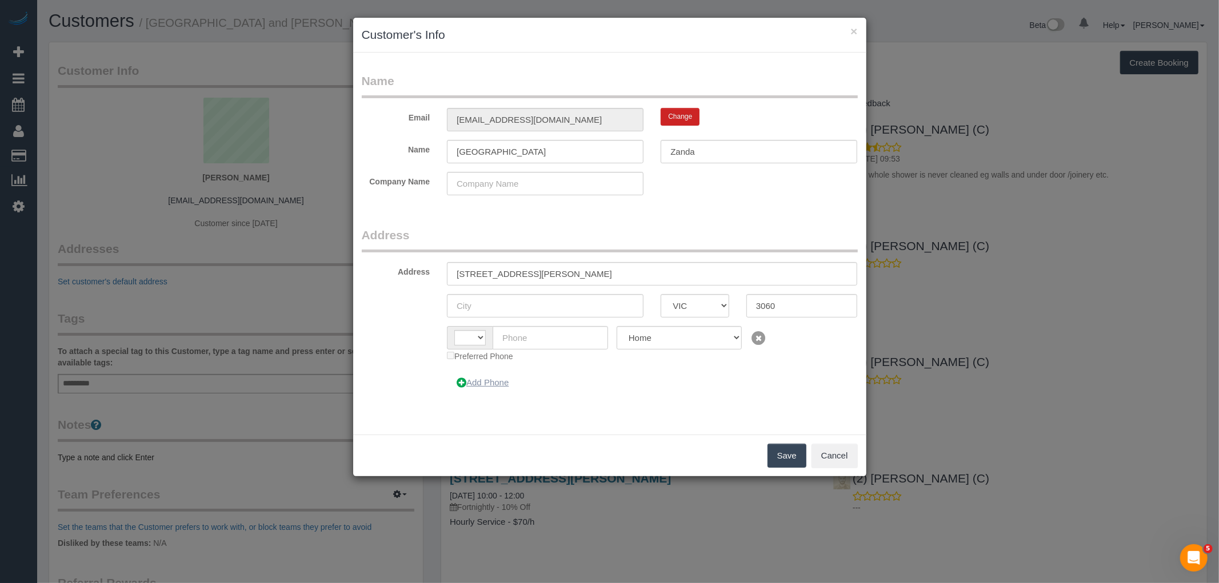
select select "string:AU"
click at [529, 345] on input "text" at bounding box center [550, 337] width 115 height 23
paste input "0413 507 275"
type input "0413 507 275"
click at [676, 336] on select "Home Work Mobile" at bounding box center [679, 337] width 125 height 23
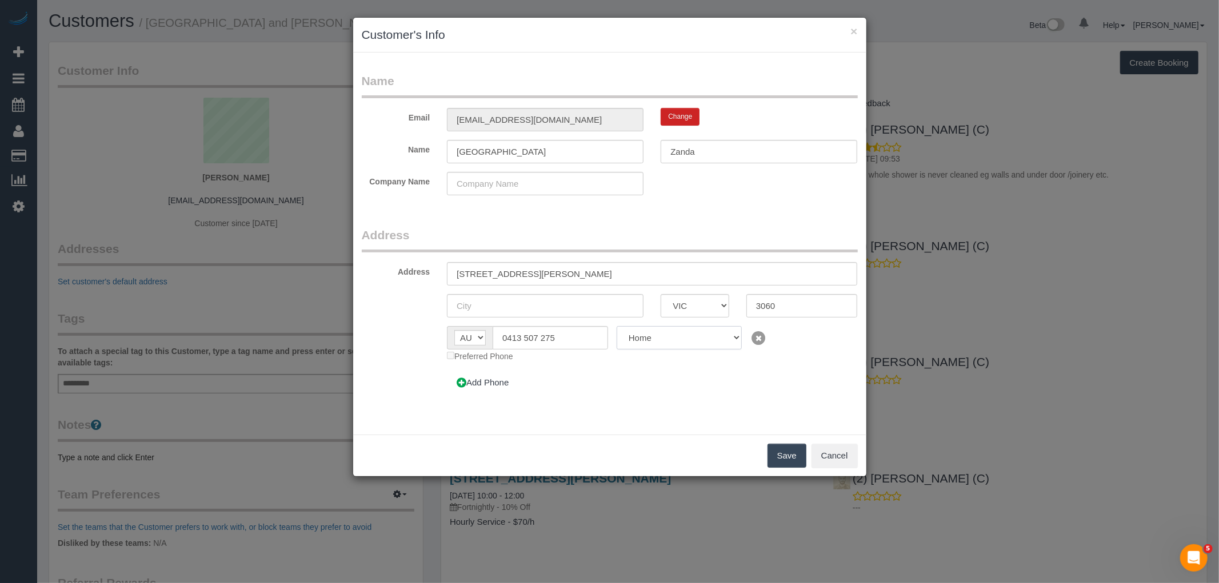
select select "Mobile"
click at [617, 326] on select "Home Work Mobile" at bounding box center [679, 337] width 125 height 23
click at [614, 389] on div "Add Phone" at bounding box center [566, 383] width 257 height 24
drag, startPoint x: 619, startPoint y: 269, endPoint x: 509, endPoint y: 278, distance: 110.7
click at [509, 278] on input "34 Edward St, Fawkner, VIC 3060" at bounding box center [652, 273] width 410 height 23
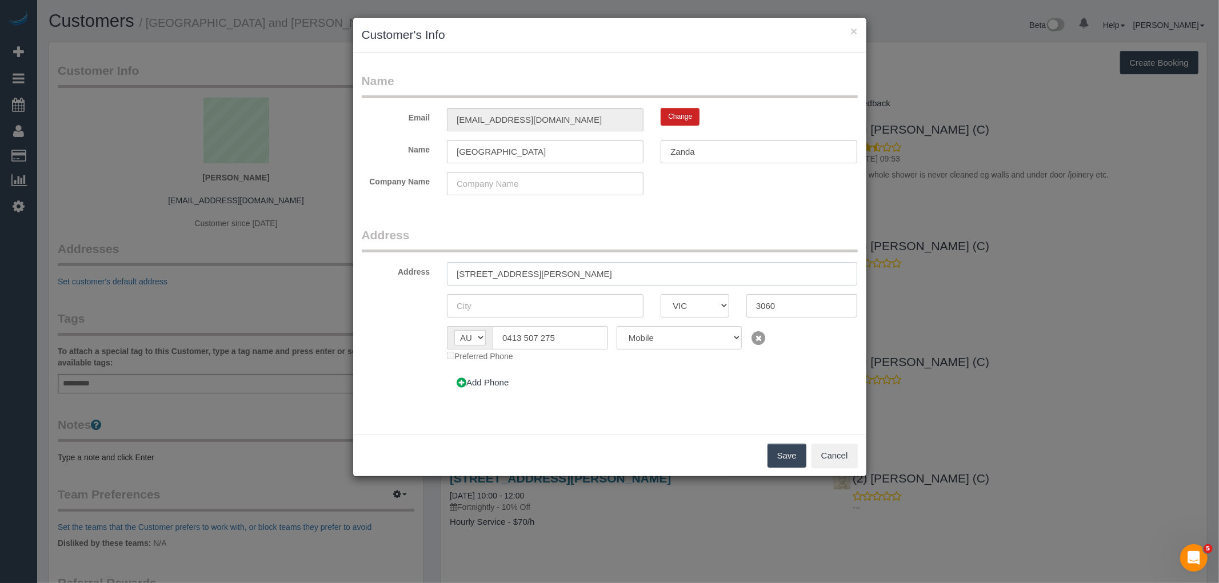
type input "34 Edward St"
click at [792, 454] on button "Save" at bounding box center [786, 456] width 39 height 24
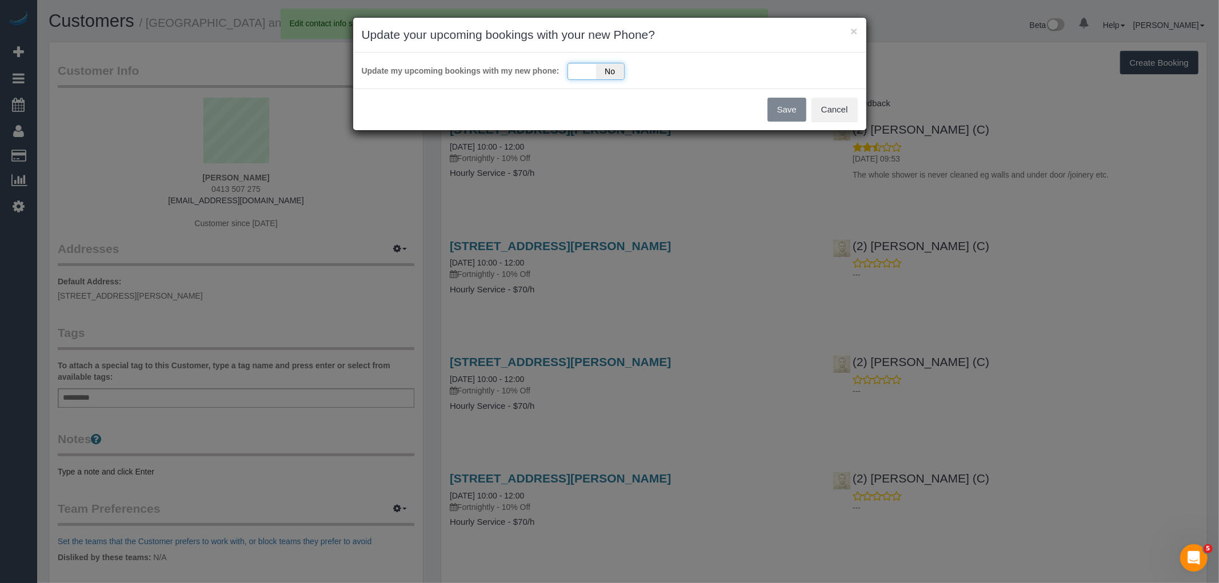
click at [604, 71] on span "No" at bounding box center [610, 71] width 28 height 16
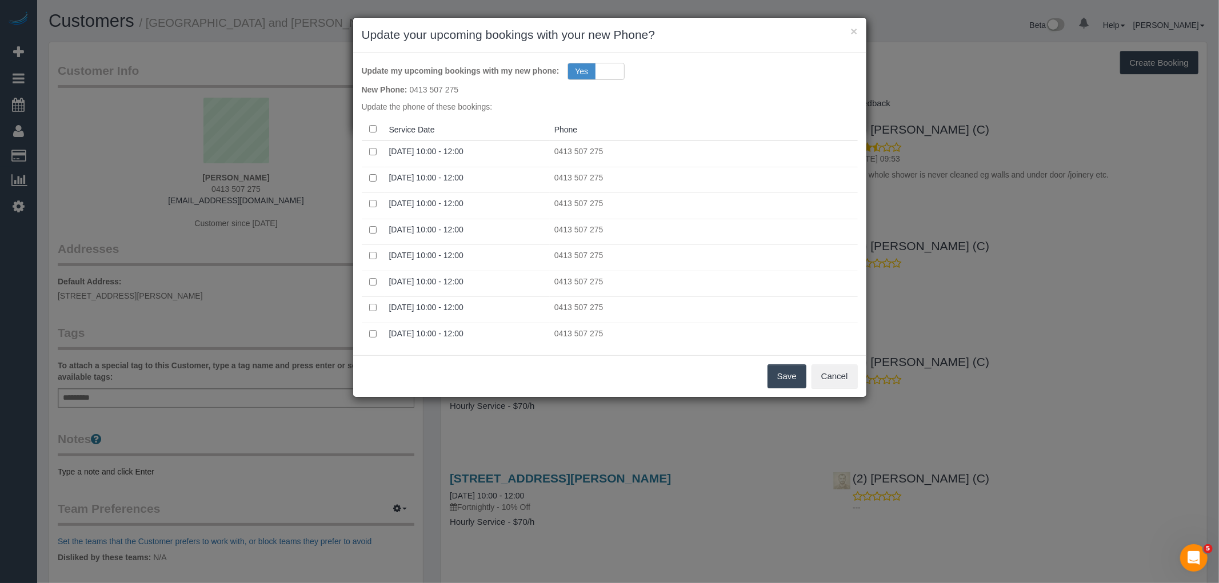
click at [779, 369] on button "Save" at bounding box center [786, 377] width 39 height 24
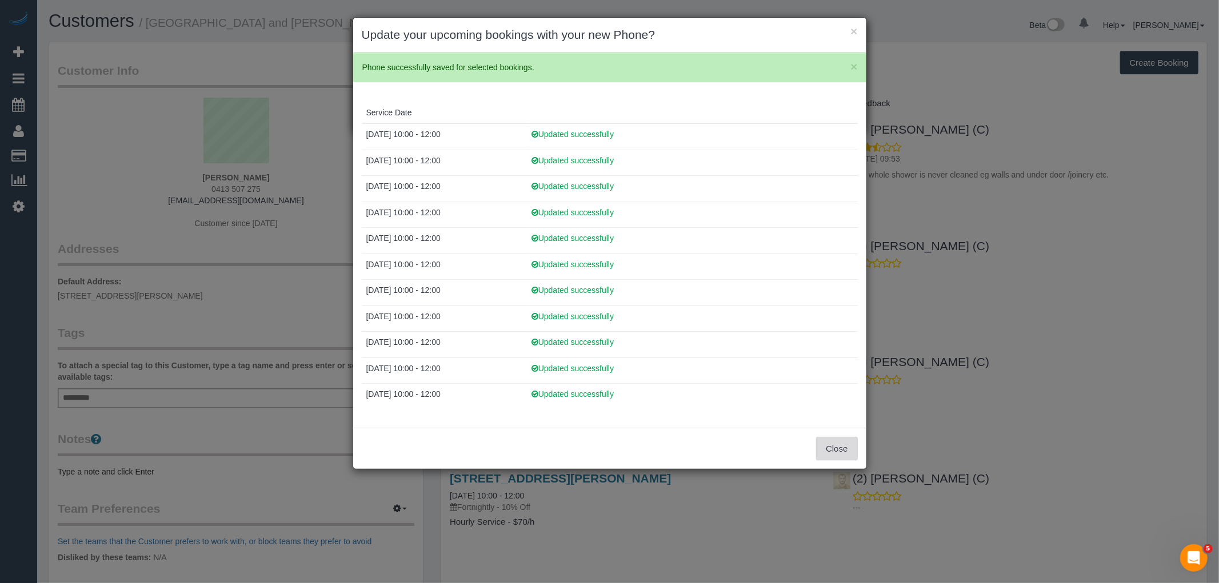
click at [845, 449] on button "Close" at bounding box center [836, 449] width 41 height 24
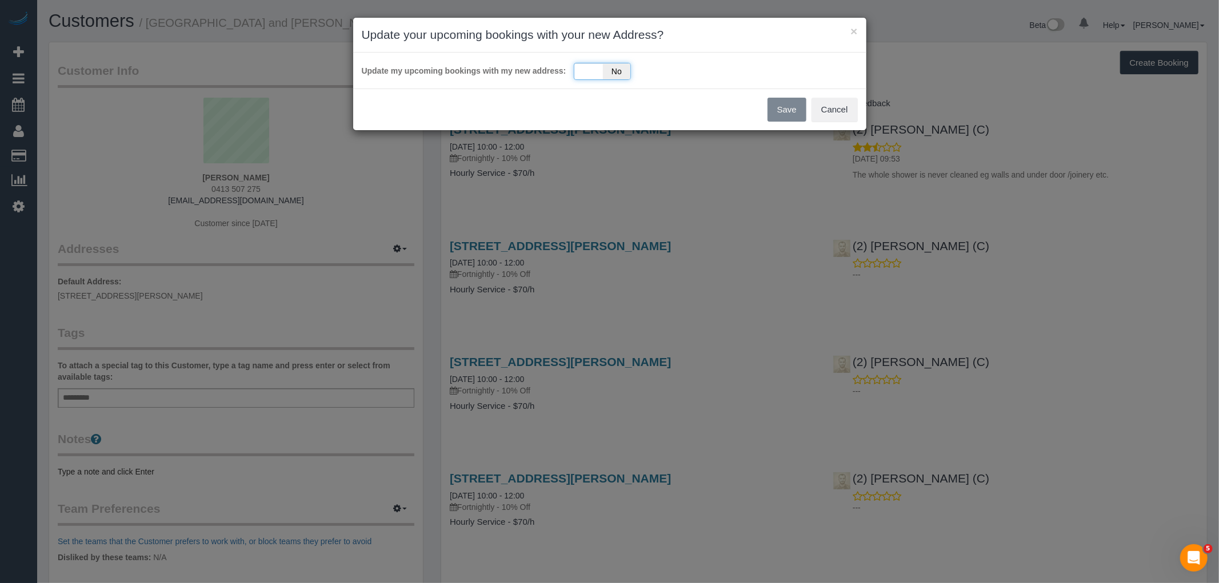
click at [598, 67] on div "Yes No" at bounding box center [602, 71] width 57 height 17
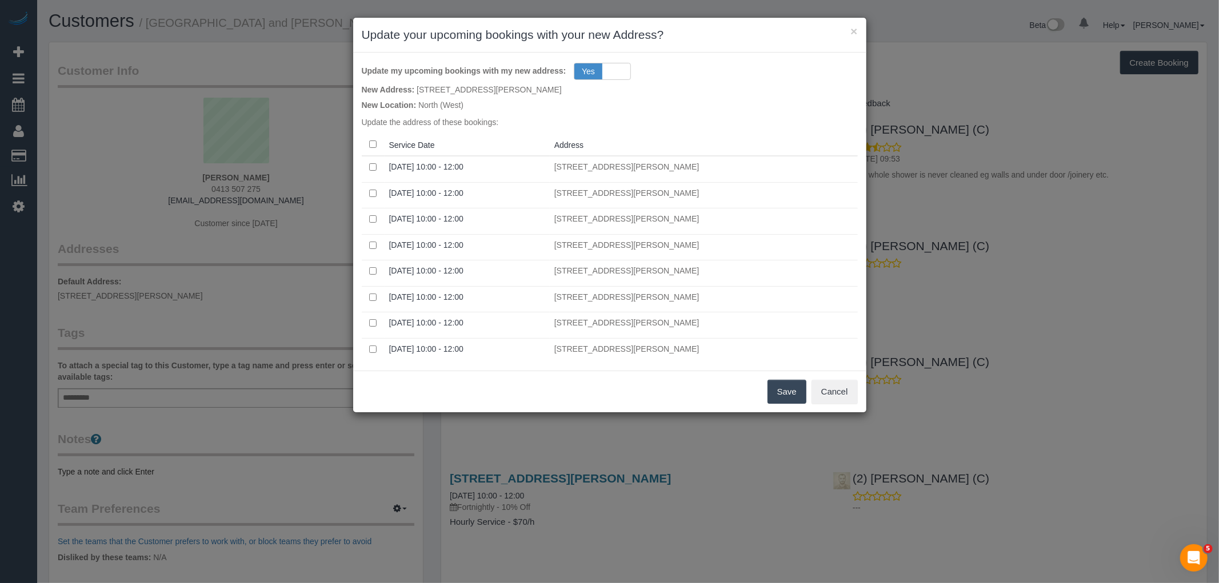
click at [791, 401] on button "Save" at bounding box center [786, 392] width 39 height 24
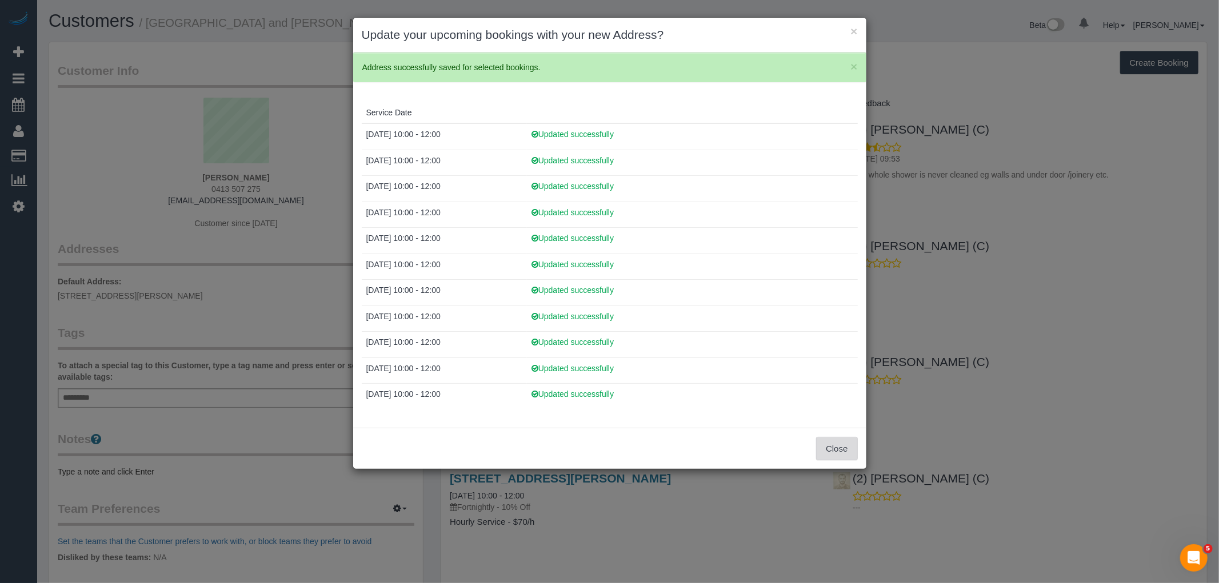
click at [835, 446] on button "Close" at bounding box center [836, 449] width 41 height 24
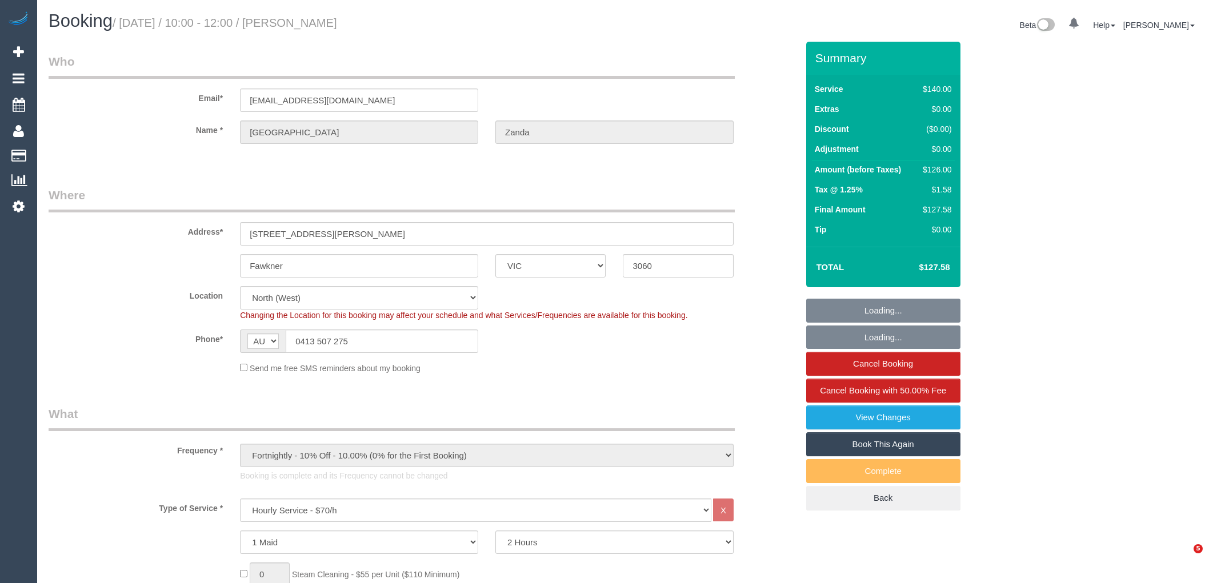
select select "VIC"
select select "object:1550"
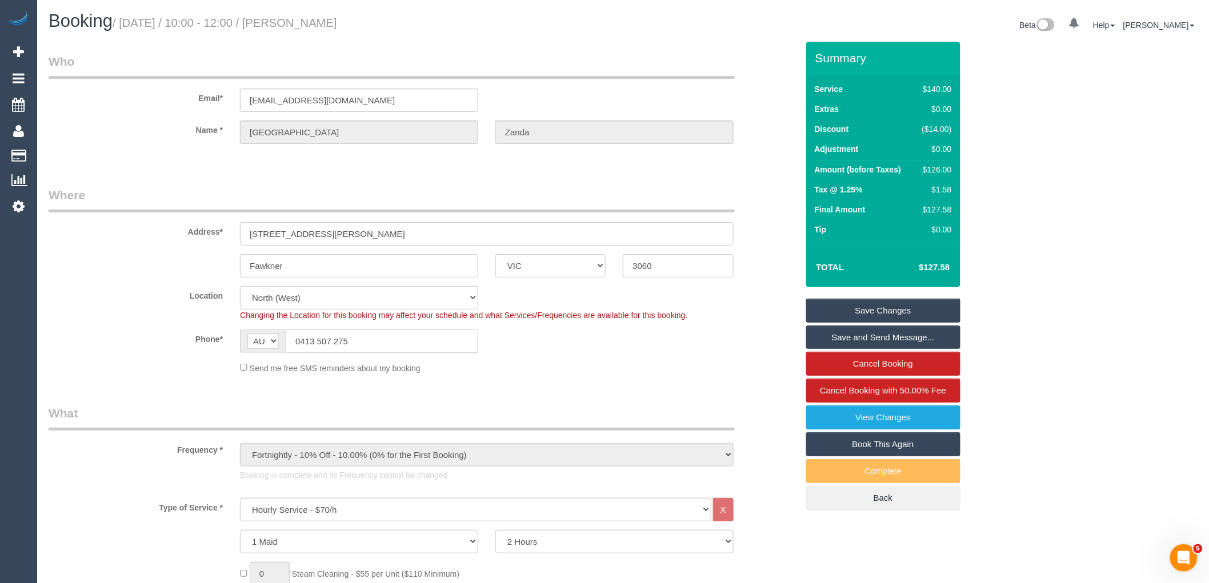
drag, startPoint x: 385, startPoint y: 339, endPoint x: 232, endPoint y: 325, distance: 153.3
click at [234, 325] on sui-booking-location "Location Office City East (North) East (South) Inner East Inner North (East) In…" at bounding box center [423, 330] width 749 height 88
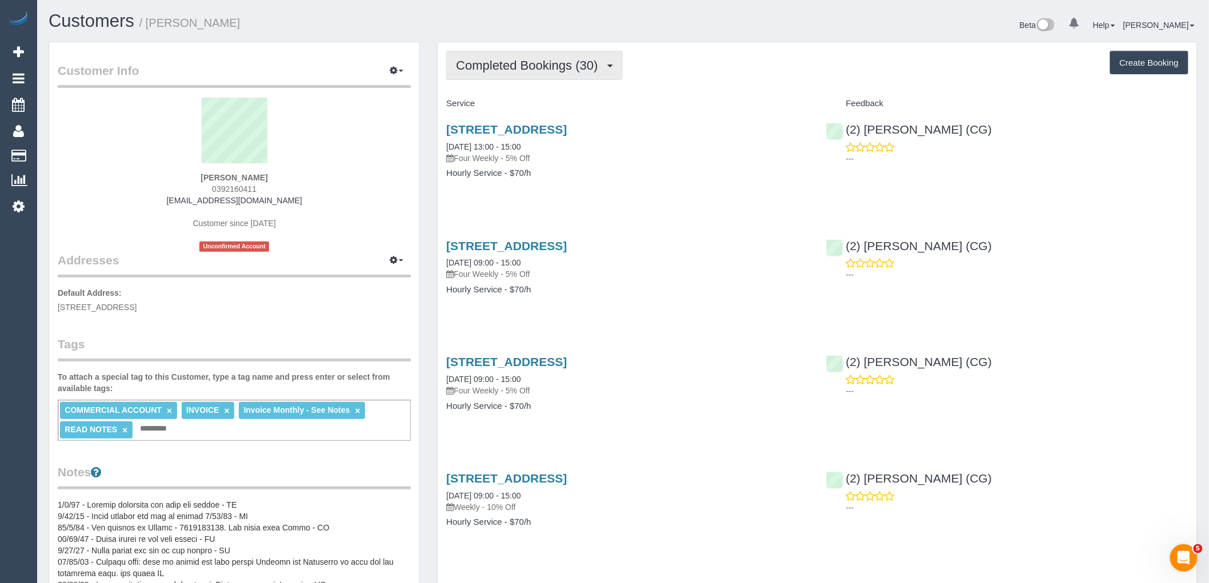
click at [530, 53] on button "Completed Bookings (30)" at bounding box center [534, 65] width 176 height 29
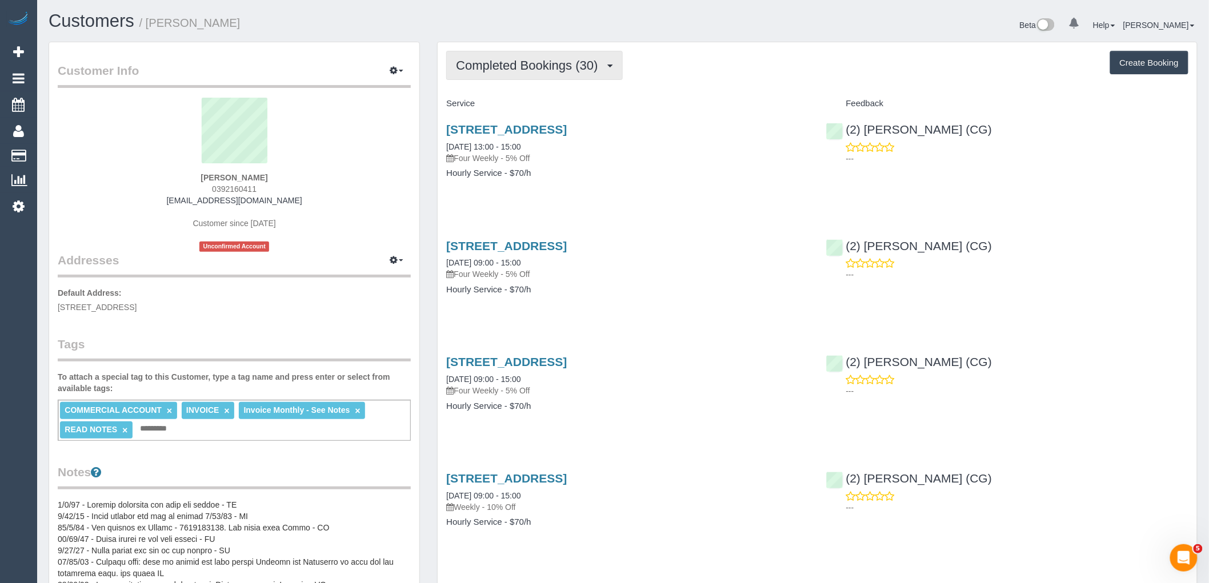
click at [550, 74] on button "Completed Bookings (30)" at bounding box center [534, 65] width 176 height 29
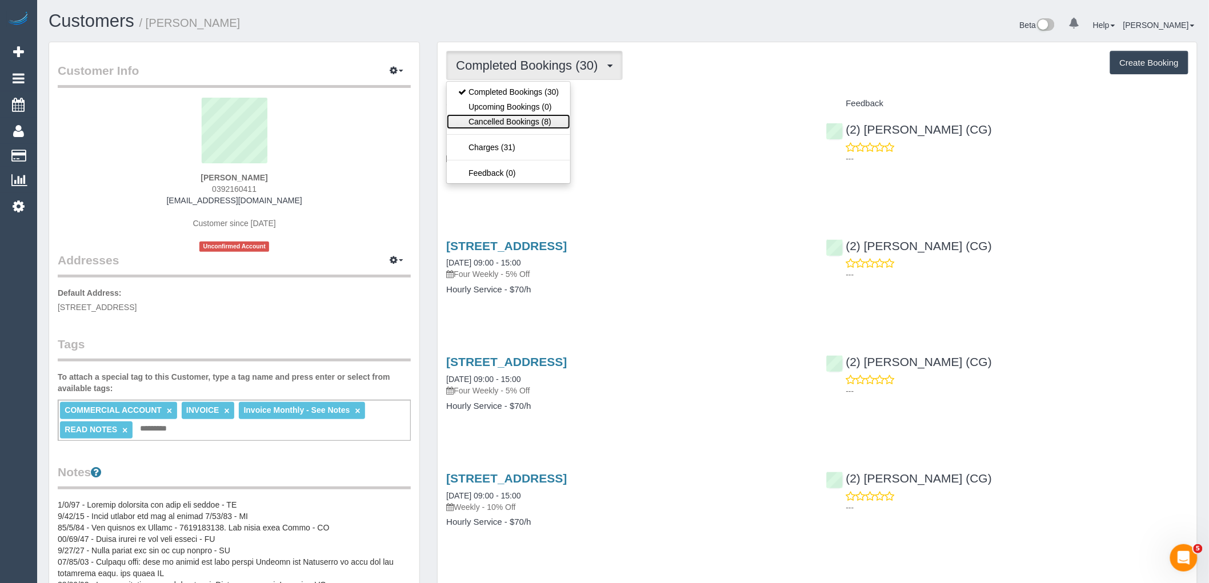
click at [551, 118] on link "Cancelled Bookings (8)" at bounding box center [508, 121] width 123 height 15
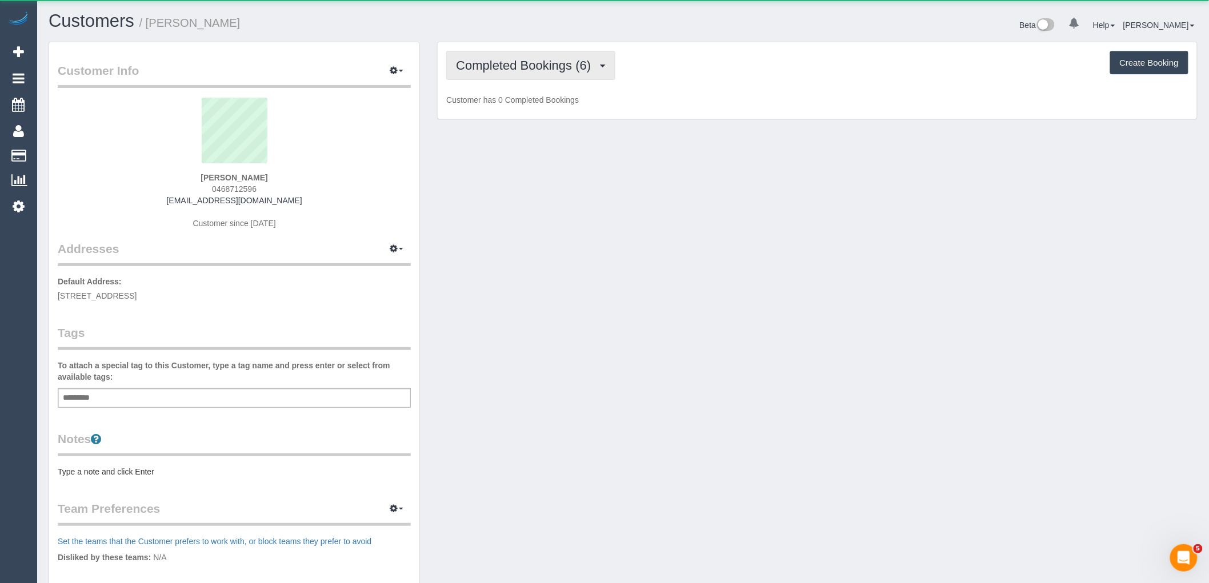
click at [570, 62] on span "Completed Bookings (6)" at bounding box center [526, 65] width 141 height 14
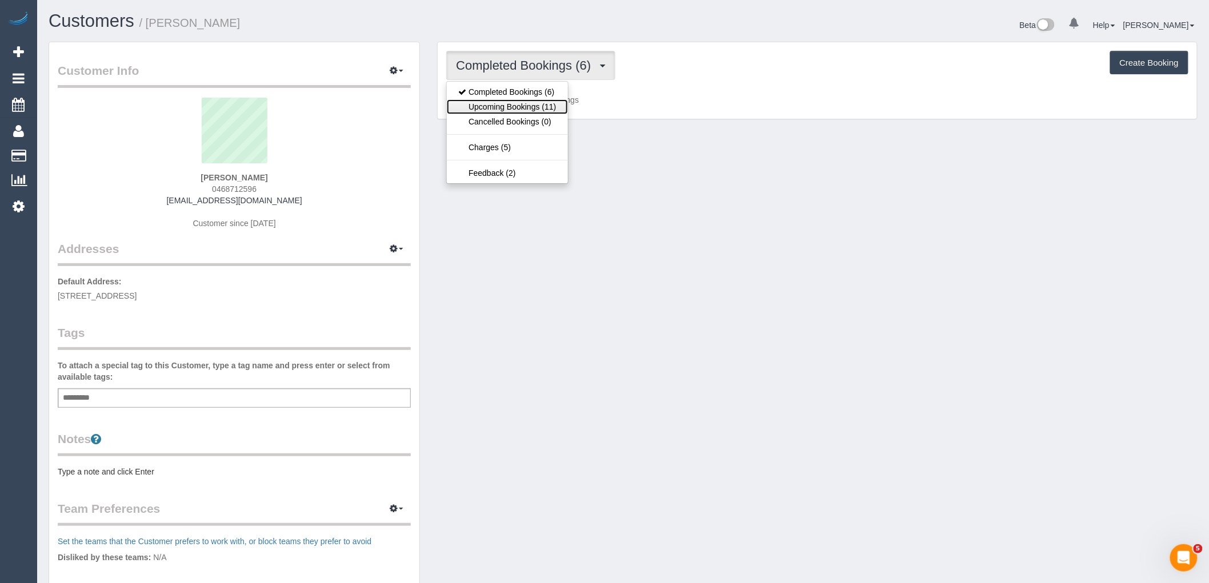
click at [544, 104] on link "Upcoming Bookings (11)" at bounding box center [507, 106] width 121 height 15
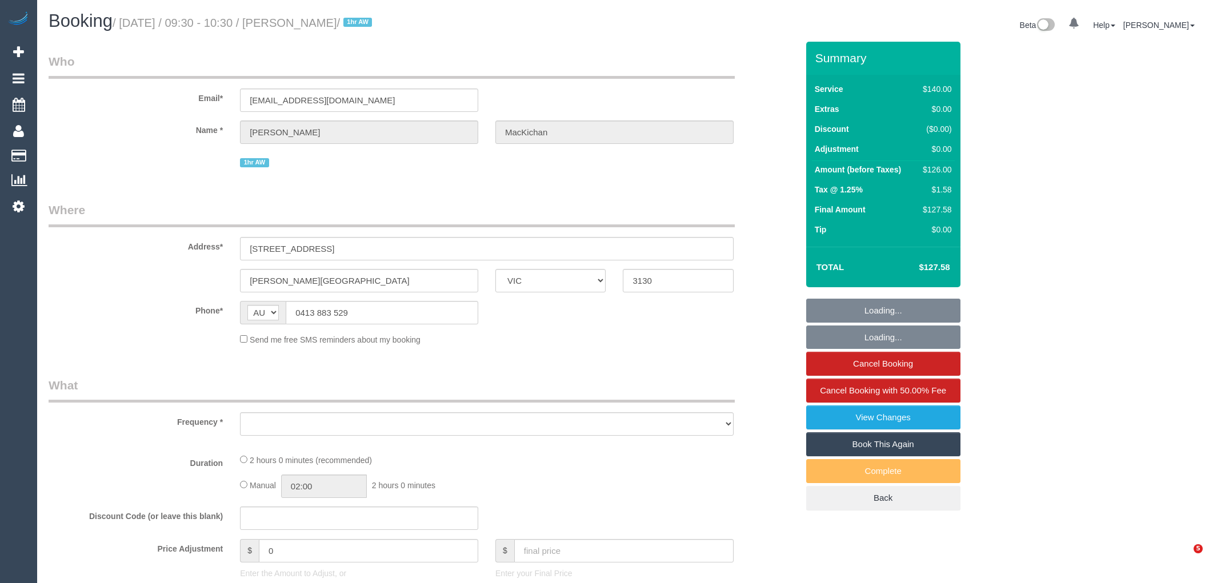
select select "VIC"
select select "object:543"
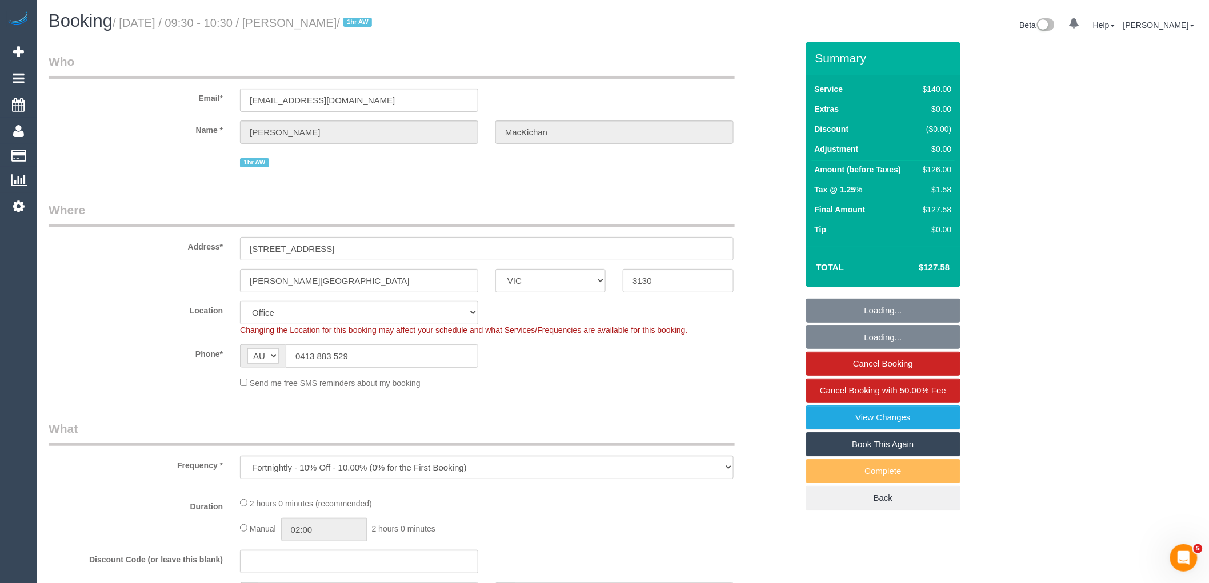
select select "string:stripe-pm_1IBTRa2GScqysDRVJFAaHsSu"
select select "number:27"
select select "number:14"
select select "number:19"
select select "number:24"
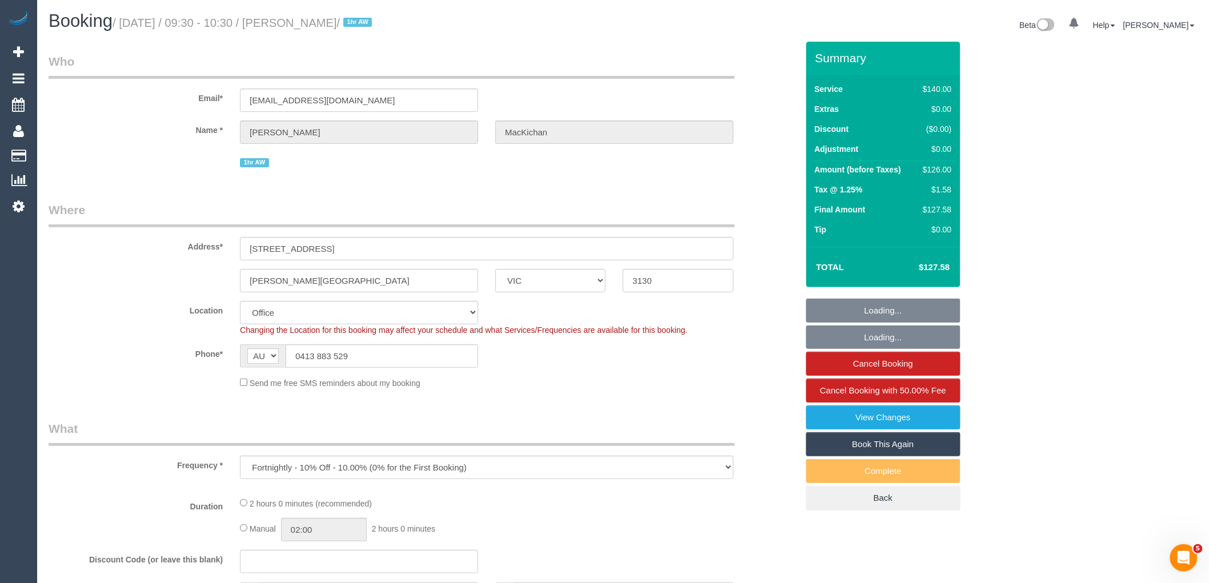
select select "number:26"
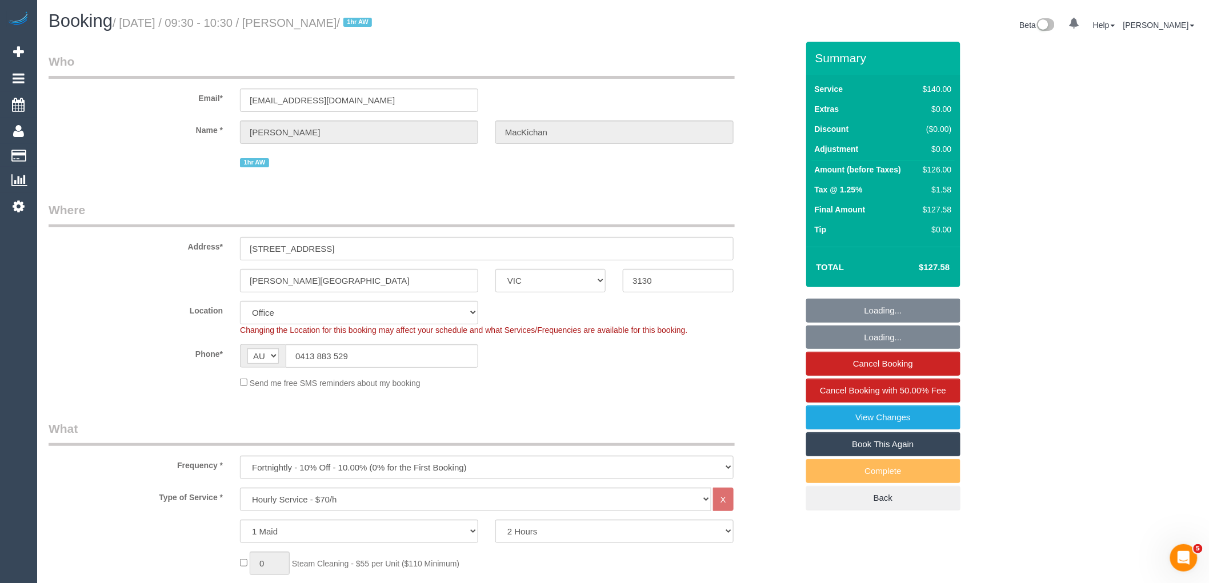
select select "object:870"
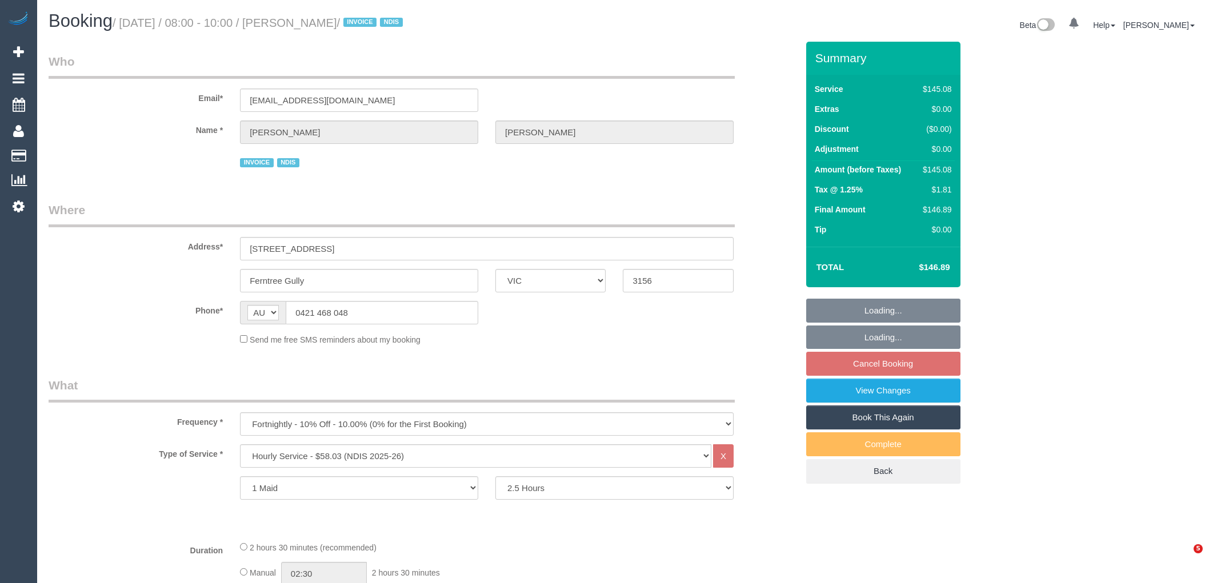
select select "VIC"
select select "150"
select select "number:27"
select select "number:17"
select select "number:19"
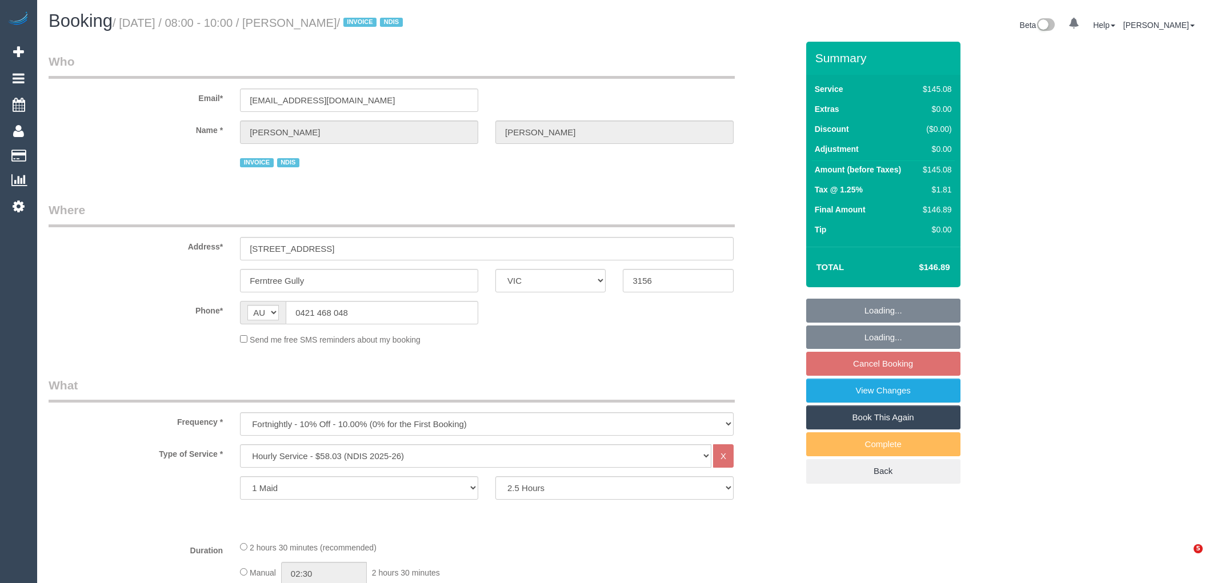
select select "number:36"
select select "number:11"
select select "object:737"
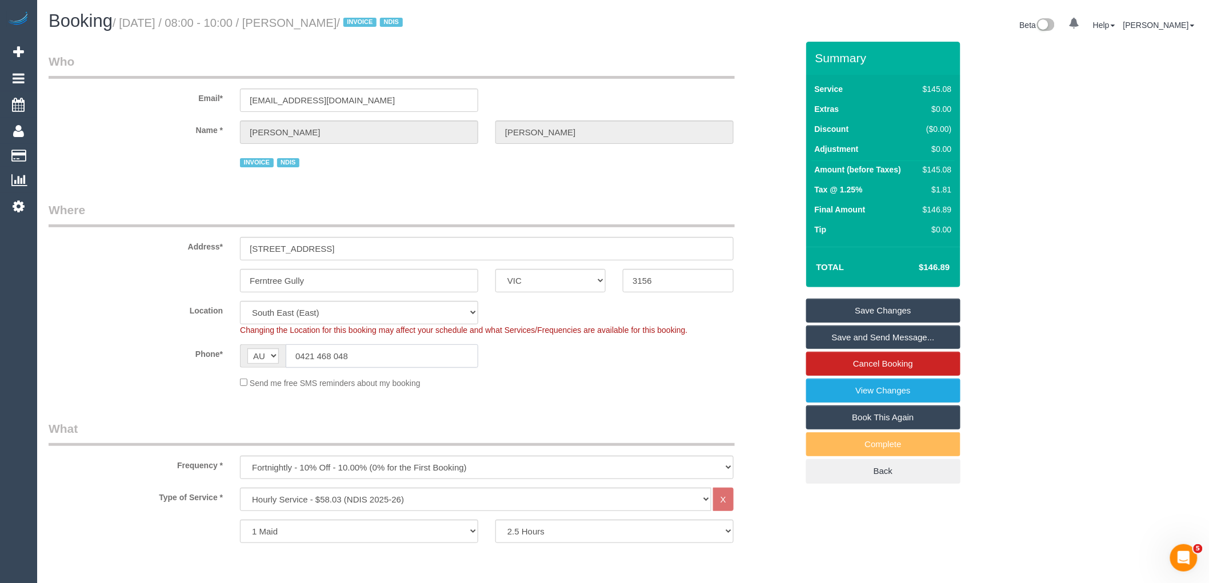
click at [253, 347] on div "AF AL DZ AD AO AI AQ AG AR AM AW AU AT AZ BS BH BD BB BY BE BZ BJ BM BT BO BA B…" at bounding box center [359, 356] width 238 height 23
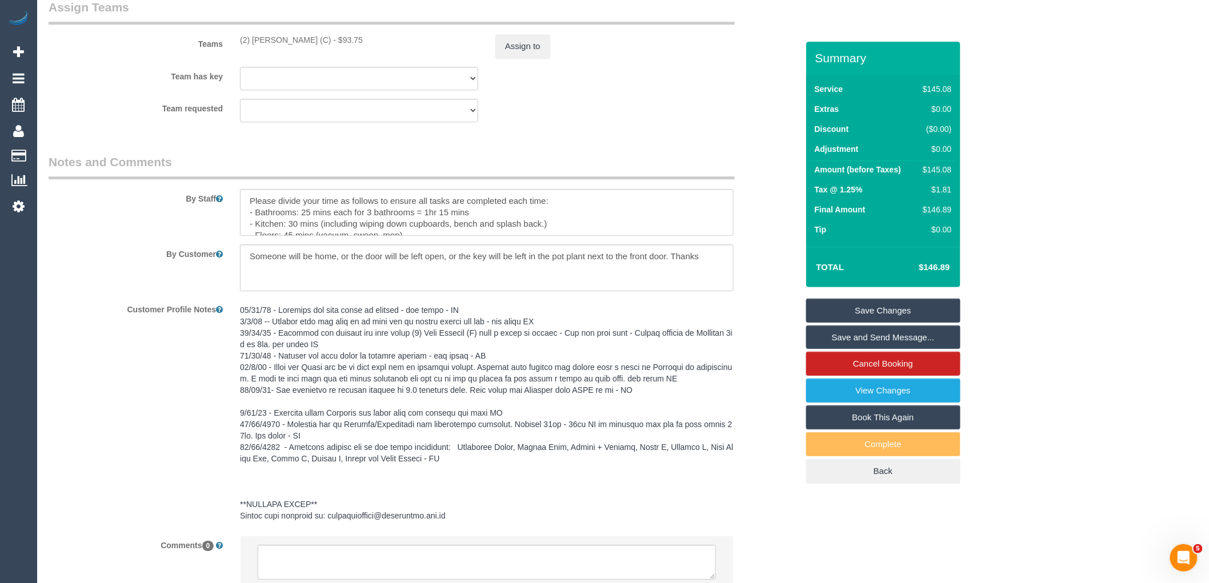
scroll to position [1322, 0]
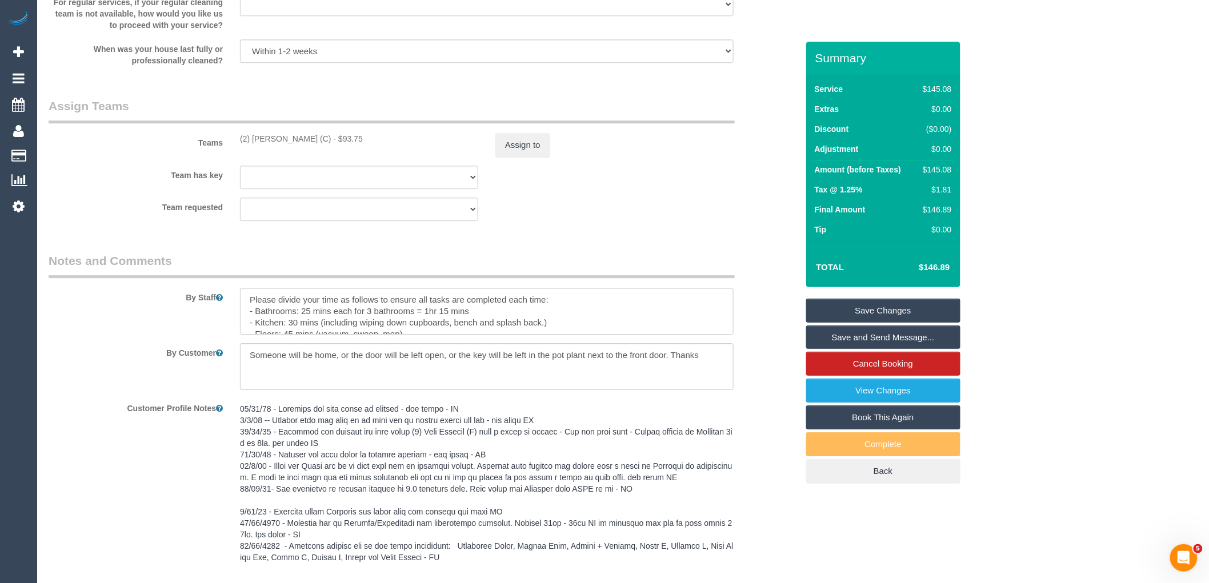
drag, startPoint x: 322, startPoint y: 142, endPoint x: 230, endPoint y: 141, distance: 92.0
click at [230, 141] on div "Teams (2) Catalina Fabro (C) - $93.75 Assign to" at bounding box center [423, 127] width 766 height 59
copy div "(2) Catalina Fabro (C) -"
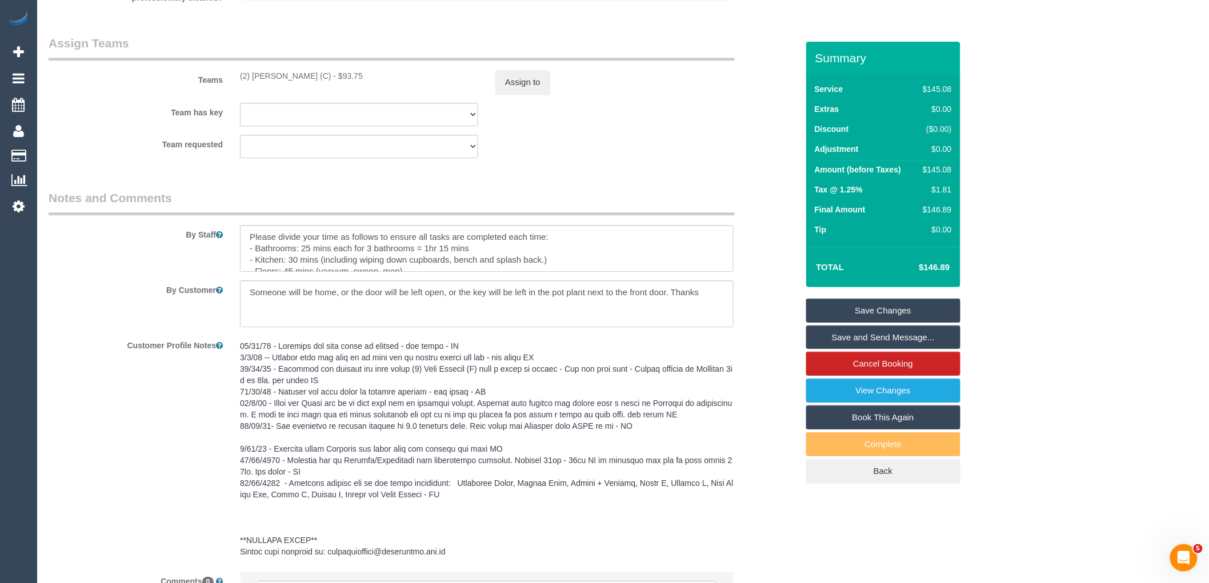
scroll to position [1512, 0]
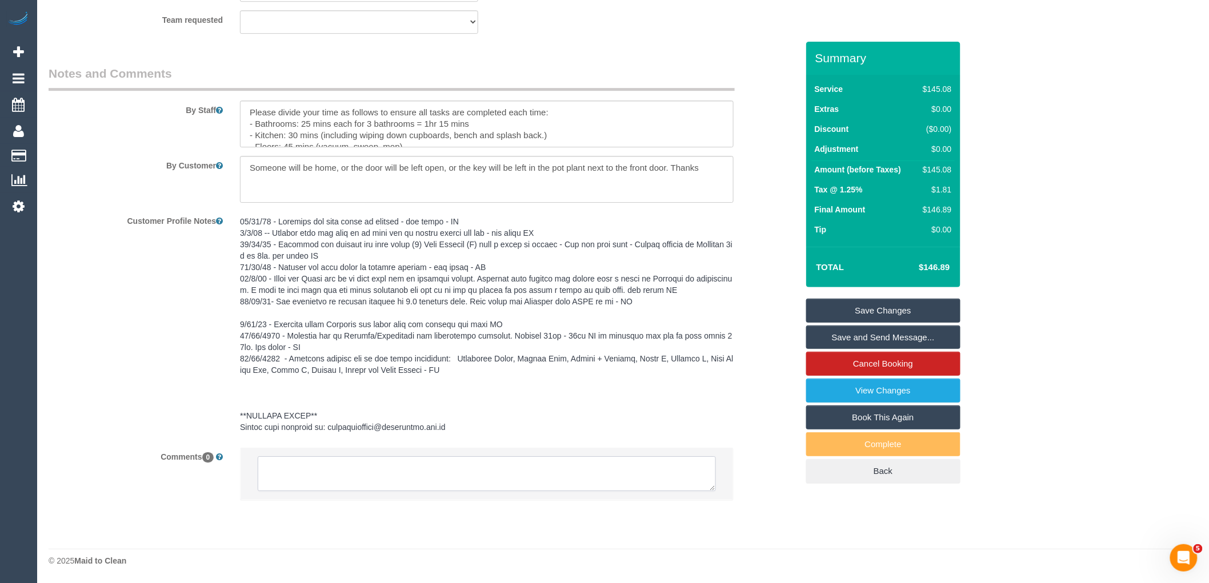
click at [375, 469] on textarea at bounding box center [487, 474] width 458 height 35
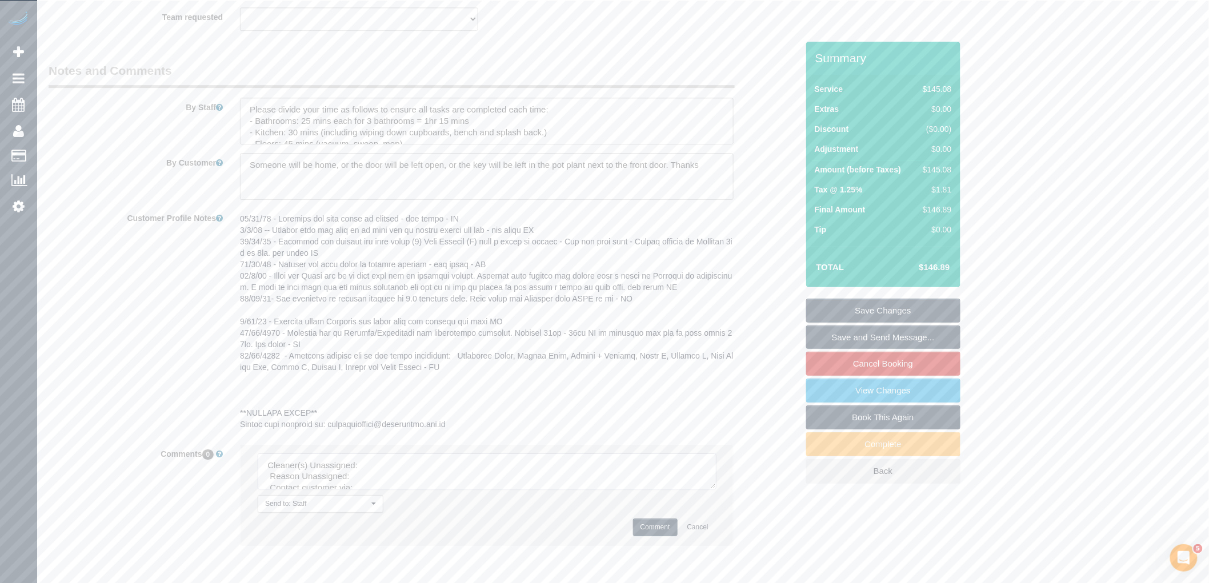
drag, startPoint x: 711, startPoint y: 489, endPoint x: 758, endPoint y: 605, distance: 124.9
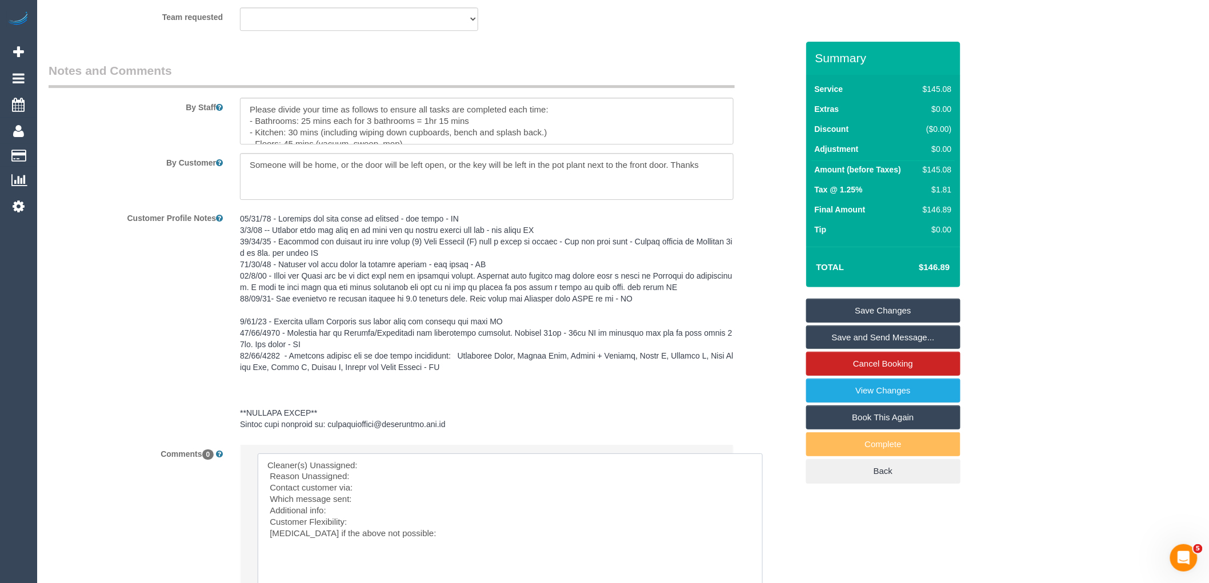
click at [435, 472] on textarea at bounding box center [510, 530] width 505 height 152
paste textarea "(2) Catalina Fabro (C) -"
click at [265, 475] on textarea at bounding box center [510, 530] width 505 height 152
click at [398, 473] on textarea at bounding box center [510, 530] width 505 height 152
click at [395, 478] on textarea at bounding box center [510, 530] width 505 height 152
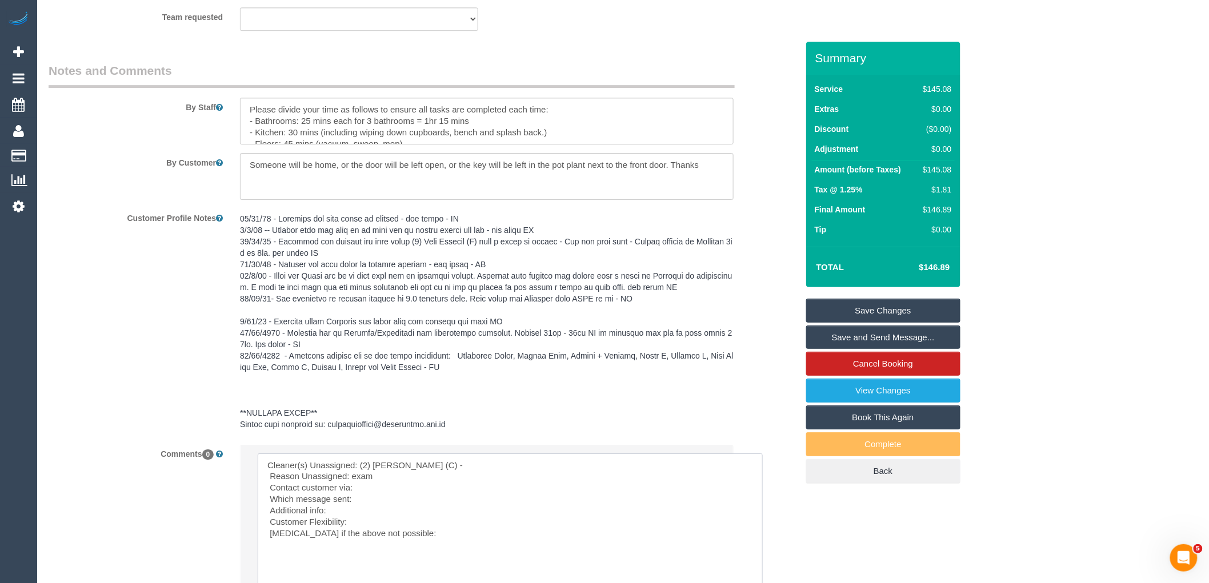
click at [395, 493] on textarea at bounding box center [510, 530] width 505 height 152
click at [425, 501] on textarea at bounding box center [510, 530] width 505 height 152
drag, startPoint x: 279, startPoint y: 513, endPoint x: 185, endPoint y: 427, distance: 127.1
click at [185, 427] on sui-booking-comments "By Staff By Customer Customer Profile Notes Comments 0 Send to: Staff Nothing s…" at bounding box center [423, 367] width 749 height 611
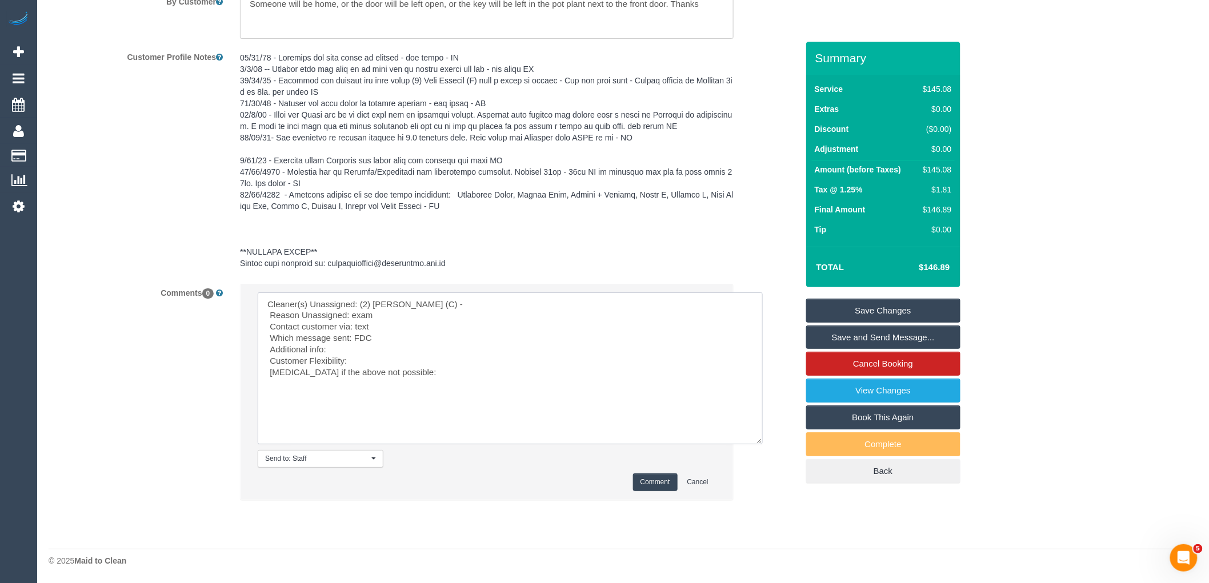
type textarea "Cleaner(s) Unassigned: (2) Catalina Fabro (C) - Reason Unassigned: exam Contact…"
click at [647, 489] on button "Comment" at bounding box center [655, 483] width 45 height 18
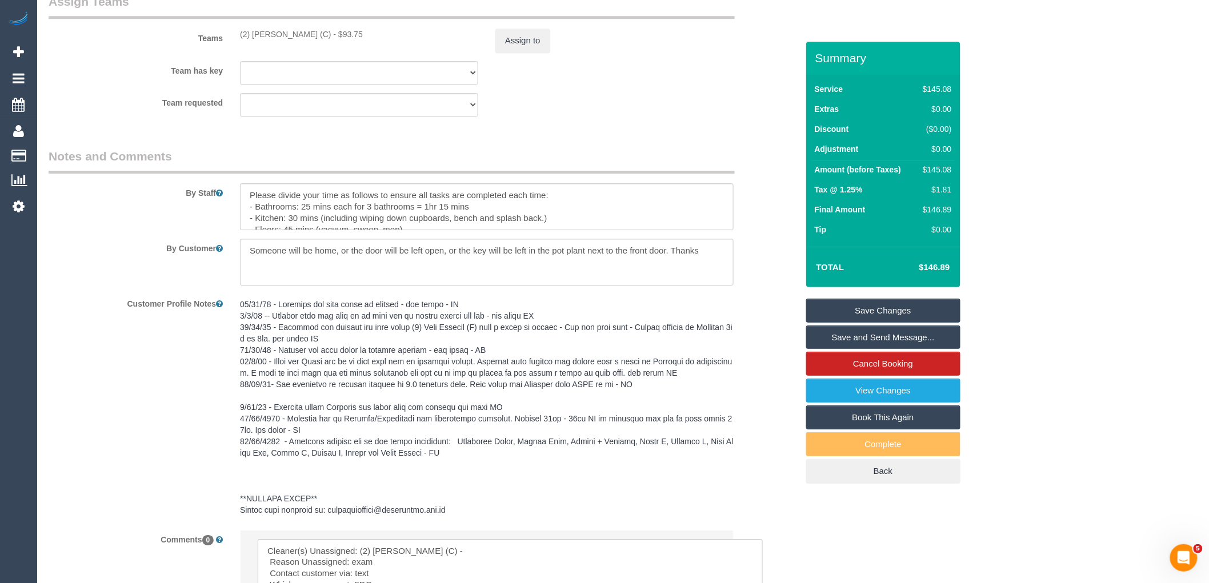
scroll to position [1105, 0]
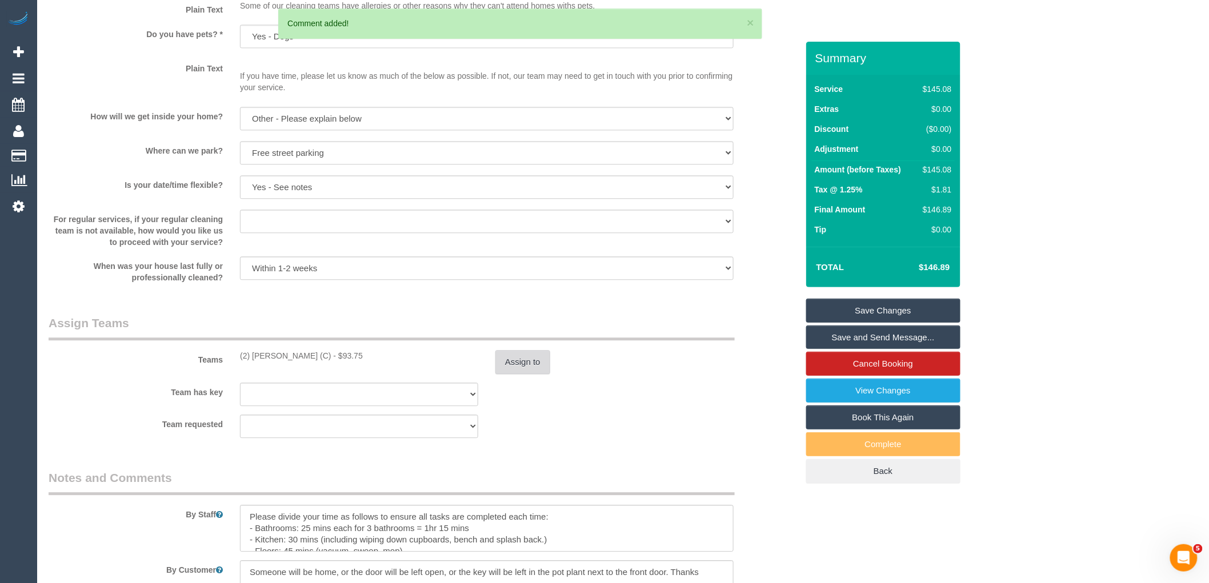
click at [519, 354] on button "Assign to" at bounding box center [522, 362] width 55 height 24
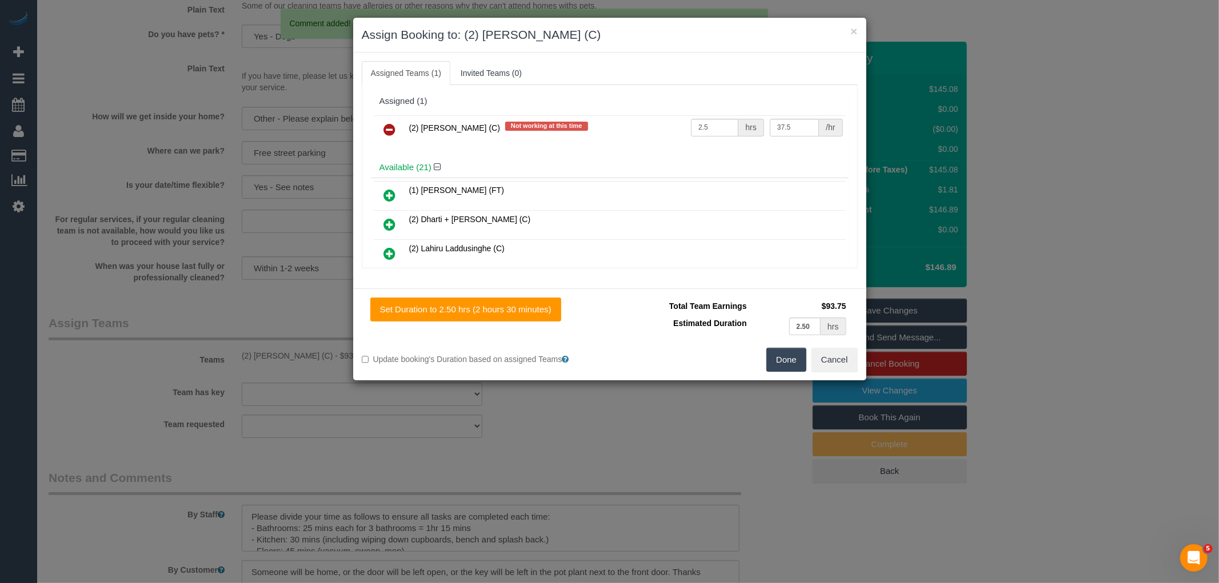
click at [401, 133] on link at bounding box center [390, 130] width 27 height 23
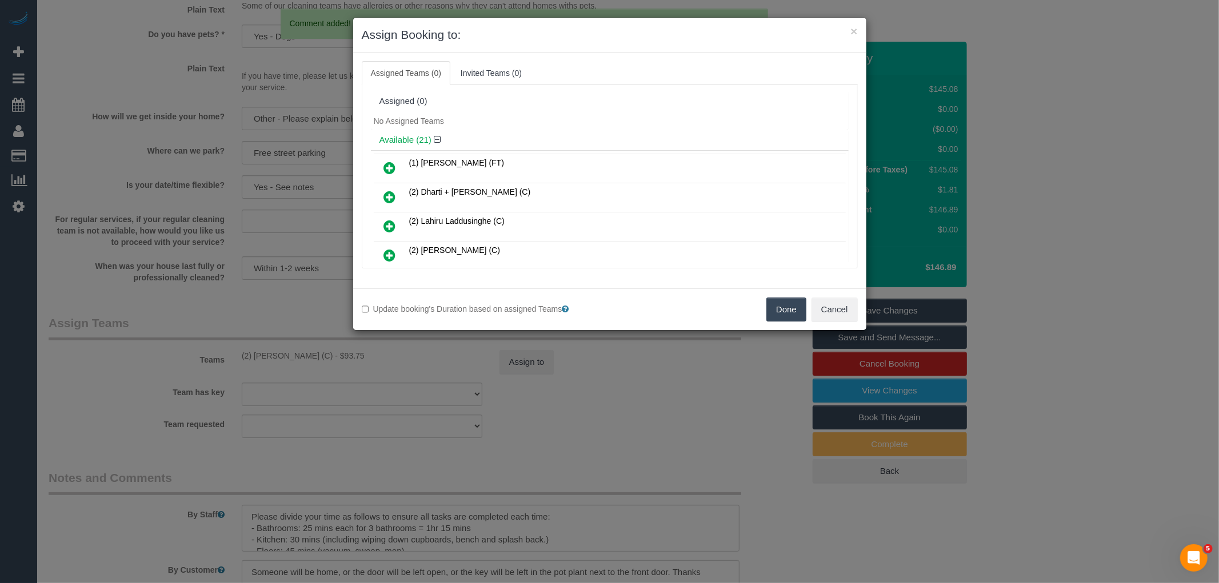
drag, startPoint x: 774, startPoint y: 310, endPoint x: 824, endPoint y: 306, distance: 49.3
click at [774, 310] on button "Done" at bounding box center [786, 310] width 40 height 24
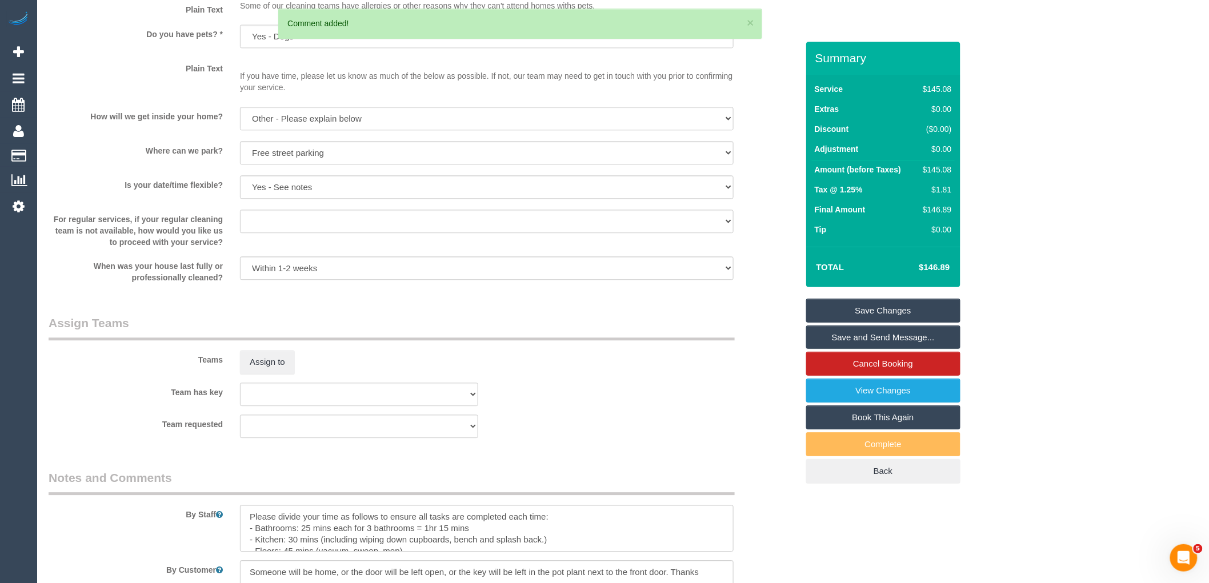
click at [874, 304] on link "Save Changes" at bounding box center [883, 311] width 154 height 24
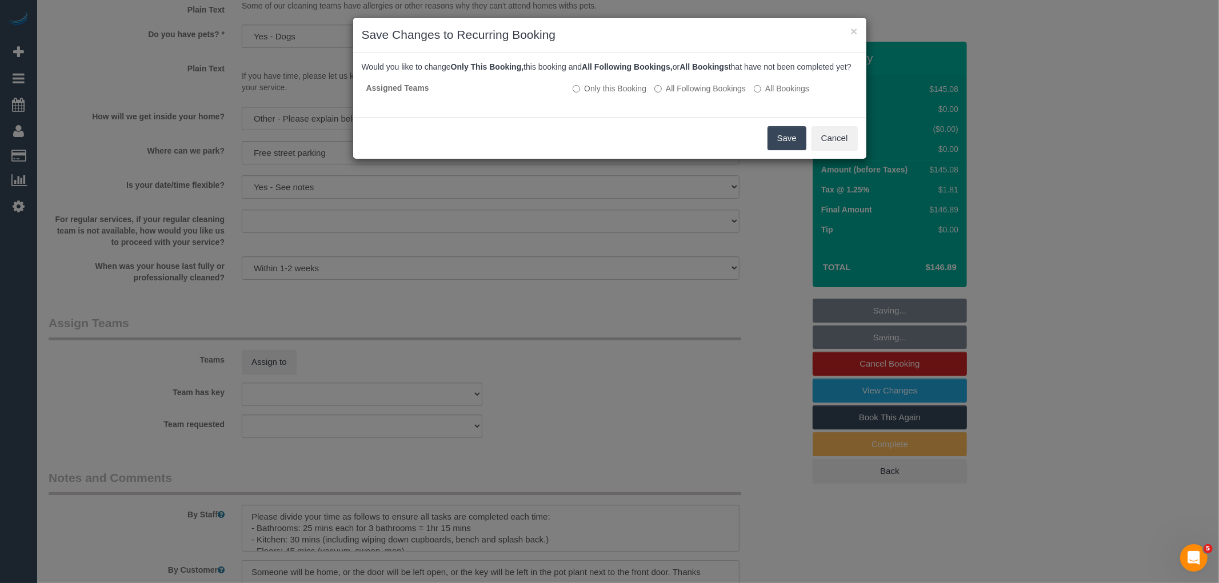
click at [794, 150] on button "Save" at bounding box center [786, 138] width 39 height 24
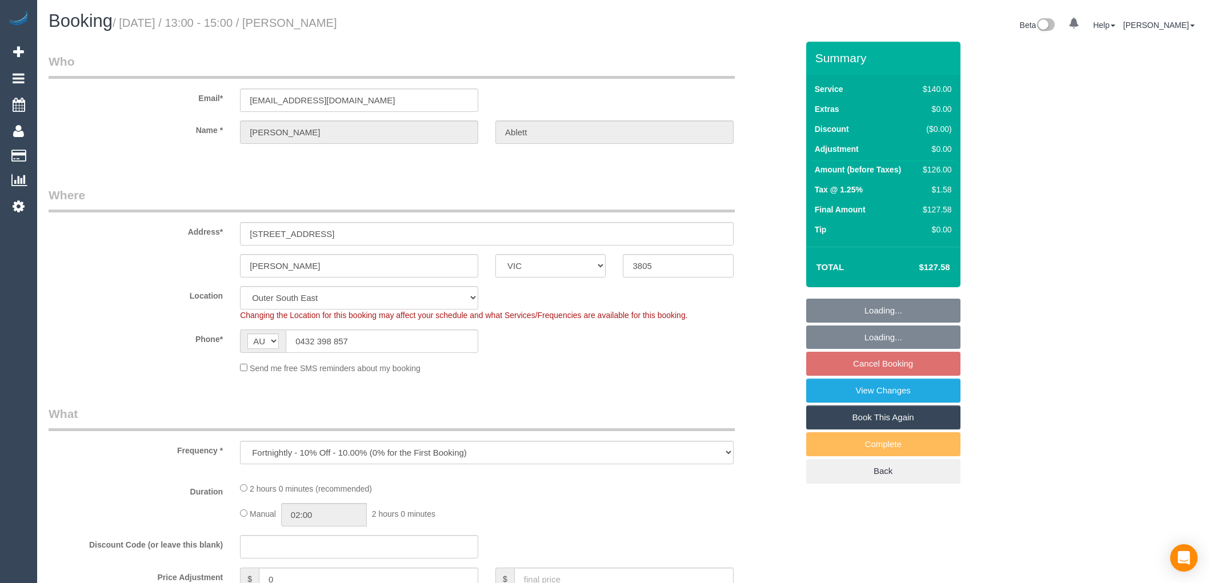
select select "VIC"
select select "object:1189"
select select "number:29"
select select "number:14"
select select "number:19"
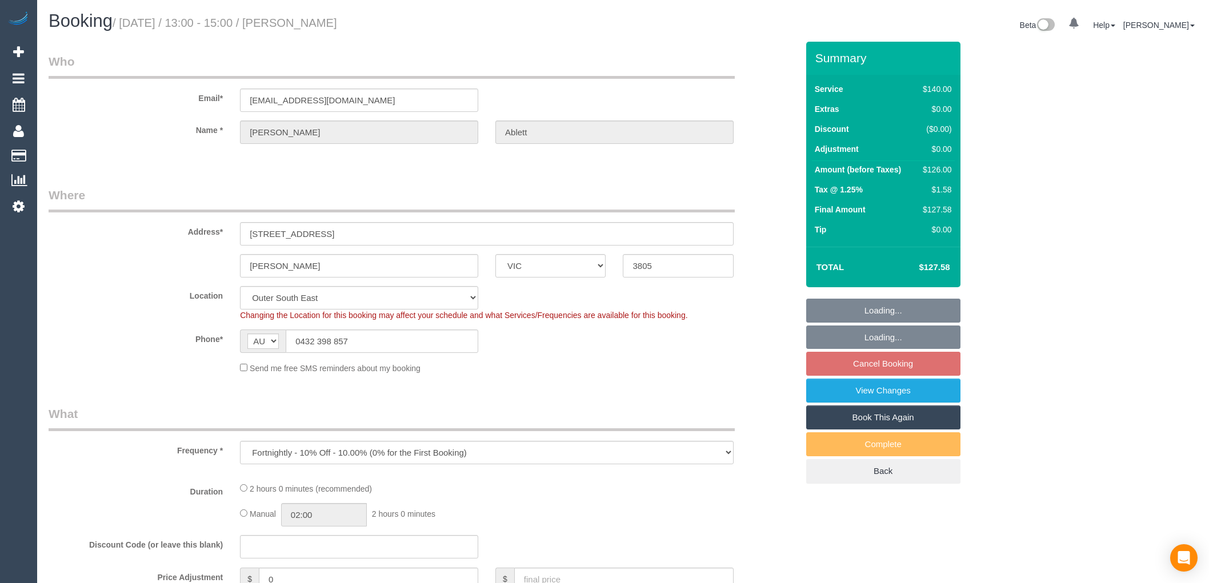
select select "number:23"
select select "number:33"
select select "number:12"
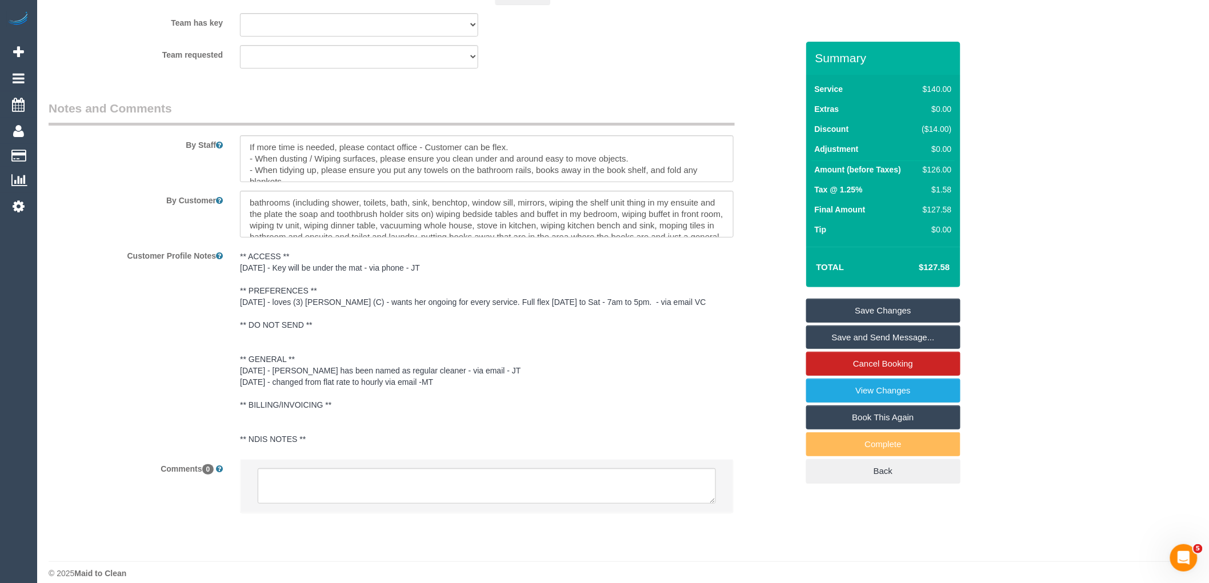
scroll to position [1870, 0]
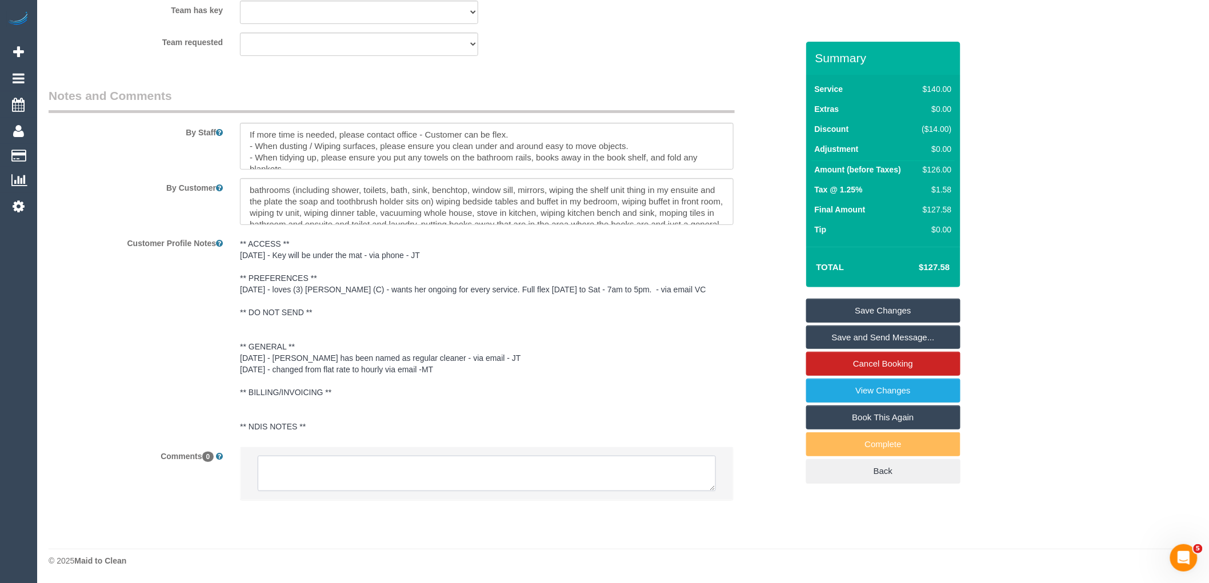
click at [403, 466] on textarea at bounding box center [487, 473] width 458 height 35
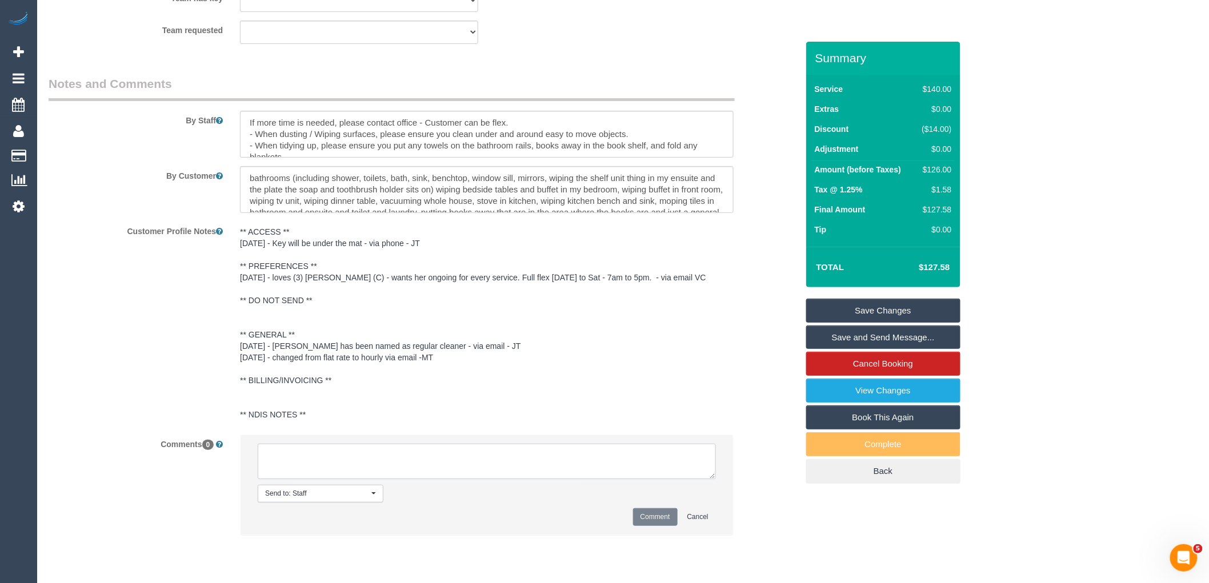
paste textarea "Cleaner(s) Unassigned: (2) Catalina Fabro (C) - Reason Unassigned: exam Contact…"
type textarea "Cleaner(s) Unassigned: (2) Catalina Fabro (C) - Reason Unassigned: exam Contact…"
click at [651, 526] on button "Comment" at bounding box center [655, 518] width 45 height 18
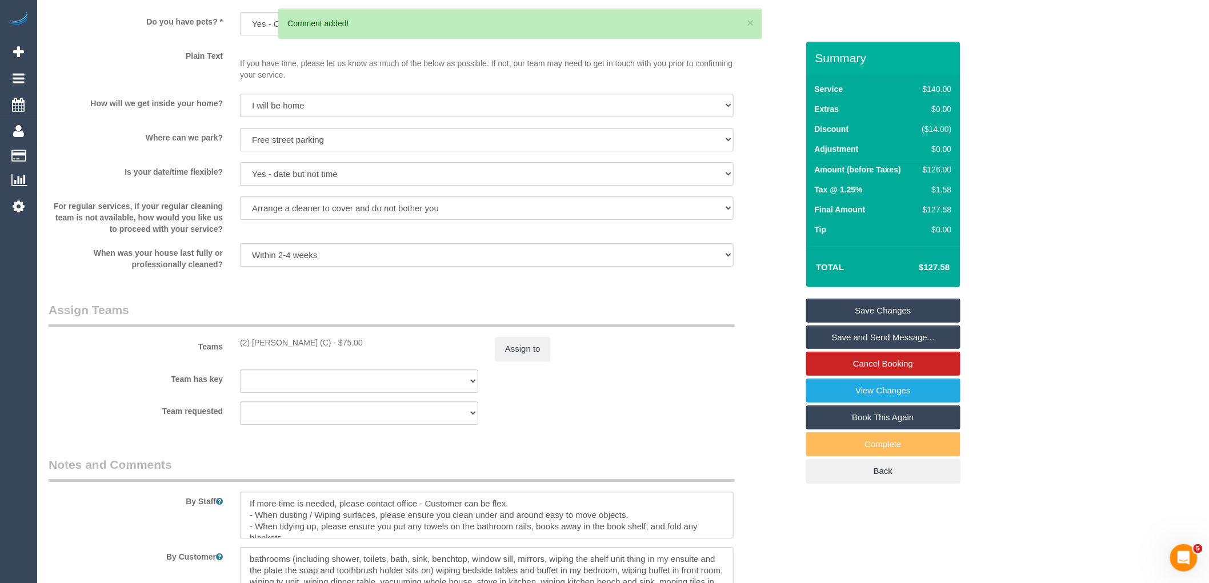
scroll to position [0, 0]
click at [513, 381] on div "Team has key (2) Catalina Fabro (C) (0) Office (1) Helen Trickett (FT) (2) Abdu…" at bounding box center [423, 381] width 766 height 23
click at [526, 361] on button "Assign to" at bounding box center [522, 349] width 55 height 24
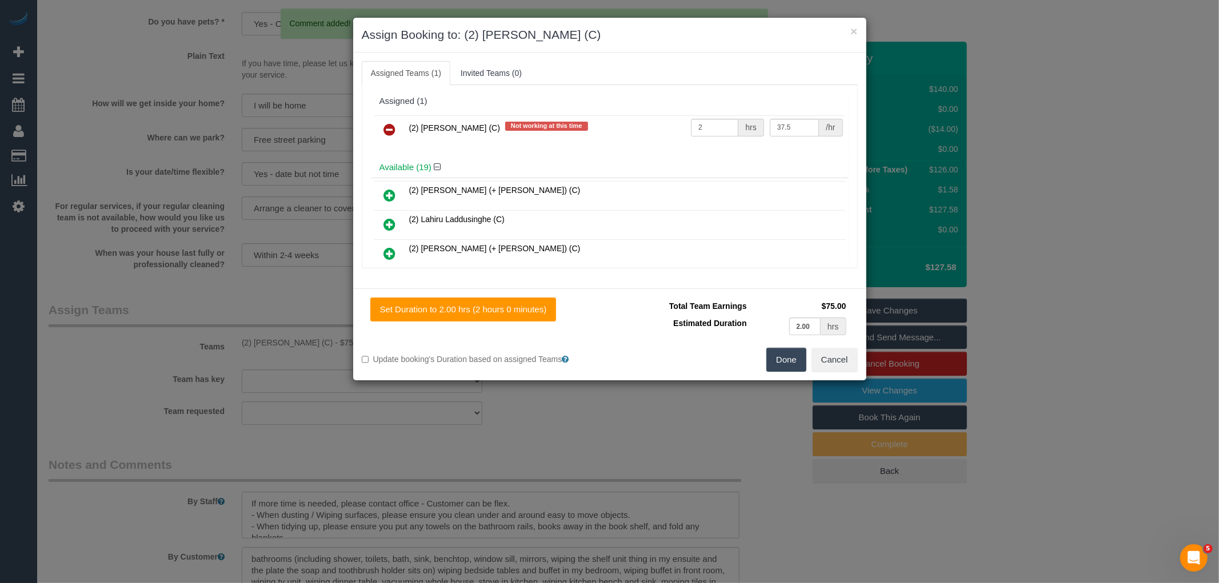
click at [391, 127] on icon at bounding box center [390, 130] width 12 height 14
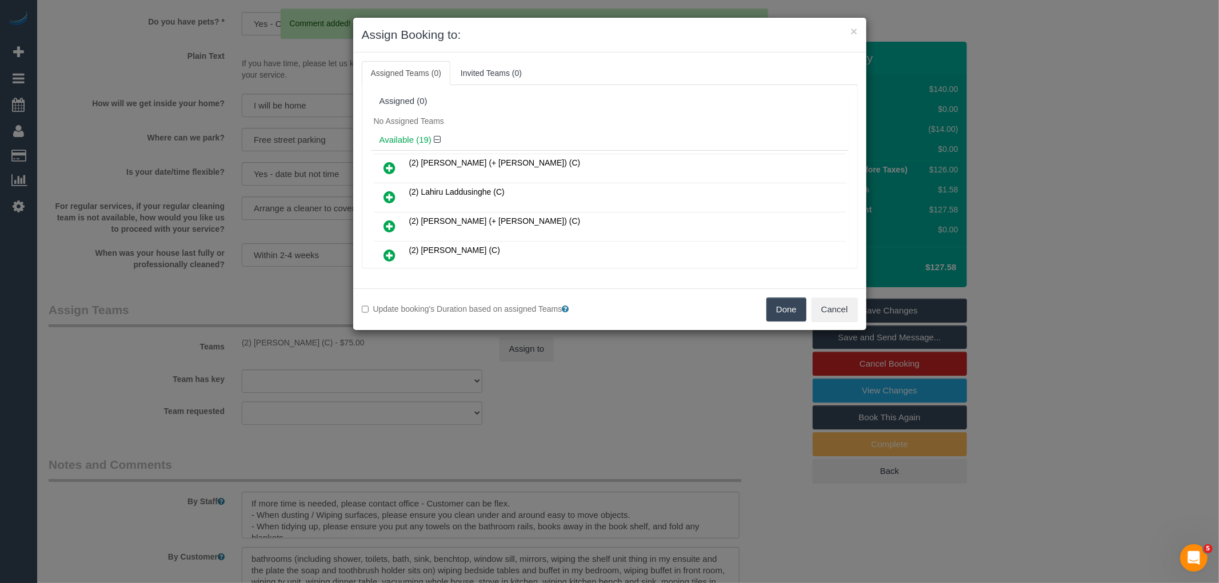
click at [786, 310] on button "Done" at bounding box center [786, 310] width 40 height 24
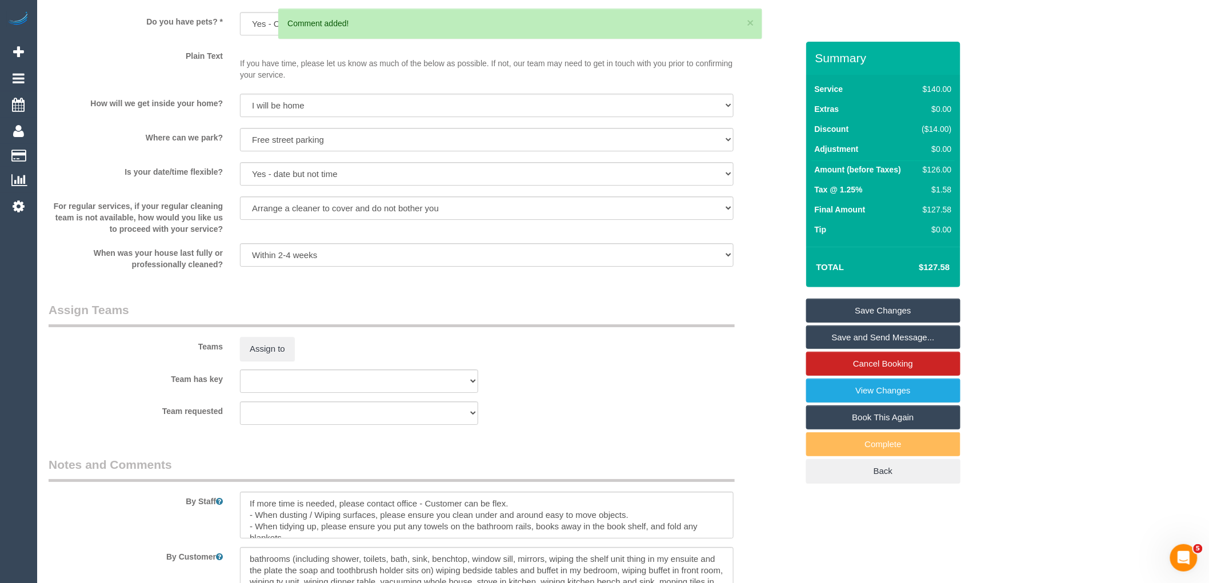
click at [894, 313] on link "Save Changes" at bounding box center [883, 311] width 154 height 24
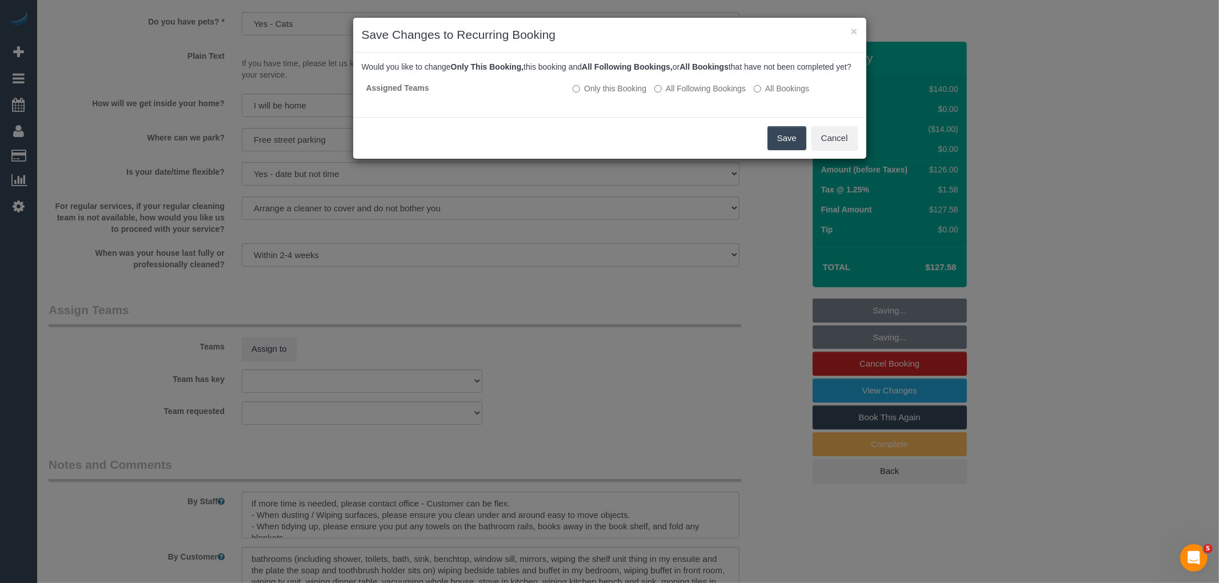
click at [776, 141] on button "Save" at bounding box center [786, 138] width 39 height 24
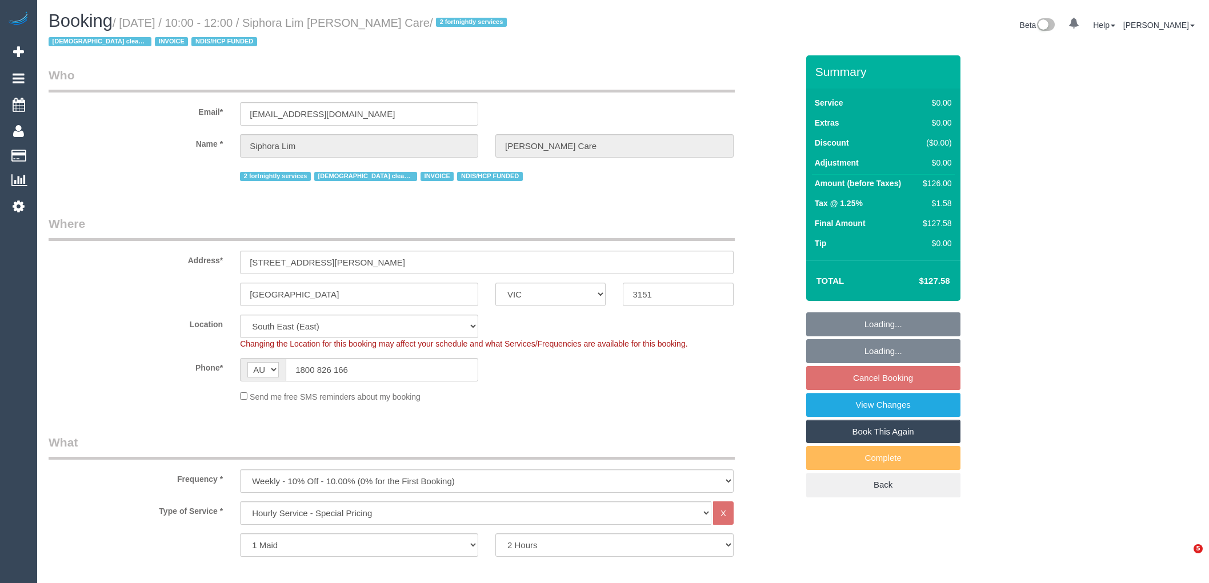
select select "VIC"
select select "120"
select select "number:28"
select select "number:14"
select select "number:19"
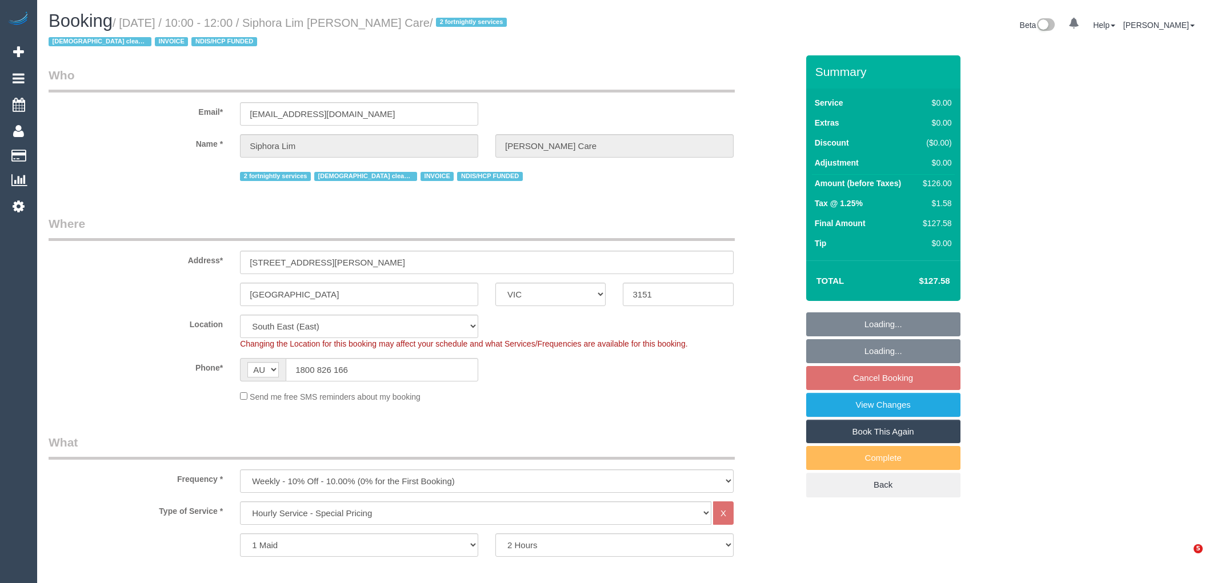
select select "number:36"
select select "number:34"
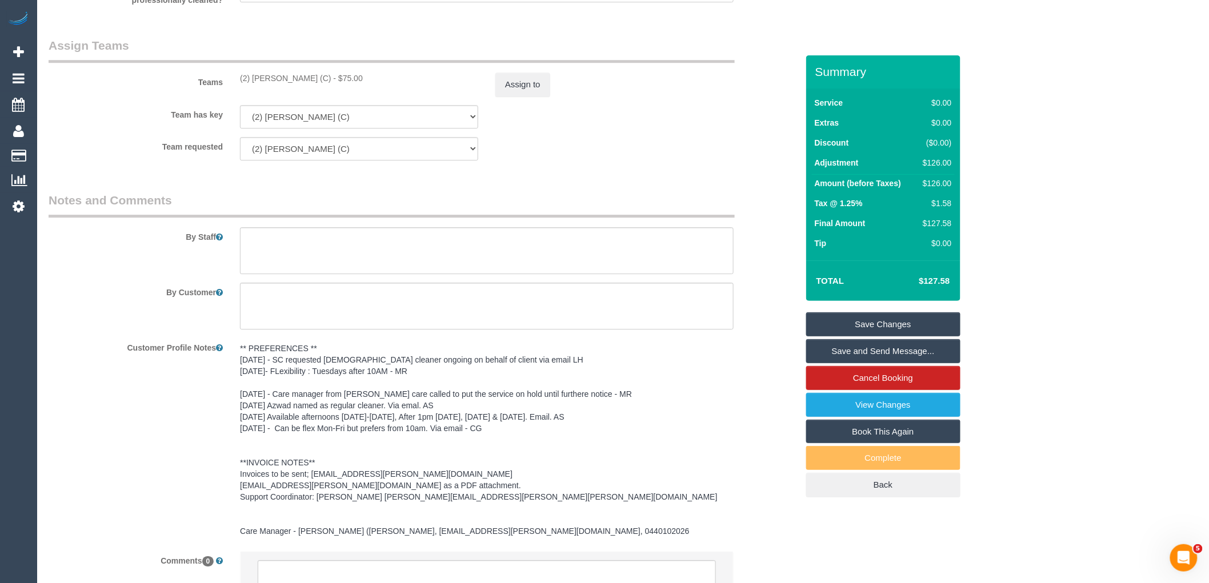
scroll to position [1502, 0]
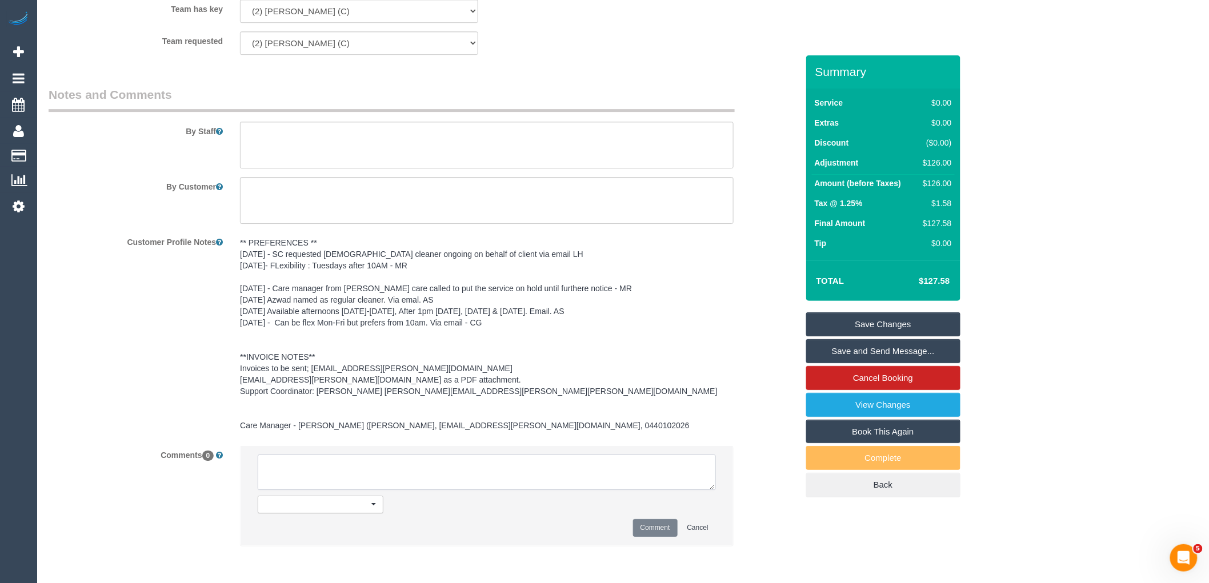
click at [338, 465] on textarea at bounding box center [487, 472] width 458 height 35
paste textarea "Cleaner(s) Unassigned: (2) Catalina Fabro (C) - Reason Unassigned: exam Contact…"
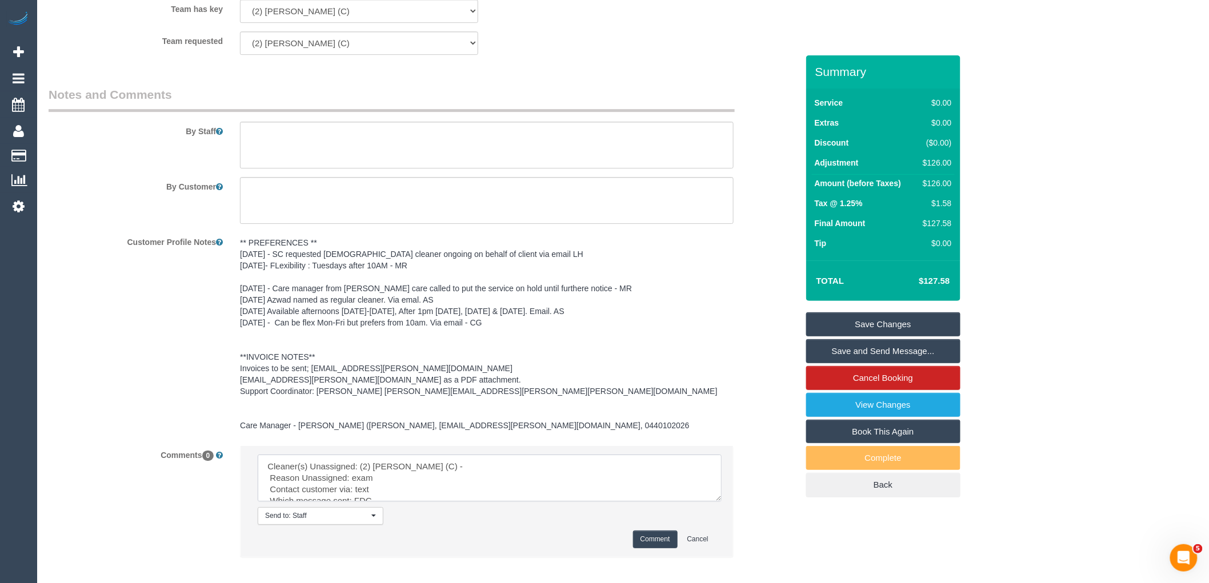
drag, startPoint x: 715, startPoint y: 487, endPoint x: 861, endPoint y: 608, distance: 189.5
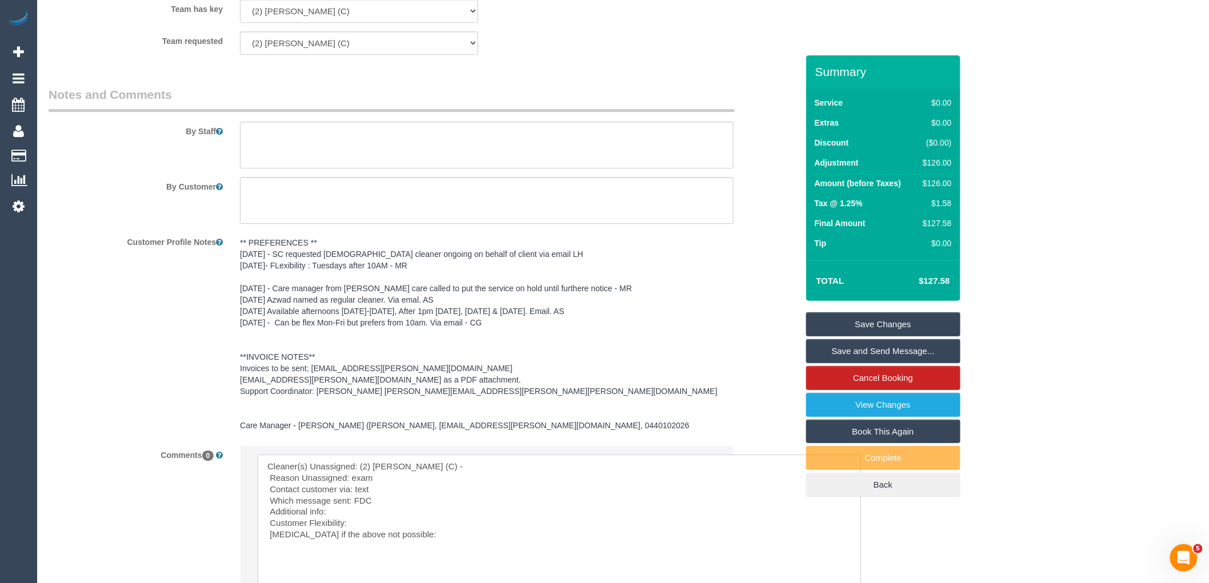
click at [386, 491] on textarea at bounding box center [559, 533] width 603 height 157
click at [392, 495] on textarea at bounding box center [559, 533] width 603 height 157
click at [395, 504] on textarea at bounding box center [559, 533] width 603 height 157
drag, startPoint x: 414, startPoint y: 539, endPoint x: 172, endPoint y: 409, distance: 275.1
click at [172, 409] on sui-booking-comments "By Staff By Customer Customer Profile Notes ** PREFERENCES ** 28/04/25 - SC req…" at bounding box center [423, 382] width 749 height 593
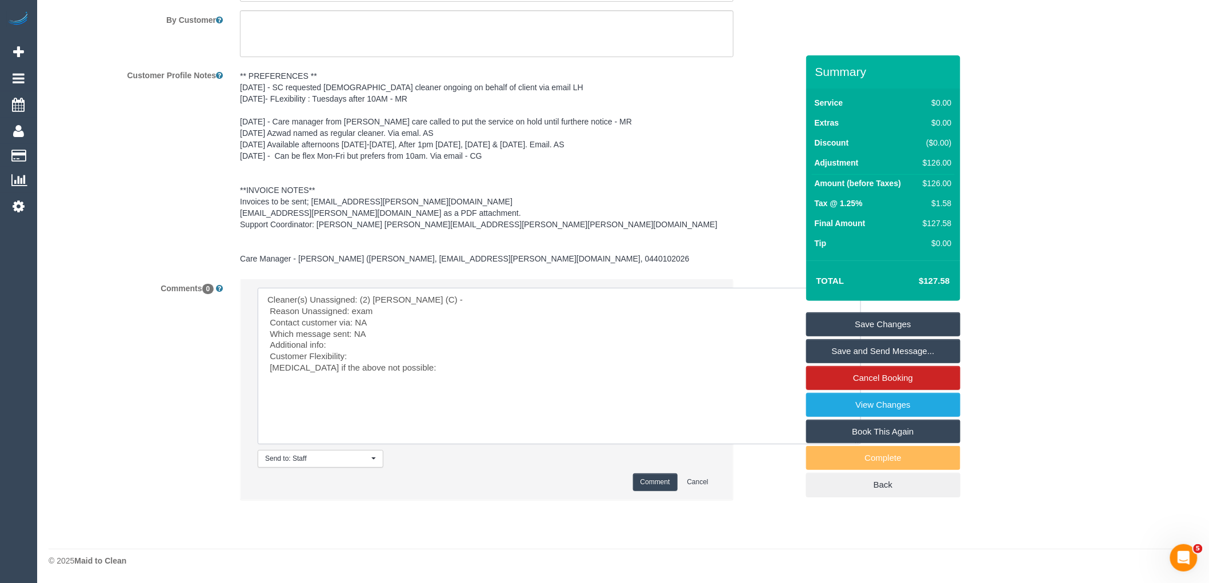
type textarea "Cleaner(s) Unassigned: (2) Catalina Fabro (C) - Reason Unassigned: exam Contact…"
click at [663, 482] on button "Comment" at bounding box center [655, 483] width 45 height 18
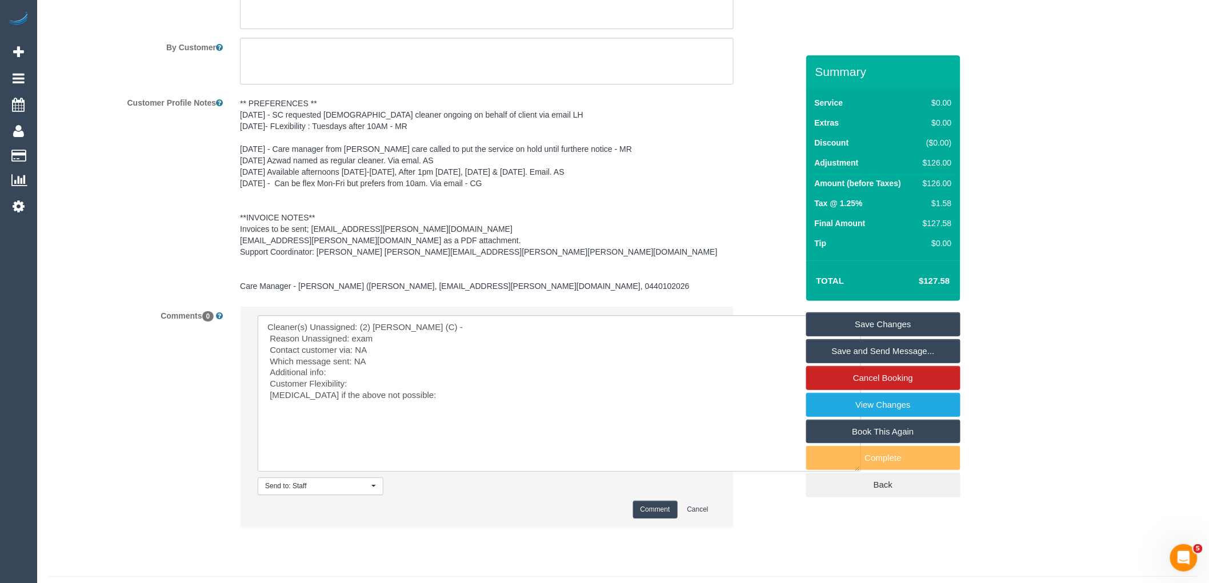
scroll to position [1290, 0]
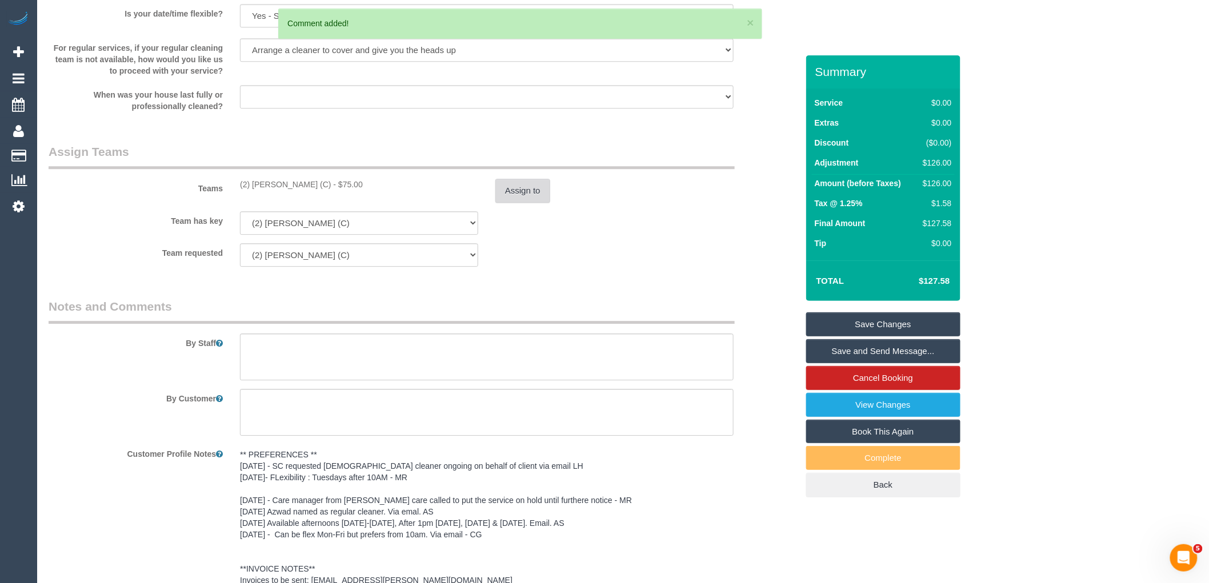
click at [541, 200] on button "Assign to" at bounding box center [522, 191] width 55 height 24
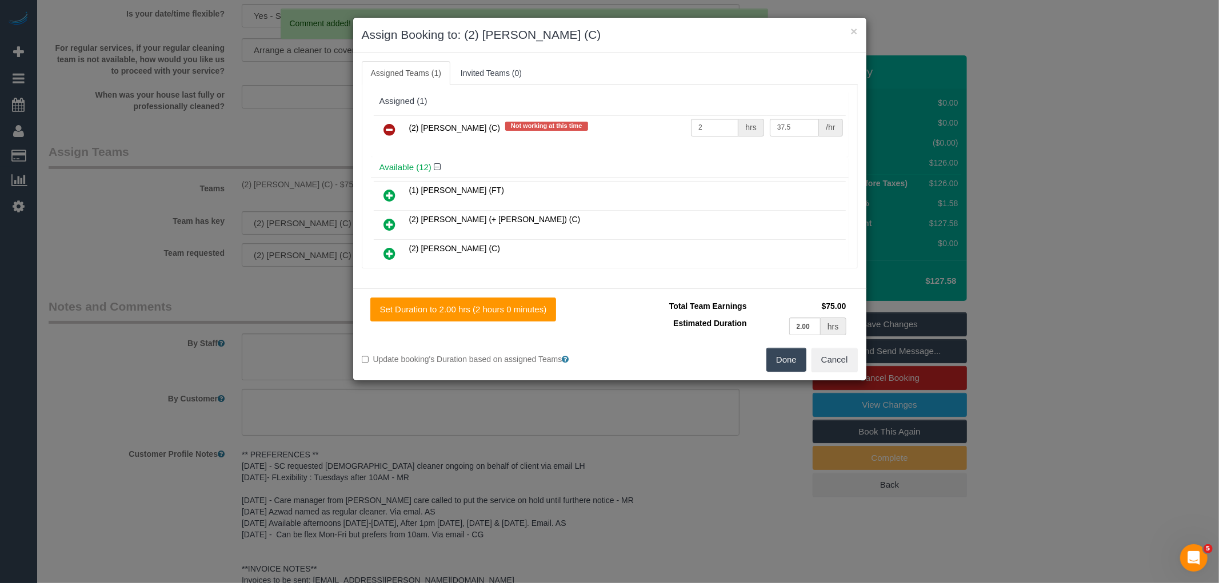
click at [395, 122] on link at bounding box center [390, 130] width 27 height 23
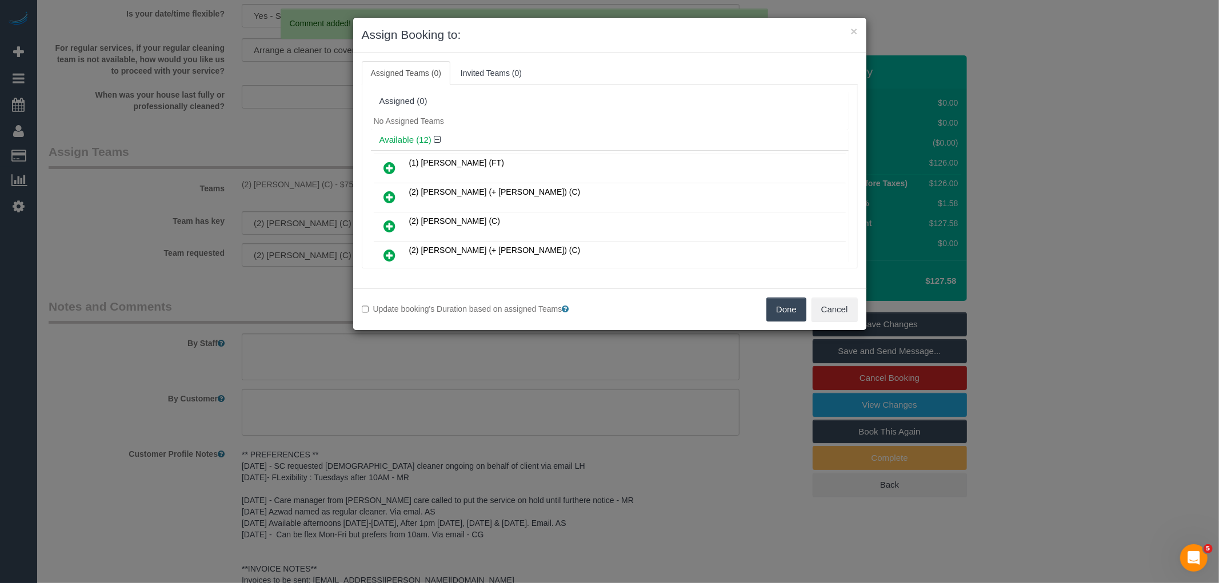
click at [774, 310] on button "Done" at bounding box center [786, 310] width 40 height 24
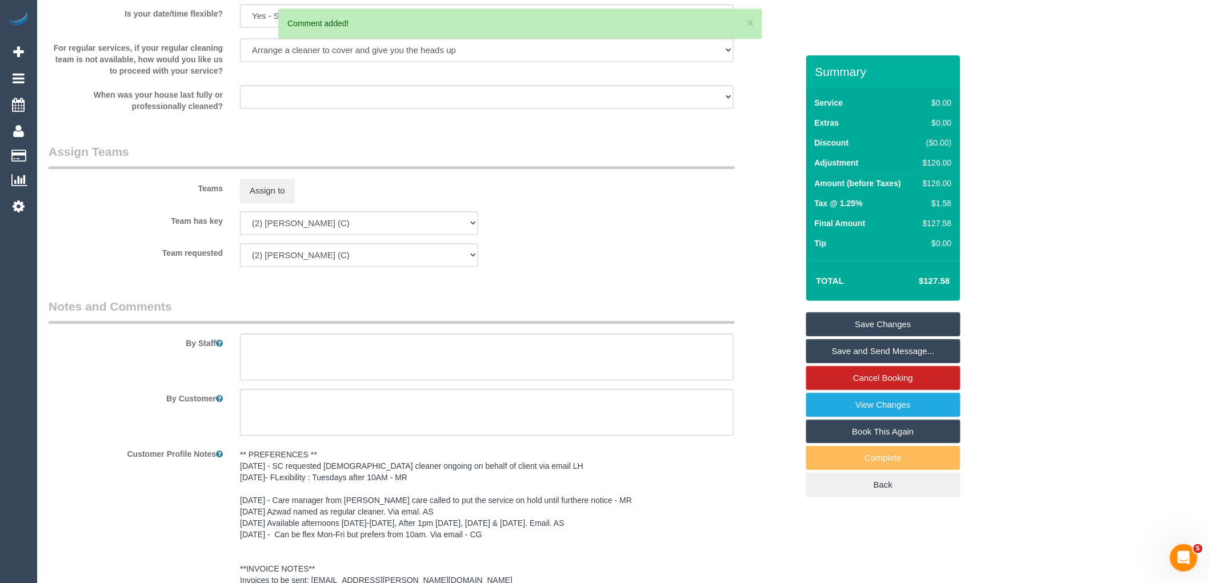
click at [888, 323] on link "Save Changes" at bounding box center [883, 325] width 154 height 24
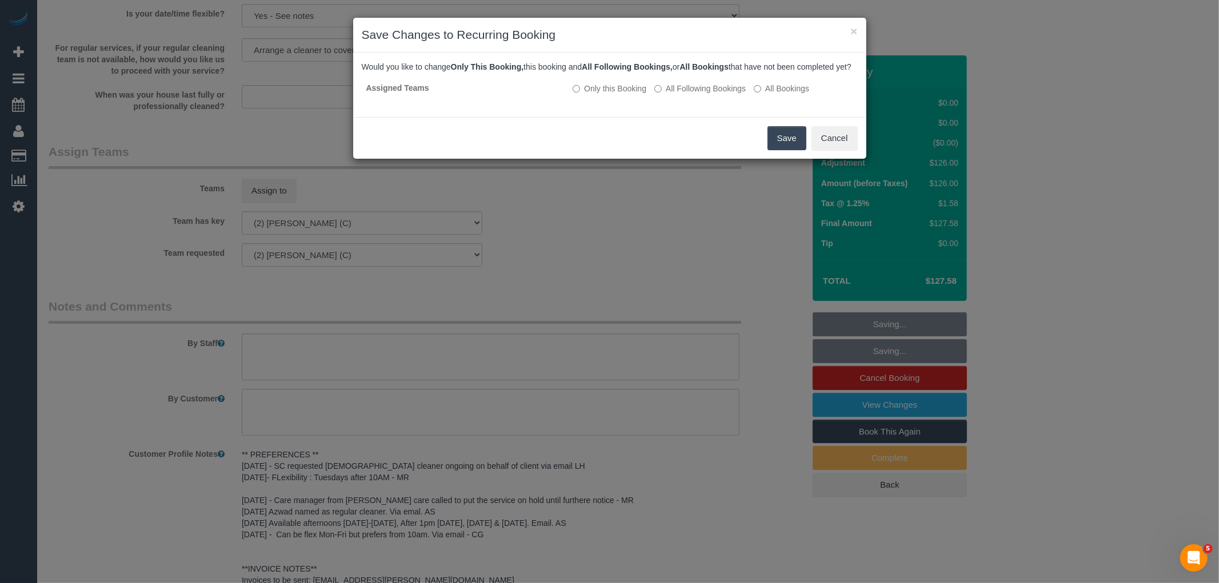
click at [779, 150] on button "Save" at bounding box center [786, 138] width 39 height 24
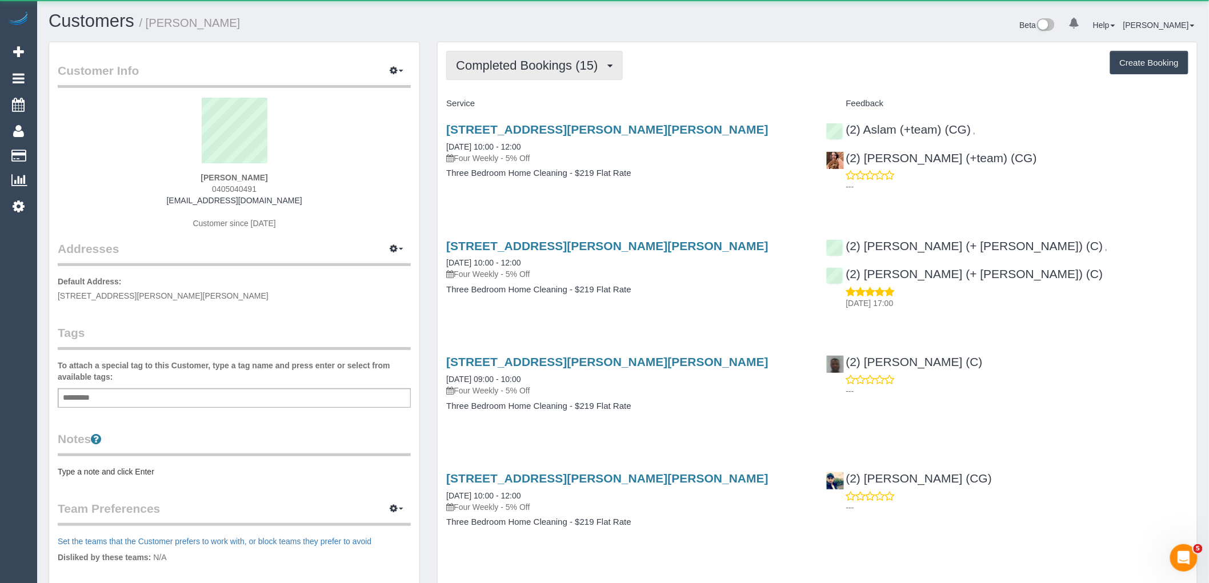
click at [530, 55] on button "Completed Bookings (15)" at bounding box center [534, 65] width 176 height 29
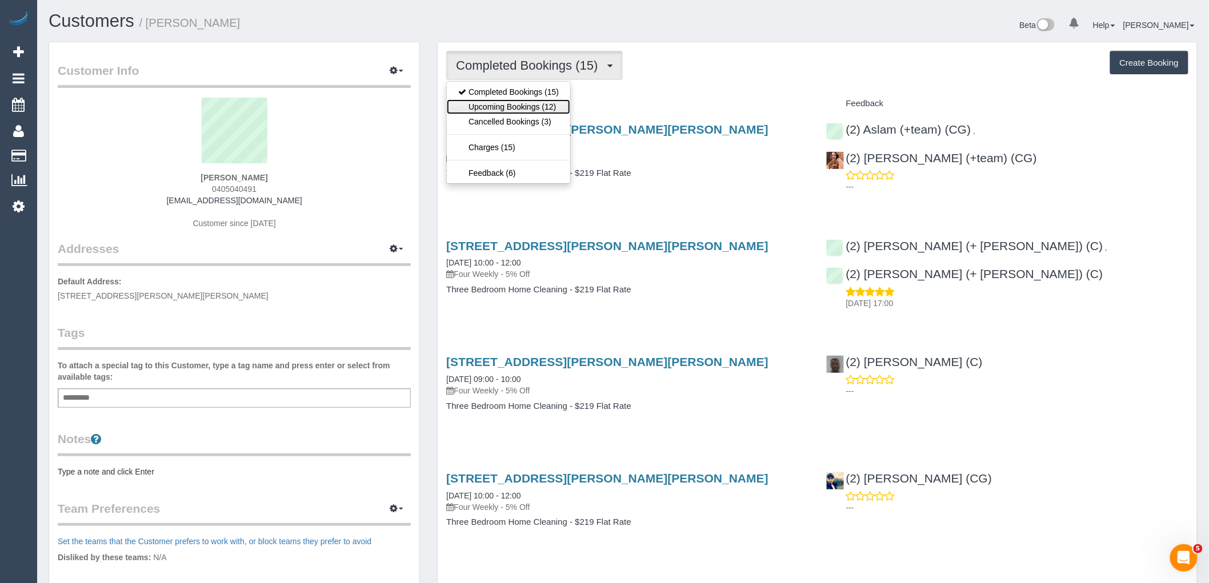
click at [532, 110] on link "Upcoming Bookings (12)" at bounding box center [508, 106] width 123 height 15
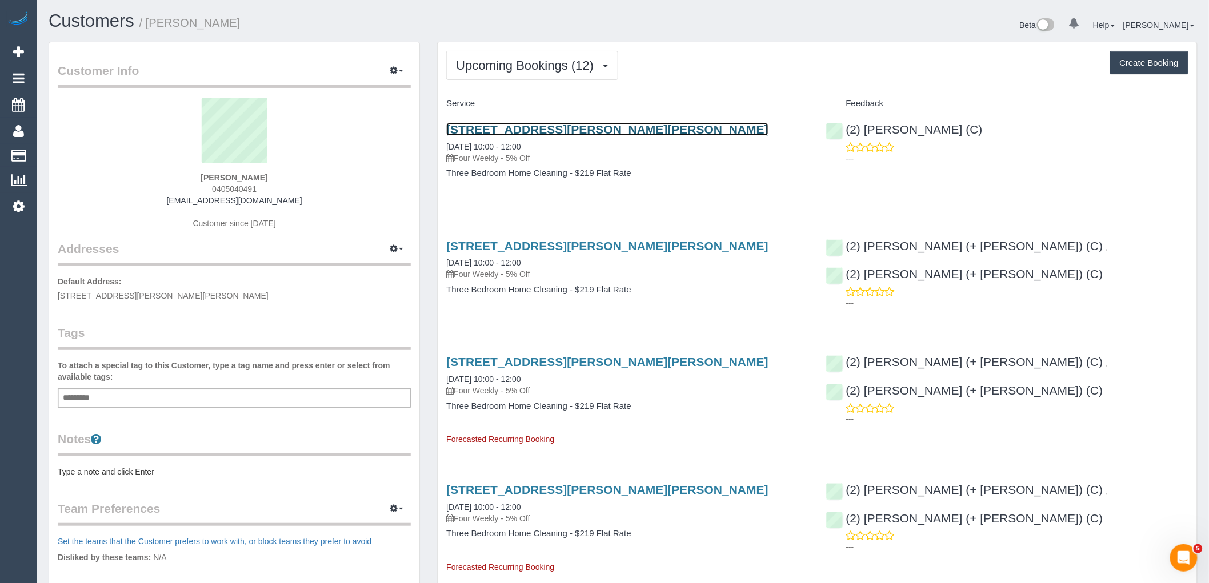
click at [529, 126] on link "4/108 Murray Road, Preston, VIC 3072" at bounding box center [607, 129] width 322 height 13
drag, startPoint x: 106, startPoint y: 478, endPoint x: 111, endPoint y: 473, distance: 7.3
click at [106, 478] on div "Customer Info Edit Contact Info Send Message Email Preferences Special Sales Ta…" at bounding box center [234, 407] width 370 height 730
click at [115, 466] on pre "Type a note and click Enter" at bounding box center [234, 471] width 353 height 11
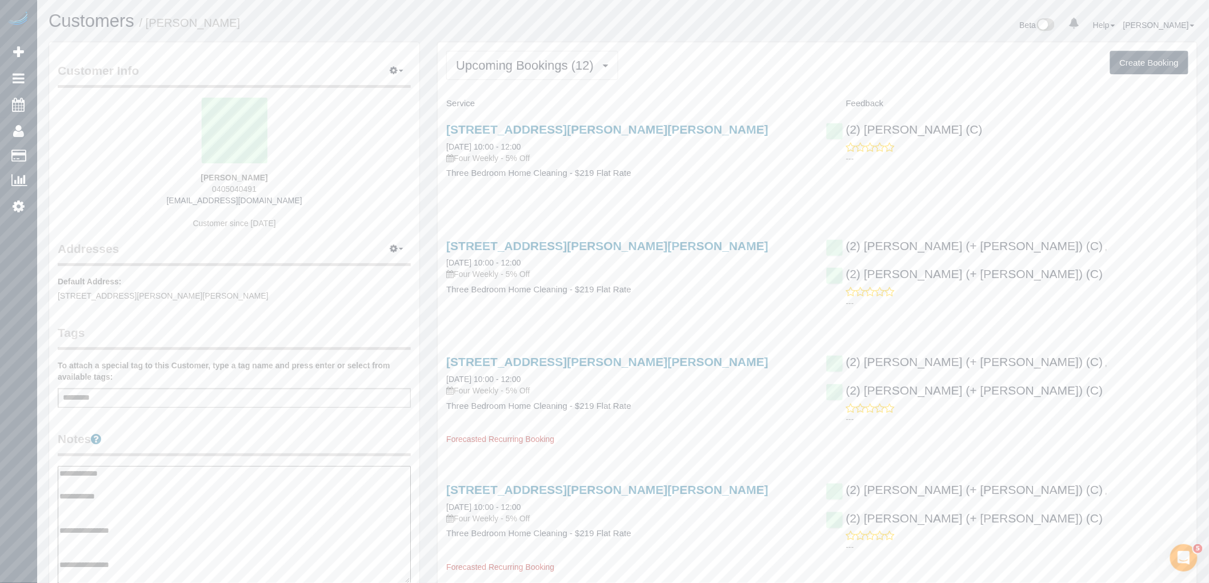
click at [106, 507] on textarea "**********" at bounding box center [234, 525] width 353 height 118
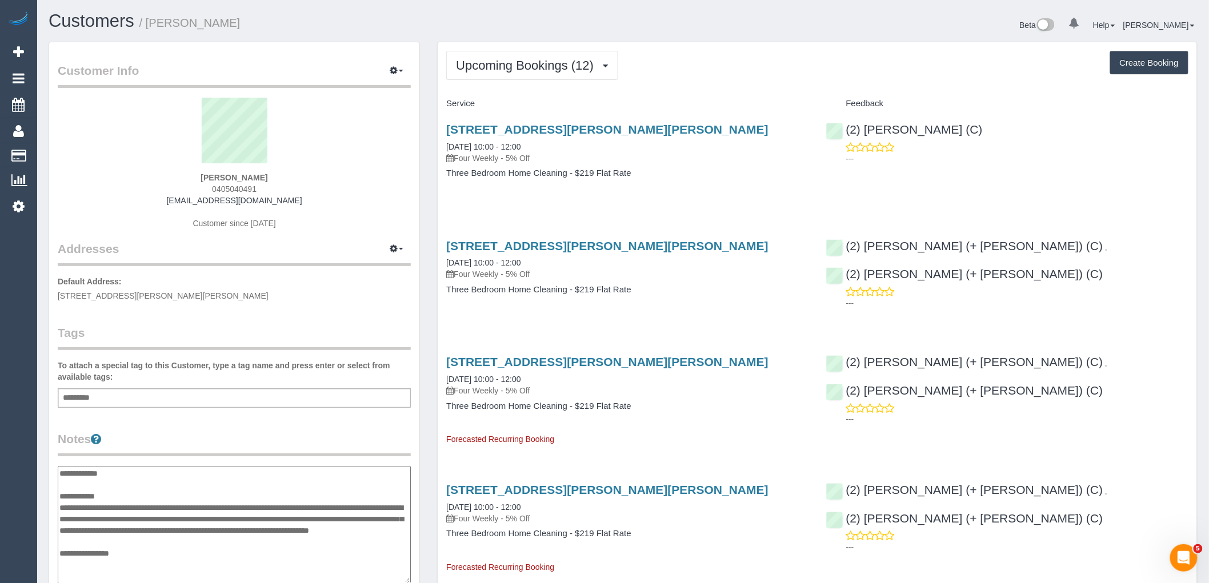
drag, startPoint x: 280, startPoint y: 506, endPoint x: 101, endPoint y: 503, distance: 179.5
click at [101, 503] on textarea "**********" at bounding box center [234, 525] width 353 height 118
click at [370, 525] on textarea "**********" at bounding box center [234, 525] width 353 height 118
type textarea "**********"
click at [363, 431] on legend "Notes" at bounding box center [234, 444] width 353 height 26
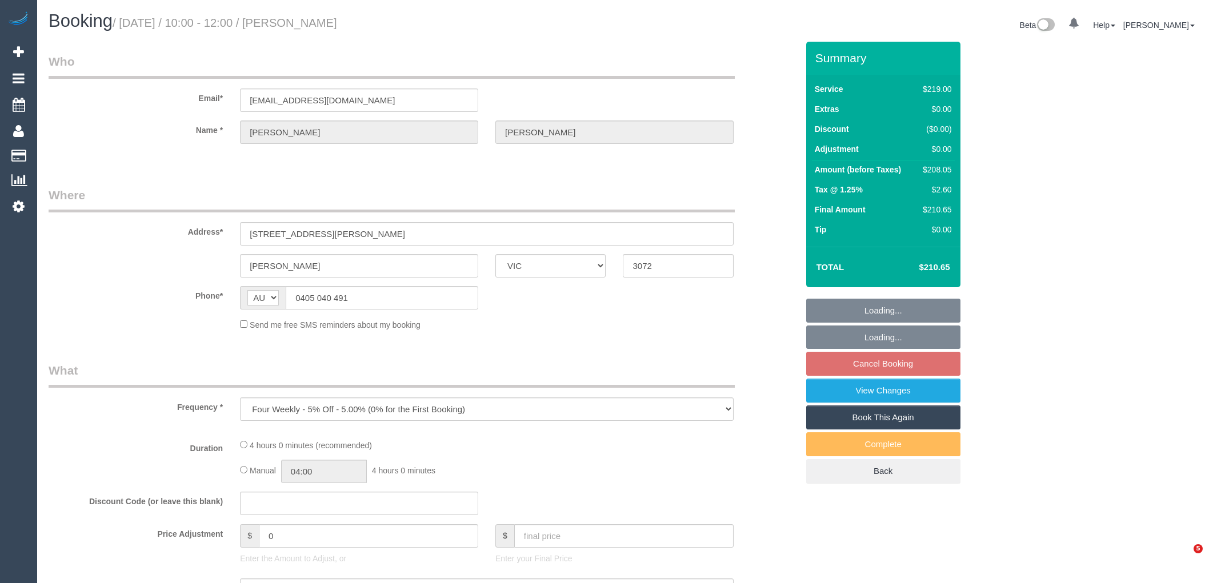
select select "VIC"
select select "string:stripe-pm_1RYyGr2GScqysDRVpXInI2db"
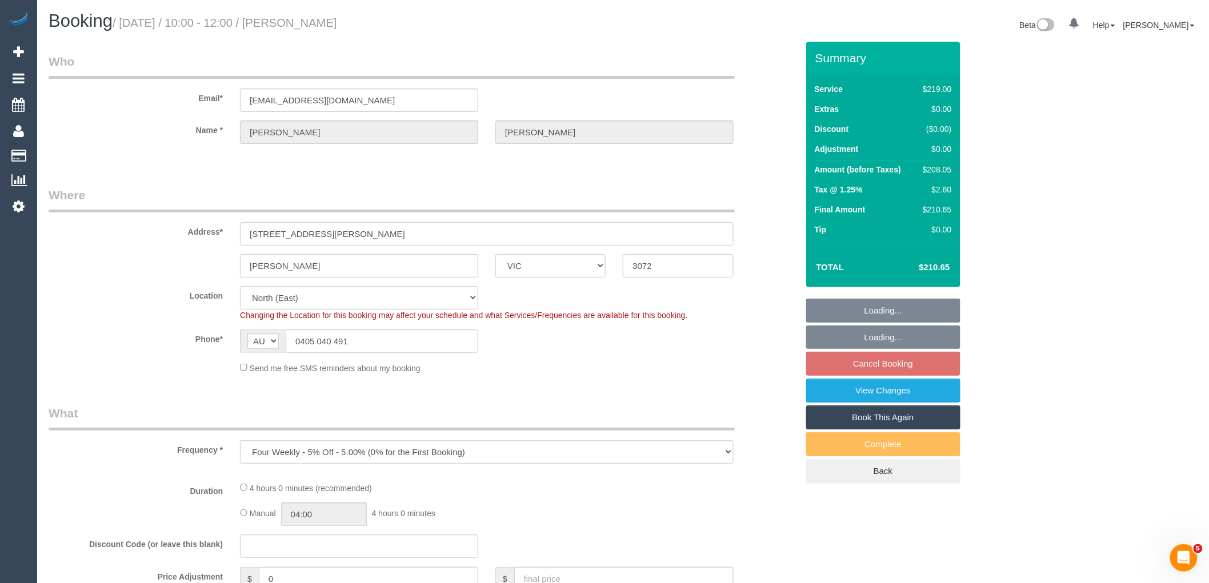
select select "object:556"
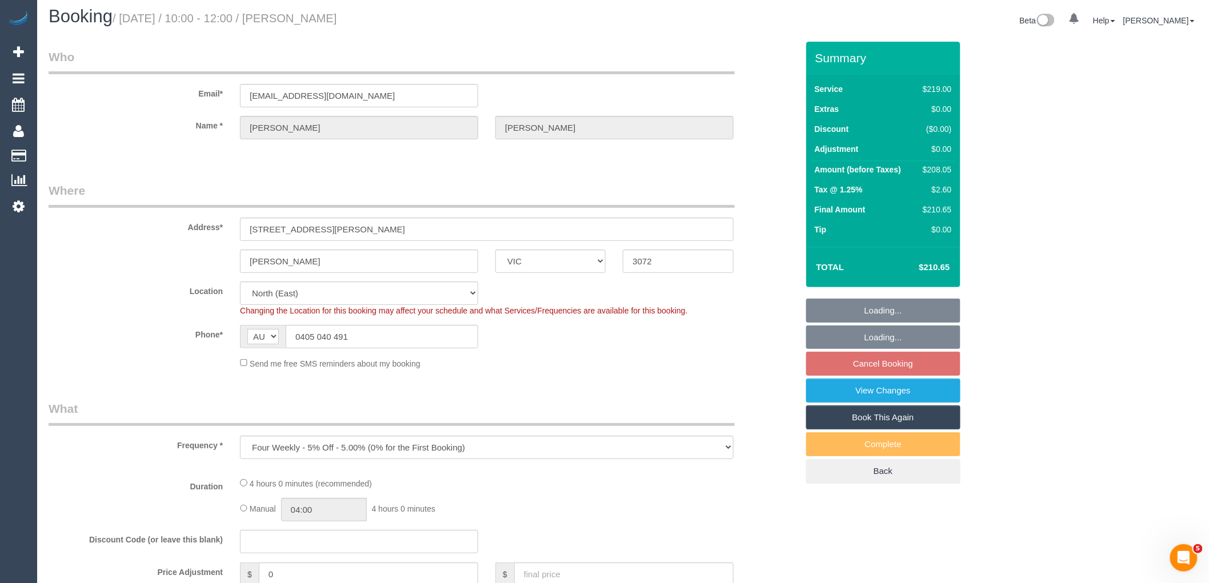
select select "number:28"
select select "number:14"
select select "number:19"
select select "number:22"
select select "number:35"
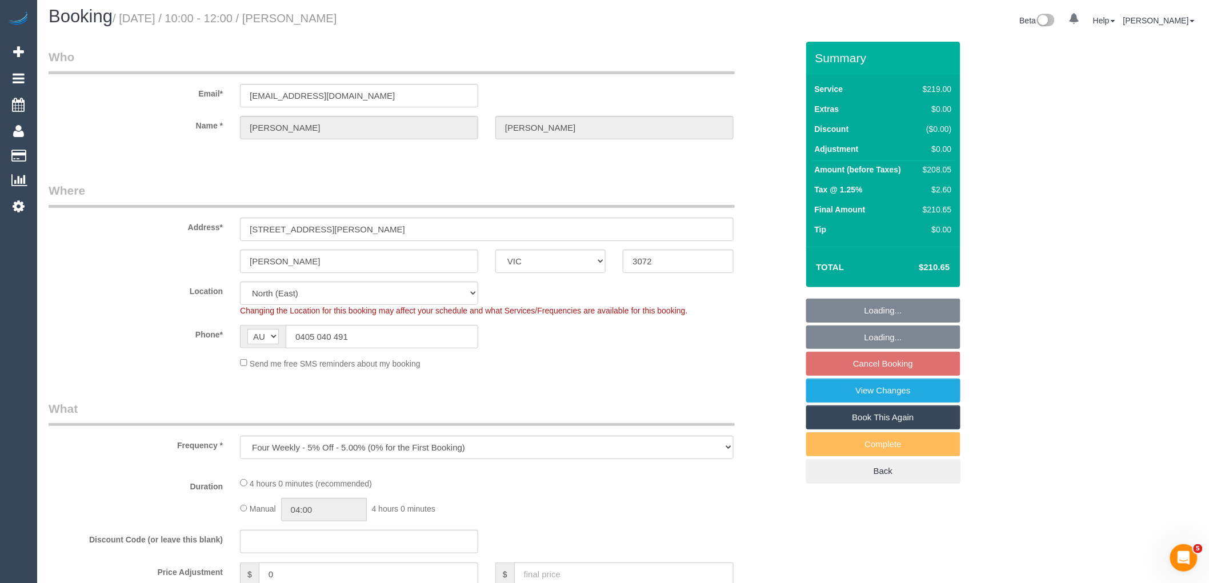
select select "number:26"
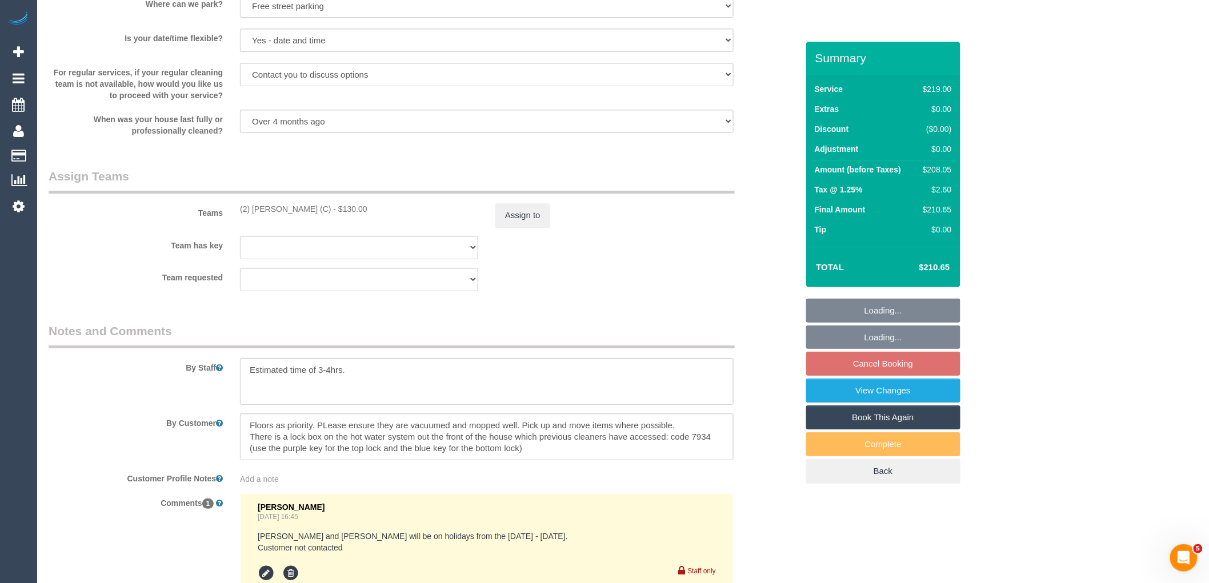
scroll to position [1807, 0]
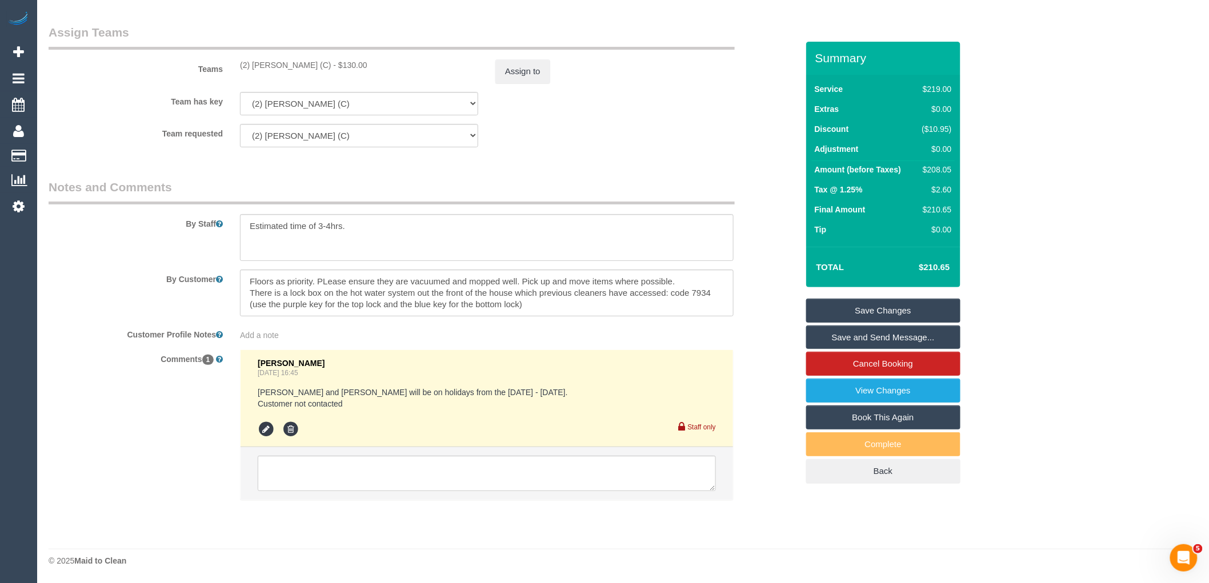
click at [278, 328] on div "Add a note" at bounding box center [486, 333] width 511 height 16
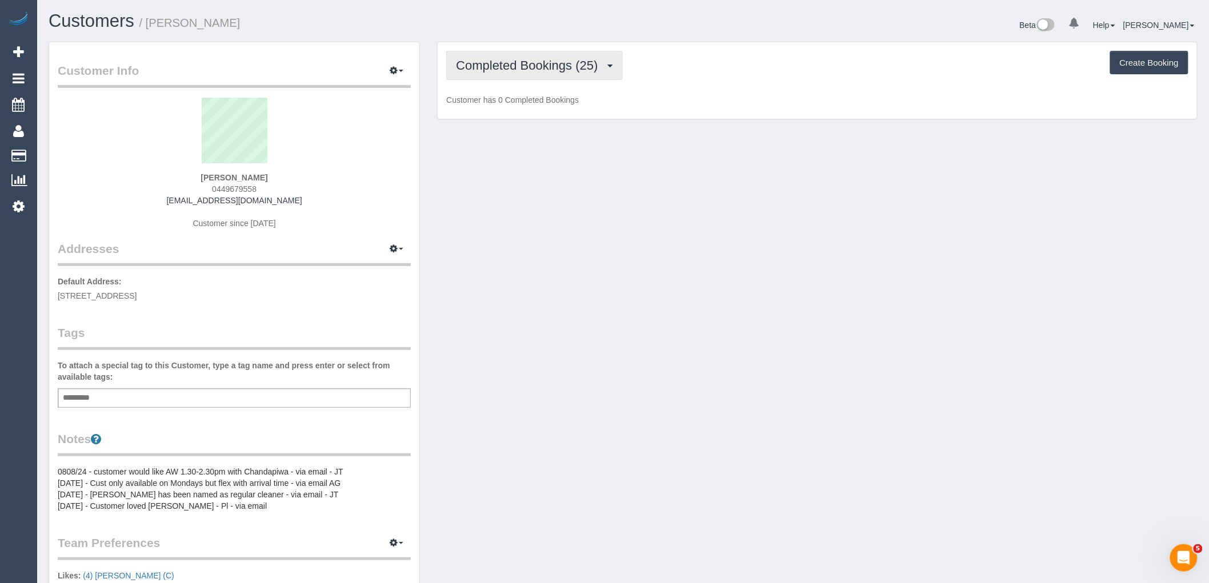
click at [531, 73] on button "Completed Bookings (25)" at bounding box center [534, 65] width 176 height 29
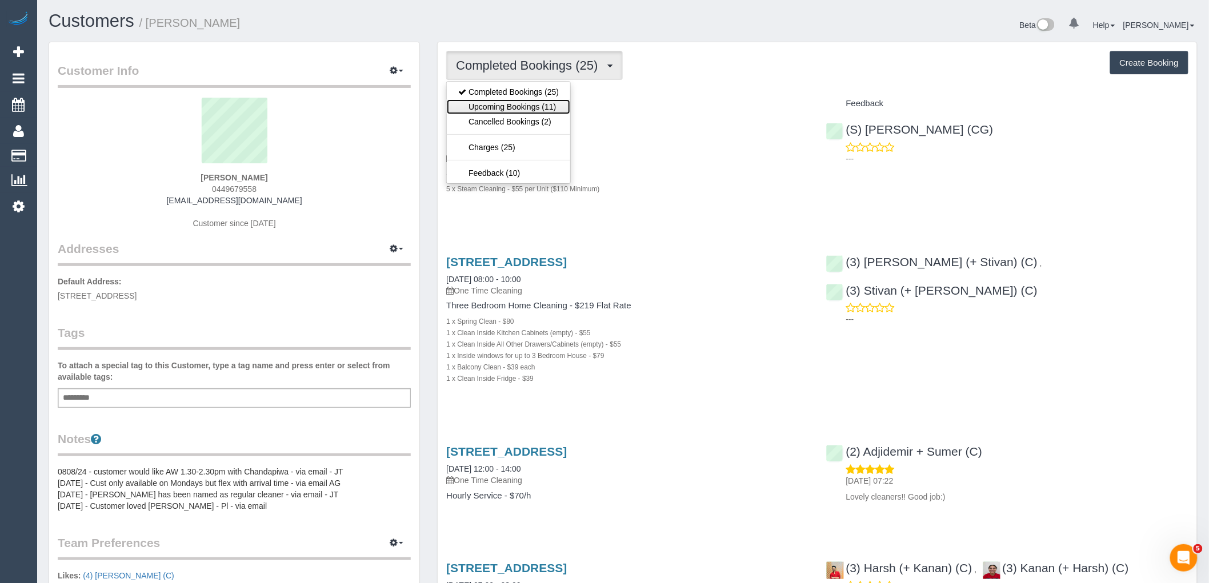
click at [530, 105] on link "Upcoming Bookings (11)" at bounding box center [508, 106] width 123 height 15
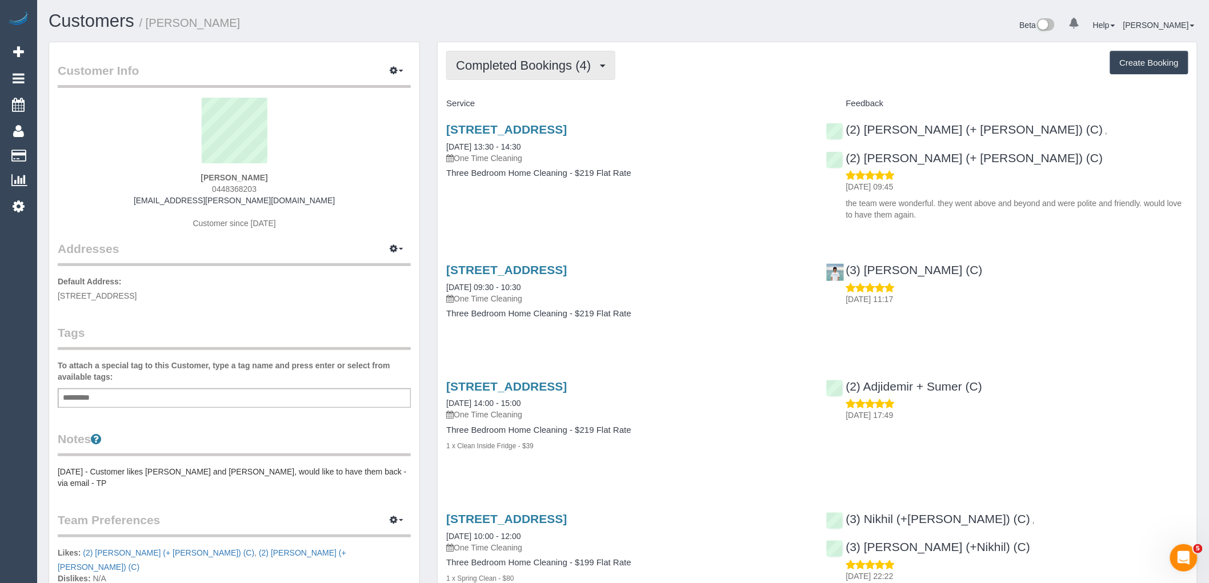
click at [541, 78] on button "Completed Bookings (4)" at bounding box center [530, 65] width 169 height 29
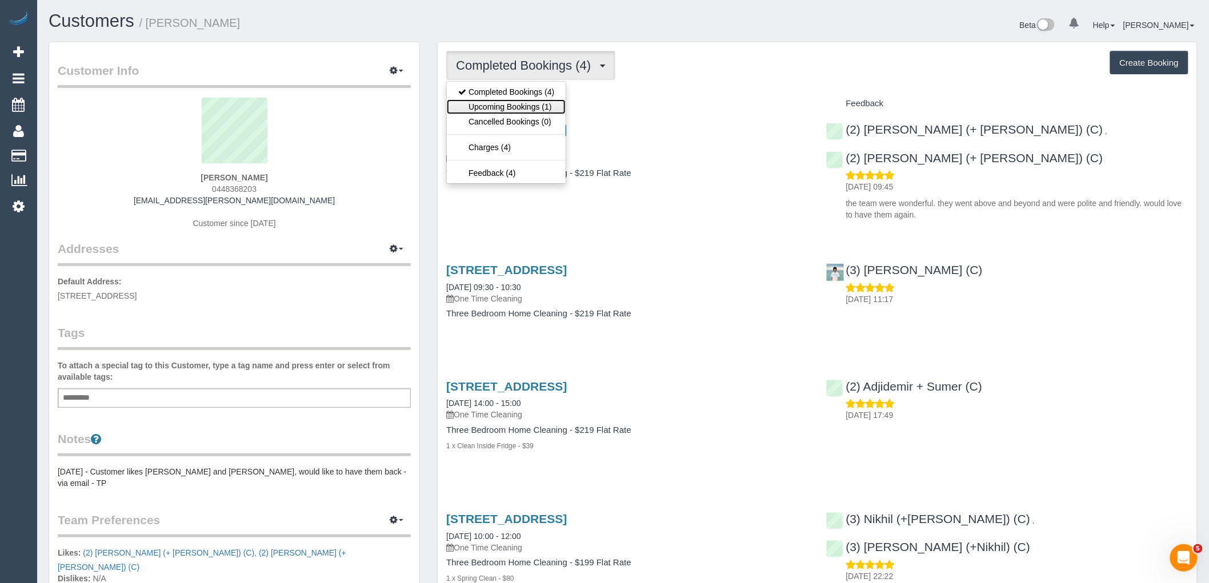
click at [546, 106] on link "Upcoming Bookings (1)" at bounding box center [506, 106] width 119 height 15
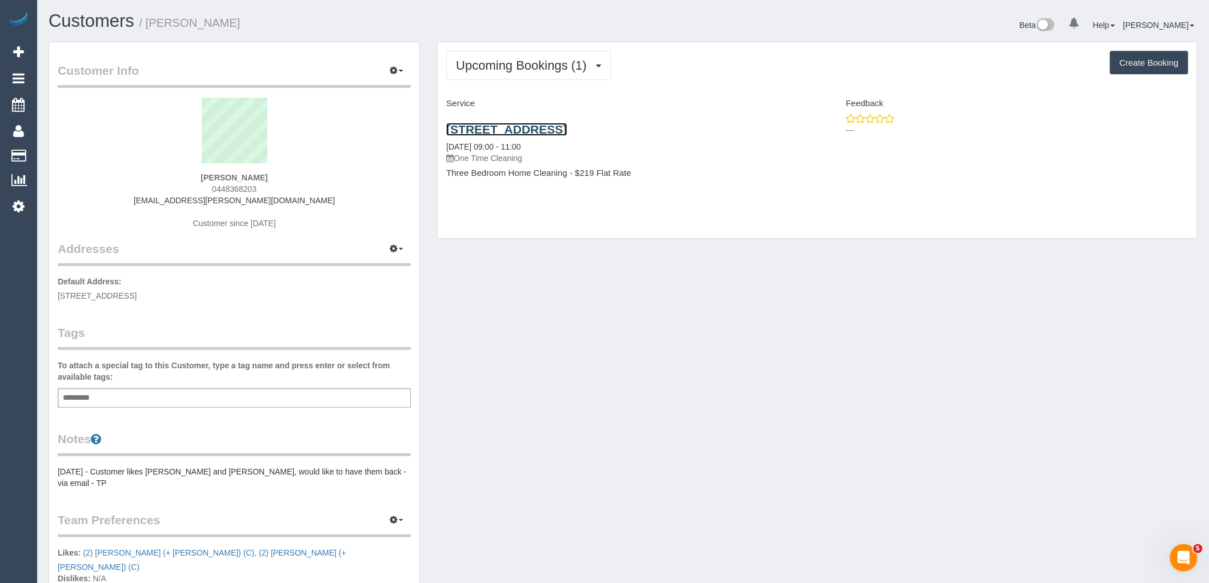
drag, startPoint x: 603, startPoint y: 127, endPoint x: 338, endPoint y: 157, distance: 267.5
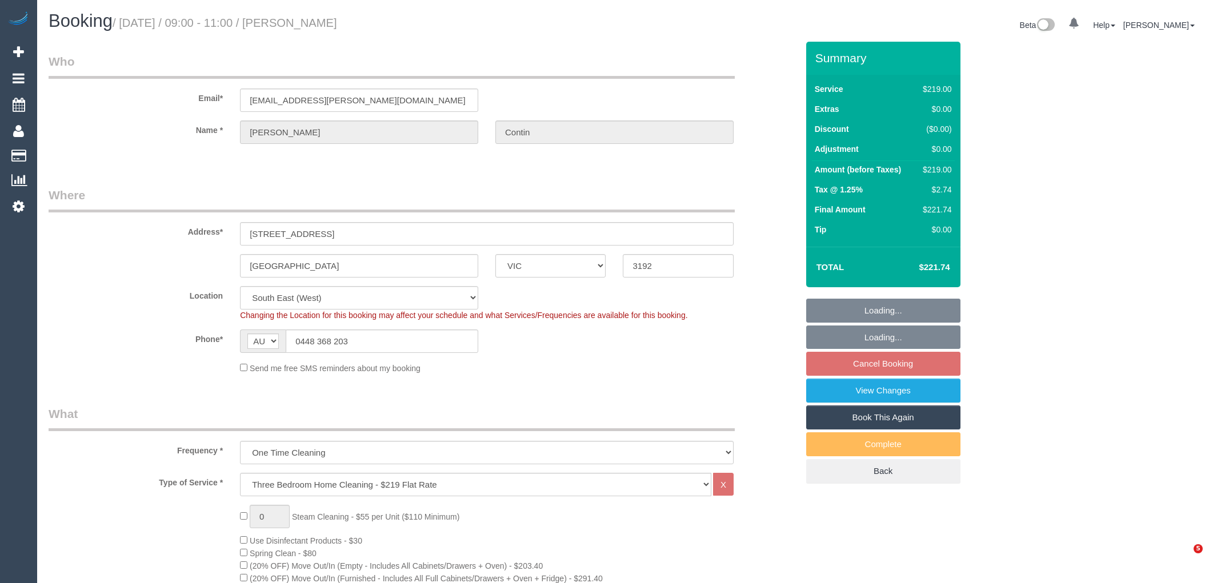
select select "VIC"
select select "string:stripe-pm_1RSqlj2GScqysDRVYZYbwciU"
select select "number:27"
select select "number:14"
select select "number:21"
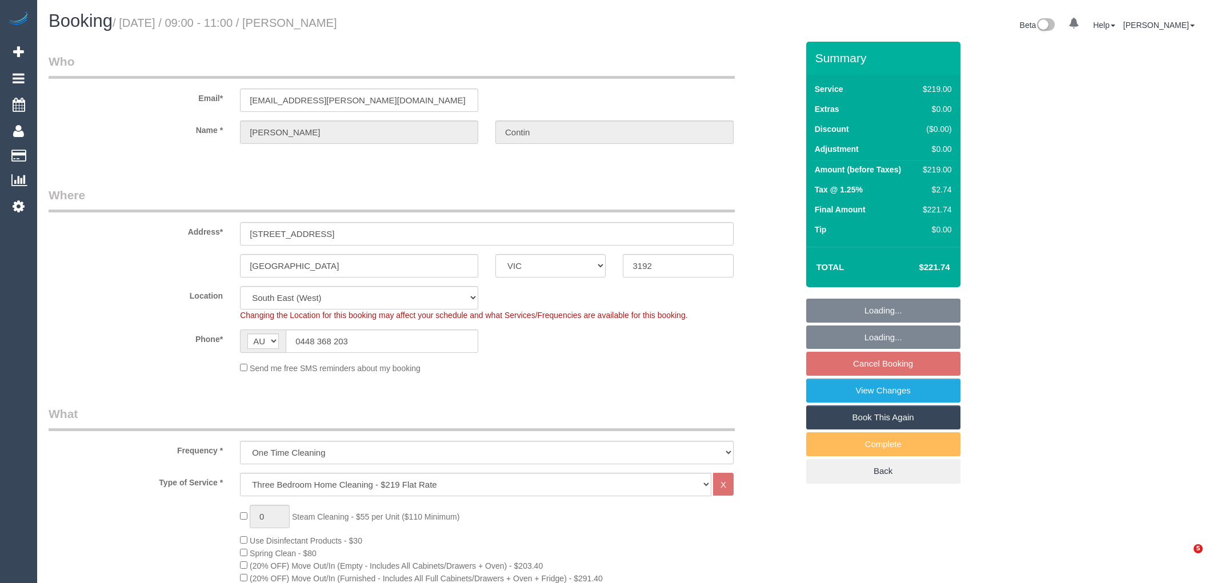
select select "number:25"
select select "number:26"
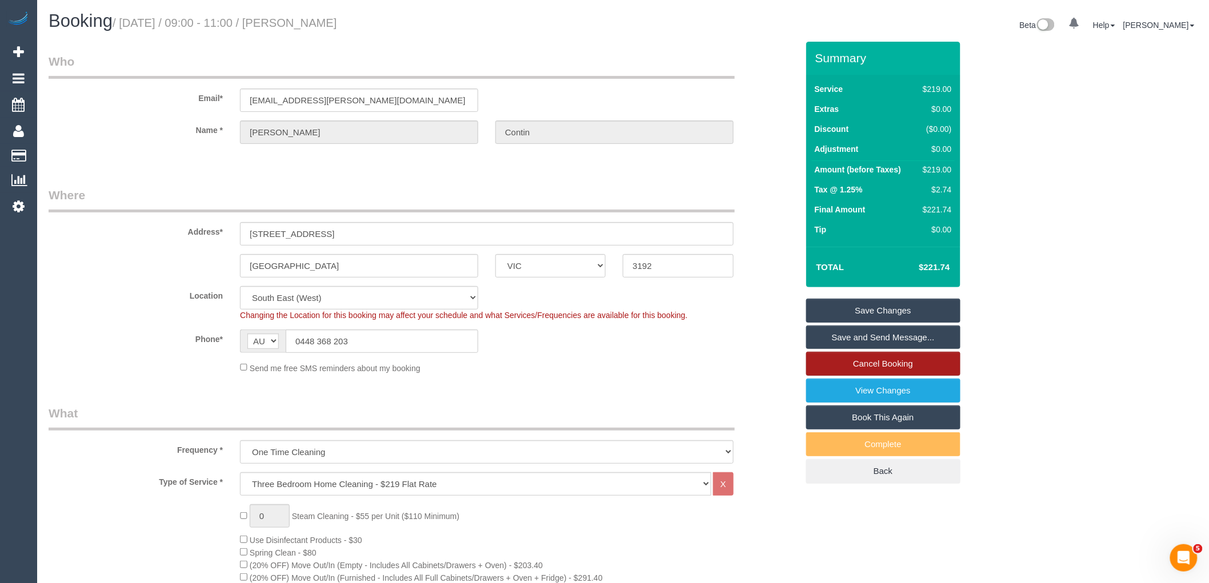
click at [905, 362] on link "Cancel Booking" at bounding box center [883, 364] width 154 height 24
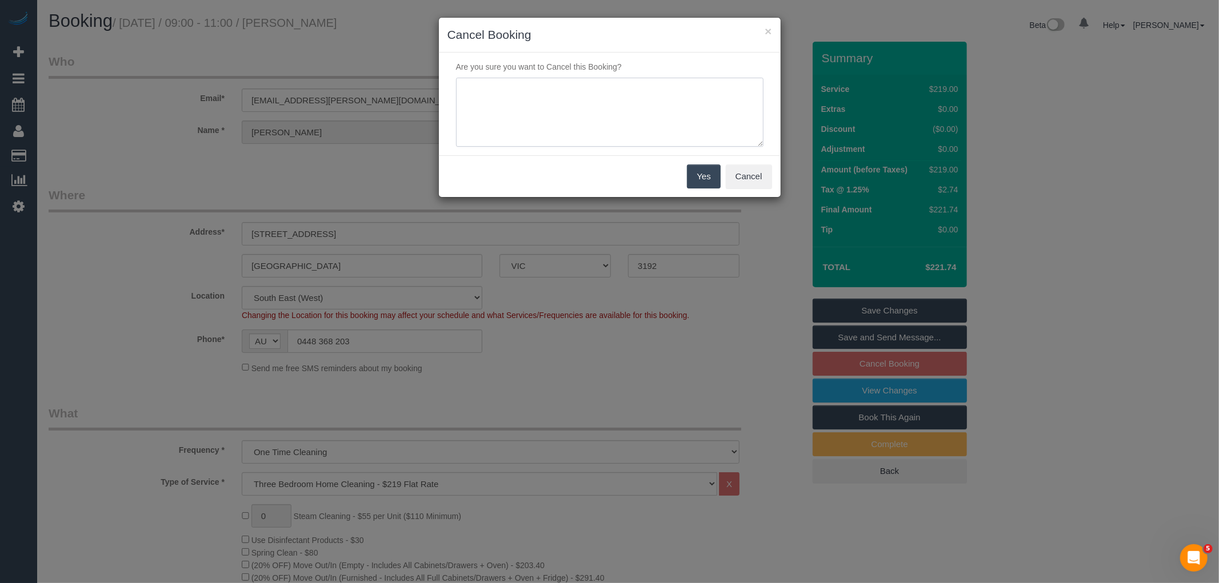
click at [597, 121] on textarea at bounding box center [609, 113] width 307 height 70
type textarea "Service no longer needed via emial VC"
click at [706, 167] on button "Yes" at bounding box center [703, 177] width 33 height 24
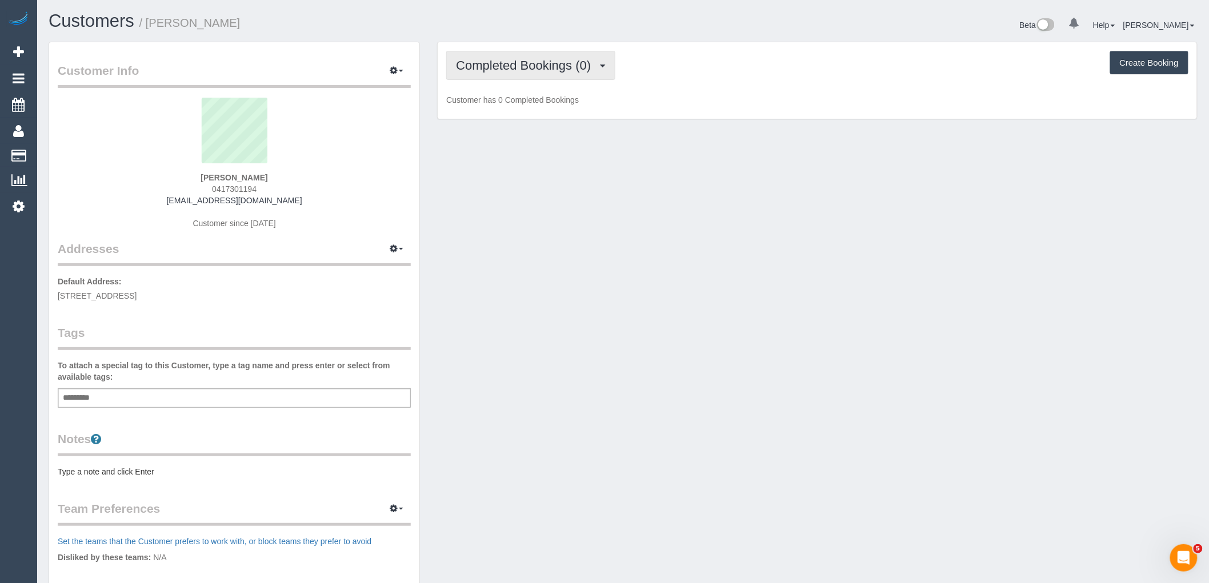
click at [538, 73] on button "Completed Bookings (0)" at bounding box center [530, 65] width 169 height 29
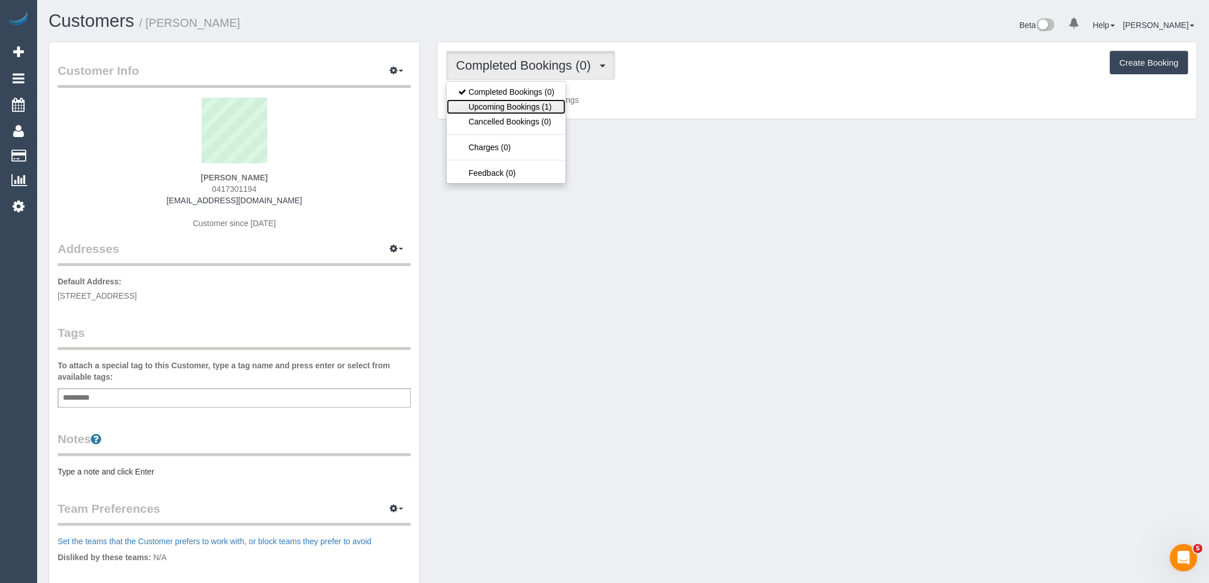
click at [541, 105] on link "Upcoming Bookings (1)" at bounding box center [506, 106] width 119 height 15
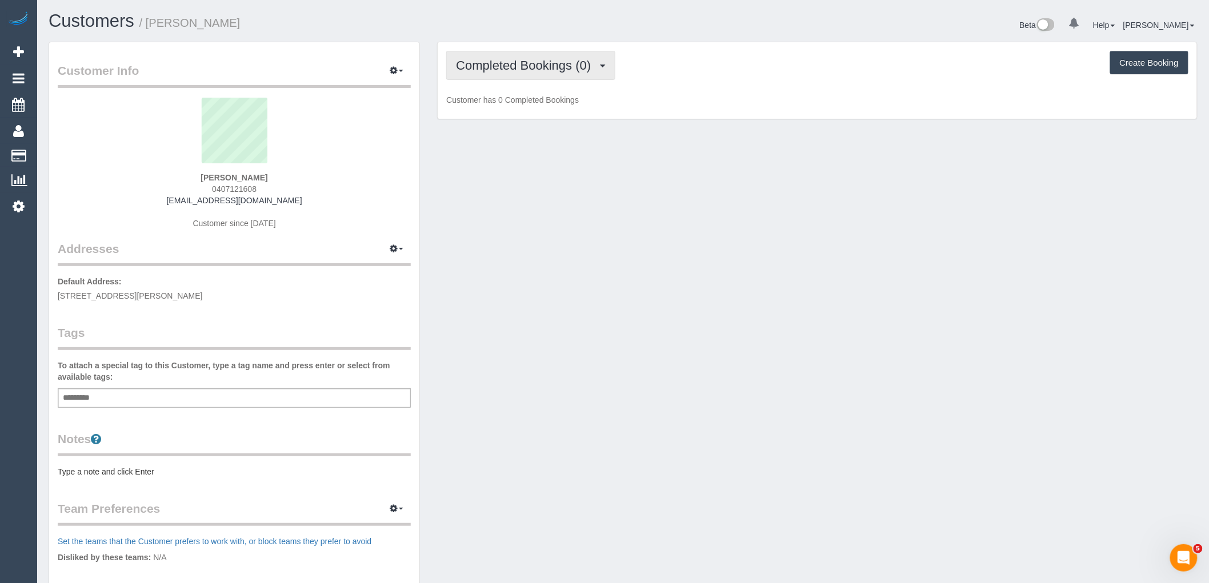
click at [541, 72] on span "Completed Bookings (0)" at bounding box center [526, 65] width 141 height 14
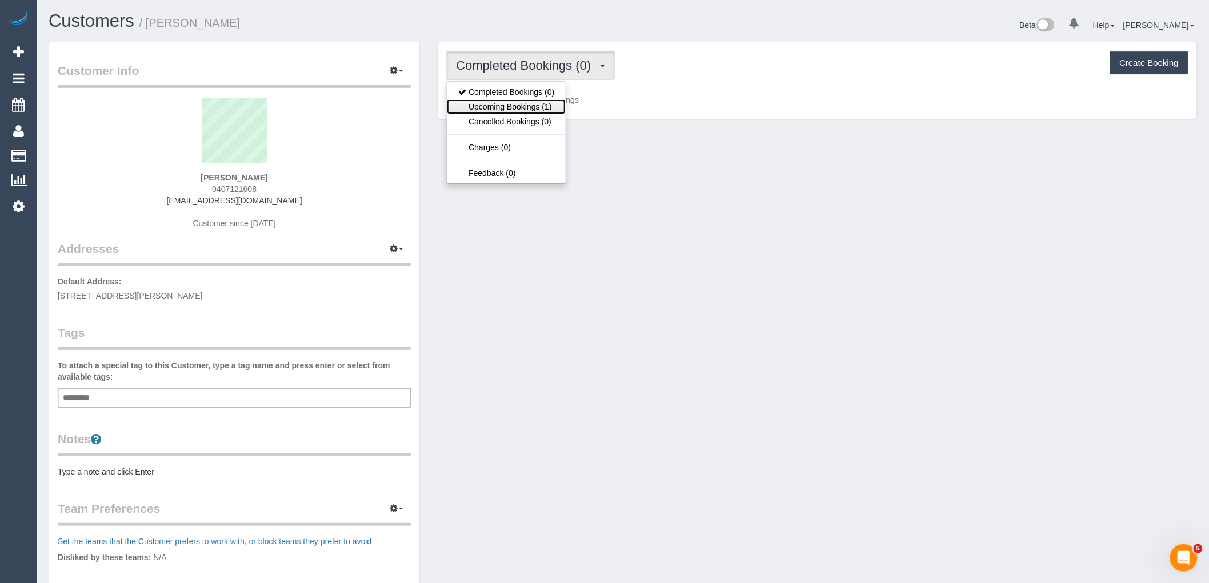
click at [545, 105] on link "Upcoming Bookings (1)" at bounding box center [506, 106] width 119 height 15
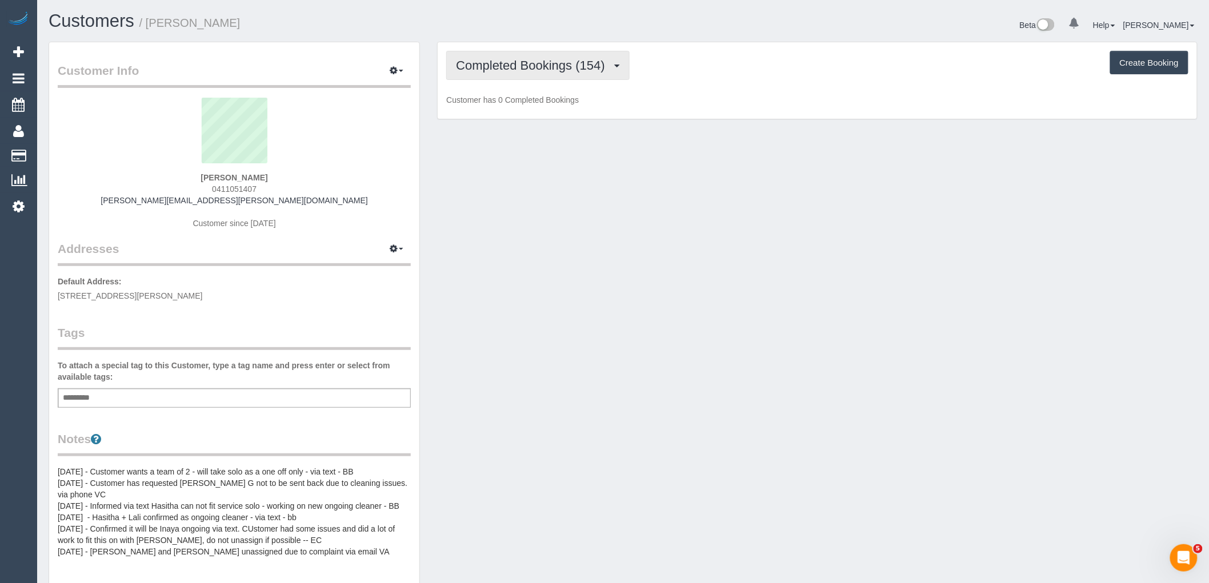
click at [539, 74] on button "Completed Bookings (154)" at bounding box center [537, 65] width 183 height 29
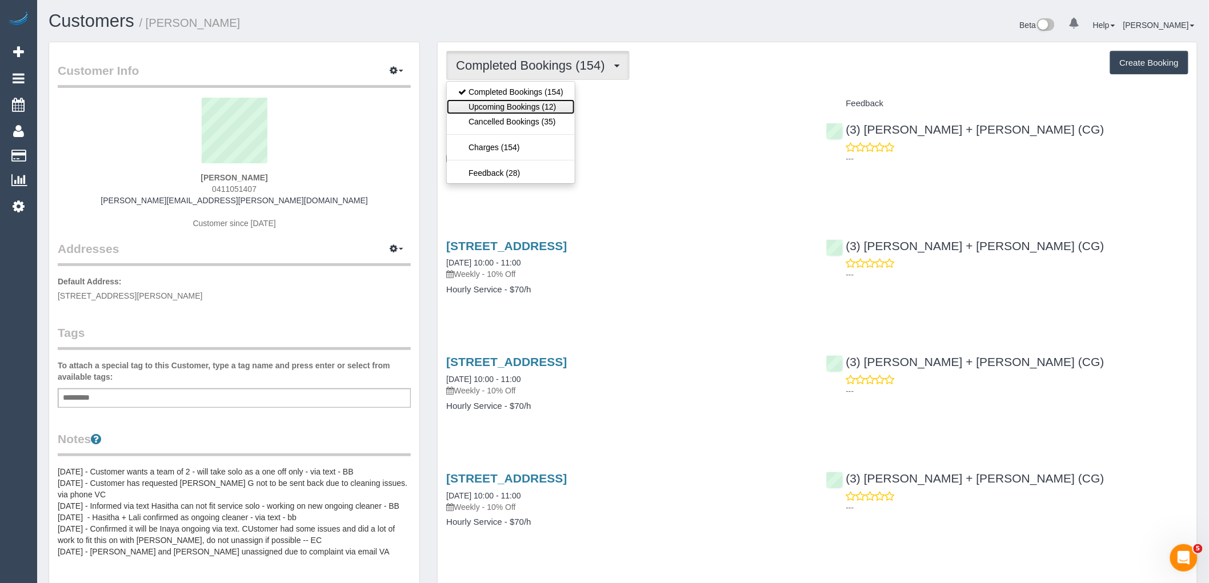
click at [538, 102] on link "Upcoming Bookings (12)" at bounding box center [511, 106] width 128 height 15
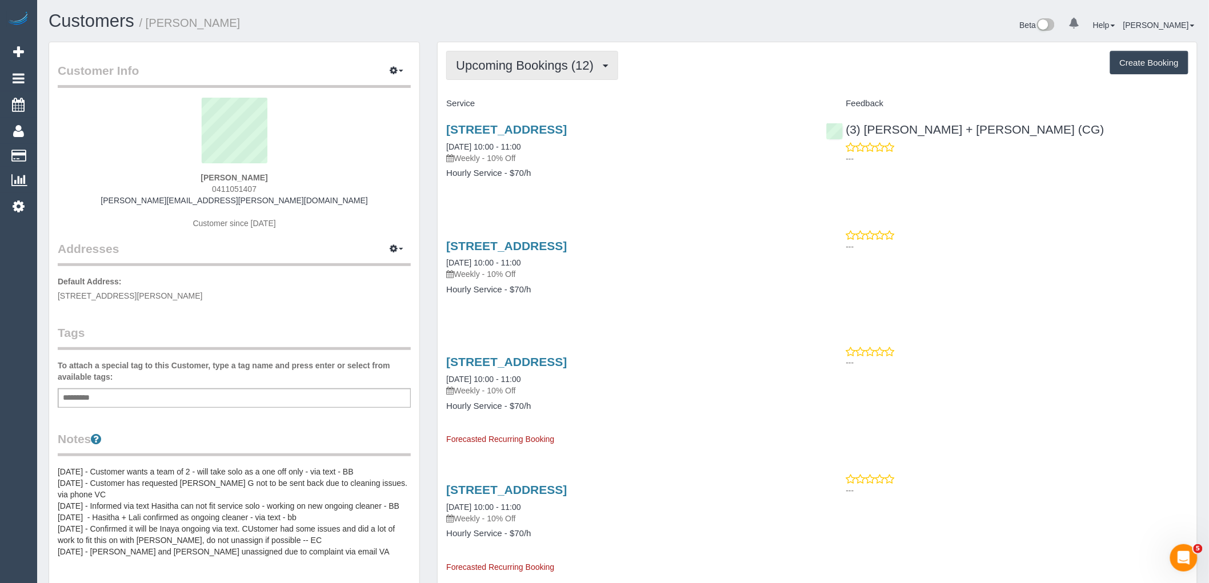
drag, startPoint x: 577, startPoint y: 58, endPoint x: 581, endPoint y: 69, distance: 11.6
click at [577, 58] on button "Upcoming Bookings (12)" at bounding box center [532, 65] width 172 height 29
drag, startPoint x: 757, startPoint y: 96, endPoint x: 763, endPoint y: 95, distance: 5.8
click at [757, 96] on div "Service" at bounding box center [627, 103] width 379 height 19
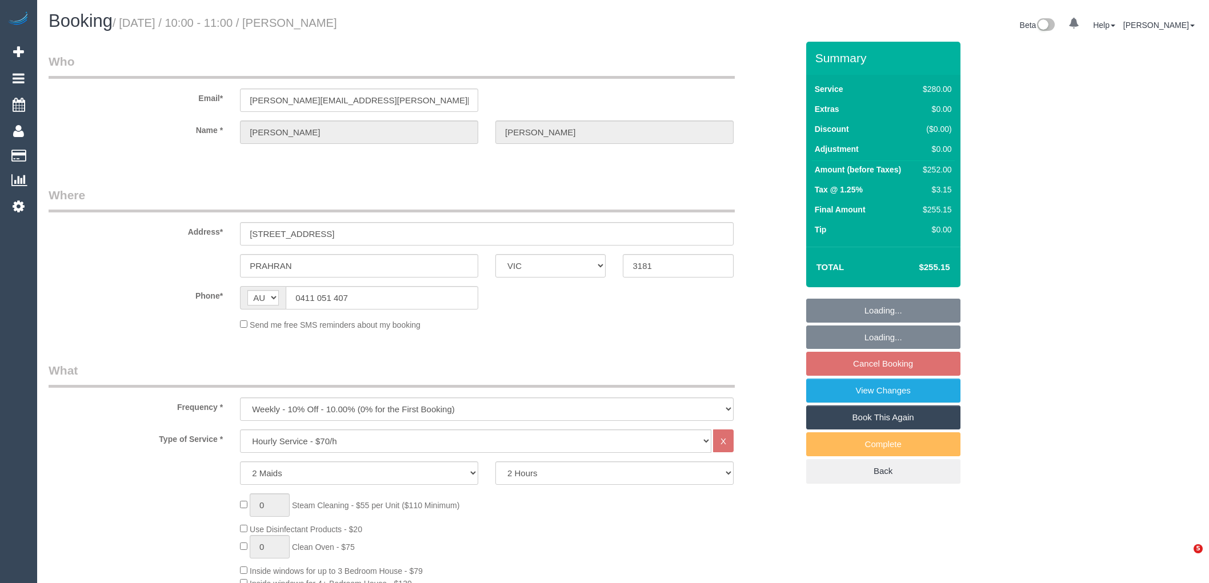
select select "VIC"
select select "2"
select select "string:stripe-pm_1MM4Gp2GScqysDRV5aWemApB"
select select "object:1473"
select select "number:27"
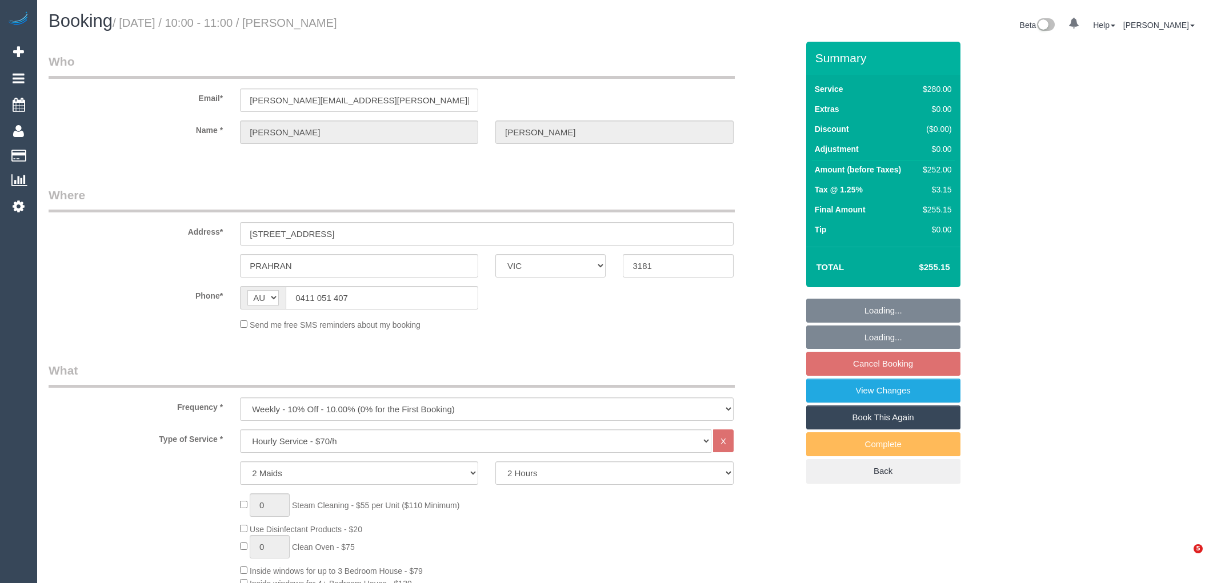
select select "number:14"
select select "number:19"
select select "number:22"
select select "number:34"
select select "number:11"
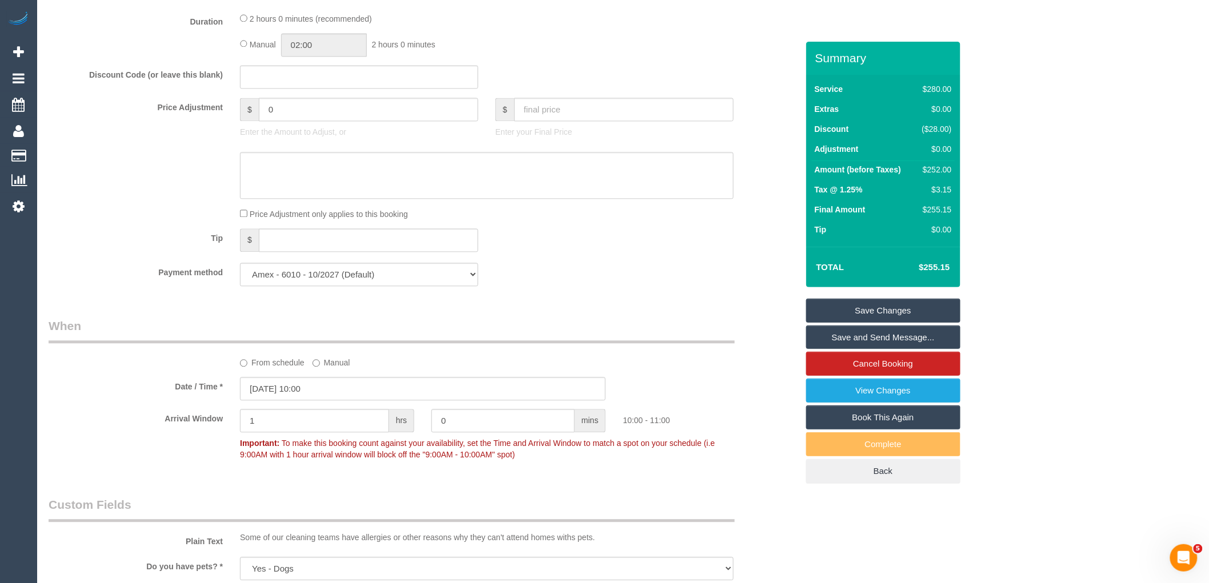
scroll to position [952, 0]
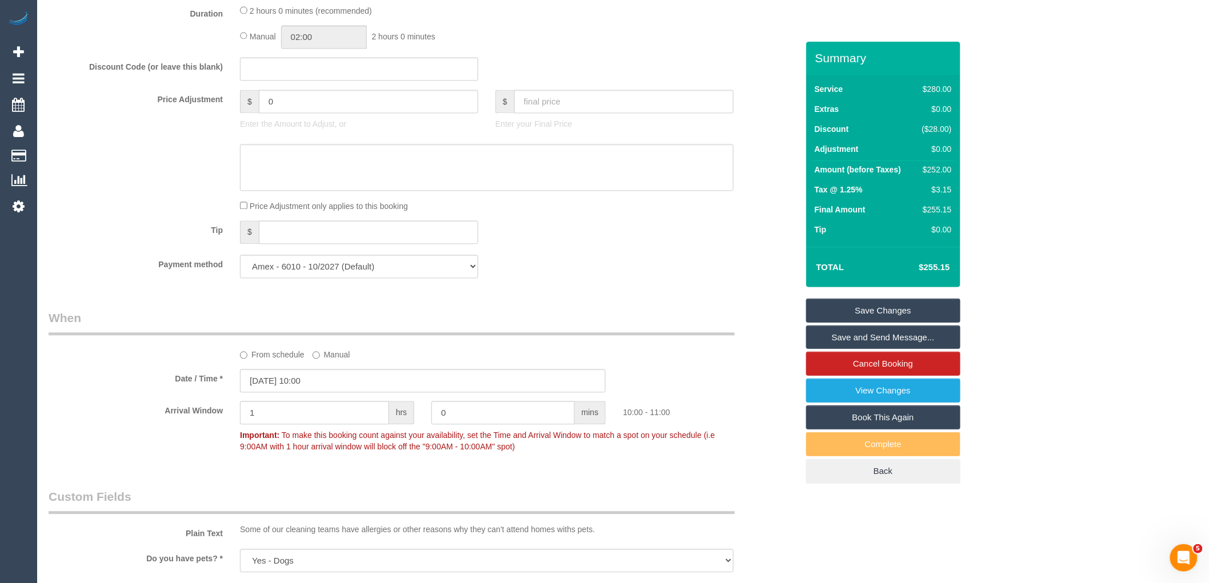
drag, startPoint x: 263, startPoint y: 368, endPoint x: 282, endPoint y: 373, distance: 19.4
click at [263, 361] on label "From schedule" at bounding box center [272, 352] width 65 height 15
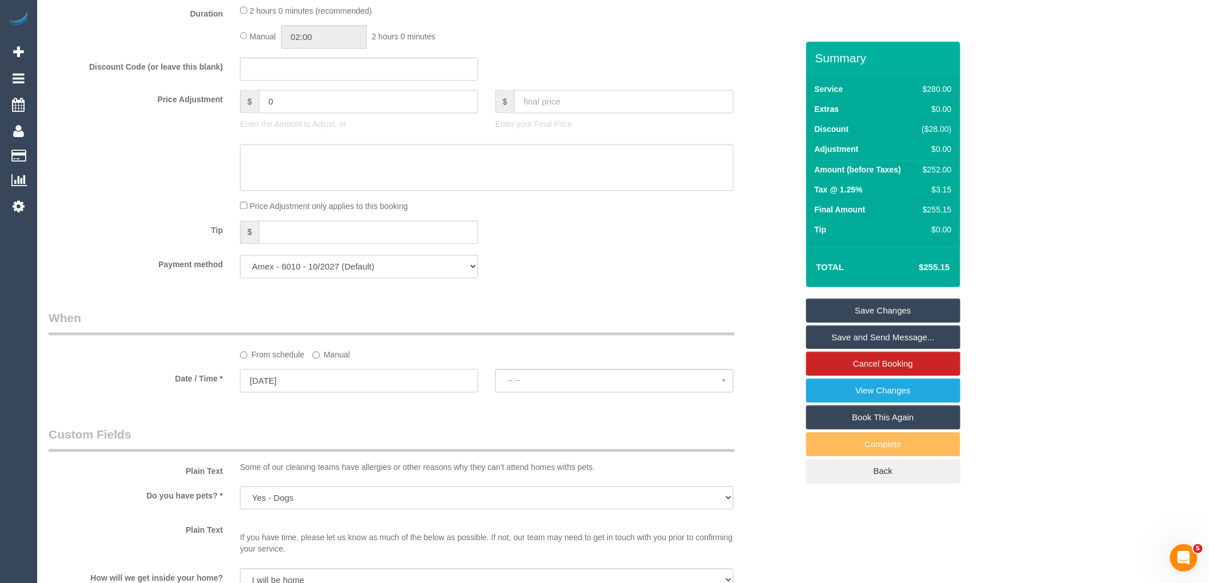
click at [342, 393] on input "[DATE]" at bounding box center [359, 380] width 238 height 23
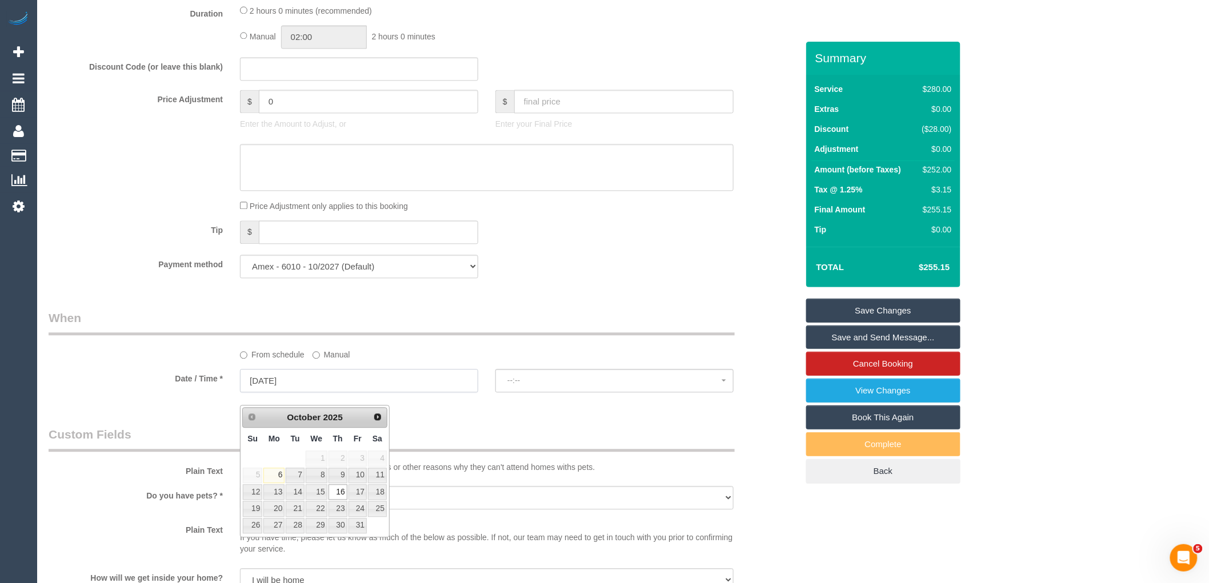
select select "spot22"
click at [295, 493] on link "14" at bounding box center [295, 492] width 18 height 15
type input "[DATE]"
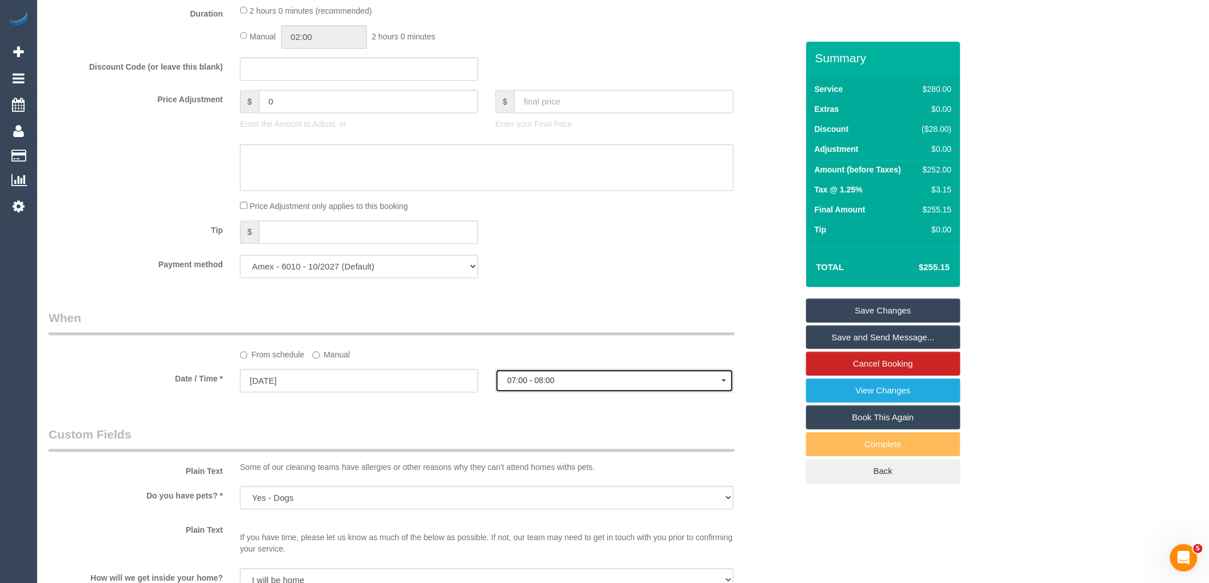
click at [538, 385] on span "07:00 - 08:00" at bounding box center [614, 380] width 214 height 9
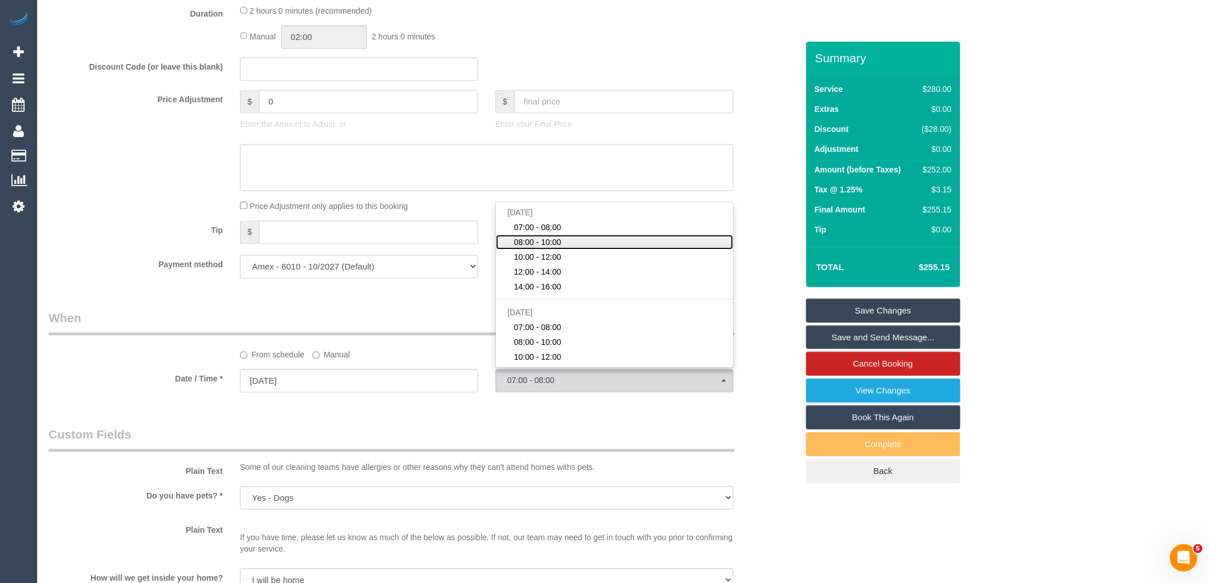
click at [569, 250] on link "08:00 - 10:00" at bounding box center [614, 242] width 237 height 15
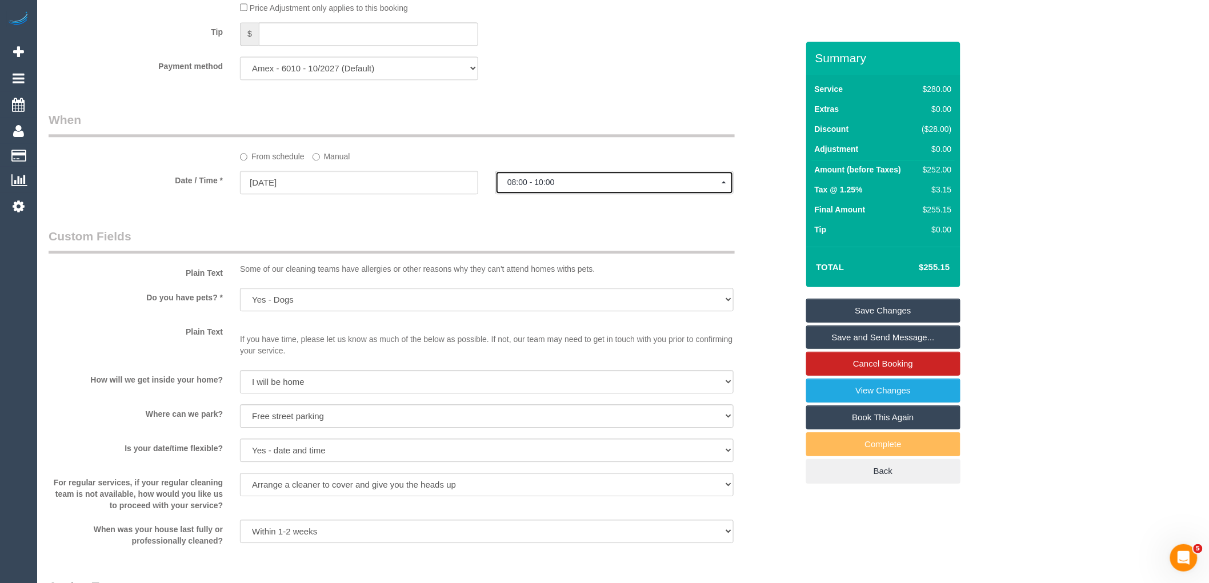
scroll to position [1079, 0]
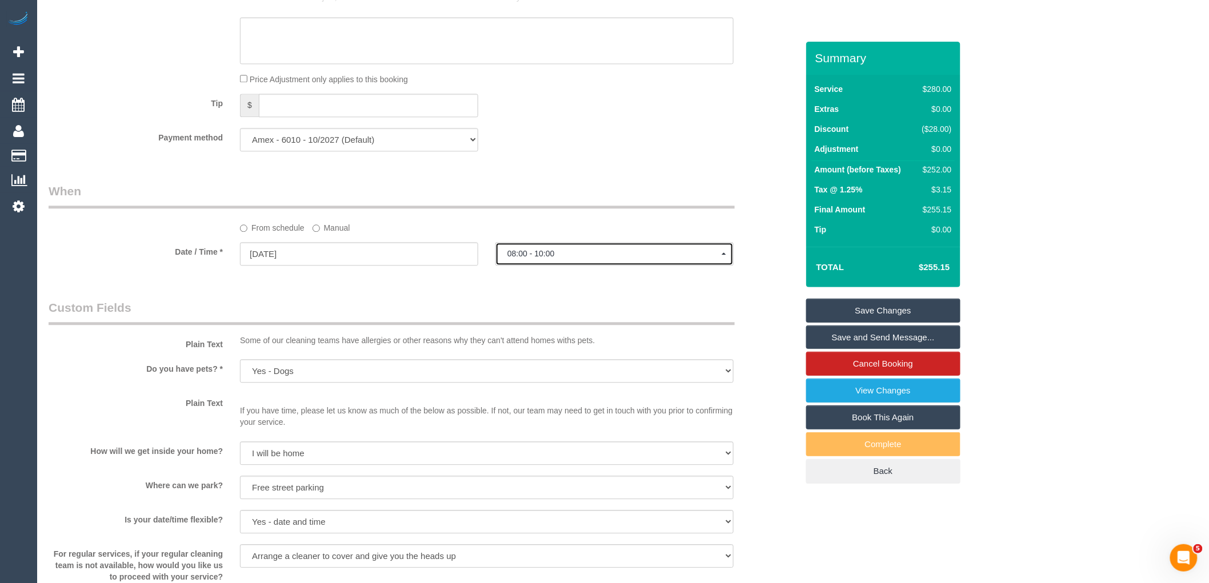
click at [573, 259] on button "08:00 - 10:00" at bounding box center [614, 253] width 238 height 23
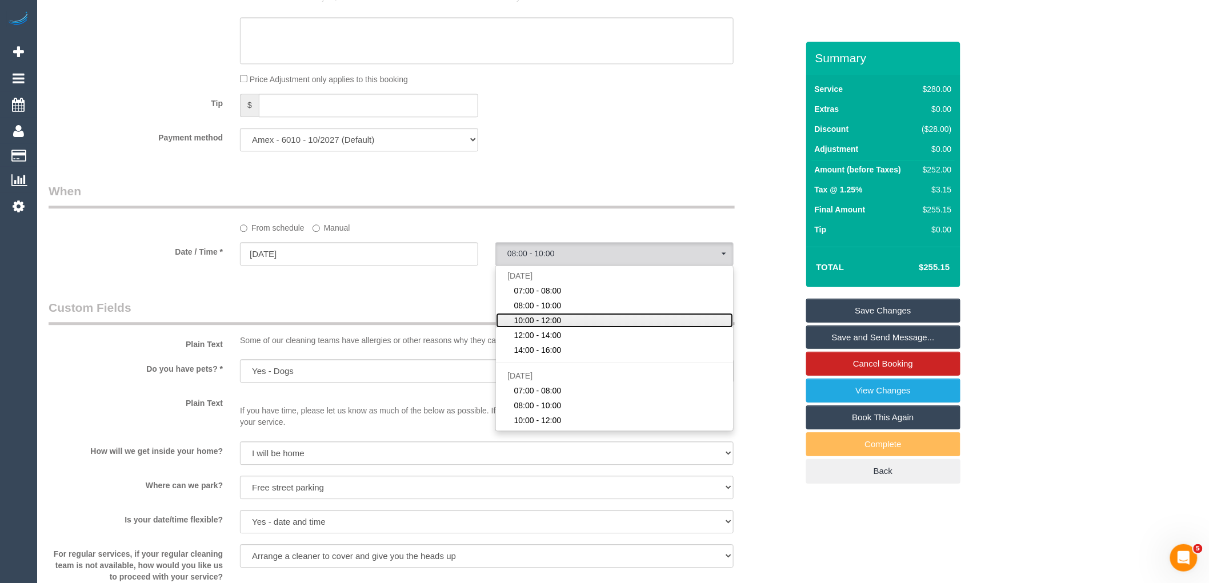
click at [558, 326] on span "10:00 - 12:00" at bounding box center [537, 320] width 47 height 11
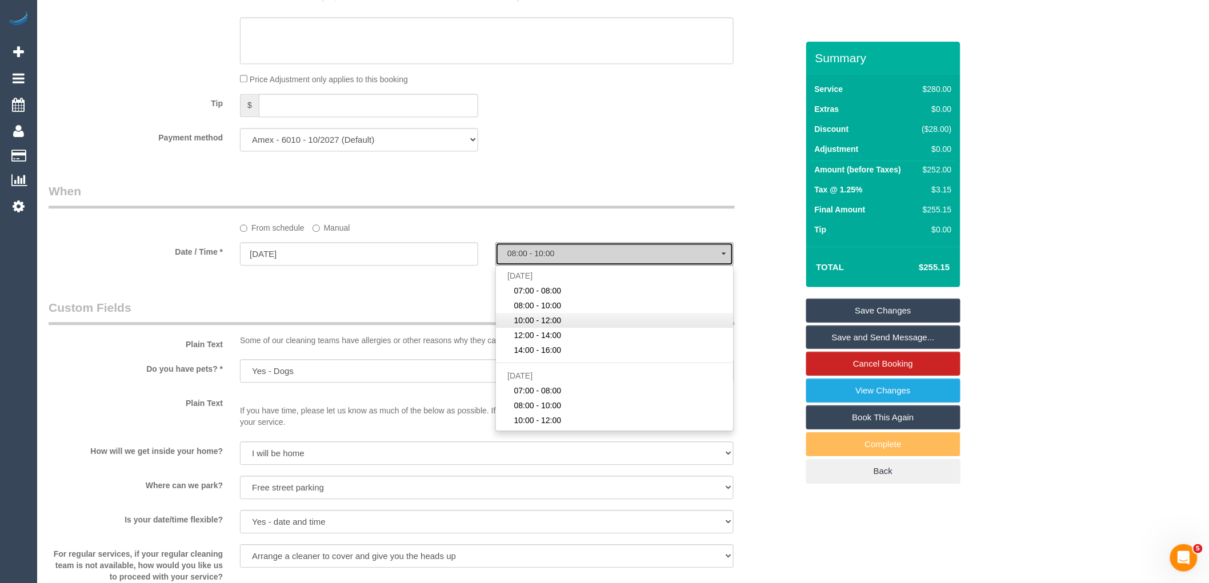
select select "spot45"
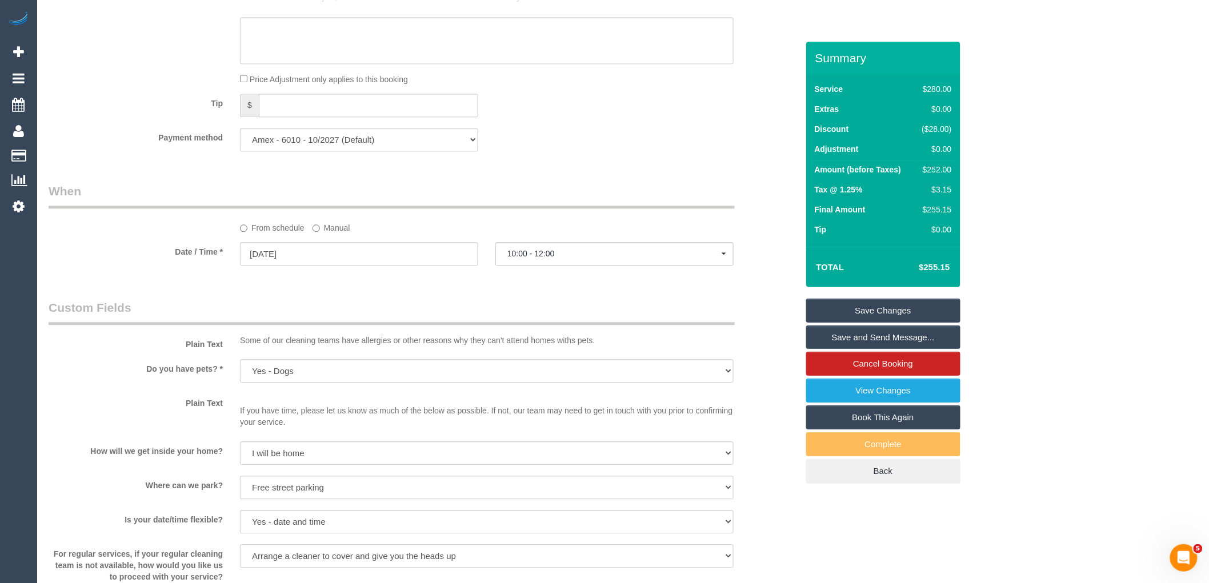
click at [414, 298] on div "Who Email* brigid.lloyd@outlook.com Name * Brigid Lloyd Where Address* 1 Linden…" at bounding box center [423, 97] width 766 height 2269
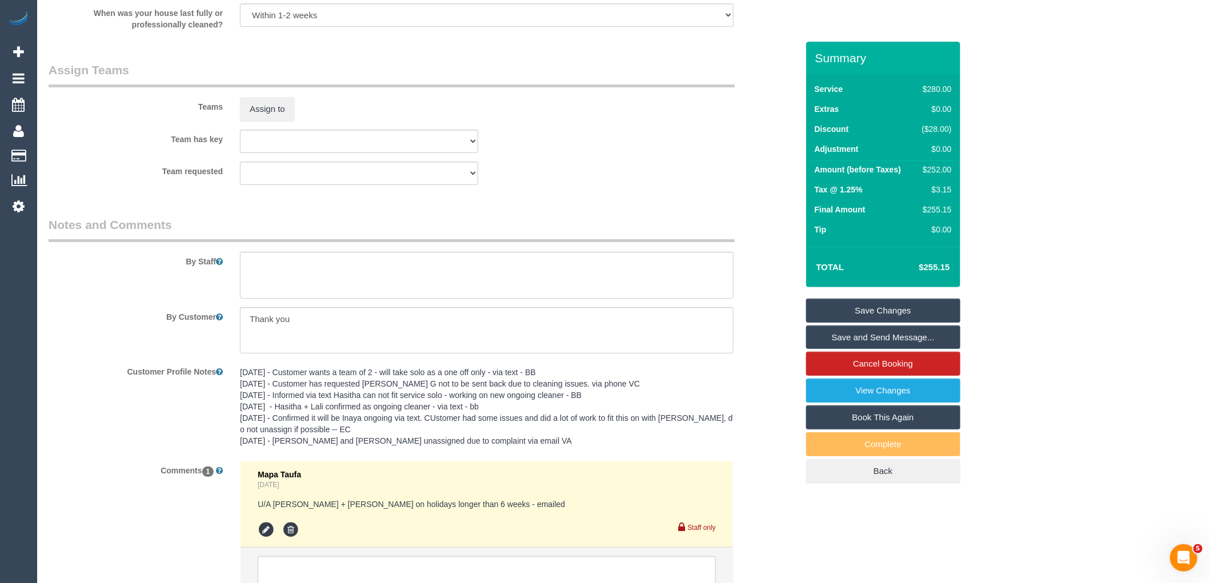
scroll to position [1779, 0]
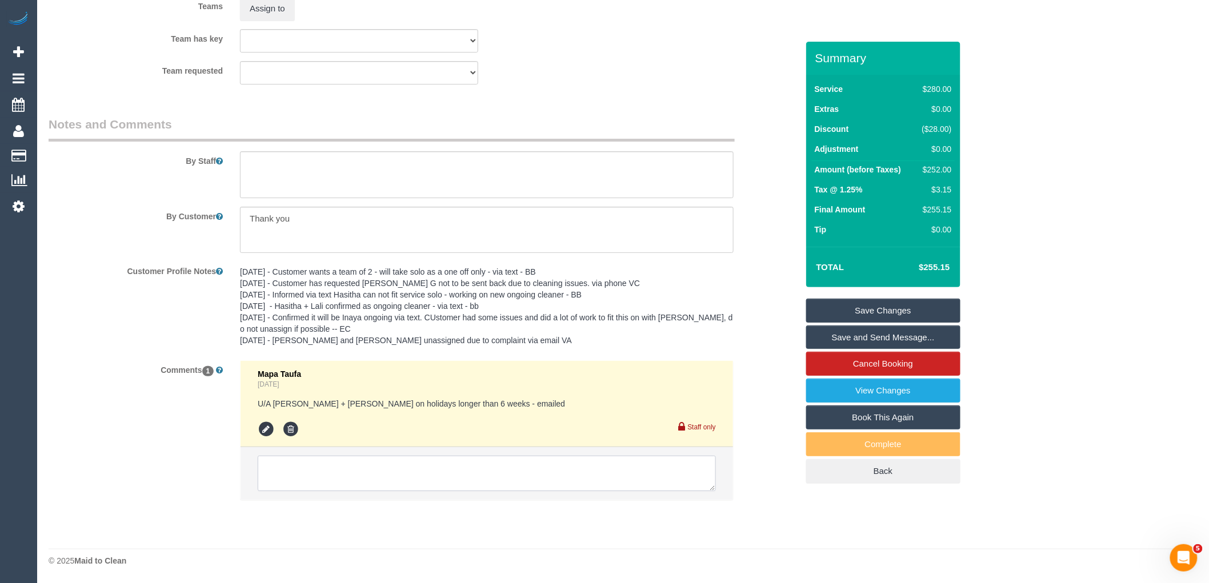
click at [339, 465] on textarea at bounding box center [487, 473] width 458 height 35
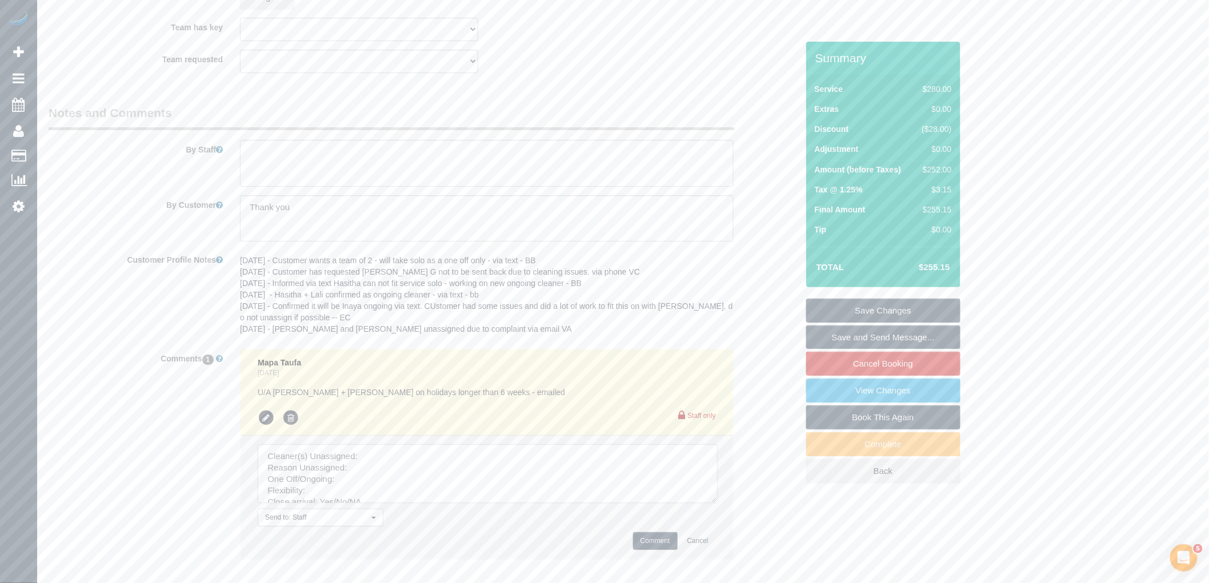
drag, startPoint x: 711, startPoint y: 486, endPoint x: 561, endPoint y: 532, distance: 157.8
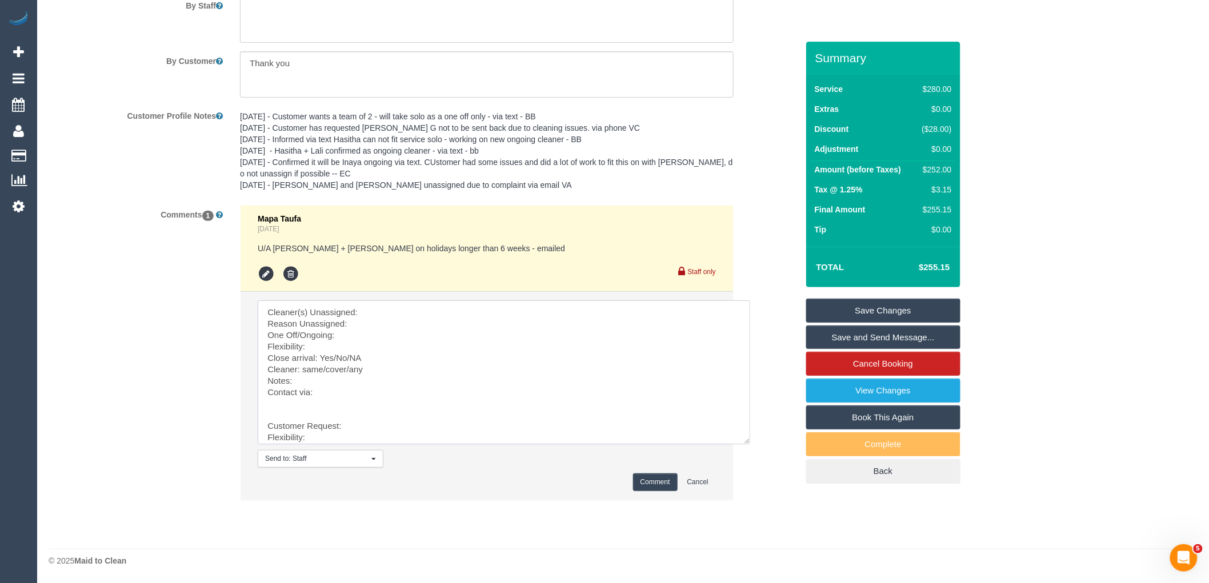
scroll to position [1934, 0]
drag, startPoint x: 263, startPoint y: 429, endPoint x: 264, endPoint y: 271, distance: 158.3
click at [265, 271] on ul "Mapa Taufa 3 days ago U/A Bansari + Bhavesh on holidays longer than 6 weeks - e…" at bounding box center [487, 353] width 493 height 294
click at [378, 309] on textarea at bounding box center [504, 373] width 493 height 144
click at [383, 314] on textarea at bounding box center [504, 373] width 493 height 144
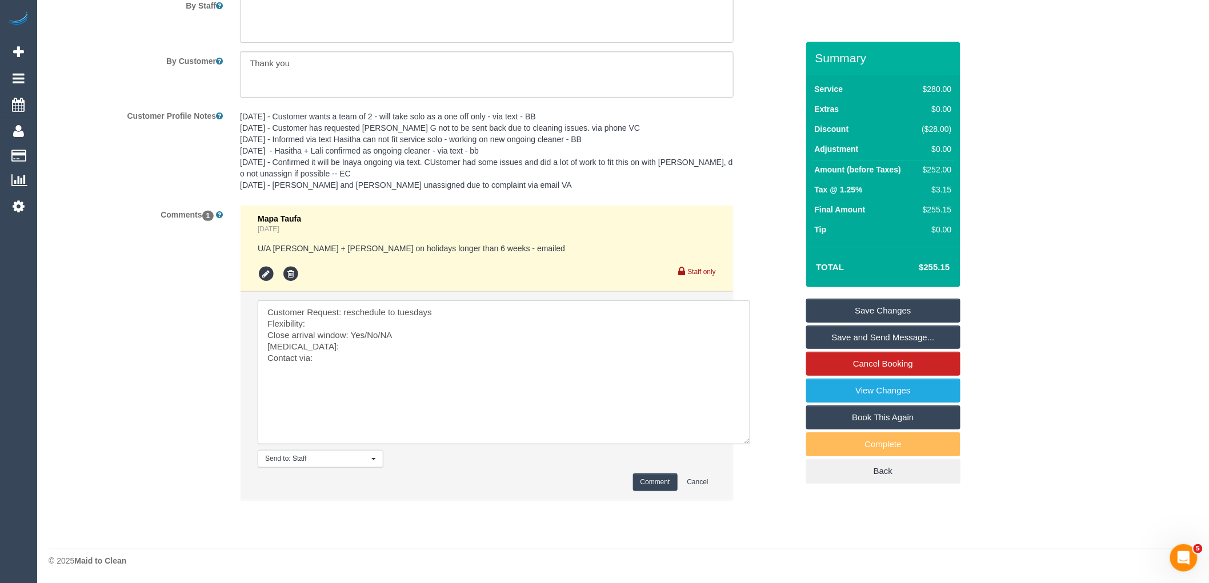
click at [374, 327] on textarea at bounding box center [504, 373] width 493 height 144
drag, startPoint x: 407, startPoint y: 340, endPoint x: 366, endPoint y: 331, distance: 42.6
click at [366, 331] on textarea at bounding box center [504, 373] width 493 height 144
click at [307, 347] on textarea at bounding box center [504, 373] width 493 height 144
click at [327, 361] on textarea at bounding box center [504, 373] width 493 height 144
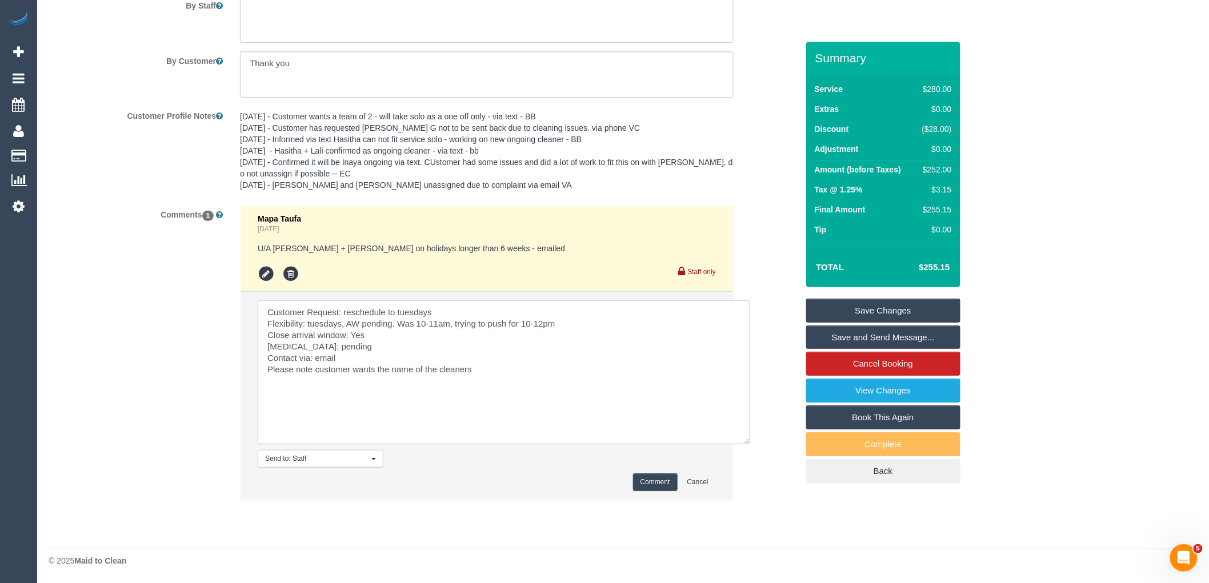
click at [339, 356] on textarea at bounding box center [504, 373] width 493 height 144
click at [373, 360] on textarea at bounding box center [504, 373] width 493 height 144
paste textarea "cnv_1fj36pi0"
type textarea "Customer Request: reschedule to tuesdays Flexibility: tuesdays, AW pending. Was…"
click at [648, 476] on button "Comment" at bounding box center [655, 483] width 45 height 18
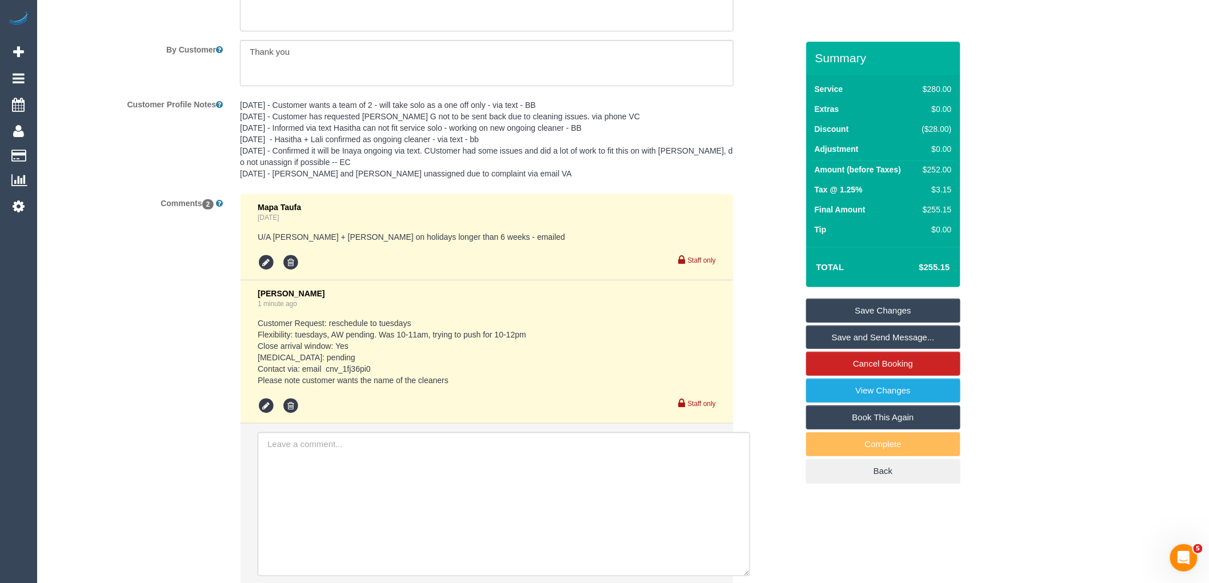
click at [191, 438] on div "Comments 2 Mapa Taufa 3 days ago U/A Bansari + Bhavesh on holidays longer than …" at bounding box center [423, 395] width 766 height 403
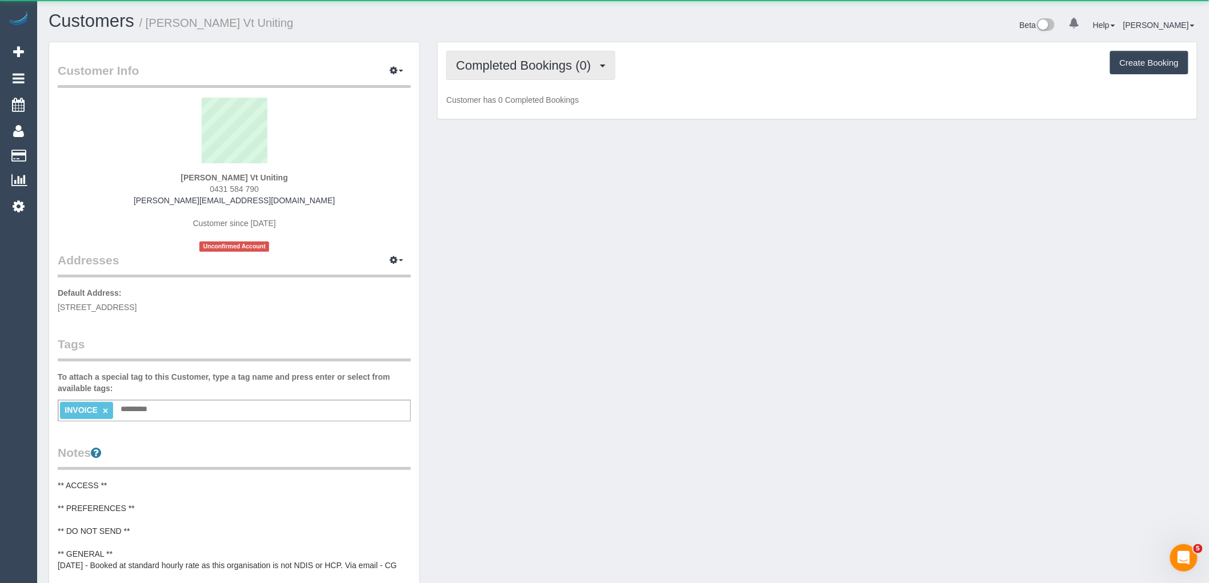
click at [568, 63] on span "Completed Bookings (0)" at bounding box center [526, 65] width 141 height 14
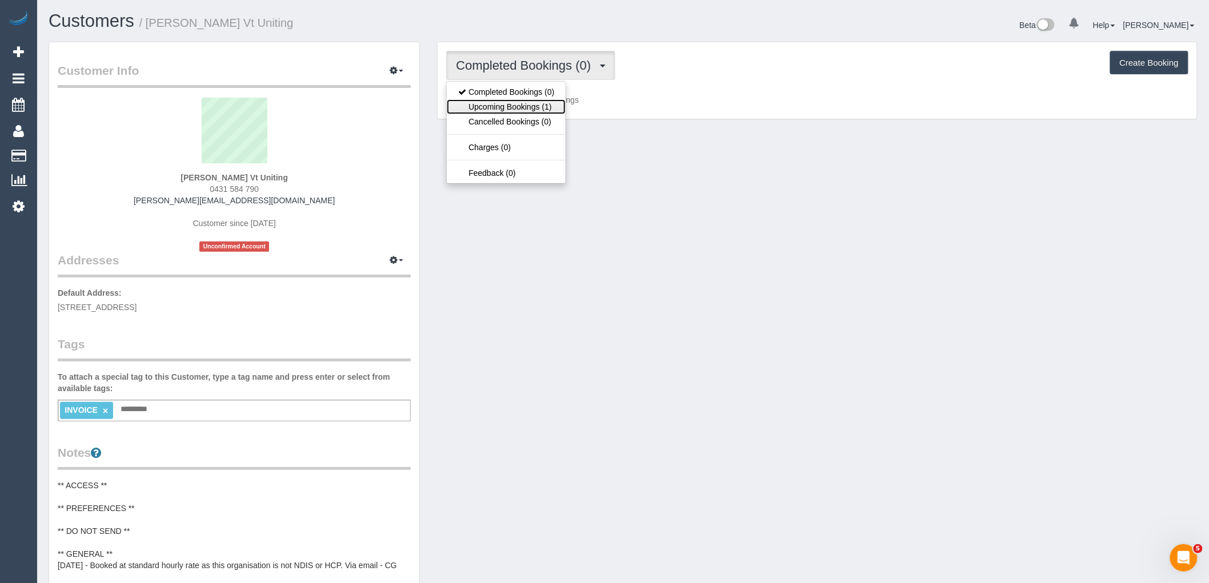
click at [541, 106] on link "Upcoming Bookings (1)" at bounding box center [506, 106] width 119 height 15
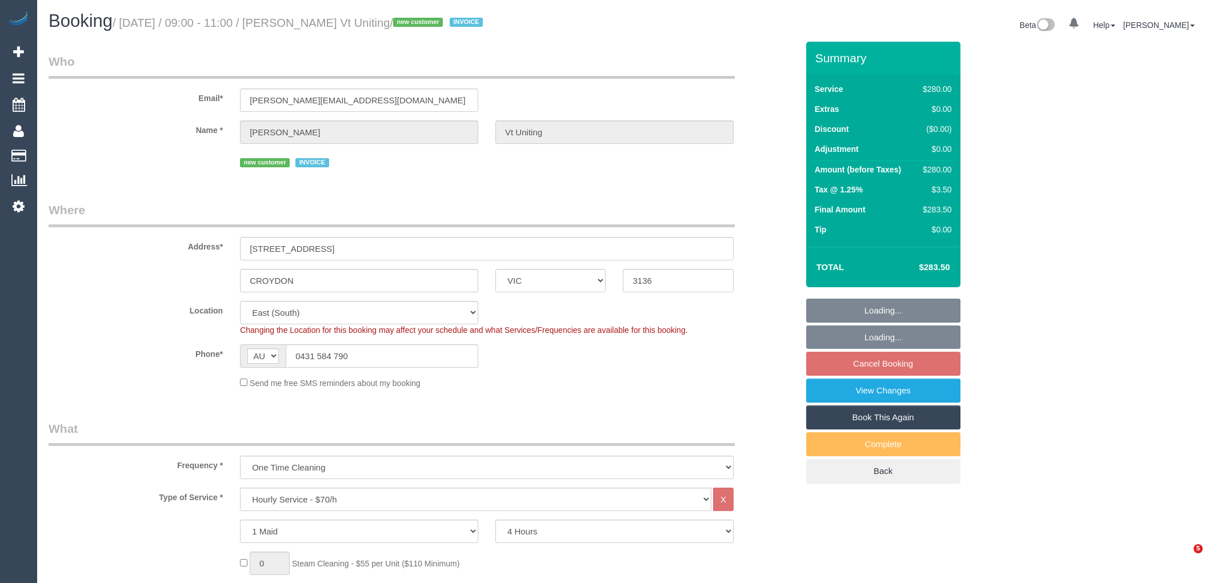
select select "VIC"
select select "240"
select select "number:28"
select select "number:14"
select select "number:19"
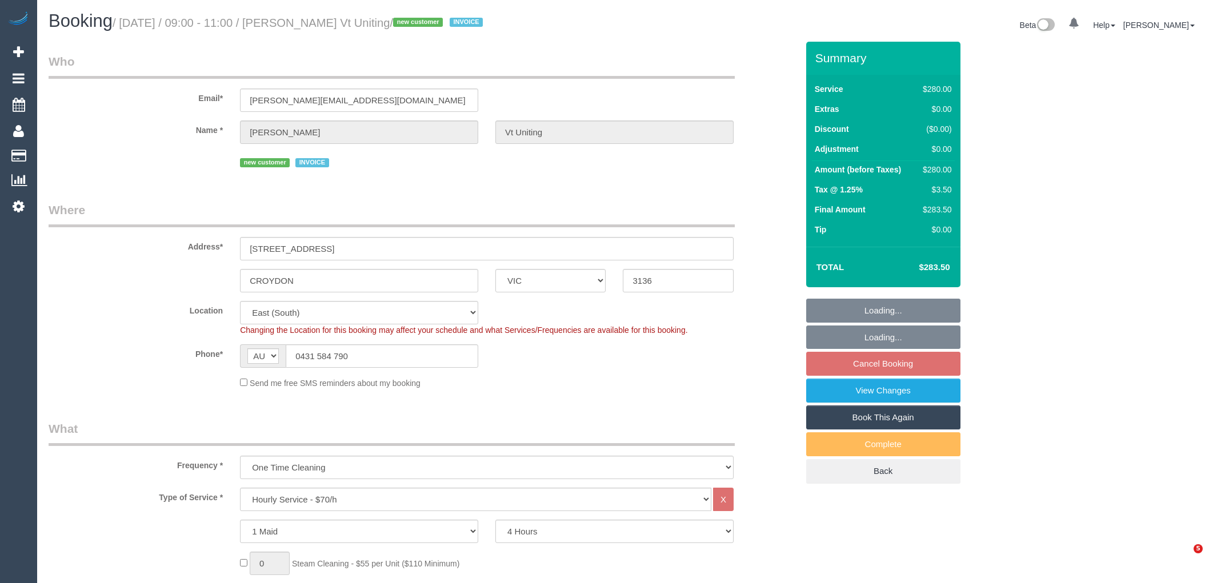
select select "number:25"
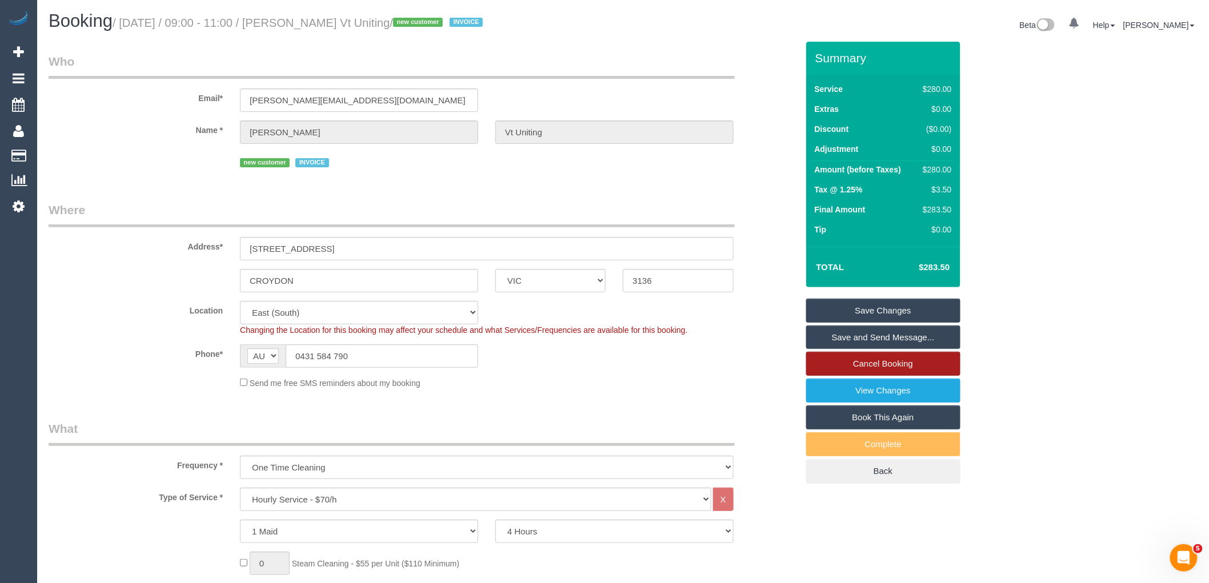
click at [895, 357] on link "Cancel Booking" at bounding box center [883, 364] width 154 height 24
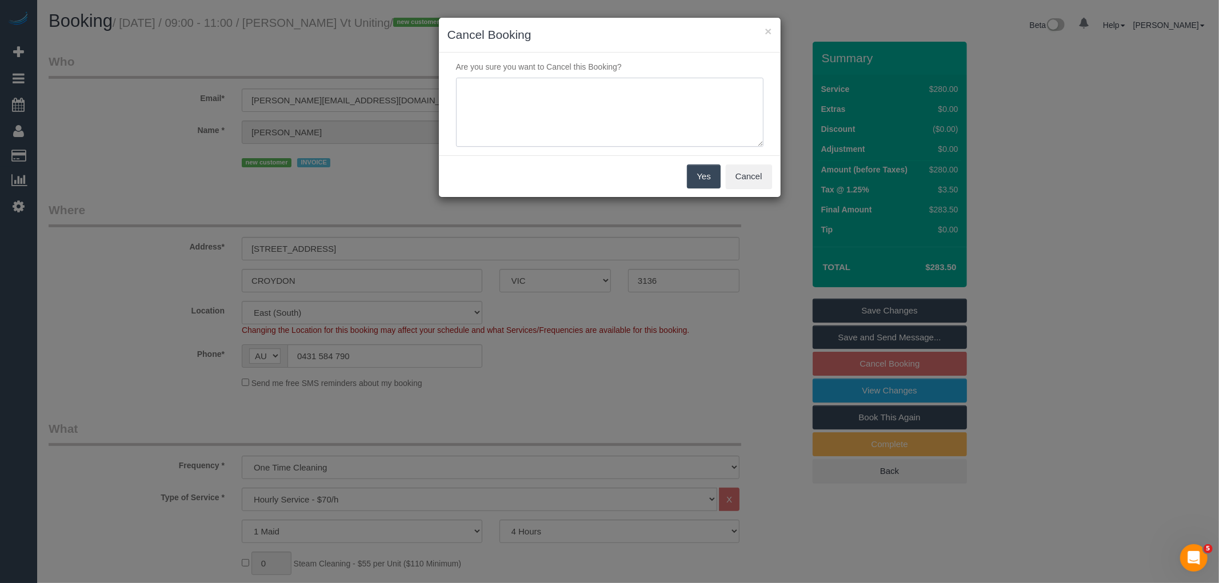
click at [637, 104] on textarea at bounding box center [609, 113] width 307 height 70
type textarea "Customer is unwell via email VC"
click at [711, 178] on button "Yes" at bounding box center [703, 177] width 33 height 24
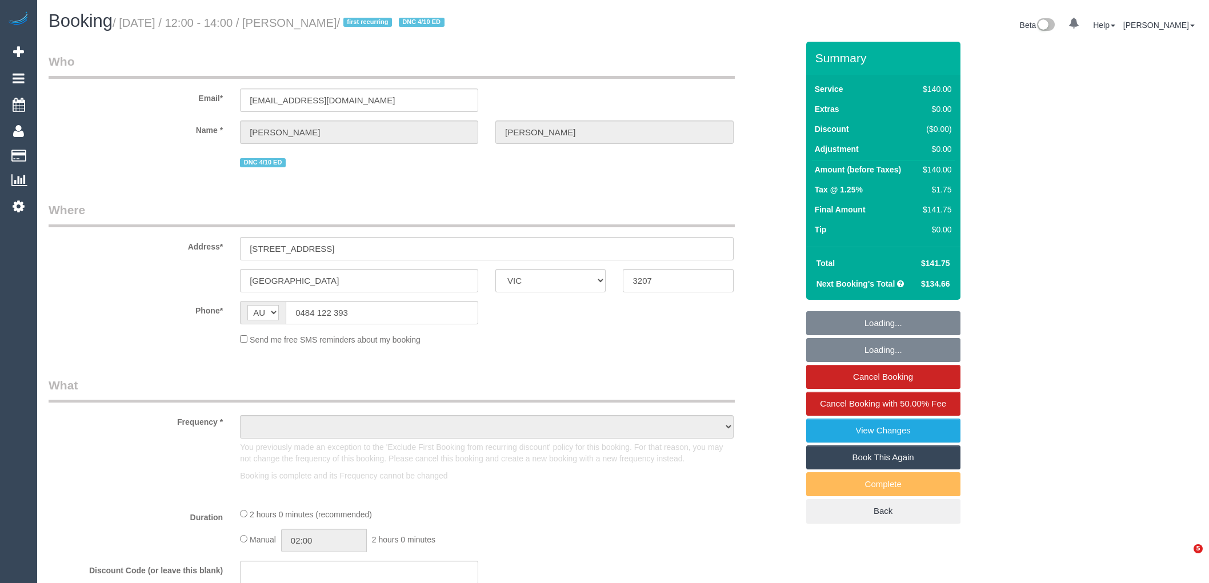
select select "VIC"
select select "string:stripe-pm_1RzwE62GScqysDRV91N4G2JE"
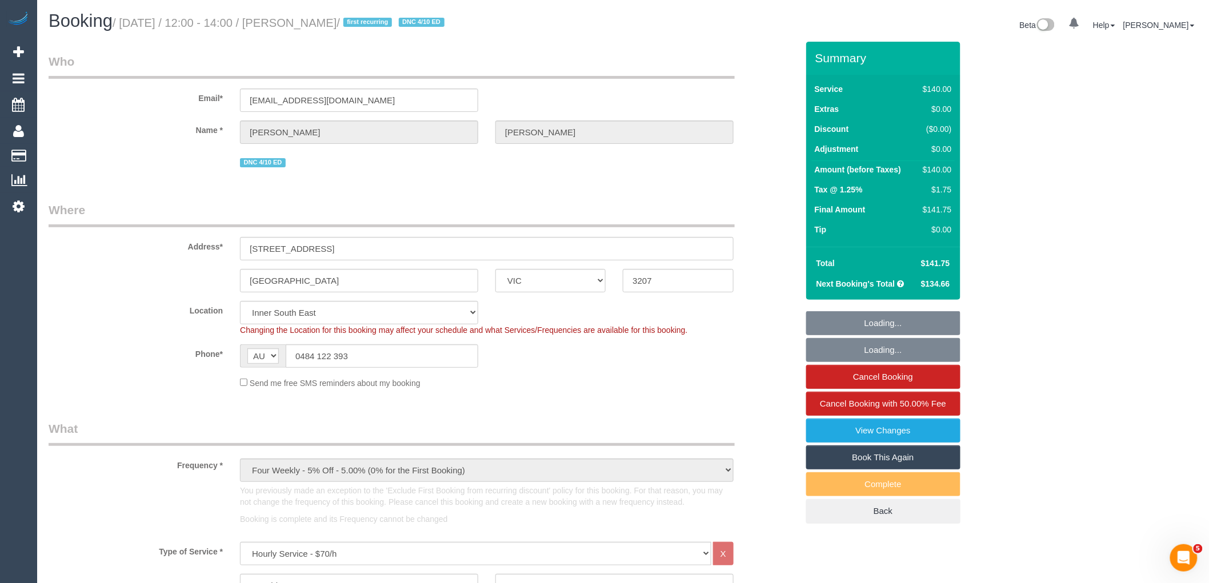
select select "object:1489"
select select "number:28"
select select "number:14"
select select "number:19"
select select "number:22"
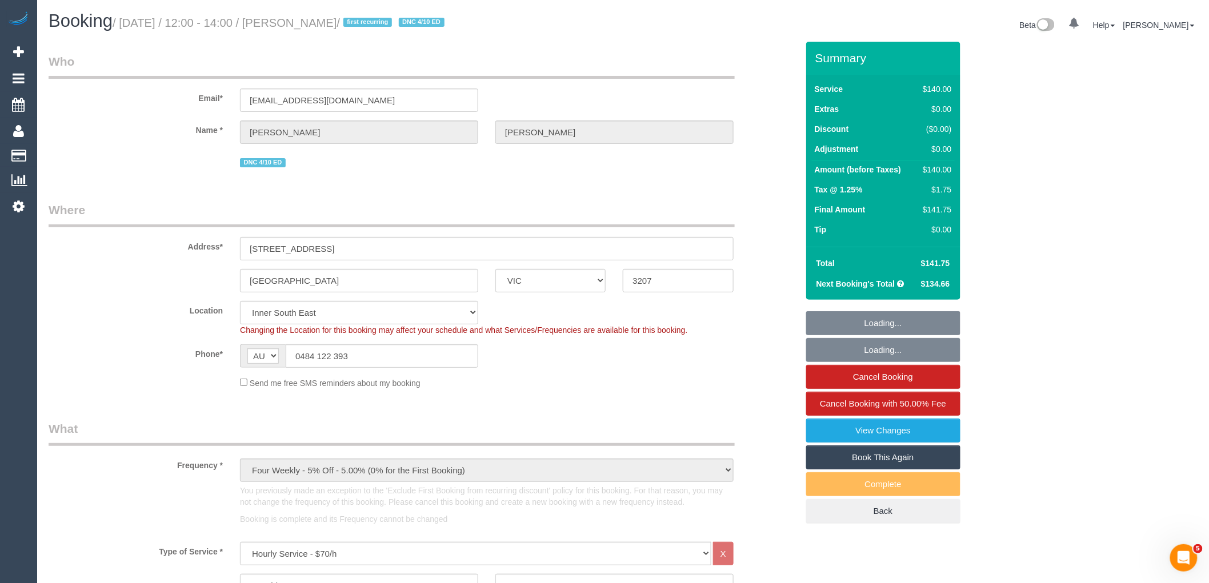
select select "number:33"
select select "number:12"
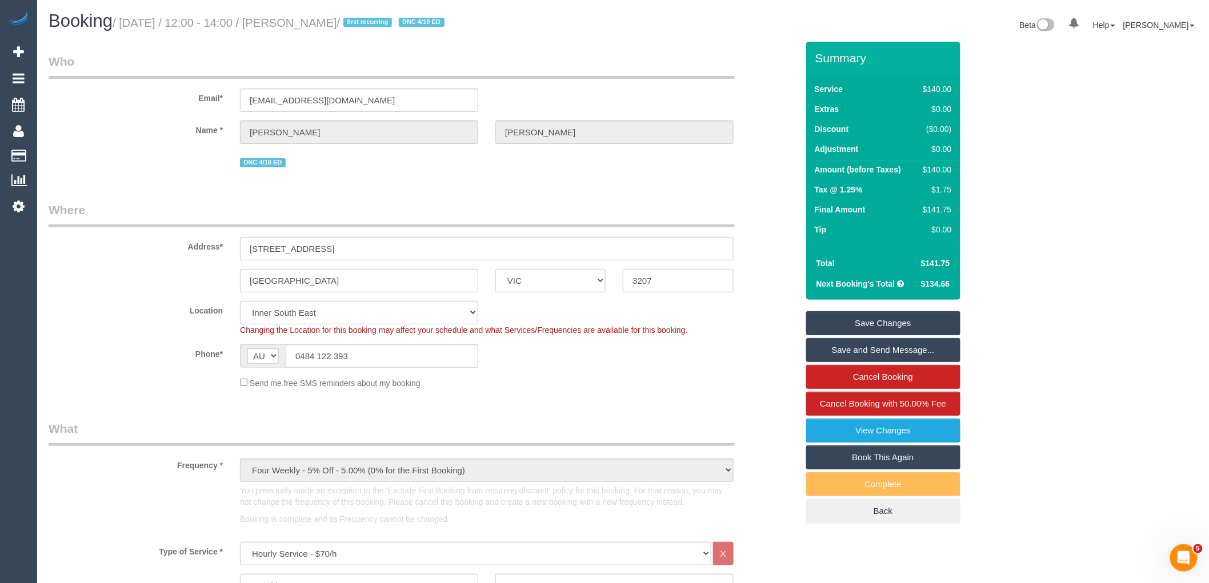
drag, startPoint x: 381, startPoint y: 21, endPoint x: 298, endPoint y: 18, distance: 83.5
click at [298, 18] on small "/ October 04, 2025 / 12:00 - 14:00 / Tushti Oconnell / first recurring DNC 4/10…" at bounding box center [280, 23] width 335 height 13
copy small "[PERSON_NAME]"
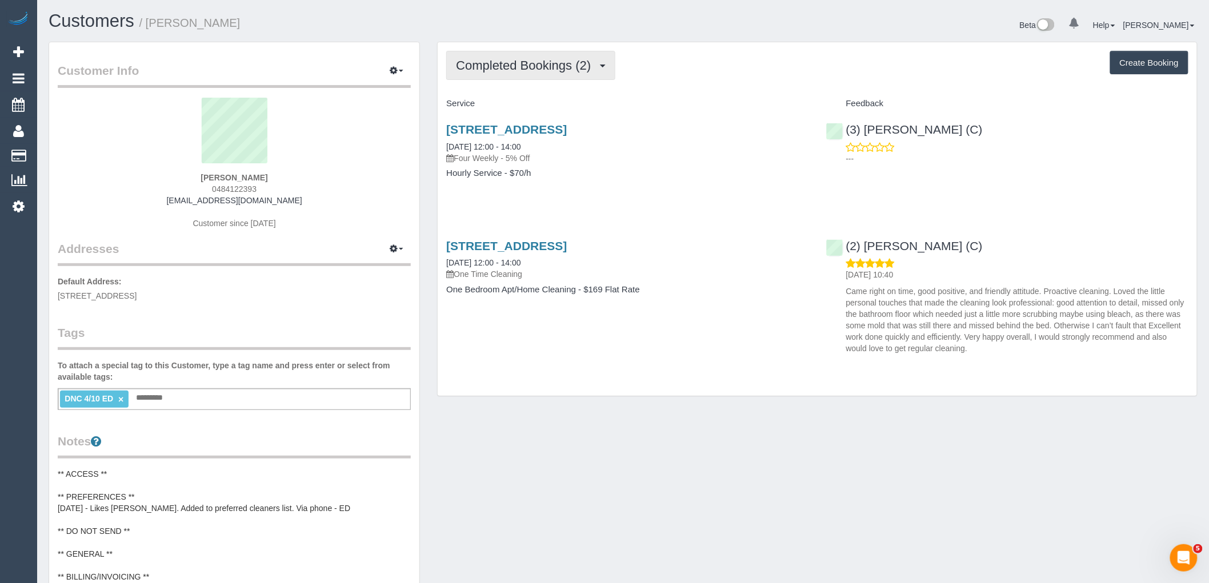
click at [545, 65] on span "Completed Bookings (2)" at bounding box center [526, 65] width 141 height 14
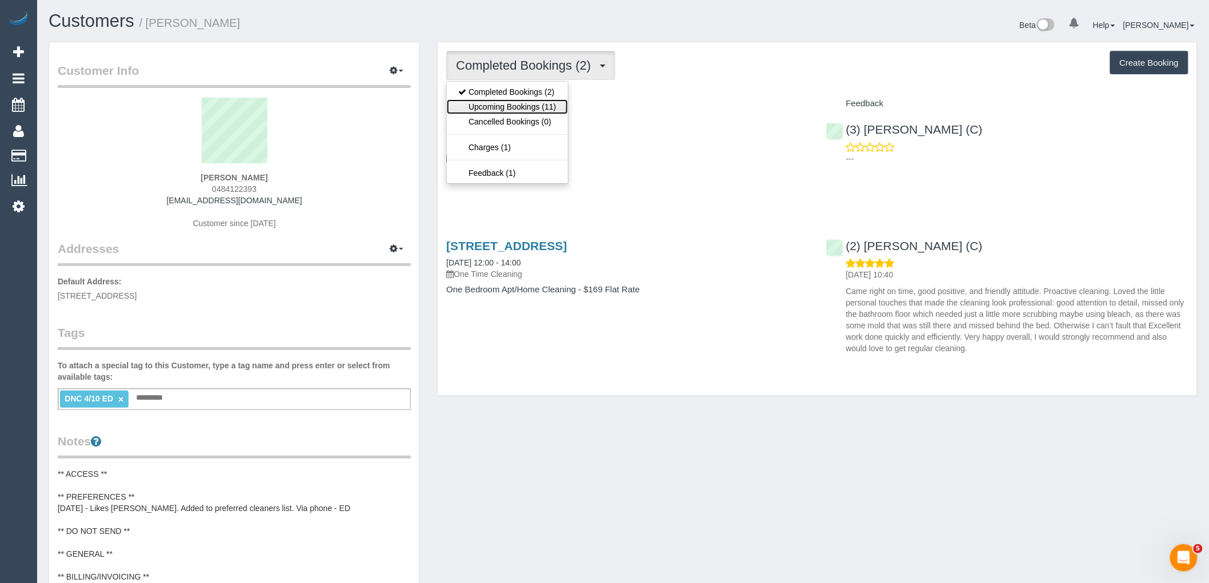
click at [546, 105] on link "Upcoming Bookings (11)" at bounding box center [507, 106] width 121 height 15
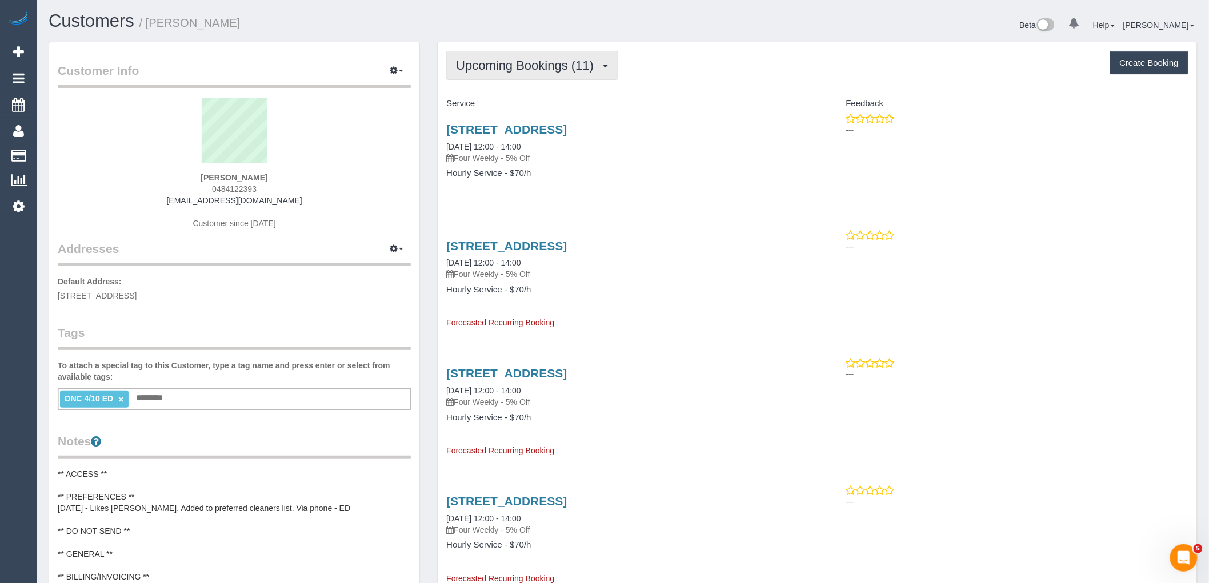
click at [536, 67] on span "Upcoming Bookings (11)" at bounding box center [527, 65] width 143 height 14
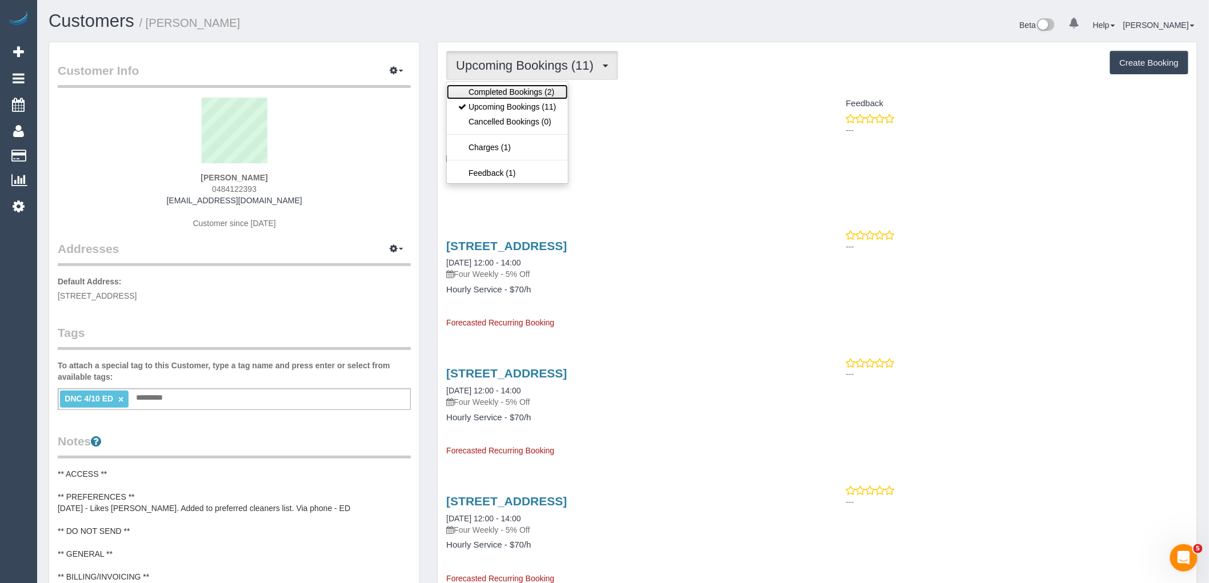
click at [538, 90] on link "Completed Bookings (2)" at bounding box center [507, 92] width 121 height 15
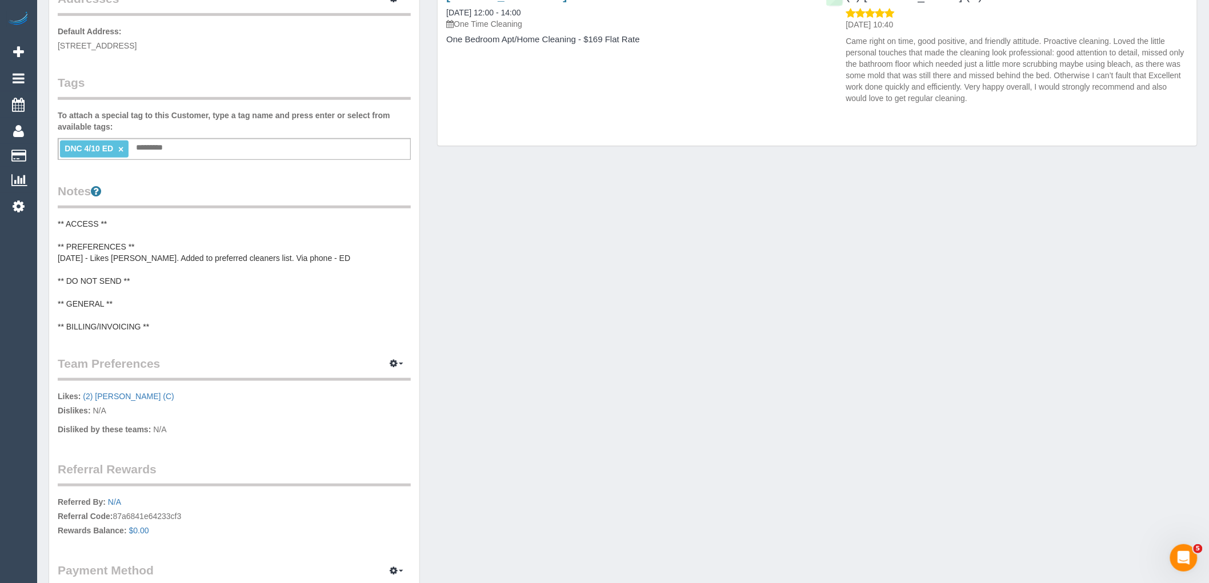
scroll to position [254, 0]
click at [94, 270] on pre "** ACCESS ** ** PREFERENCES ** [DATE] - Likes [PERSON_NAME]. Added to preferred…" at bounding box center [234, 272] width 353 height 114
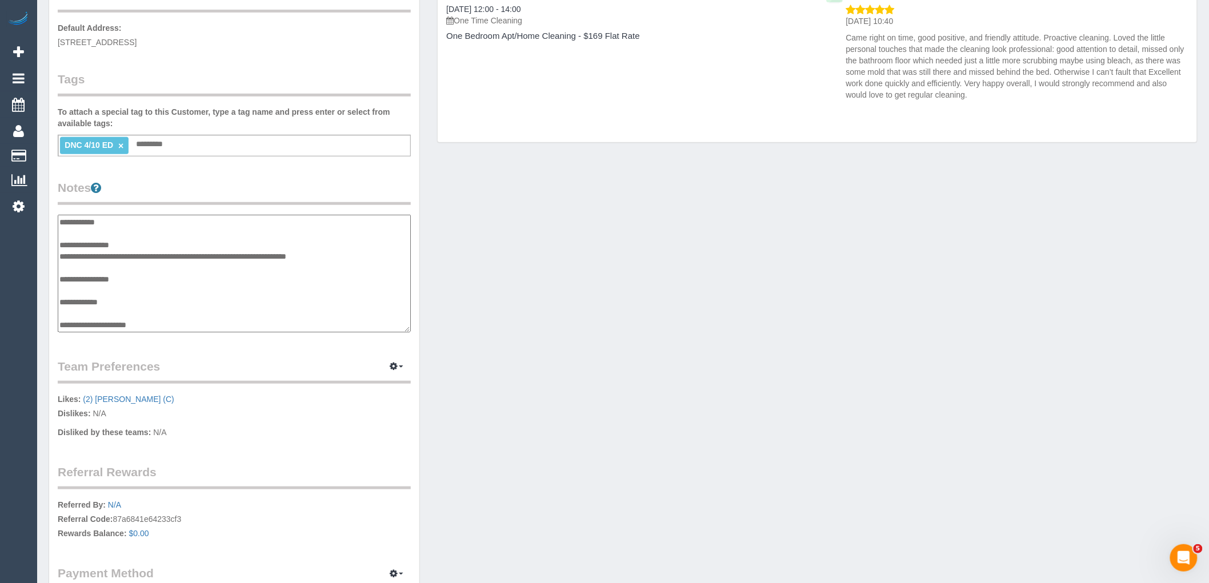
click at [87, 306] on textarea "**********" at bounding box center [234, 274] width 353 height 118
click at [186, 306] on textarea "**********" at bounding box center [234, 274] width 353 height 118
type textarea "**********"
click at [631, 297] on div "Customer Info Edit Contact Info Send Message Email Preferences Special Sales Ta…" at bounding box center [623, 224] width 1166 height 872
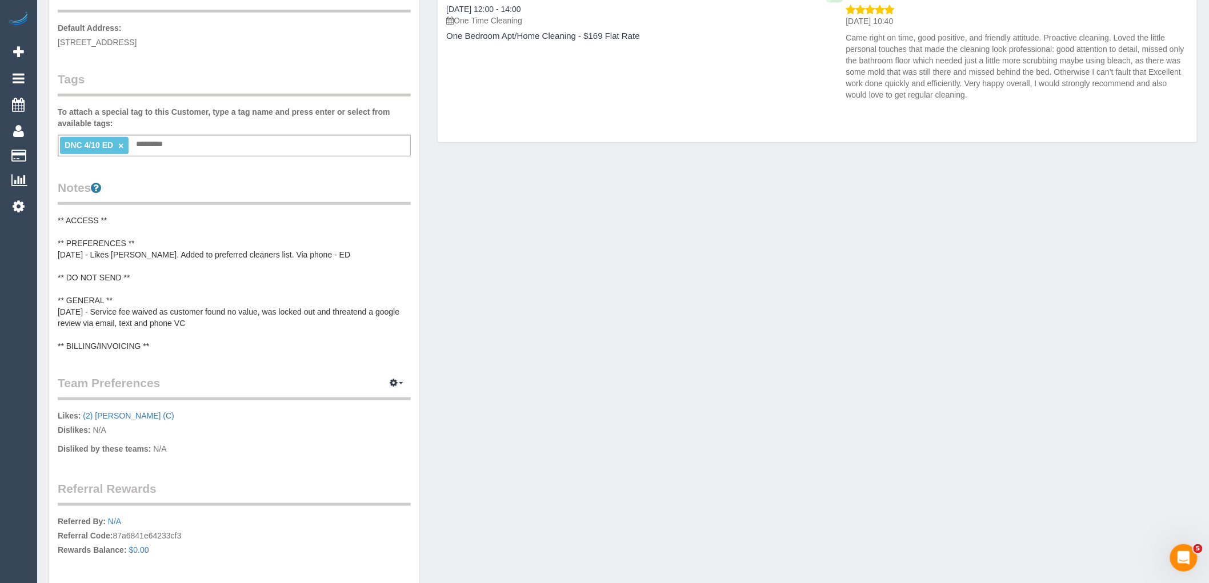
click at [198, 304] on pre "** ACCESS ** ** PREFERENCES ** [DATE] - Likes [PERSON_NAME]. Added to preferred…" at bounding box center [234, 283] width 353 height 137
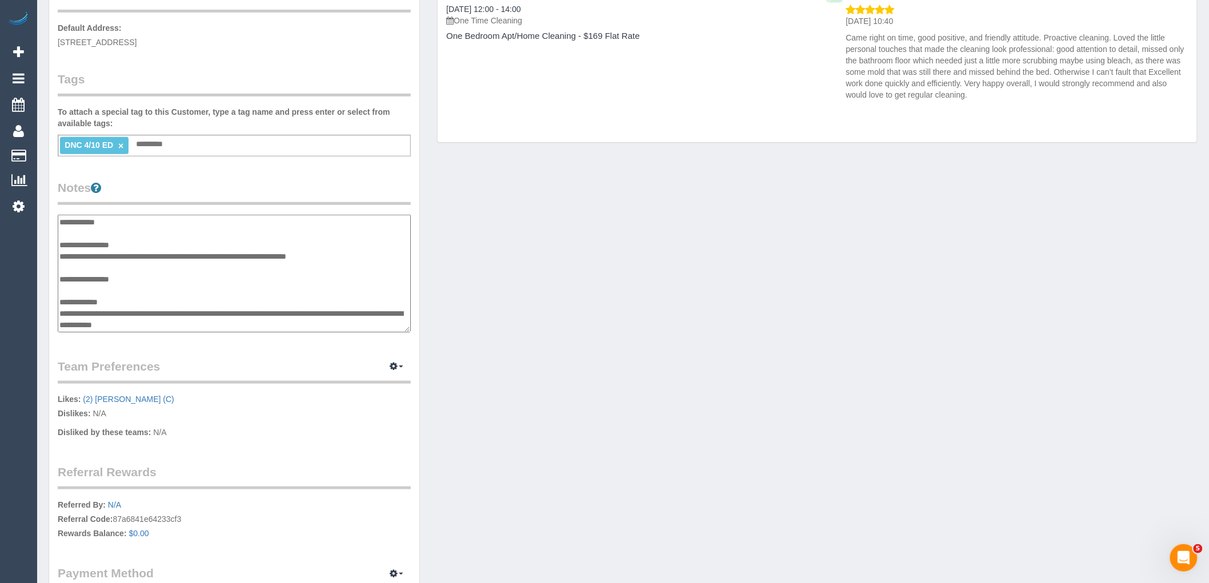
scroll to position [23, 0]
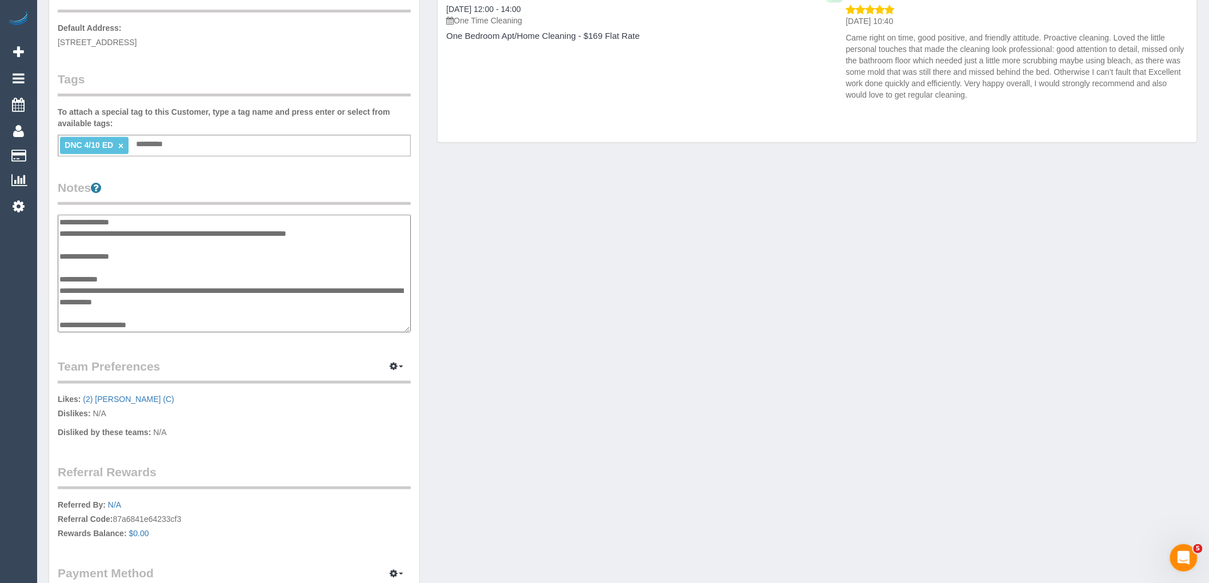
click at [141, 290] on textarea "**********" at bounding box center [234, 274] width 353 height 118
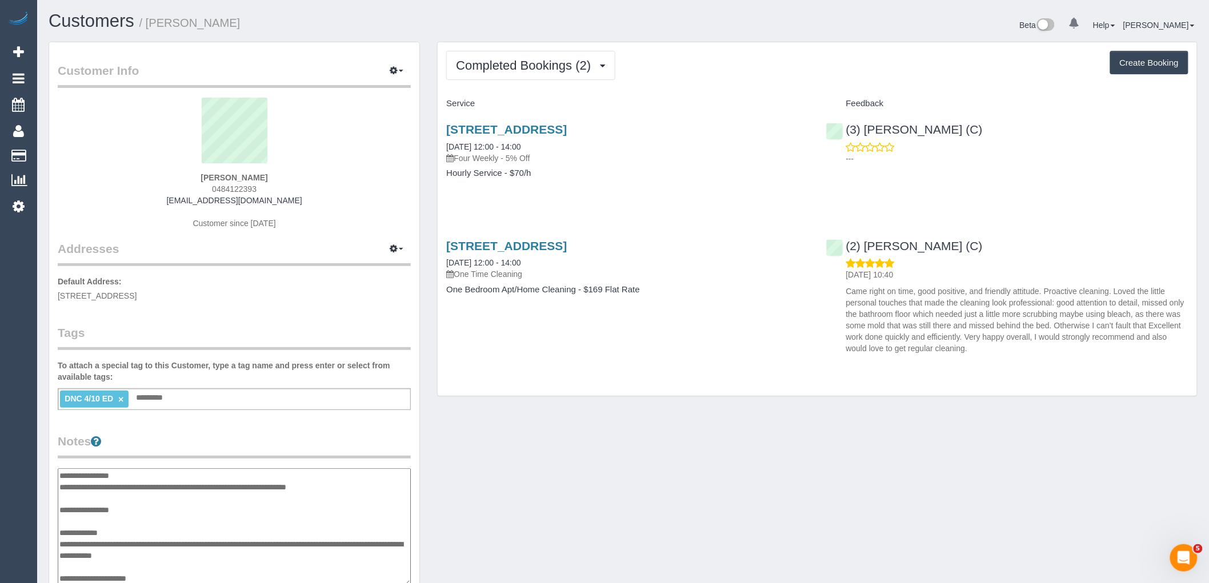
scroll to position [190, 0]
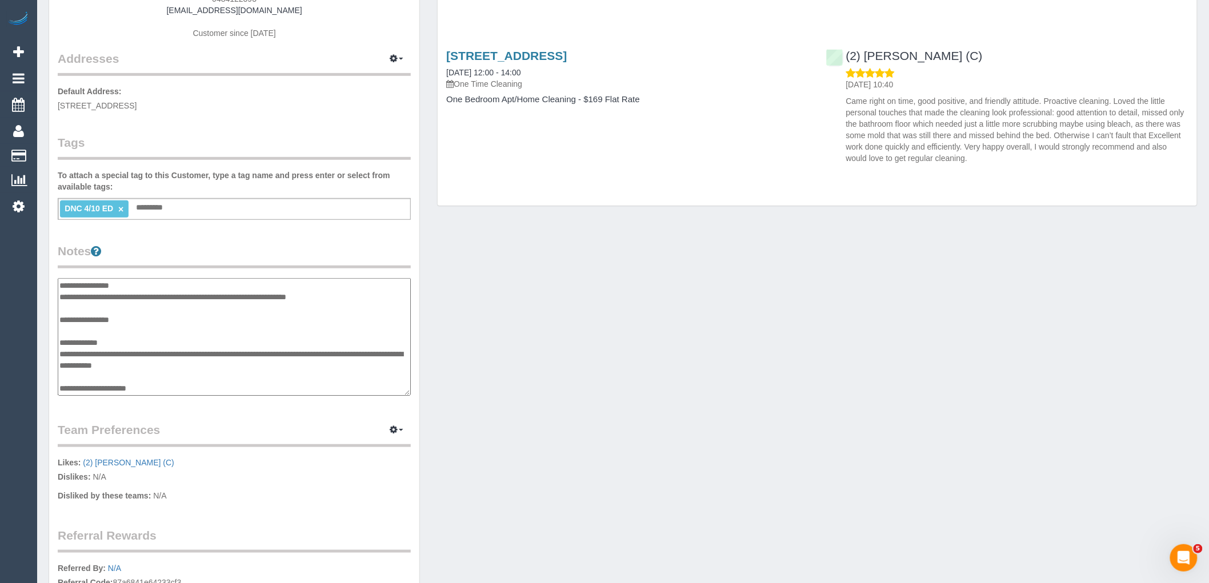
click at [166, 351] on textarea "**********" at bounding box center [234, 337] width 353 height 118
type textarea "**********"
click at [543, 377] on div "Customer Info Edit Contact Info Send Message Email Preferences Special Sales Ta…" at bounding box center [623, 287] width 1166 height 872
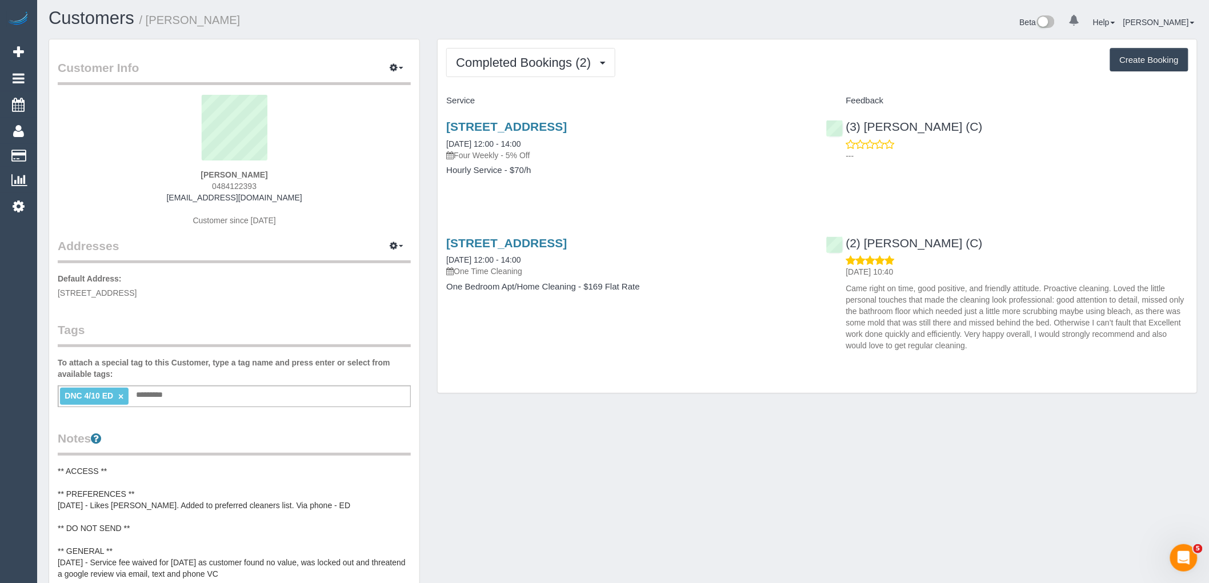
scroll to position [0, 0]
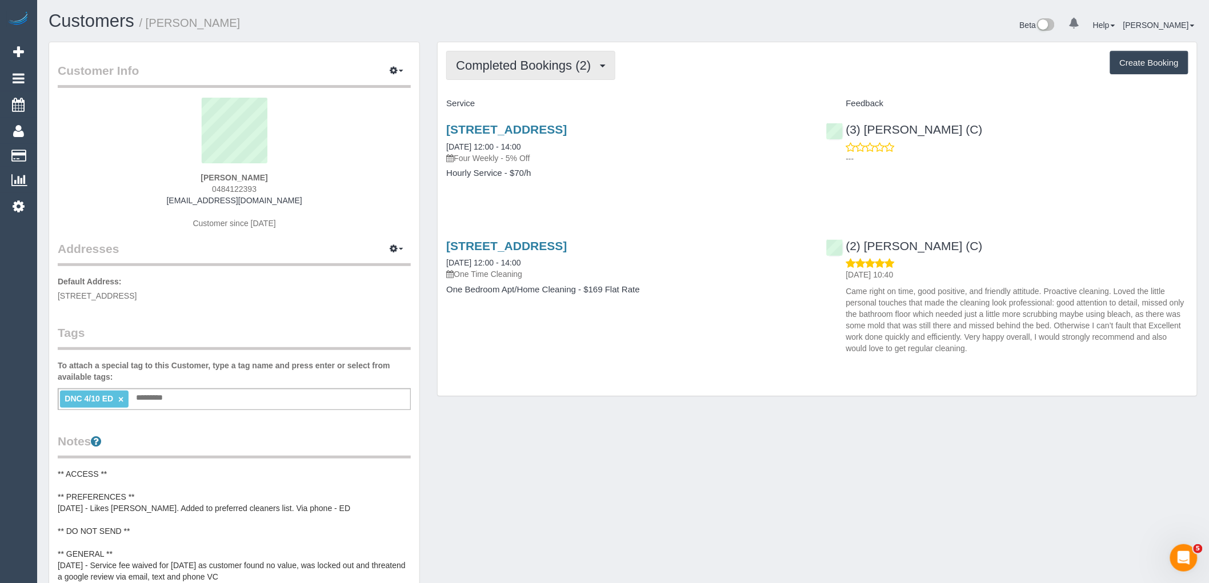
click at [525, 70] on span "Completed Bookings (2)" at bounding box center [526, 65] width 141 height 14
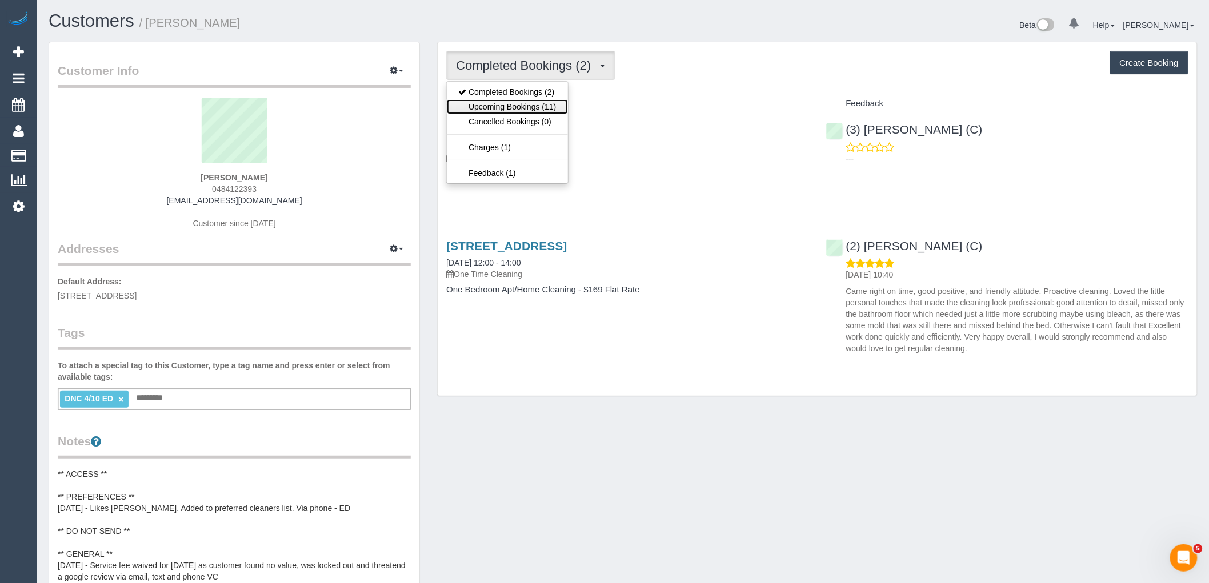
click at [523, 106] on link "Upcoming Bookings (11)" at bounding box center [507, 106] width 121 height 15
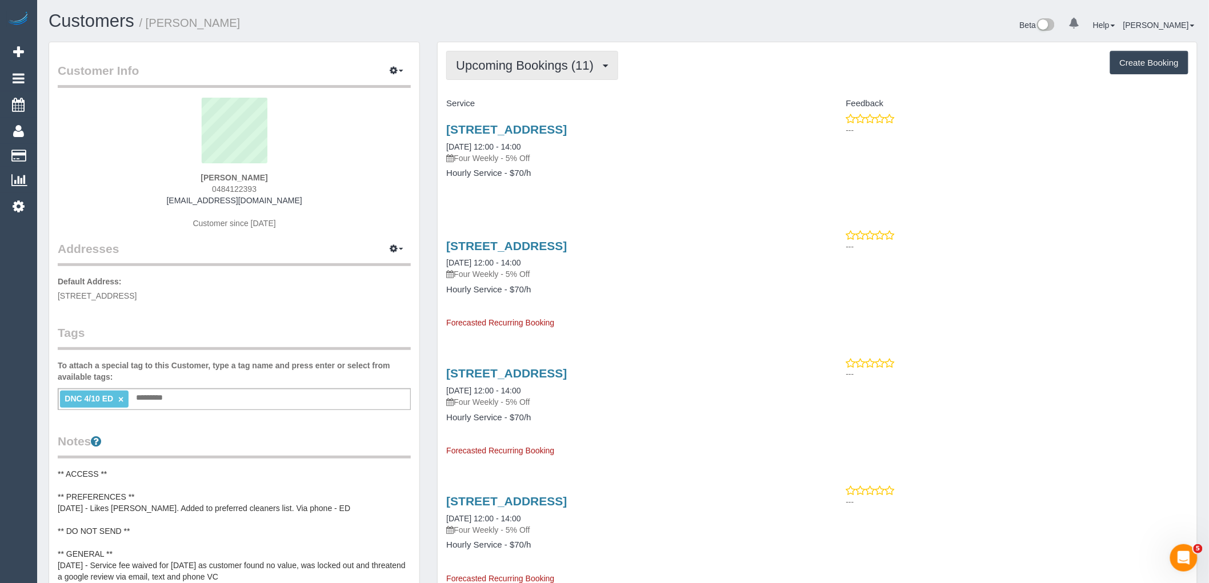
click at [517, 66] on span "Upcoming Bookings (11)" at bounding box center [527, 65] width 143 height 14
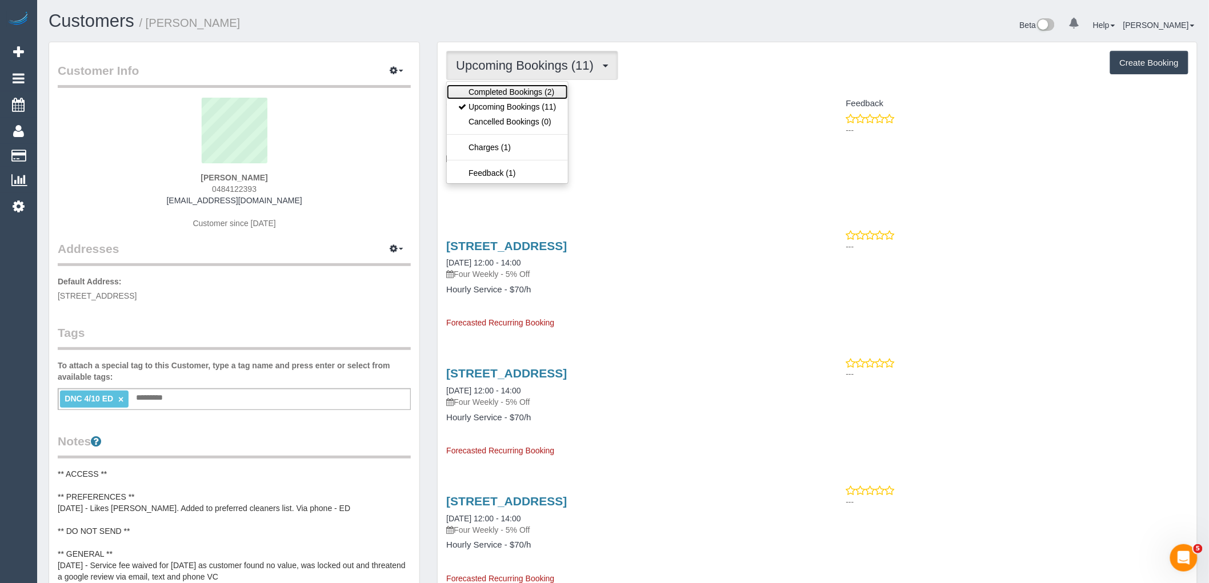
click at [515, 88] on link "Completed Bookings (2)" at bounding box center [507, 92] width 121 height 15
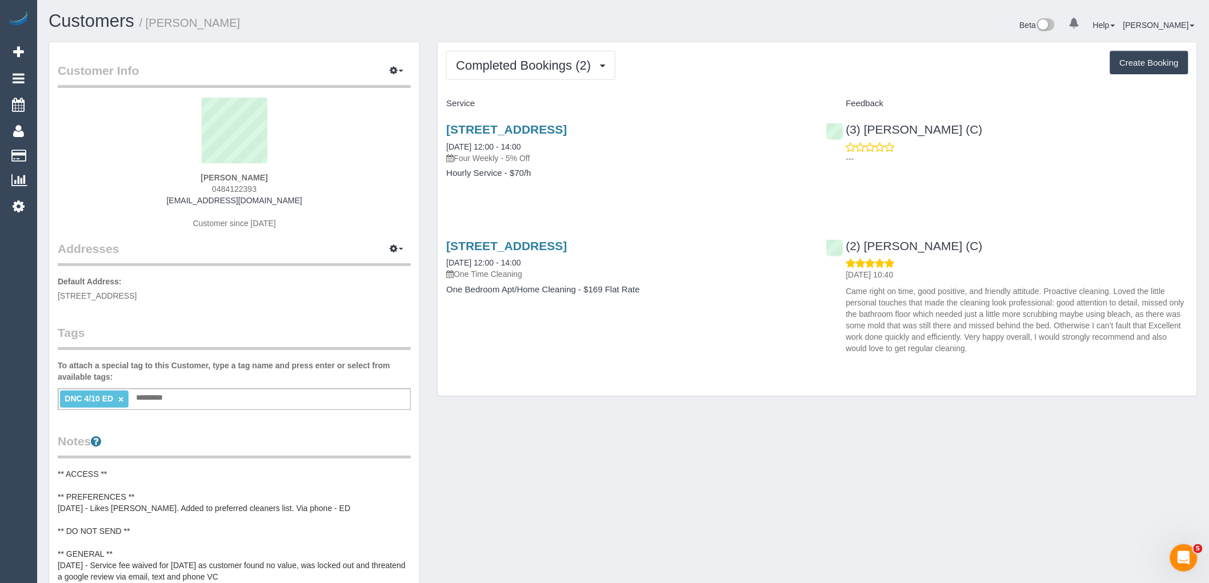
click at [120, 398] on link "×" at bounding box center [120, 400] width 5 height 10
click at [138, 399] on div "Add a tag" at bounding box center [234, 398] width 353 height 19
type input "**********"
click at [153, 357] on div "Tags To attach a special tag to this Customer, type a tag name and press enter …" at bounding box center [234, 368] width 353 height 86
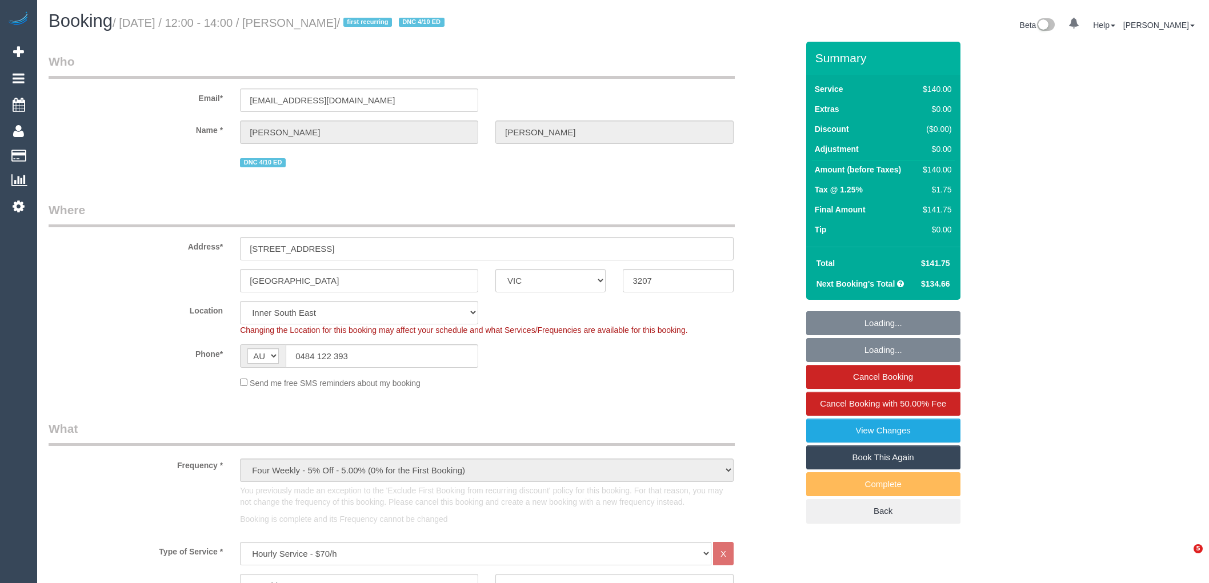
select select "VIC"
select select "number:28"
select select "number:14"
select select "number:19"
select select "number:22"
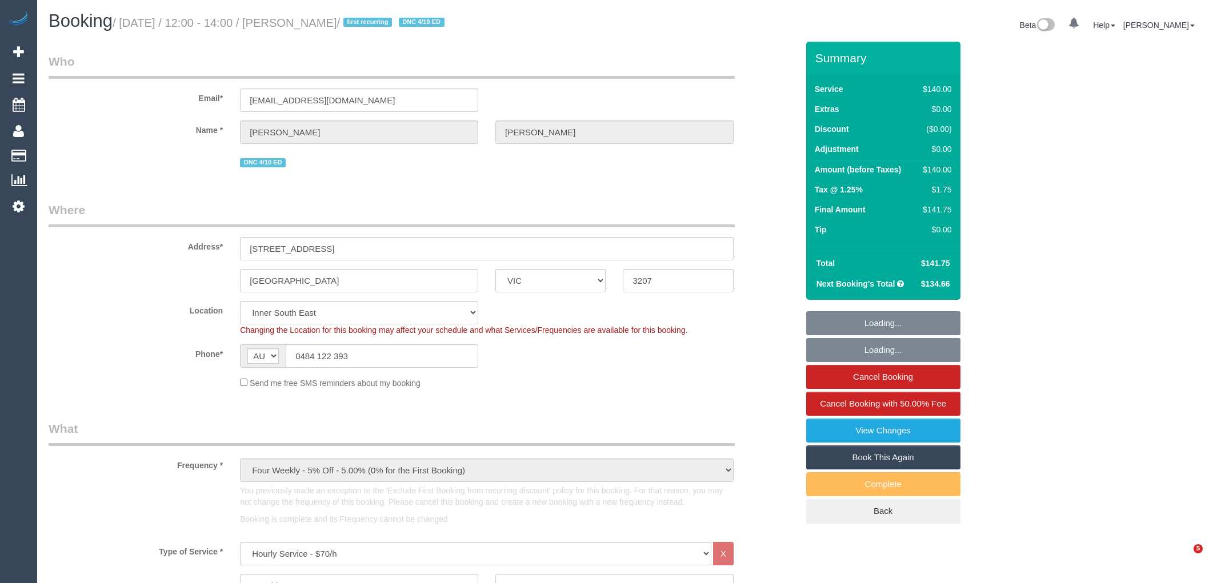
select select "number:33"
select select "number:12"
select select "VIC"
select select "number:28"
select select "number:14"
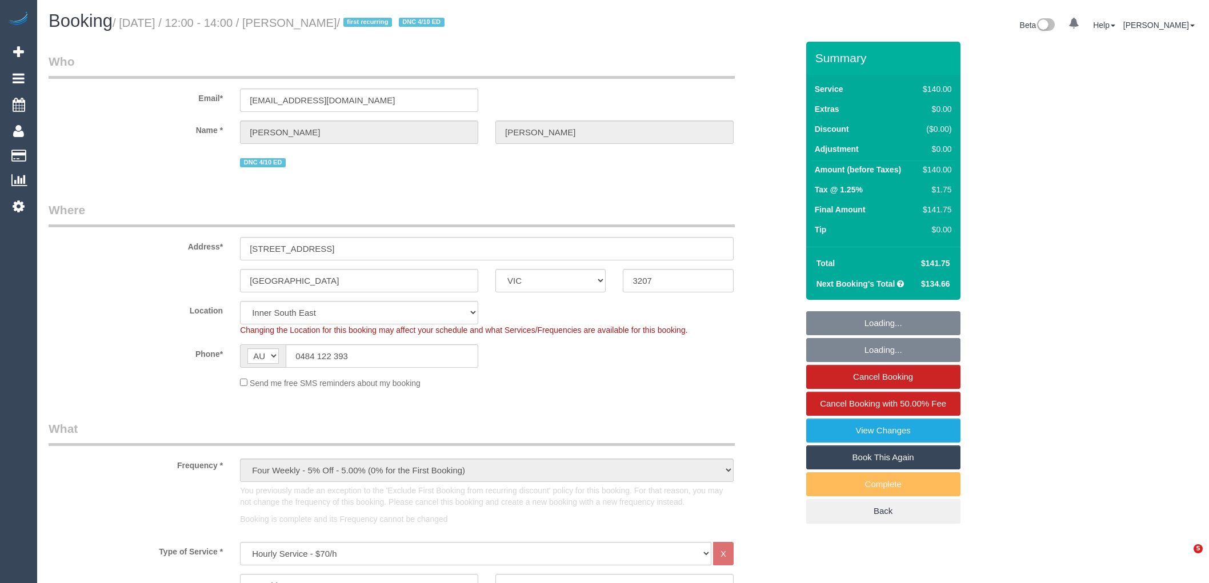
select select "number:19"
select select "number:22"
select select "number:33"
select select "number:12"
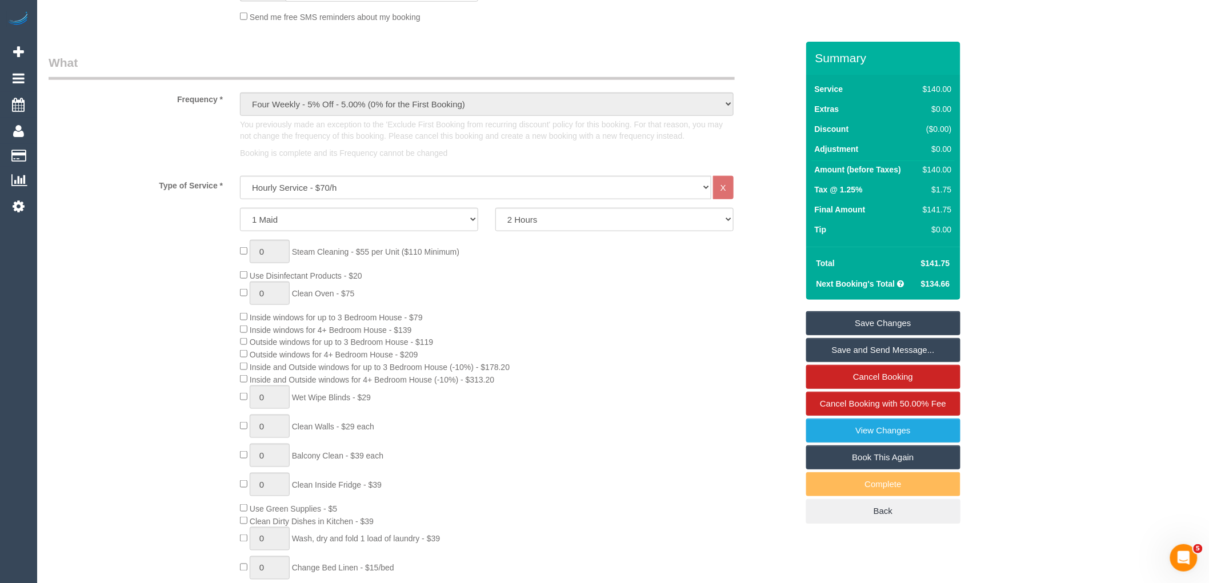
scroll to position [635, 0]
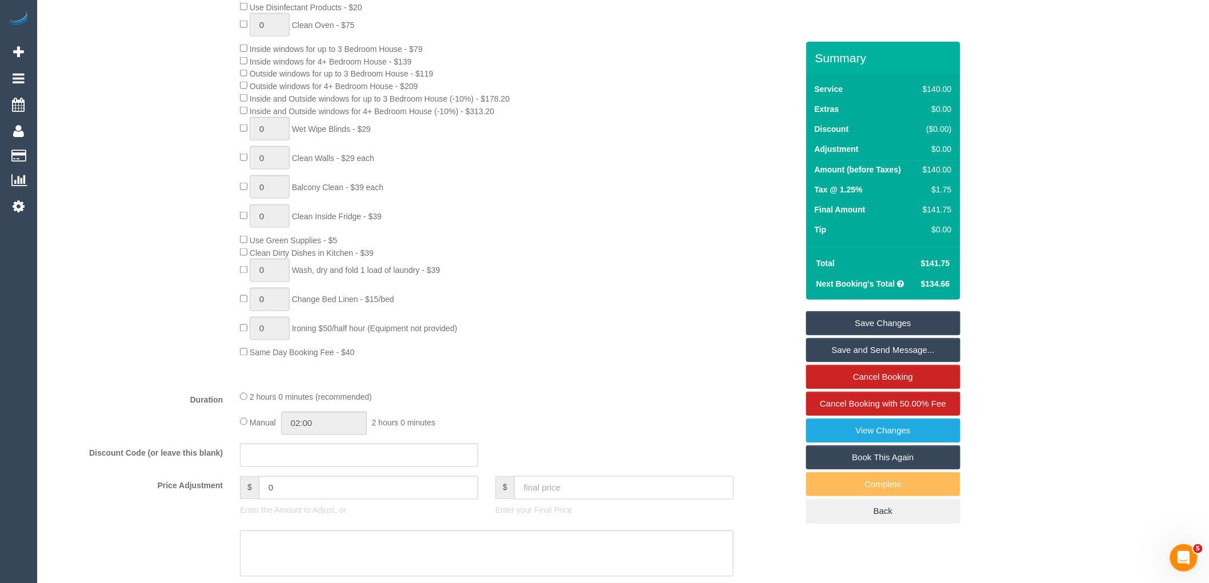
click at [540, 500] on input "text" at bounding box center [623, 488] width 219 height 23
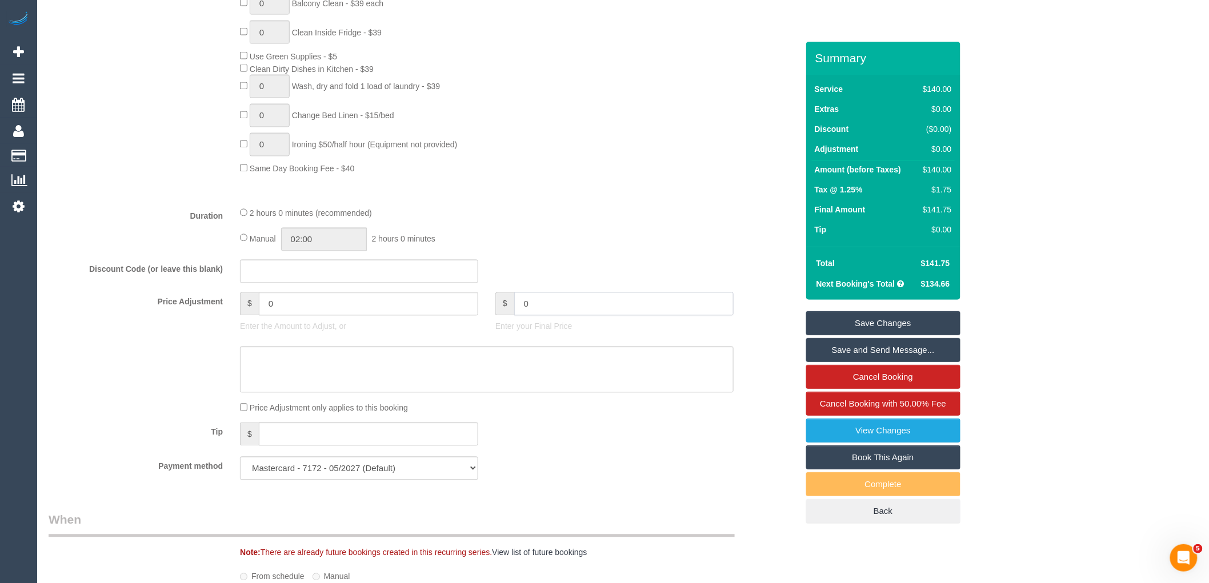
scroll to position [825, 0]
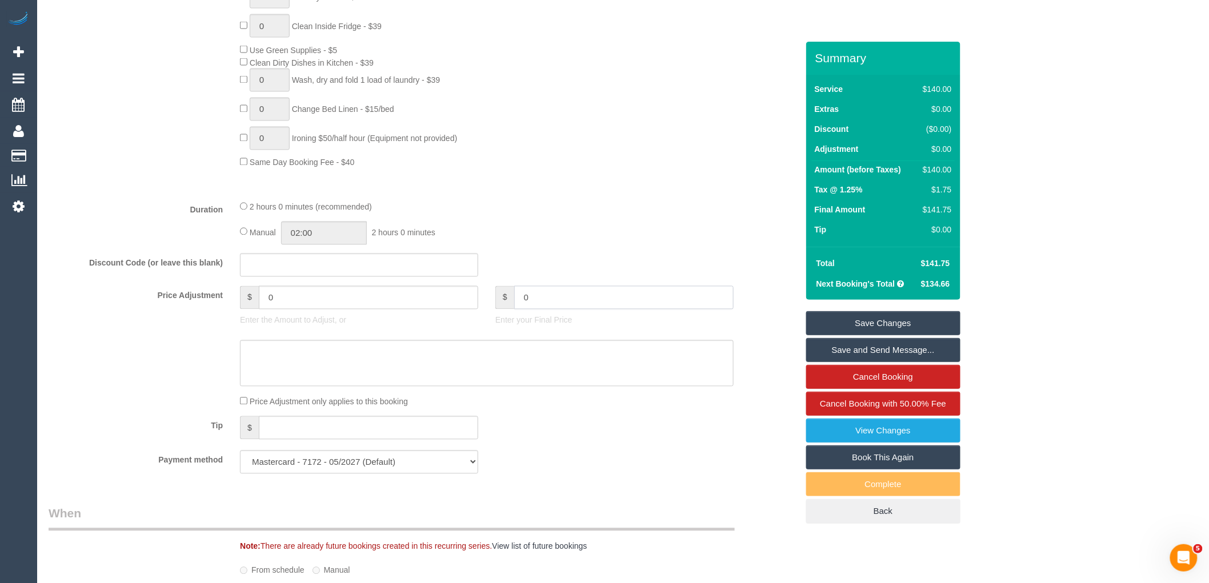
type input "0"
click at [330, 356] on textarea at bounding box center [487, 364] width 494 height 47
type input "-140"
drag, startPoint x: 733, startPoint y: 362, endPoint x: 243, endPoint y: 367, distance: 490.4
click at [243, 367] on textarea at bounding box center [487, 364] width 494 height 47
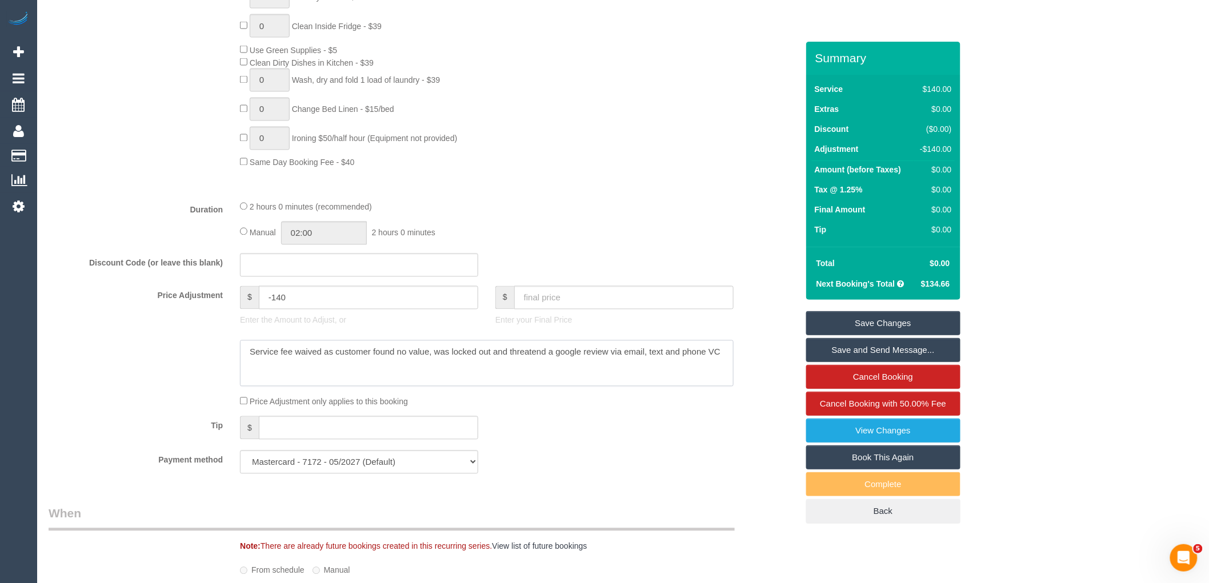
type textarea "Service fee waived as customer found no value, was locked out and threatend a g…"
click at [872, 318] on link "Save Changes" at bounding box center [883, 323] width 154 height 24
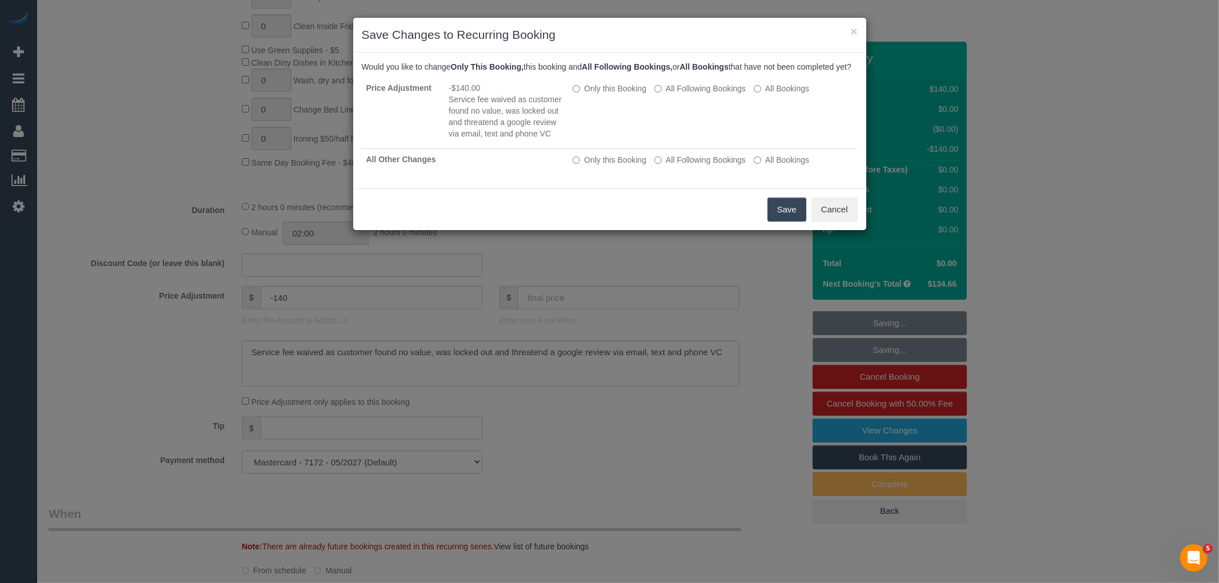
click at [790, 220] on button "Save" at bounding box center [786, 210] width 39 height 24
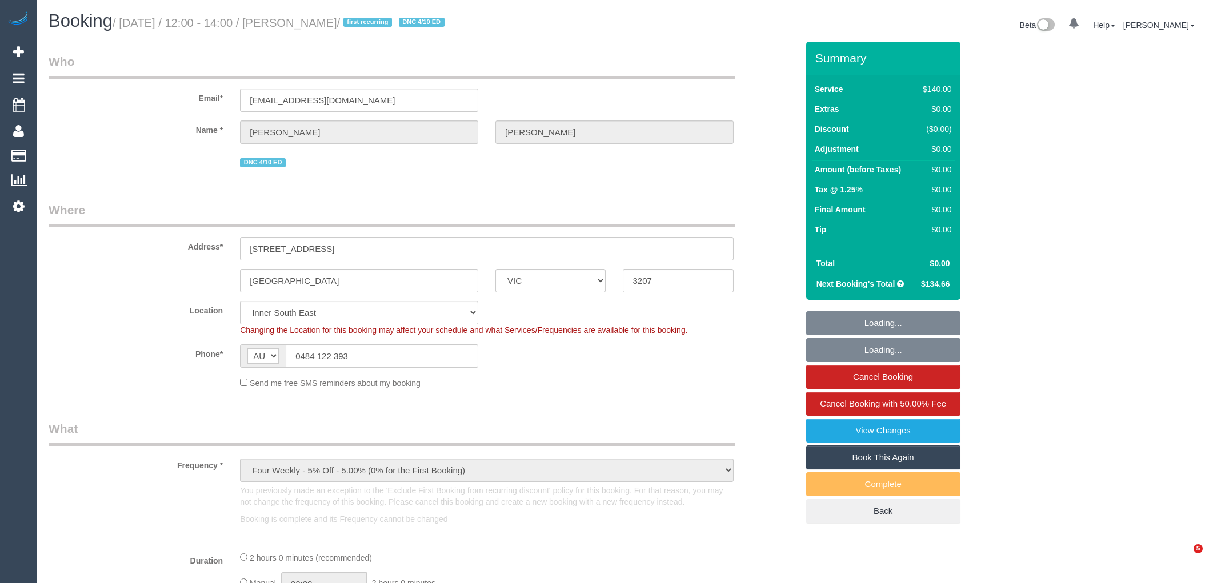
select select "VIC"
select select "number:28"
select select "number:14"
select select "number:19"
select select "number:22"
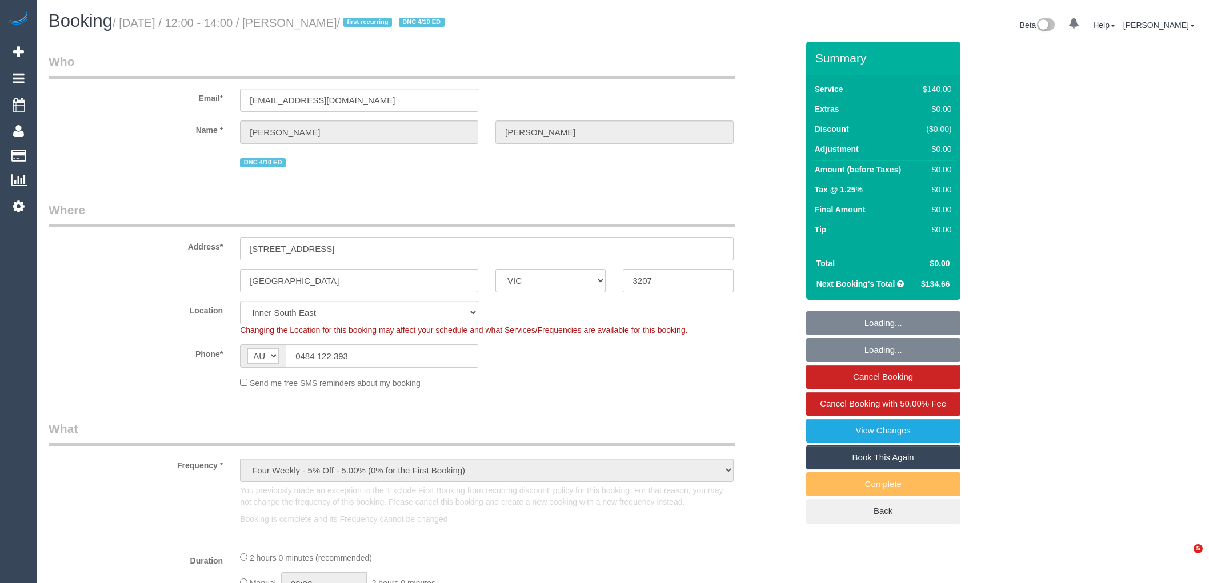
select select "number:33"
select select "number:12"
select select "object:1501"
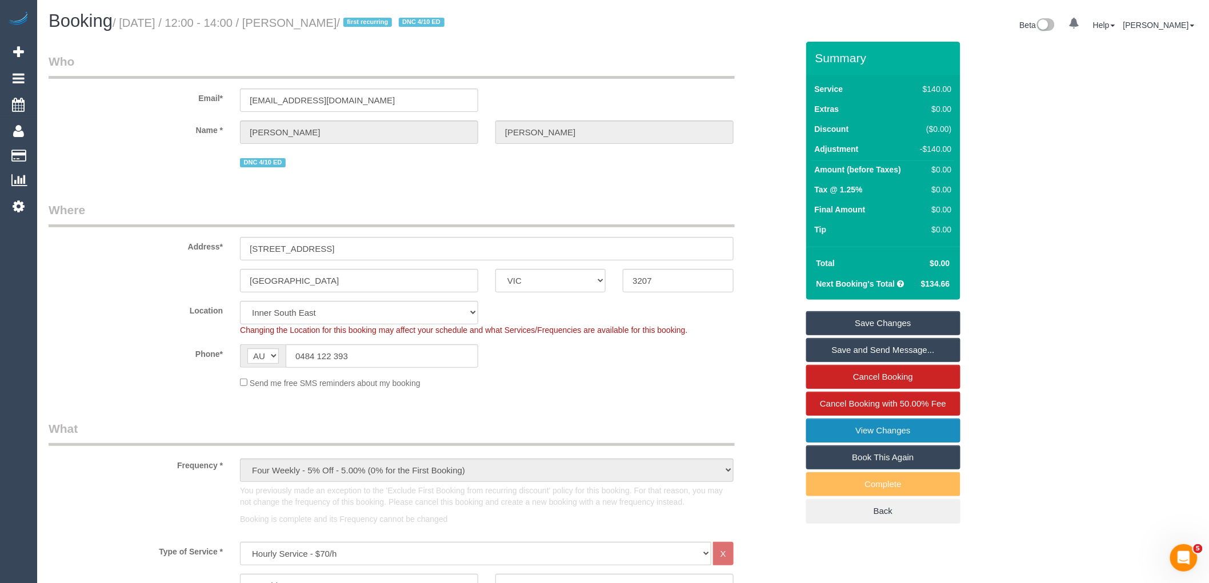
click at [904, 431] on link "View Changes" at bounding box center [883, 431] width 154 height 24
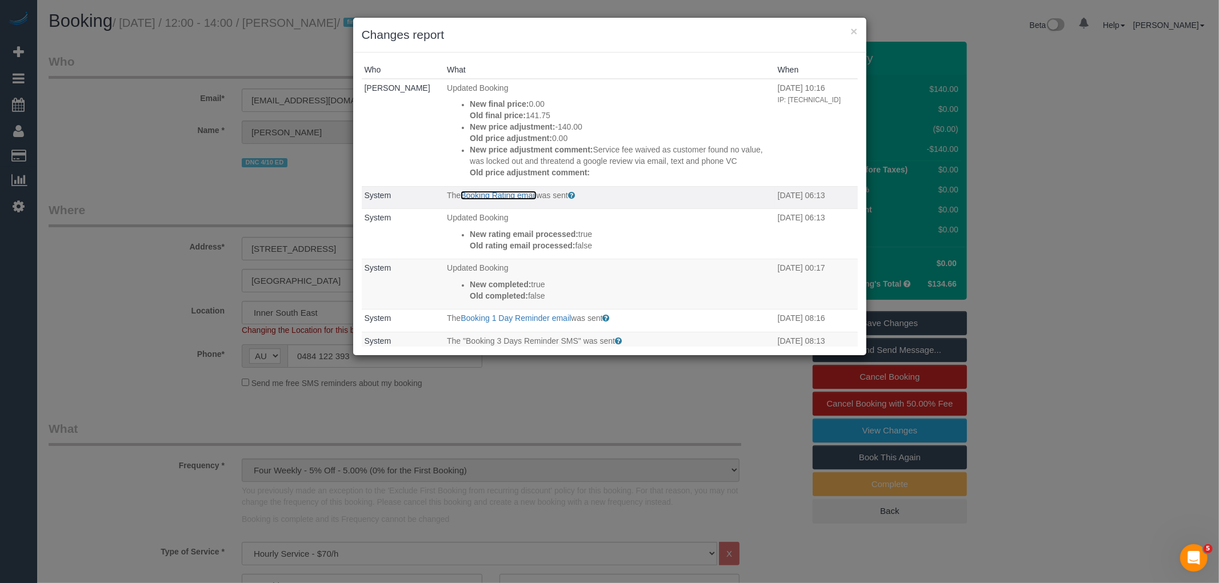
click at [490, 200] on link "Booking Rating email" at bounding box center [498, 195] width 75 height 9
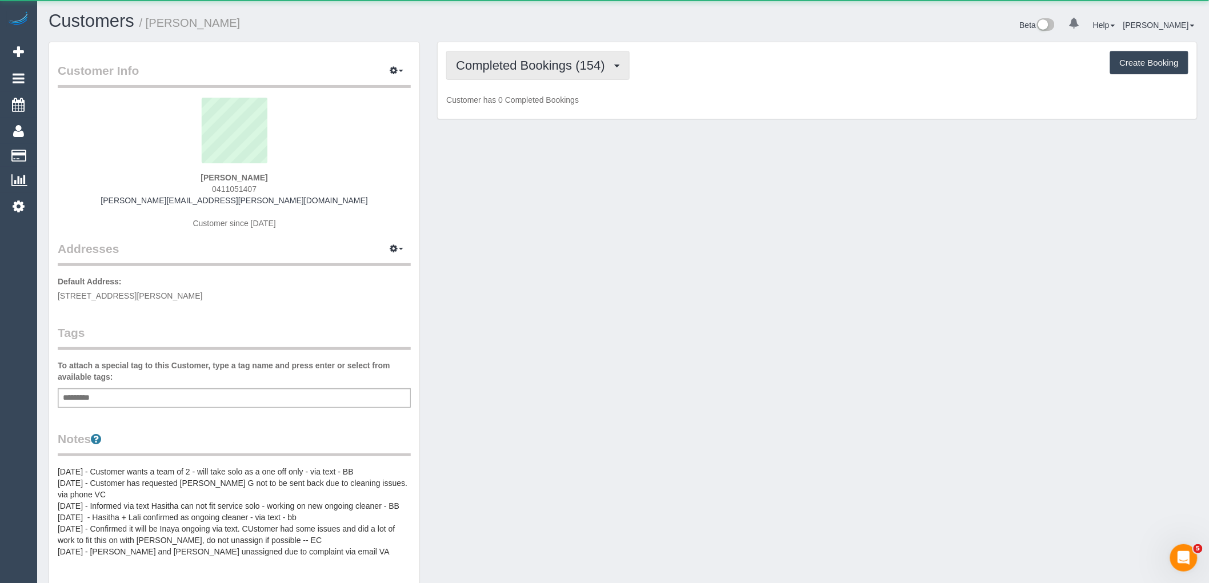
click at [495, 71] on span "Completed Bookings (154)" at bounding box center [533, 65] width 154 height 14
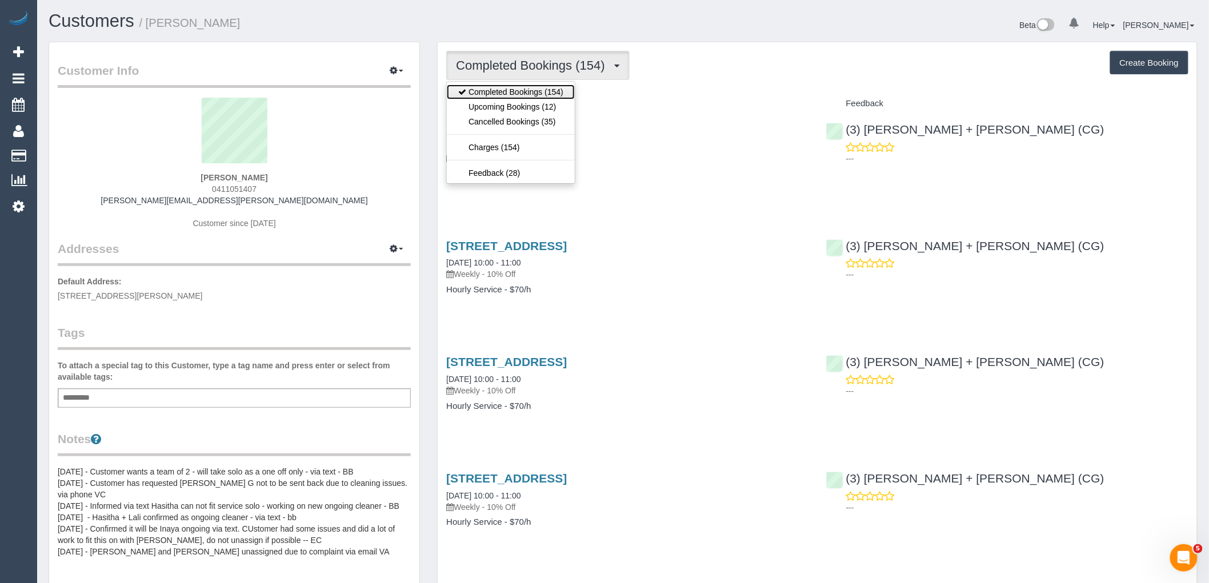
click at [502, 99] on link "Completed Bookings (154)" at bounding box center [511, 92] width 128 height 15
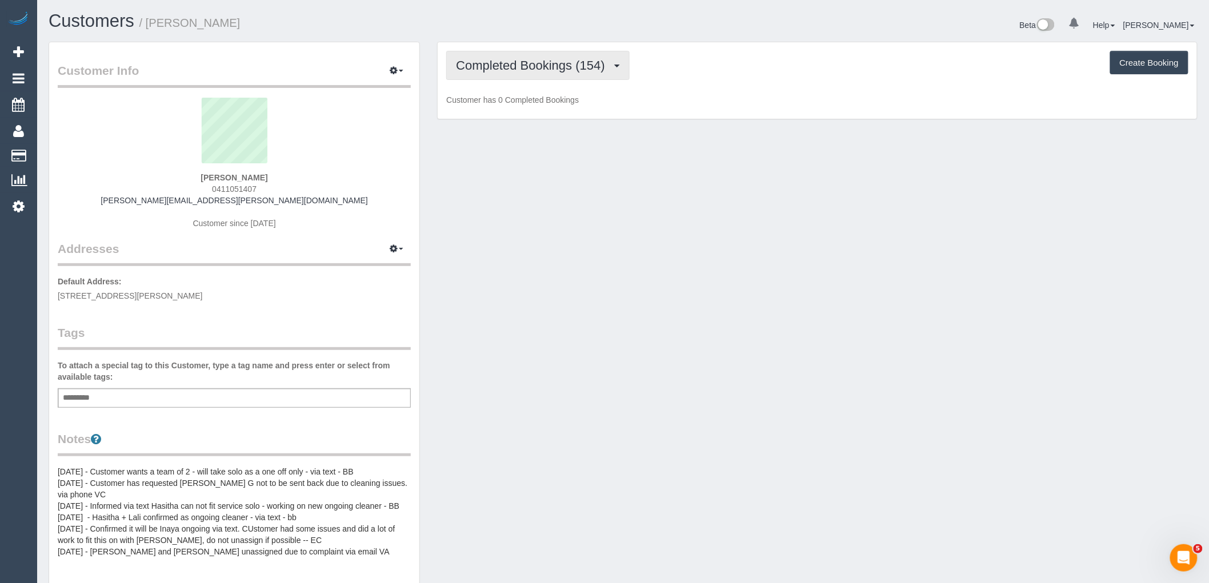
click at [506, 67] on span "Completed Bookings (154)" at bounding box center [533, 65] width 154 height 14
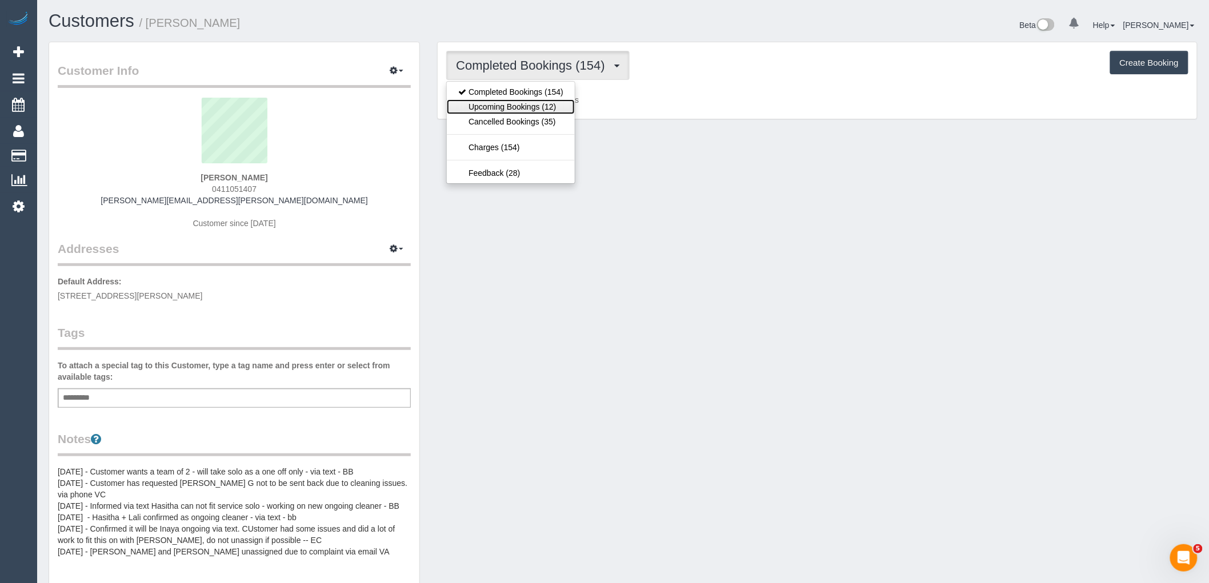
click at [501, 102] on link "Upcoming Bookings (12)" at bounding box center [511, 106] width 128 height 15
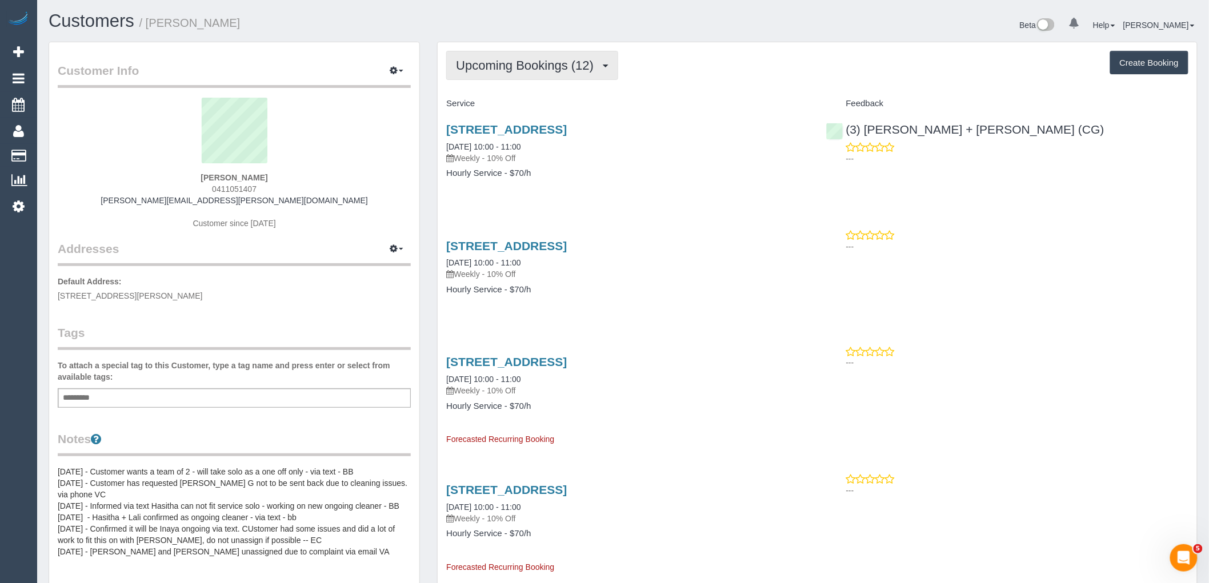
click at [540, 55] on button "Upcoming Bookings (12)" at bounding box center [532, 65] width 172 height 29
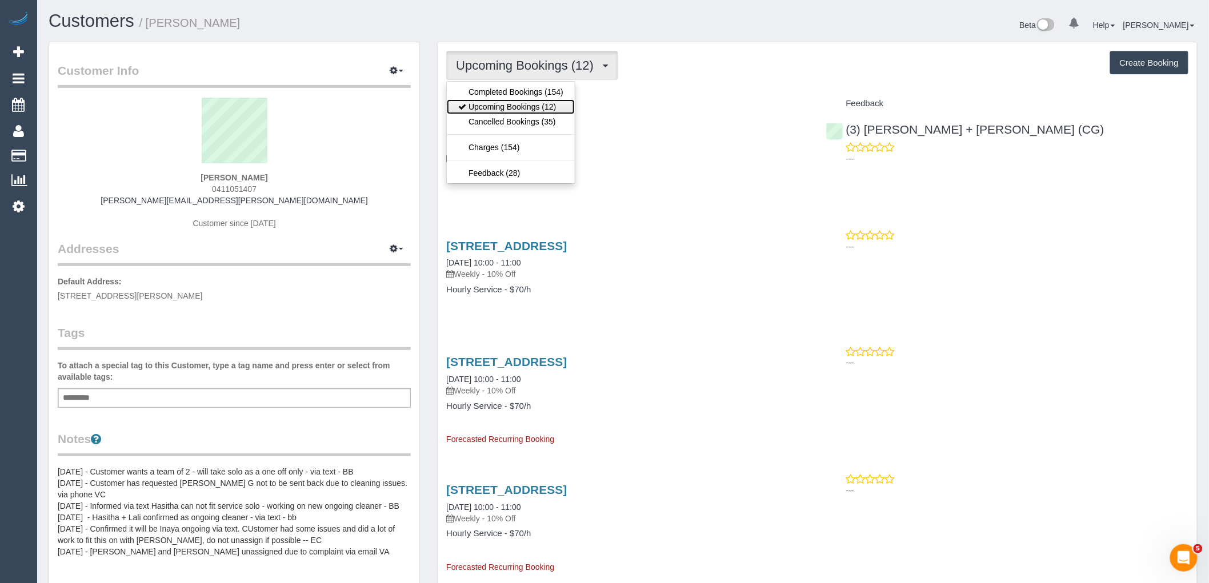
click at [537, 110] on link "Upcoming Bookings (12)" at bounding box center [511, 106] width 128 height 15
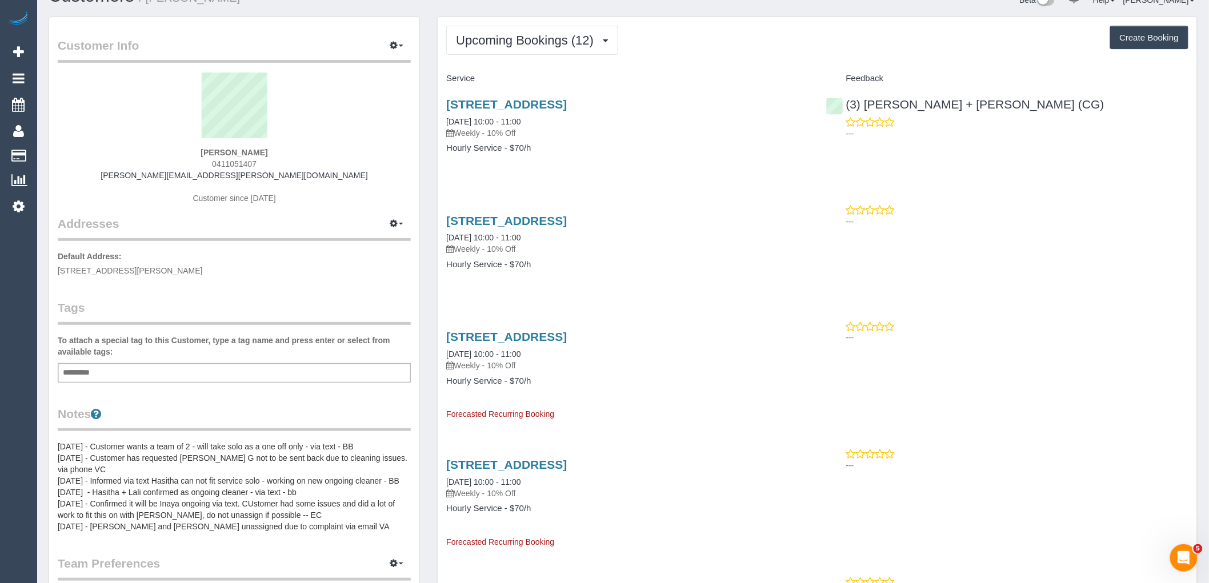
scroll to position [63, 0]
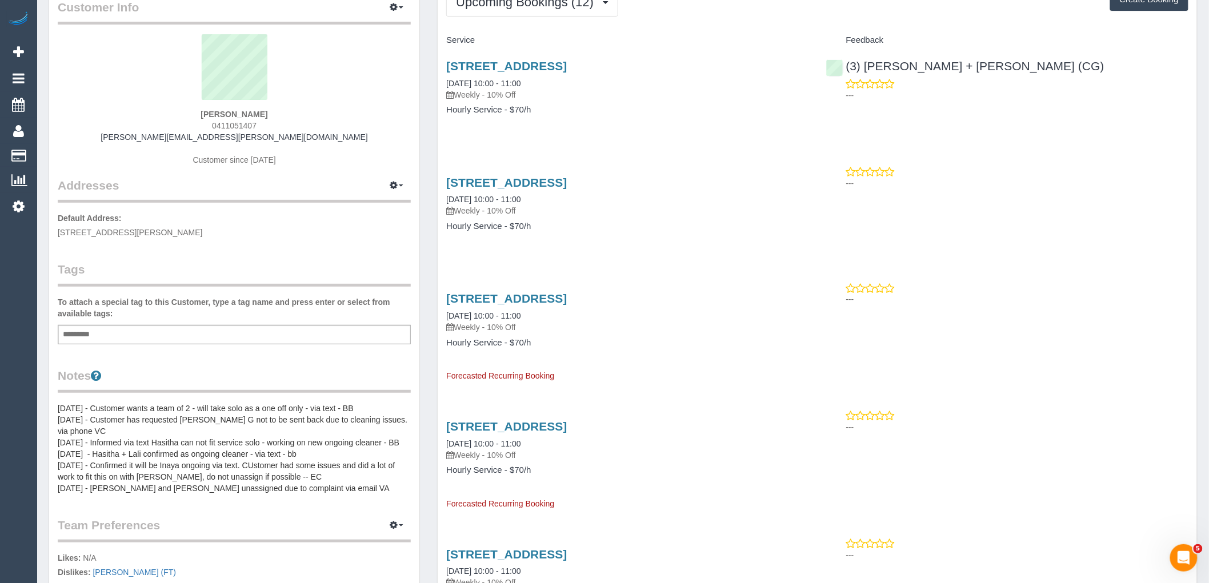
click at [162, 448] on pre "20/02/23 - Customer wants a team of 2 - will take solo as a one off only - via …" at bounding box center [234, 448] width 353 height 91
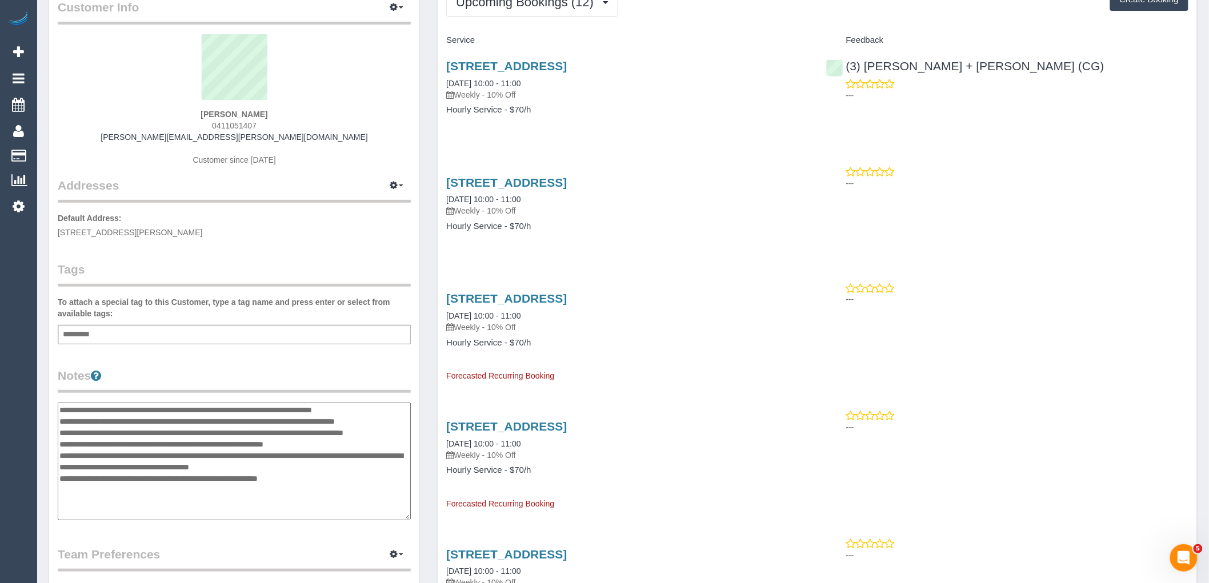
click at [58, 408] on textarea "**********" at bounding box center [234, 462] width 353 height 118
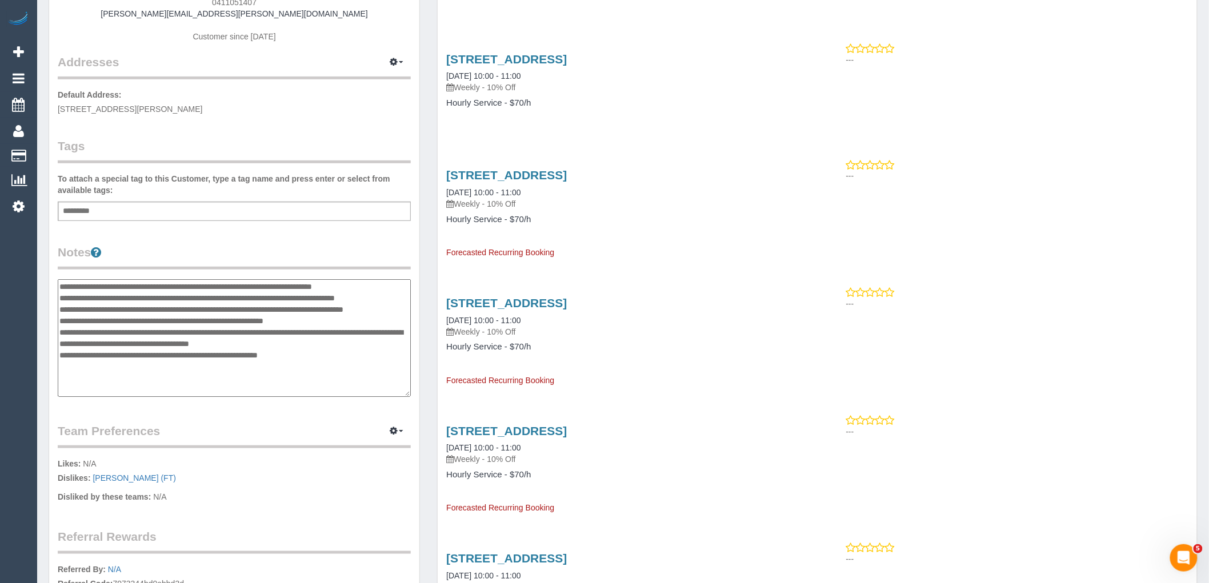
scroll to position [190, 0]
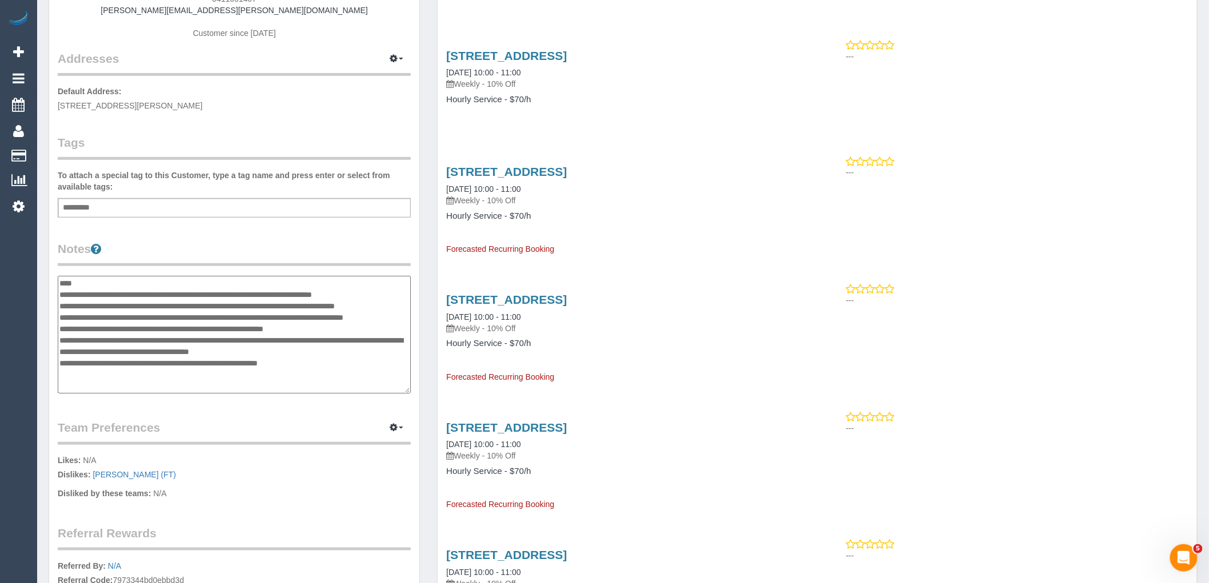
type textarea "**********"
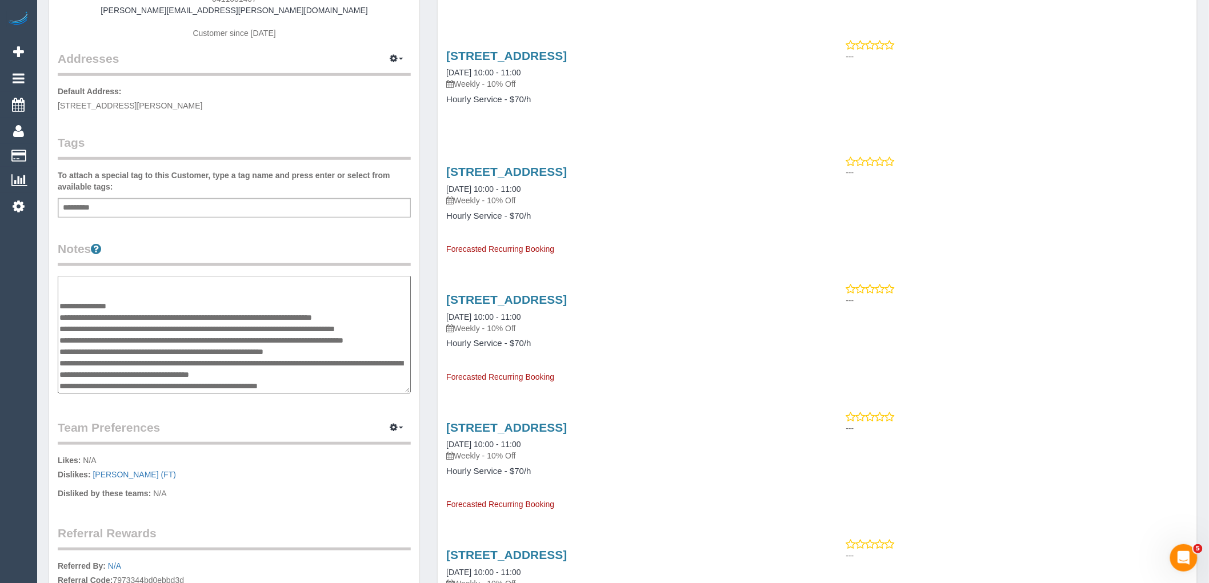
drag, startPoint x: 77, startPoint y: 320, endPoint x: 57, endPoint y: 296, distance: 31.2
click at [57, 296] on div "Customer Info Edit Contact Info Send Message Email Preferences Special Sales Ta…" at bounding box center [234, 286] width 370 height 868
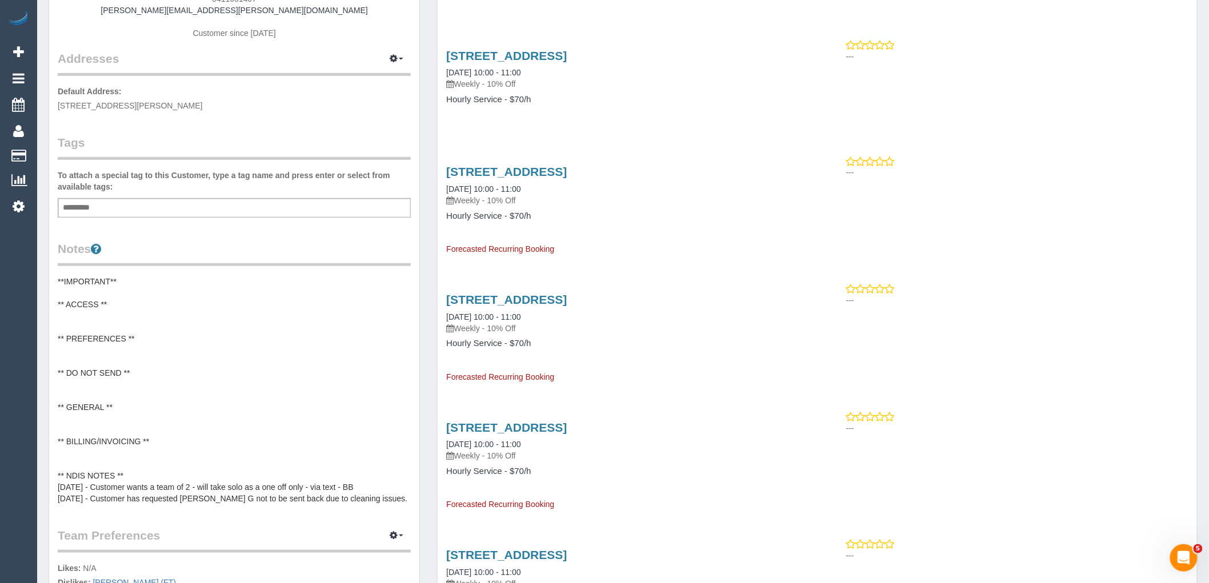
click at [155, 368] on pre "**IMPORTANT** ** ACCESS ** ** PREFERENCES ** ** DO NOT SEND ** ** GENERAL ** **…" at bounding box center [234, 390] width 353 height 229
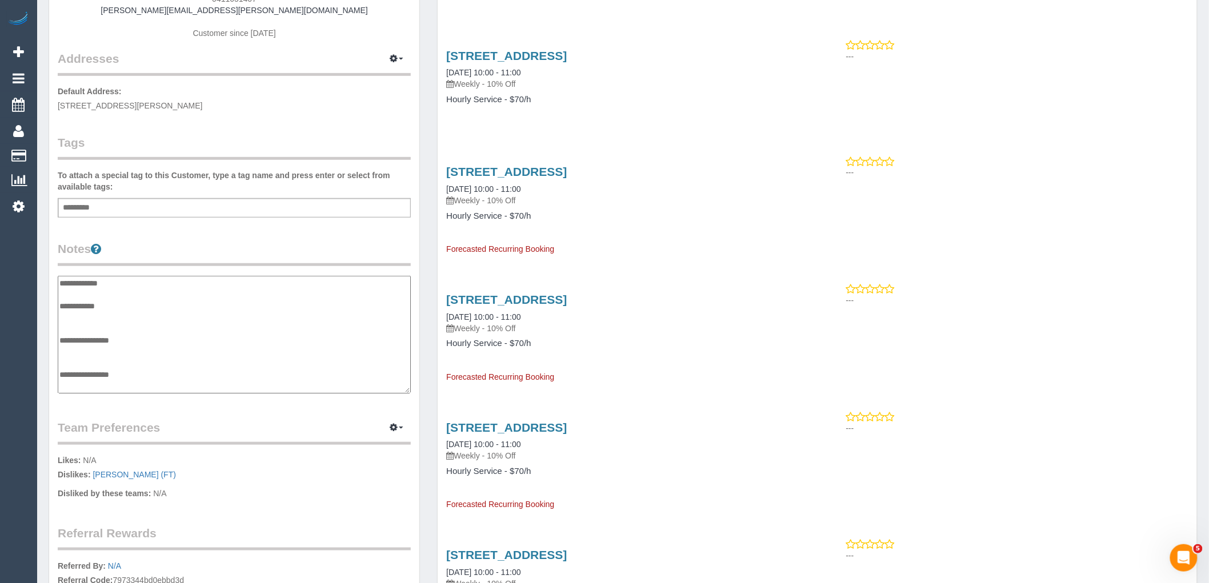
scroll to position [194, 0]
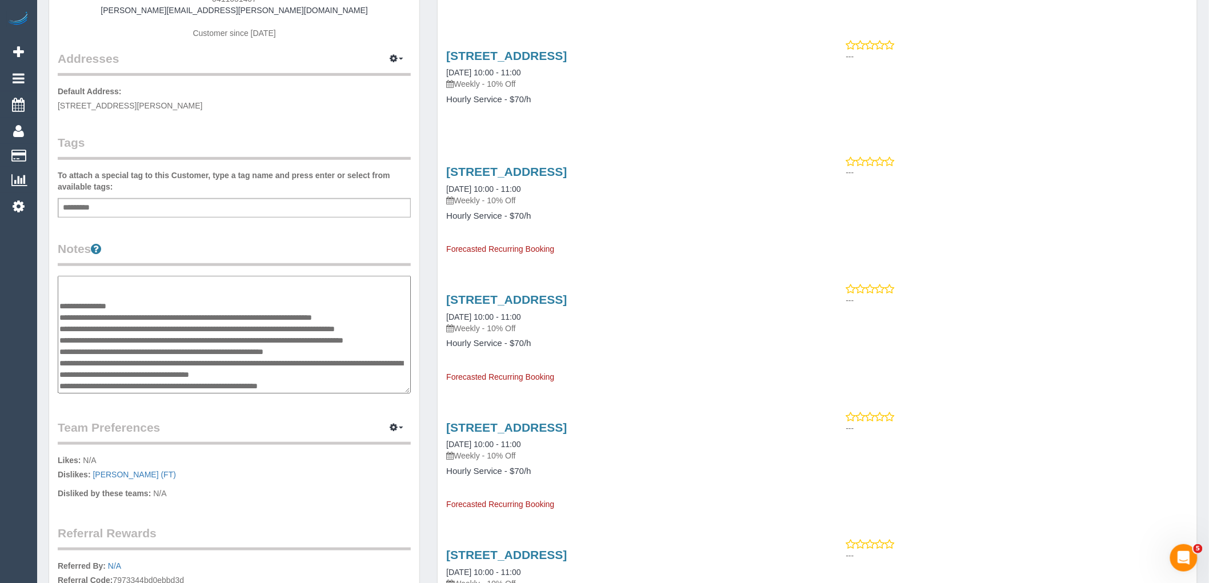
drag, startPoint x: 76, startPoint y: 311, endPoint x: 61, endPoint y: 289, distance: 26.6
click at [61, 289] on textarea "**********" at bounding box center [234, 335] width 353 height 118
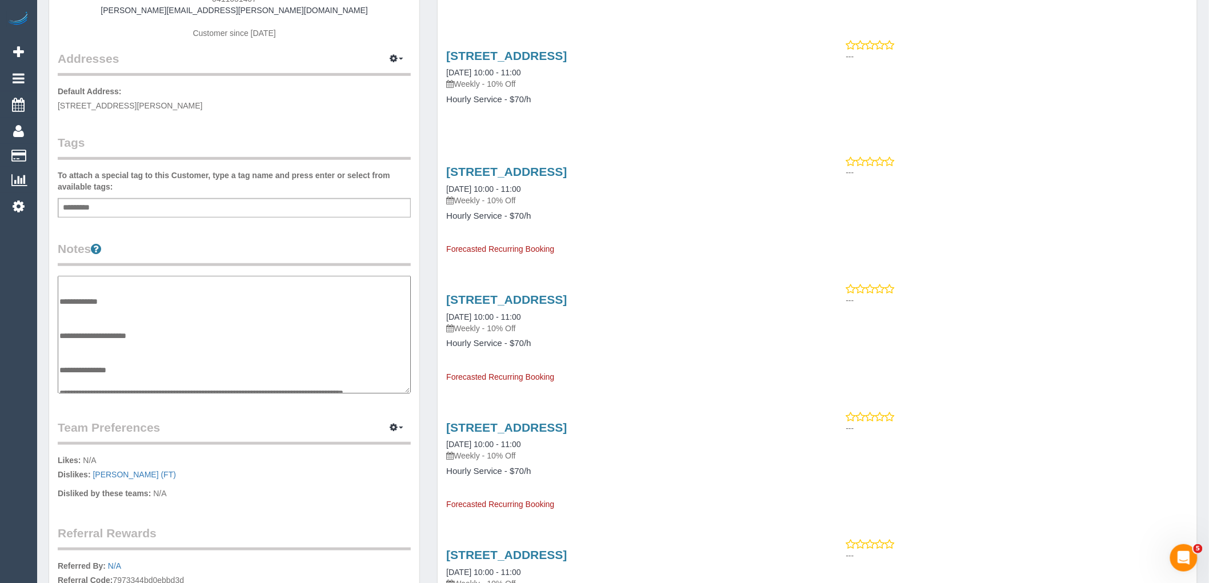
scroll to position [44, 0]
click at [92, 304] on textarea "**********" at bounding box center [234, 335] width 353 height 118
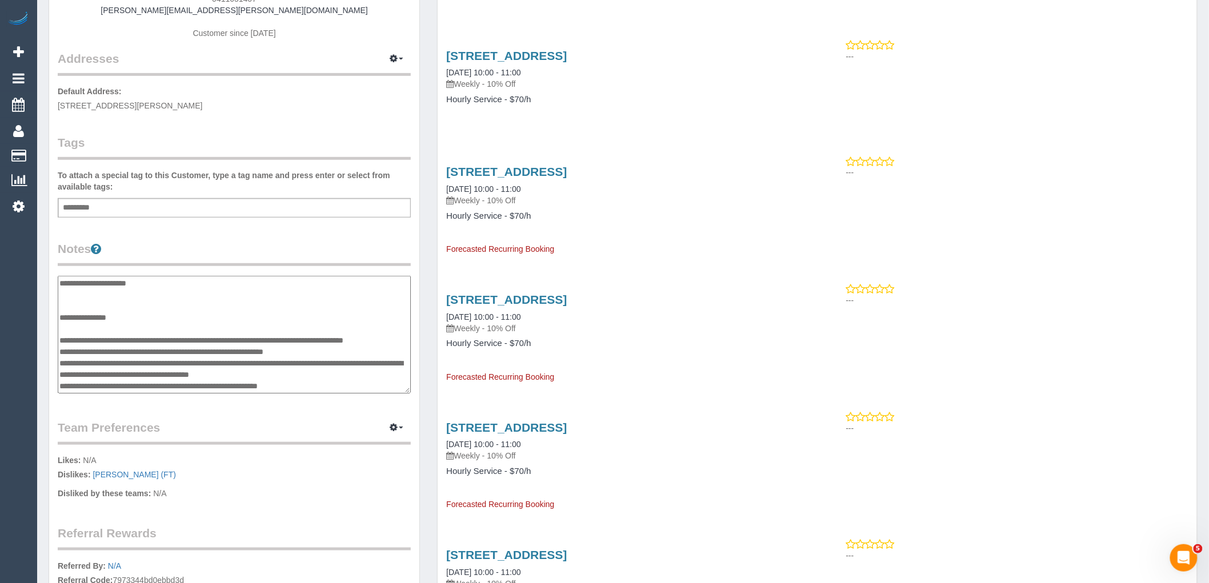
scroll to position [194, 0]
drag, startPoint x: 88, startPoint y: 335, endPoint x: 60, endPoint y: 328, distance: 29.0
click at [60, 328] on textarea "**********" at bounding box center [234, 335] width 353 height 118
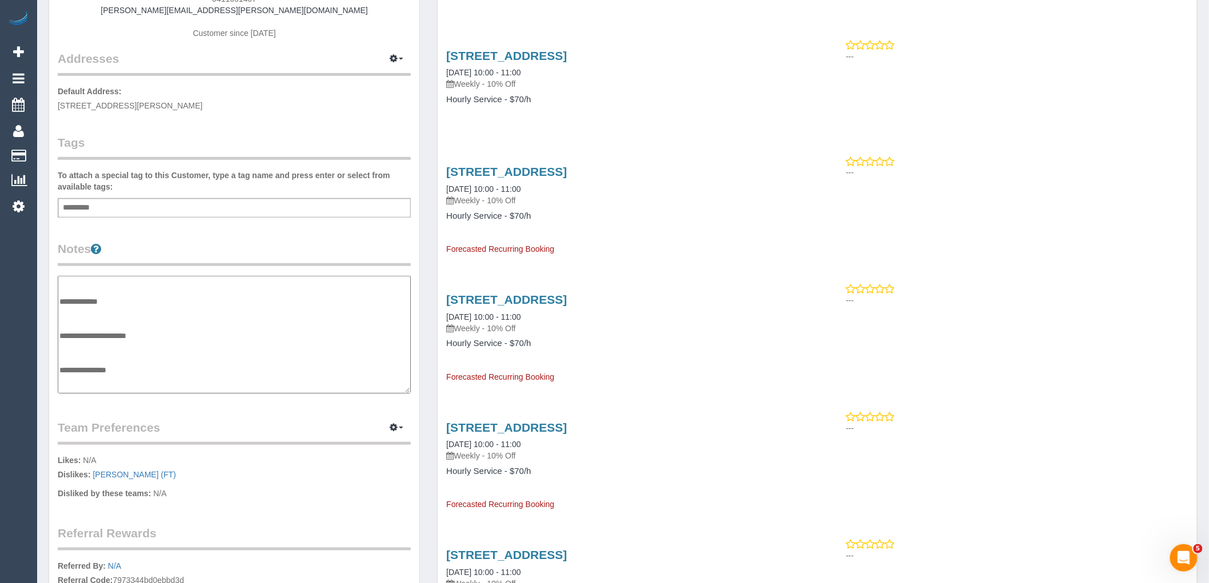
click at [91, 320] on textarea "**********" at bounding box center [234, 335] width 353 height 118
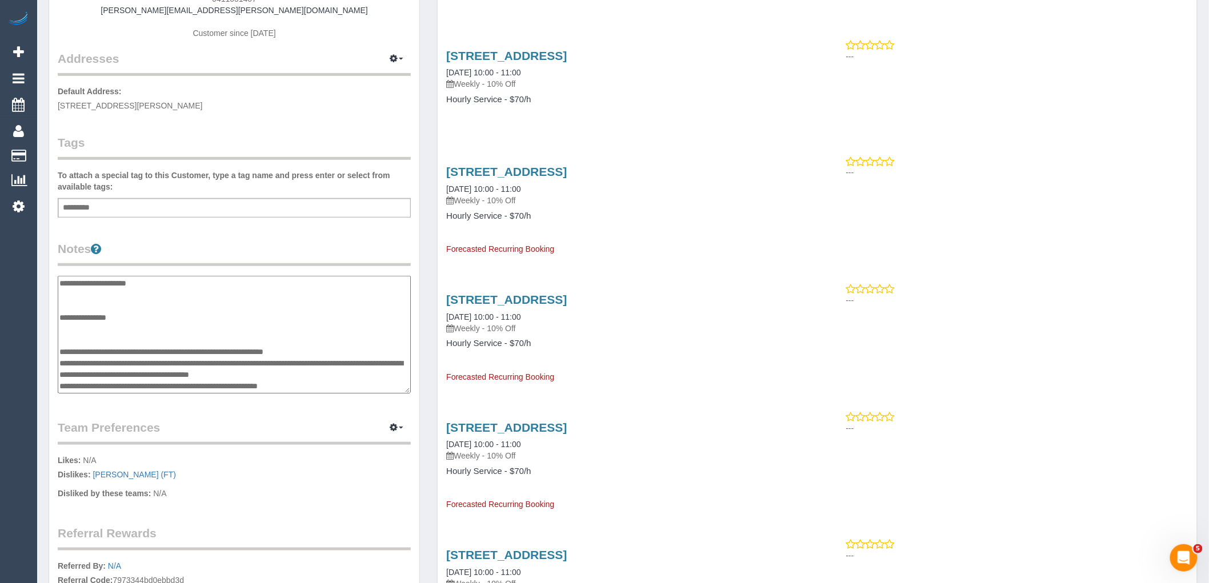
scroll to position [194, 0]
drag, startPoint x: 255, startPoint y: 368, endPoint x: 61, endPoint y: 347, distance: 195.4
click at [61, 347] on textarea "**********" at bounding box center [234, 335] width 353 height 118
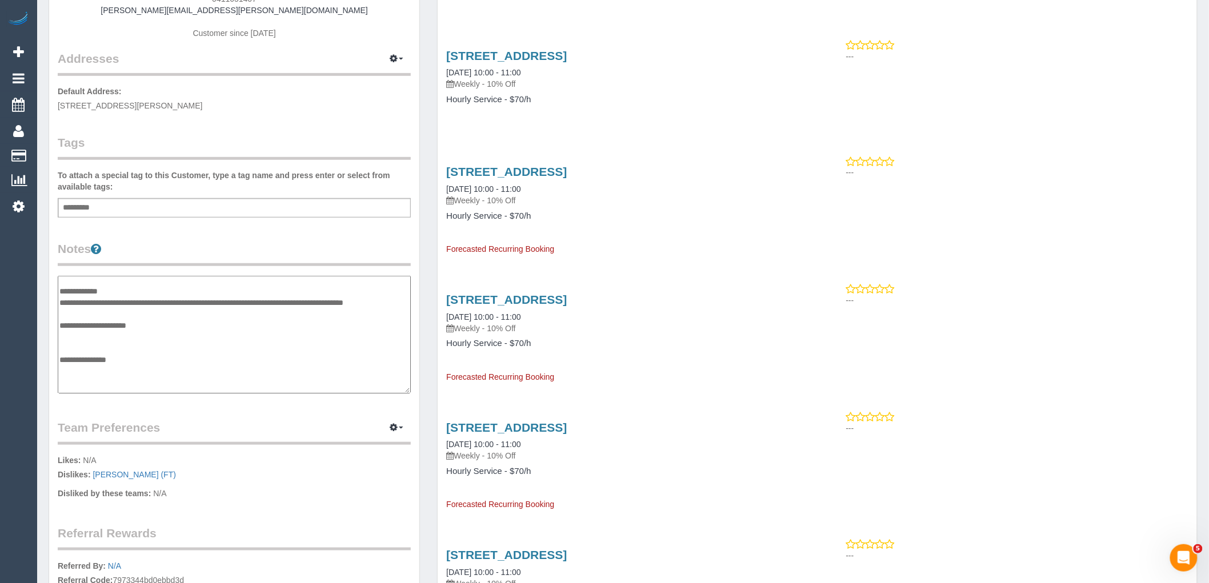
scroll to position [107, 0]
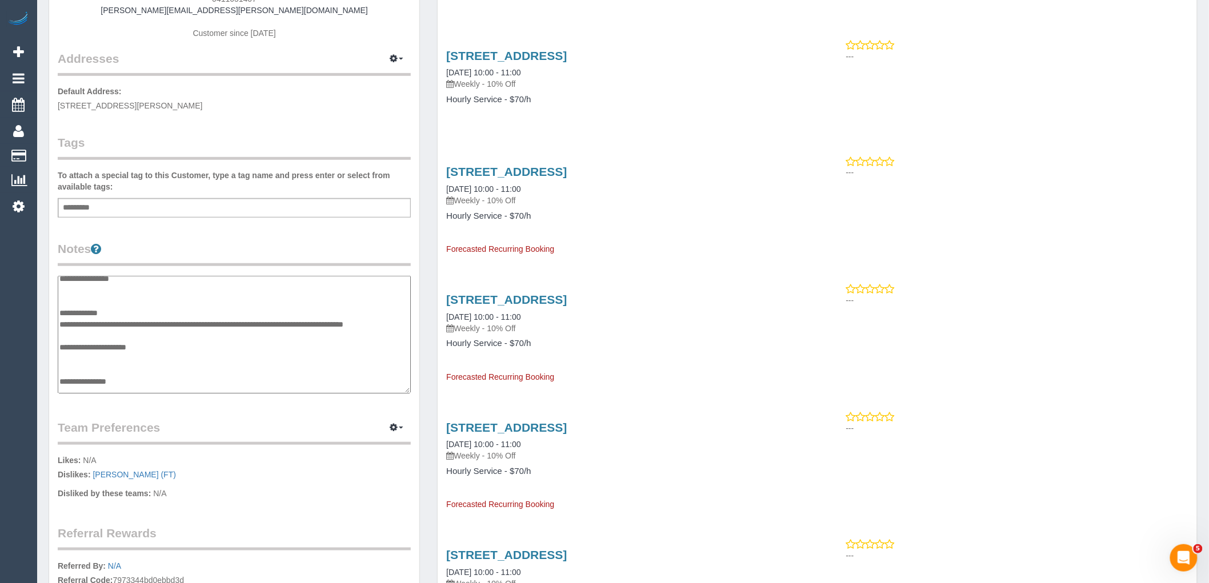
click at [69, 352] on textarea "**********" at bounding box center [234, 335] width 353 height 118
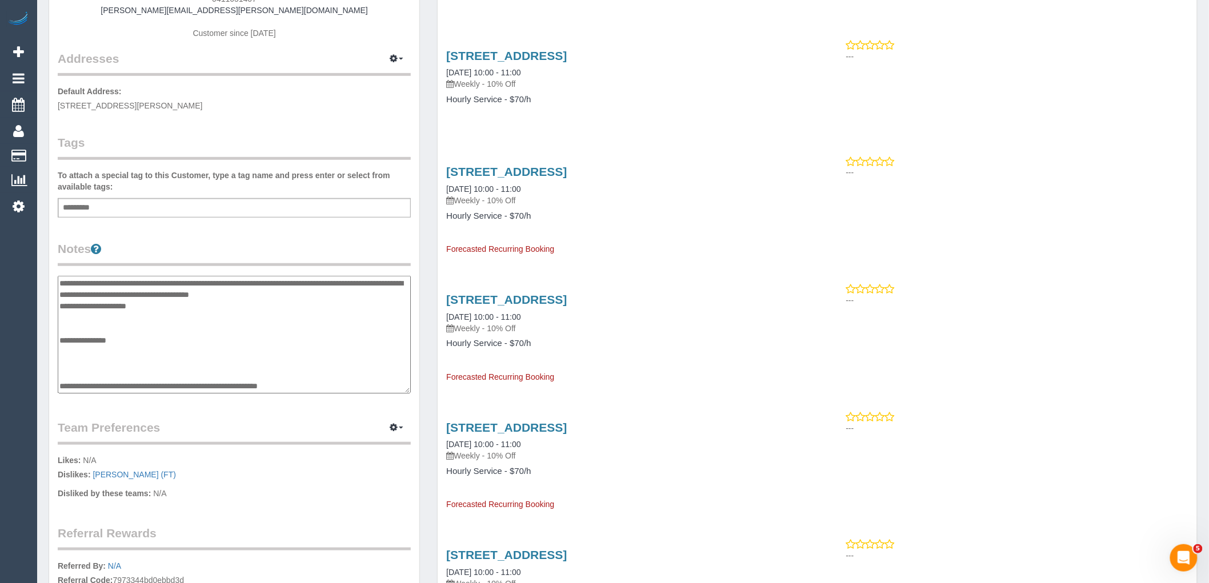
scroll to position [194, 0]
drag, startPoint x: 321, startPoint y: 381, endPoint x: 61, endPoint y: 386, distance: 260.1
click at [61, 386] on textarea "**********" at bounding box center [234, 335] width 353 height 118
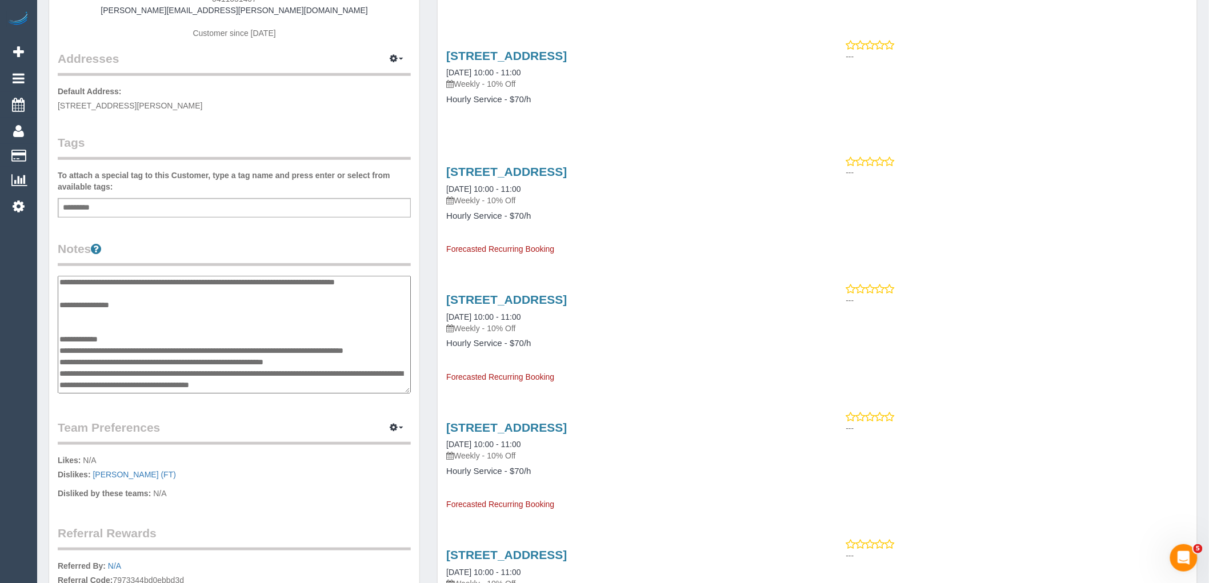
scroll to position [67, 0]
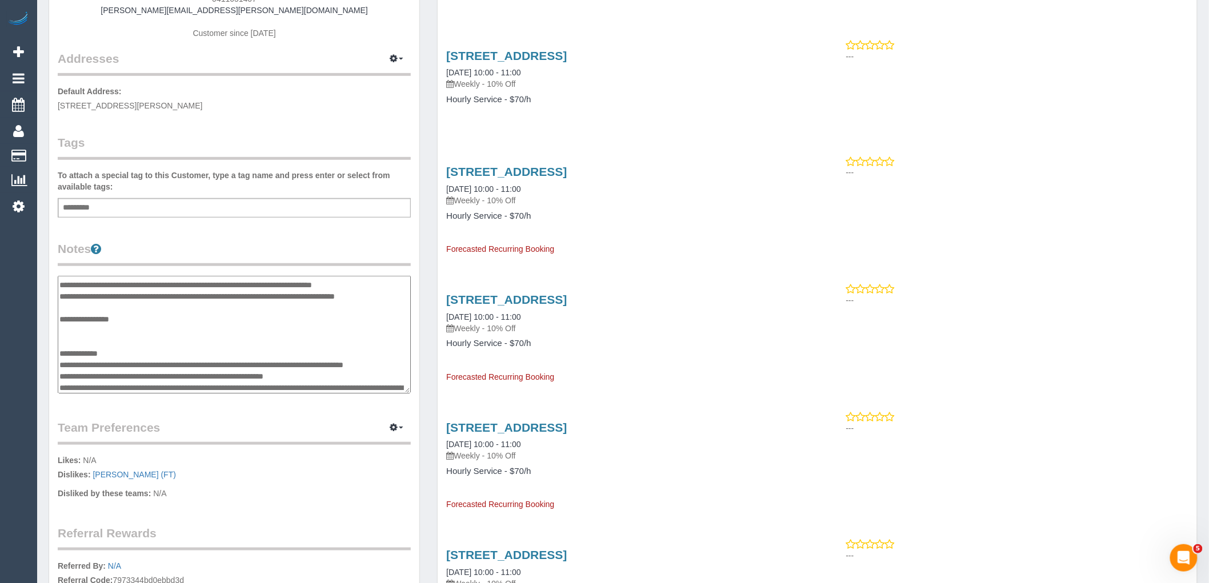
click at [77, 341] on textarea "**********" at bounding box center [234, 335] width 353 height 118
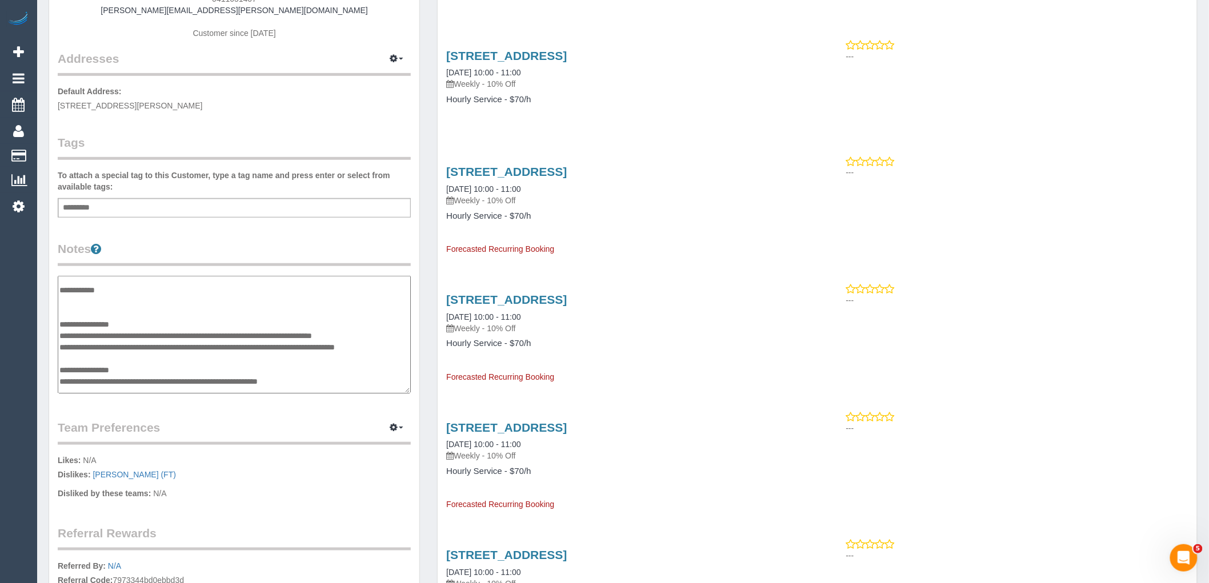
scroll to position [3, 0]
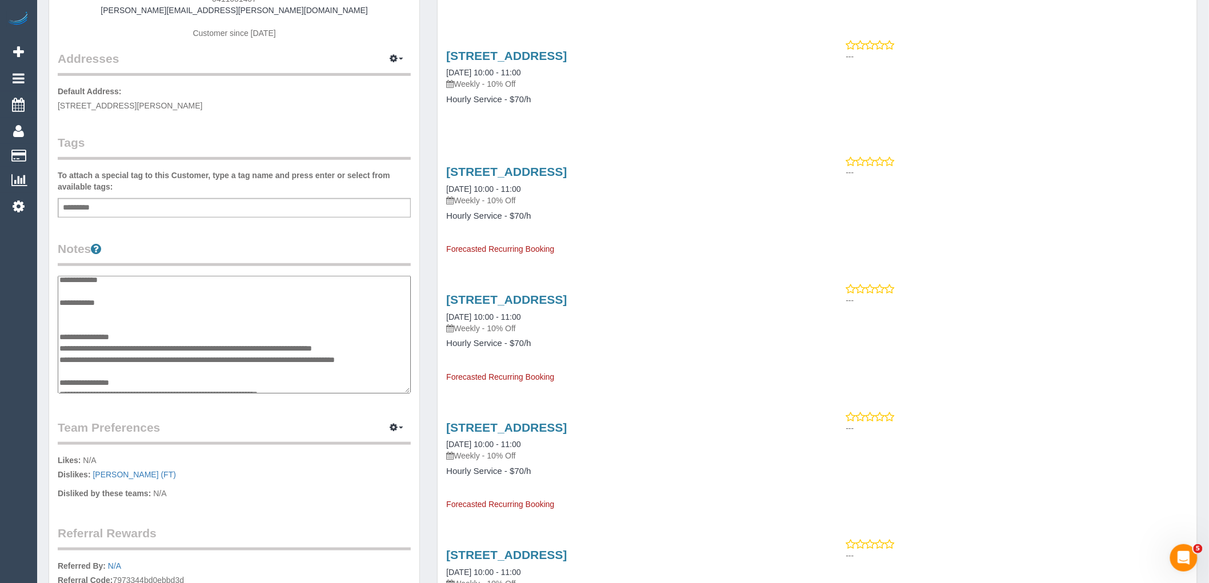
click at [150, 335] on textarea "**********" at bounding box center [234, 335] width 353 height 118
paste textarea "**********"
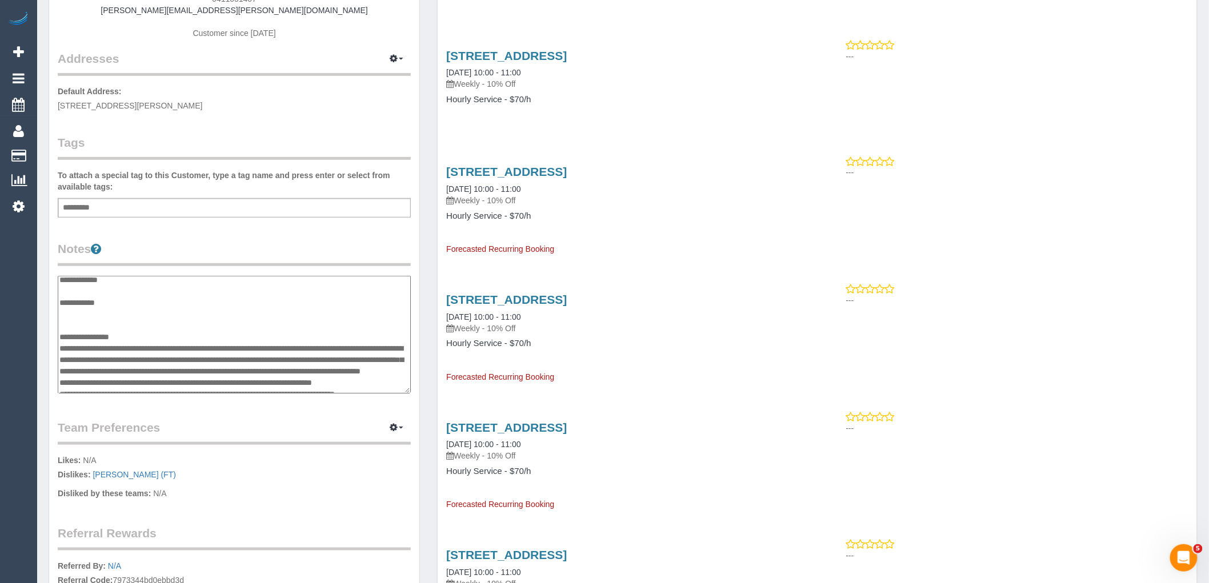
type textarea "**********"
click at [267, 236] on div "Customer Info Edit Contact Info Send Message Email Preferences Special Sales Ta…" at bounding box center [234, 286] width 370 height 868
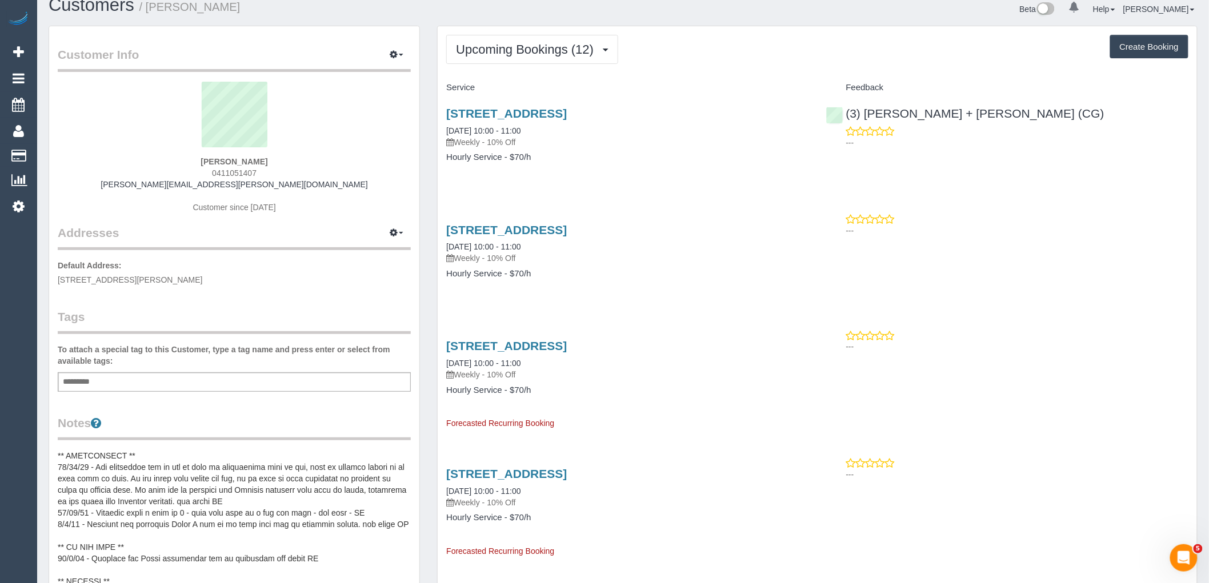
scroll to position [0, 0]
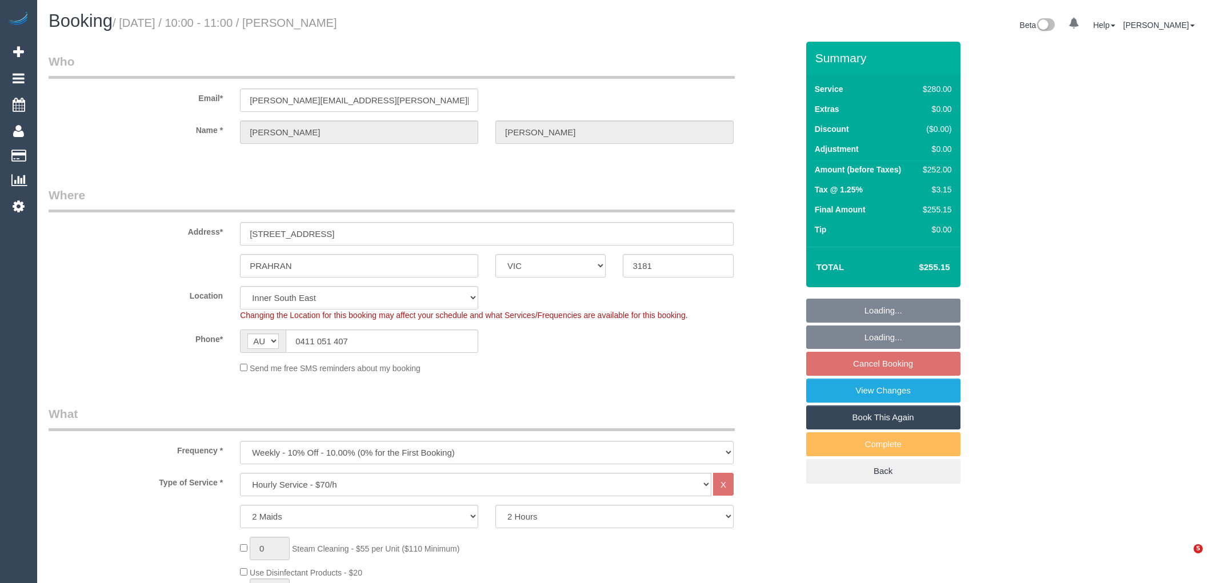
select select "VIC"
select select "2"
select select "string:stripe-pm_1MM4Gp2GScqysDRV5aWemApB"
select select "number:27"
select select "number:14"
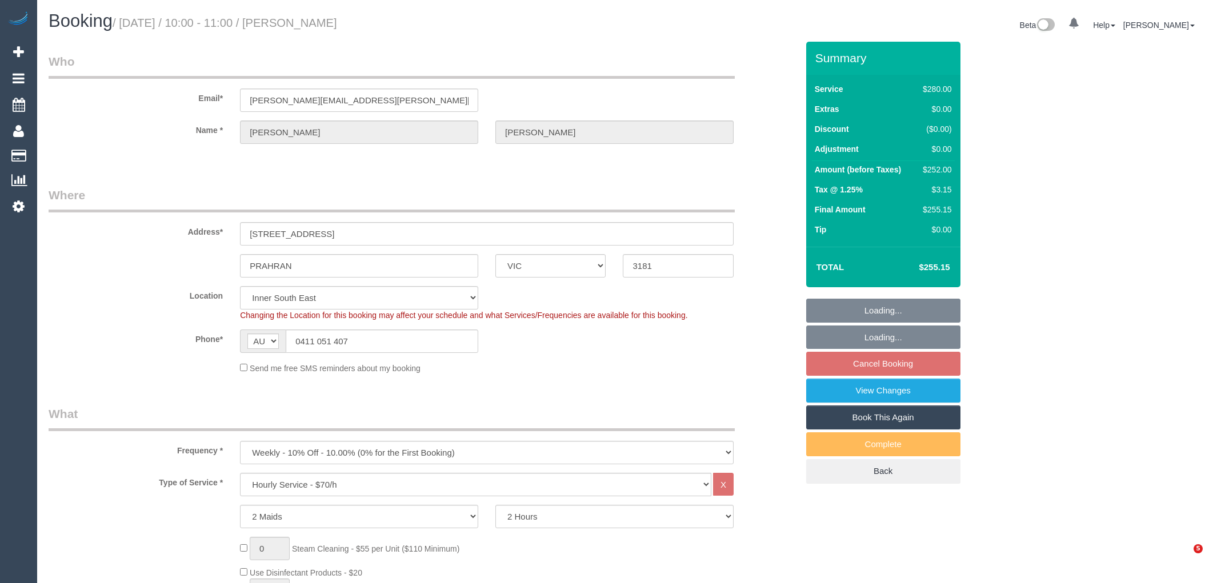
select select "number:19"
select select "number:22"
select select "number:34"
select select "number:11"
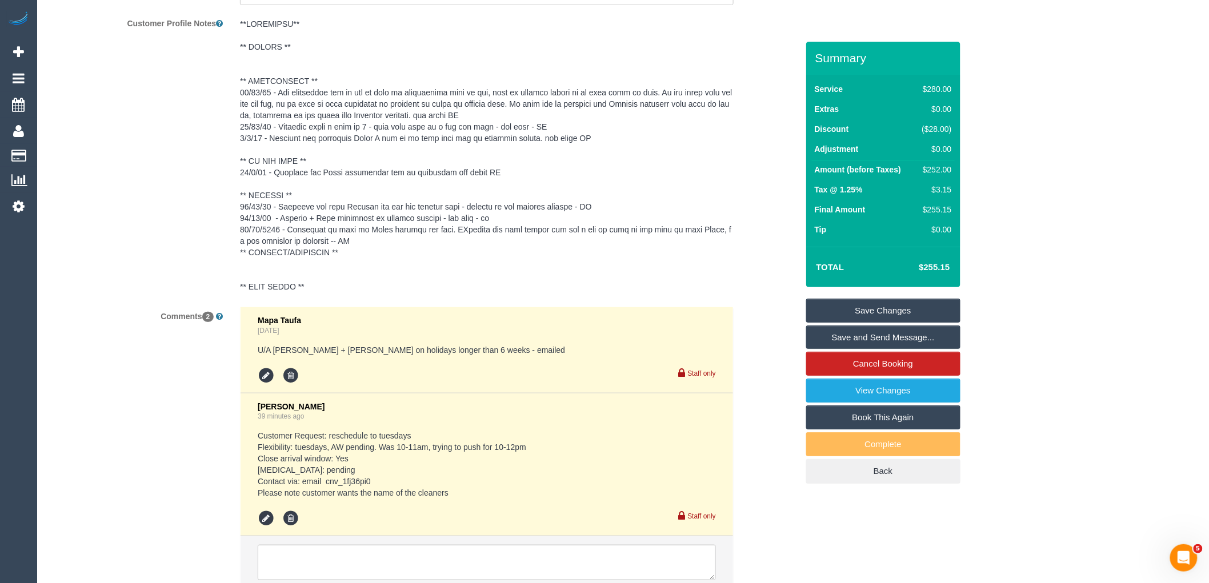
scroll to position [2178, 0]
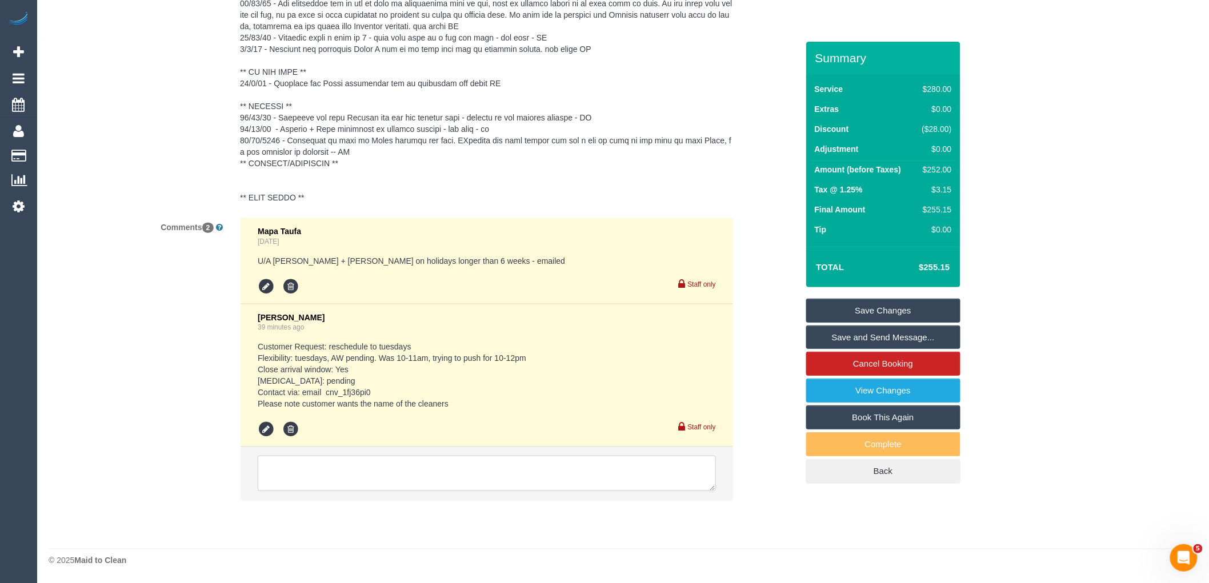
click at [343, 473] on textarea at bounding box center [487, 473] width 458 height 35
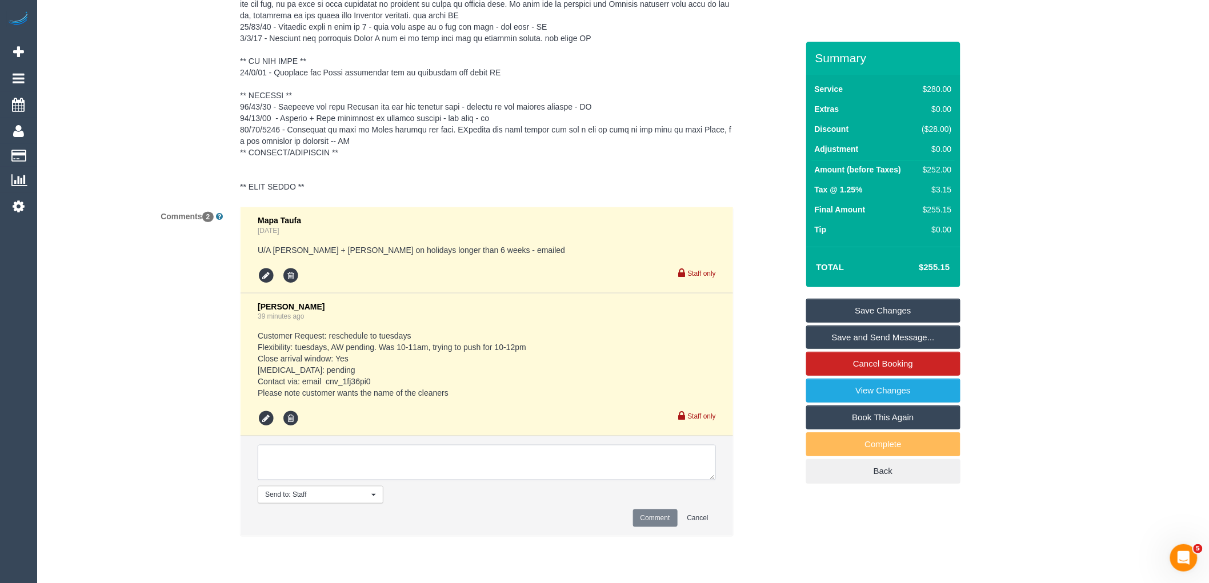
paste textarea "The priorities for us are to have an experienced team of two, with an arrival w…"
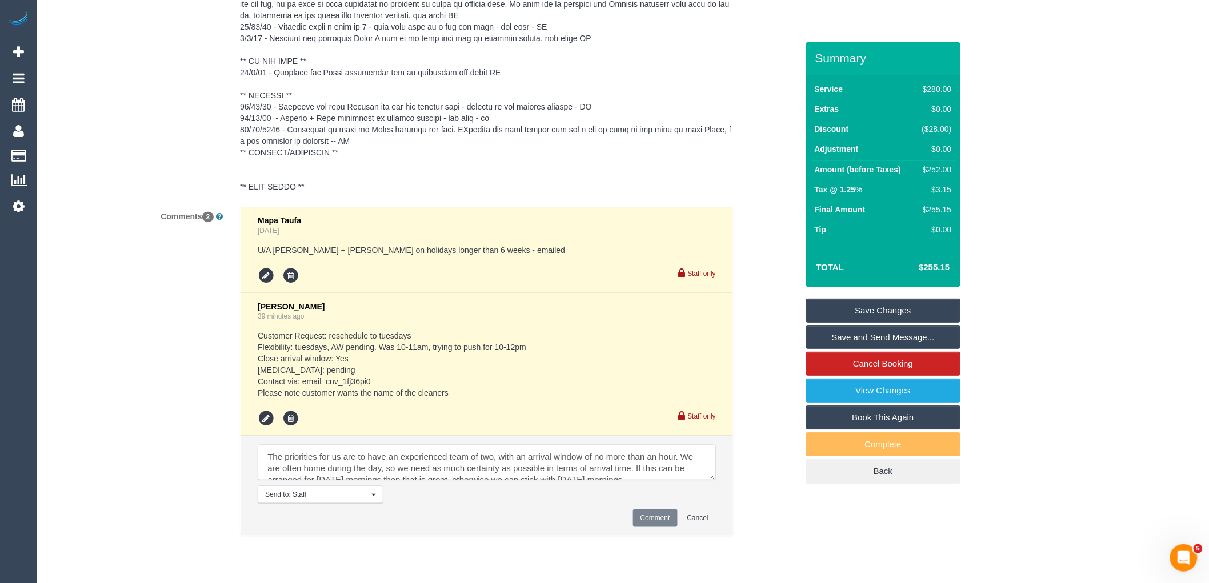
scroll to position [4, 0]
click at [262, 458] on textarea at bounding box center [487, 462] width 458 height 35
click at [299, 463] on textarea at bounding box center [487, 462] width 458 height 35
type textarea "from customer: The priorities for us are to have an experienced team of two, wi…"
click at [646, 527] on button "Comment" at bounding box center [655, 519] width 45 height 18
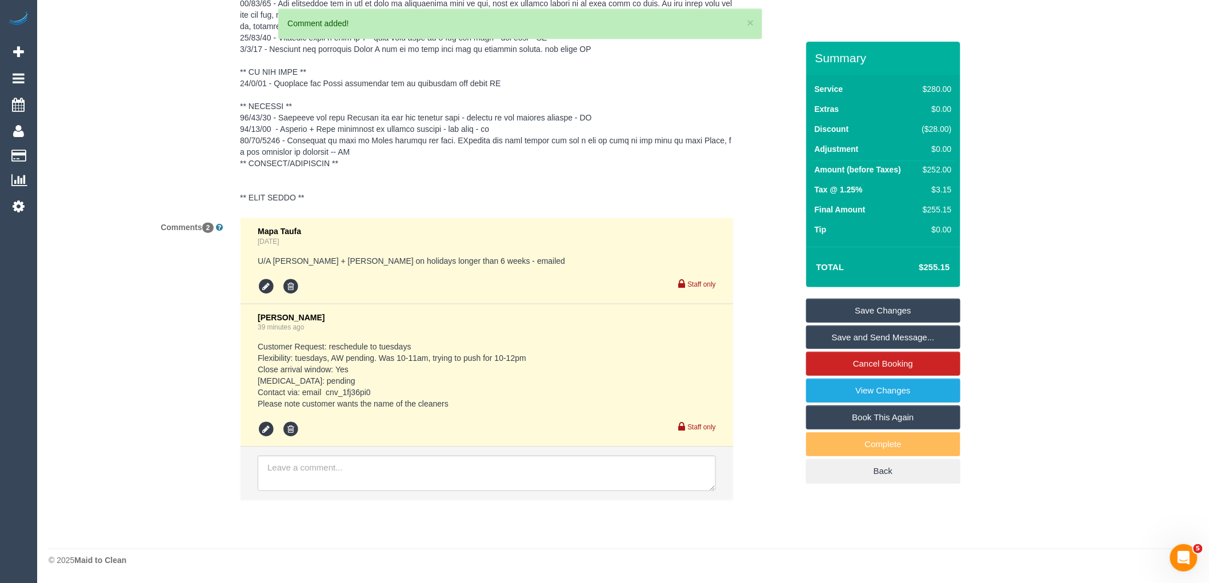
scroll to position [0, 0]
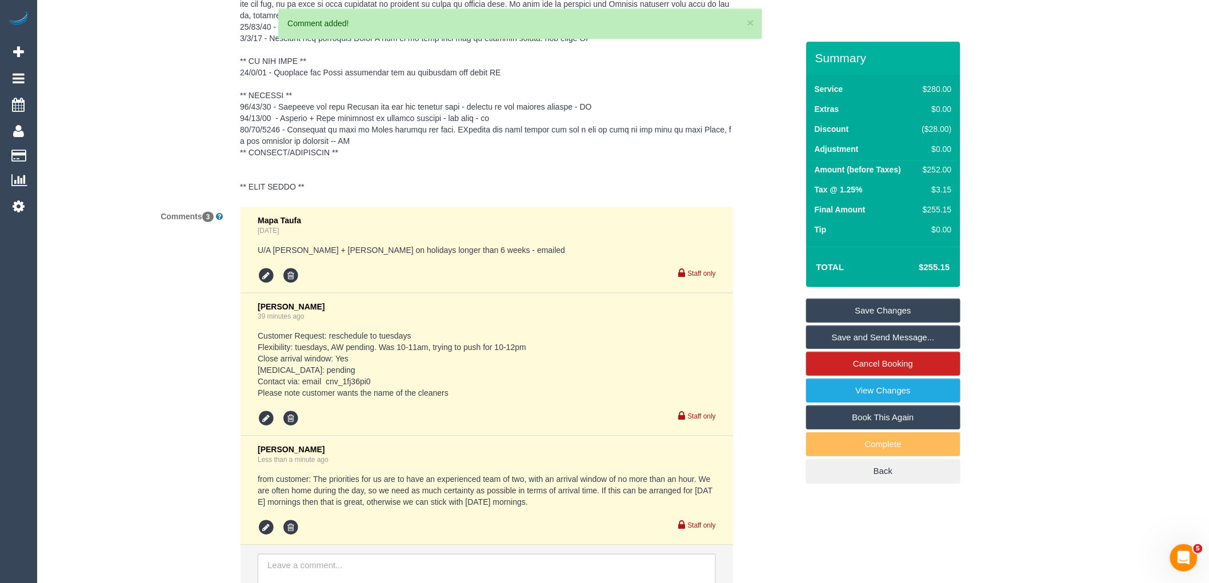
click at [257, 541] on li "[PERSON_NAME] Less than a minute ago from customer: The priorities for us are t…" at bounding box center [487, 491] width 493 height 109
click at [258, 537] on icon at bounding box center [266, 527] width 17 height 17
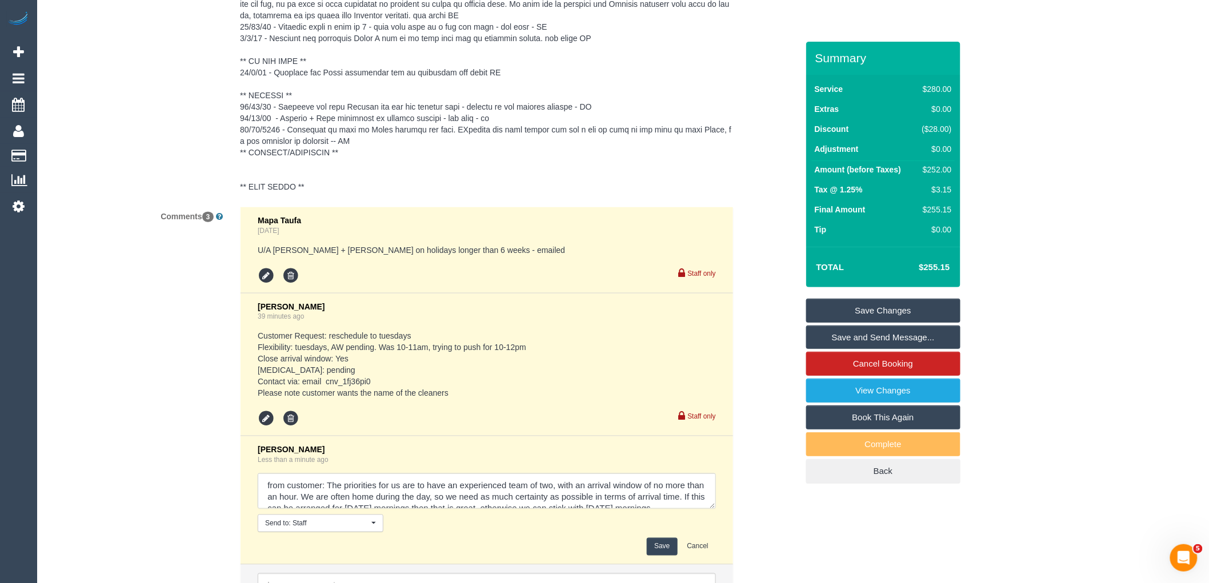
drag, startPoint x: 321, startPoint y: 494, endPoint x: 337, endPoint y: 494, distance: 16.6
click at [321, 494] on textarea at bounding box center [487, 491] width 458 height 35
type textarea "from customer via email : The priorities for us are to have an experienced team…"
click at [658, 556] on button "Save" at bounding box center [662, 547] width 30 height 18
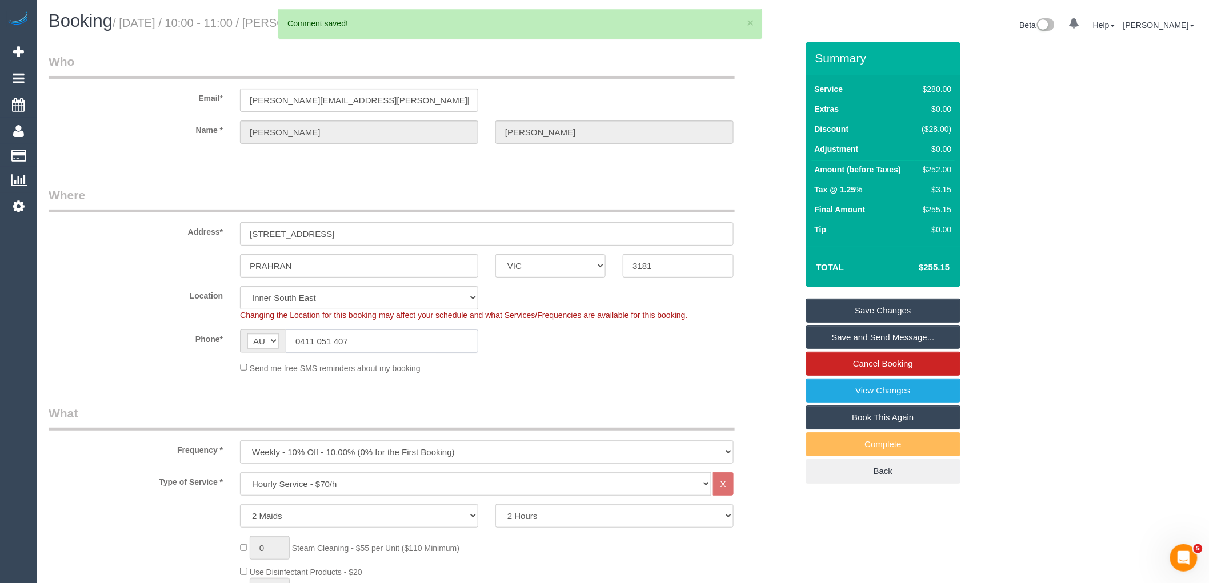
drag, startPoint x: 377, startPoint y: 343, endPoint x: 193, endPoint y: 344, distance: 184.0
click at [194, 343] on div "Phone* AF AL DZ AD AO AI AQ AG AR AM AW AU AT AZ BS BH BD BB BY BE BZ BJ BM BT …" at bounding box center [423, 341] width 766 height 23
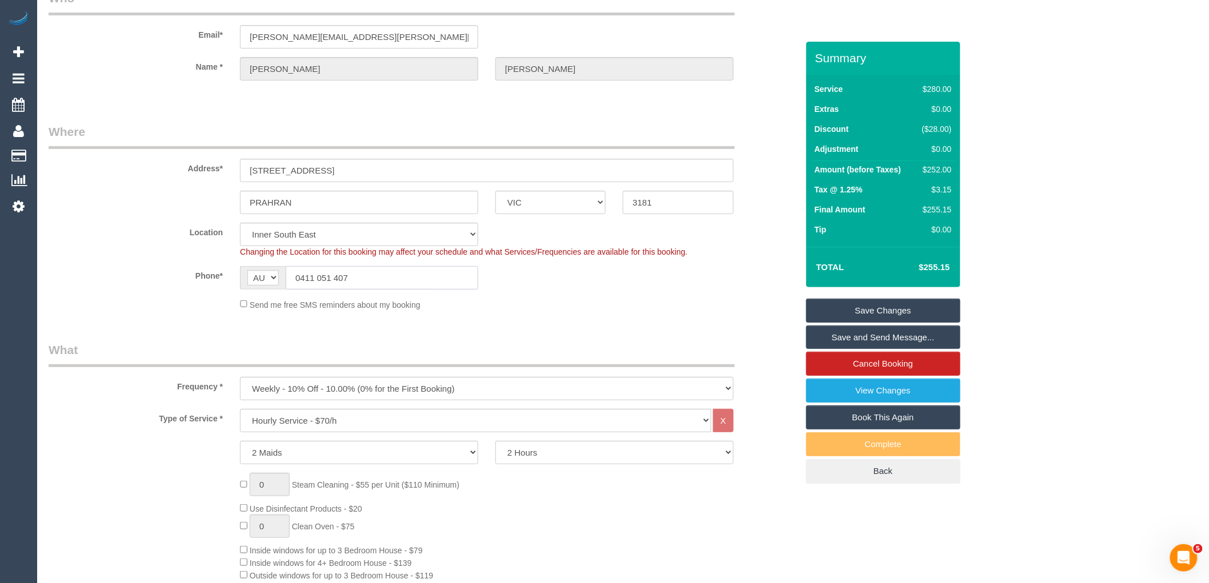
drag, startPoint x: 372, startPoint y: 277, endPoint x: 217, endPoint y: 281, distance: 154.9
click at [217, 281] on div "Phone* AF AL DZ AD AO AI AQ AG AR AM AW AU AT AZ BS BH BD BB BY BE BZ BJ BM BT …" at bounding box center [423, 277] width 766 height 23
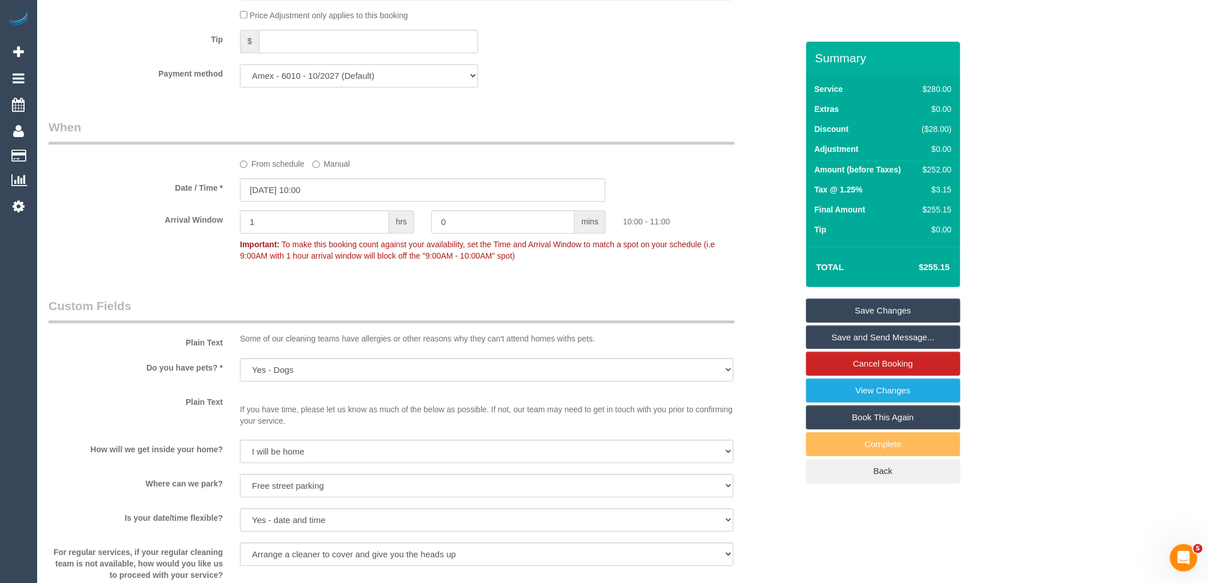
scroll to position [1650, 0]
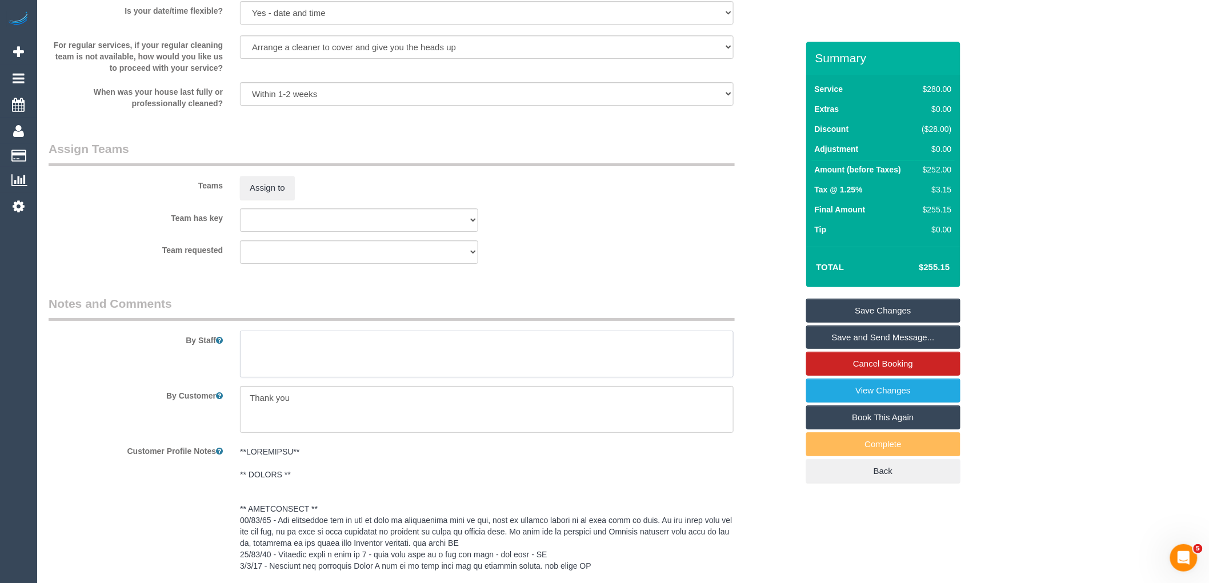
click at [338, 362] on textarea at bounding box center [487, 354] width 494 height 47
paste textarea "0411 051 407"
type textarea "Must contact customer 20minutes before arrival 0411 051 407"
drag, startPoint x: 116, startPoint y: 407, endPoint x: 106, endPoint y: 406, distance: 10.4
click at [106, 406] on div "By Customer" at bounding box center [423, 409] width 766 height 47
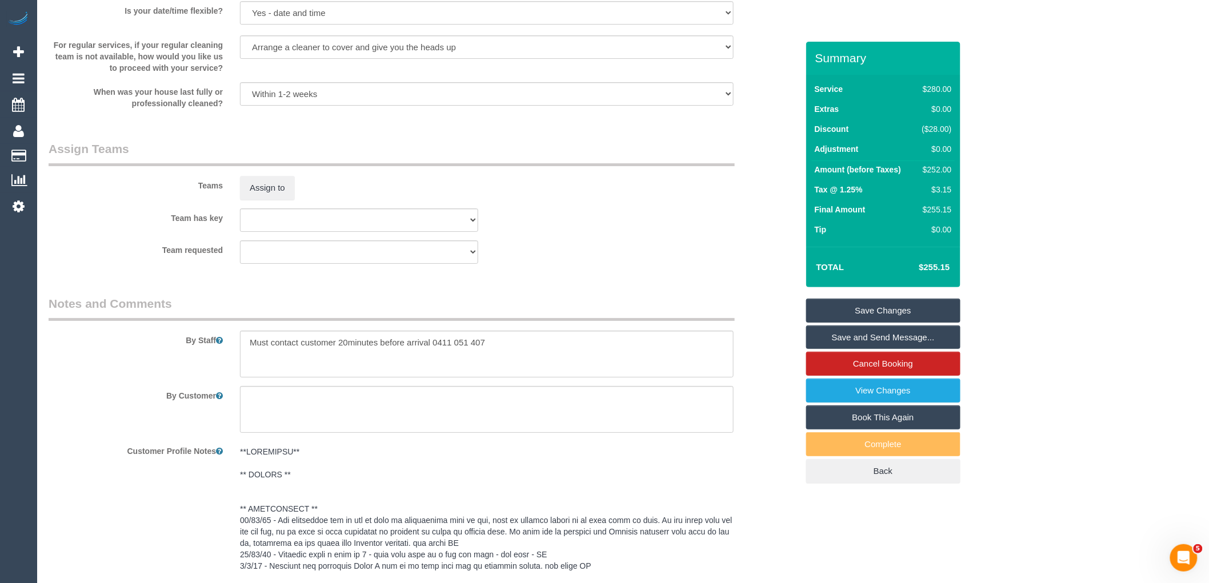
click at [928, 312] on link "Save Changes" at bounding box center [883, 311] width 154 height 24
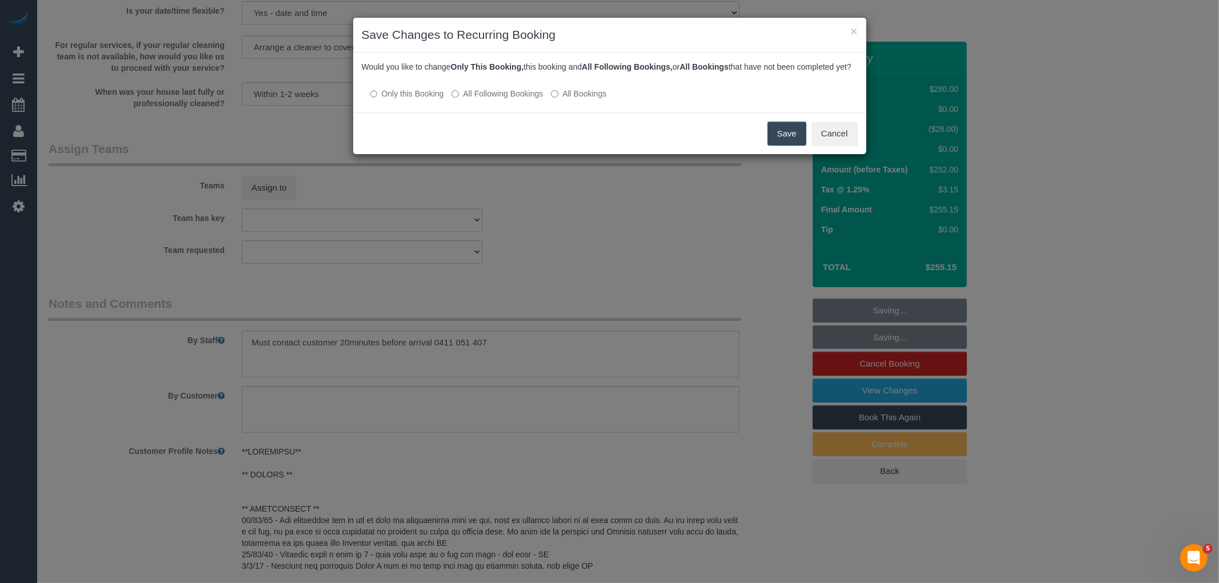
click at [489, 99] on label "All Following Bookings" at bounding box center [496, 93] width 91 height 11
click at [791, 146] on button "Save" at bounding box center [786, 134] width 39 height 24
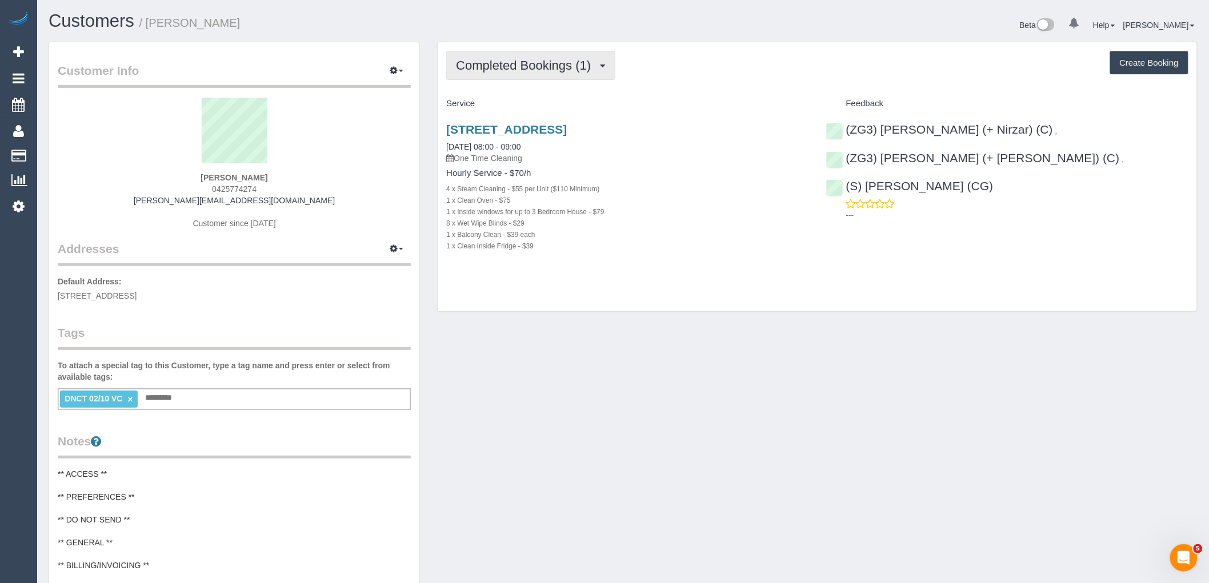
click at [503, 61] on span "Completed Bookings (1)" at bounding box center [526, 65] width 141 height 14
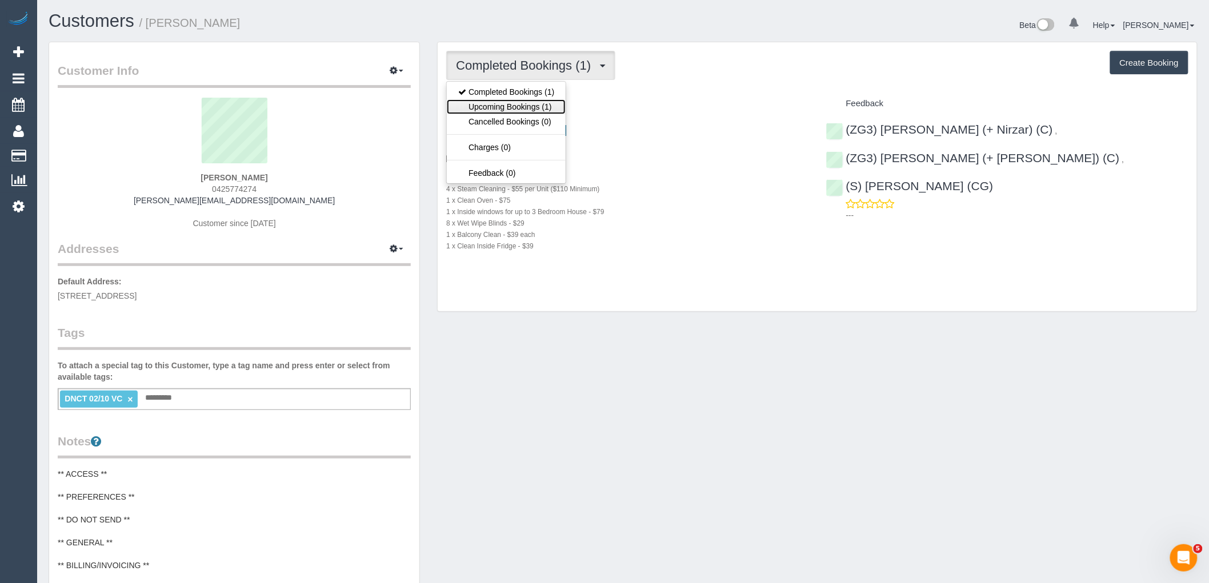
click at [521, 107] on link "Upcoming Bookings (1)" at bounding box center [506, 106] width 119 height 15
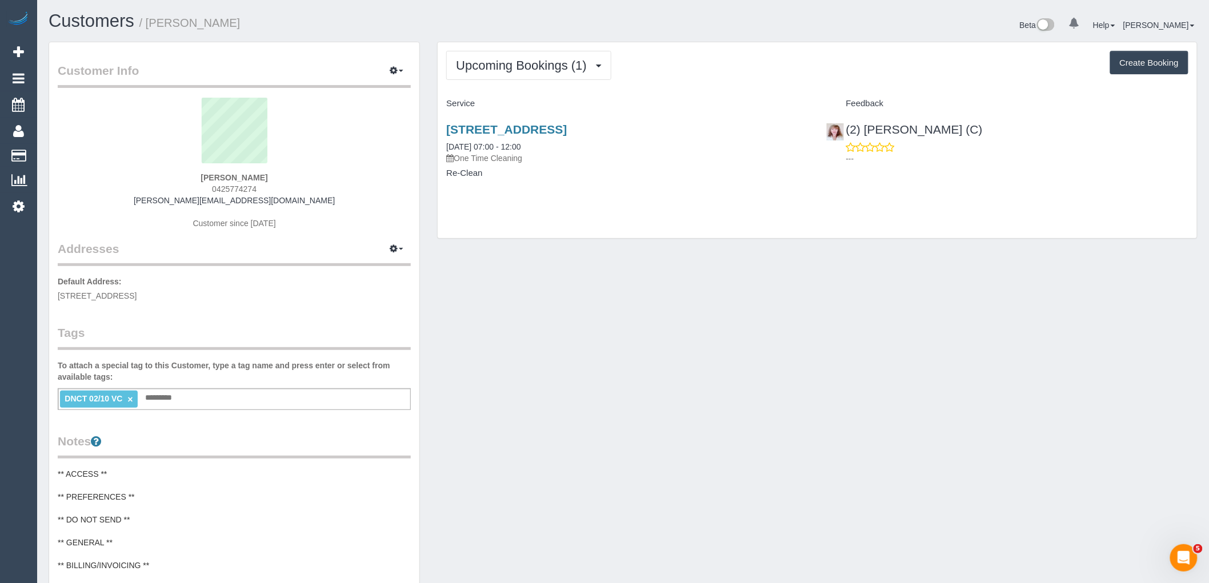
drag, startPoint x: 290, startPoint y: 187, endPoint x: 176, endPoint y: 189, distance: 113.7
click at [178, 189] on div "[PERSON_NAME] 0425774274 [PERSON_NAME][EMAIL_ADDRESS][DOMAIN_NAME] Customer sin…" at bounding box center [234, 169] width 353 height 143
copy span "0425774274"
click at [524, 71] on span "Upcoming Bookings (1)" at bounding box center [524, 65] width 137 height 14
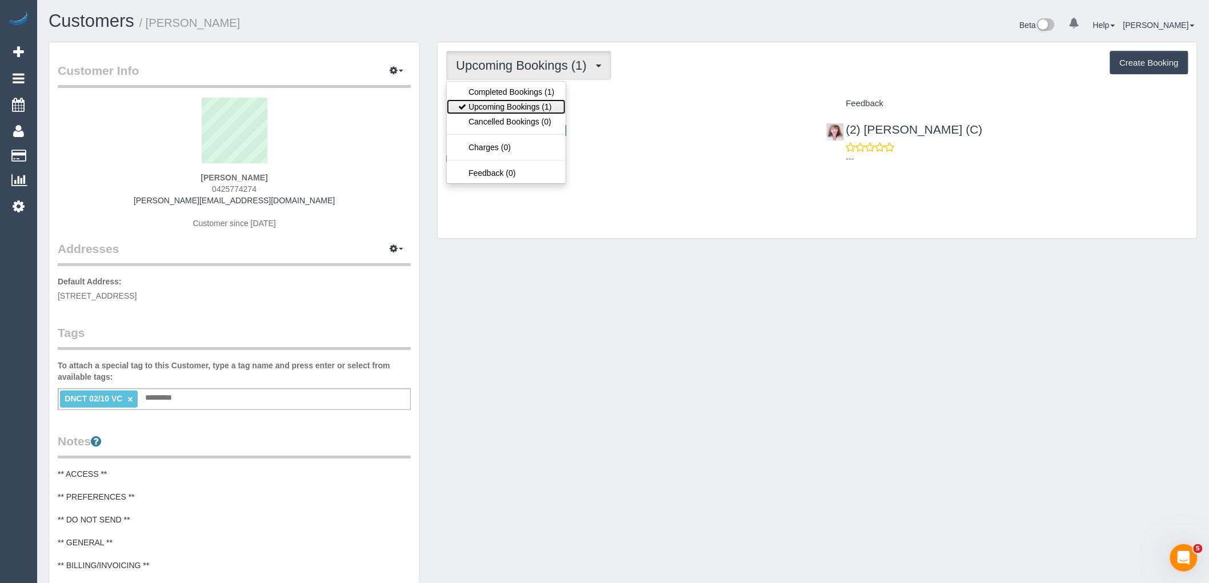
click at [534, 107] on link "Upcoming Bookings (1)" at bounding box center [506, 106] width 119 height 15
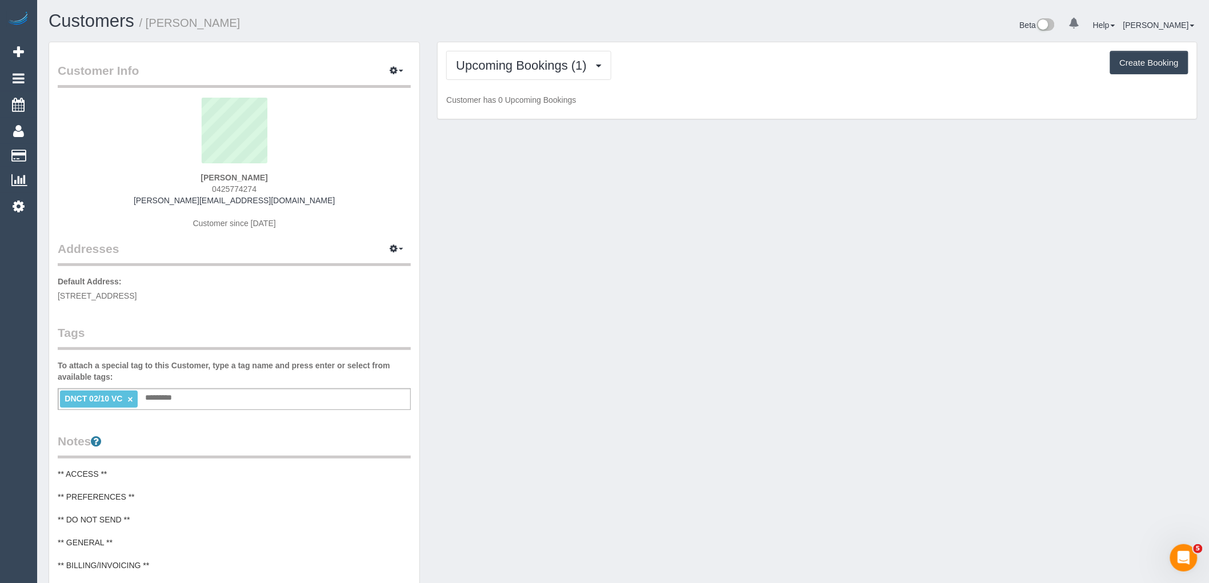
click at [299, 222] on div "Karyn Connors 0425774274 karyn@owfc.com.au Customer since 2025" at bounding box center [234, 169] width 353 height 143
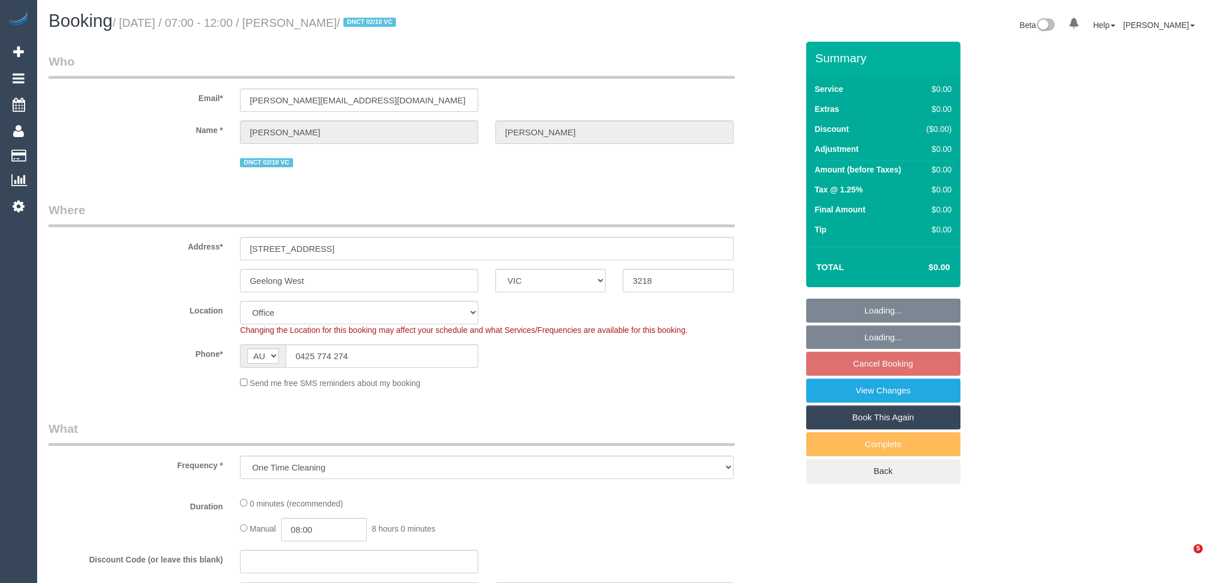
select select "VIC"
select select "number:28"
select select "number:15"
select select "number:19"
select select "object:729"
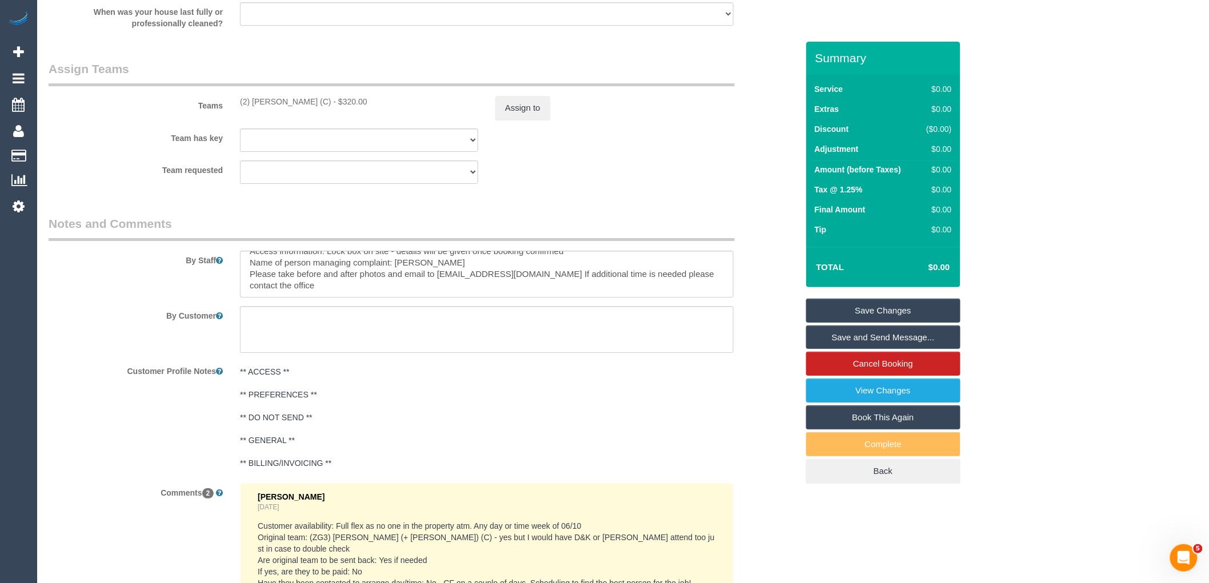
scroll to position [1587, 0]
click at [326, 329] on textarea at bounding box center [487, 331] width 494 height 47
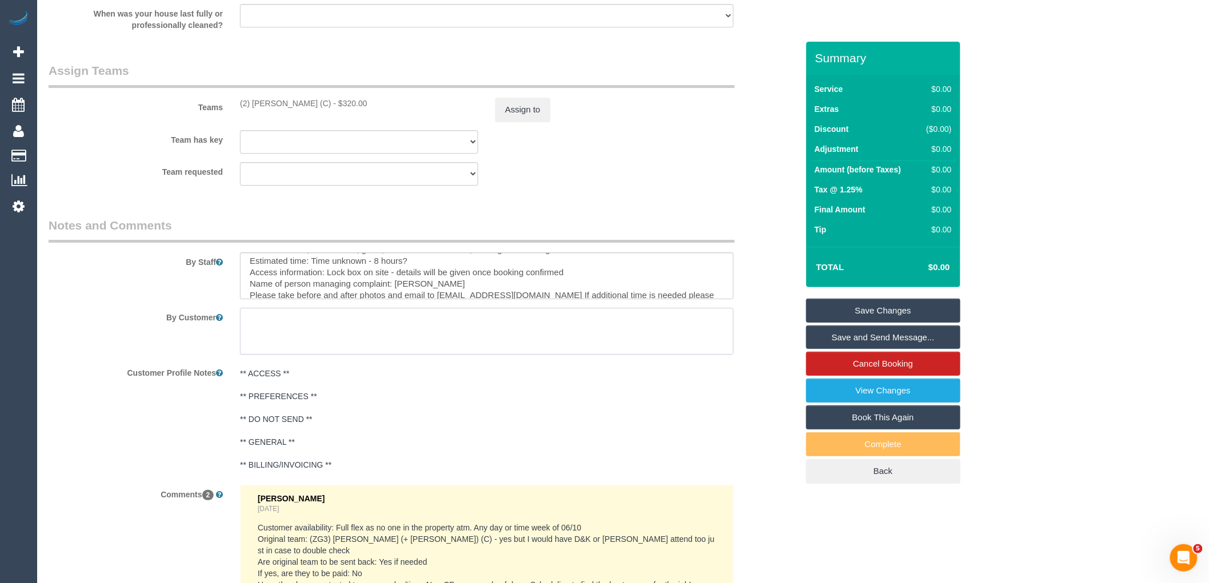
scroll to position [57, 0]
click at [327, 343] on textarea at bounding box center [487, 331] width 494 height 47
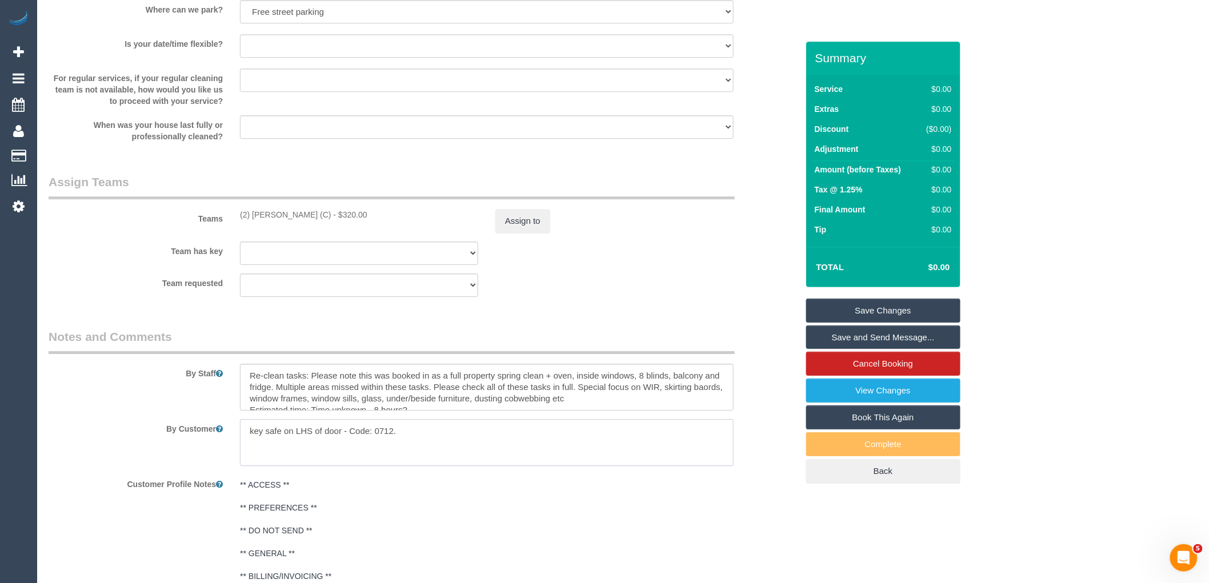
scroll to position [1412, 0]
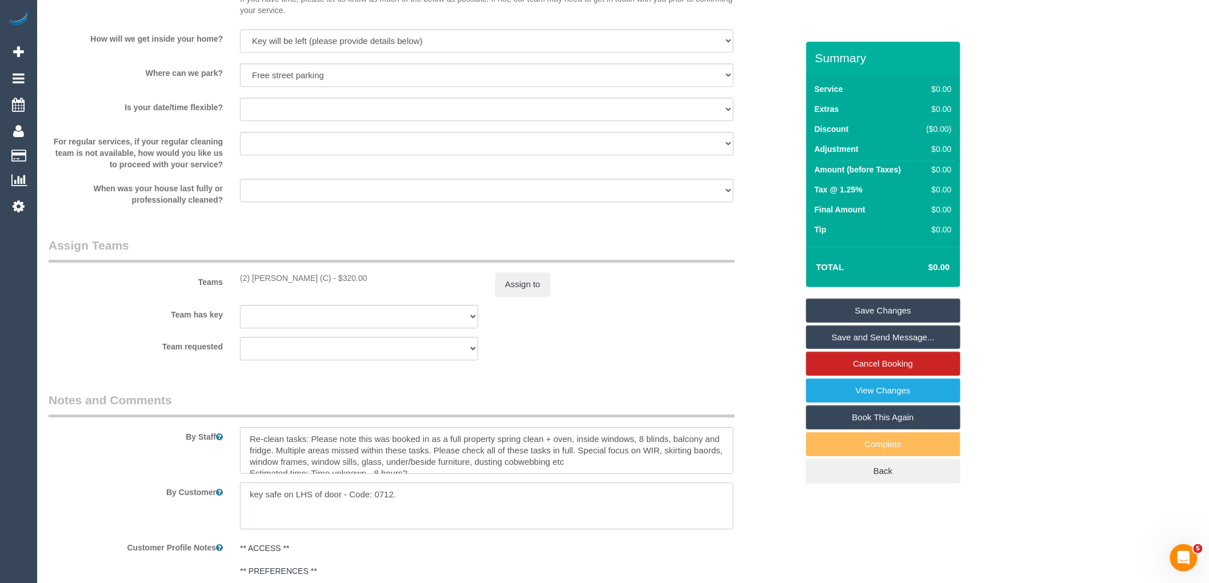
type textarea "key safe on LHS of door - Code: 0712."
click at [881, 301] on link "Save Changes" at bounding box center [883, 311] width 154 height 24
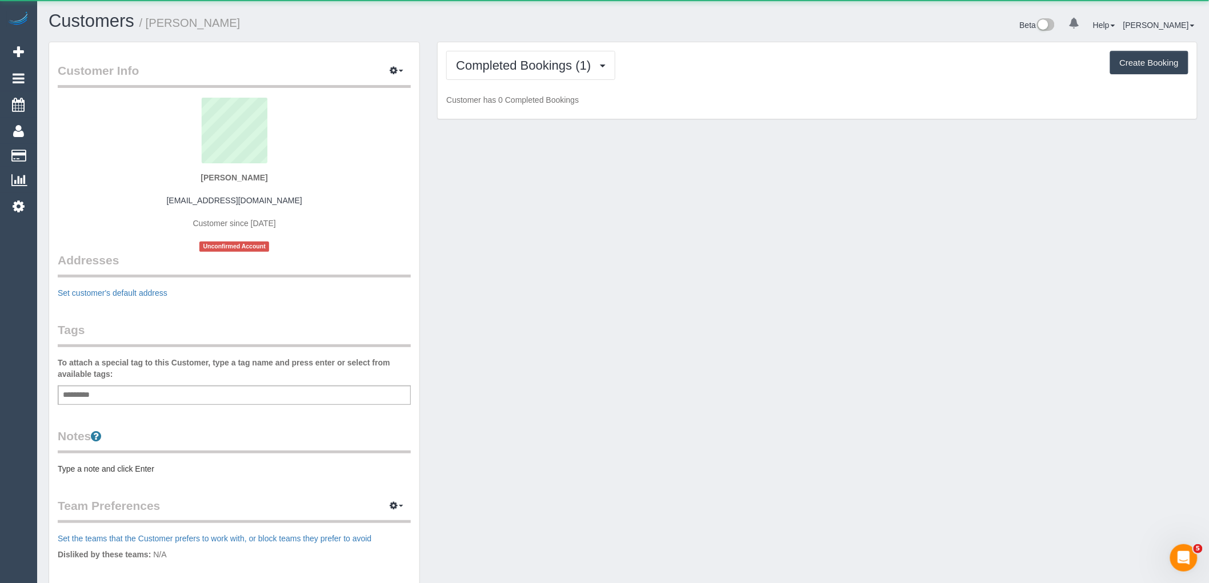
scroll to position [821, 1209]
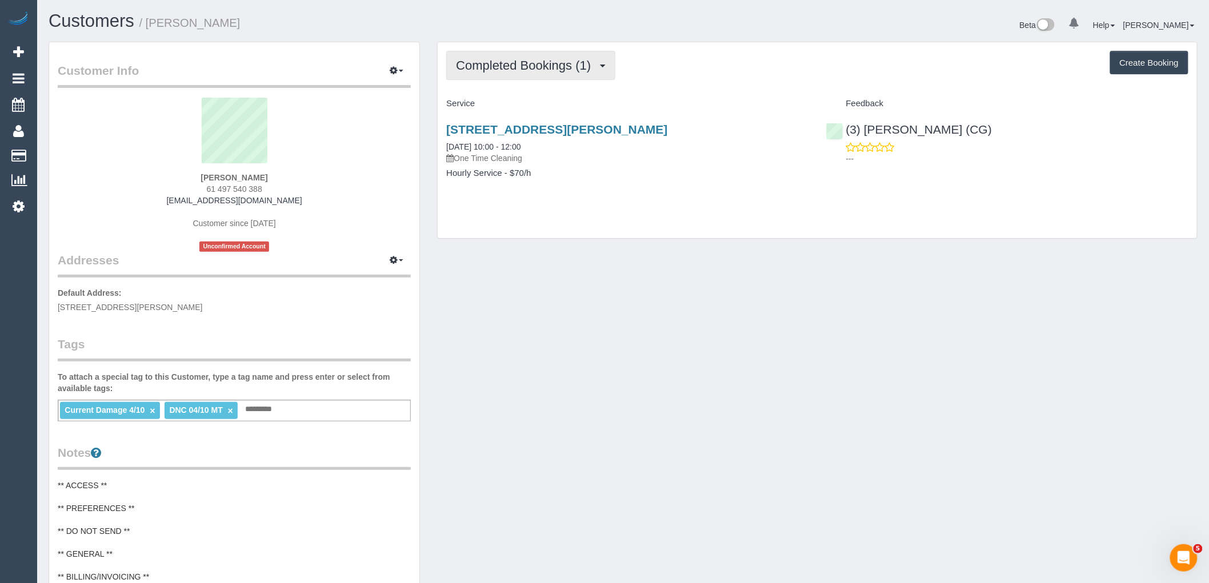
click at [551, 76] on button "Completed Bookings (1)" at bounding box center [530, 65] width 169 height 29
drag, startPoint x: 302, startPoint y: 179, endPoint x: 153, endPoint y: 178, distance: 149.2
click at [153, 178] on div "[PERSON_NAME] 61 497 540 388 [EMAIL_ADDRESS][DOMAIN_NAME] Customer since [DATE]…" at bounding box center [234, 175] width 353 height 154
copy strong "[PERSON_NAME]"
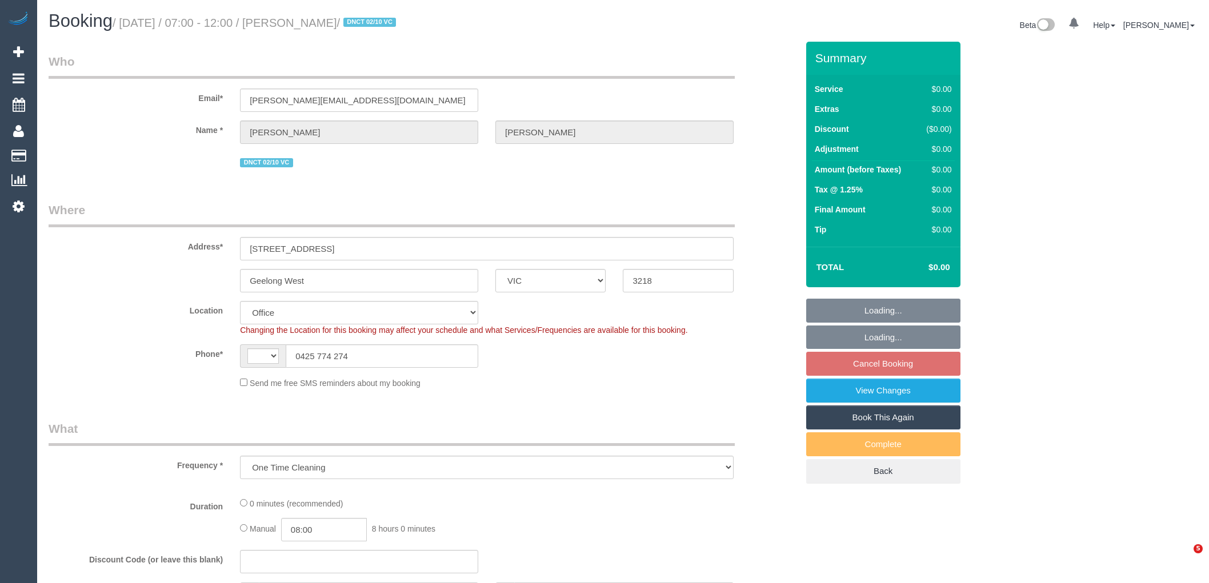
select select "VIC"
select select "object:366"
select select "string:AU"
select select "number:28"
select select "number:15"
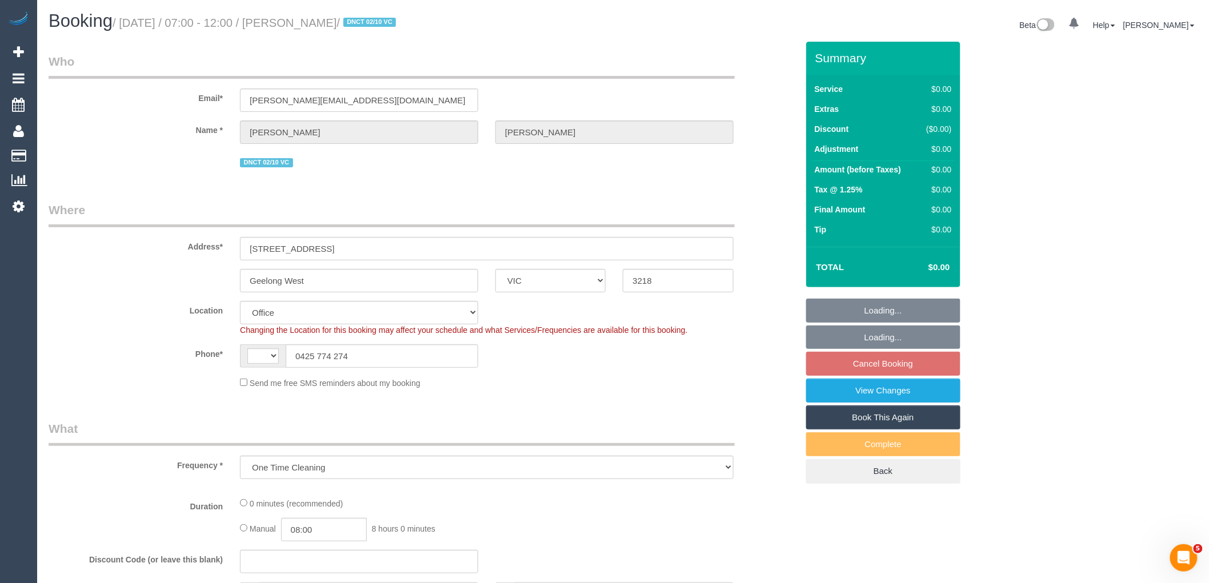
select select "number:19"
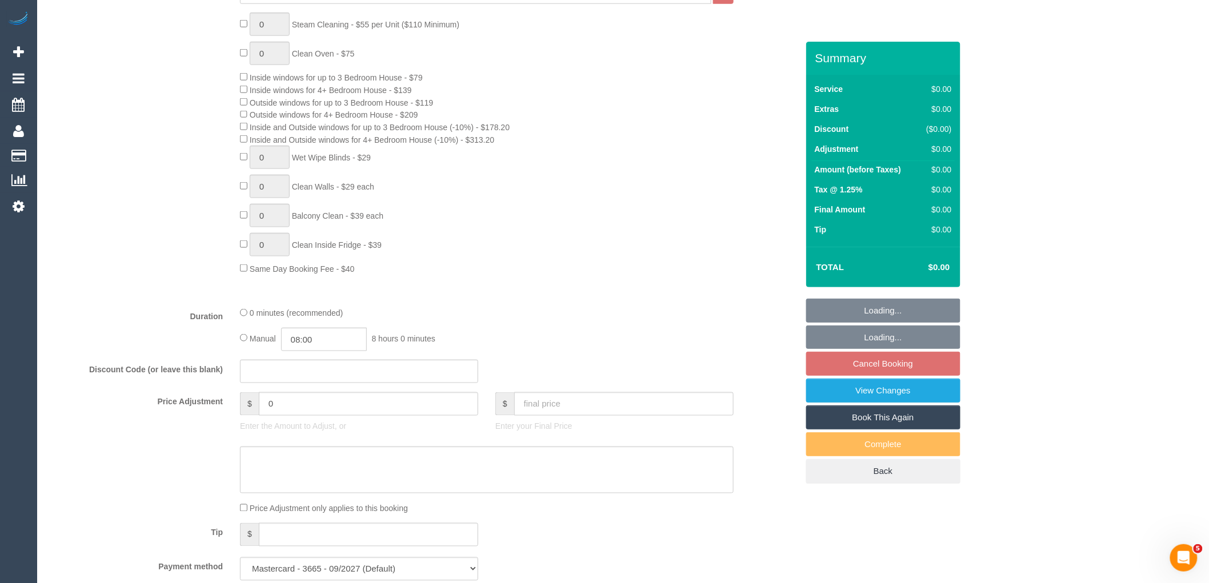
scroll to position [1620, 0]
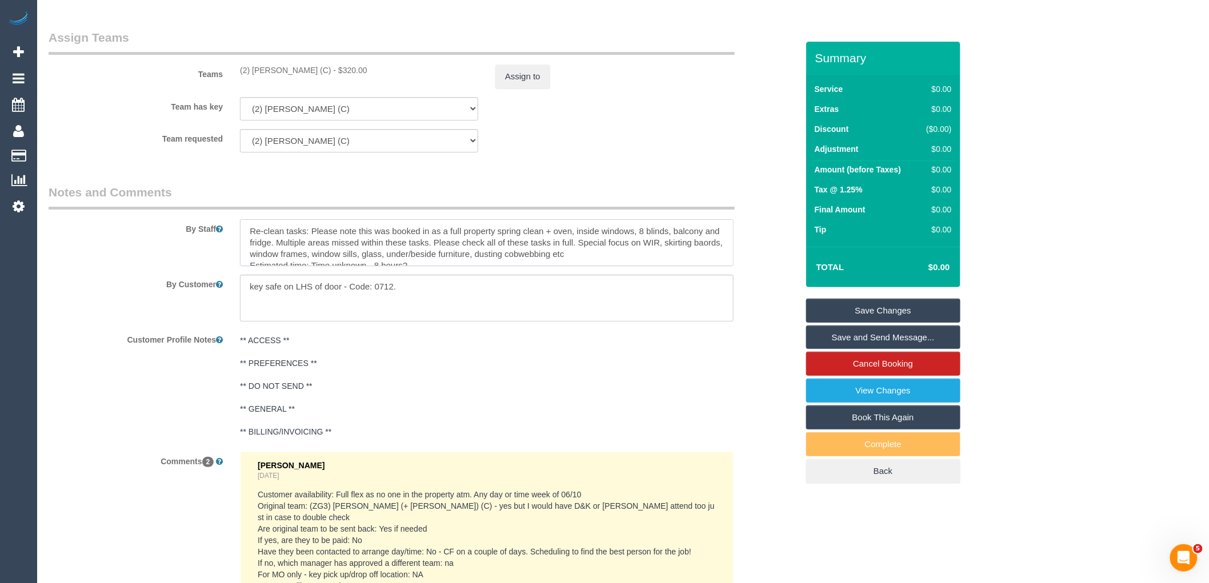
click at [661, 253] on textarea at bounding box center [487, 242] width 494 height 47
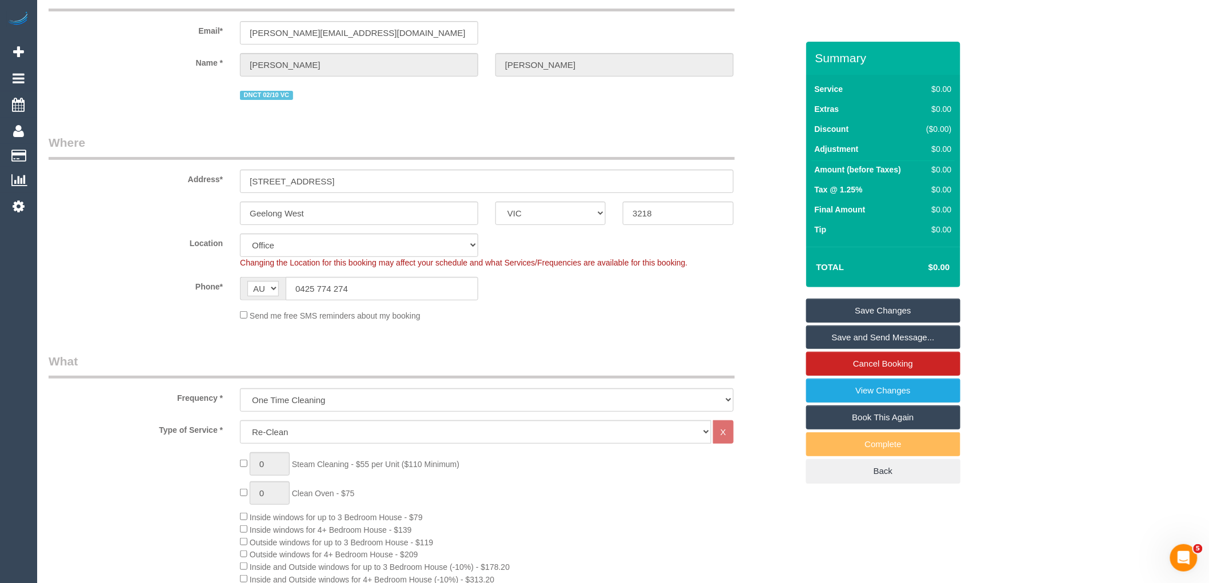
scroll to position [0, 0]
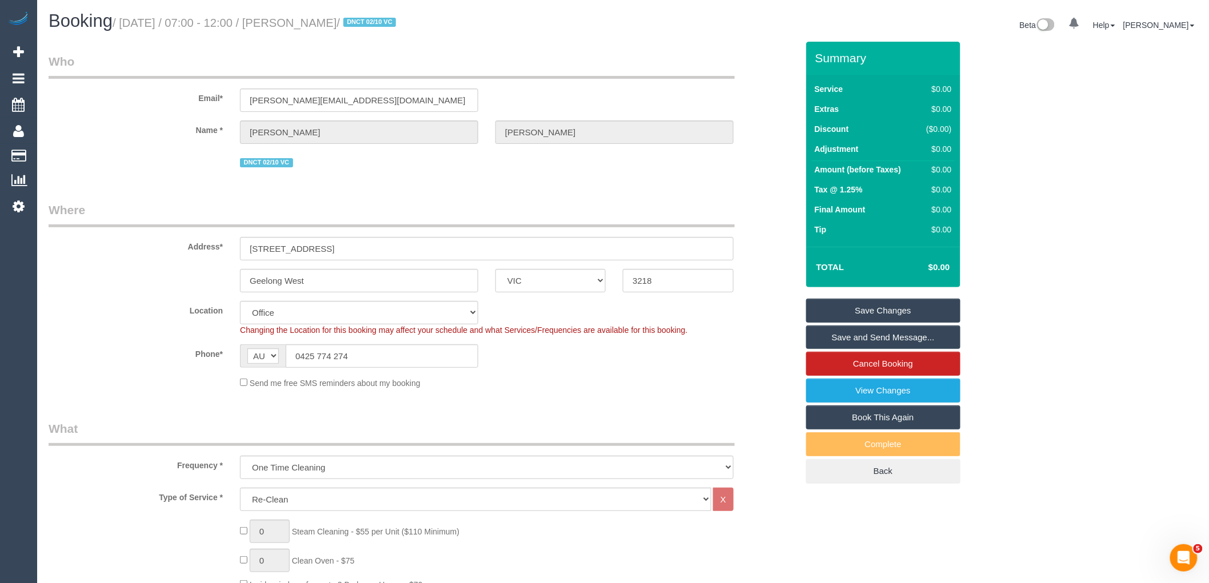
type textarea "Re-clean tasks: Please note this was booked in as a full property spring clean …"
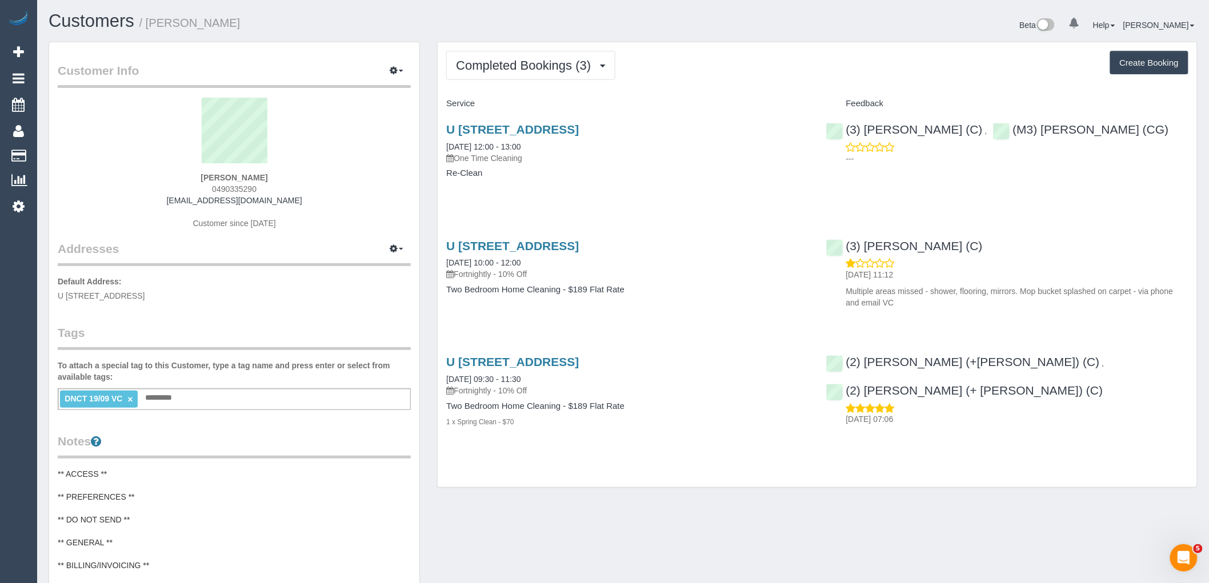
click at [129, 401] on link "×" at bounding box center [129, 400] width 5 height 10
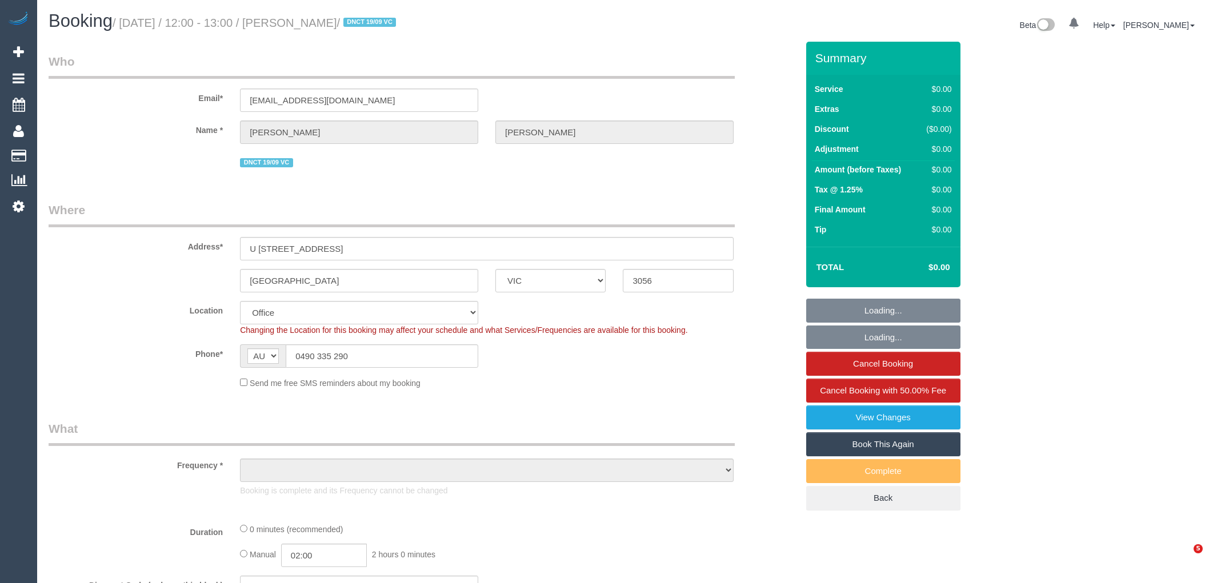
select select "VIC"
select select "object:806"
select select "number:29"
select select "number:14"
select select "number:19"
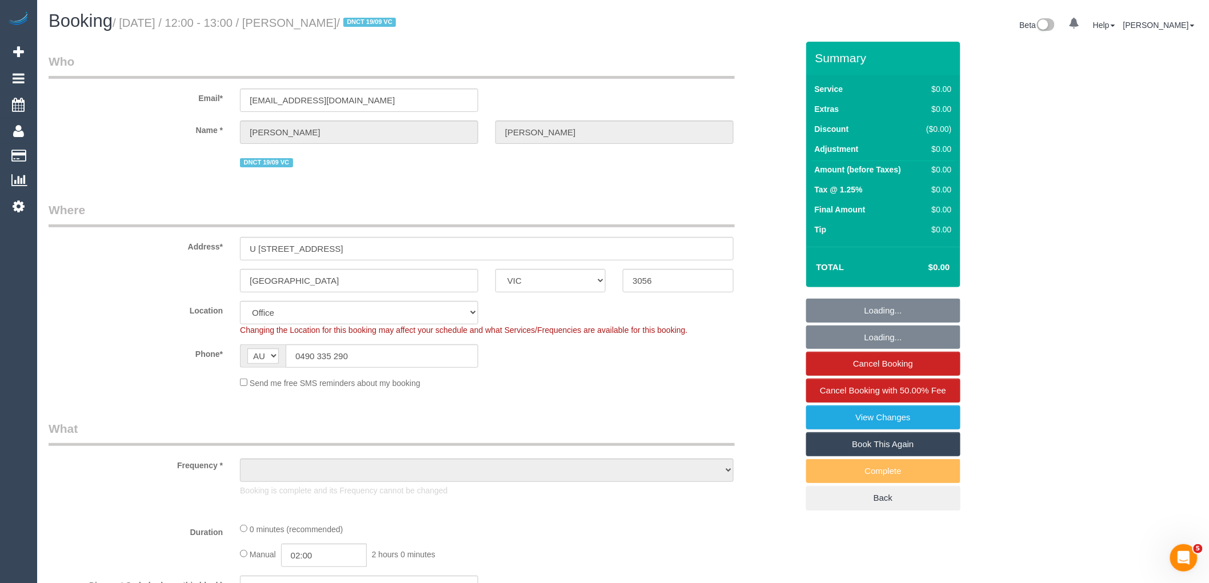
select select "number:24"
select select "number:33"
select select "number:26"
select select "object:811"
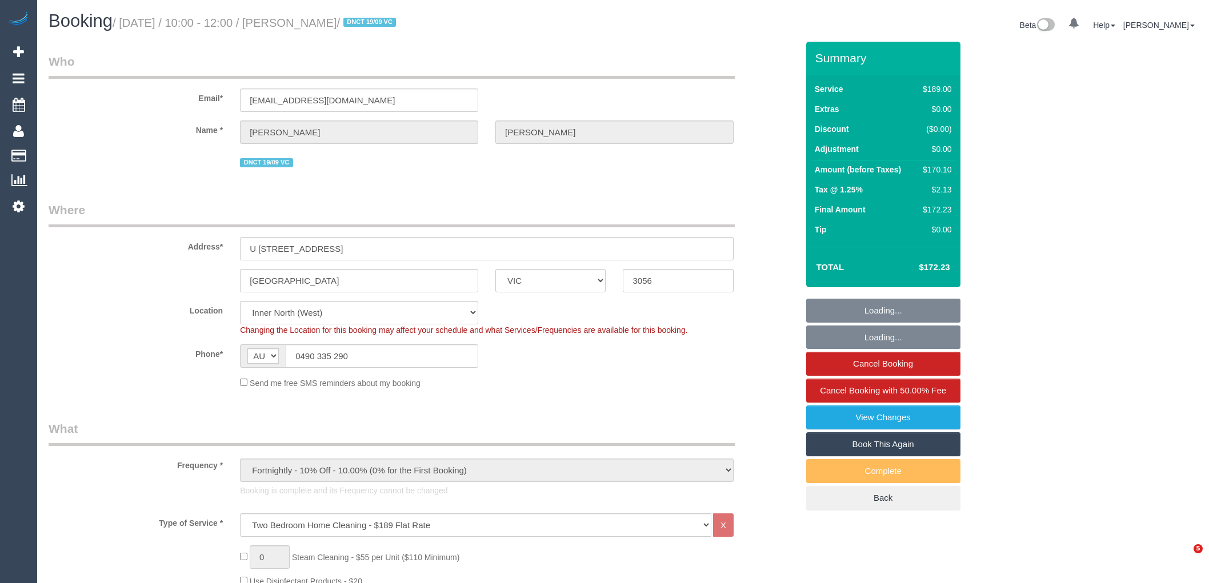
select select "VIC"
select select "number:29"
select select "number:14"
select select "number:19"
select select "number:24"
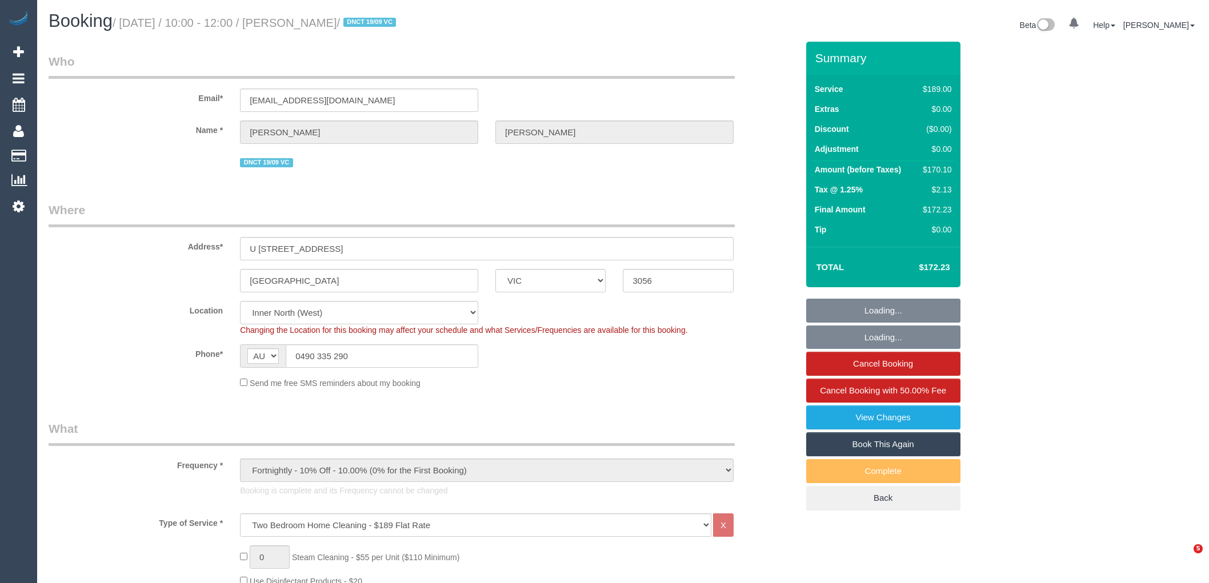
select select "number:33"
select select "number:26"
select select "string:stripe-pm_1S3ECS2GScqysDRV7Y3VaEz3"
select select "VIC"
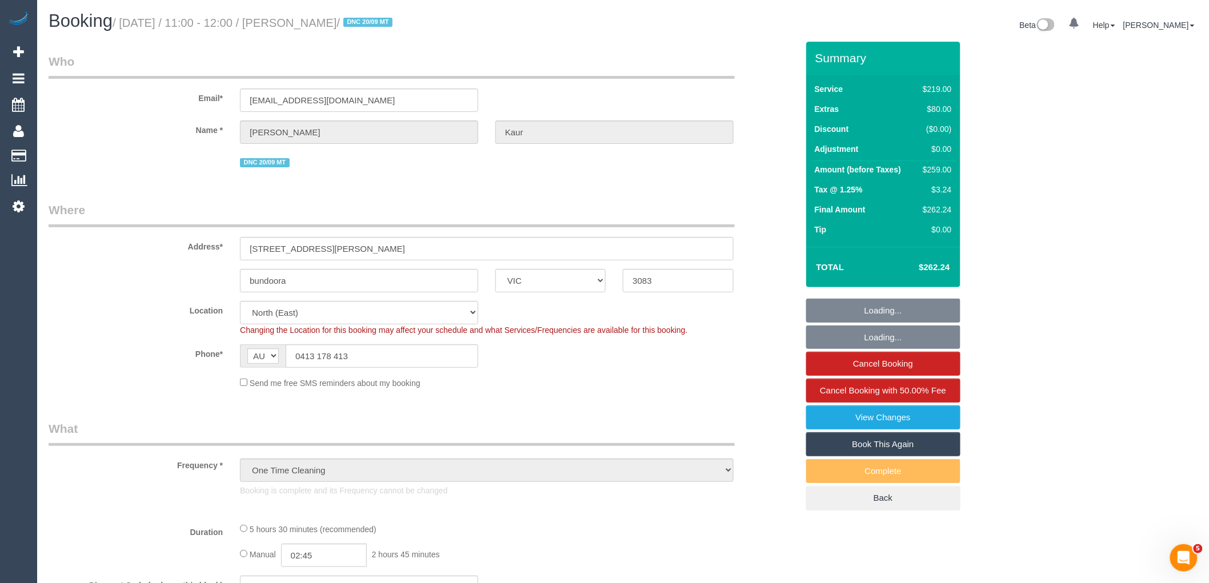
select select "object:876"
select select "string:stripe-pm_1S8BIV2GScqysDRVMLXrNj6A"
select select "number:27"
select select "number:14"
select select "number:19"
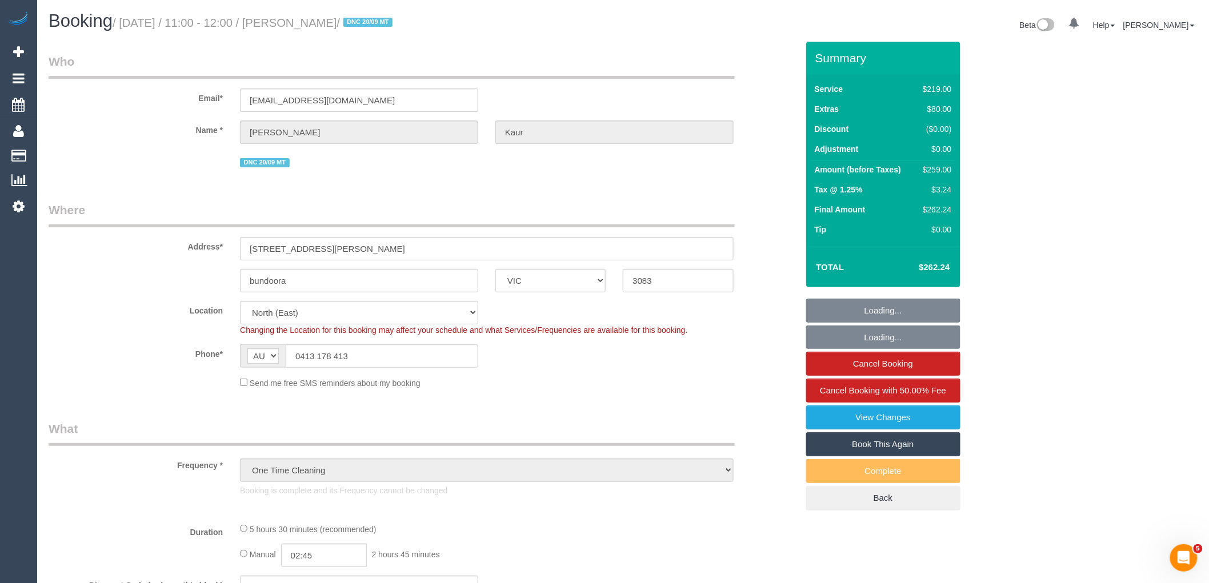
select select "number:23"
select select "number:35"
select select "number:13"
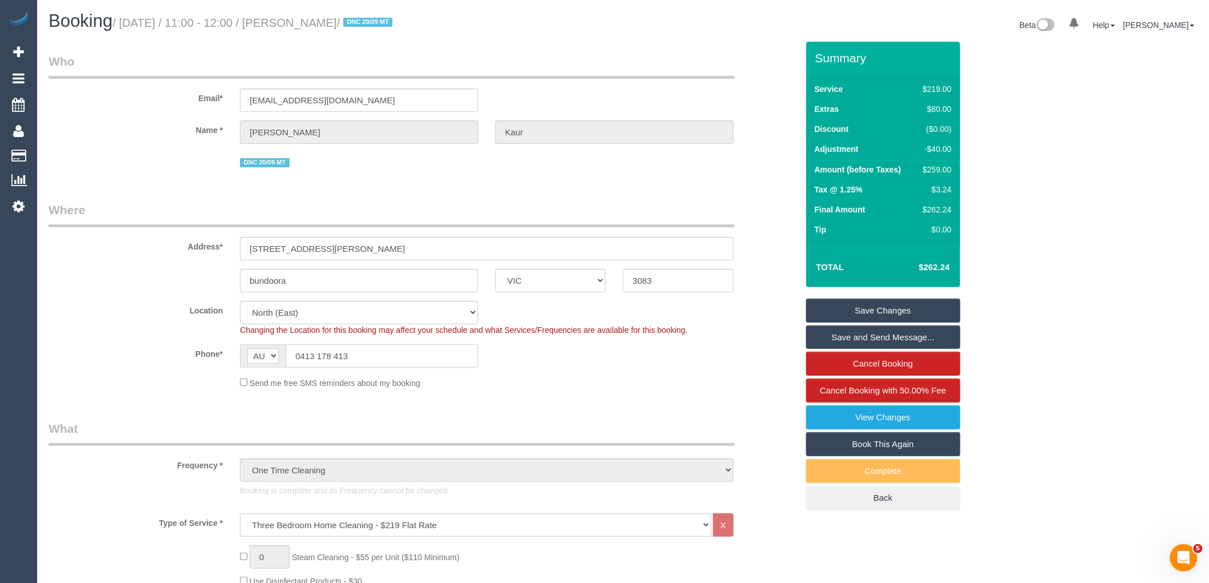
drag, startPoint x: 373, startPoint y: 361, endPoint x: 218, endPoint y: 362, distance: 155.4
click at [220, 362] on div "Phone* AF AL DZ AD AO AI AQ AG AR AM AW AU AT AZ BS BH BD BB BY BE BZ BJ BM BT …" at bounding box center [423, 356] width 766 height 23
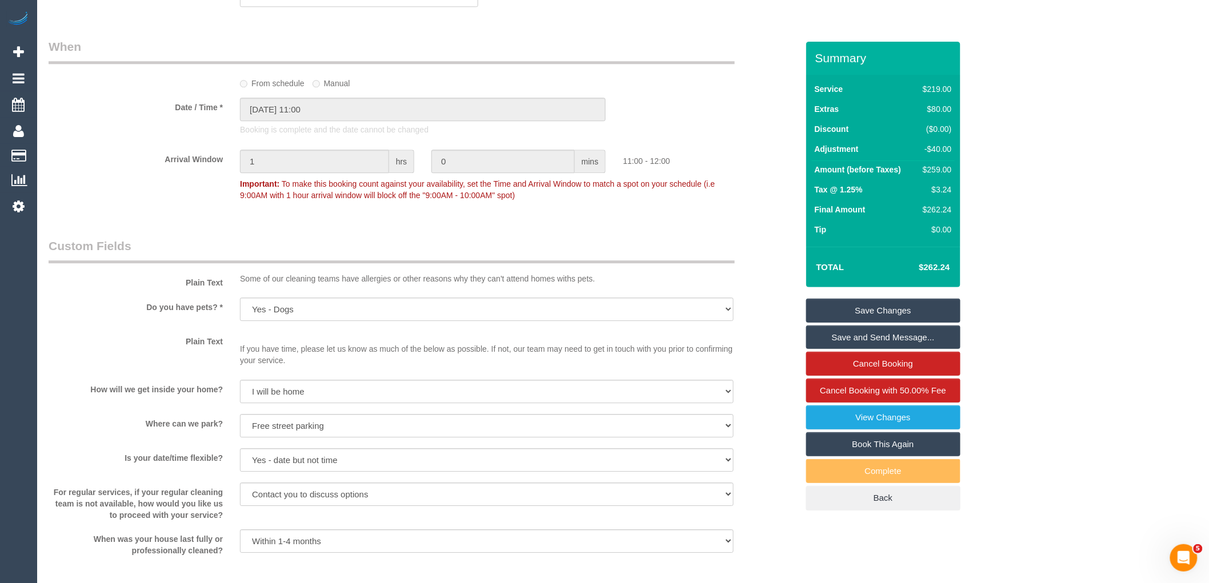
scroll to position [889, 0]
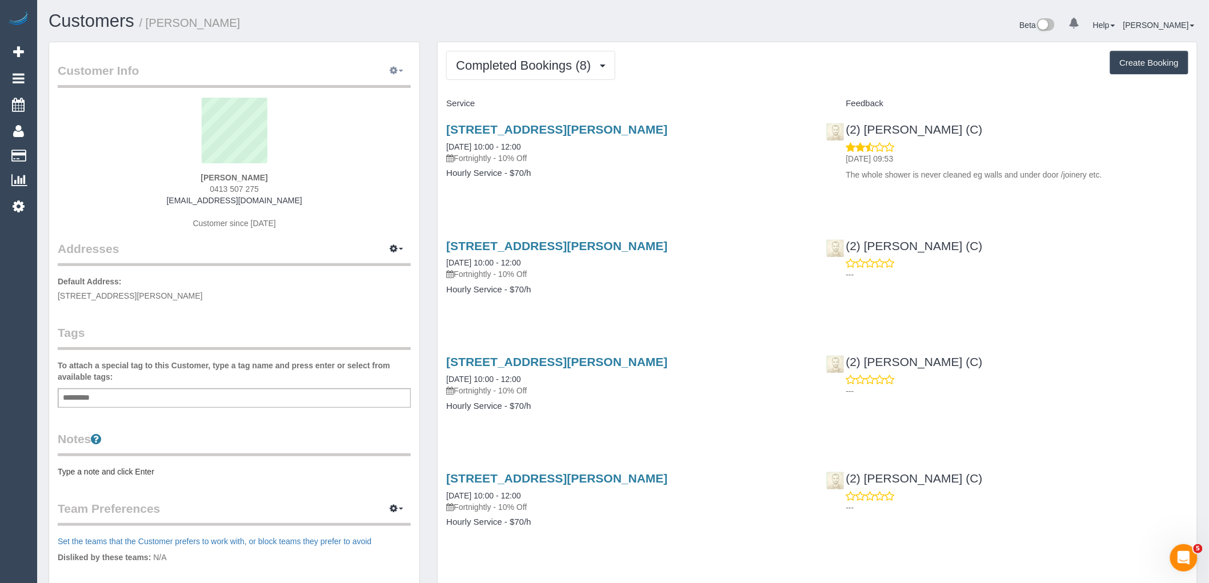
click at [401, 70] on button "button" at bounding box center [396, 71] width 29 height 18
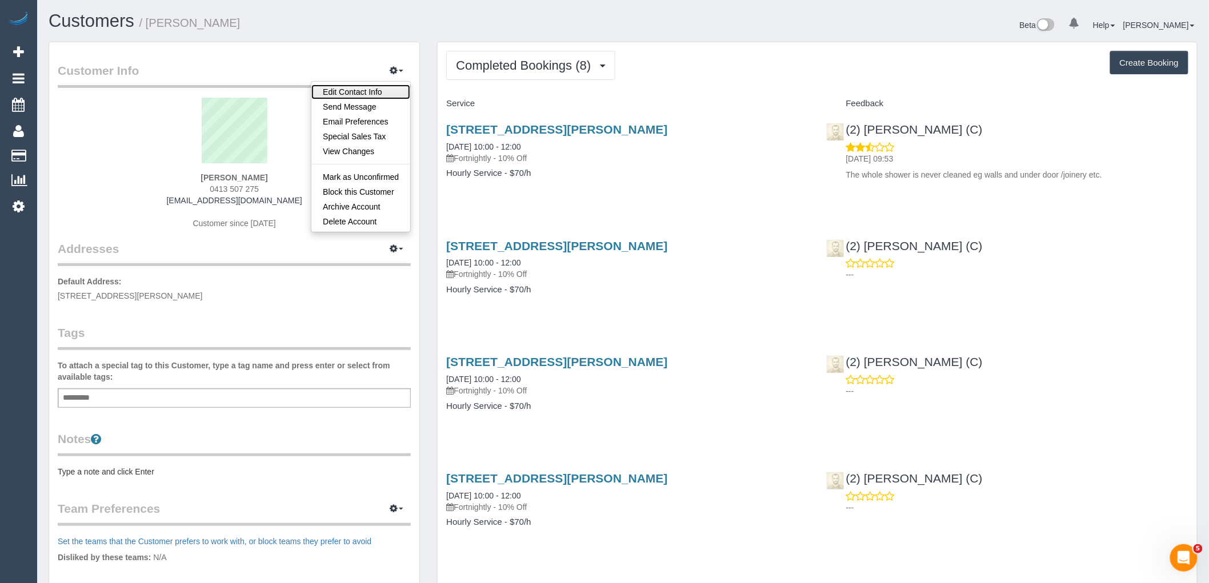
click at [356, 90] on link "Edit Contact Info" at bounding box center [360, 92] width 99 height 15
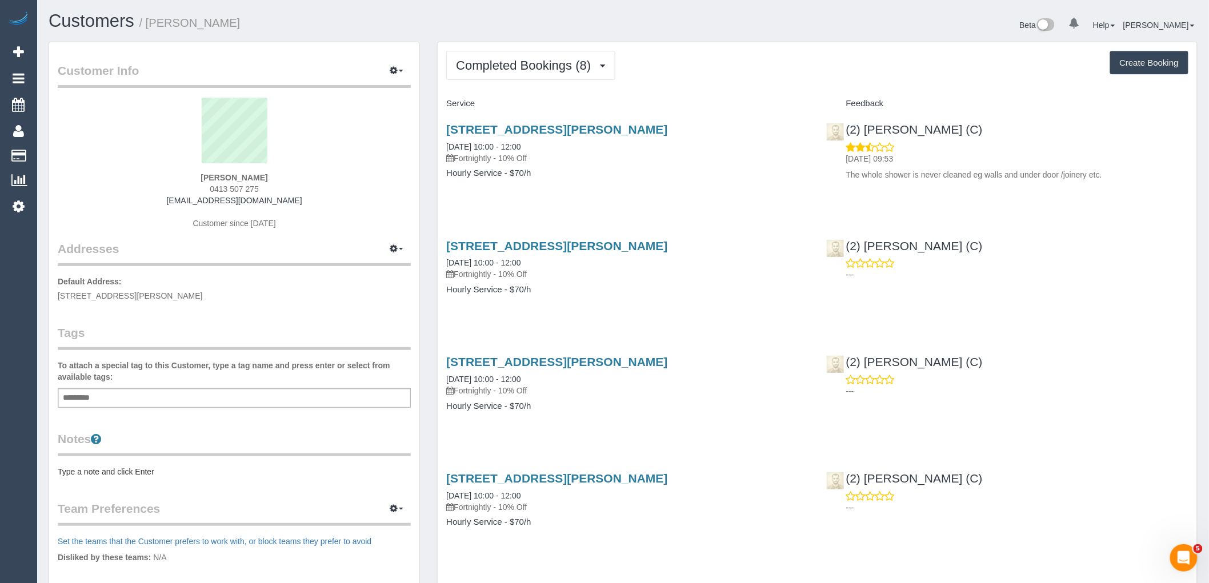
select select "VIC"
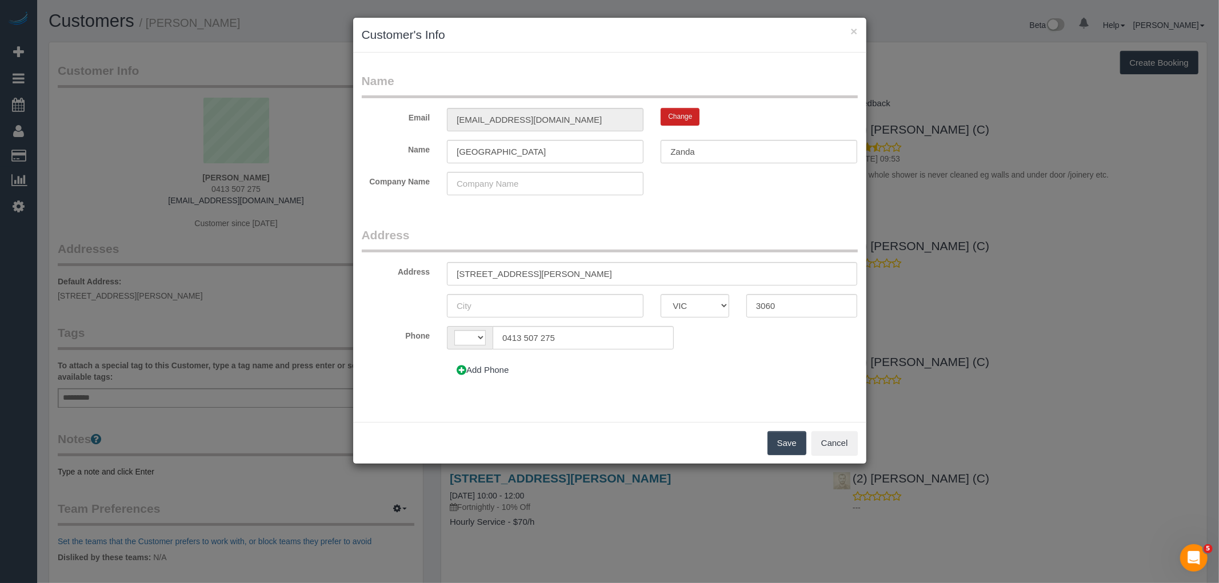
select select "string:AU"
click at [513, 157] on input "[GEOGRAPHIC_DATA]" at bounding box center [545, 151] width 197 height 23
type input "Cina and"
click at [770, 430] on div "Save Cancel" at bounding box center [609, 443] width 513 height 42
click at [780, 443] on button "Save" at bounding box center [786, 443] width 39 height 24
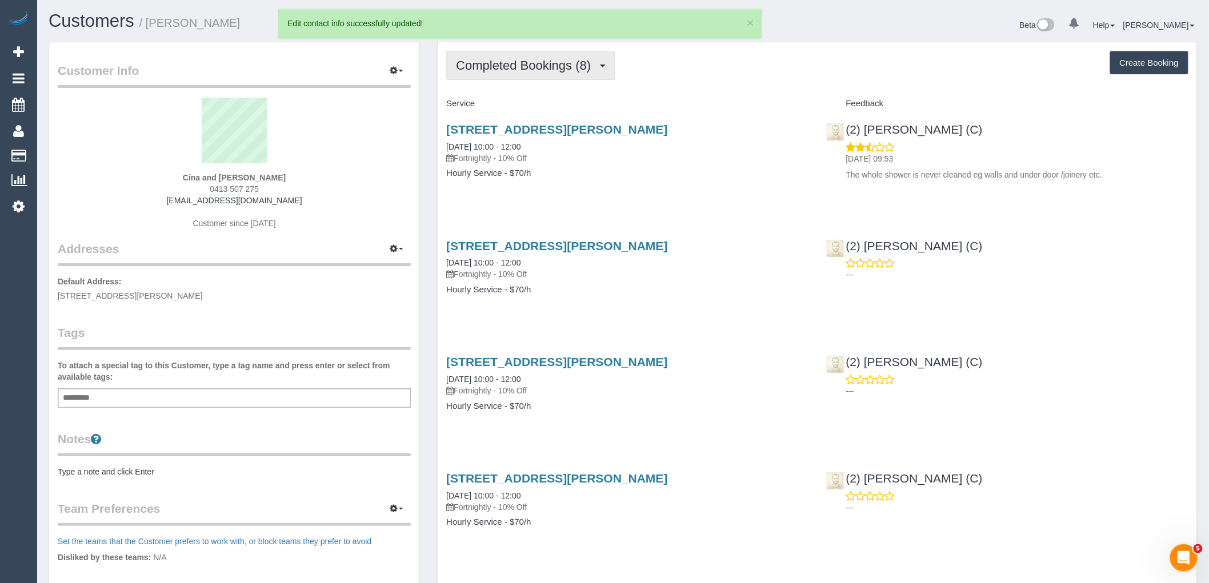
click at [535, 61] on span "Completed Bookings (8)" at bounding box center [526, 65] width 141 height 14
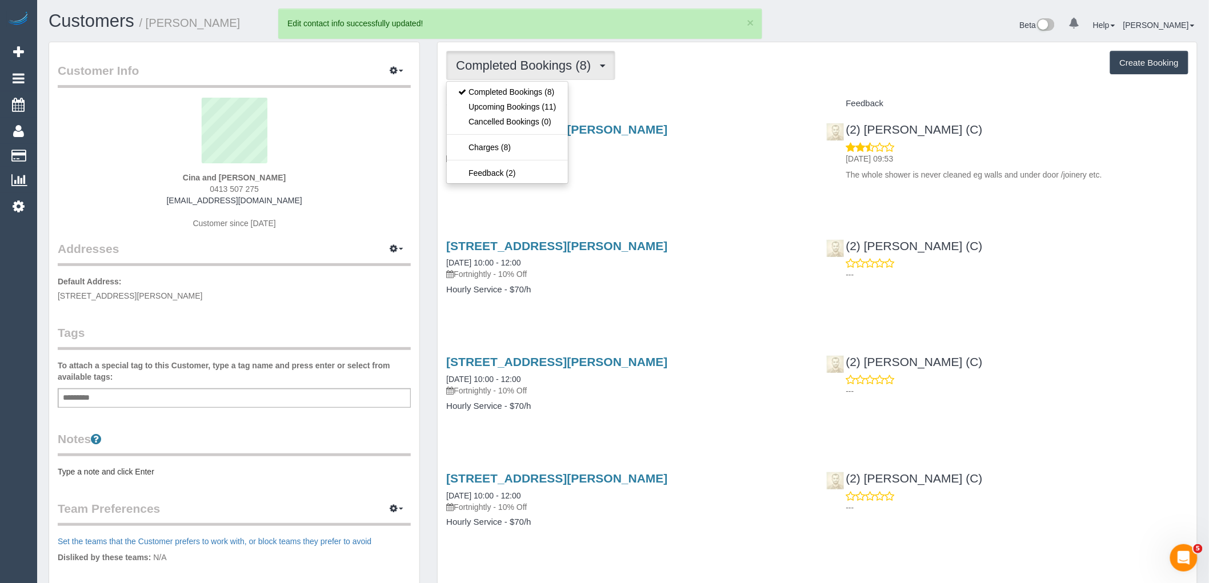
click at [654, 99] on div "Service" at bounding box center [627, 103] width 379 height 19
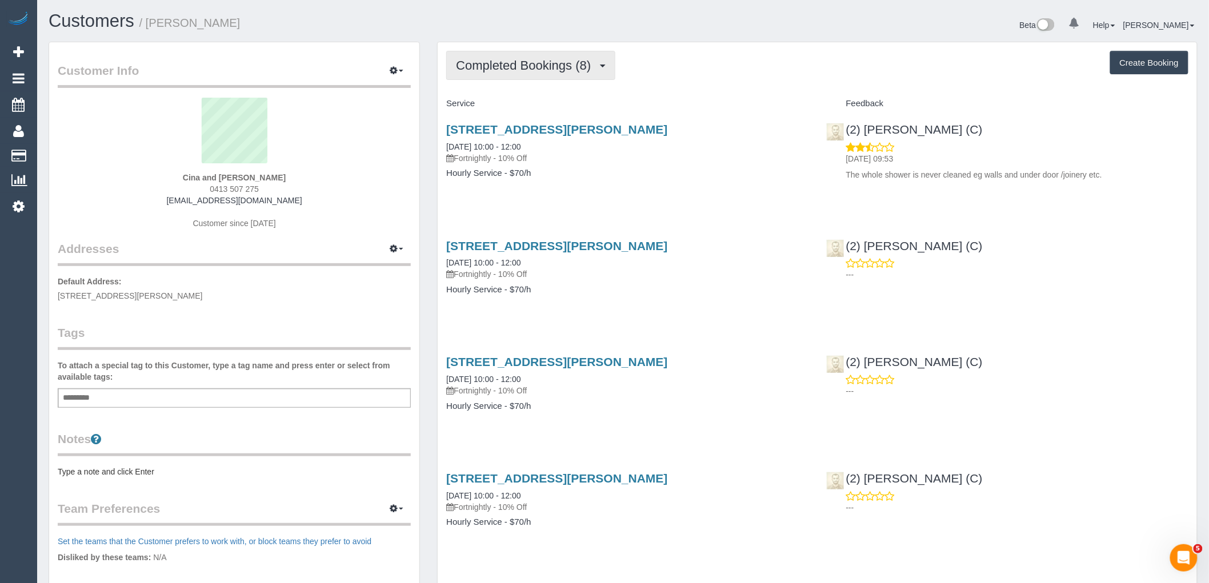
click at [551, 74] on button "Completed Bookings (8)" at bounding box center [530, 65] width 169 height 29
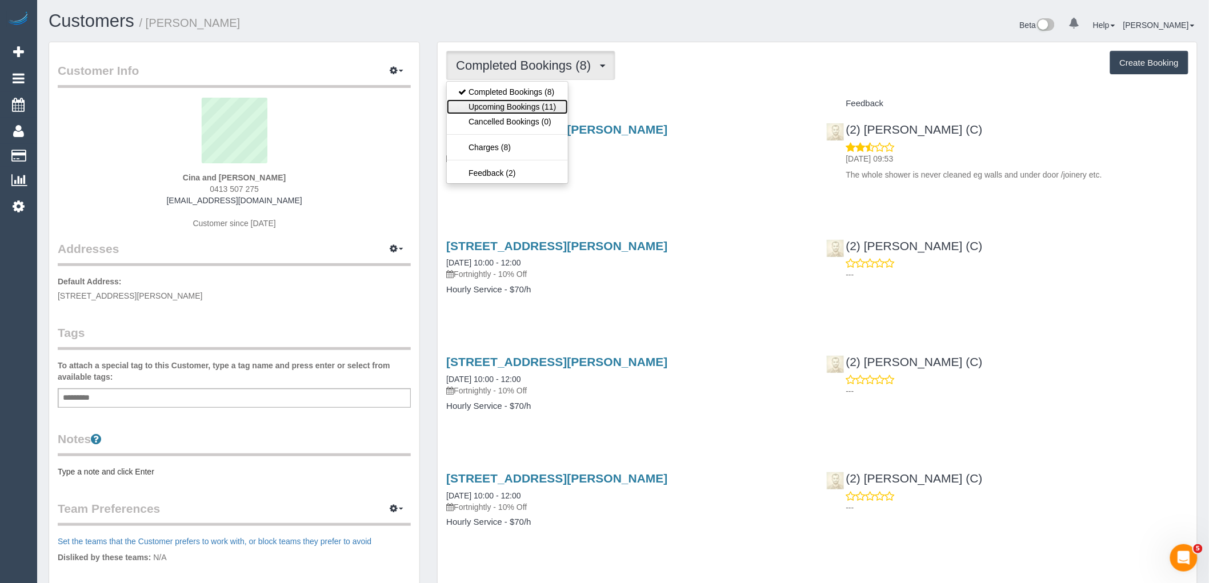
click at [546, 103] on link "Upcoming Bookings (11)" at bounding box center [507, 106] width 121 height 15
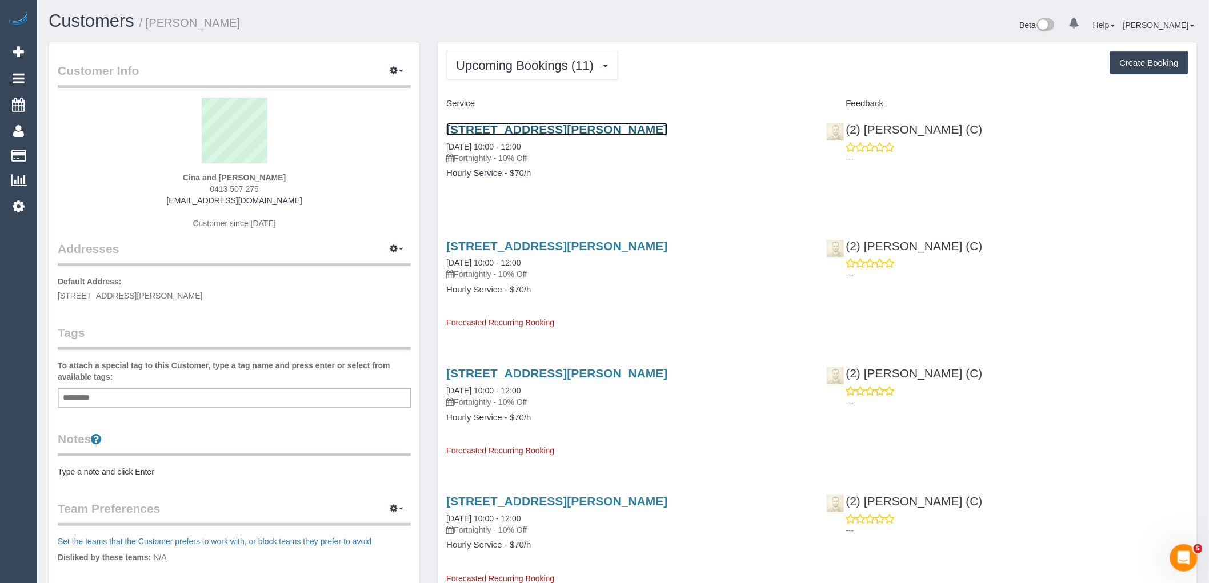
click at [523, 127] on link "34 Edward St, Fawkner, VIC 3060" at bounding box center [556, 129] width 221 height 13
drag, startPoint x: 294, startPoint y: 175, endPoint x: 101, endPoint y: 185, distance: 192.8
click at [151, 174] on div "Cina and Zanda 0413 507 275 cinahossack@gmail.com Customer since 2018" at bounding box center [234, 169] width 353 height 143
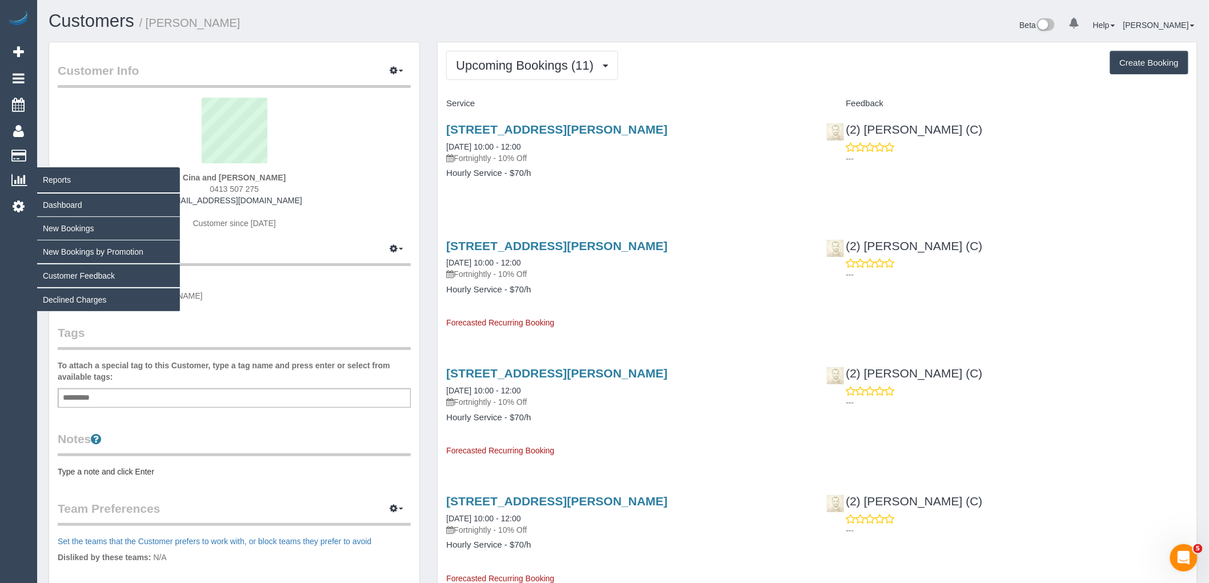
copy strong "Cina and Zanda"
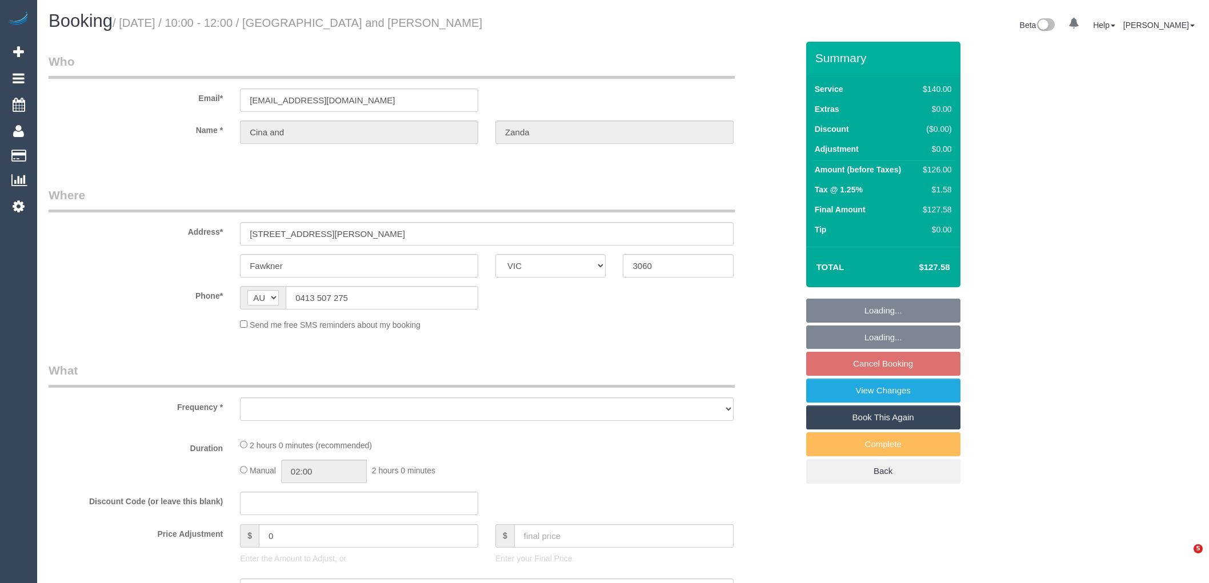
select select "VIC"
select select "object:528"
select select "string:stripe-pm_1RbCN62GScqysDRV4q0fQHjd"
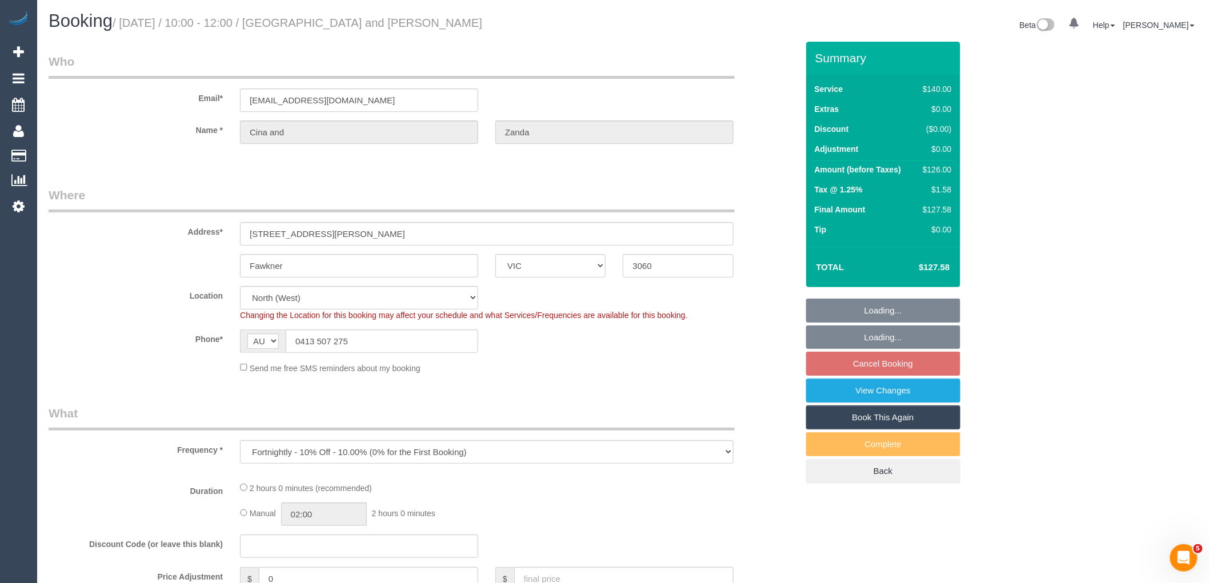
select select "object:857"
select select "spot3"
select select "number:27"
select select "number:14"
select select "number:19"
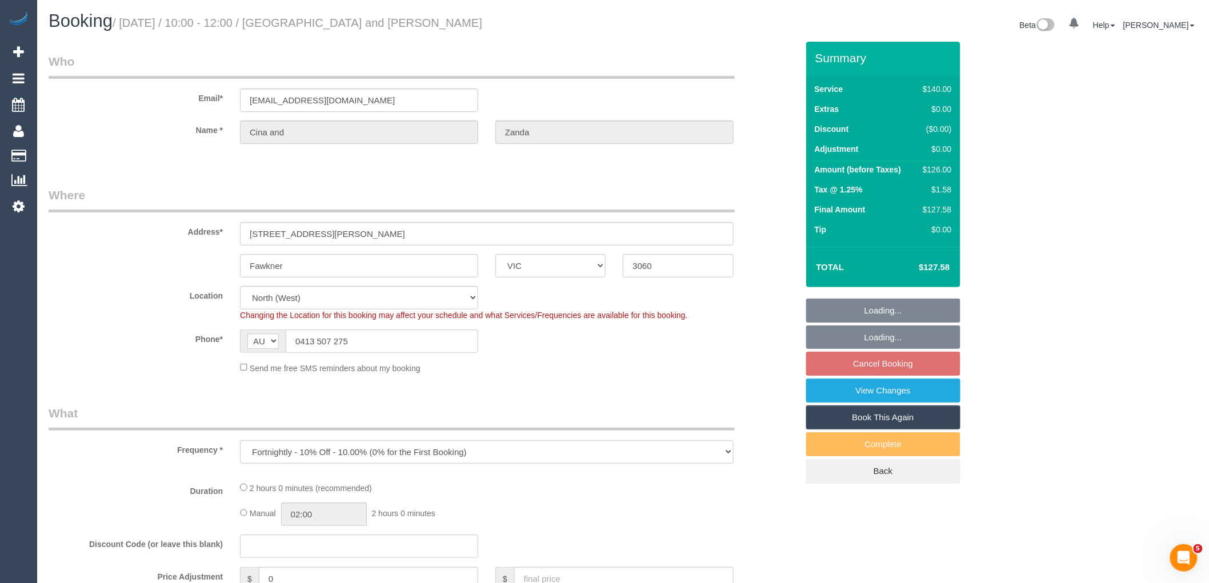
select select "number:25"
select select "number:34"
select select "number:11"
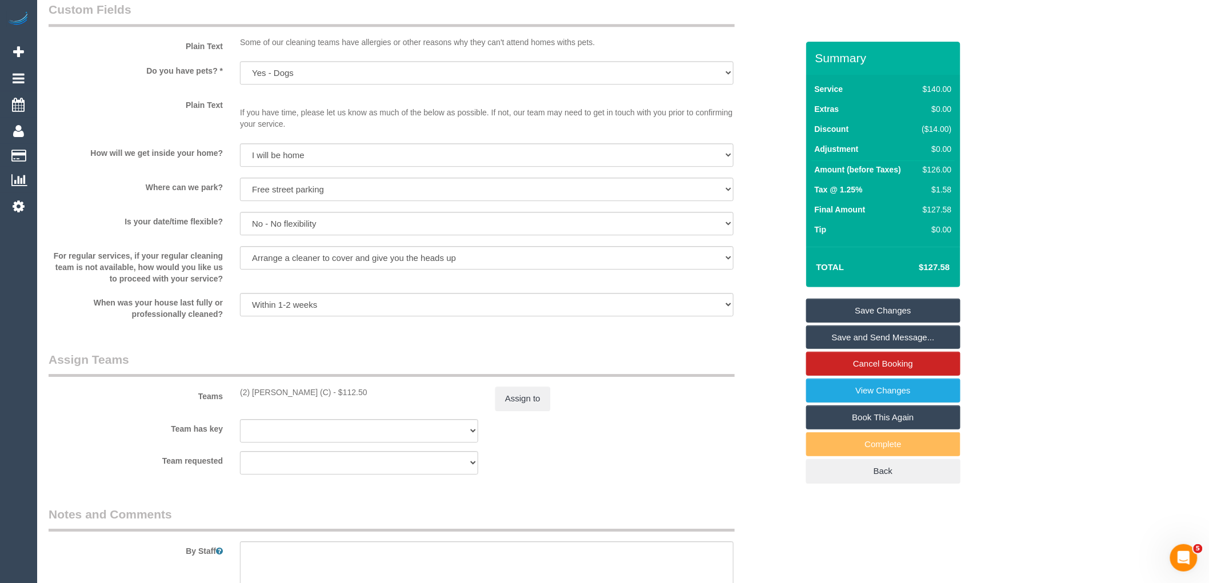
scroll to position [1619, 0]
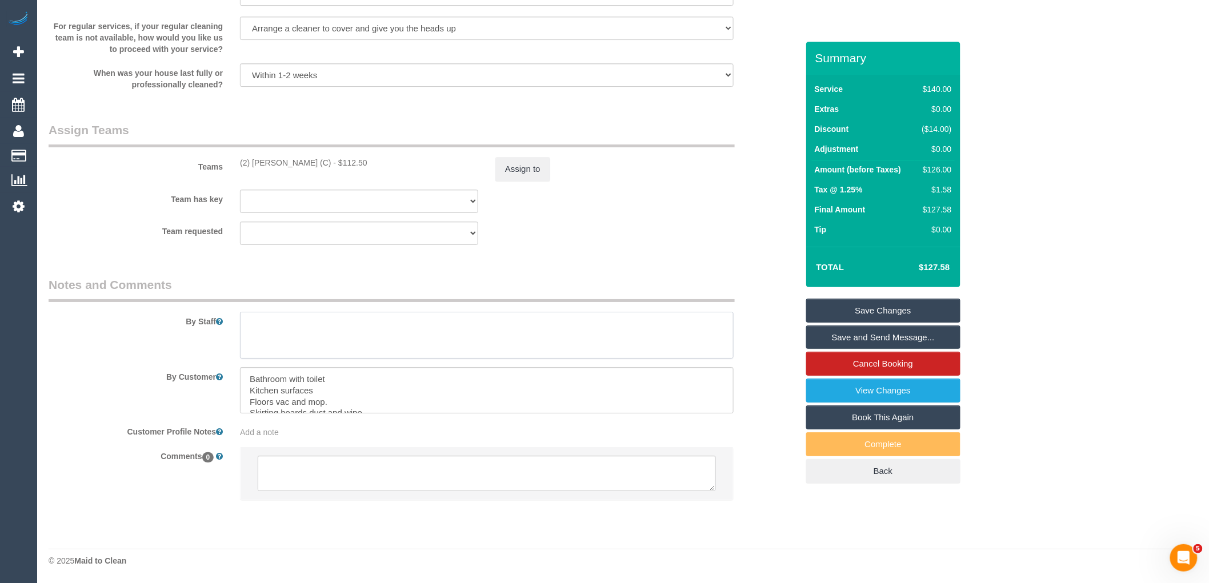
click at [322, 336] on textarea at bounding box center [487, 335] width 494 height 47
type textarea "SHOWER TO BE SCRUBBED EVERY SERVICE."
click at [914, 317] on link "Save Changes" at bounding box center [883, 311] width 154 height 24
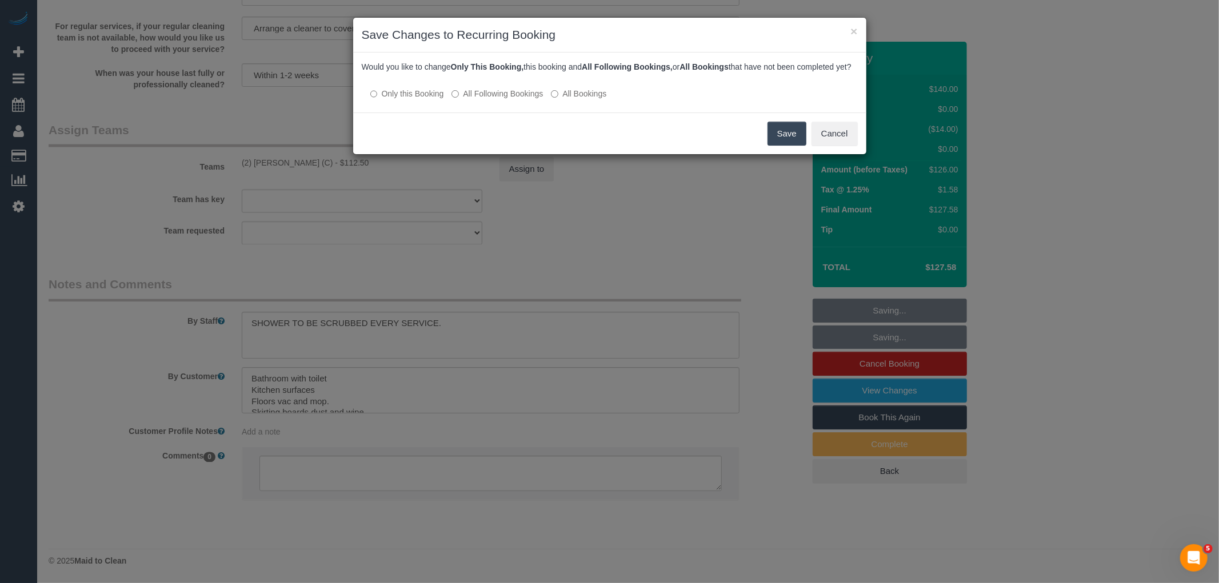
click at [515, 113] on div "Would you like to change Only This Booking, this booking and All Following Book…" at bounding box center [609, 83] width 513 height 60
click at [511, 99] on label "All Following Bookings" at bounding box center [496, 93] width 91 height 11
click at [775, 145] on button "Save" at bounding box center [786, 134] width 39 height 24
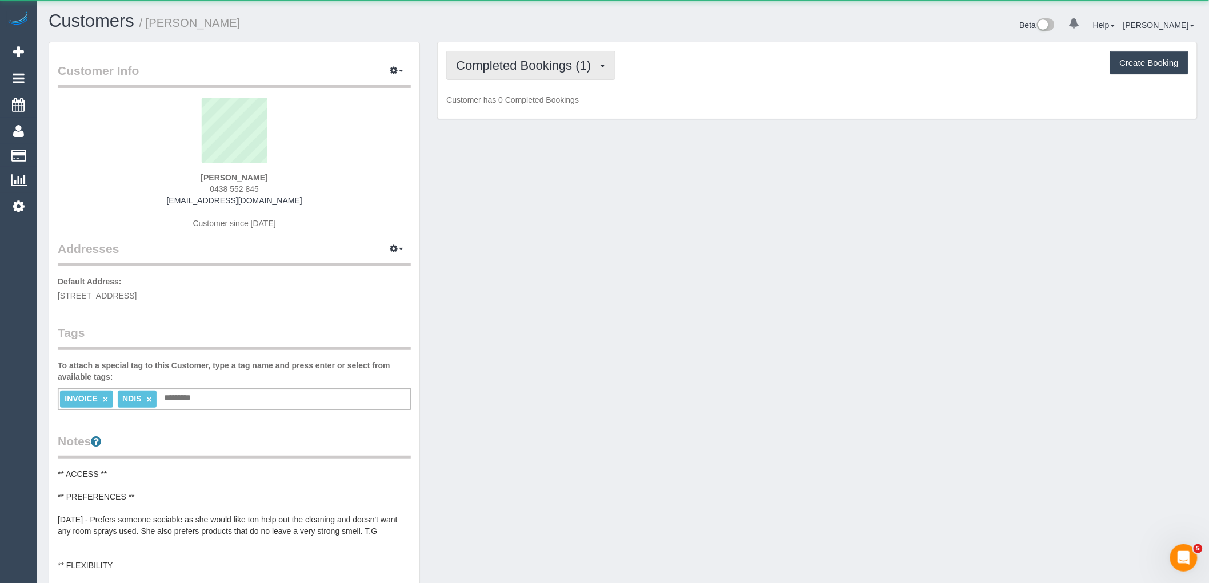
click at [529, 60] on span "Completed Bookings (1)" at bounding box center [526, 65] width 141 height 14
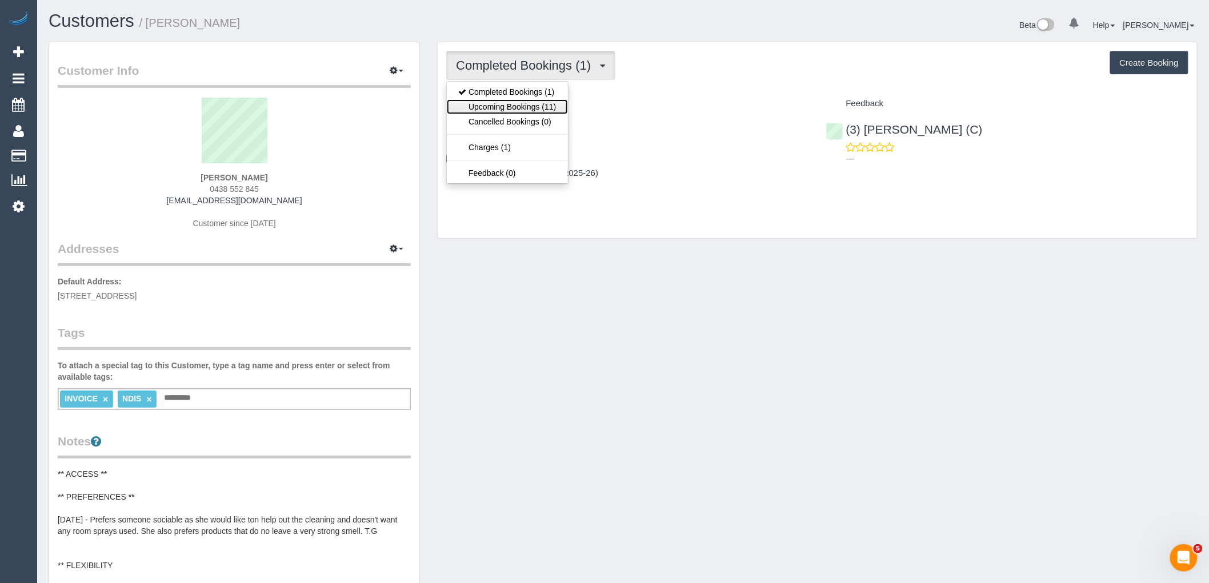
click at [543, 104] on link "Upcoming Bookings (11)" at bounding box center [507, 106] width 121 height 15
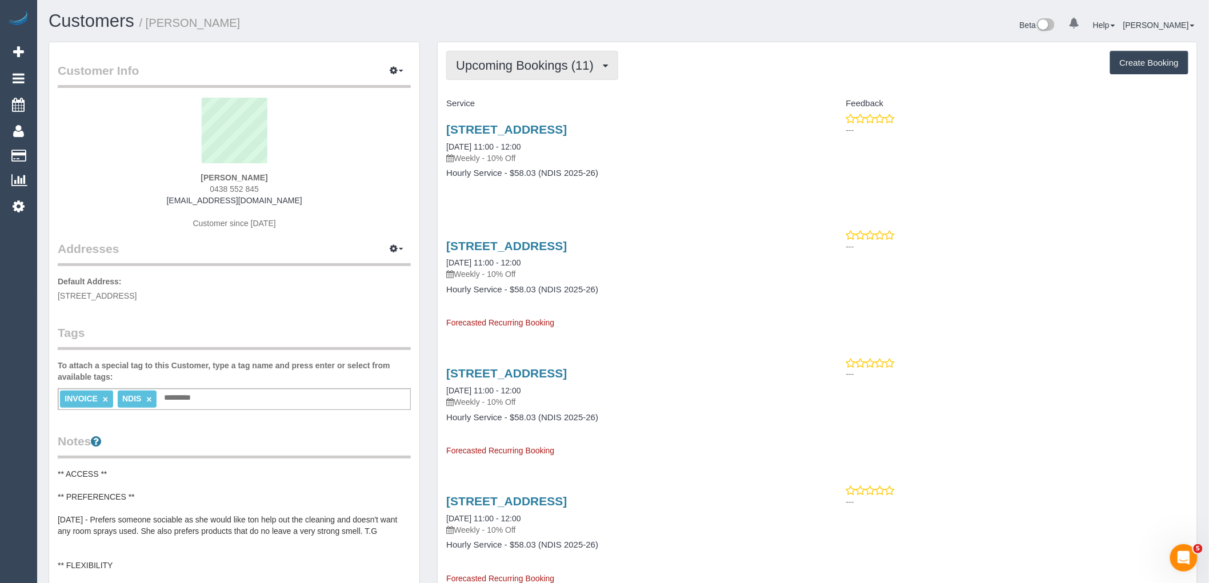
click at [575, 74] on button "Upcoming Bookings (11)" at bounding box center [532, 65] width 172 height 29
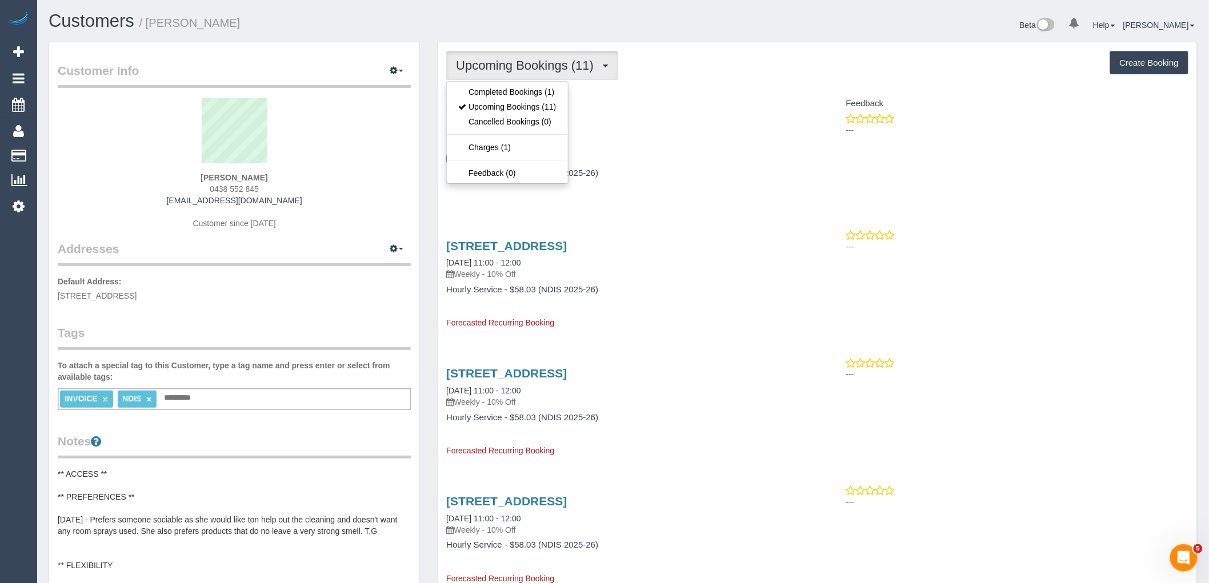
click at [678, 99] on h4 "Service" at bounding box center [627, 104] width 362 height 10
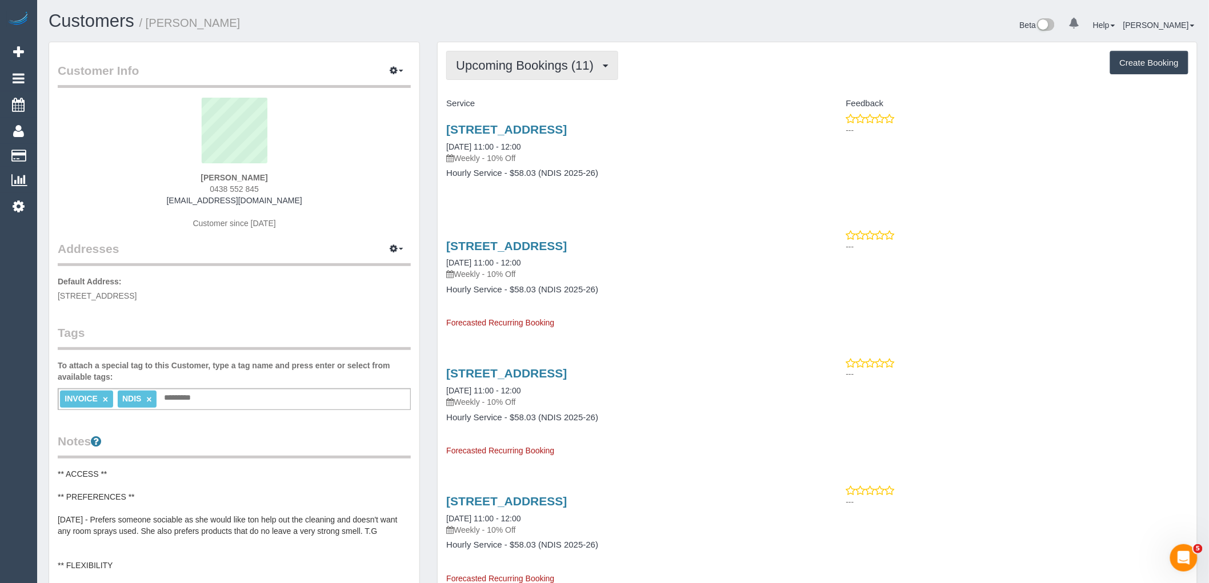
click at [527, 59] on span "Upcoming Bookings (11)" at bounding box center [527, 65] width 143 height 14
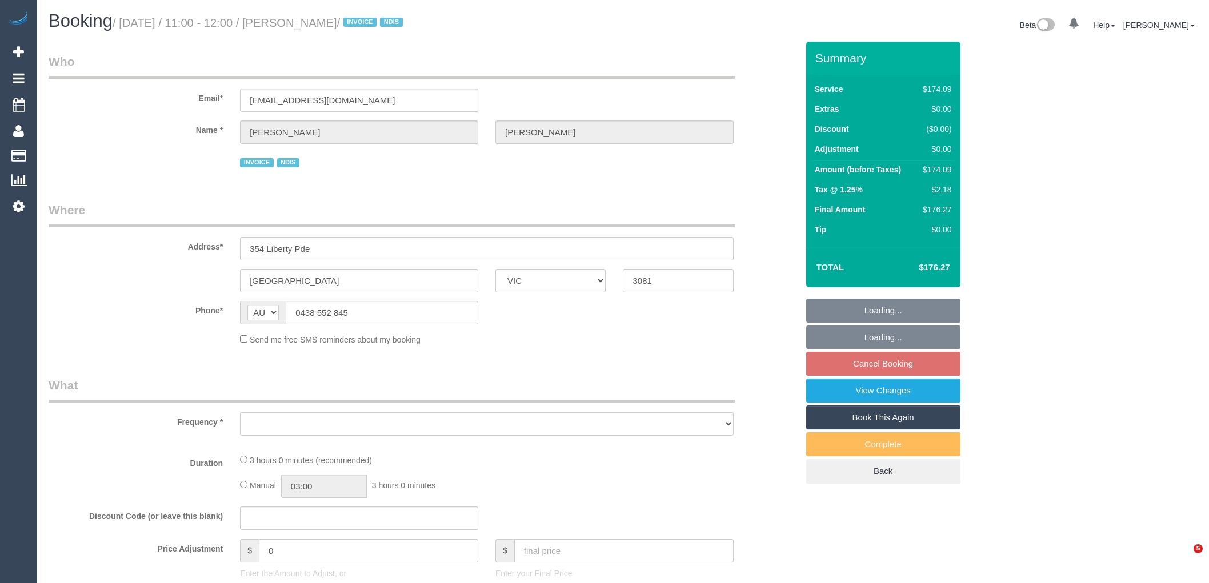
select select "VIC"
select select "180"
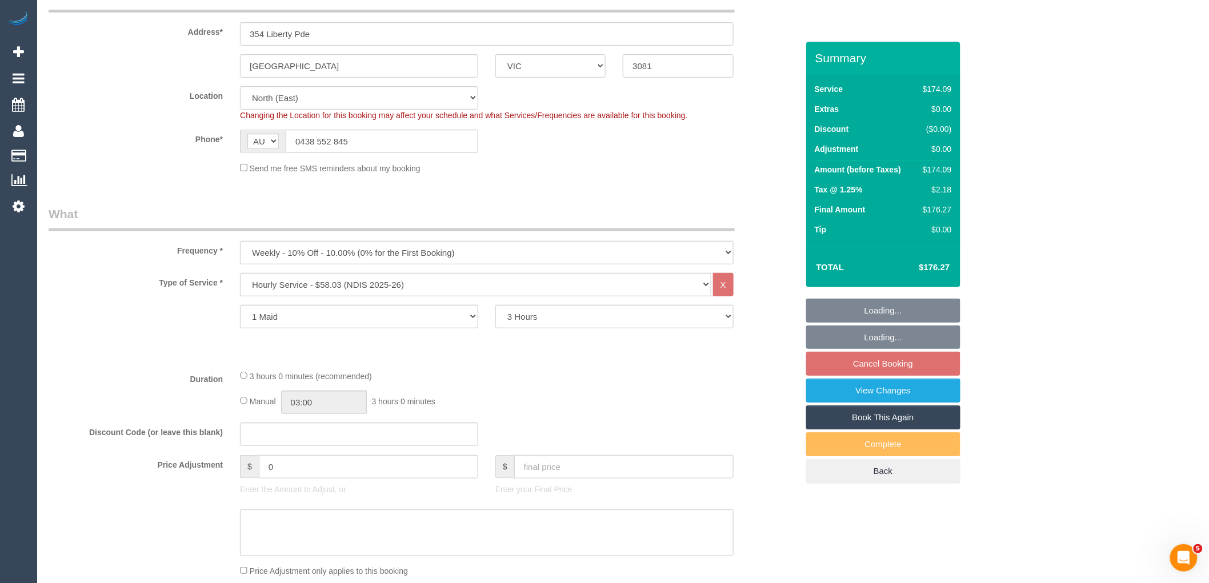
select select "object:606"
select select "number:29"
select select "number:14"
select select "number:18"
select select "number:25"
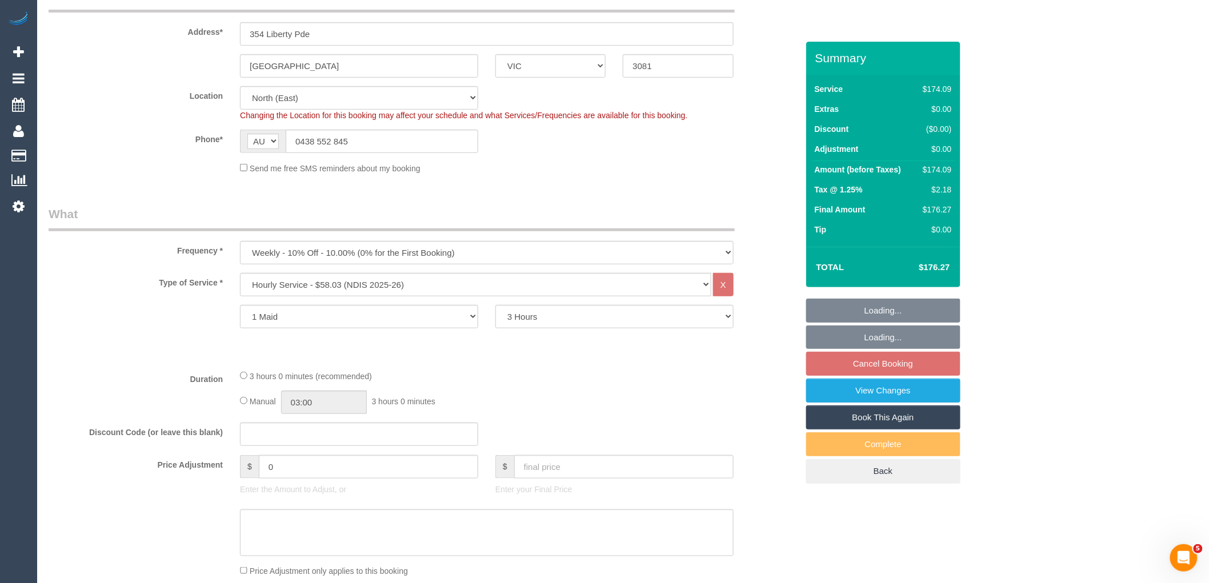
select select "number:35"
select select "number:26"
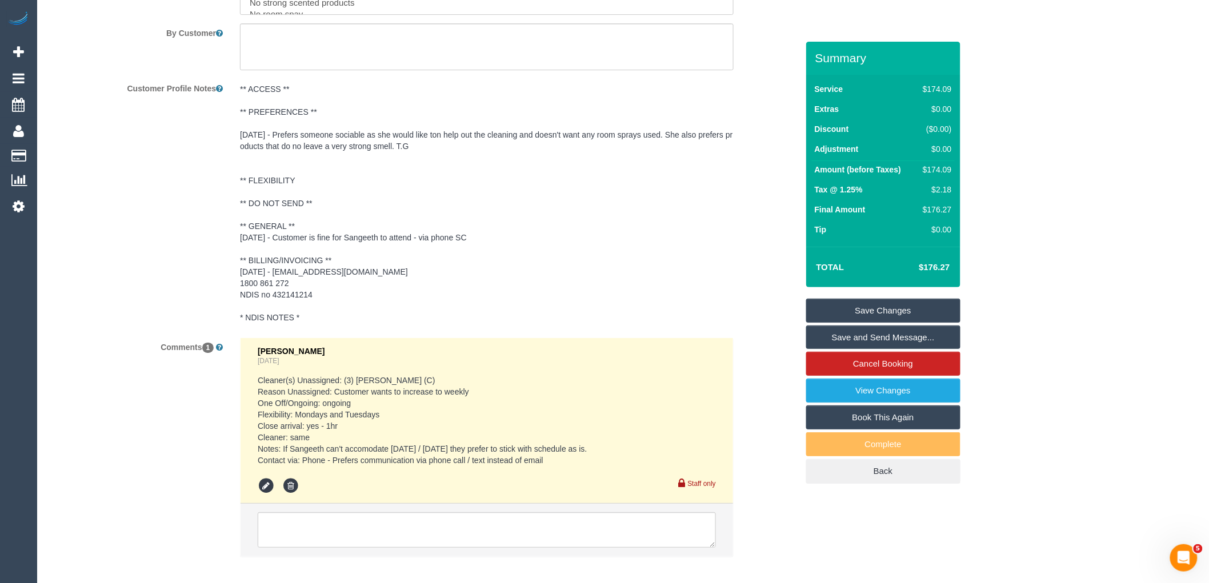
scroll to position [1650, 0]
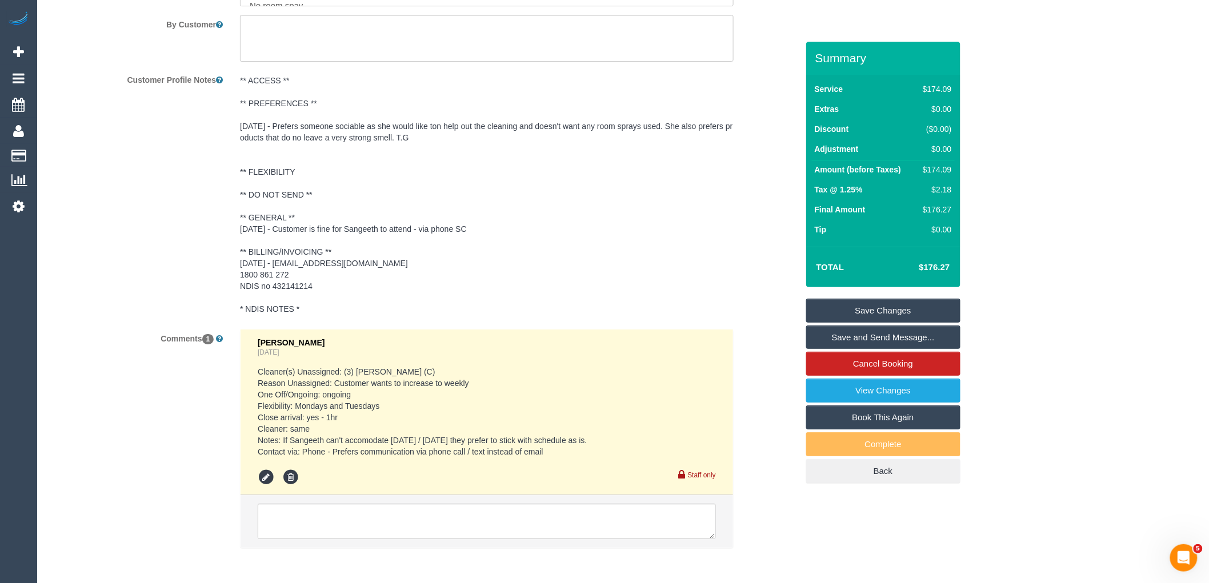
drag, startPoint x: 1066, startPoint y: 48, endPoint x: 962, endPoint y: 37, distance: 104.6
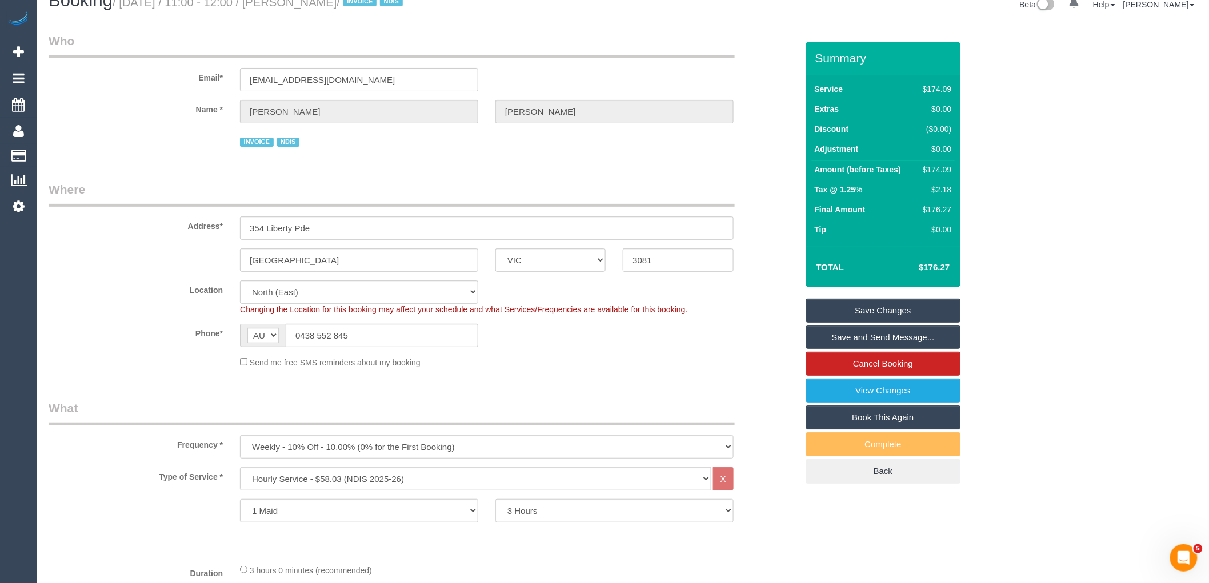
scroll to position [0, 0]
